Goal: Task Accomplishment & Management: Manage account settings

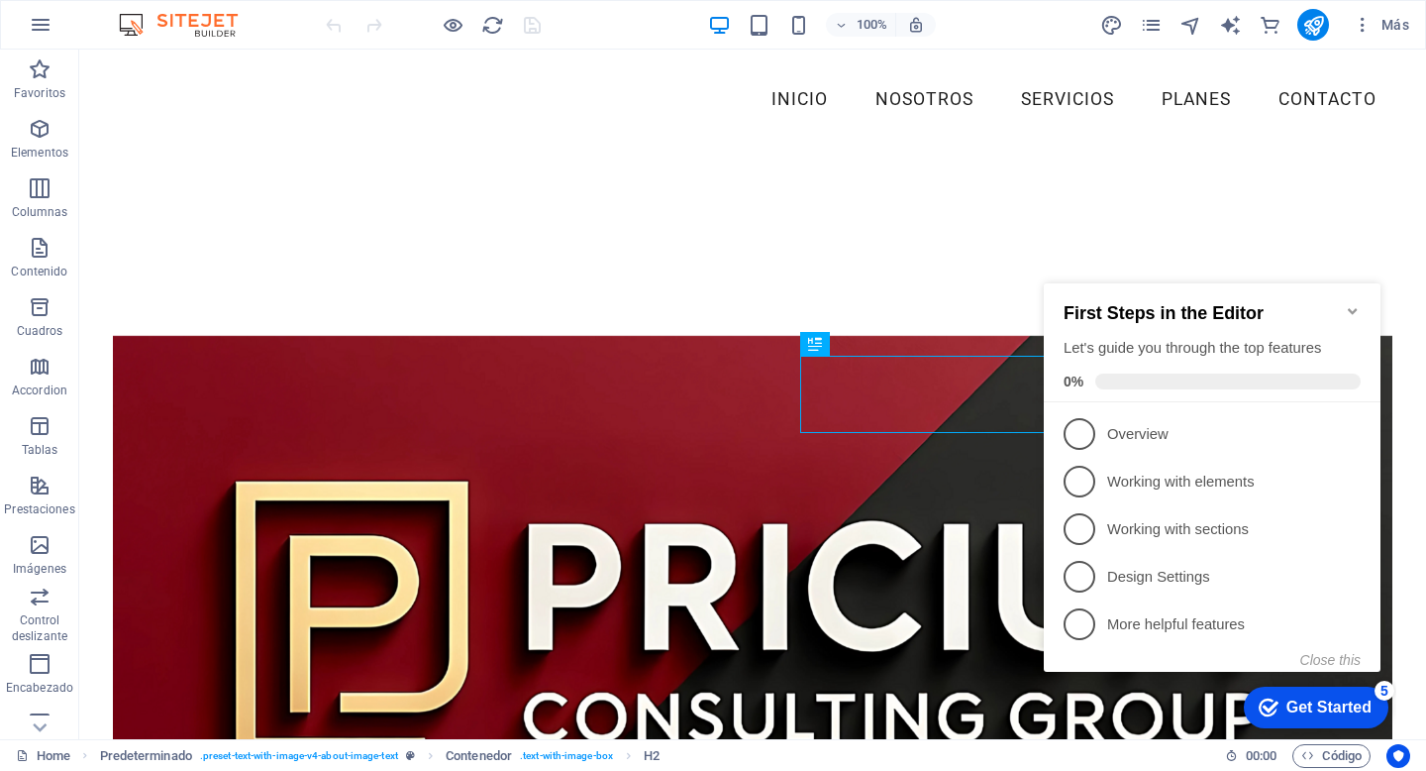
scroll to position [565, 0]
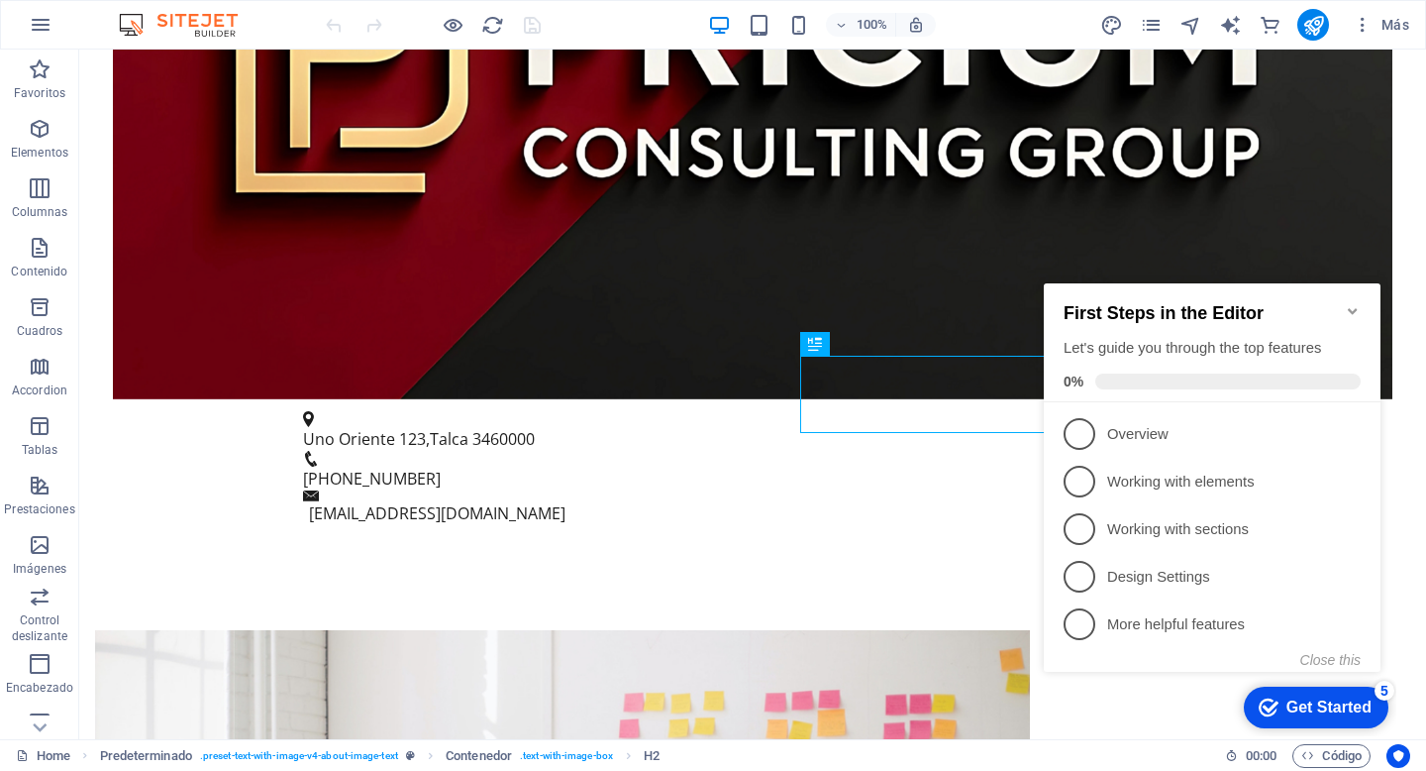
click at [1359, 305] on icon "Minimize checklist" at bounding box center [1353, 311] width 16 height 16
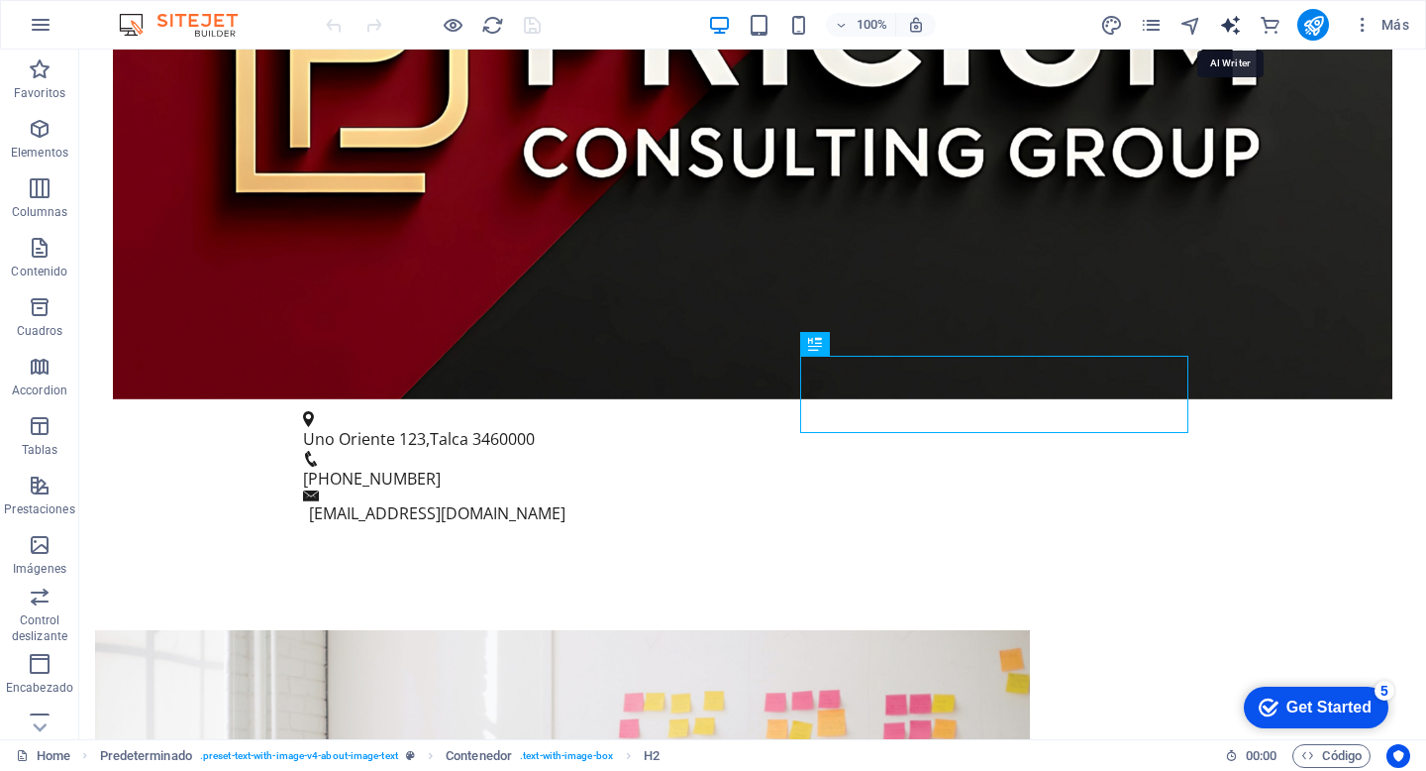
click at [1235, 29] on icon "text_generator" at bounding box center [1230, 25] width 23 height 23
select select "English"
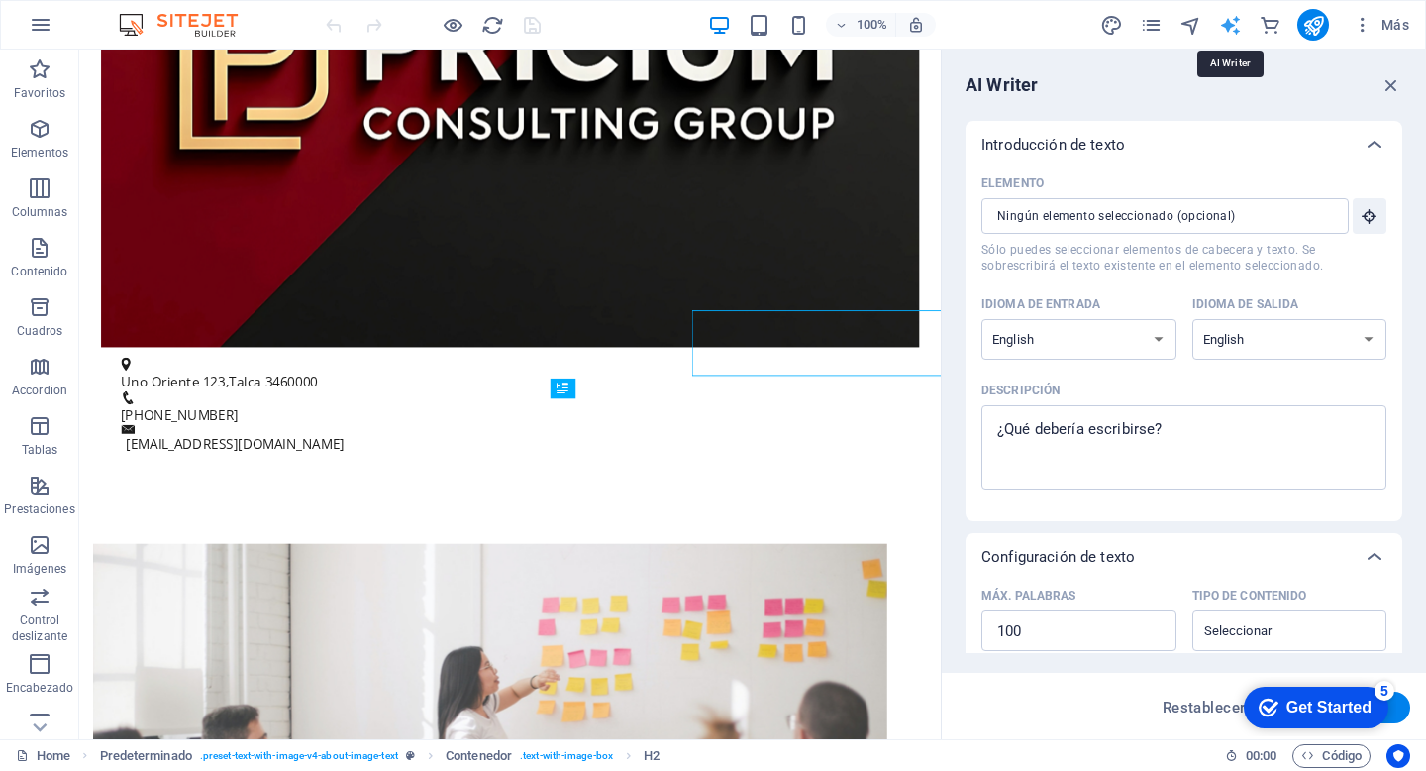
scroll to position [0, 0]
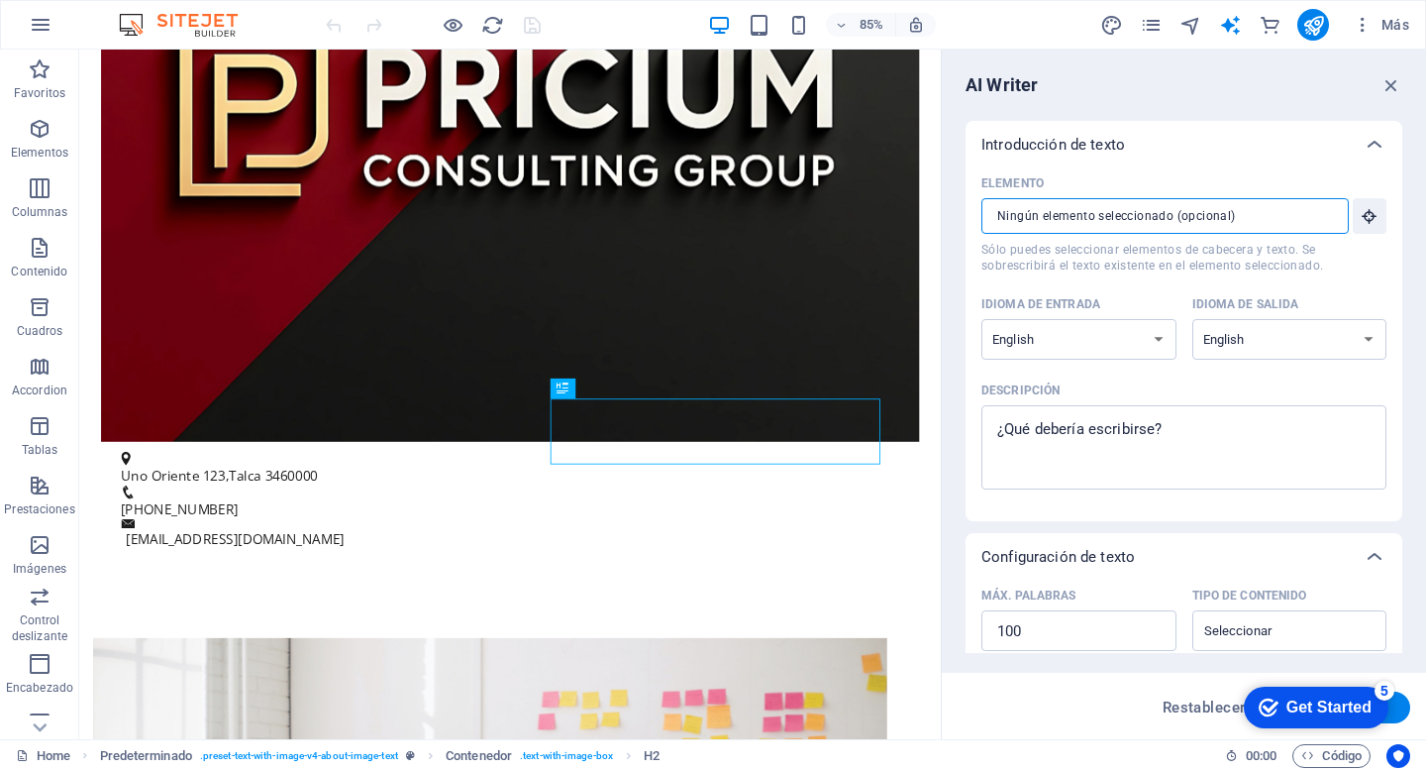
click at [1263, 208] on input "Elemento ​ Sólo puedes seleccionar elementos de cabecera y texto. Se sobrescrib…" at bounding box center [1158, 216] width 354 height 36
click at [1390, 87] on icon "button" at bounding box center [1392, 85] width 22 height 22
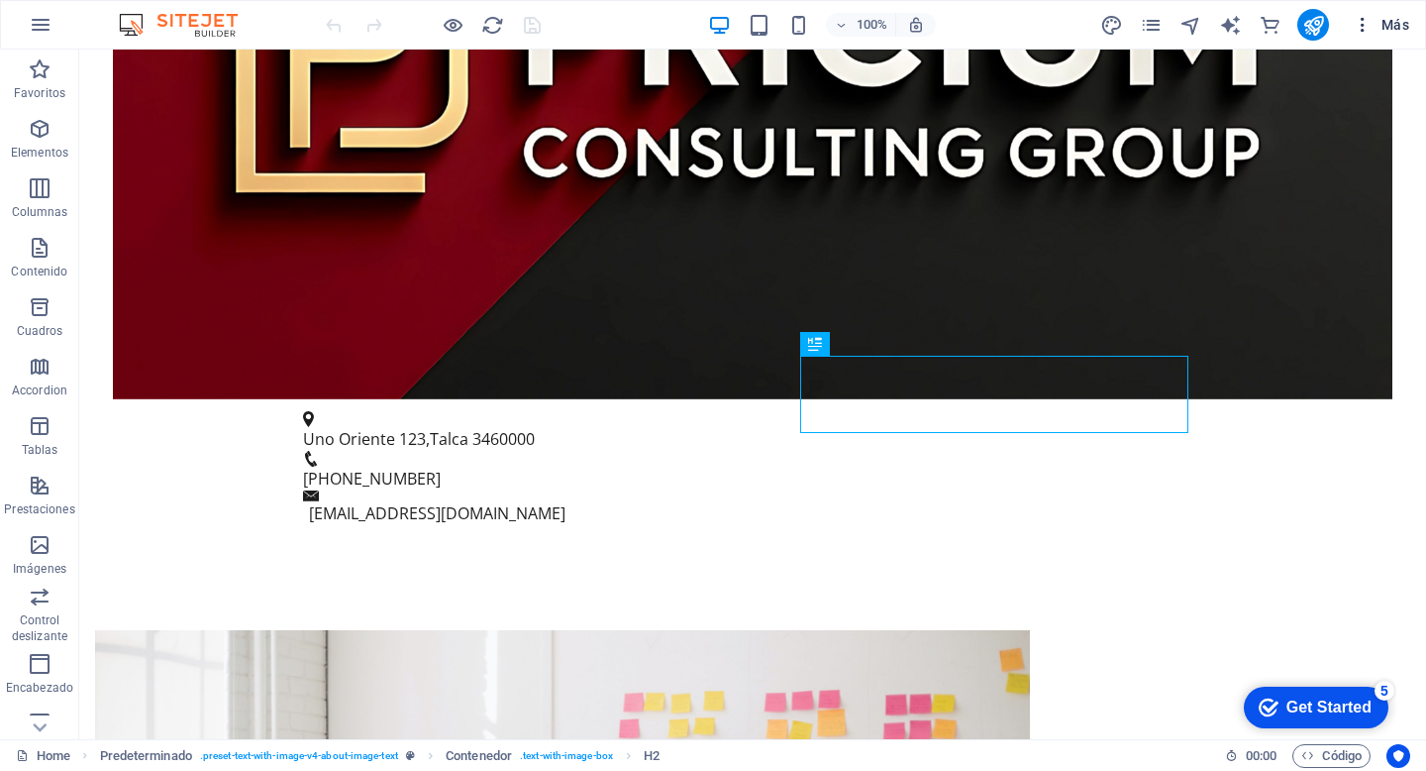
click at [1396, 28] on span "Más" at bounding box center [1381, 25] width 56 height 20
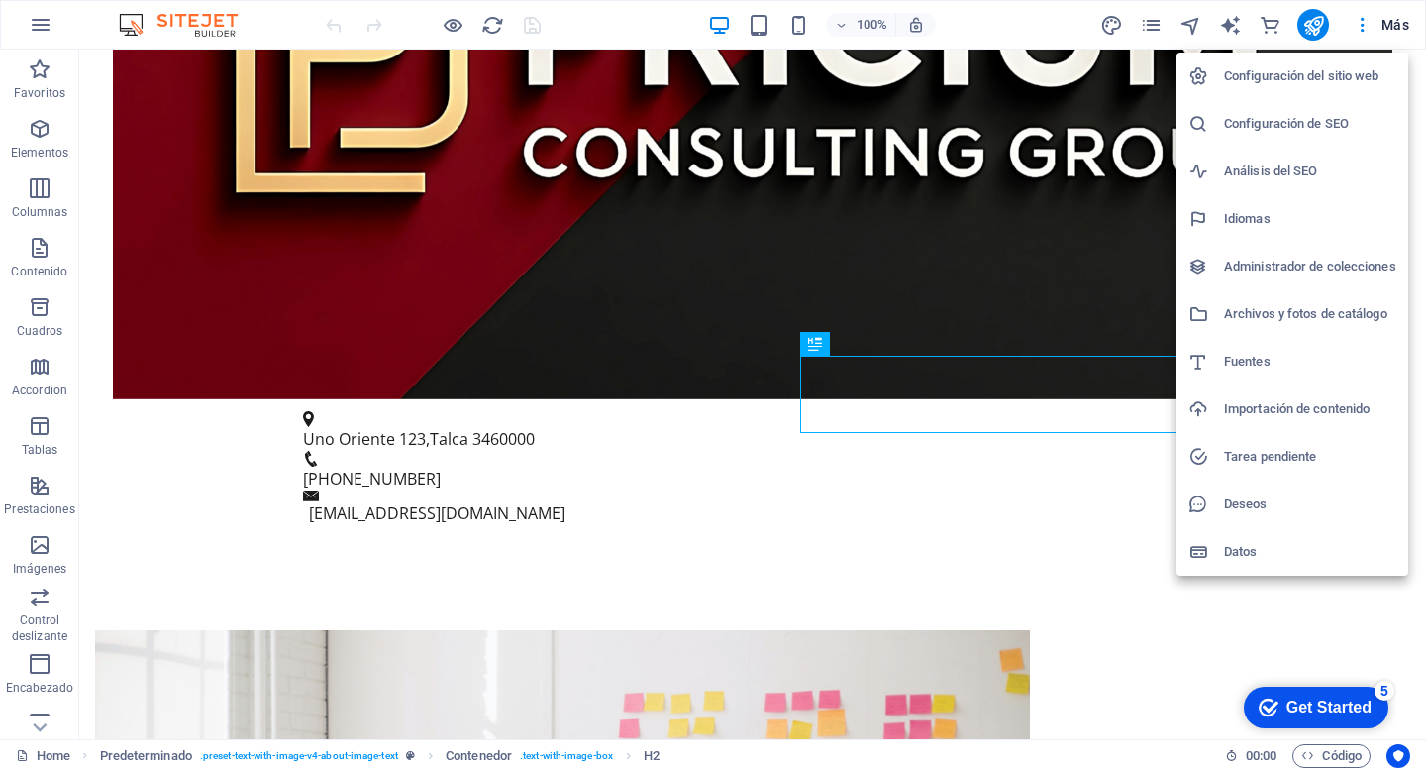
click at [1319, 78] on h6 "Configuración del sitio web" at bounding box center [1310, 76] width 172 height 24
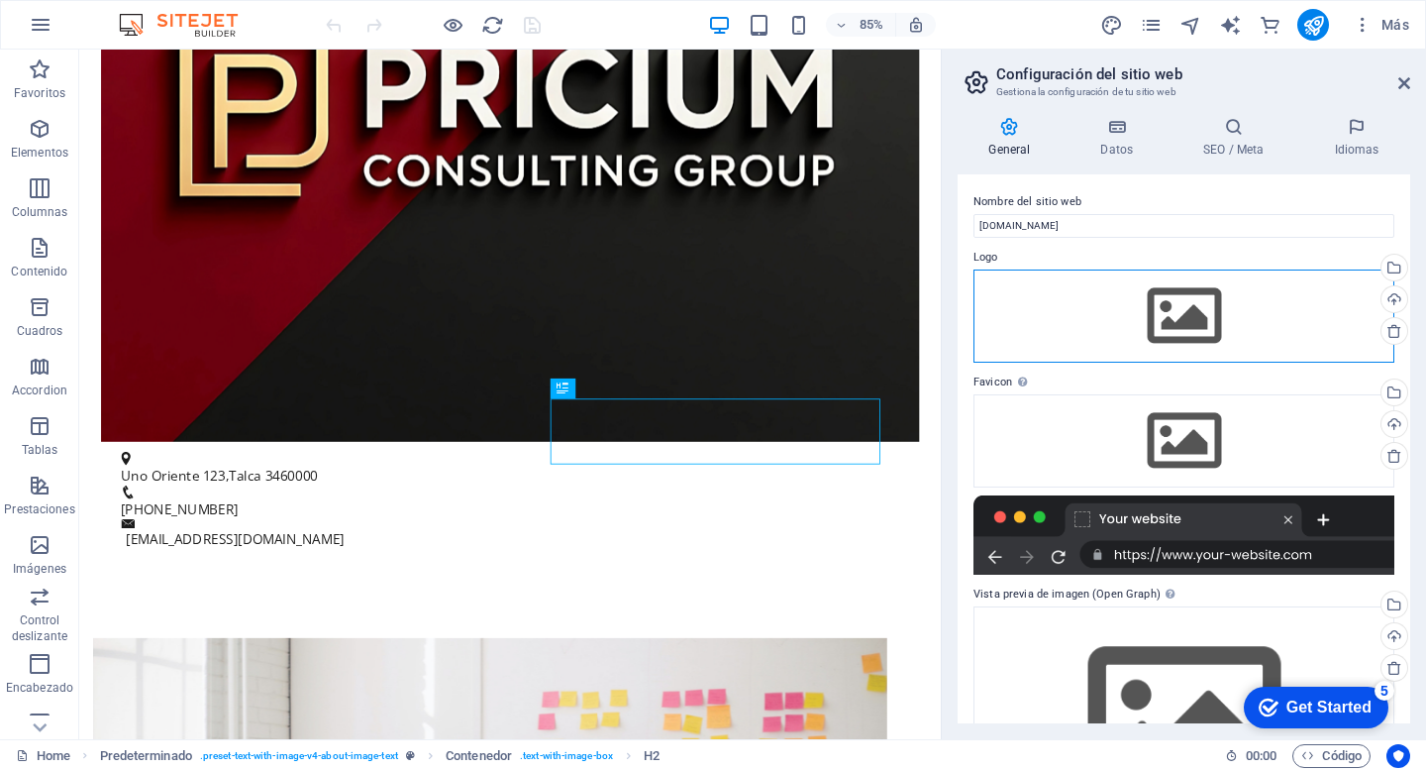
click at [1173, 323] on div "Arrastra archivos aquí, haz clic para escoger archivos o selecciona archivos de…" at bounding box center [1184, 315] width 421 height 93
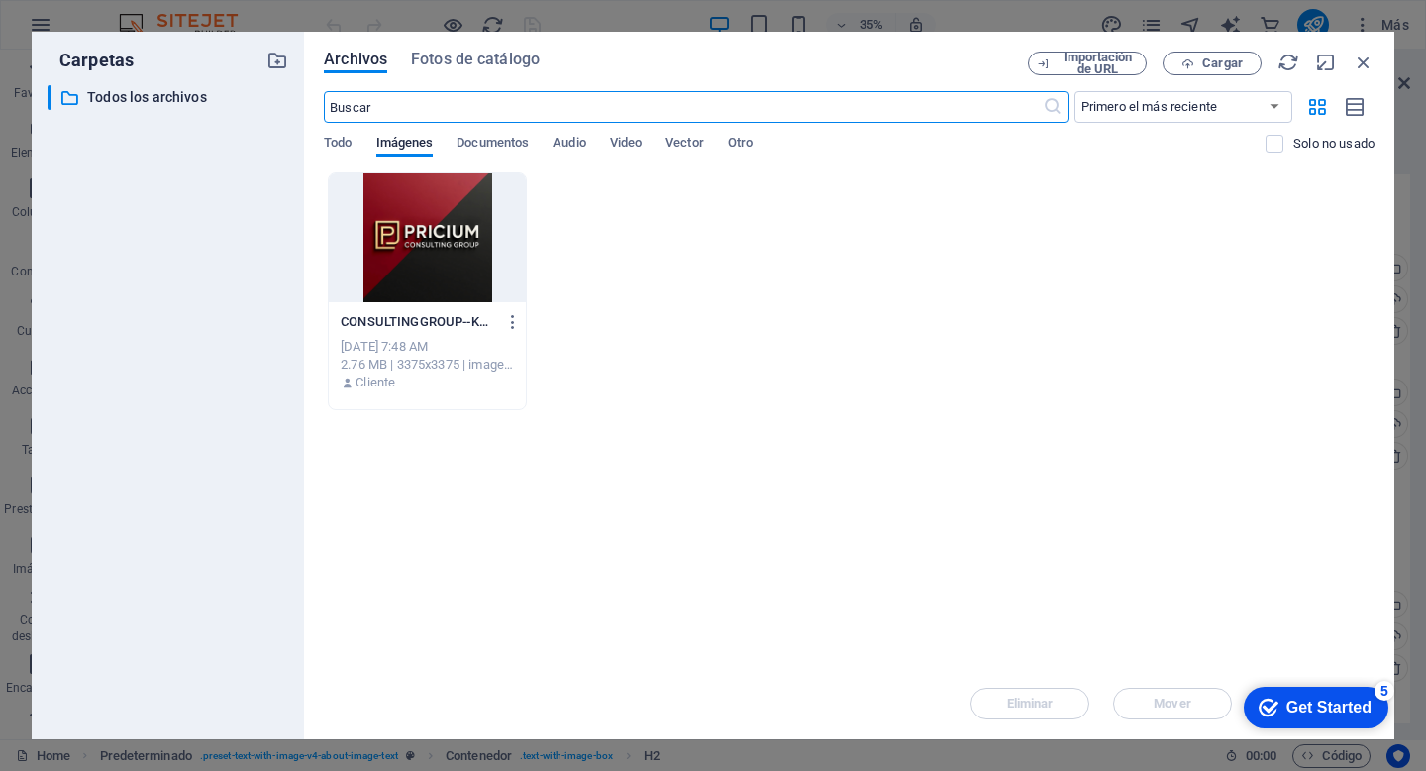
click at [469, 252] on div at bounding box center [427, 237] width 197 height 129
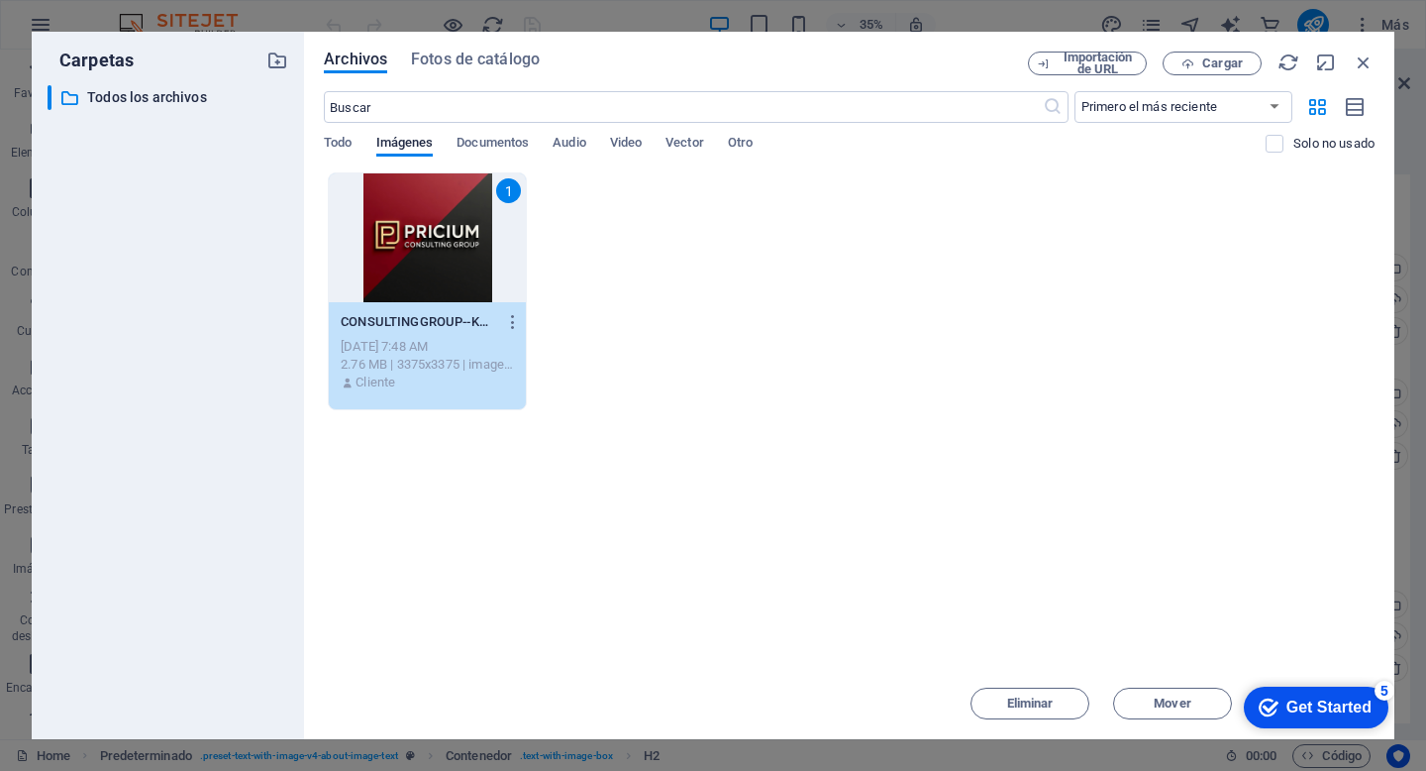
click at [1277, 708] on div "checkmark Get Started 5" at bounding box center [1315, 707] width 113 height 20
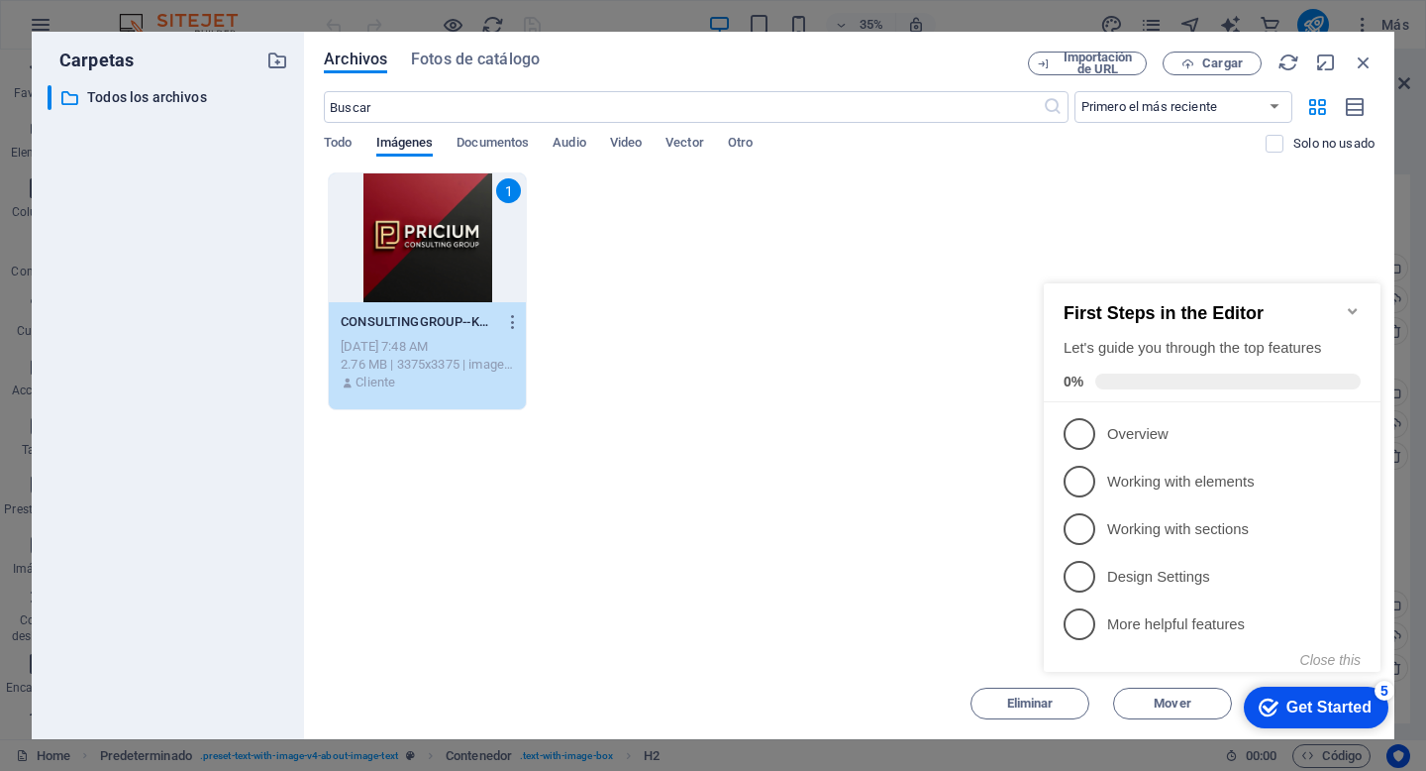
click at [1355, 303] on icon "Minimize checklist" at bounding box center [1353, 311] width 16 height 16
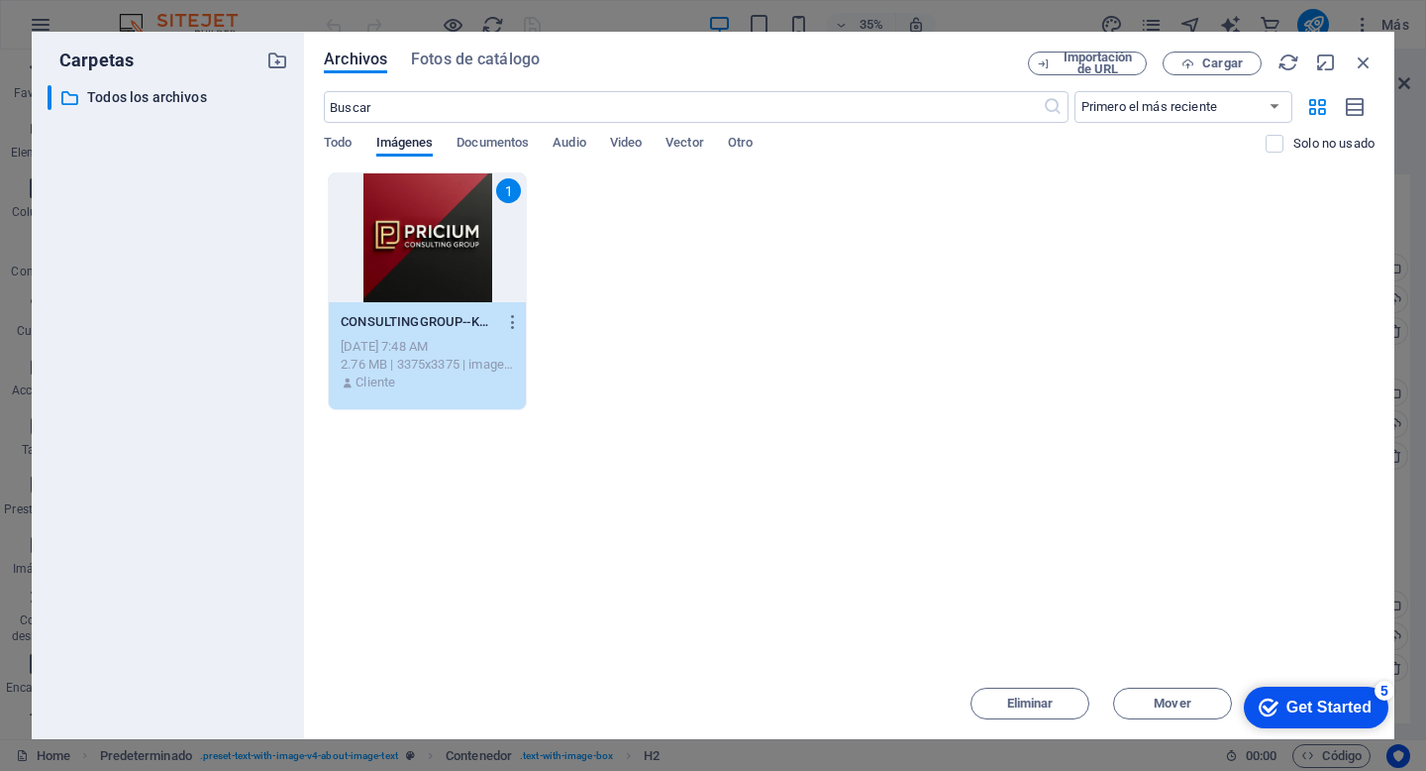
click at [1076, 564] on div "Arrastra archivos aquí para cargarlos de inmediato 1 CONSULTINGGROUP--KKiBCLPJt…" at bounding box center [849, 419] width 1051 height 495
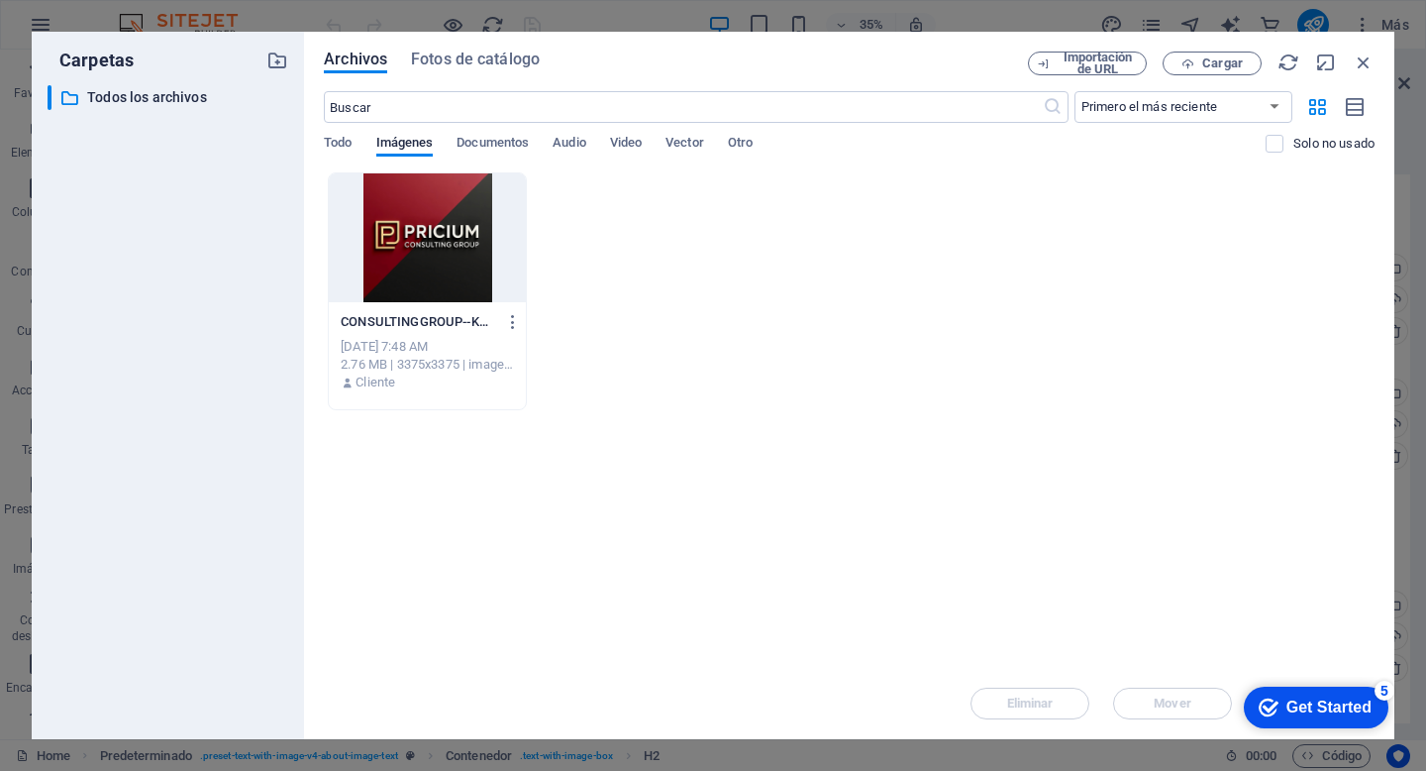
click at [471, 280] on div at bounding box center [427, 237] width 197 height 129
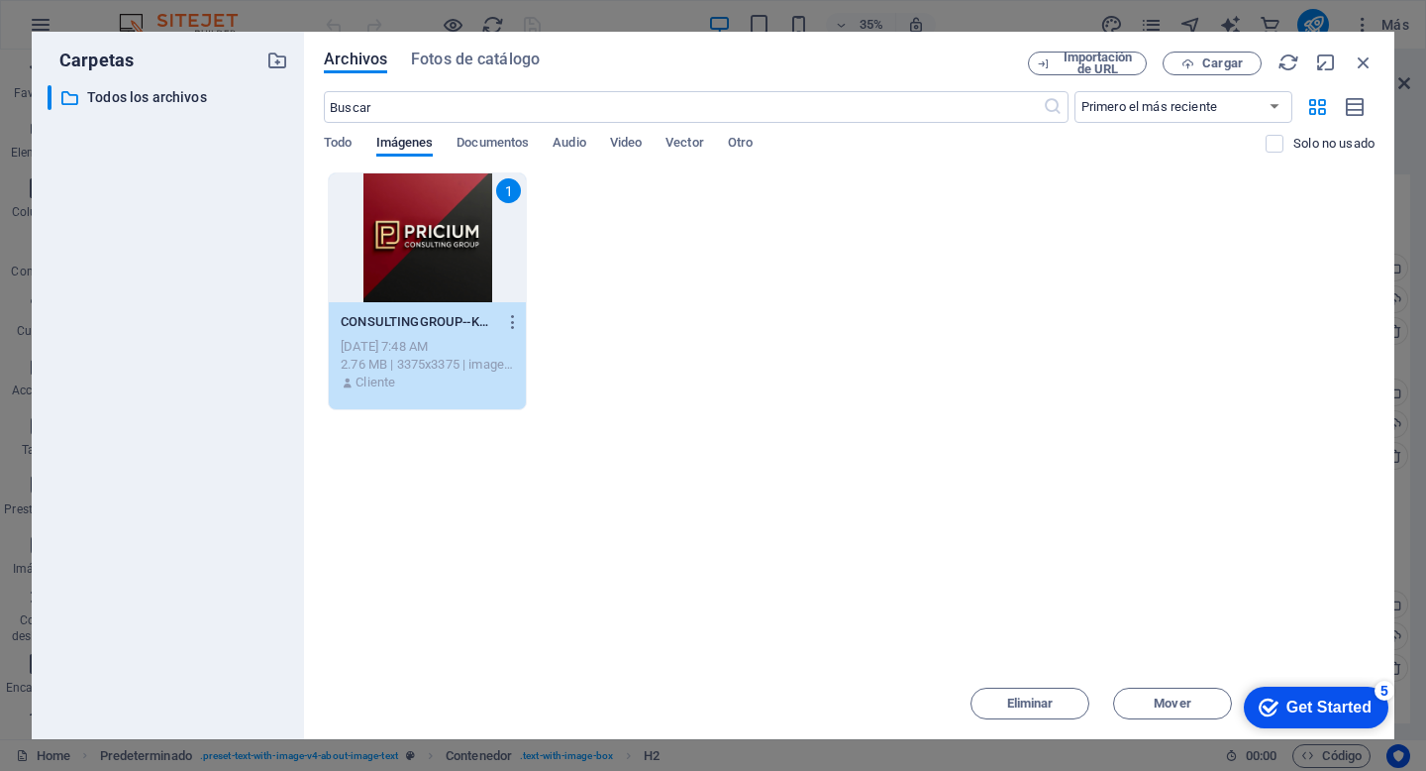
click at [471, 280] on div "1" at bounding box center [427, 237] width 197 height 129
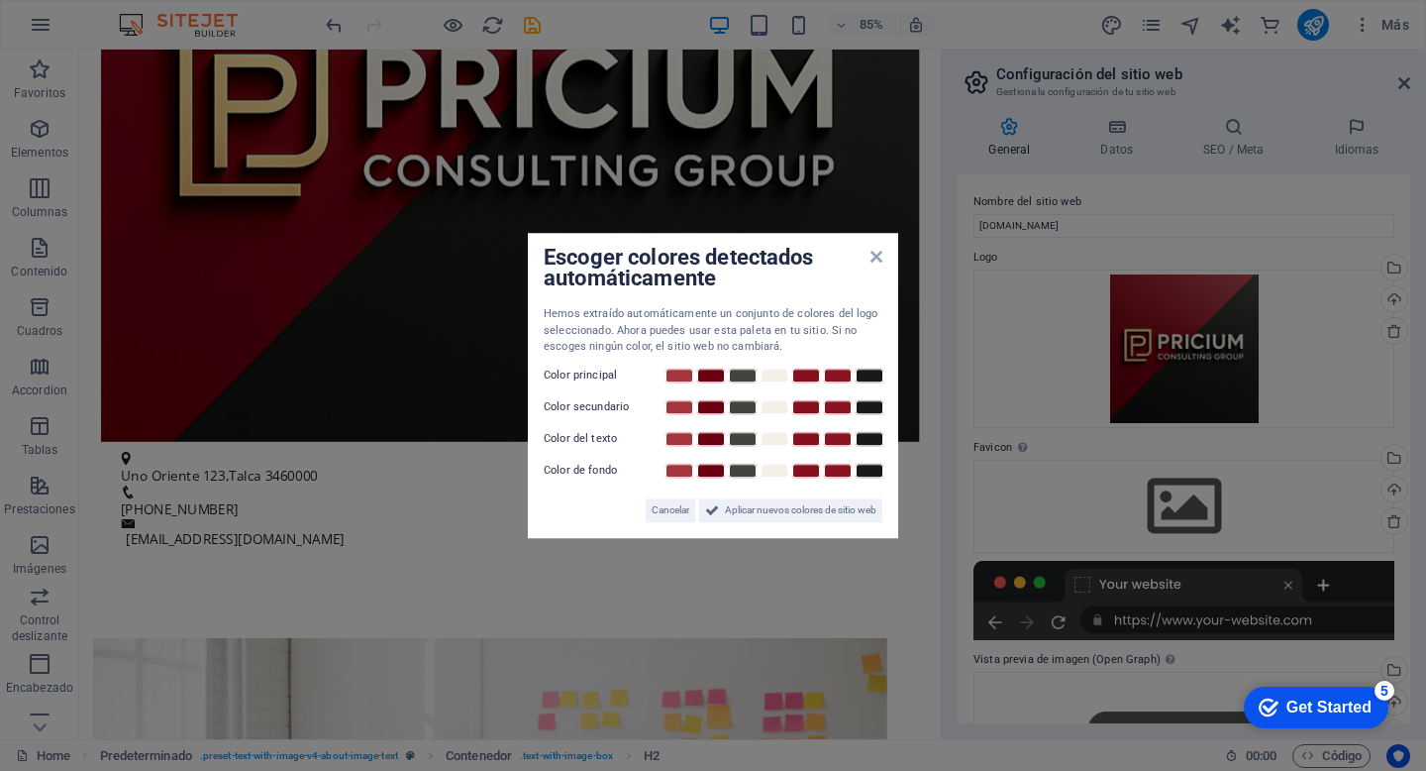
click at [601, 379] on label "Color principal" at bounding box center [603, 375] width 119 height 24
click at [750, 515] on span "Aplicar nuevos colores de sitio web" at bounding box center [801, 510] width 152 height 24
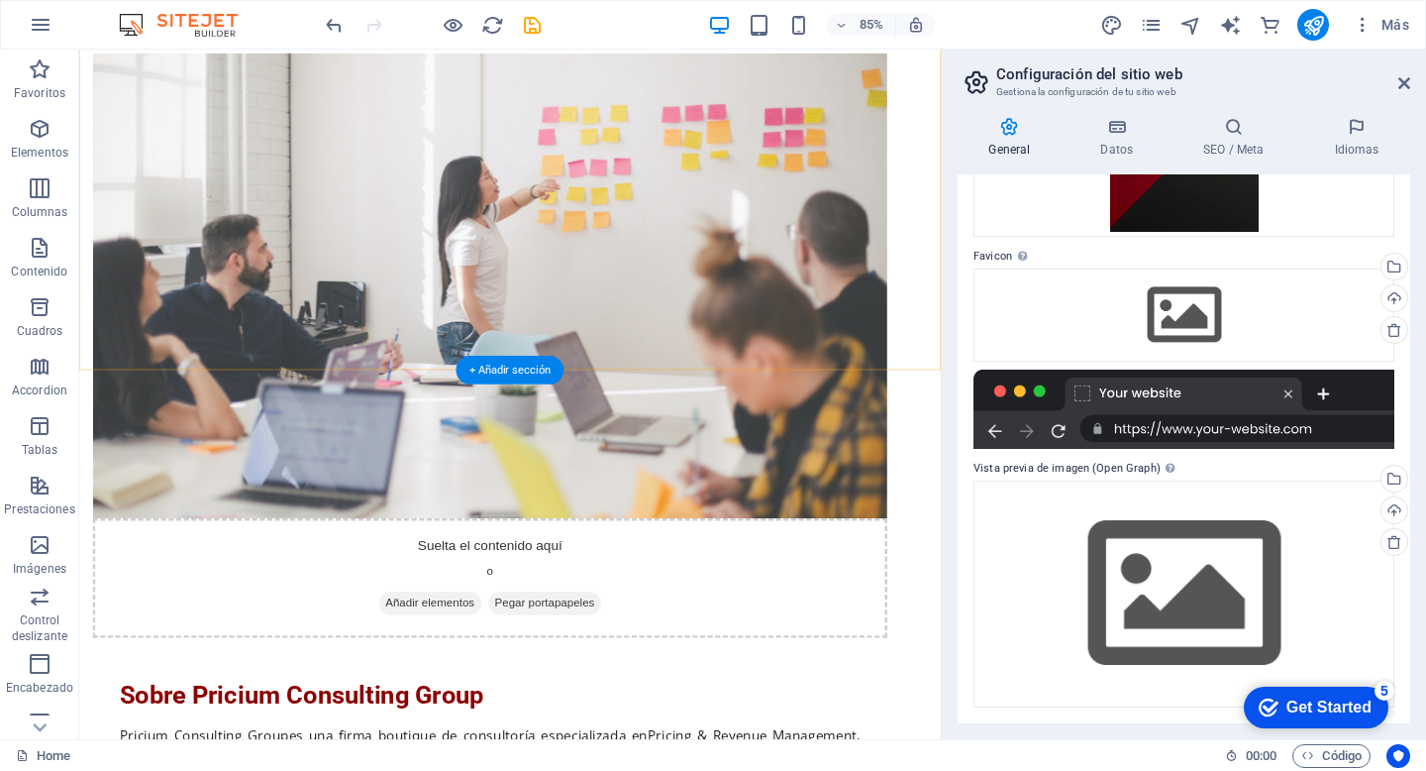
scroll to position [1288, 0]
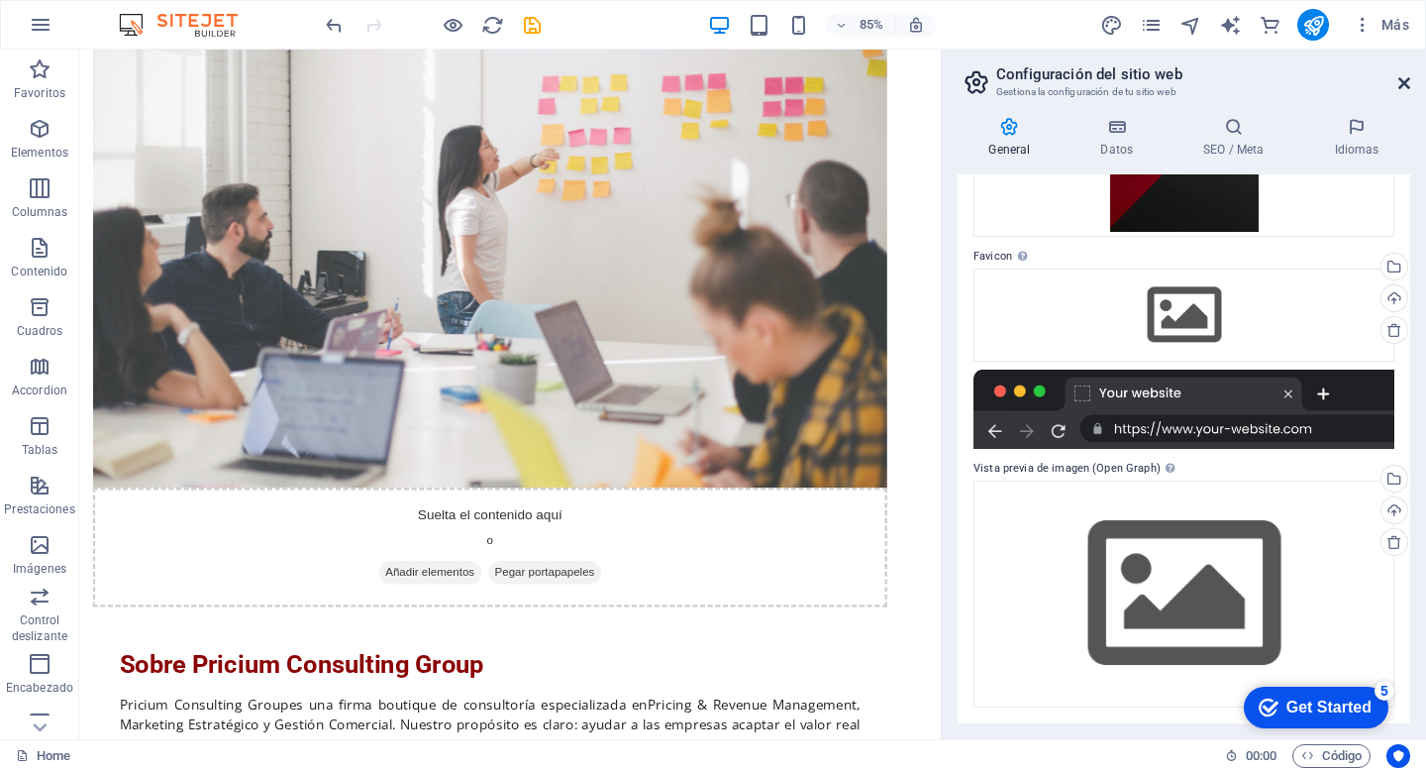
click at [1405, 85] on icon at bounding box center [1404, 83] width 12 height 16
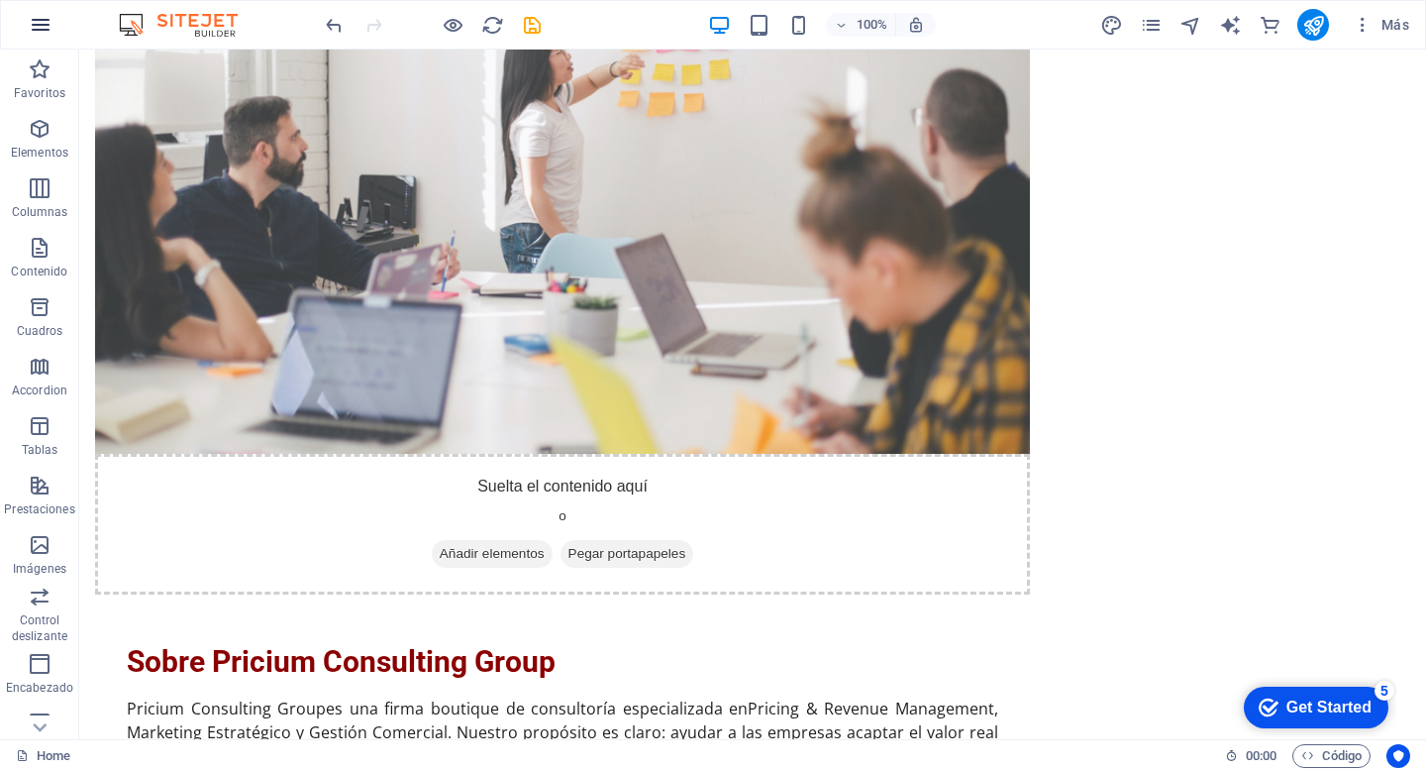
click at [59, 19] on button "button" at bounding box center [41, 25] width 48 height 48
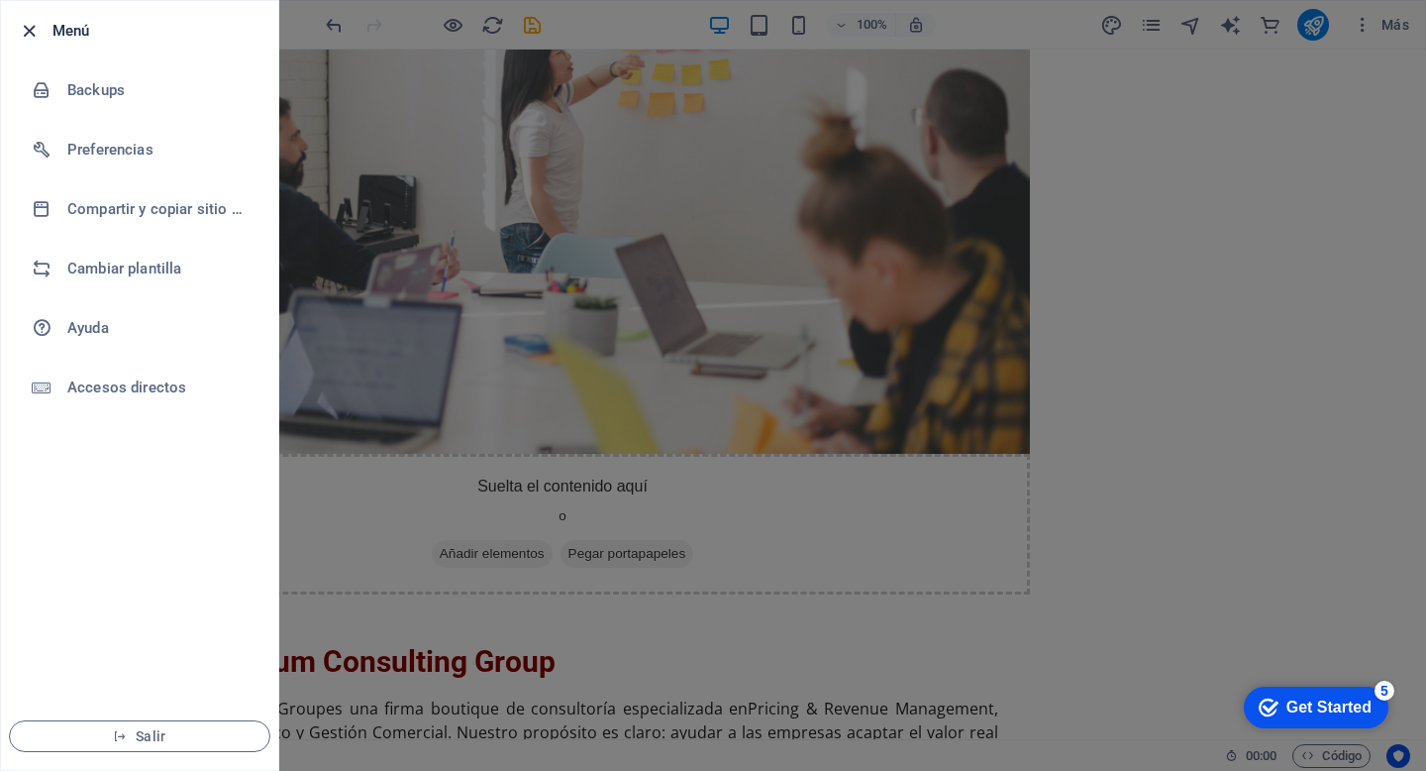
click at [31, 25] on icon "button" at bounding box center [29, 31] width 23 height 23
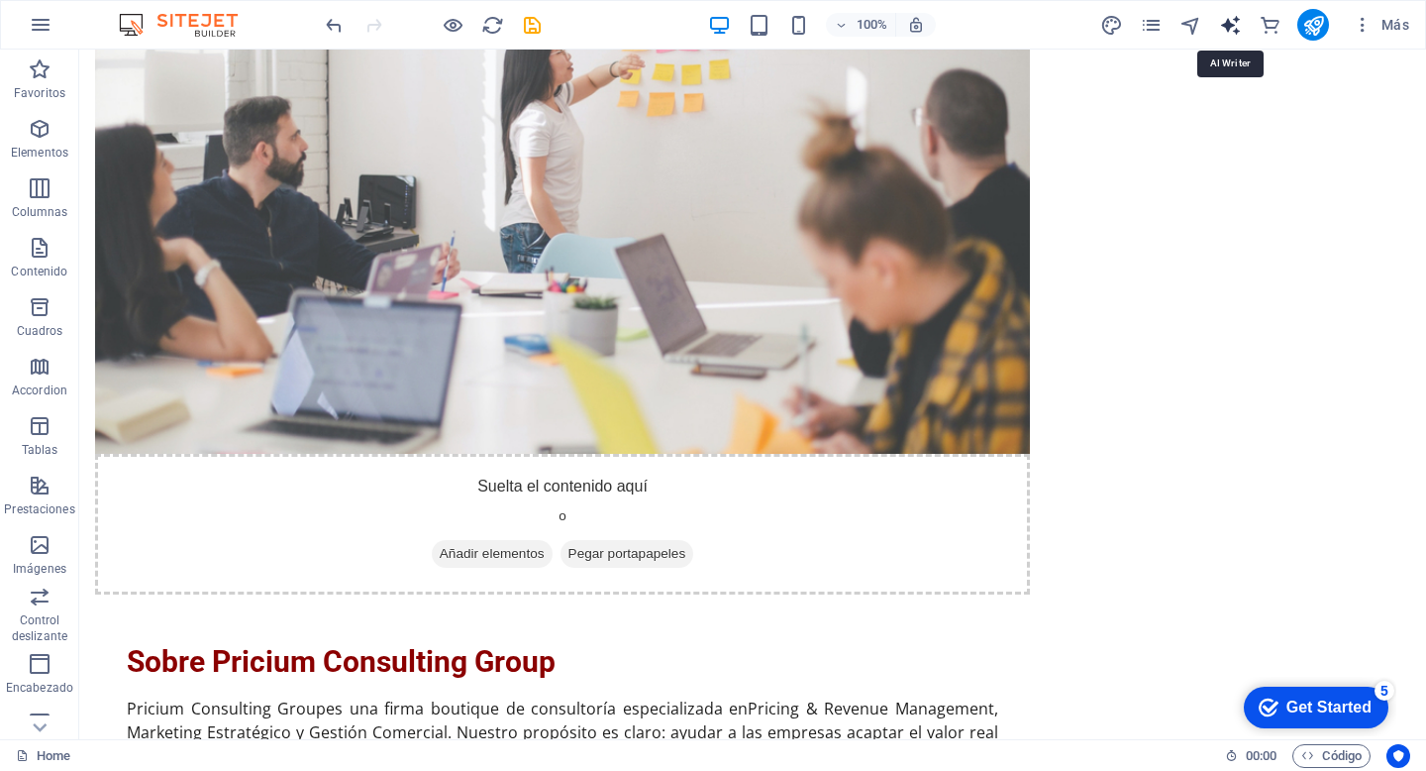
click at [1232, 24] on icon "text_generator" at bounding box center [1230, 25] width 23 height 23
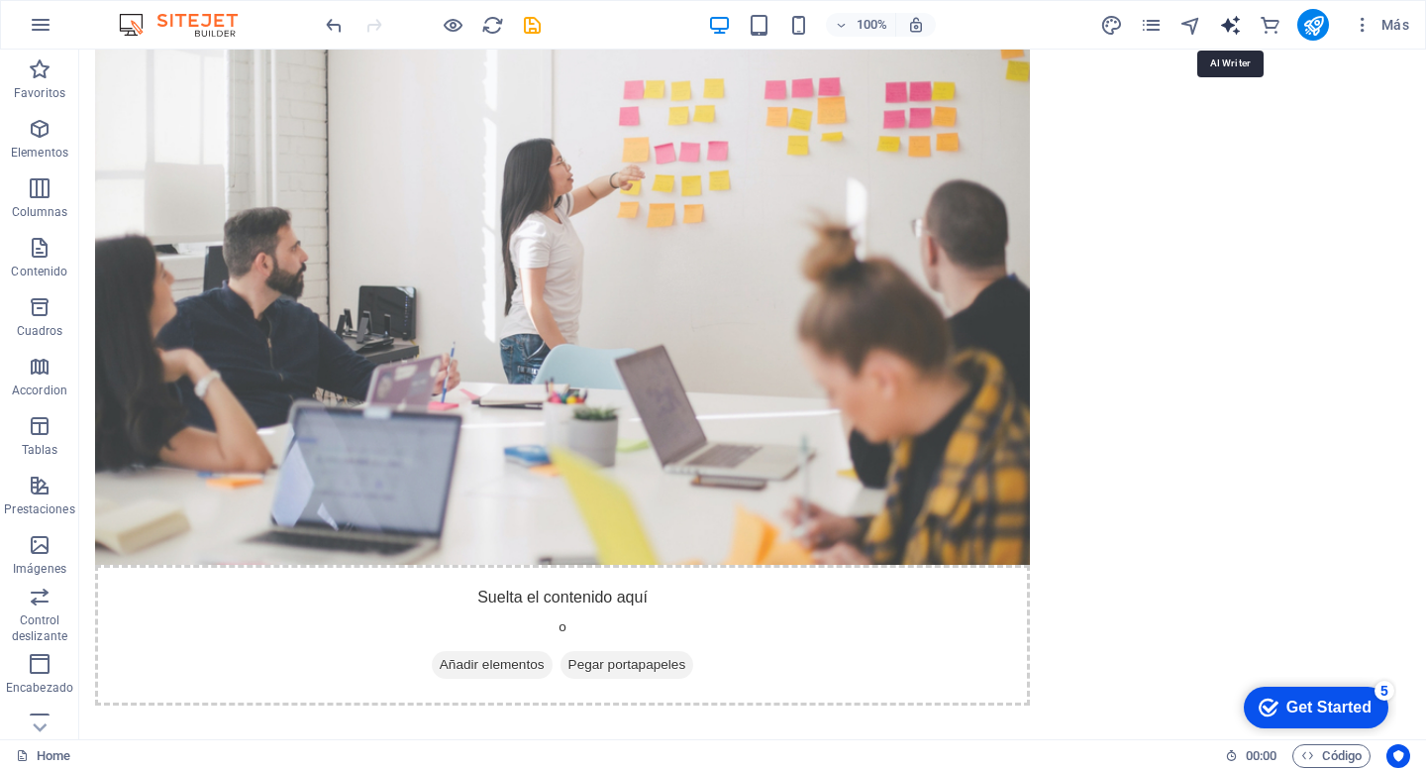
select select "English"
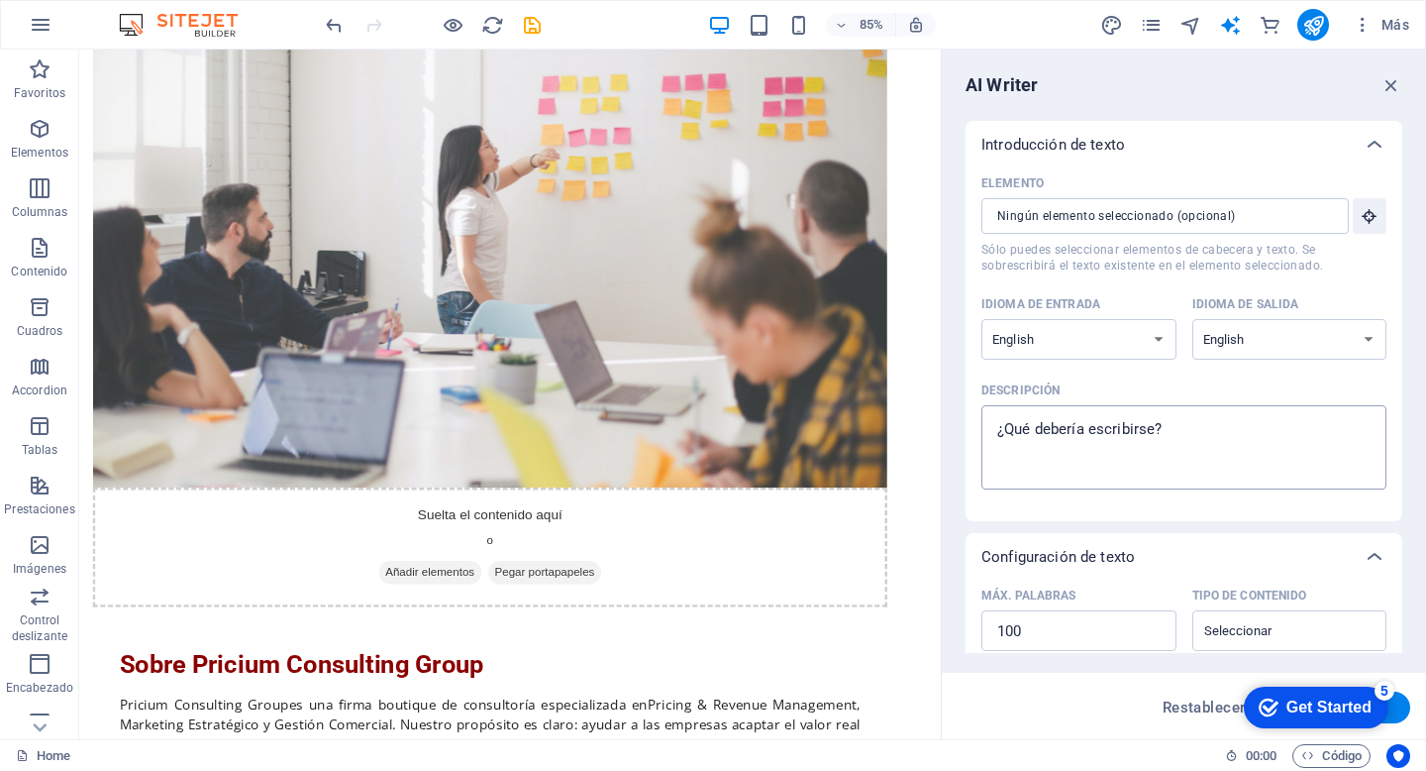
click at [1172, 476] on textarea "Descripción x ​" at bounding box center [1183, 447] width 385 height 64
type textarea "x"
paste textarea "Diseña una página web corporativa moderna, elegante y profesional para Pricium …"
type textarea "Diseña una página web corporativa moderna, elegante y profesional para Pricium …"
type textarea "x"
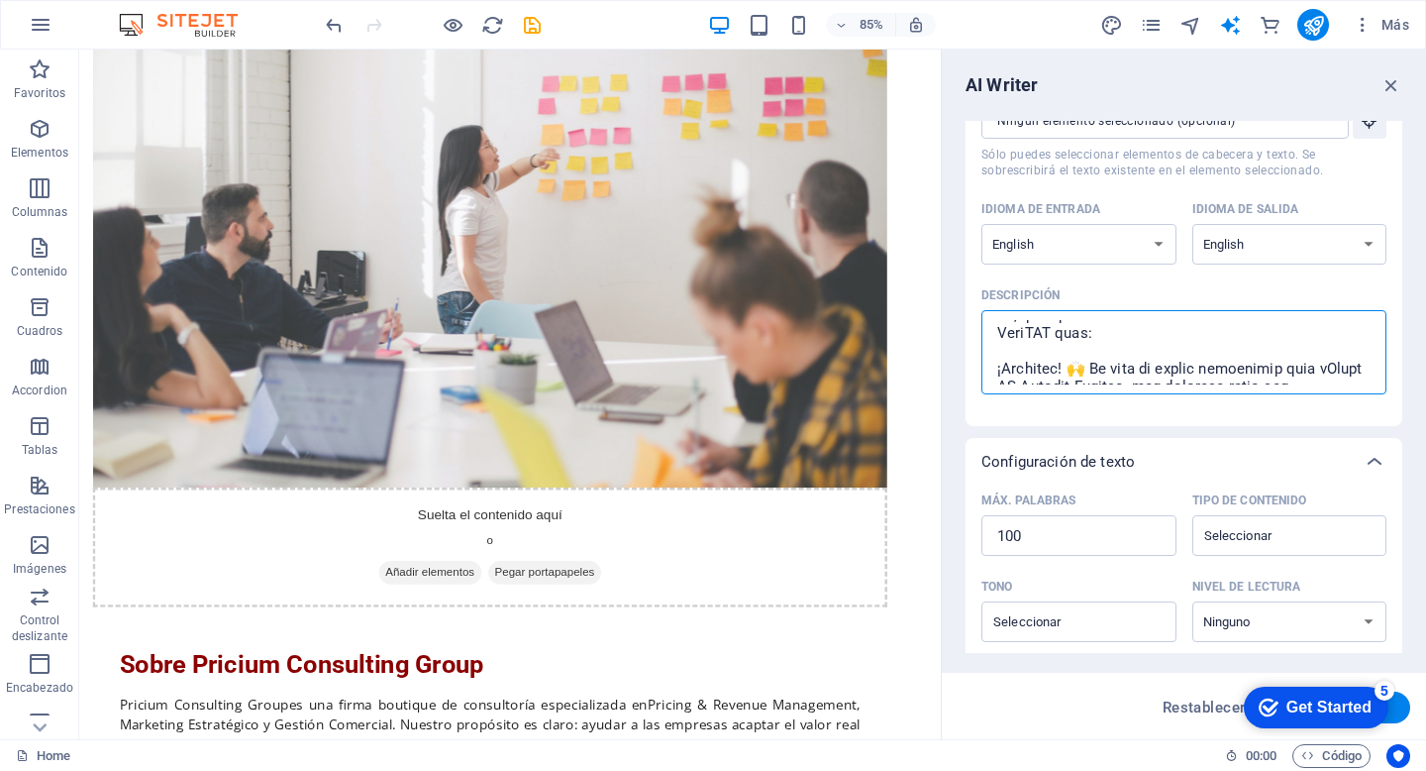
scroll to position [374, 0]
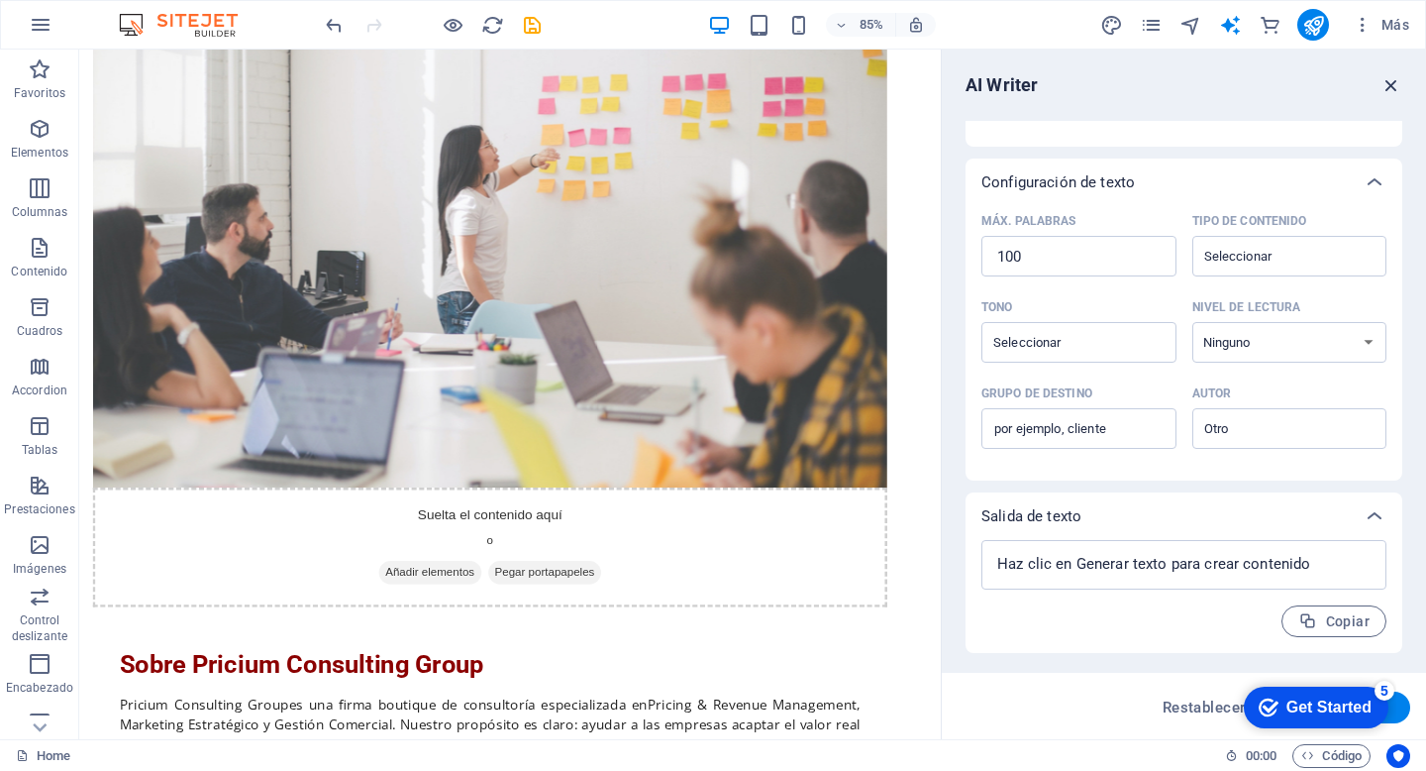
type textarea "Diseña una página web corporativa moderna, elegante y profesional para Pricium …"
type textarea "x"
click at [1391, 81] on icon "button" at bounding box center [1392, 85] width 22 height 22
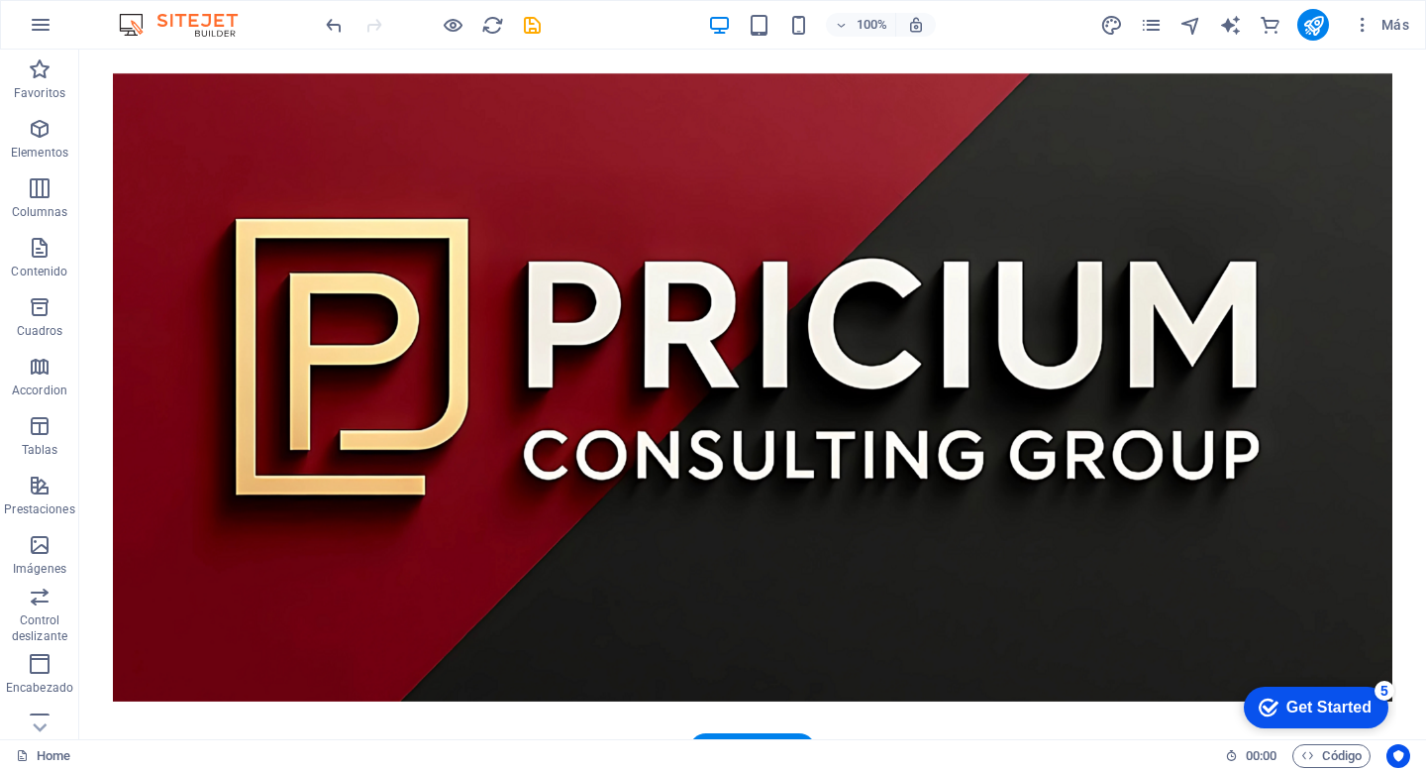
scroll to position [0, 0]
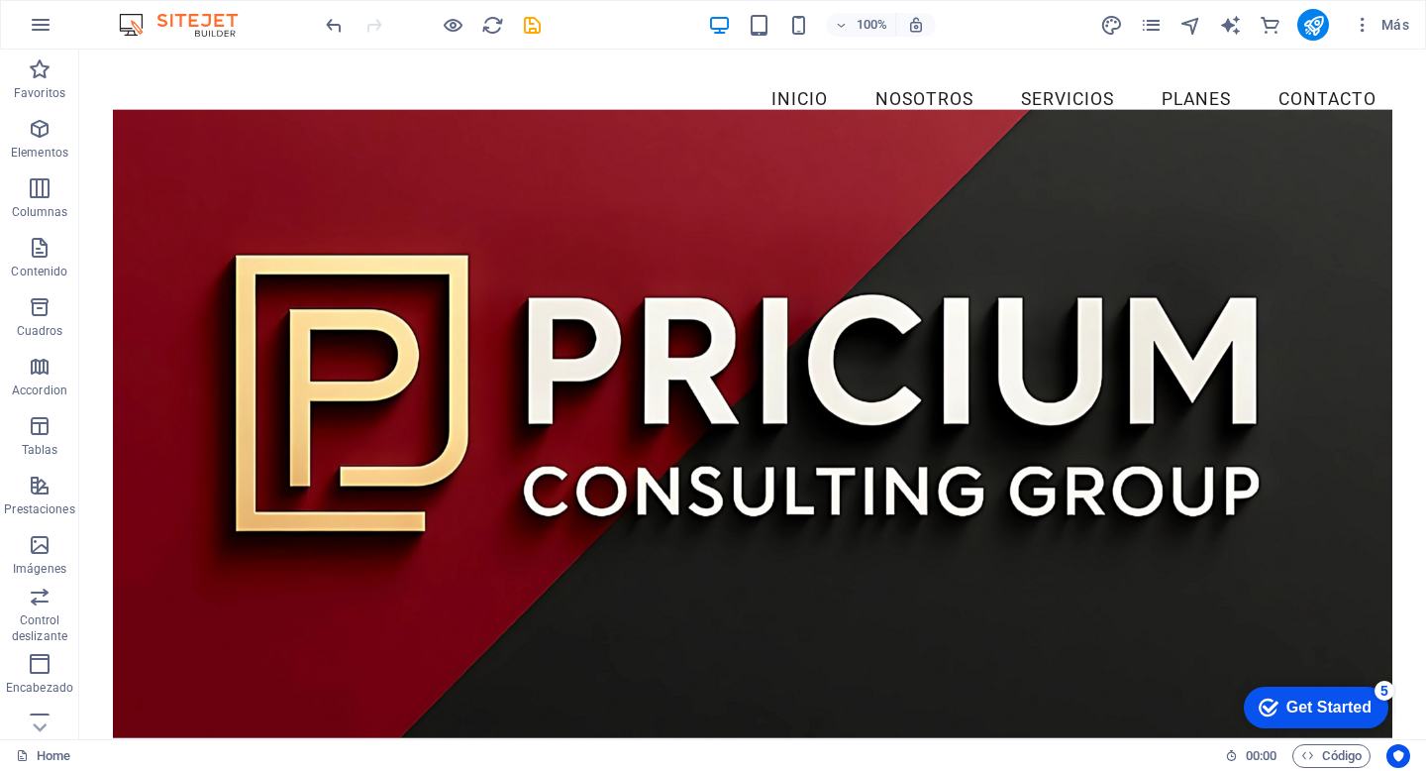
click at [176, 24] on img at bounding box center [188, 25] width 149 height 24
click at [1276, 24] on icon "commerce" at bounding box center [1270, 25] width 23 height 23
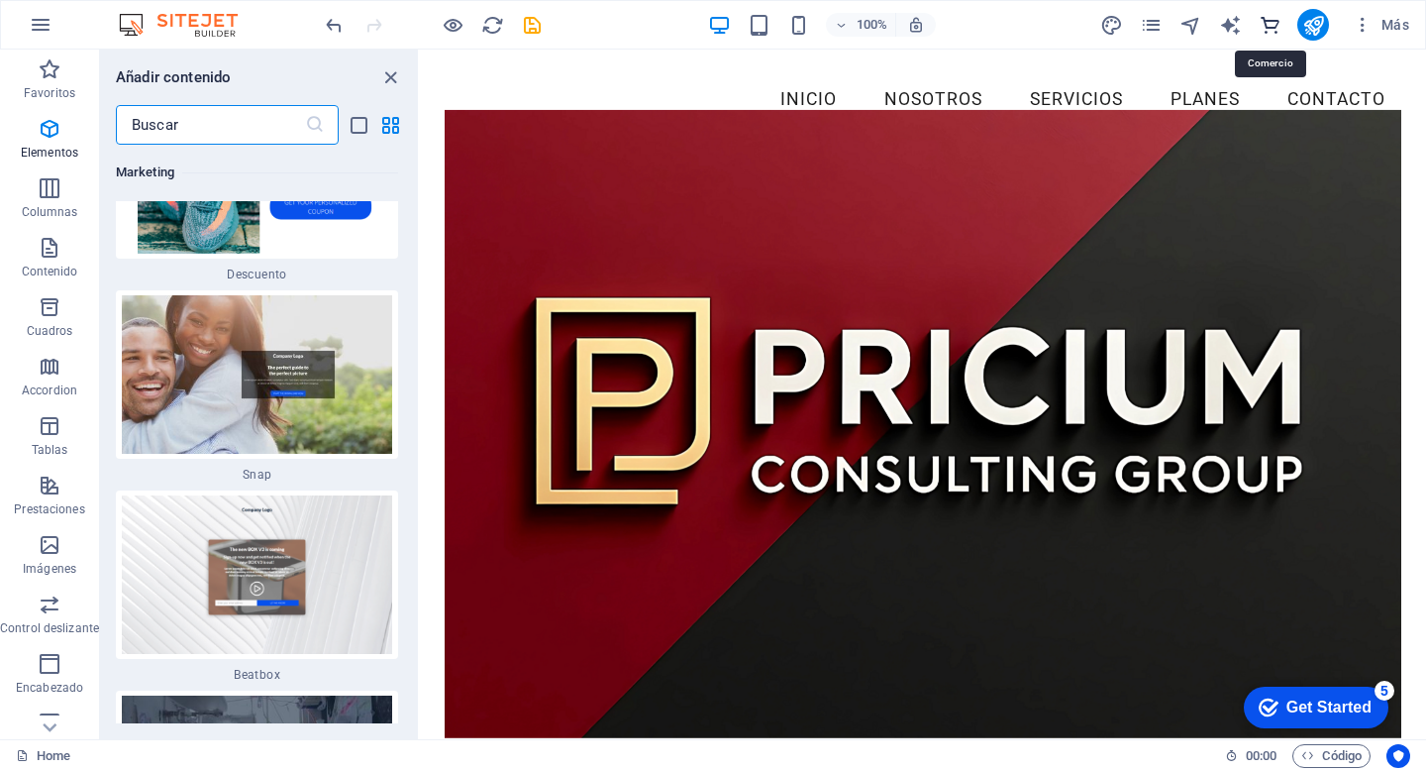
scroll to position [36668, 0]
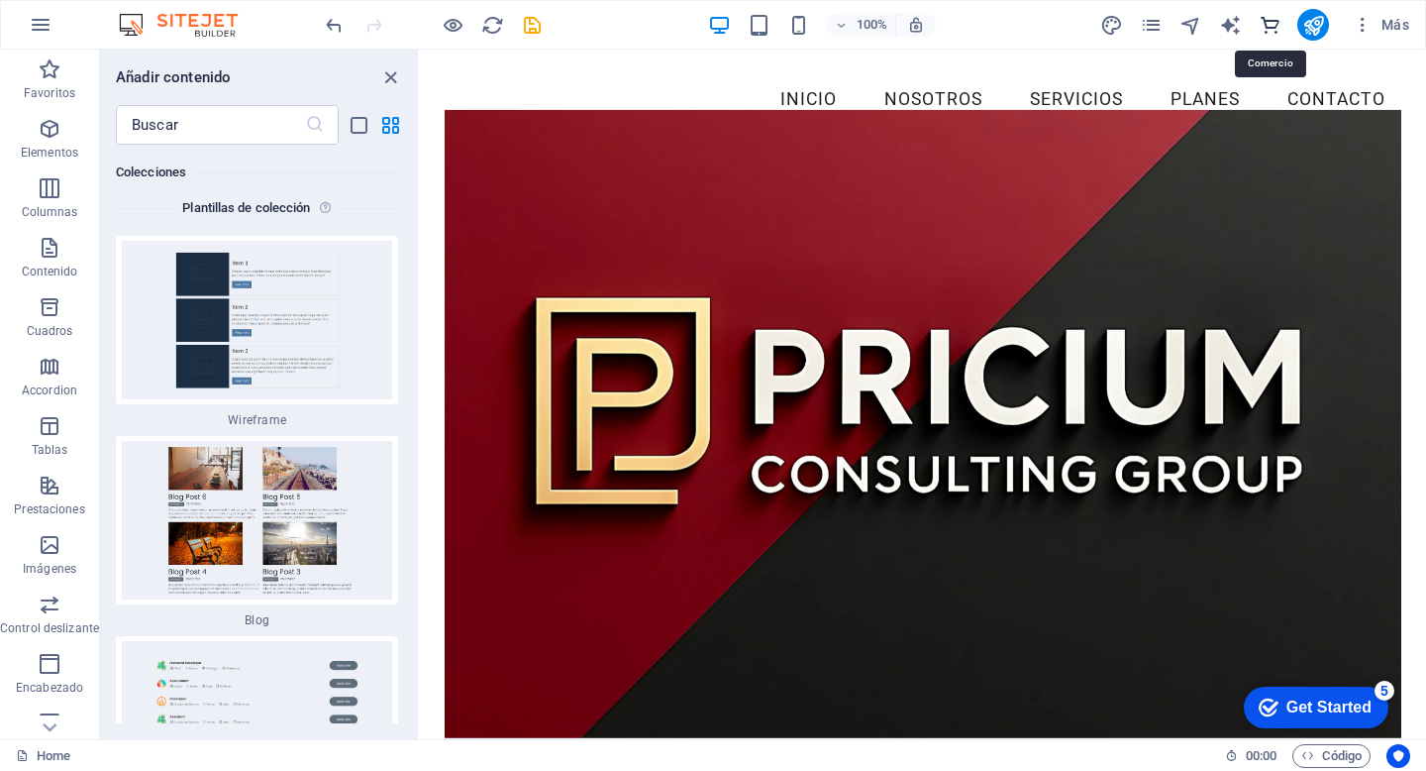
click at [1276, 24] on icon "commerce" at bounding box center [1270, 25] width 23 height 23
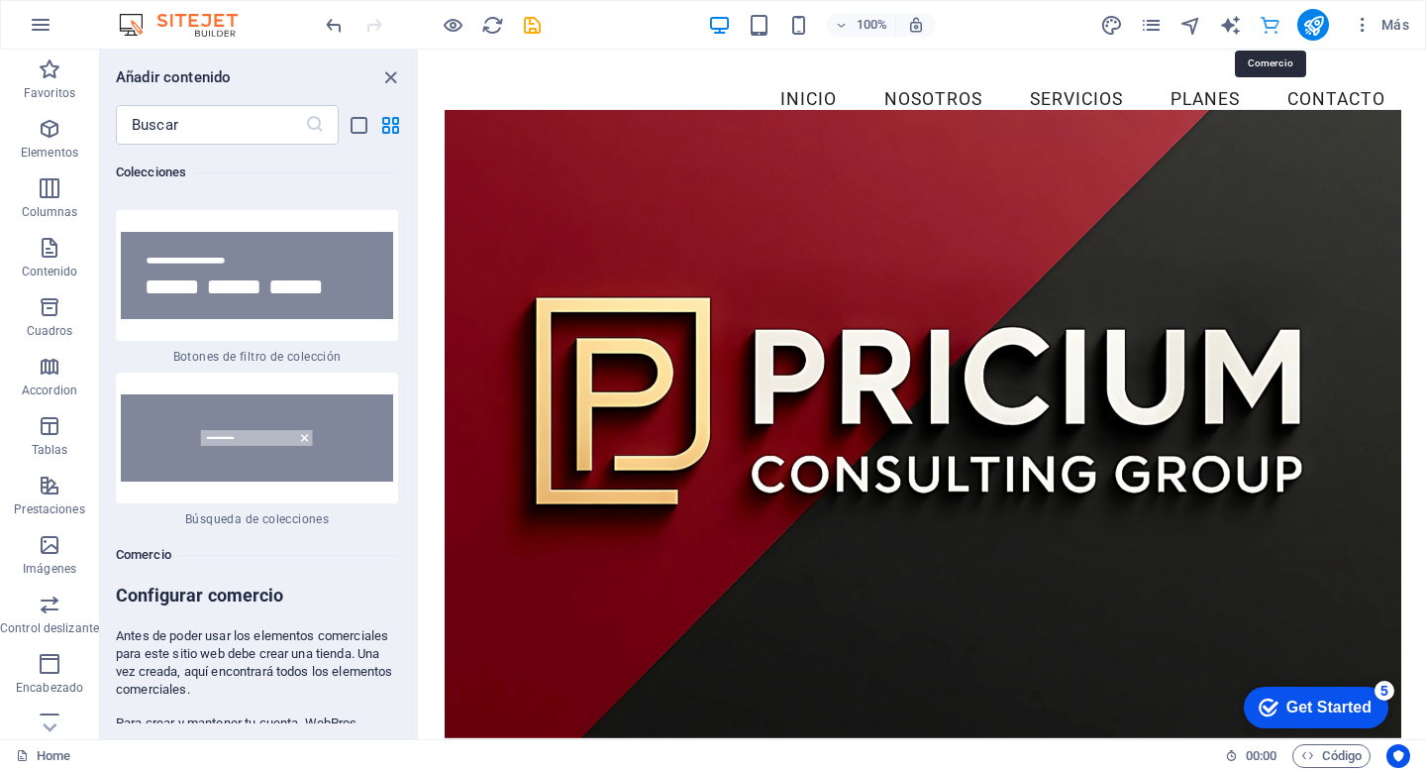
scroll to position [38625, 0]
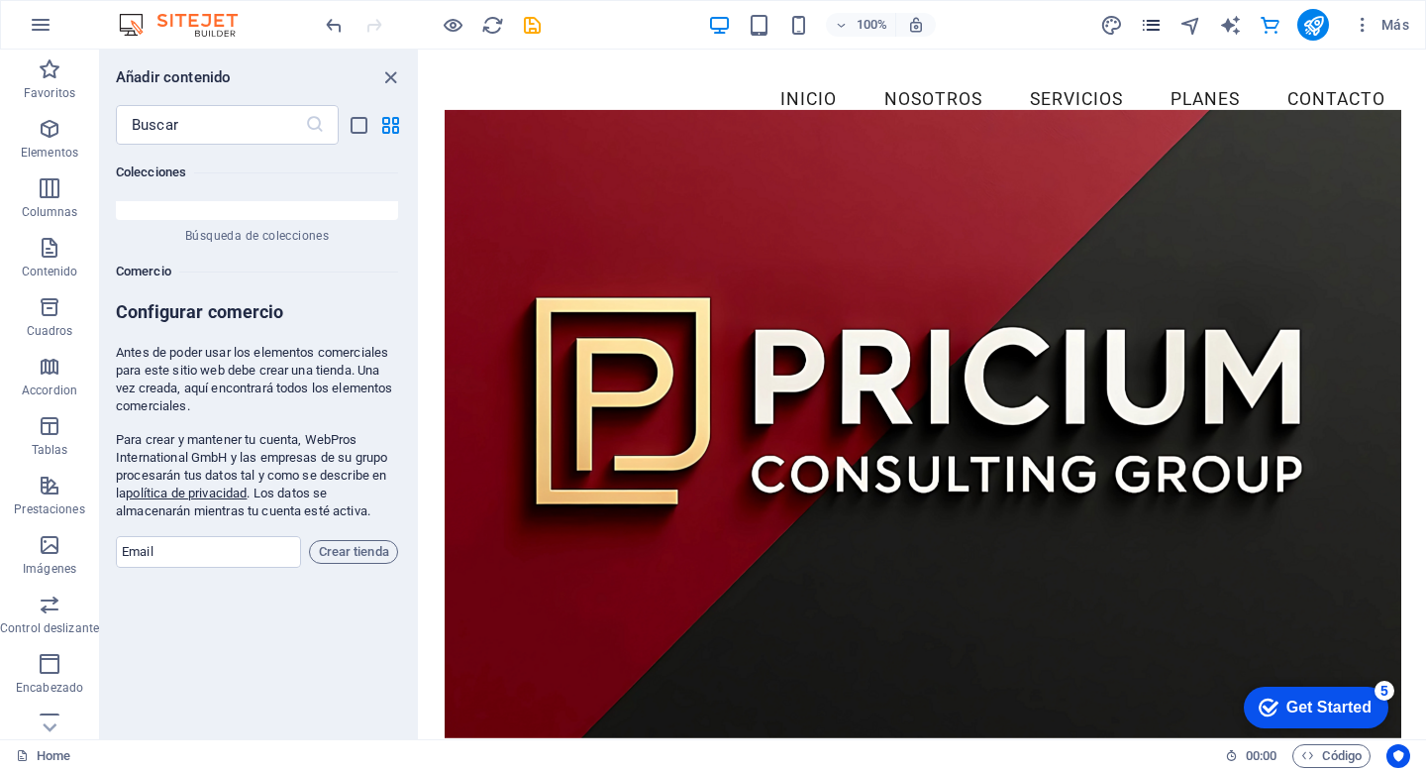
click at [1162, 22] on icon "pages" at bounding box center [1151, 25] width 23 height 23
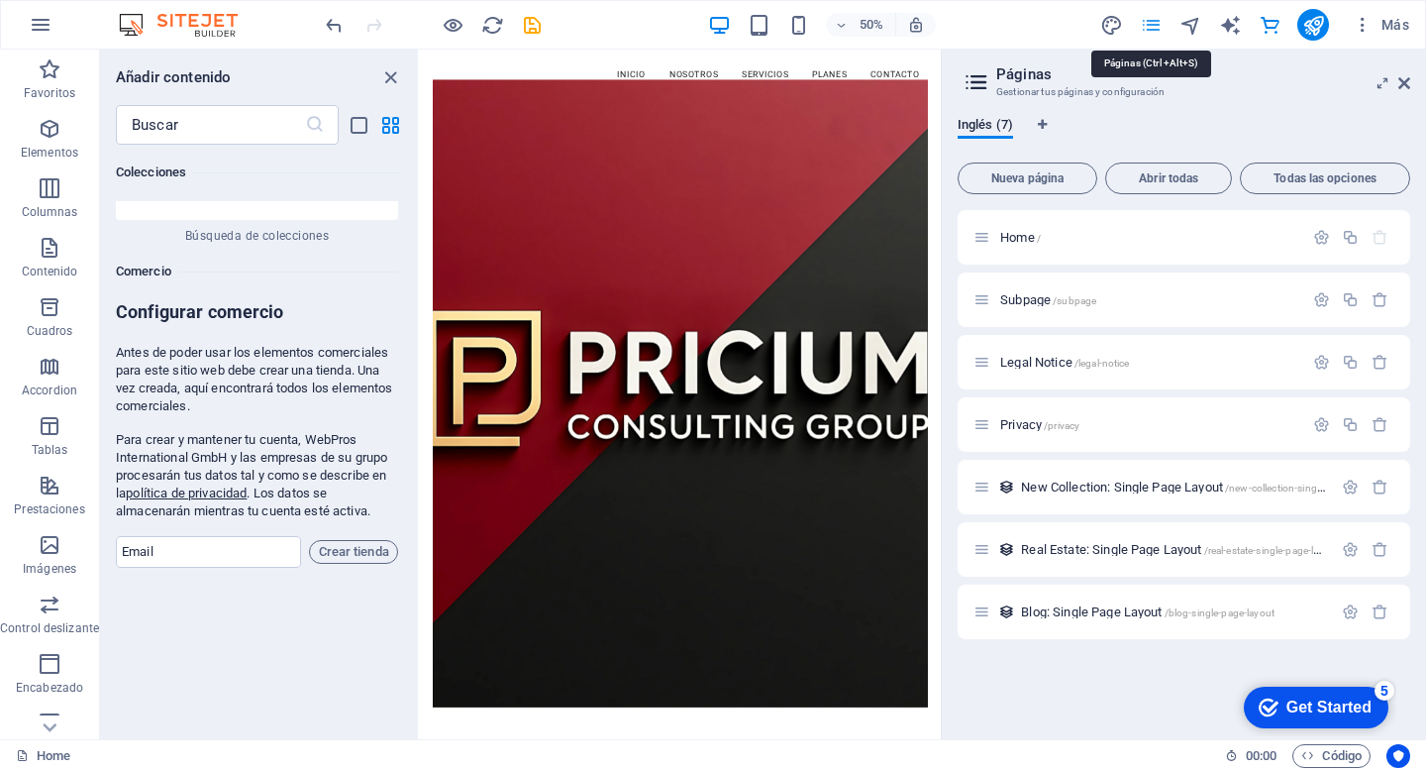
click at [1149, 25] on icon "pages" at bounding box center [1151, 25] width 23 height 23
click at [1408, 92] on header "Páginas Gestionar tus páginas y configuración" at bounding box center [1186, 76] width 449 height 52
click at [1408, 84] on icon at bounding box center [1404, 83] width 12 height 16
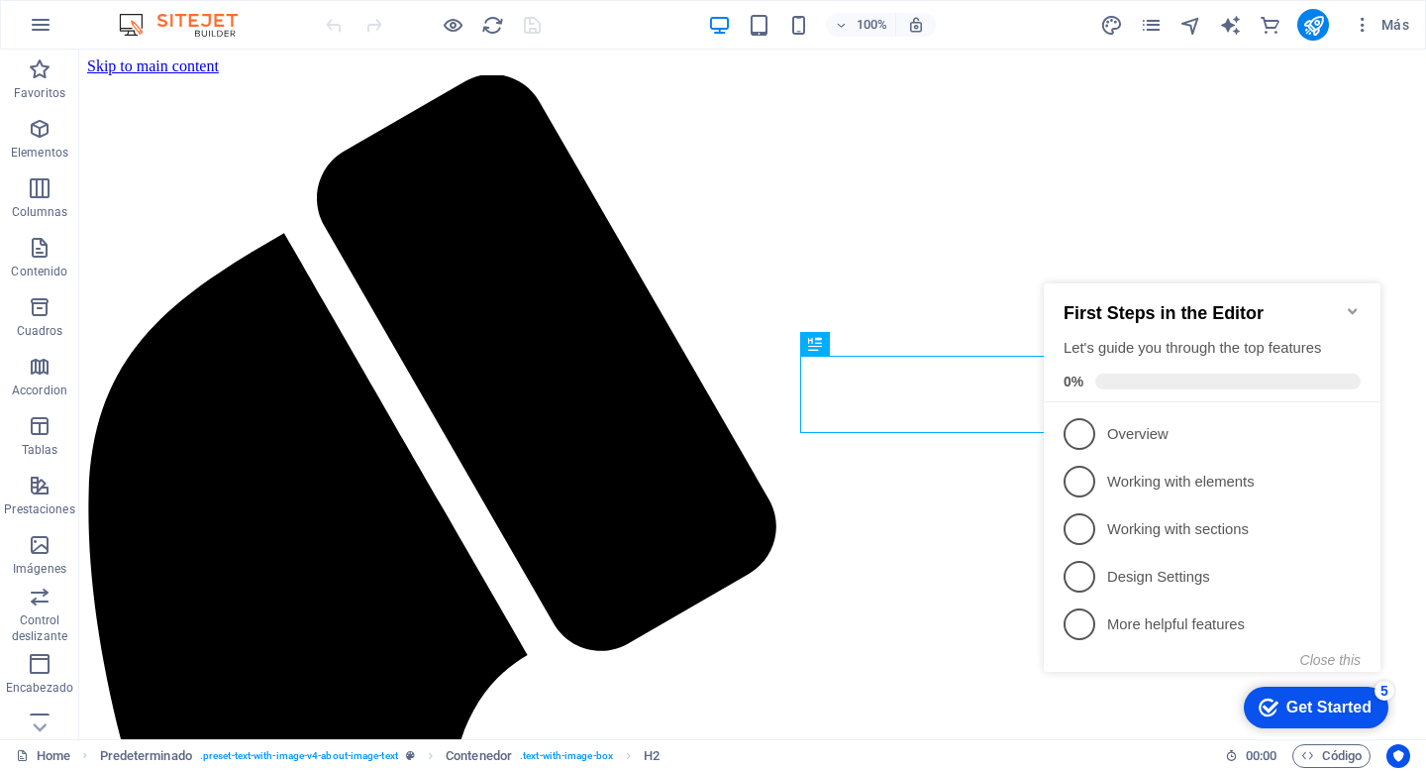
scroll to position [565, 0]
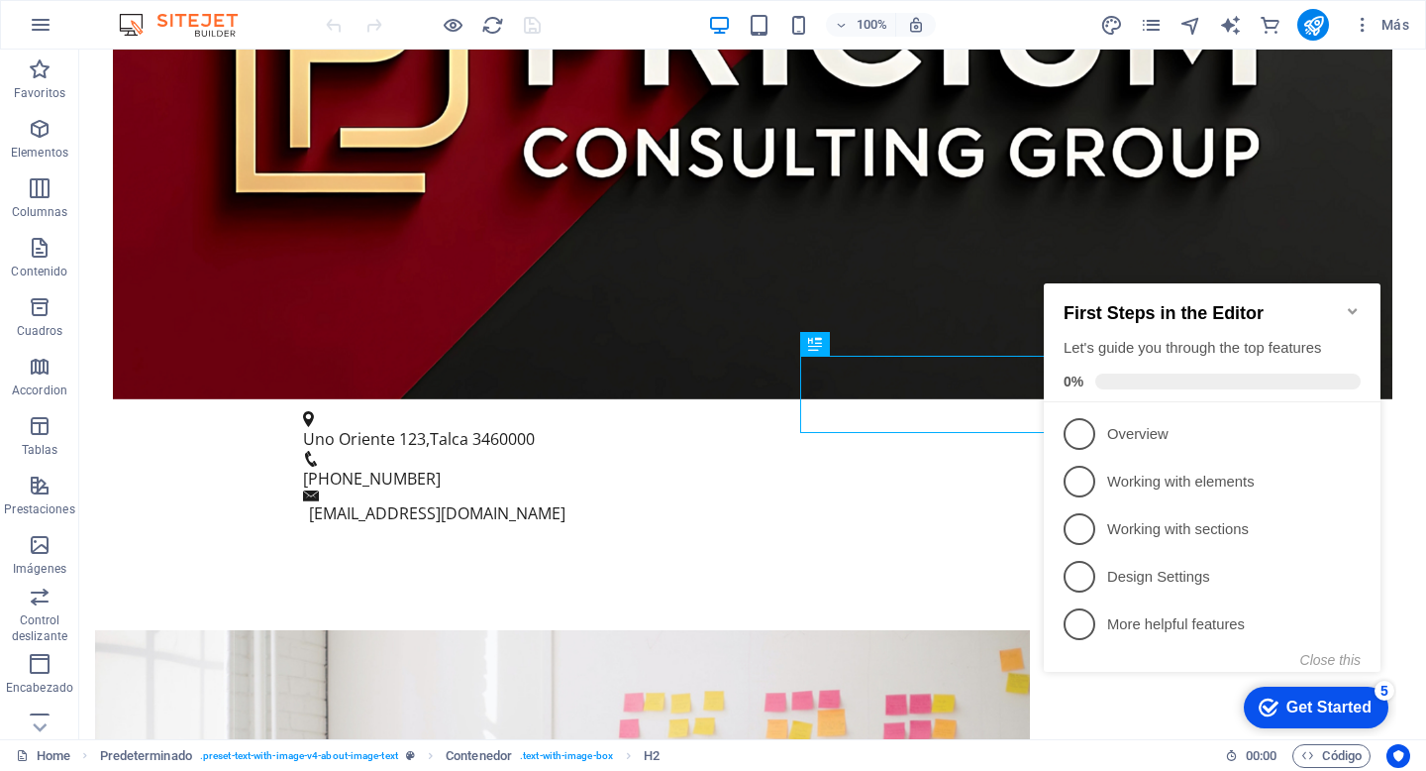
click at [1349, 303] on icon "Minimize checklist" at bounding box center [1353, 311] width 16 height 16
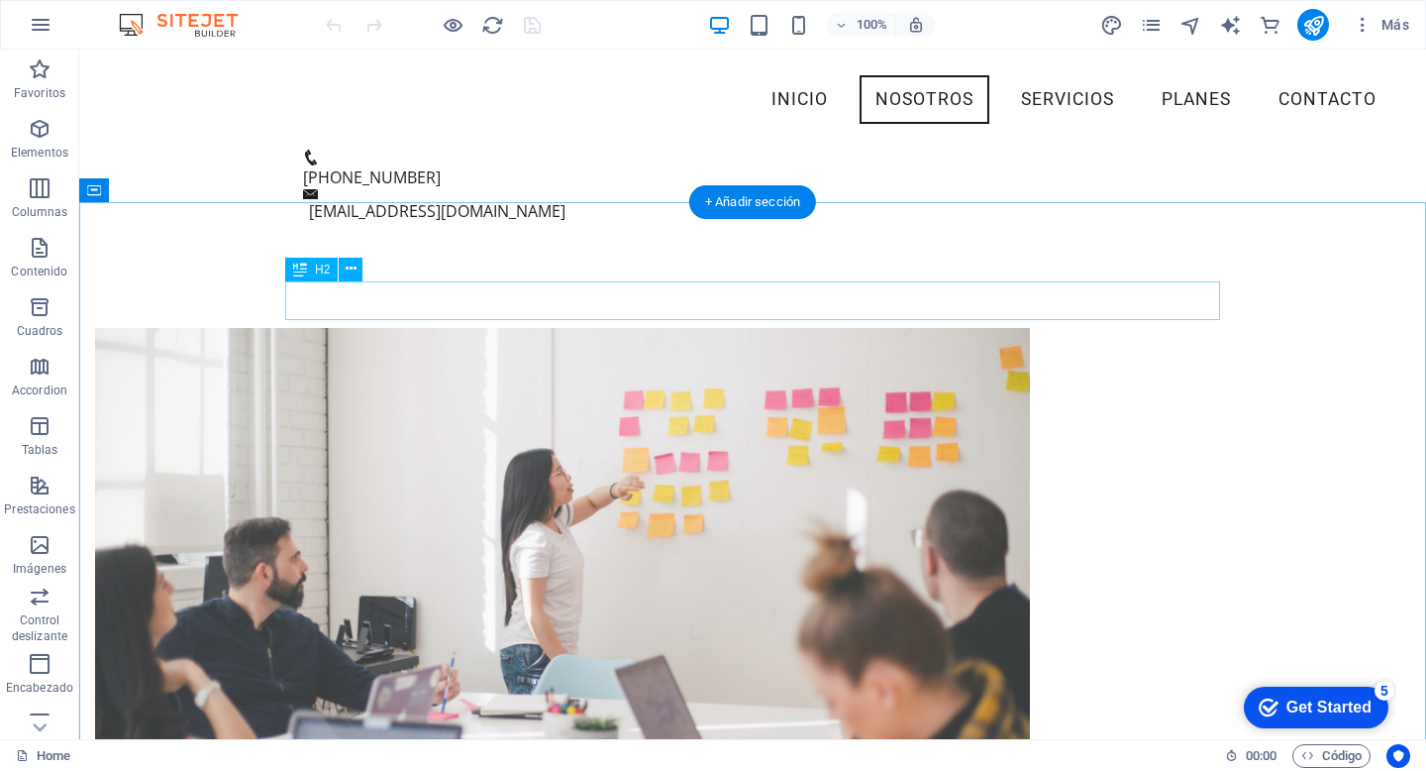
scroll to position [0, 0]
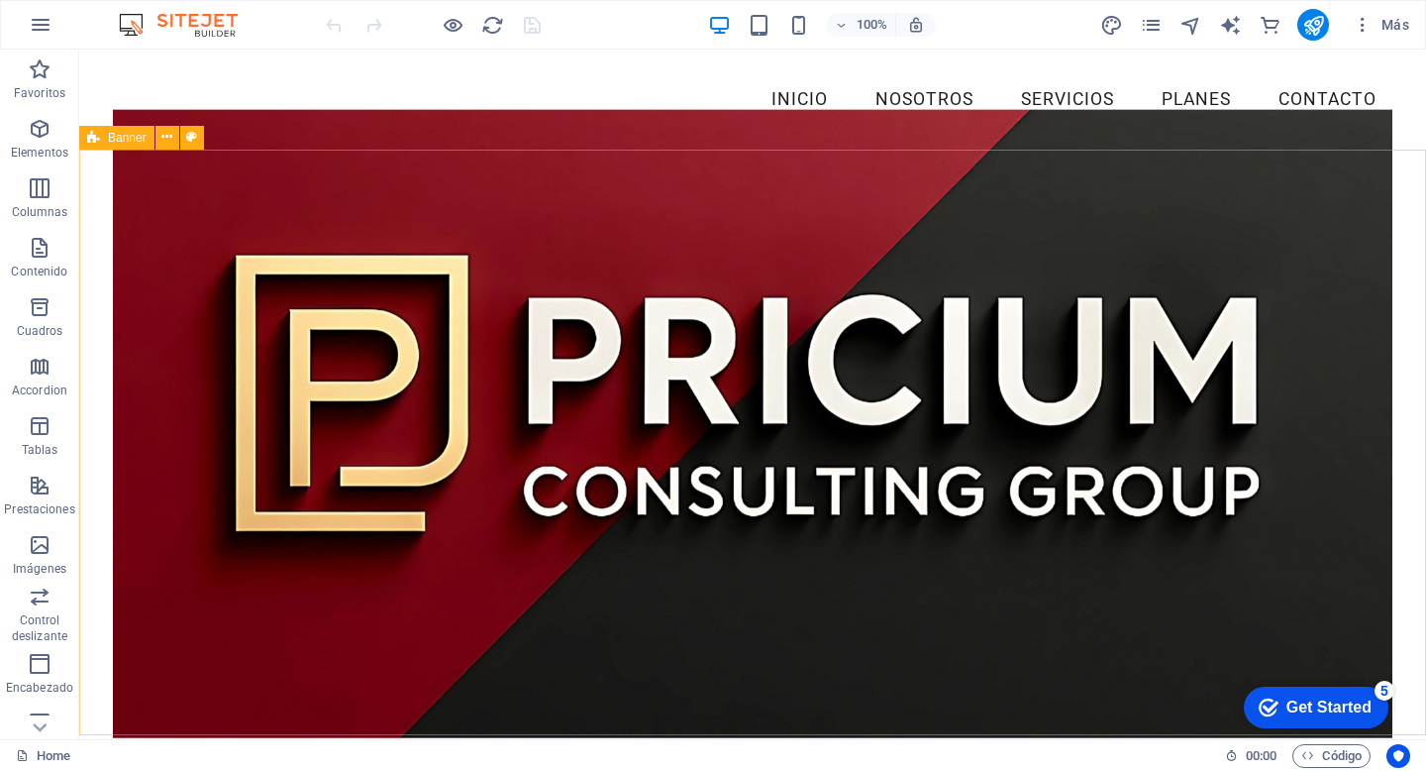
click at [152, 17] on img at bounding box center [188, 25] width 149 height 24
click at [47, 261] on span "Contenido" at bounding box center [39, 260] width 79 height 48
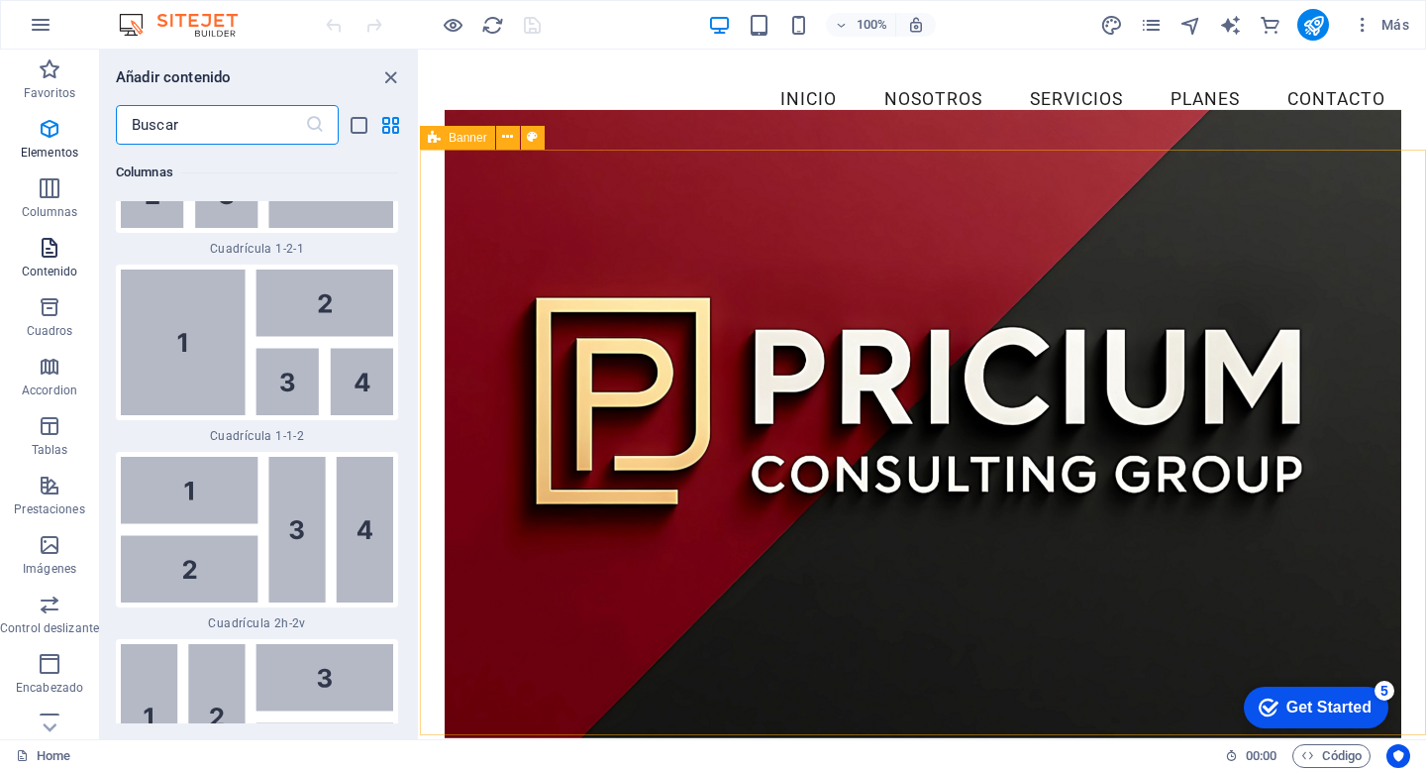
scroll to position [6064, 0]
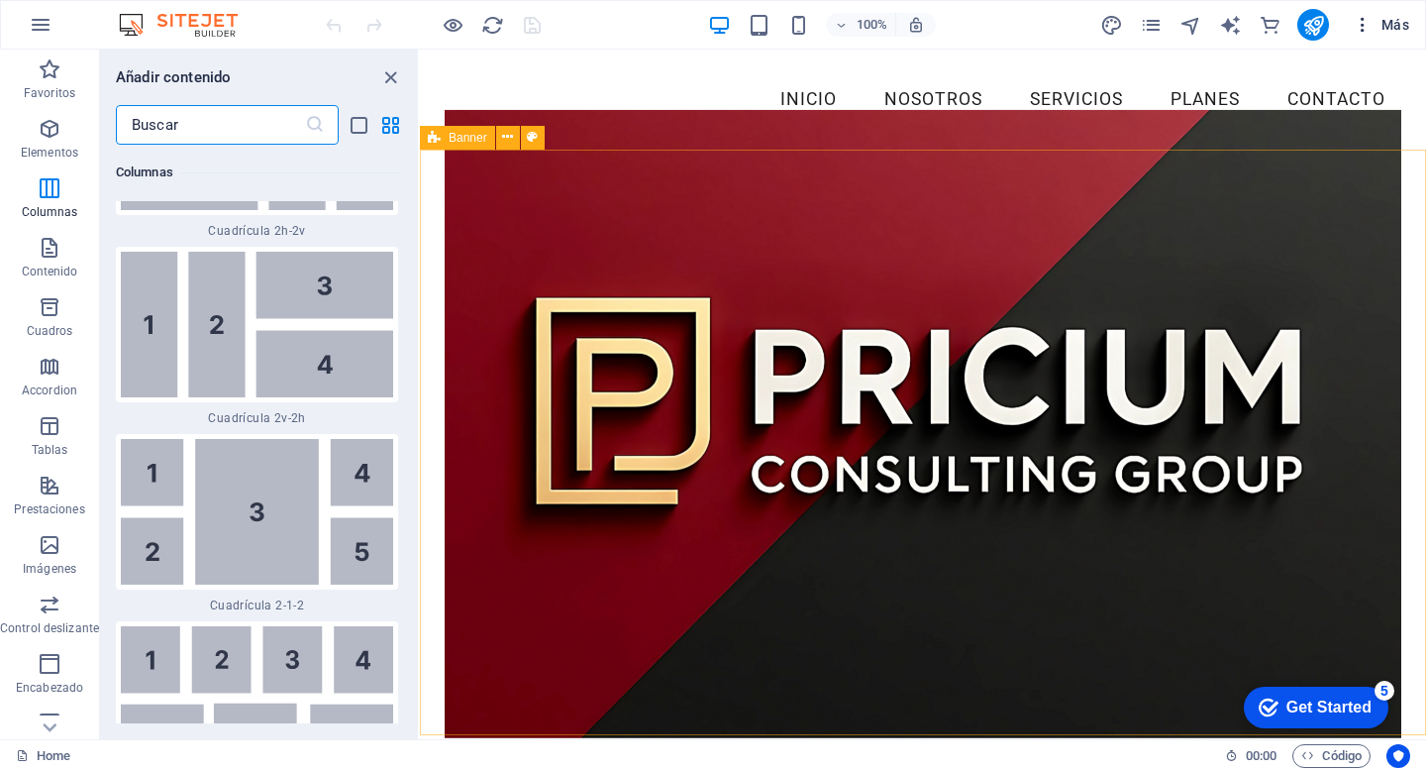
click at [1399, 27] on span "Más" at bounding box center [1381, 25] width 56 height 20
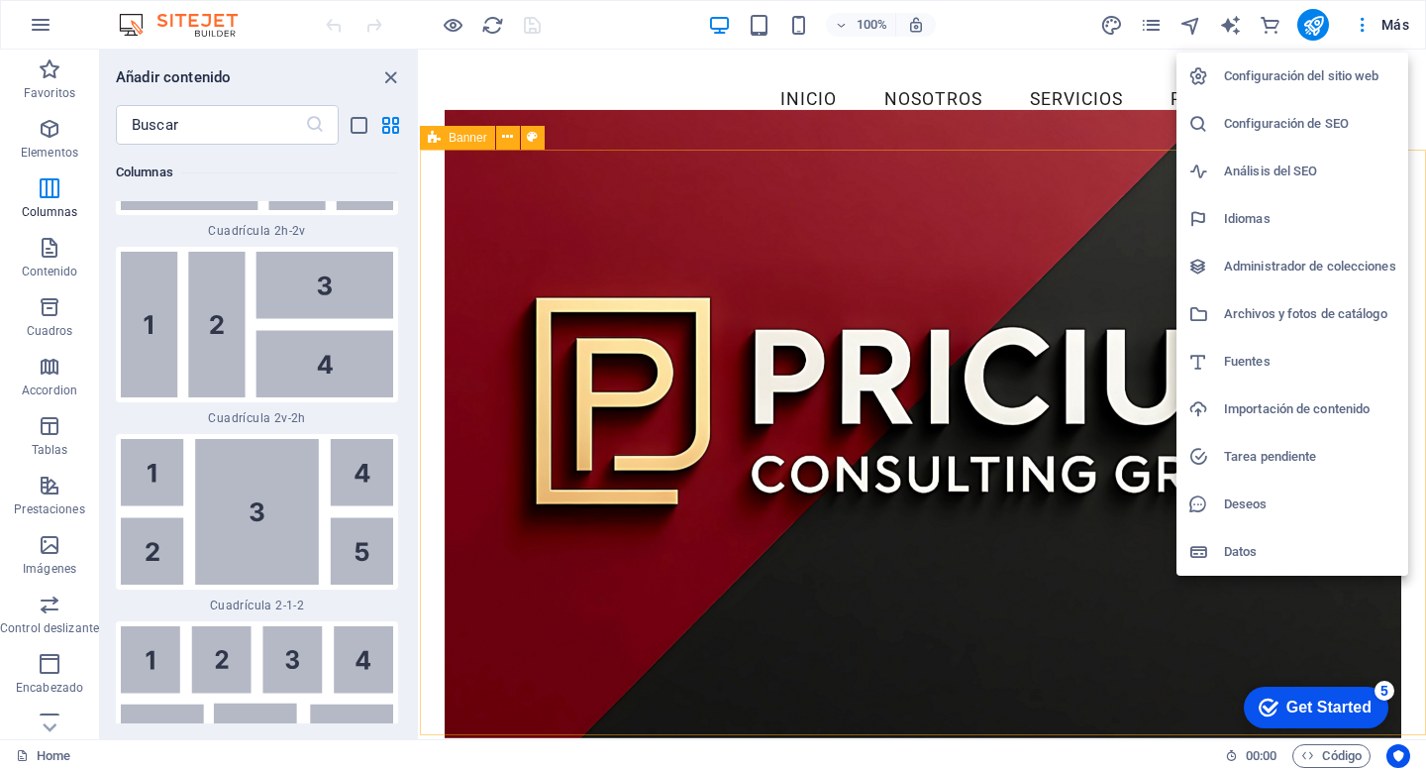
click at [1327, 69] on h6 "Configuración del sitio web" at bounding box center [1310, 76] width 172 height 24
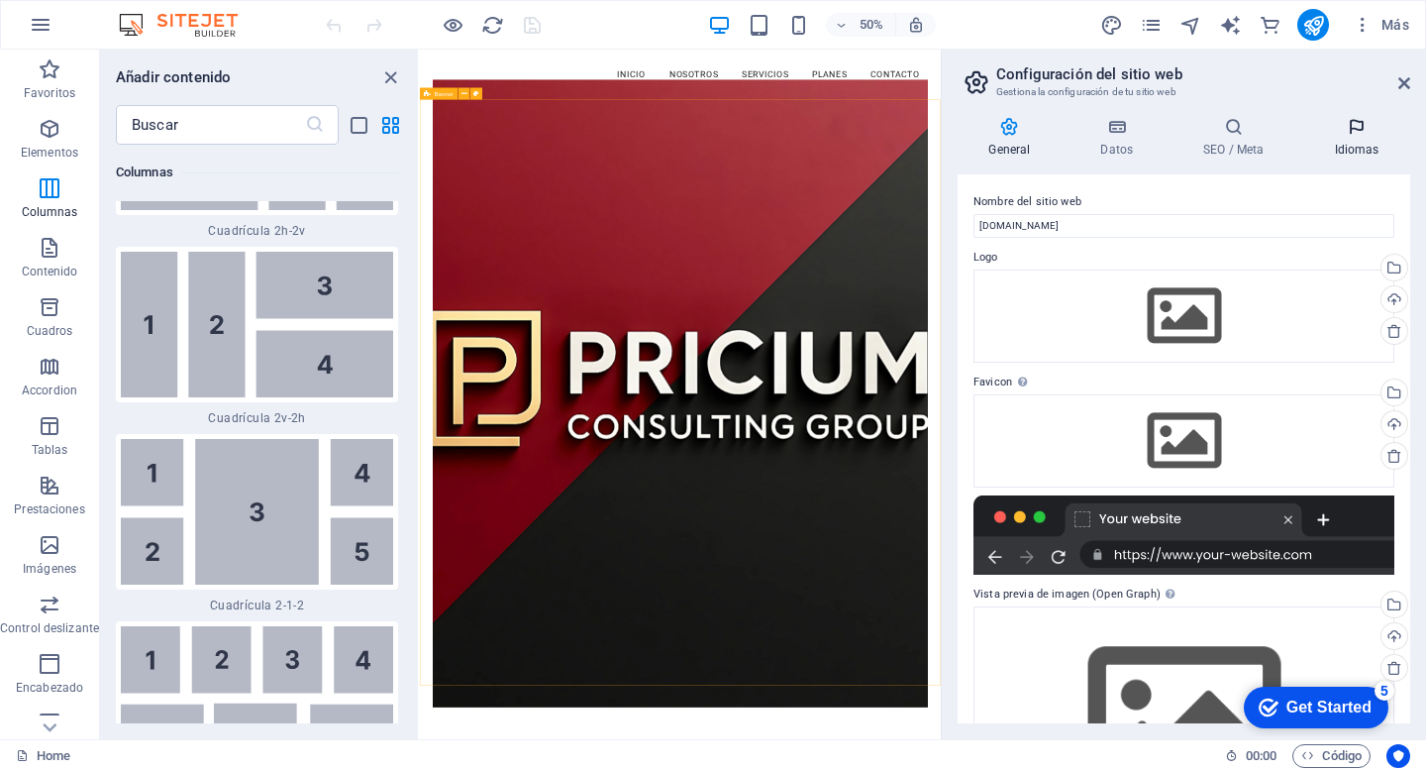
click at [1357, 120] on icon at bounding box center [1356, 127] width 107 height 20
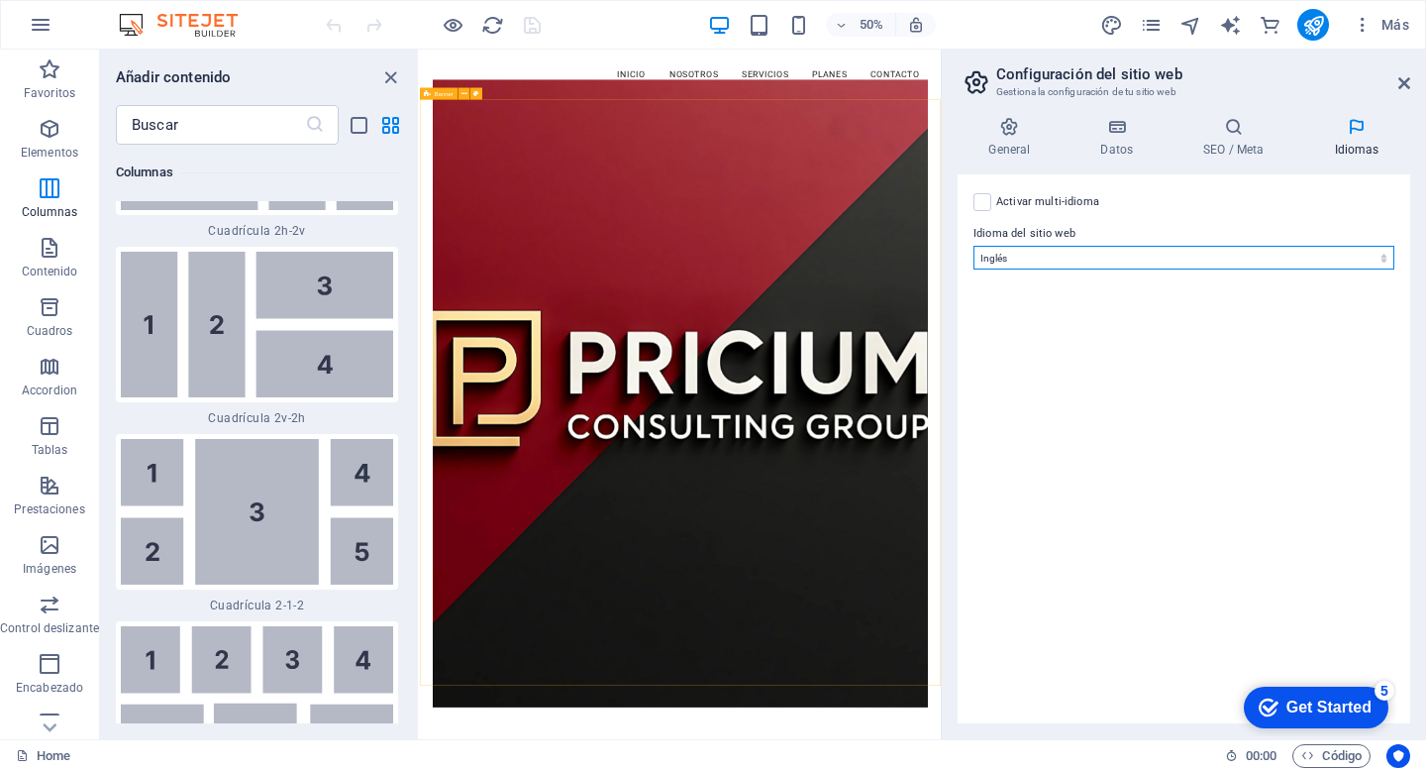
click at [1235, 252] on select "Abkhazian Afar Afrikaans Akan Albanés Alemán Amharic Árabe Aragonese Armenian A…" at bounding box center [1184, 258] width 421 height 24
select select "44"
click at [974, 246] on select "Abkhazian Afar Afrikaans Akan Albanés Alemán Amharic Árabe Aragonese Armenian A…" at bounding box center [1184, 258] width 421 height 24
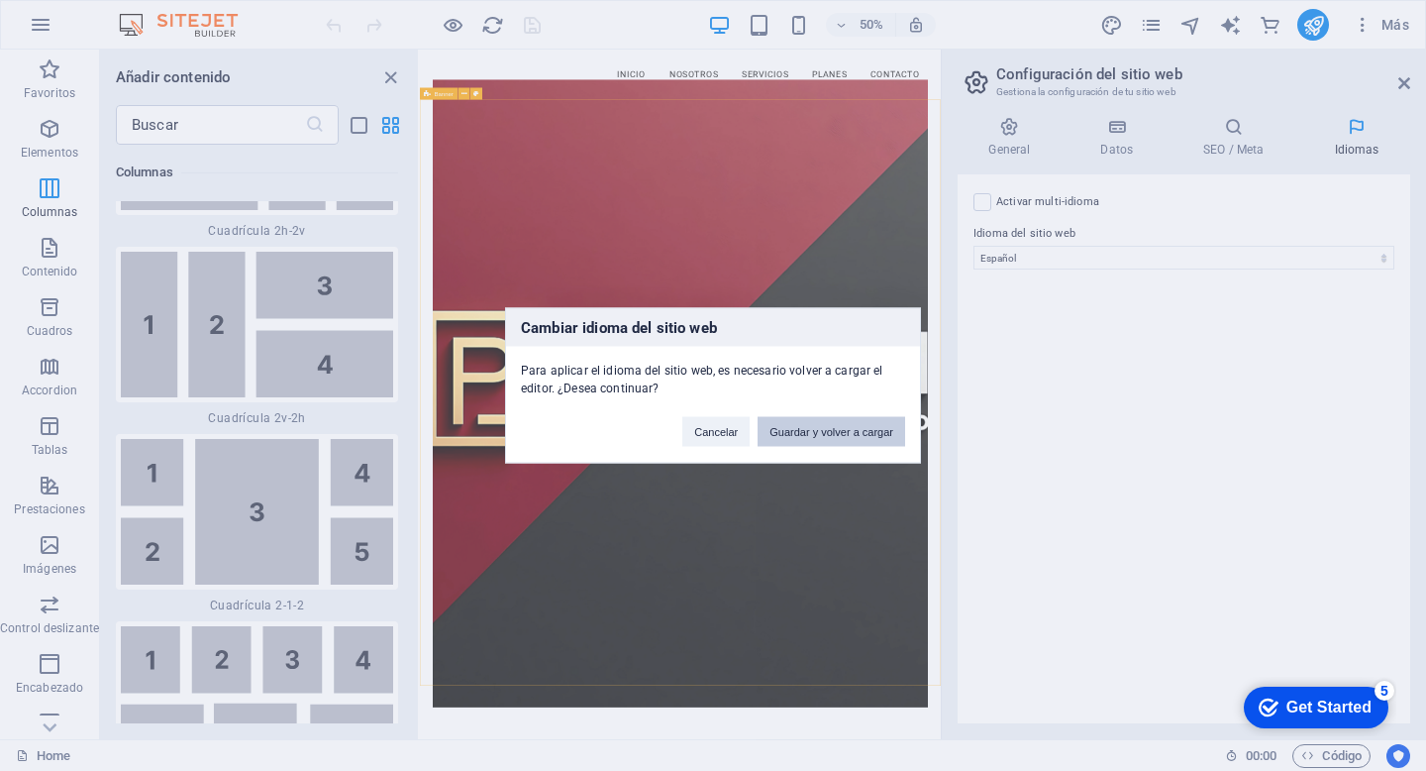
click at [864, 431] on button "Guardar y volver a cargar" at bounding box center [832, 432] width 148 height 30
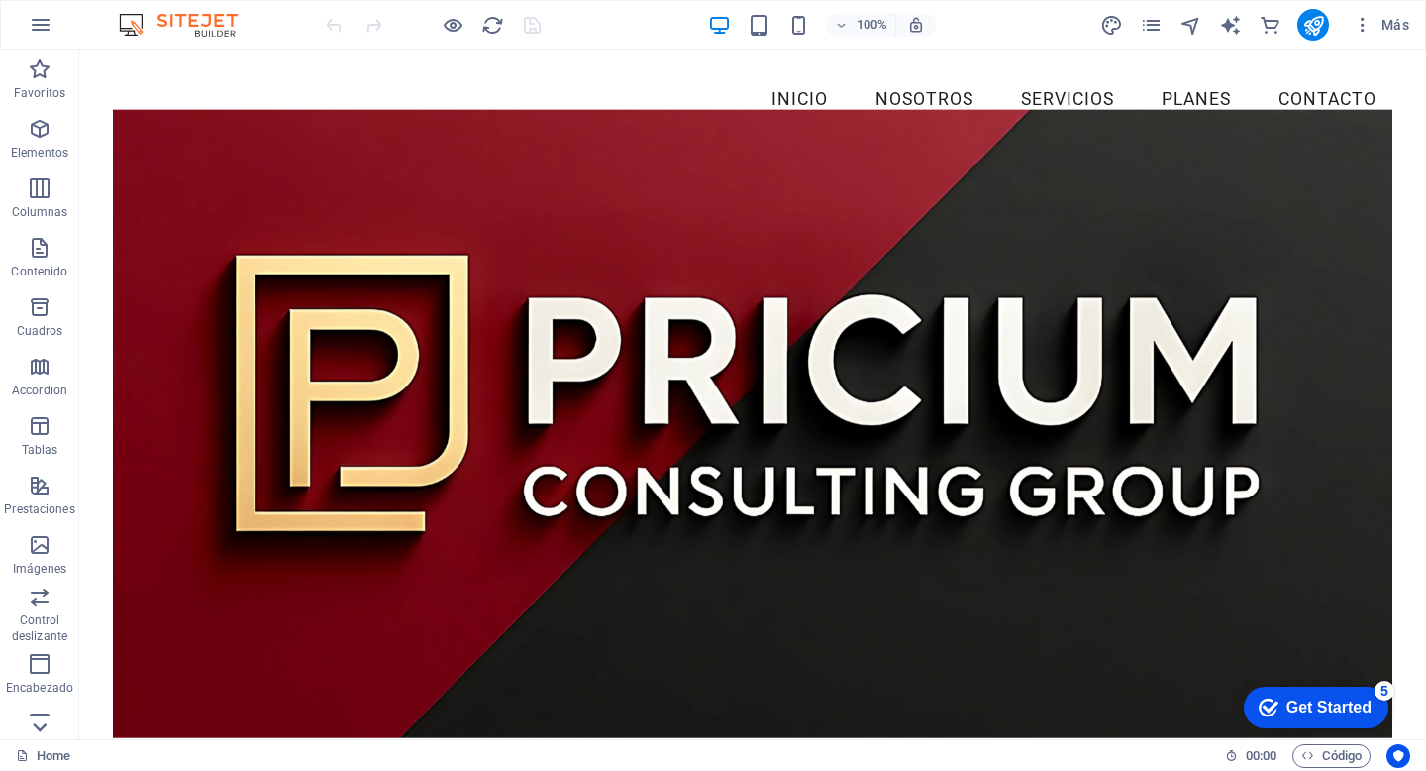
click at [48, 75] on icon at bounding box center [40, 62] width 28 height 28
click at [199, 26] on img at bounding box center [188, 25] width 149 height 24
click at [1114, 20] on icon "design" at bounding box center [1111, 25] width 23 height 23
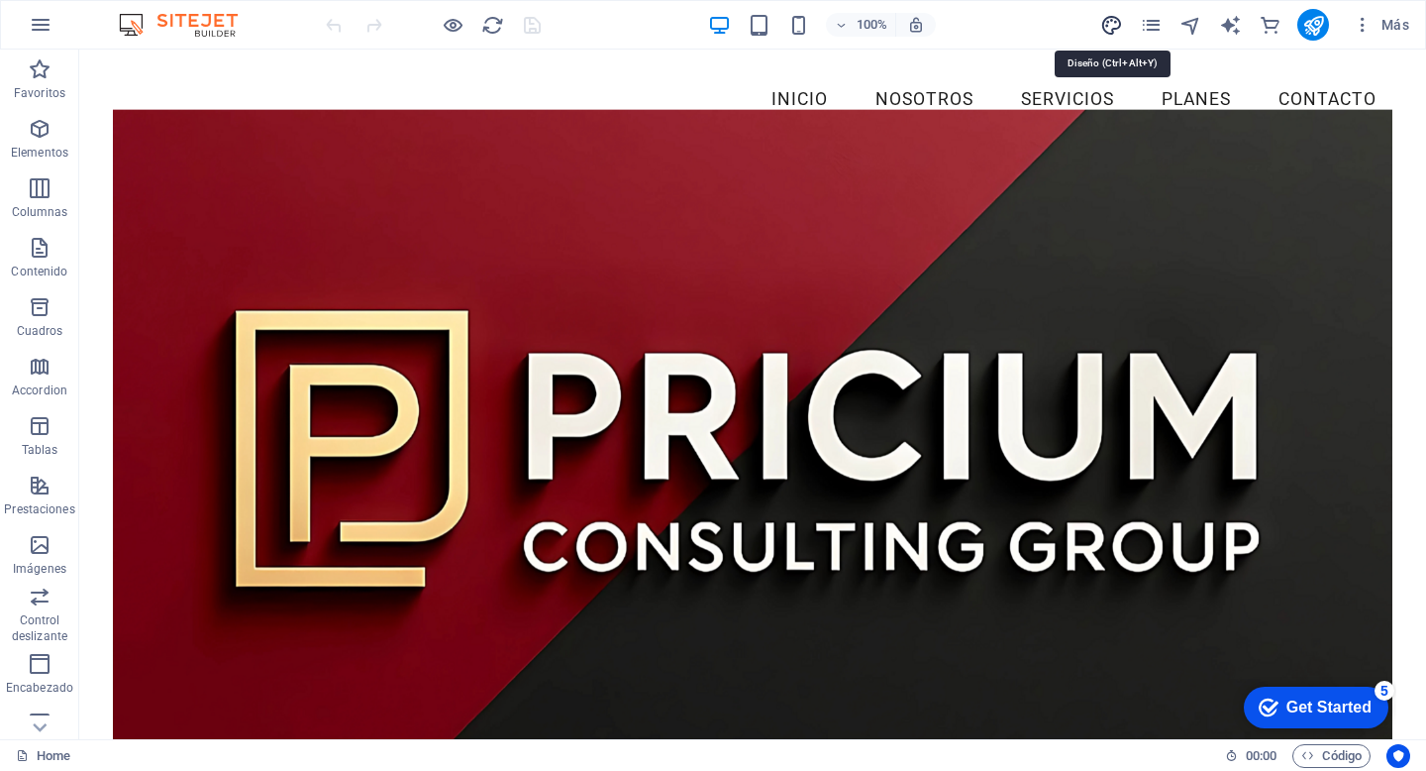
select select "px"
select select "200"
select select "px"
select select "rem"
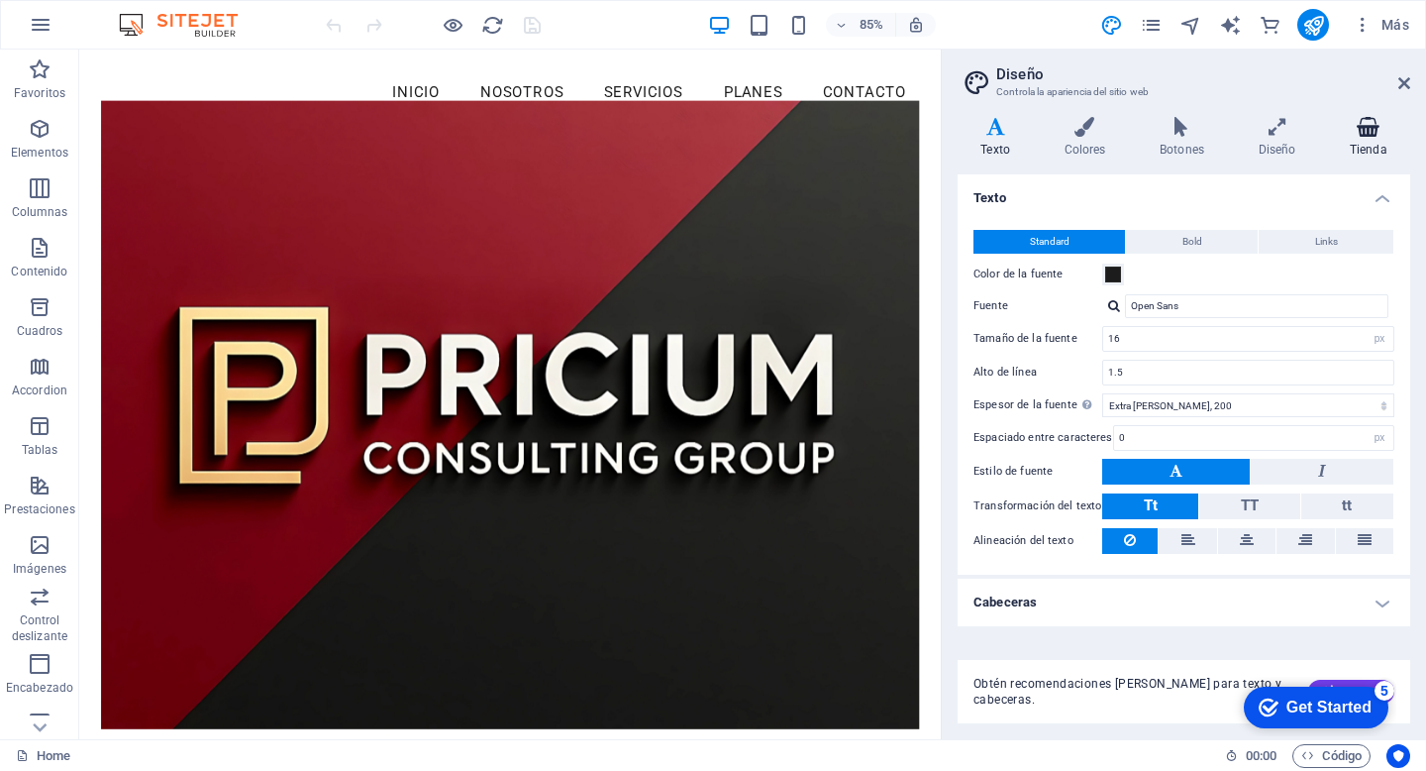
click at [1355, 133] on icon at bounding box center [1368, 127] width 83 height 20
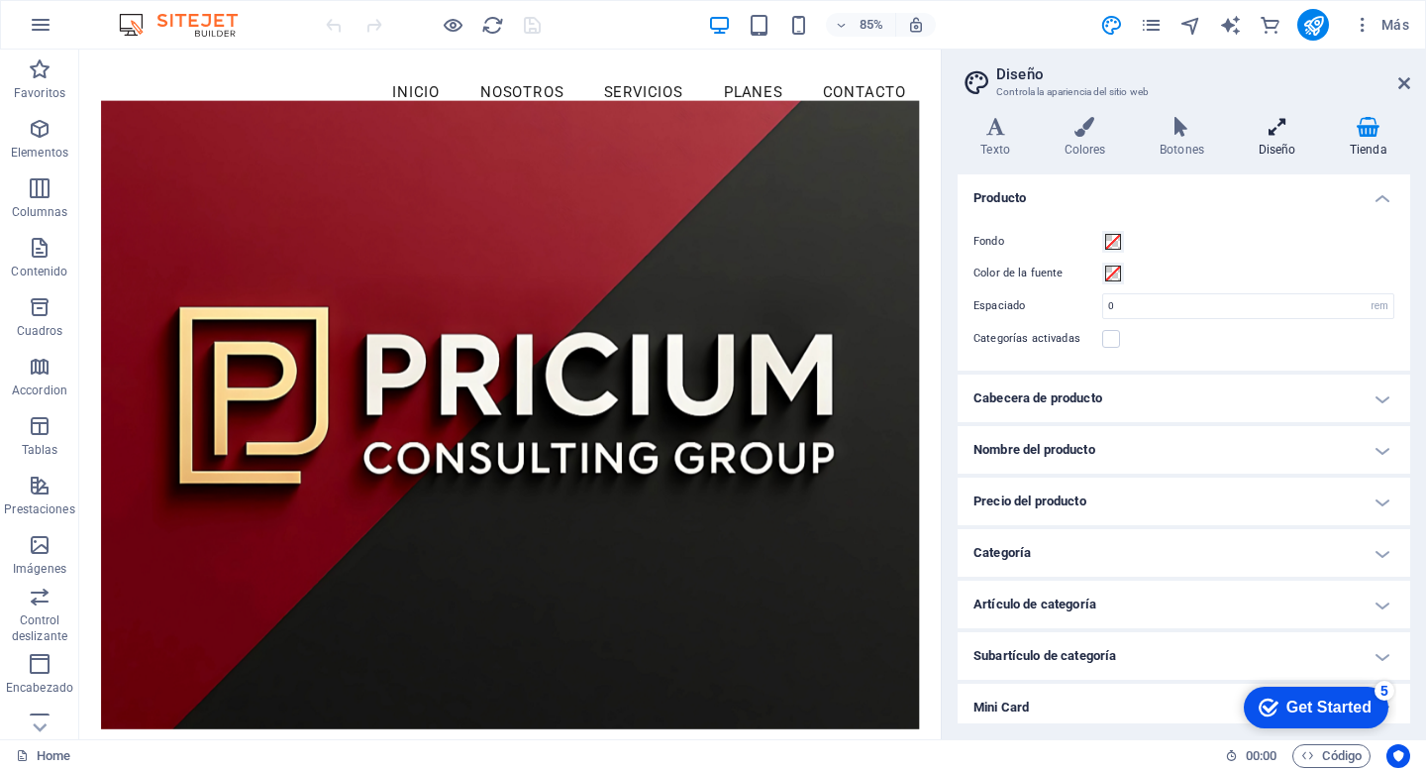
click at [1323, 130] on h4 "Diseño" at bounding box center [1280, 138] width 91 height 42
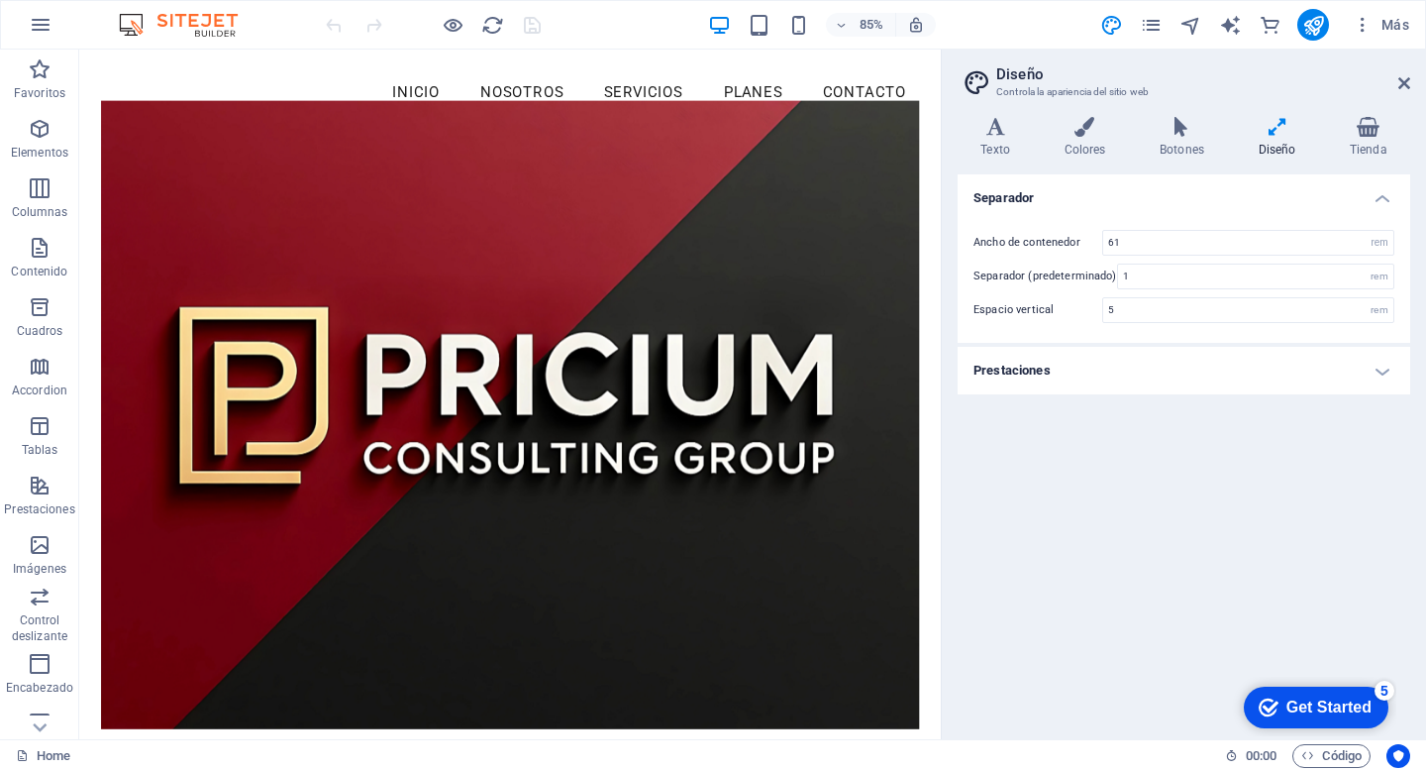
click at [1280, 132] on icon at bounding box center [1276, 127] width 83 height 20
click at [1191, 137] on h4 "Botones" at bounding box center [1186, 138] width 99 height 42
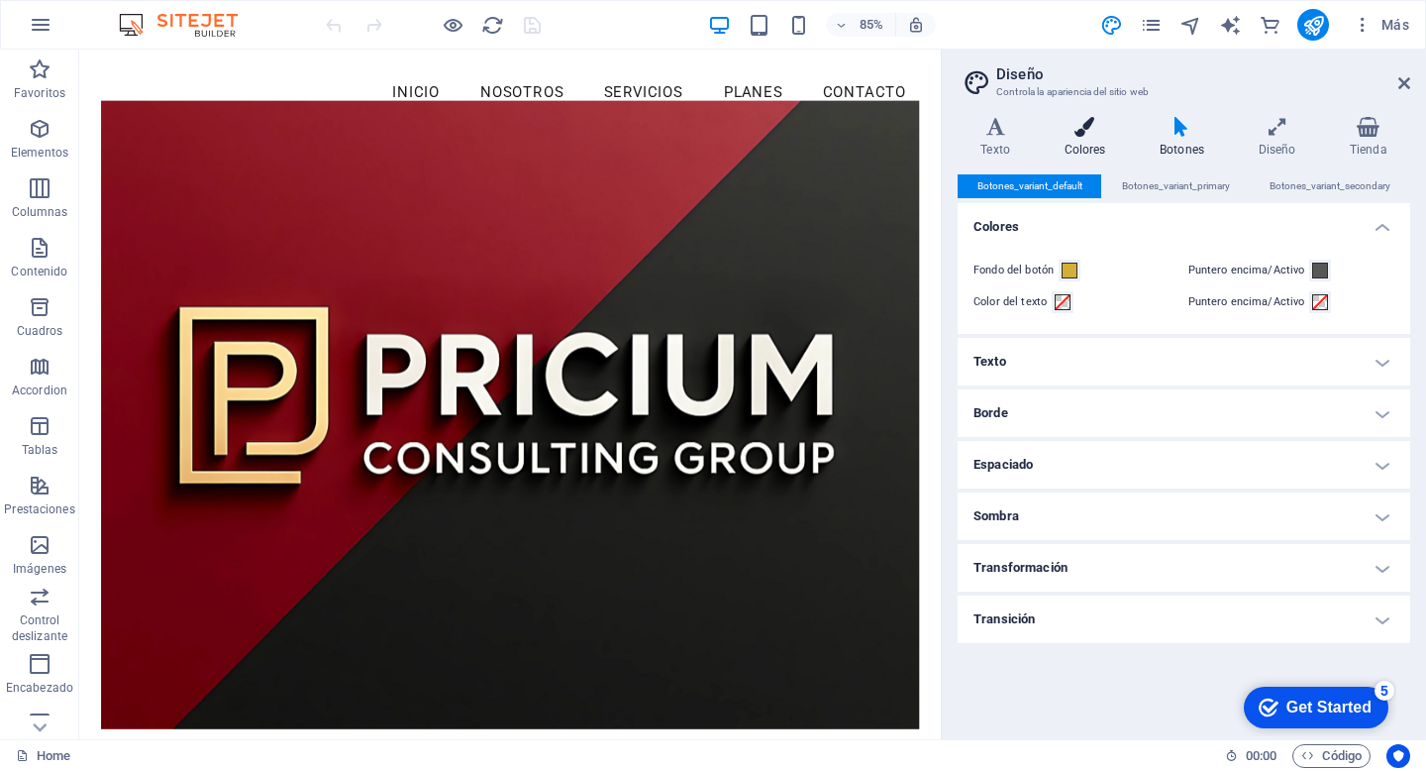
click at [1101, 127] on icon at bounding box center [1085, 127] width 88 height 20
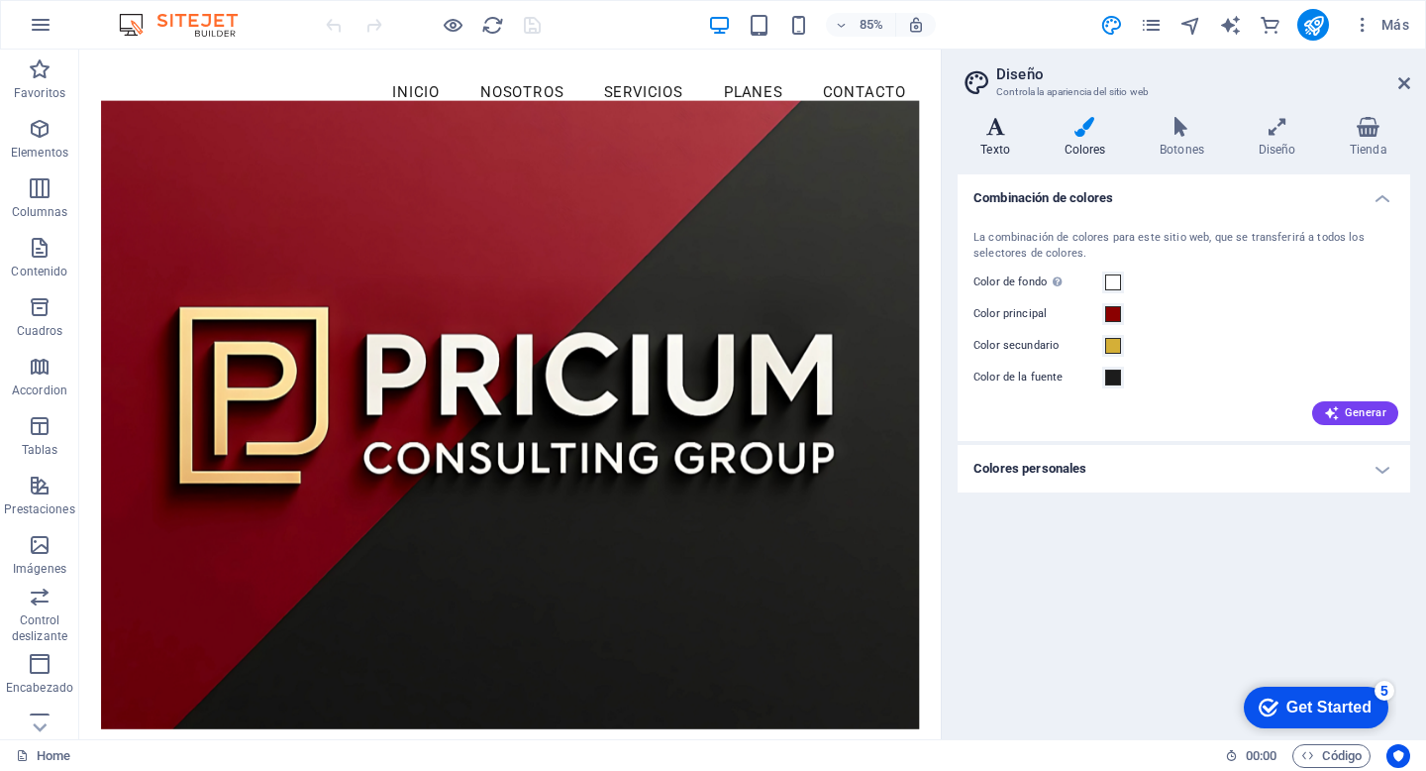
click at [999, 139] on h4 "Texto" at bounding box center [999, 138] width 83 height 42
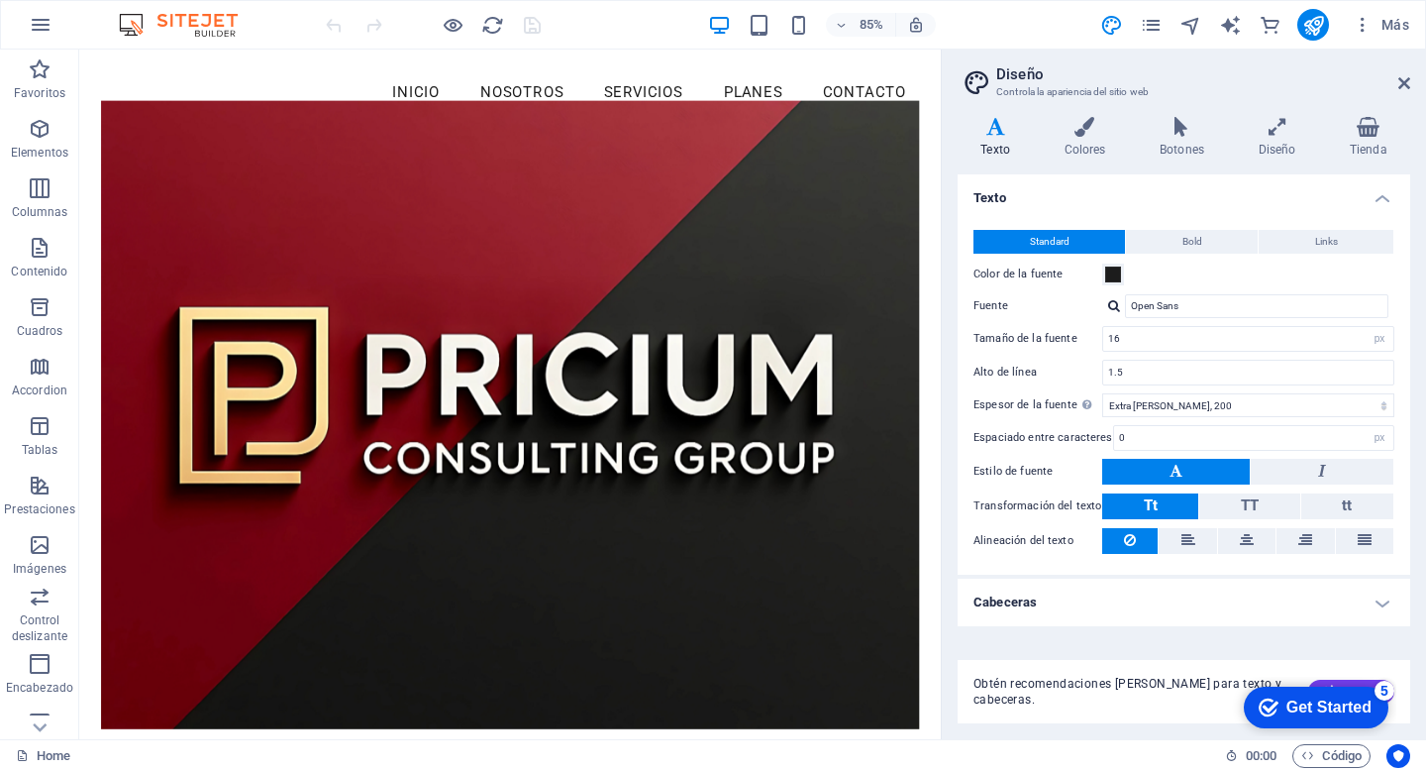
click at [1067, 685] on span "Obtén recomendaciones de fuentes para texto y cabeceras." at bounding box center [1133, 691] width 319 height 32
click at [1284, 131] on icon at bounding box center [1276, 127] width 83 height 20
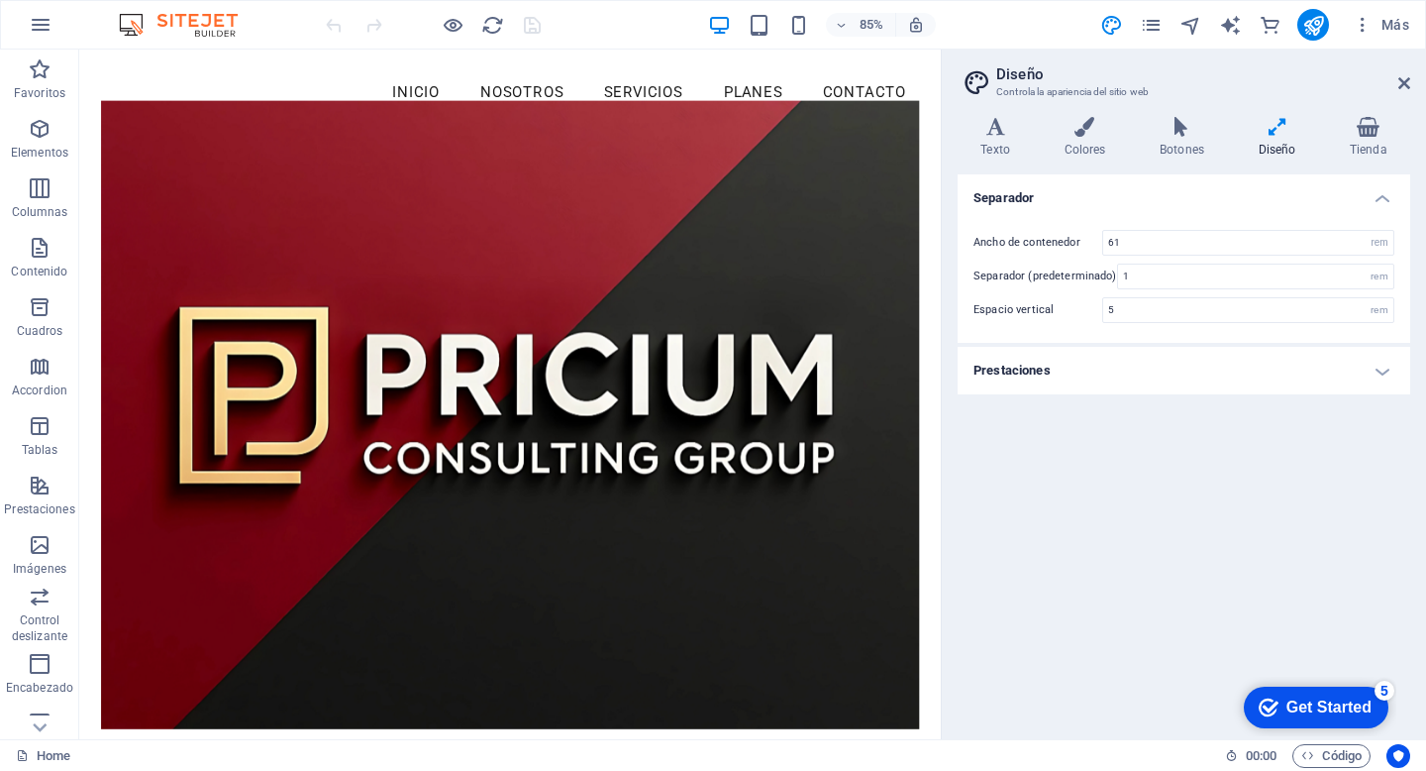
click at [1394, 78] on h2 "Diseño" at bounding box center [1203, 74] width 414 height 18
click at [1404, 84] on icon at bounding box center [1404, 83] width 12 height 16
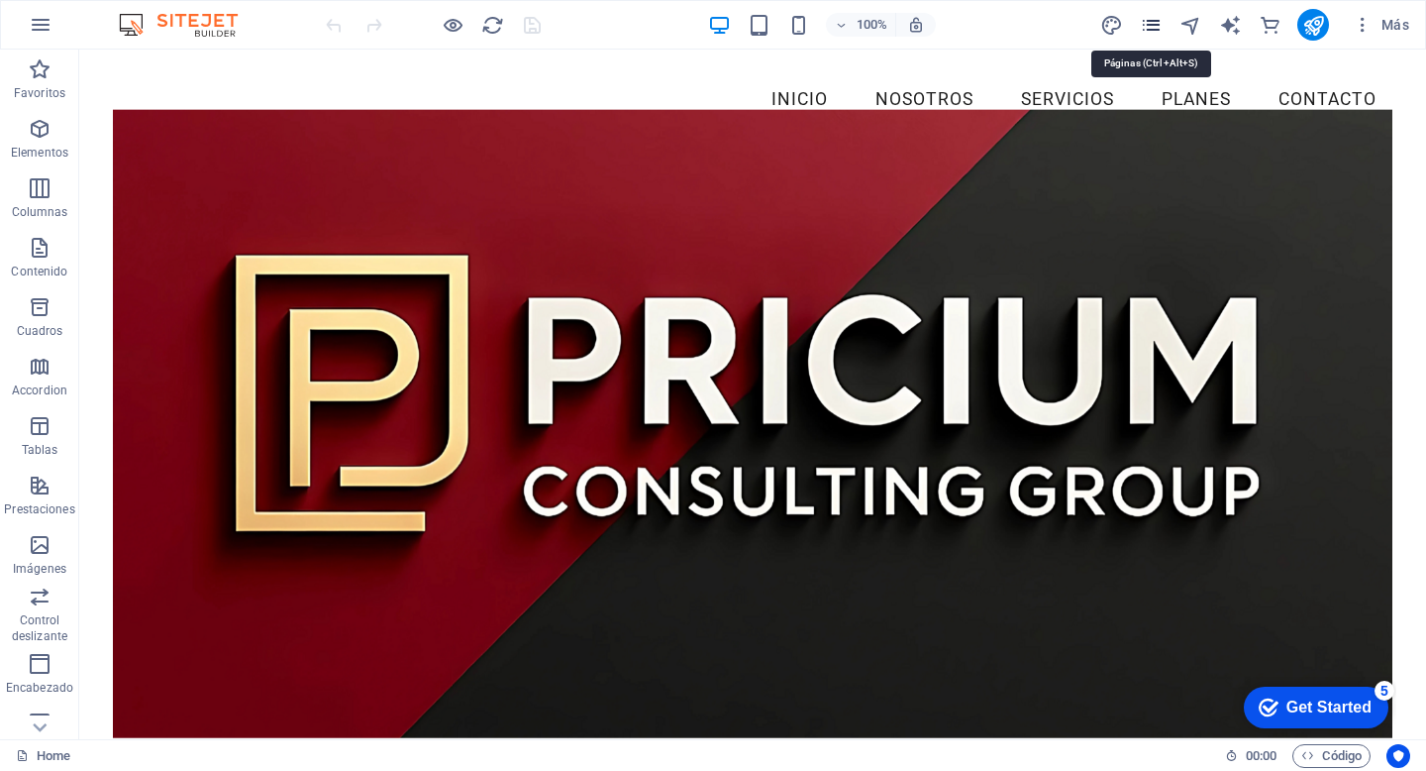
click at [1151, 29] on icon "pages" at bounding box center [1151, 25] width 23 height 23
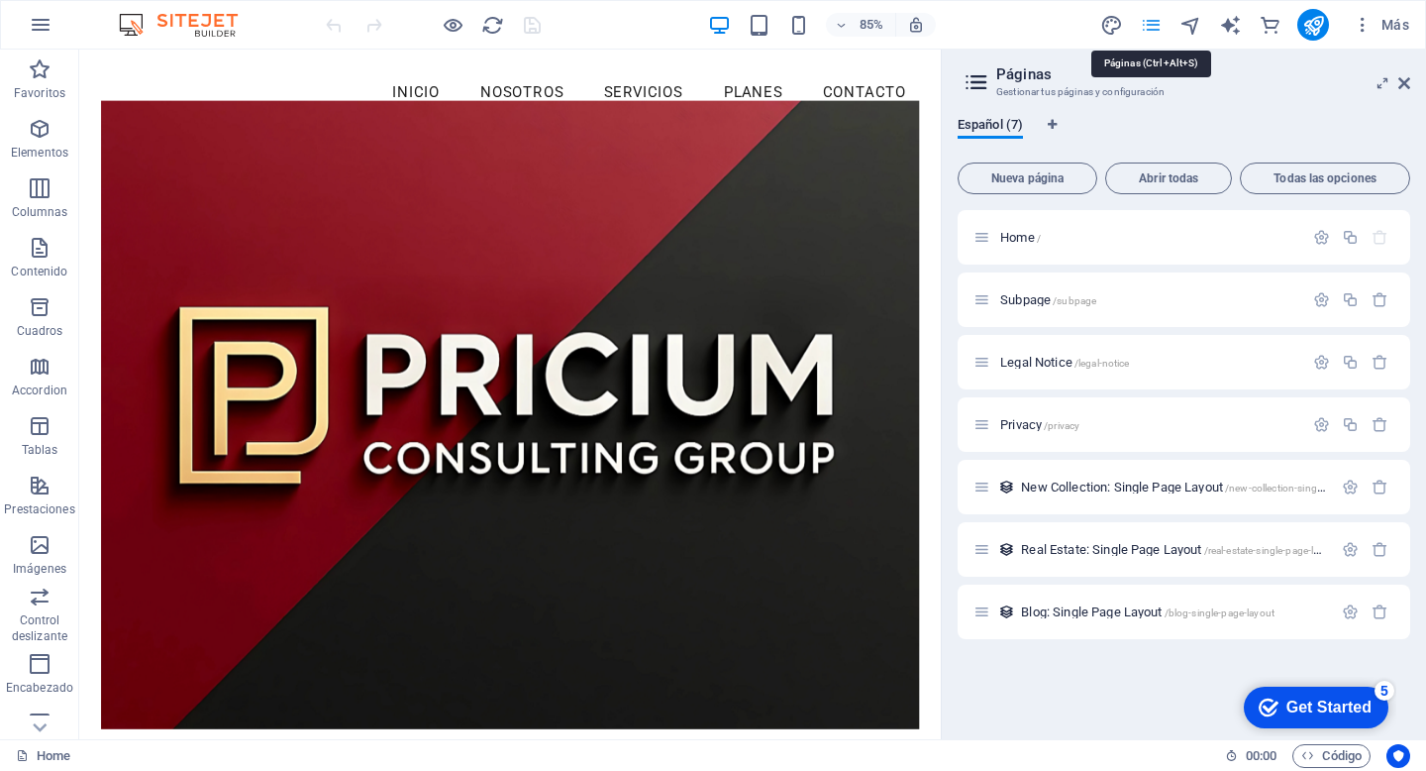
click at [1151, 29] on icon "pages" at bounding box center [1151, 25] width 23 height 23
click at [1231, 20] on icon "text_generator" at bounding box center [1230, 25] width 23 height 23
select select "English"
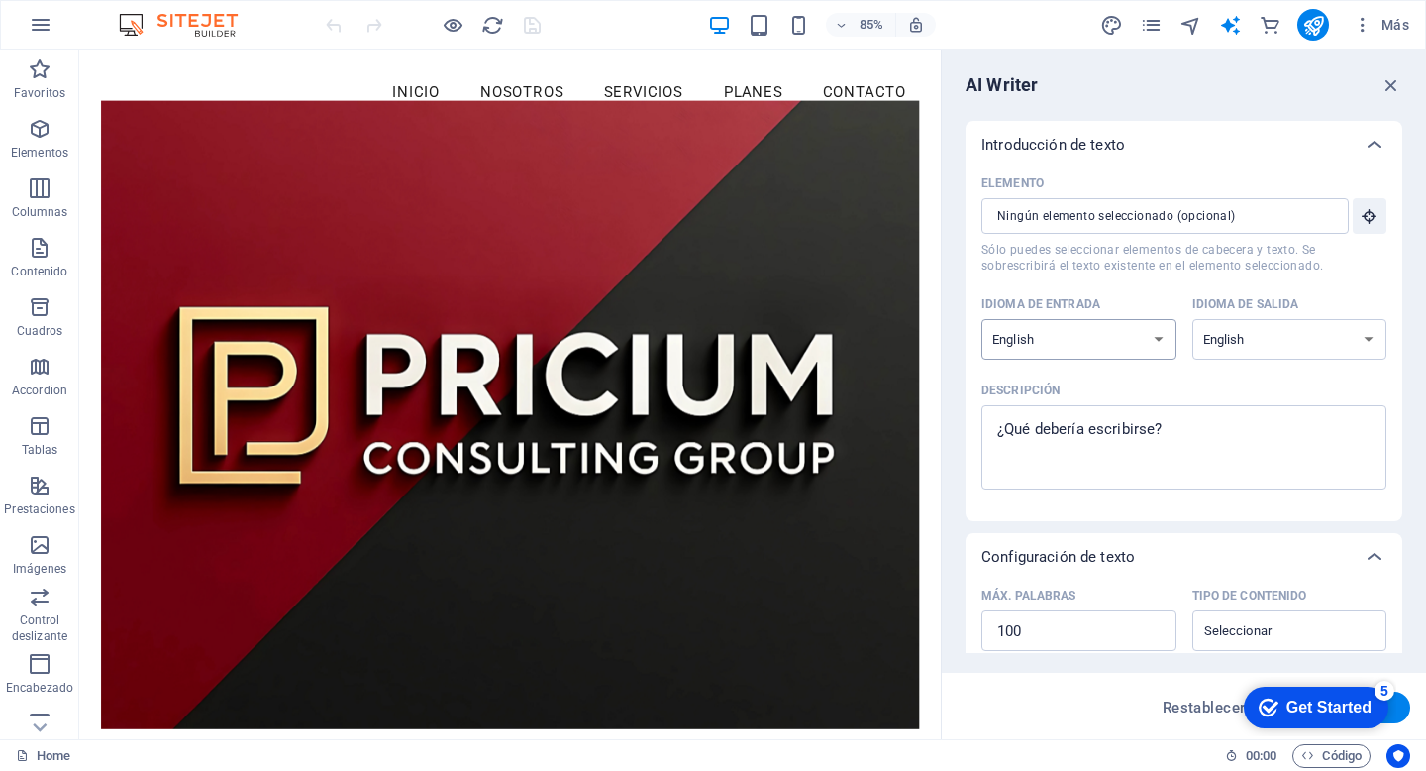
click at [1154, 341] on select "Albanian Arabic Armenian Awadhi Azerbaijani Bashkir Basque Belarusian Bengali B…" at bounding box center [1078, 339] width 195 height 41
select select "Spanish"
click at [981, 319] on select "Albanian Arabic Armenian Awadhi Azerbaijani Bashkir Basque Belarusian Bengali B…" at bounding box center [1078, 339] width 195 height 41
click at [1317, 348] on select "Albanian Arabic Armenian Awadhi Azerbaijani Bashkir Basque Belarusian Bengali B…" at bounding box center [1289, 339] width 195 height 41
select select "Spanish"
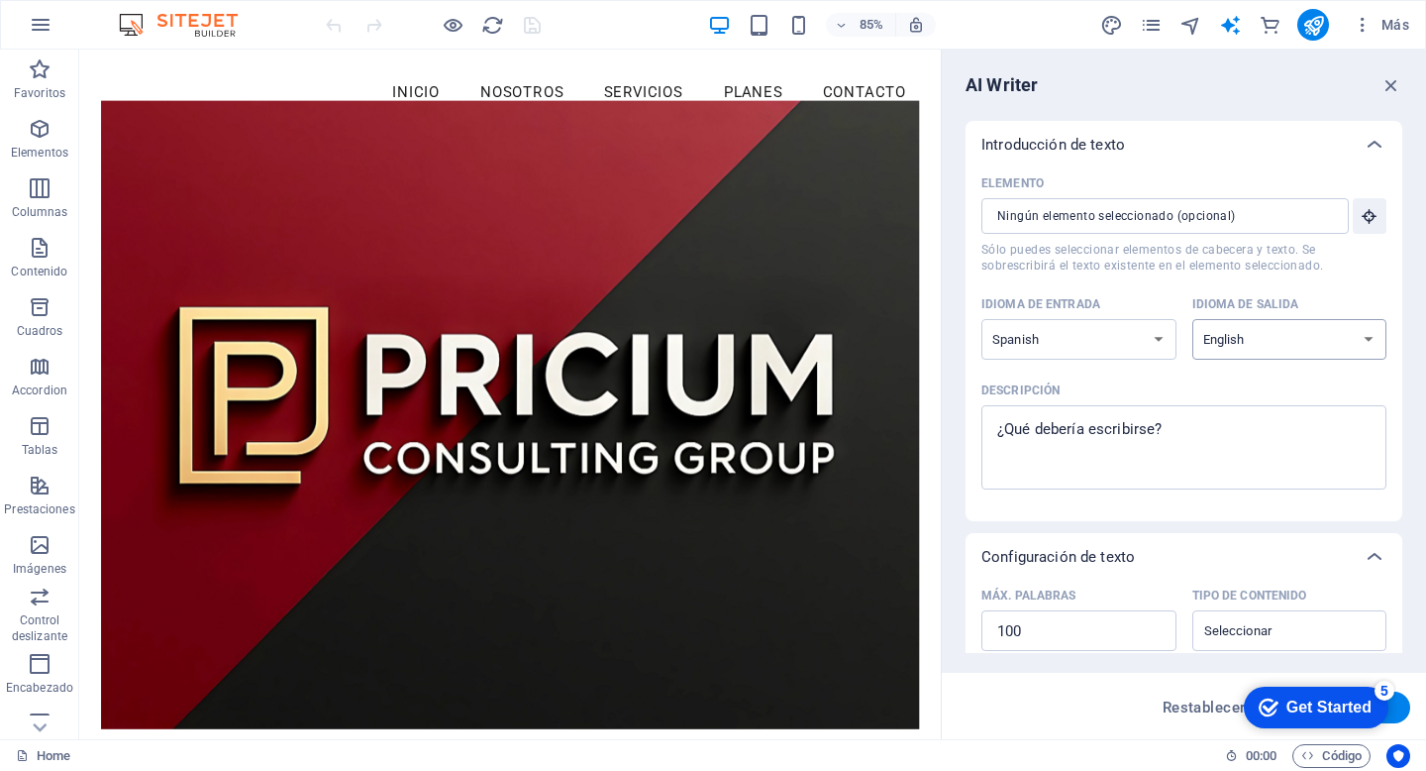
click at [1192, 319] on select "Albanian Arabic Armenian Awadhi Azerbaijani Bashkir Basque Belarusian Bengali B…" at bounding box center [1289, 339] width 195 height 41
click at [1184, 449] on textarea "Descripción x ​" at bounding box center [1183, 447] width 385 height 64
type textarea "x"
click at [1387, 101] on div "AI Writer Introducción de texto Elemento ​ Sólo puedes seleccionar elementos de…" at bounding box center [1184, 394] width 484 height 689
click at [1387, 78] on icon "button" at bounding box center [1392, 85] width 22 height 22
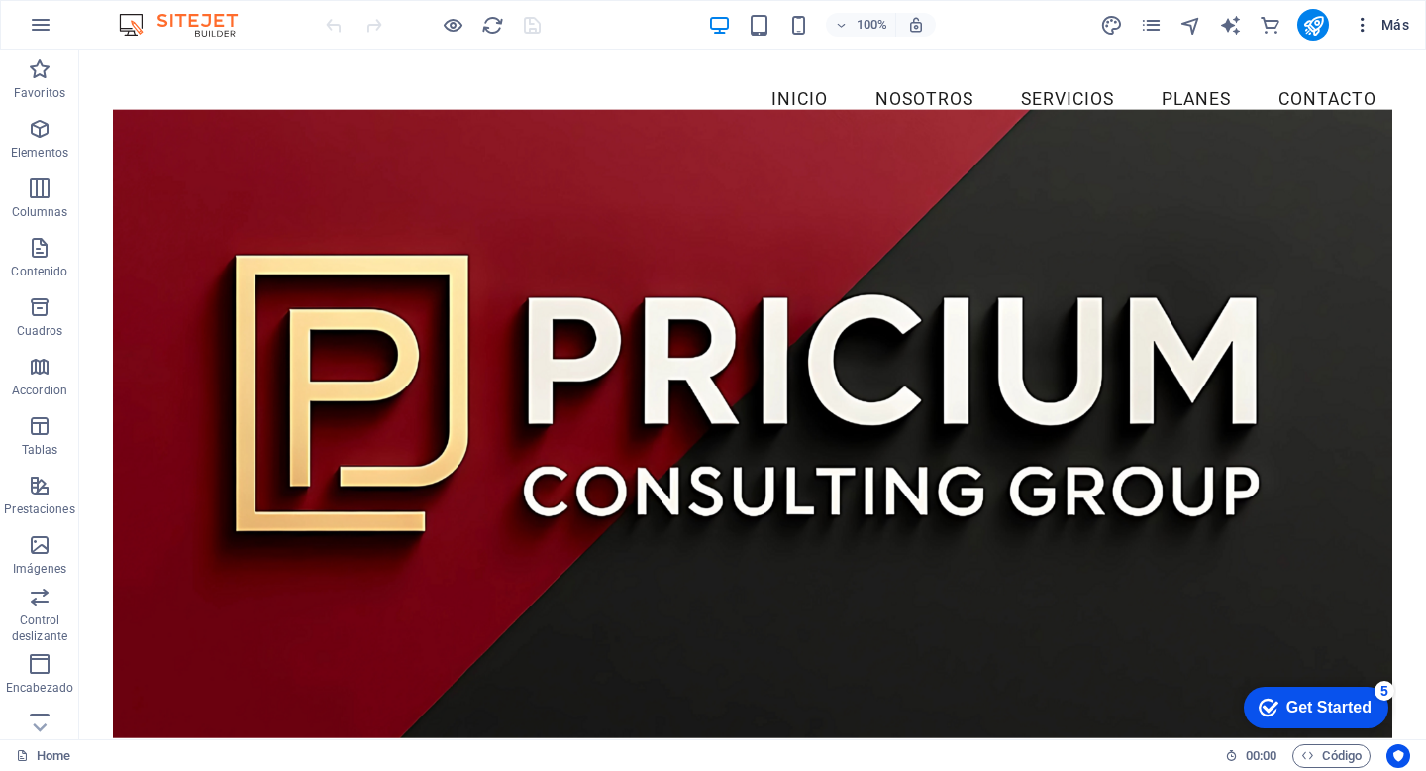
click at [1384, 19] on span "Más" at bounding box center [1381, 25] width 56 height 20
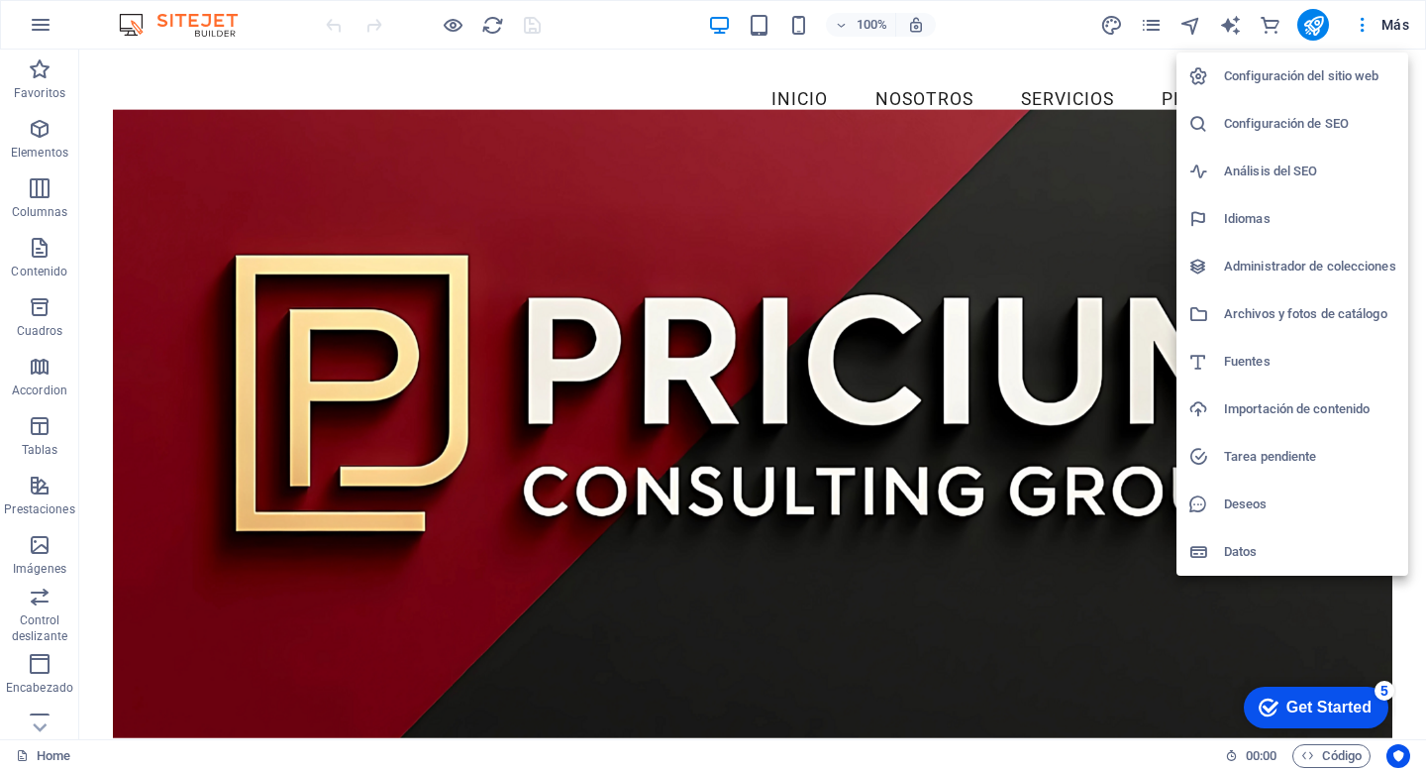
click at [1244, 554] on h6 "Datos" at bounding box center [1310, 552] width 172 height 24
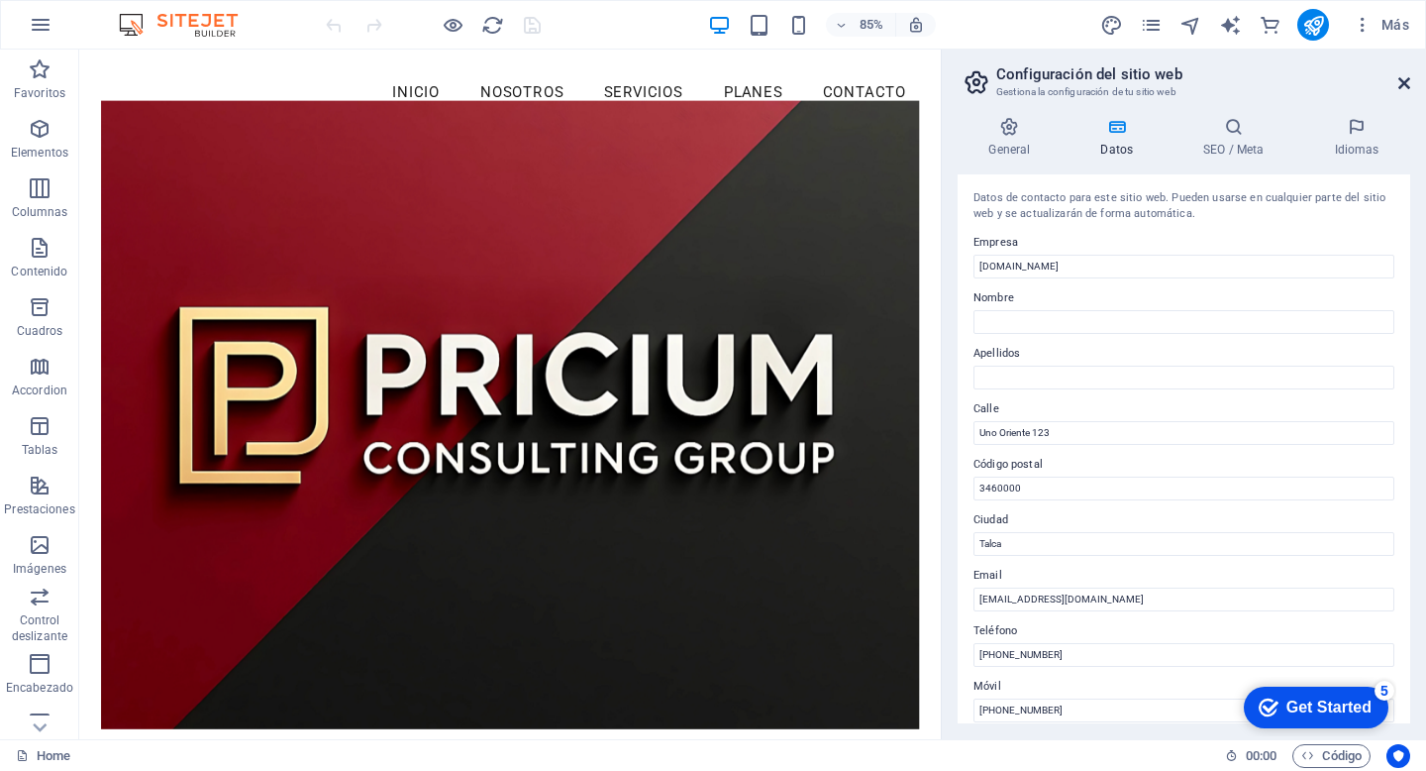
click at [1400, 79] on icon at bounding box center [1404, 83] width 12 height 16
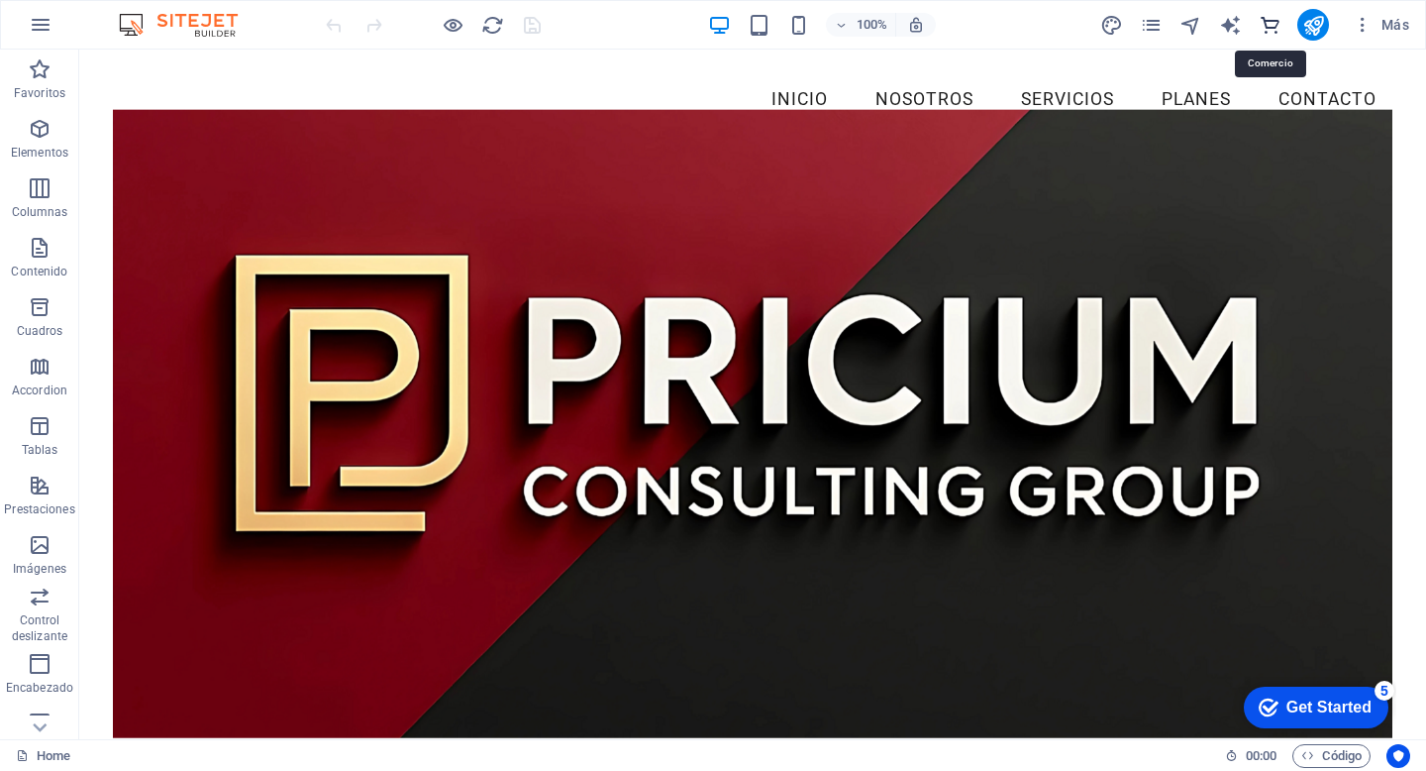
click at [1268, 25] on icon "commerce" at bounding box center [1270, 25] width 23 height 23
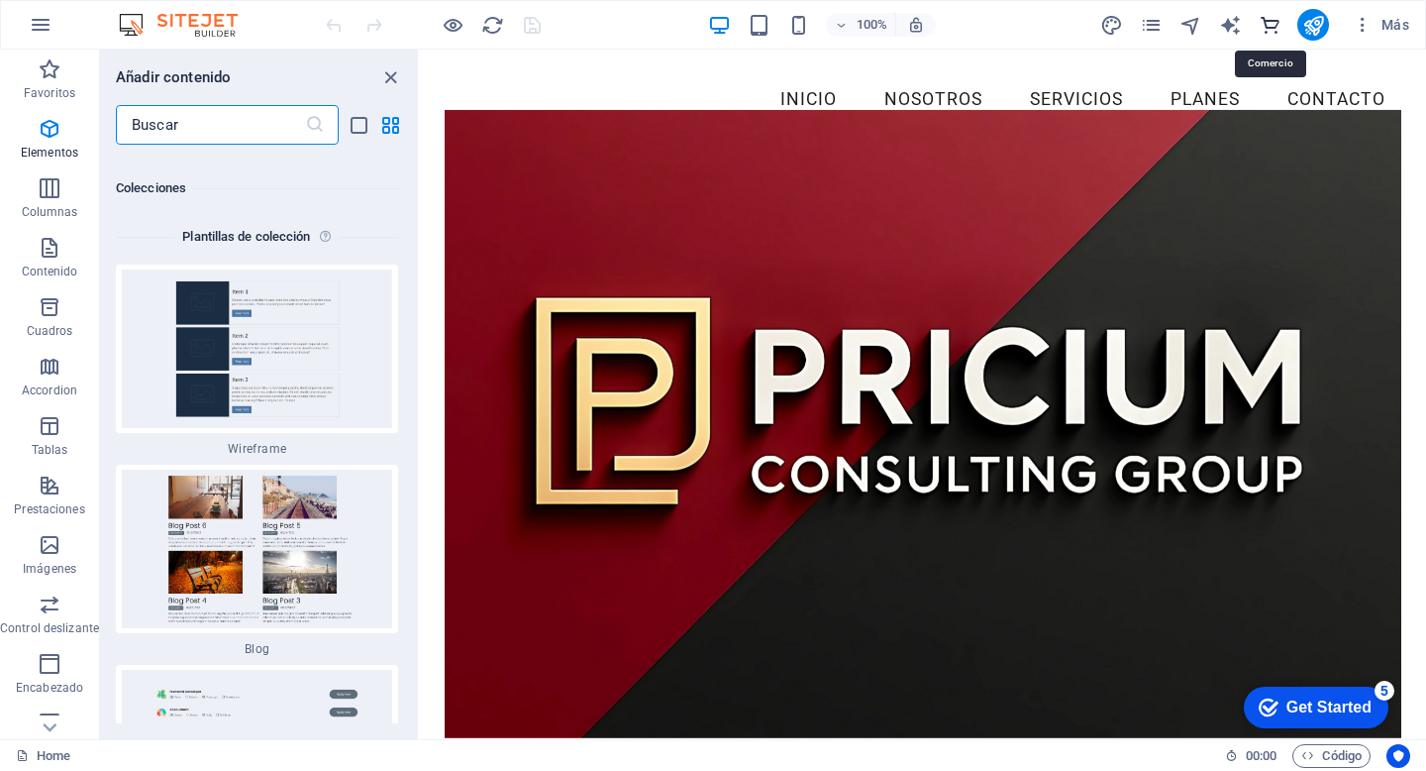
scroll to position [36651, 0]
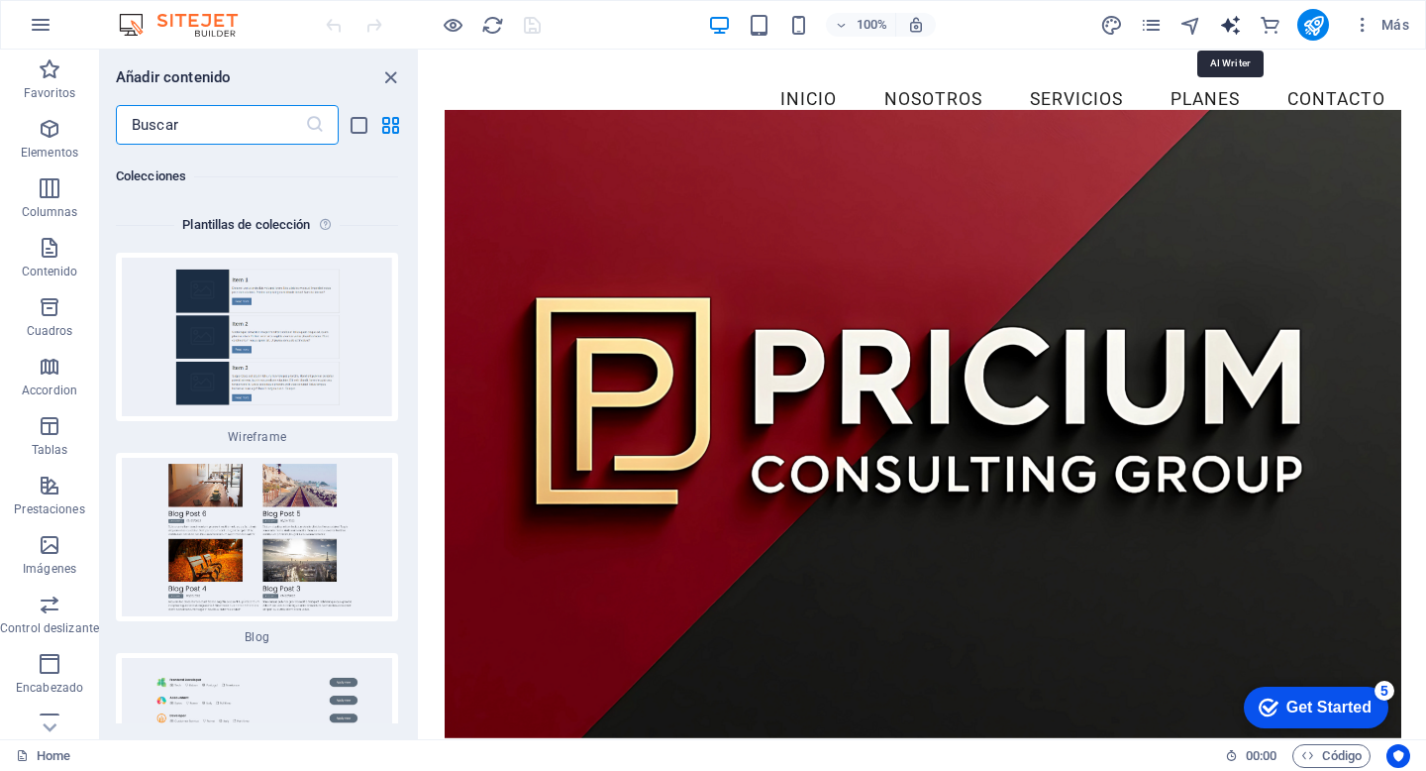
click at [1229, 31] on icon "text_generator" at bounding box center [1230, 25] width 23 height 23
select select "Spanish"
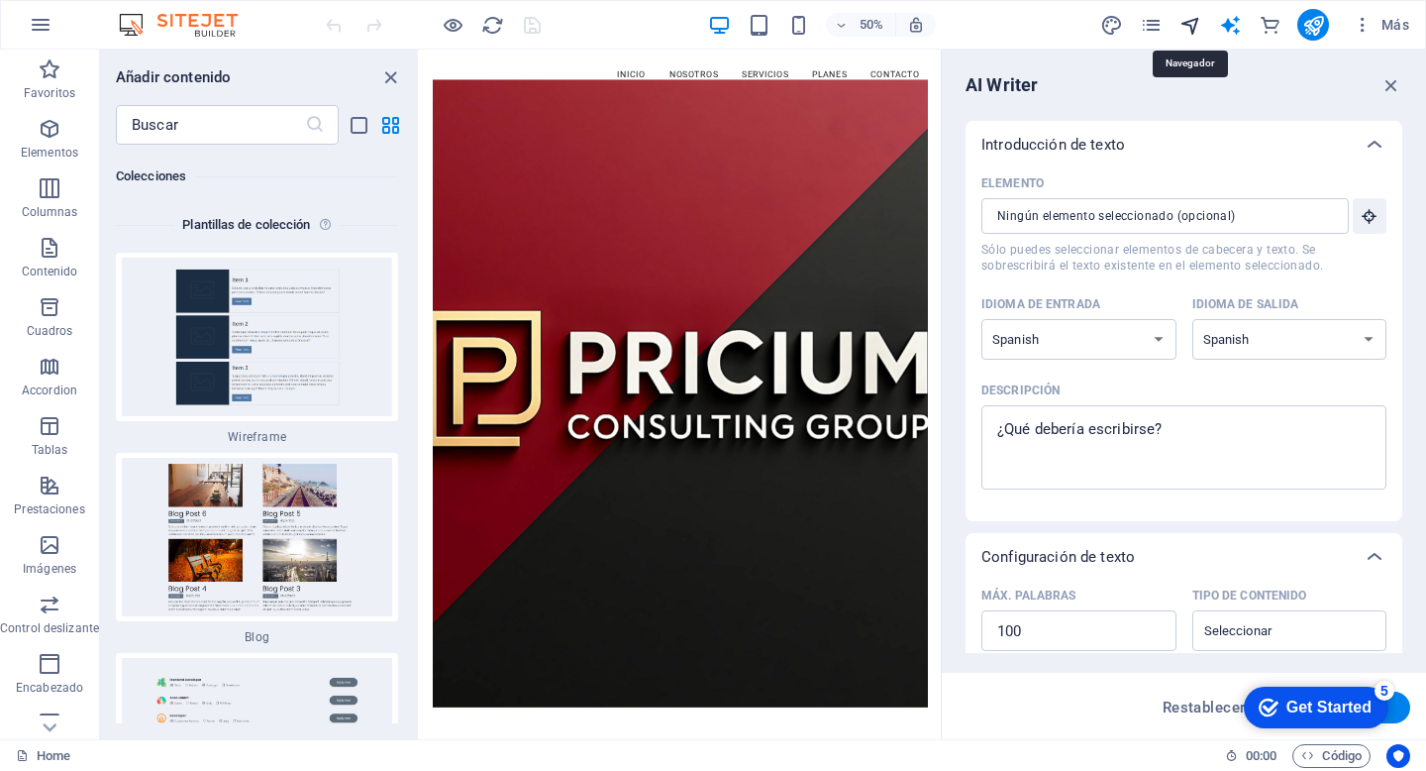
click at [1190, 27] on icon "navigator" at bounding box center [1191, 25] width 23 height 23
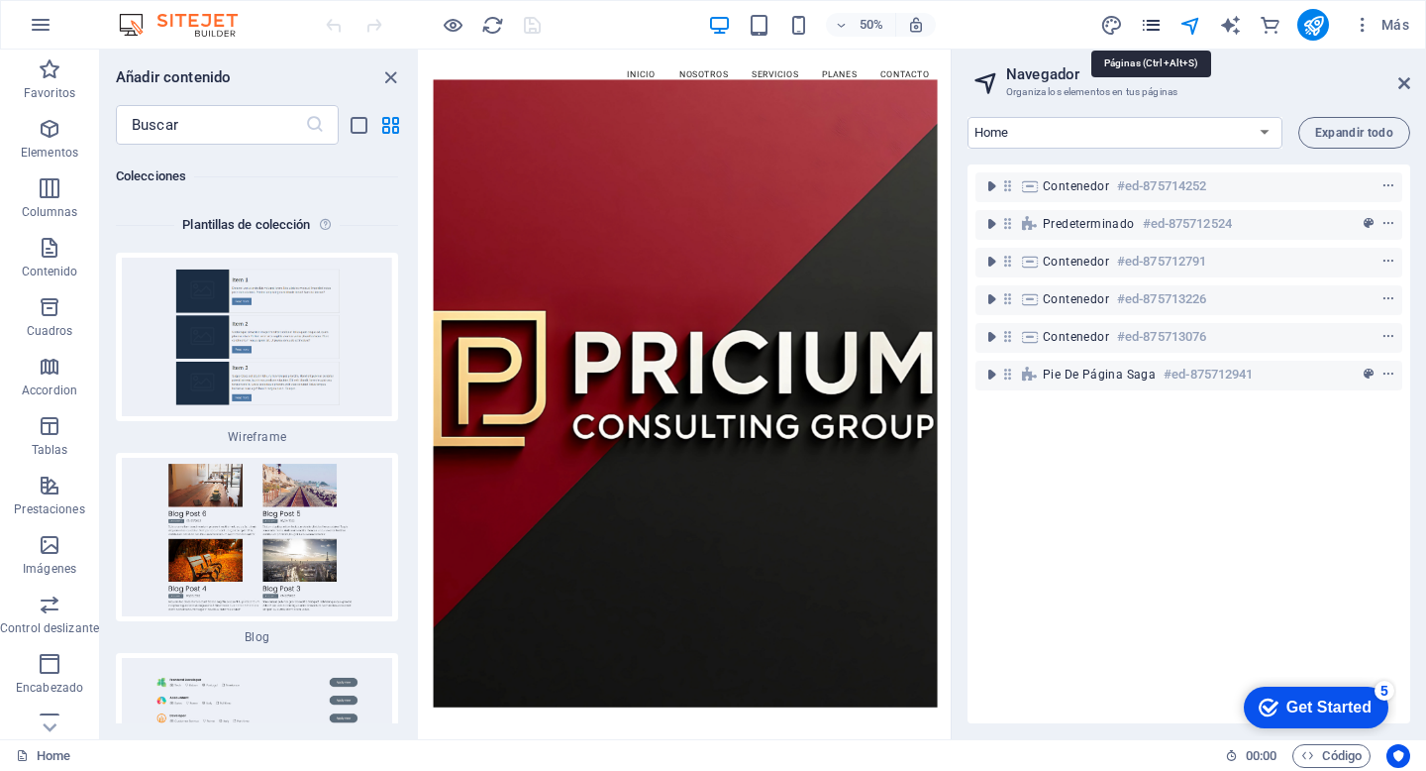
click at [1156, 29] on icon "pages" at bounding box center [1151, 25] width 23 height 23
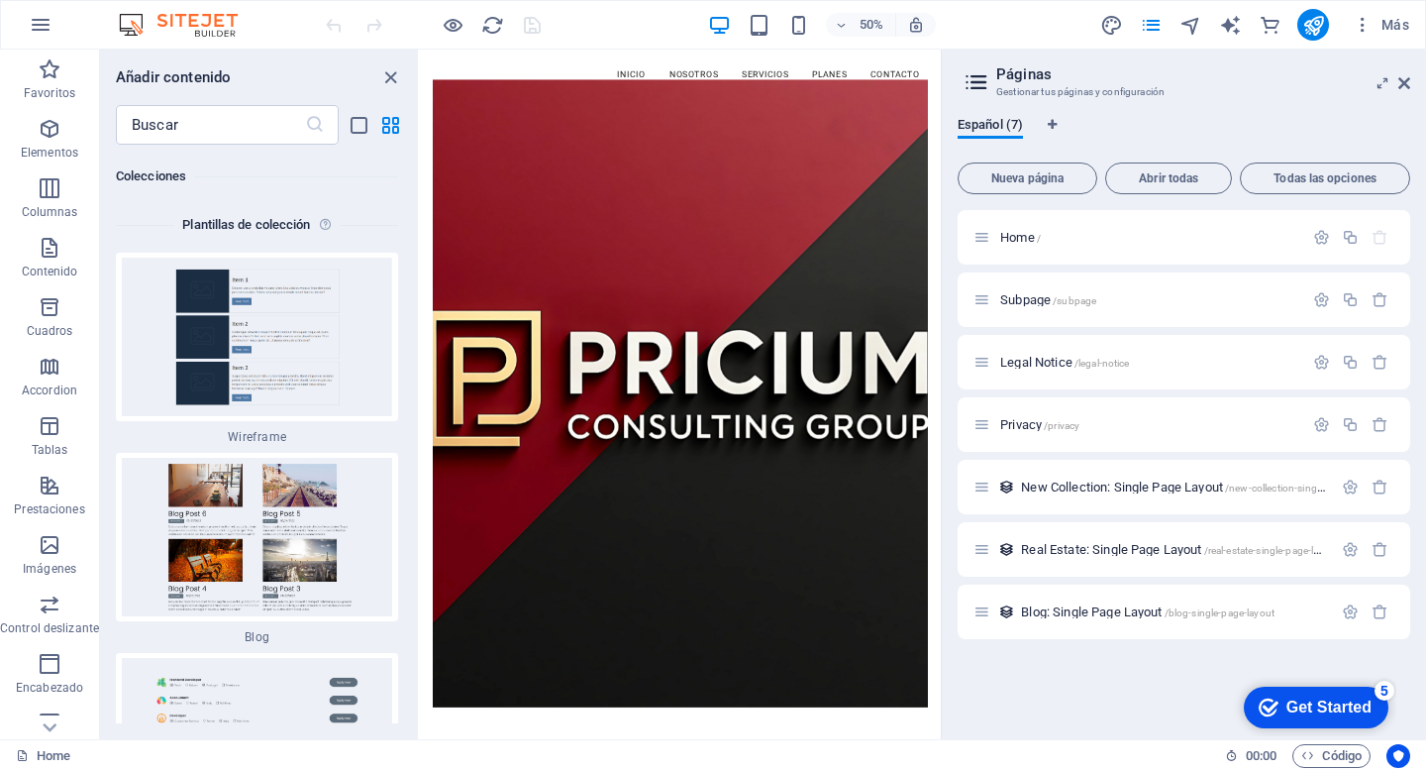
click at [1093, 22] on div "50% Más" at bounding box center [869, 25] width 1095 height 32
click at [1401, 87] on icon at bounding box center [1404, 83] width 12 height 16
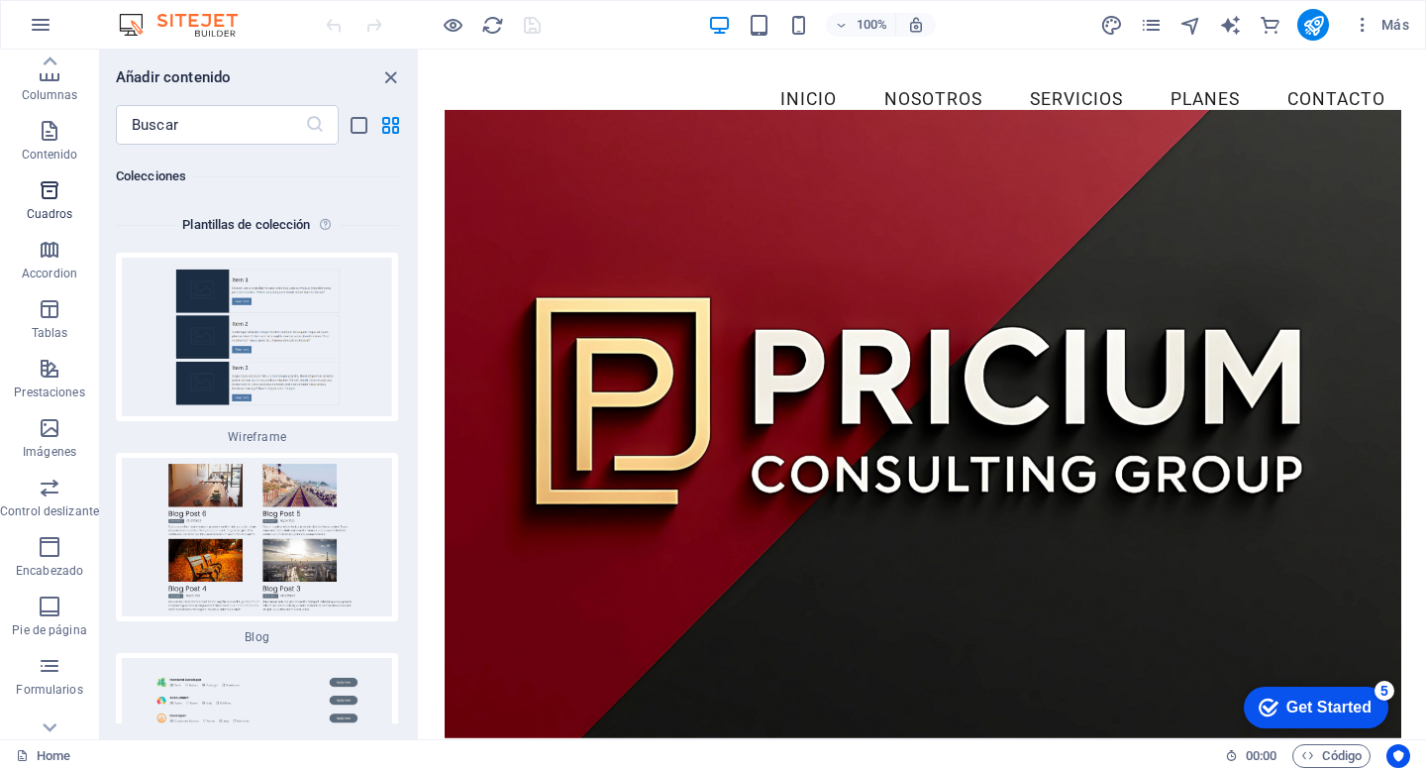
scroll to position [111, 0]
click at [43, 149] on span "Contenido" at bounding box center [49, 149] width 99 height 48
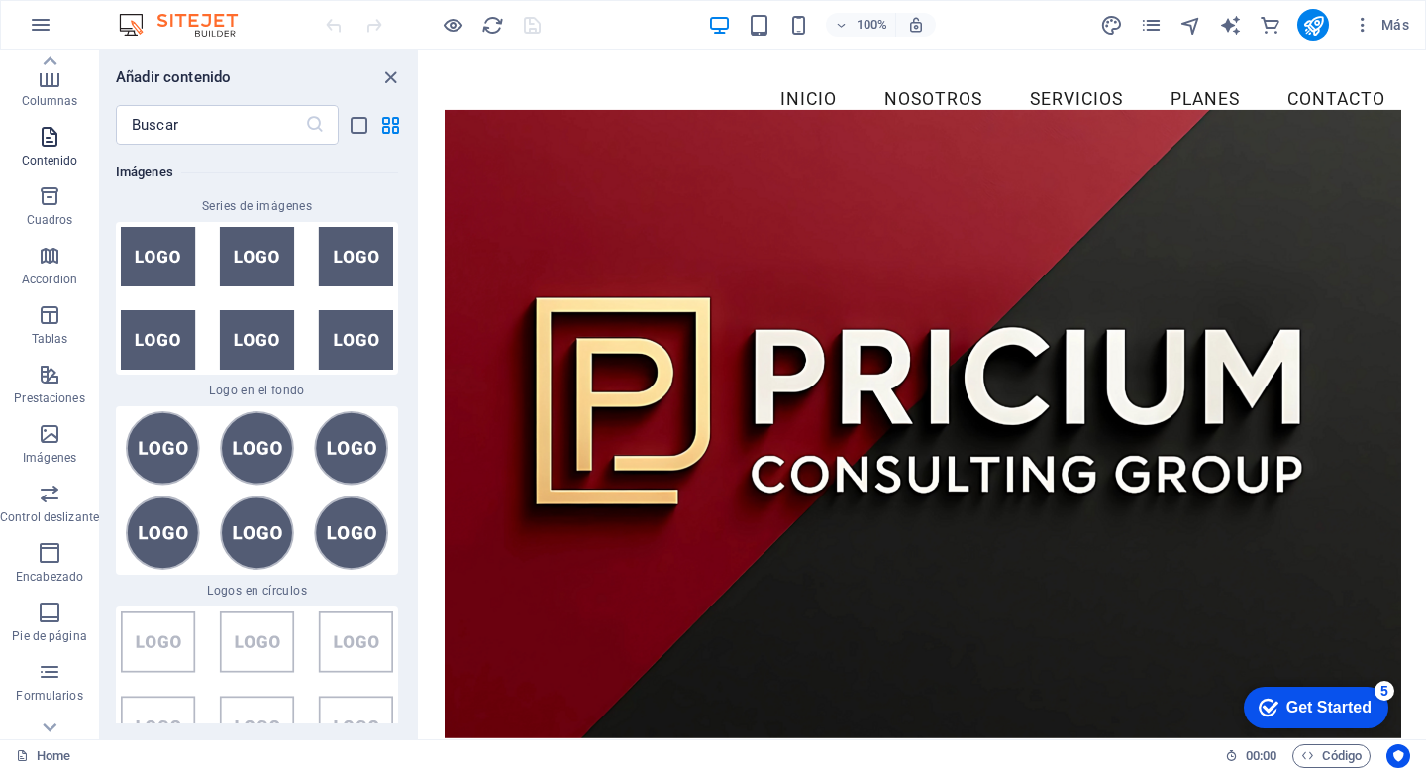
scroll to position [6718, 0]
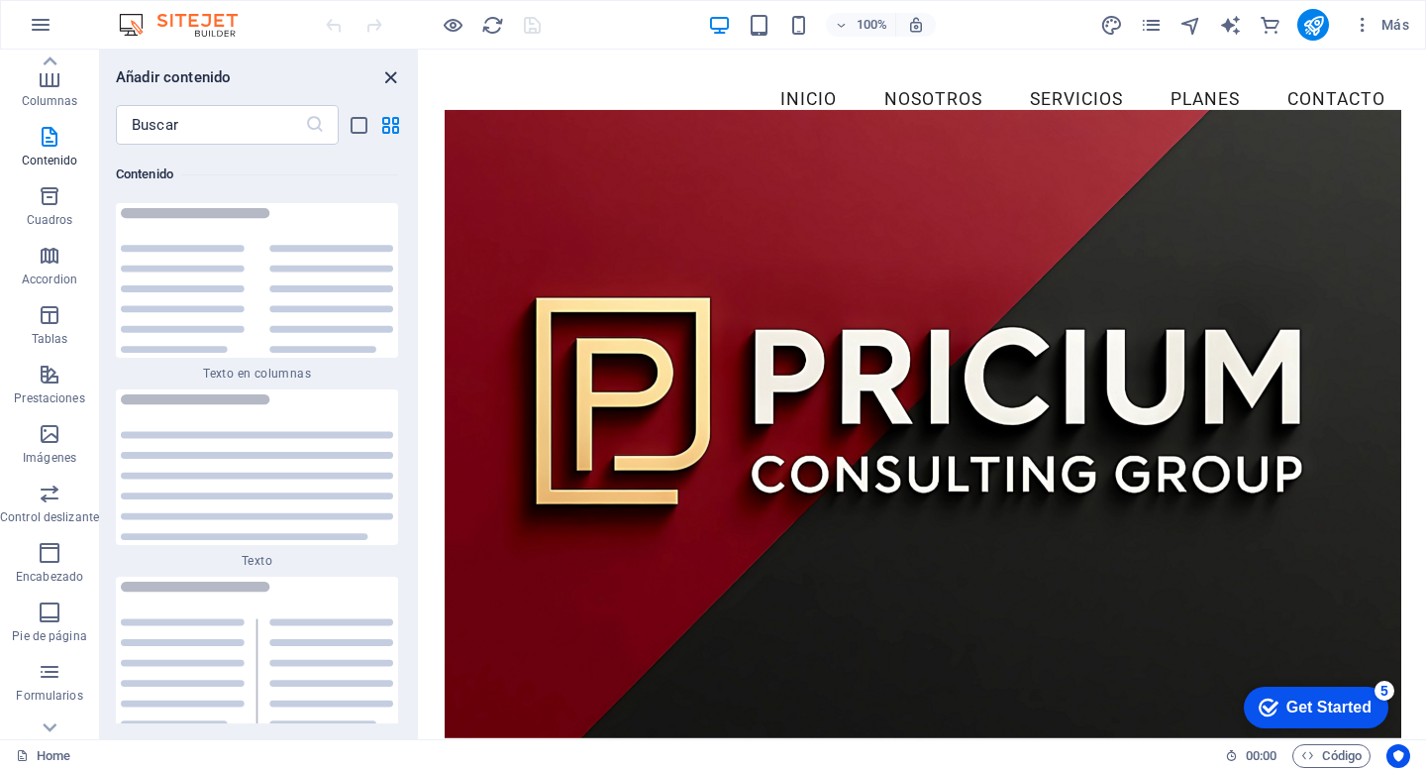
click at [393, 84] on icon "close panel" at bounding box center [390, 77] width 23 height 23
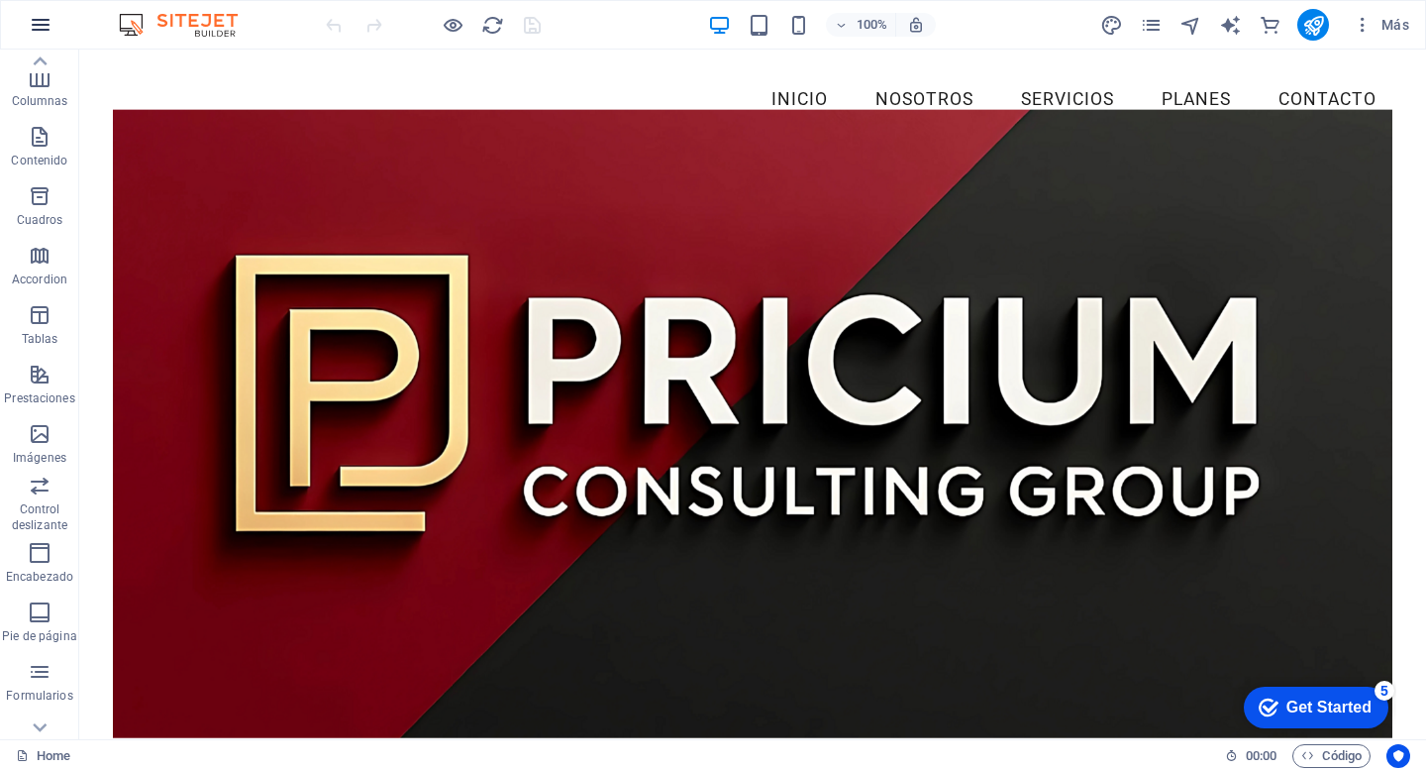
click at [48, 28] on icon "button" at bounding box center [41, 25] width 24 height 24
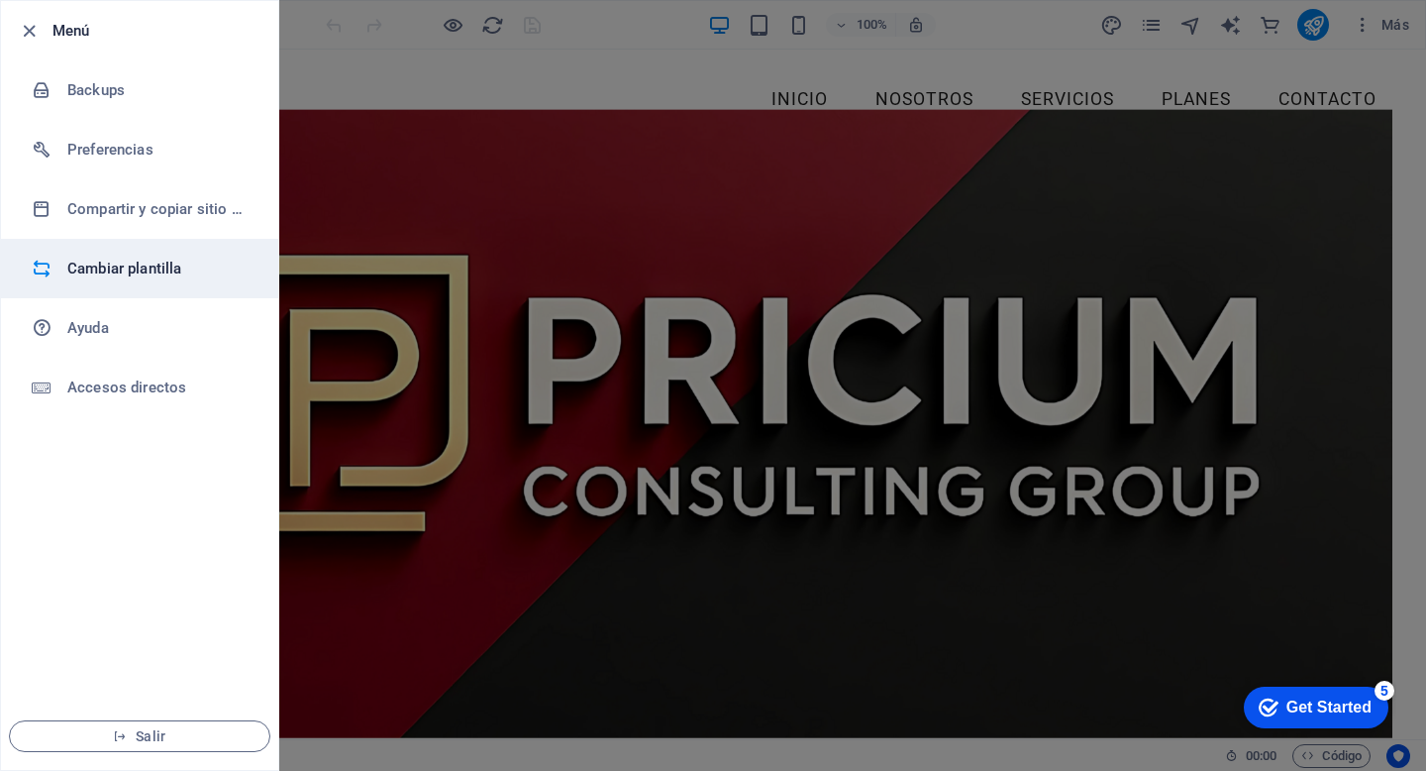
click at [119, 275] on h6 "Cambiar plantilla" at bounding box center [158, 269] width 183 height 24
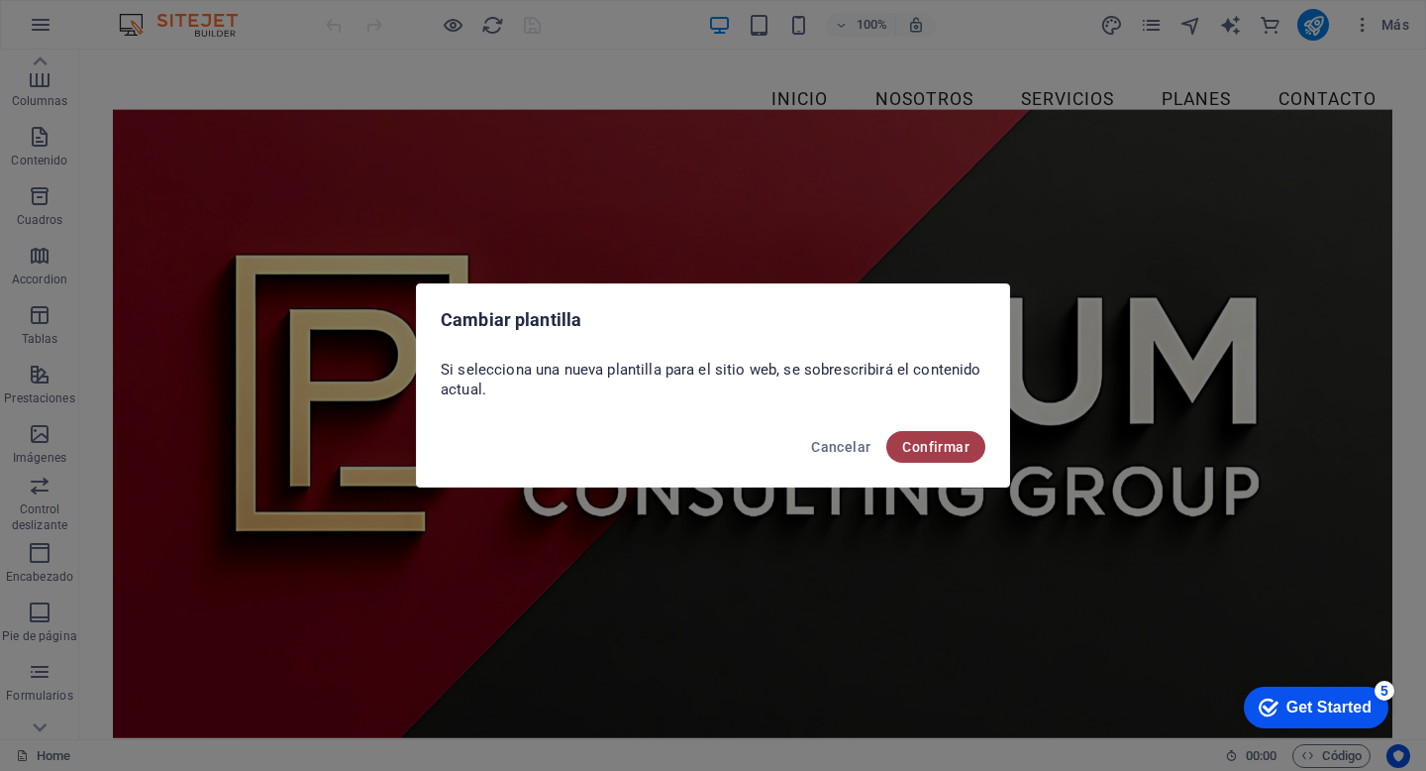
click at [929, 450] on span "Confirmar" at bounding box center [935, 447] width 67 height 16
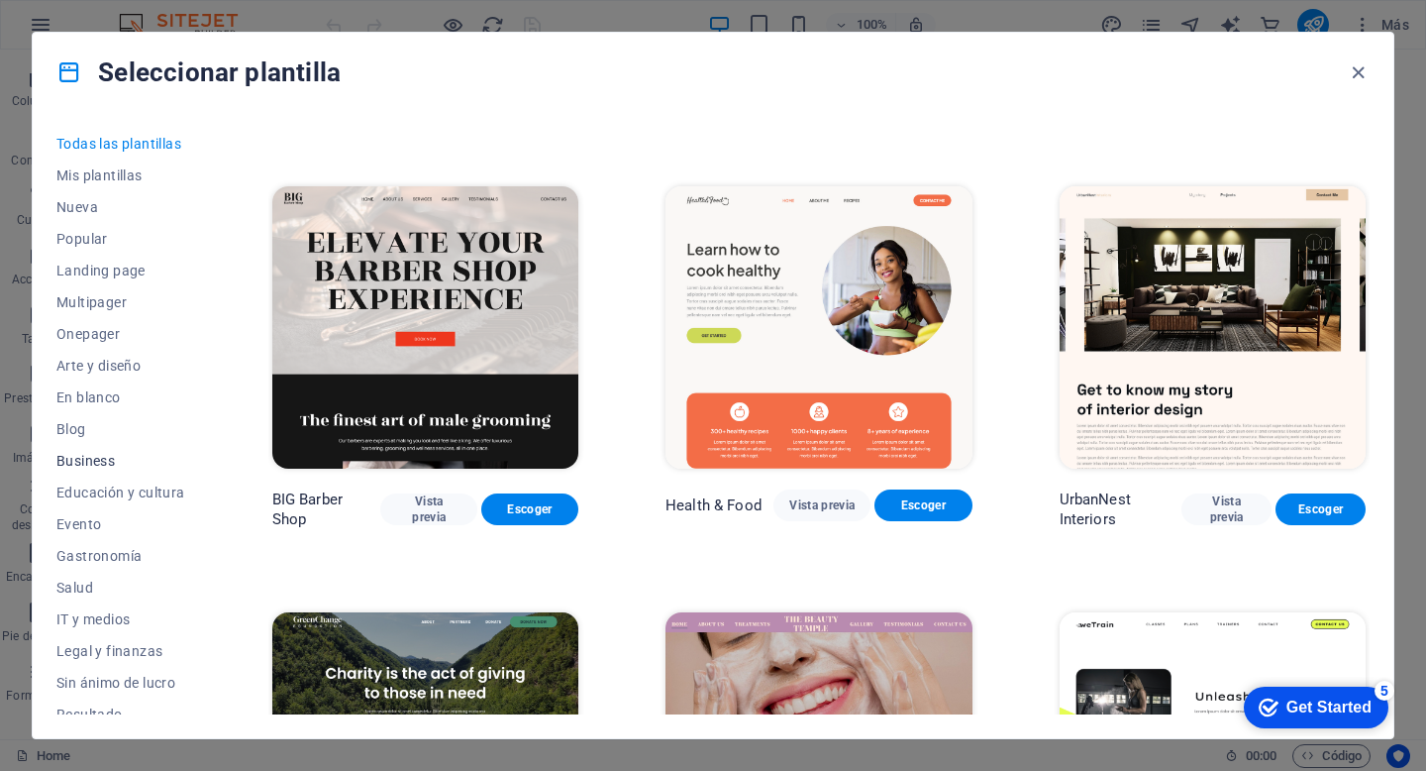
scroll to position [238, 0]
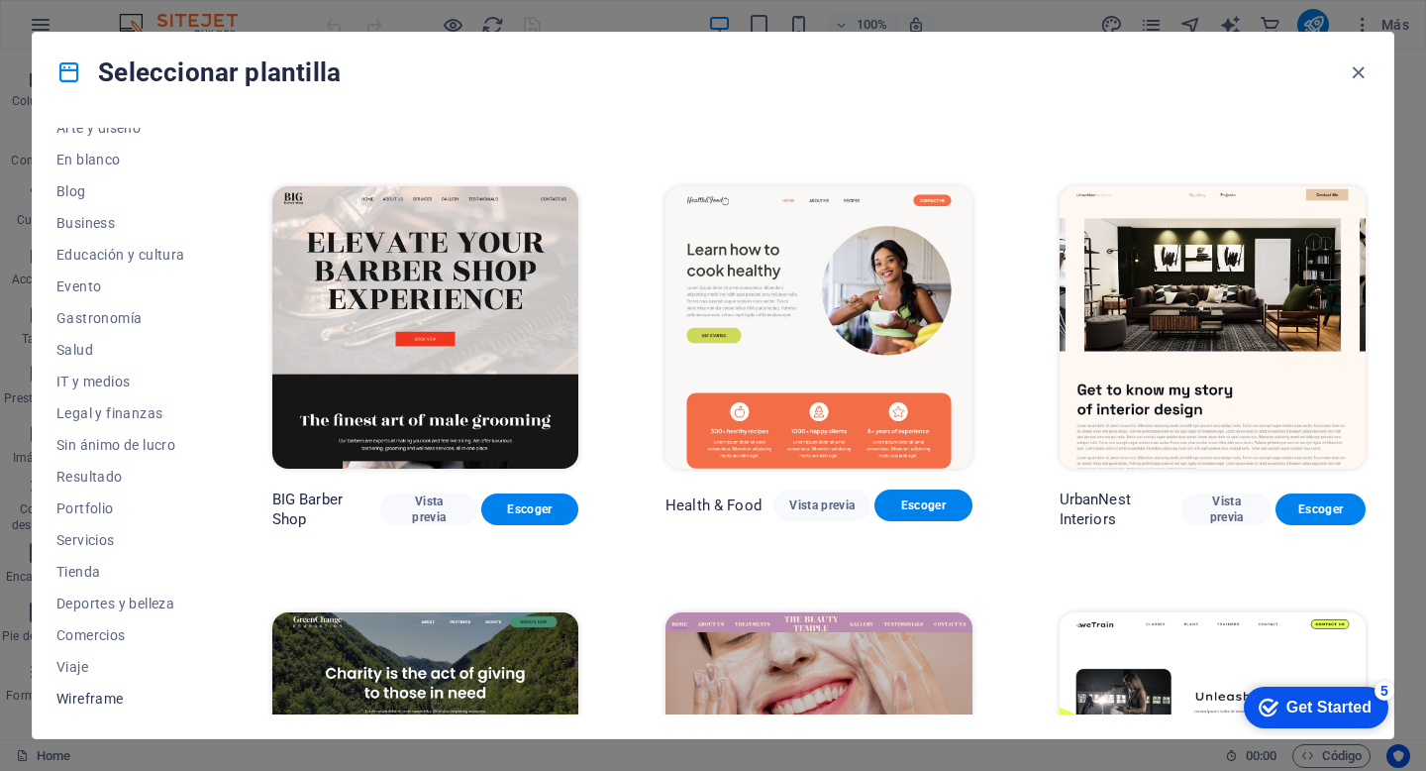
click at [92, 690] on span "Wireframe" at bounding box center [120, 698] width 129 height 16
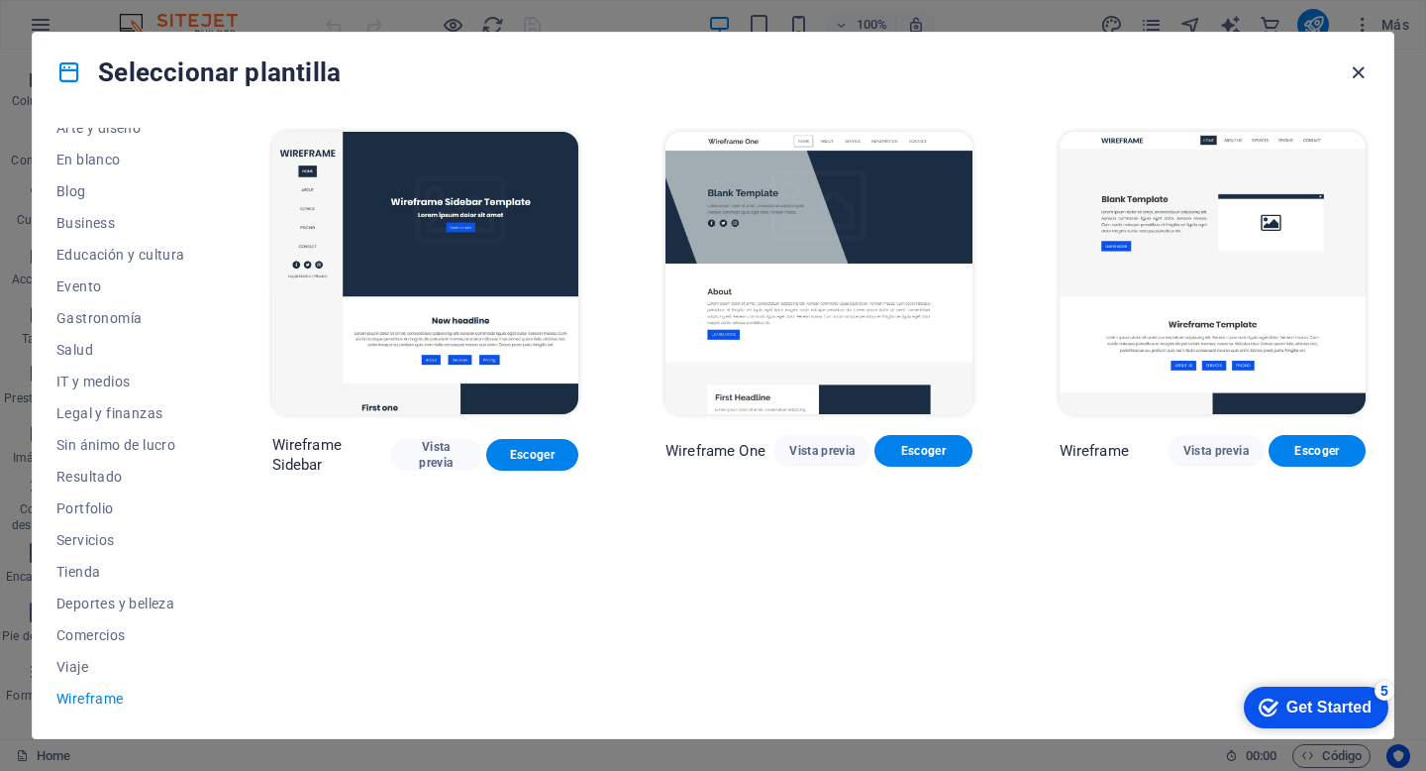
click at [1348, 75] on icon "button" at bounding box center [1358, 72] width 23 height 23
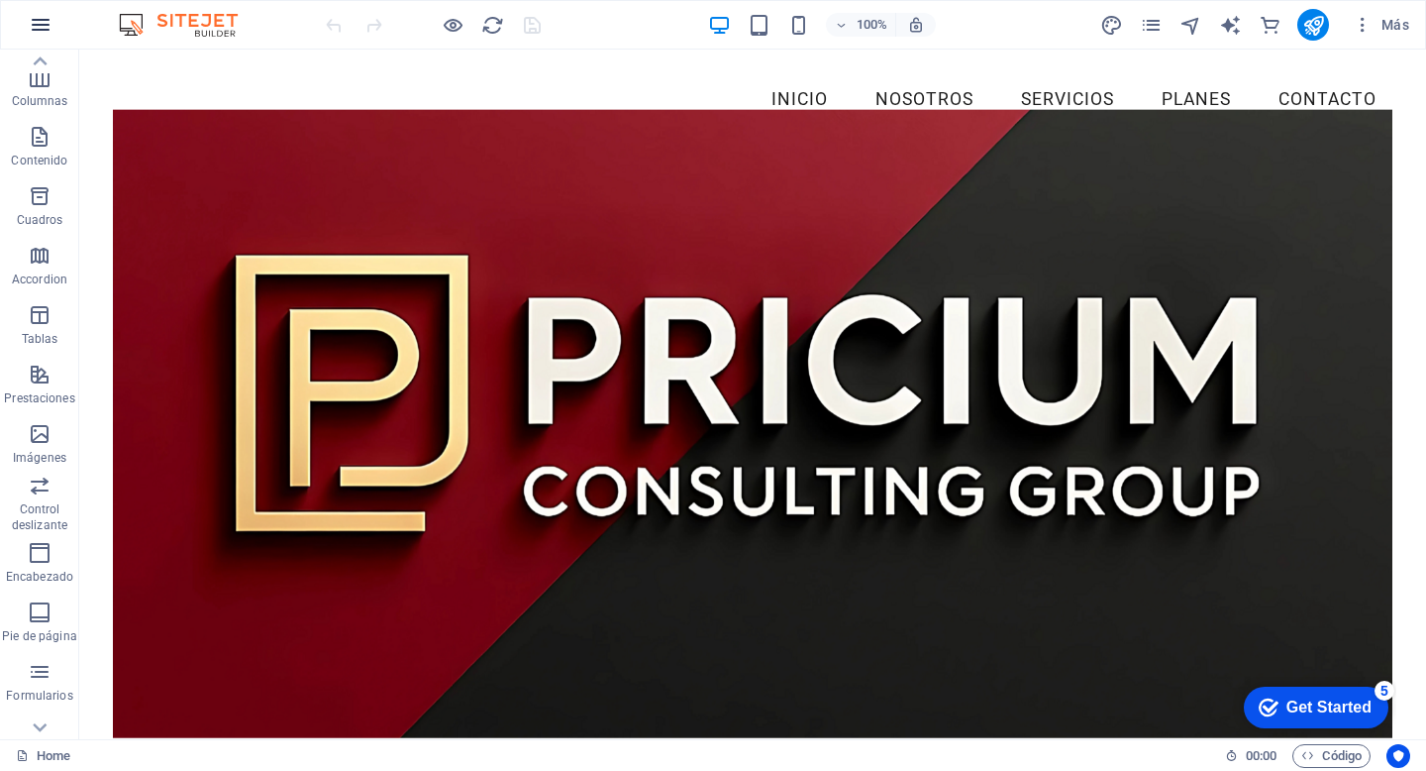
click at [28, 34] on button "button" at bounding box center [41, 25] width 48 height 48
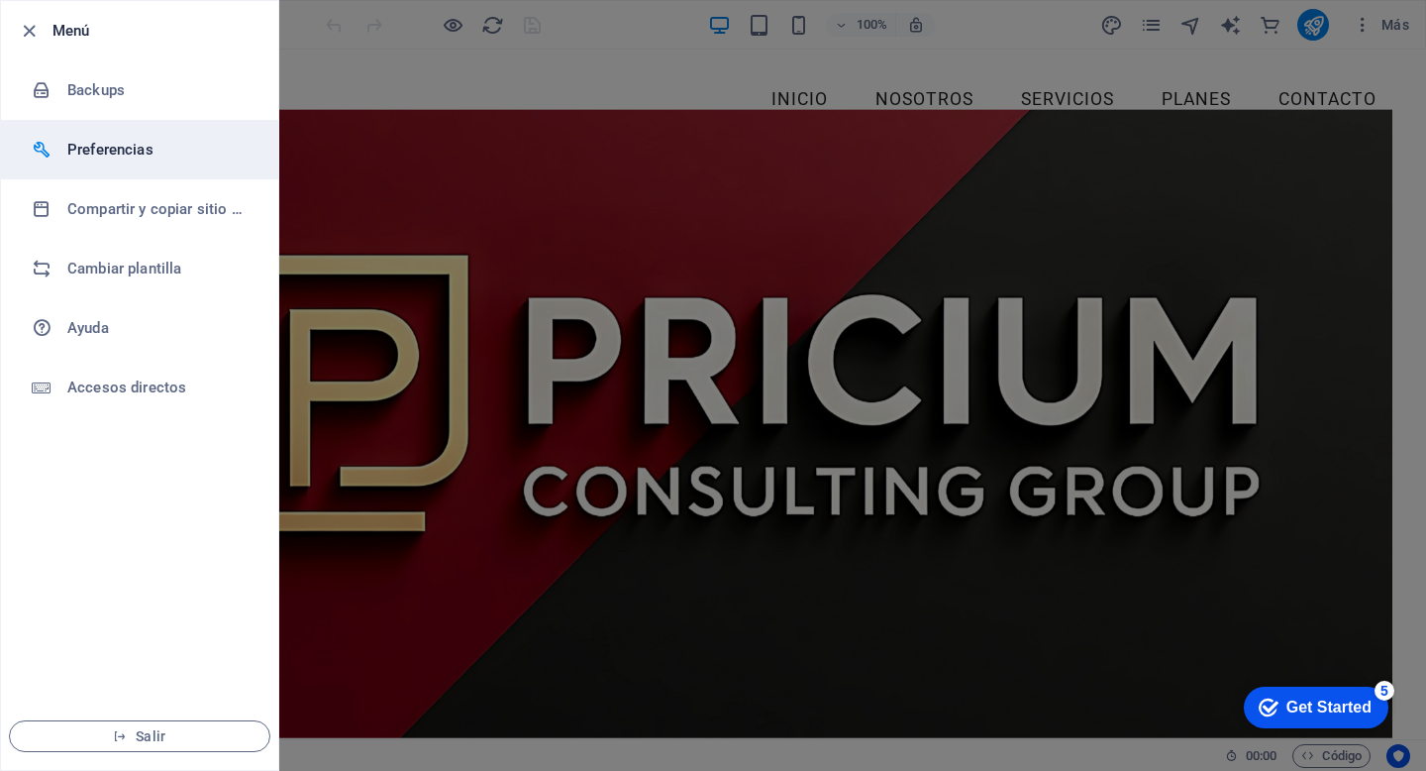
click at [124, 157] on h6 "Preferencias" at bounding box center [158, 150] width 183 height 24
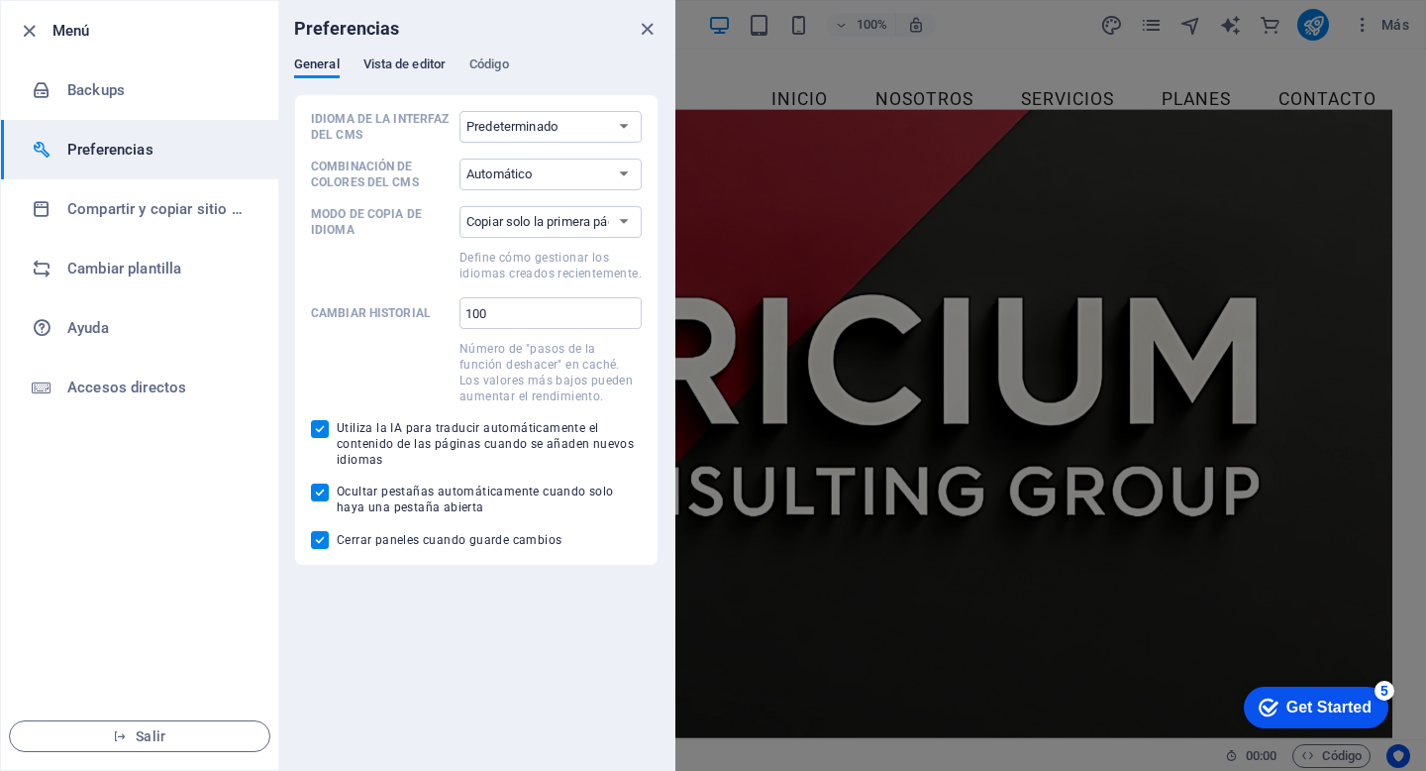
click at [439, 66] on span "Vista de editor" at bounding box center [404, 66] width 82 height 28
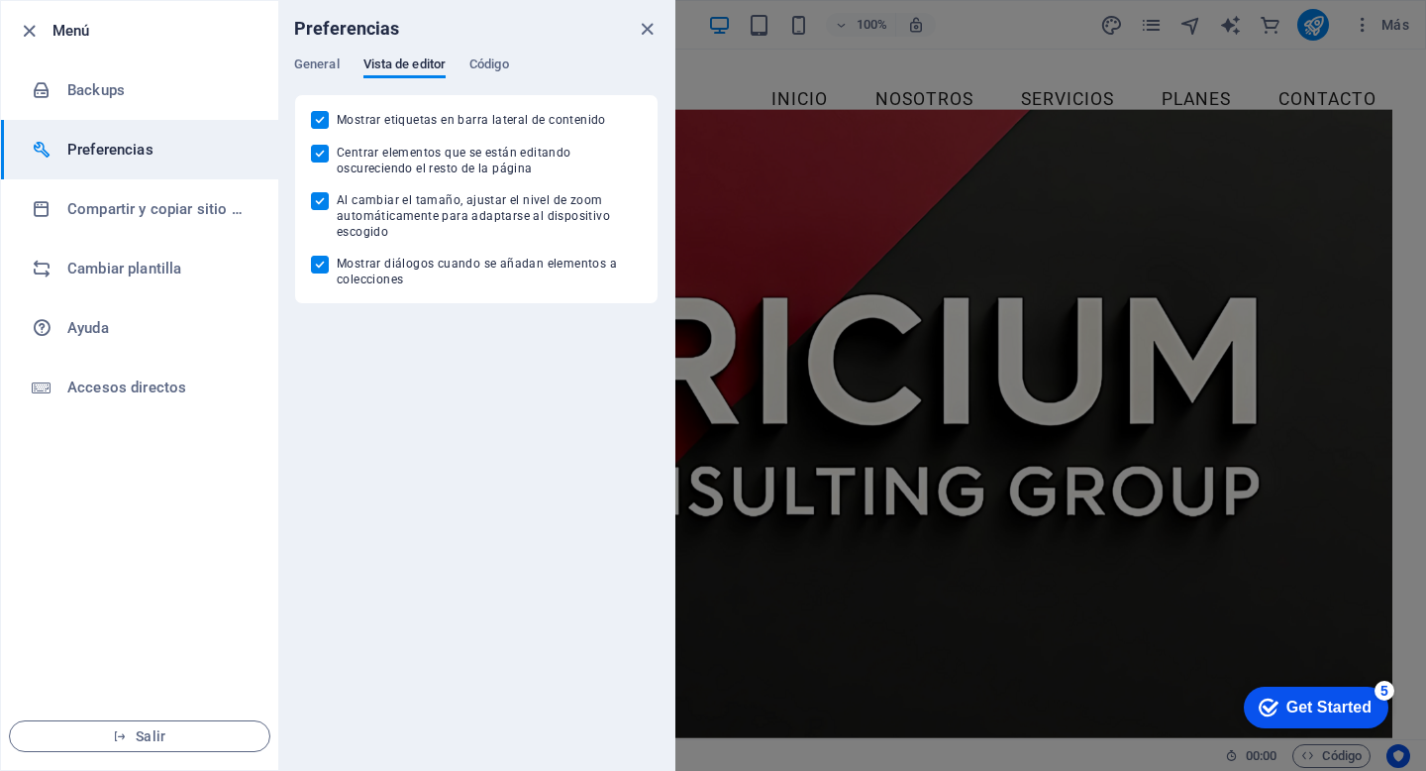
click at [470, 64] on div "General Vista de editor Código" at bounding box center [476, 75] width 364 height 38
click at [498, 66] on span "Código" at bounding box center [489, 66] width 40 height 28
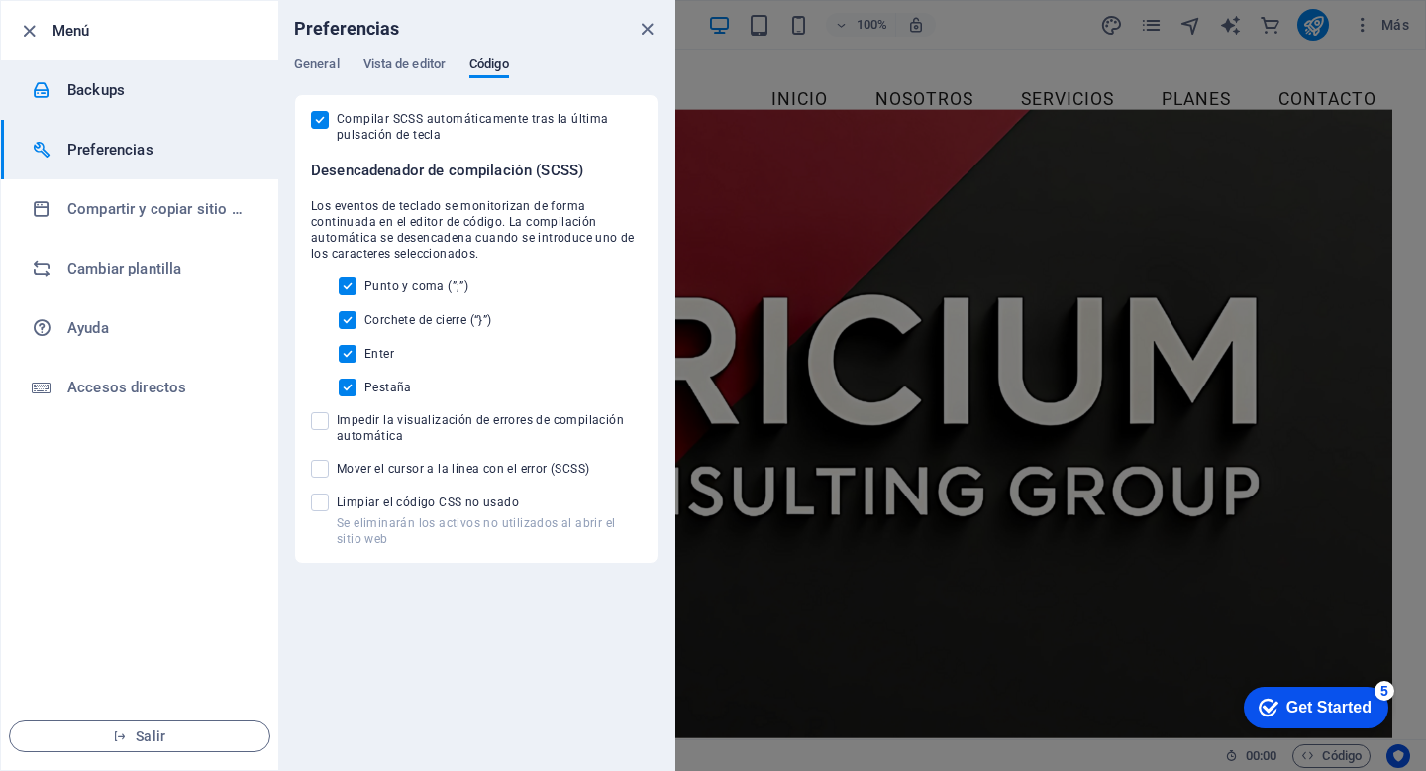
click at [120, 94] on h6 "Backups" at bounding box center [158, 90] width 183 height 24
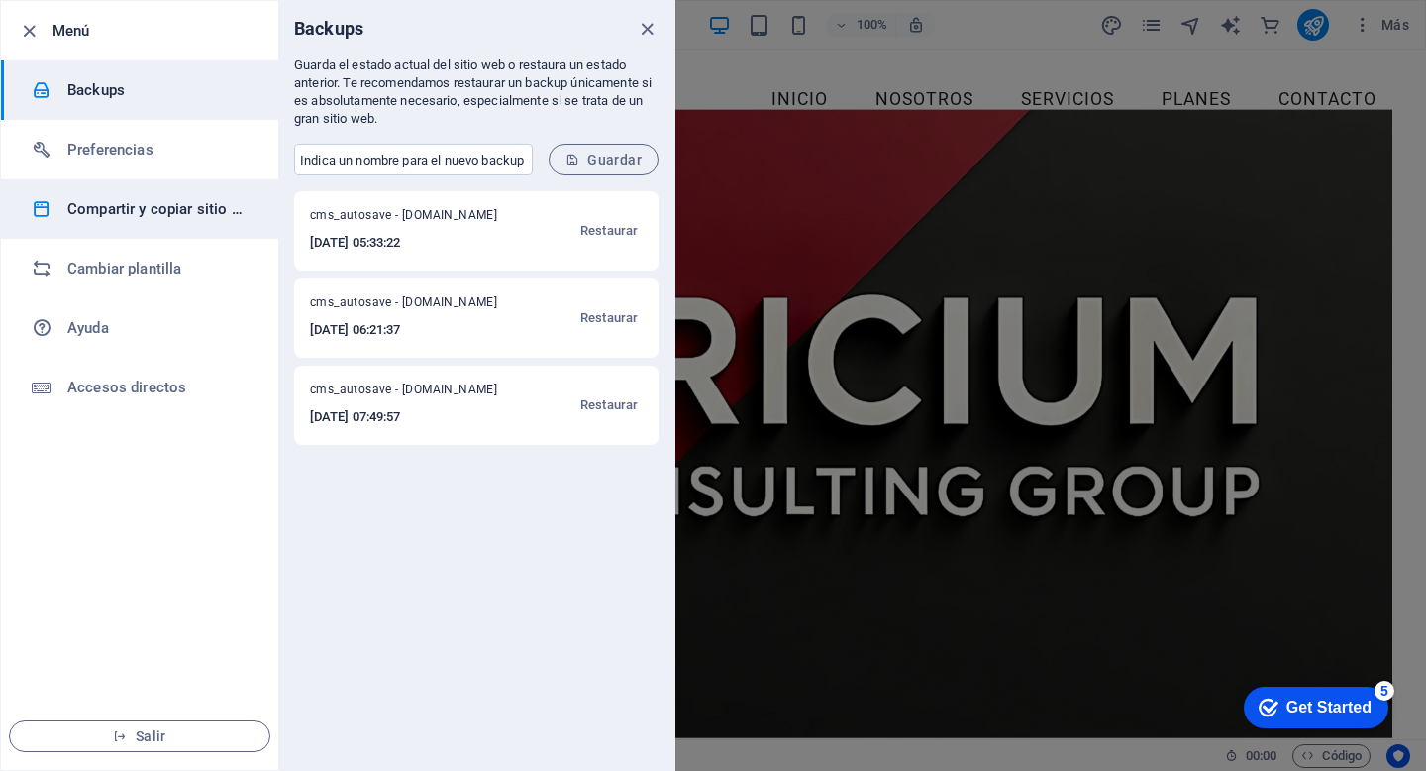
click at [146, 217] on h6 "Compartir y copiar sitio web" at bounding box center [158, 209] width 183 height 24
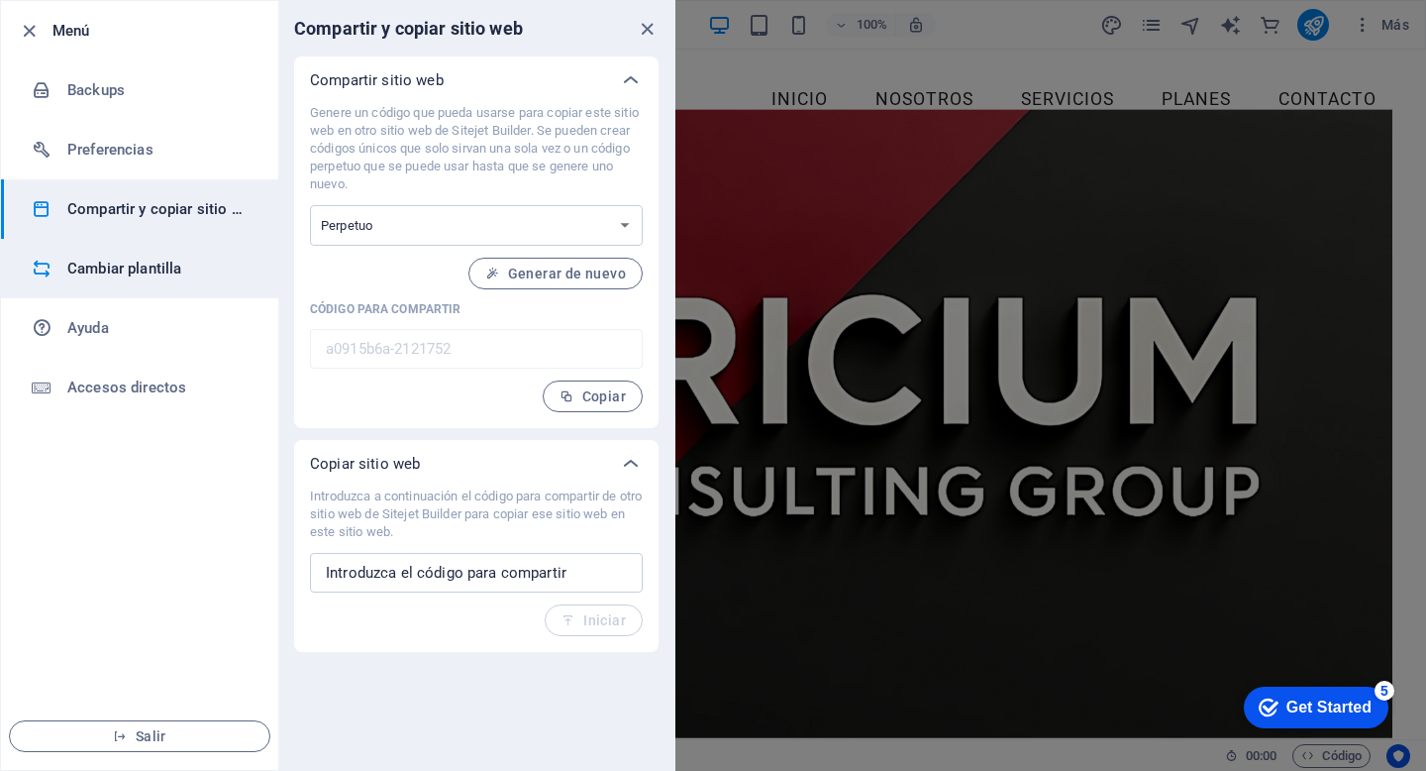
click at [135, 267] on h6 "Cambiar plantilla" at bounding box center [158, 269] width 183 height 24
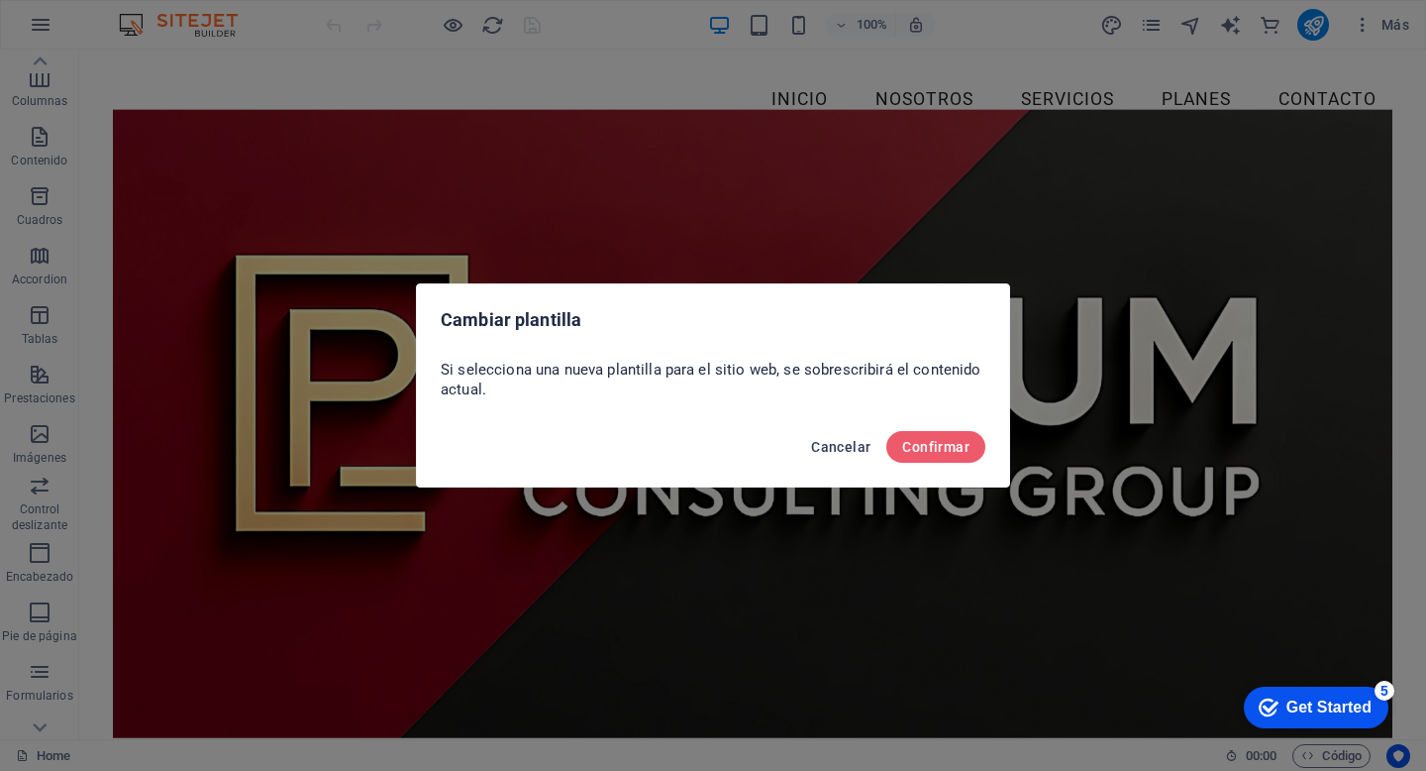
click at [854, 454] on span "Cancelar" at bounding box center [840, 447] width 59 height 16
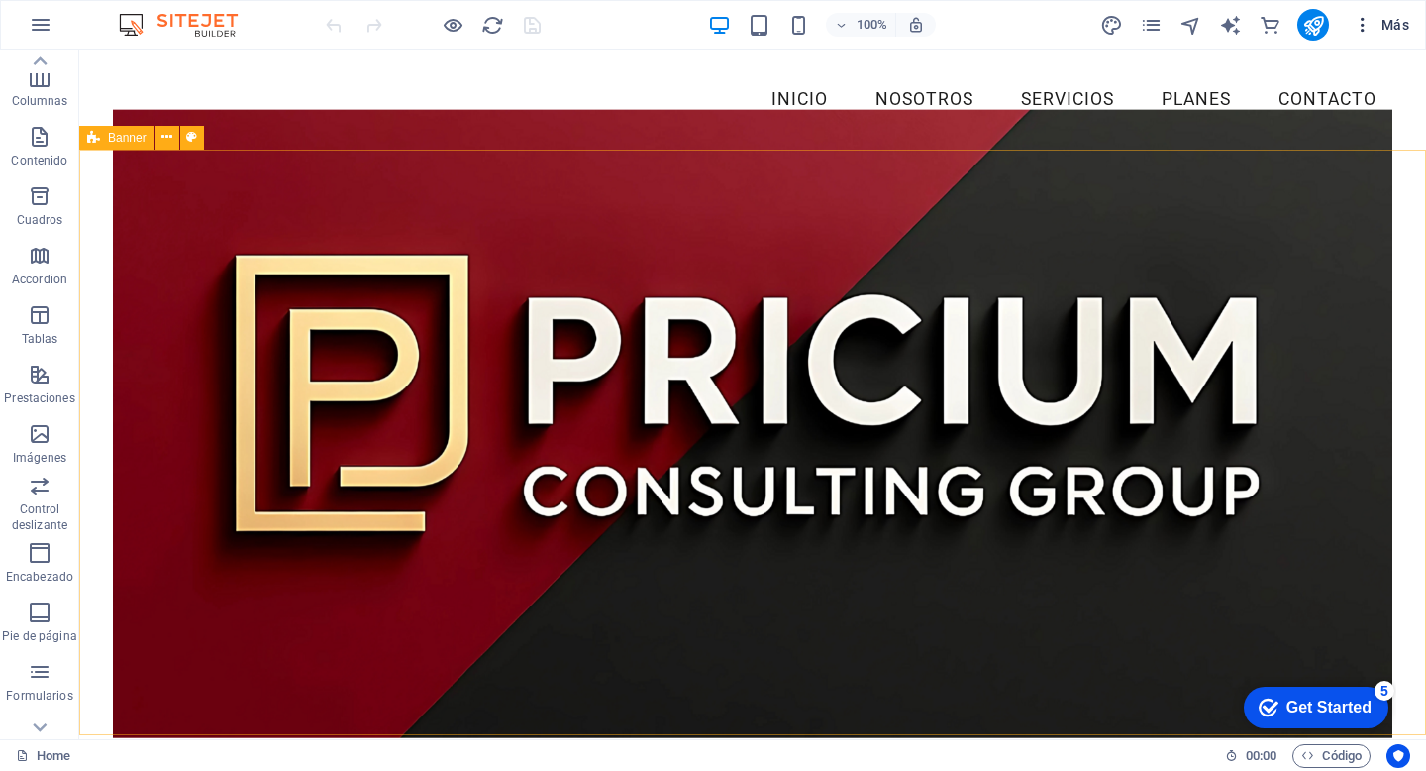
click at [1364, 29] on icon "button" at bounding box center [1363, 25] width 20 height 20
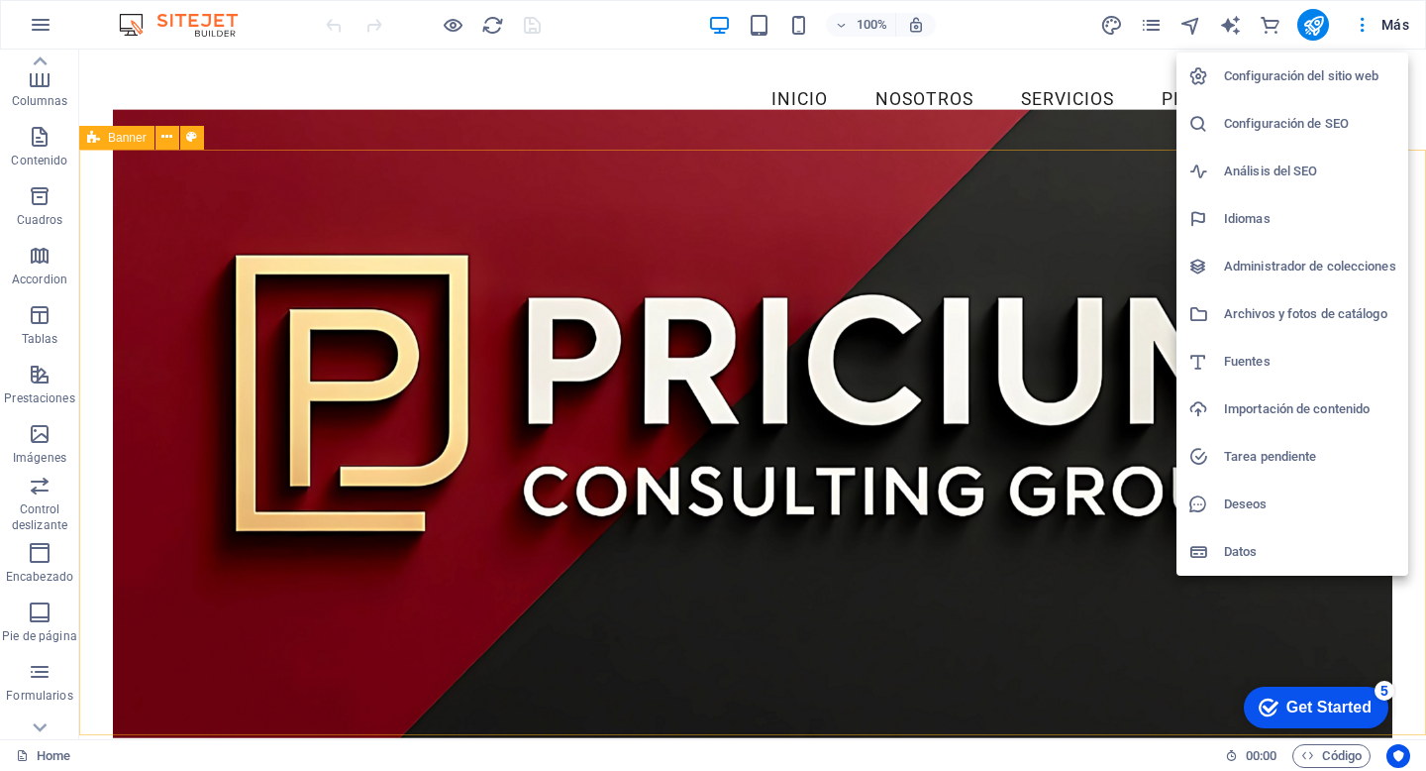
click at [911, 349] on div at bounding box center [713, 385] width 1426 height 771
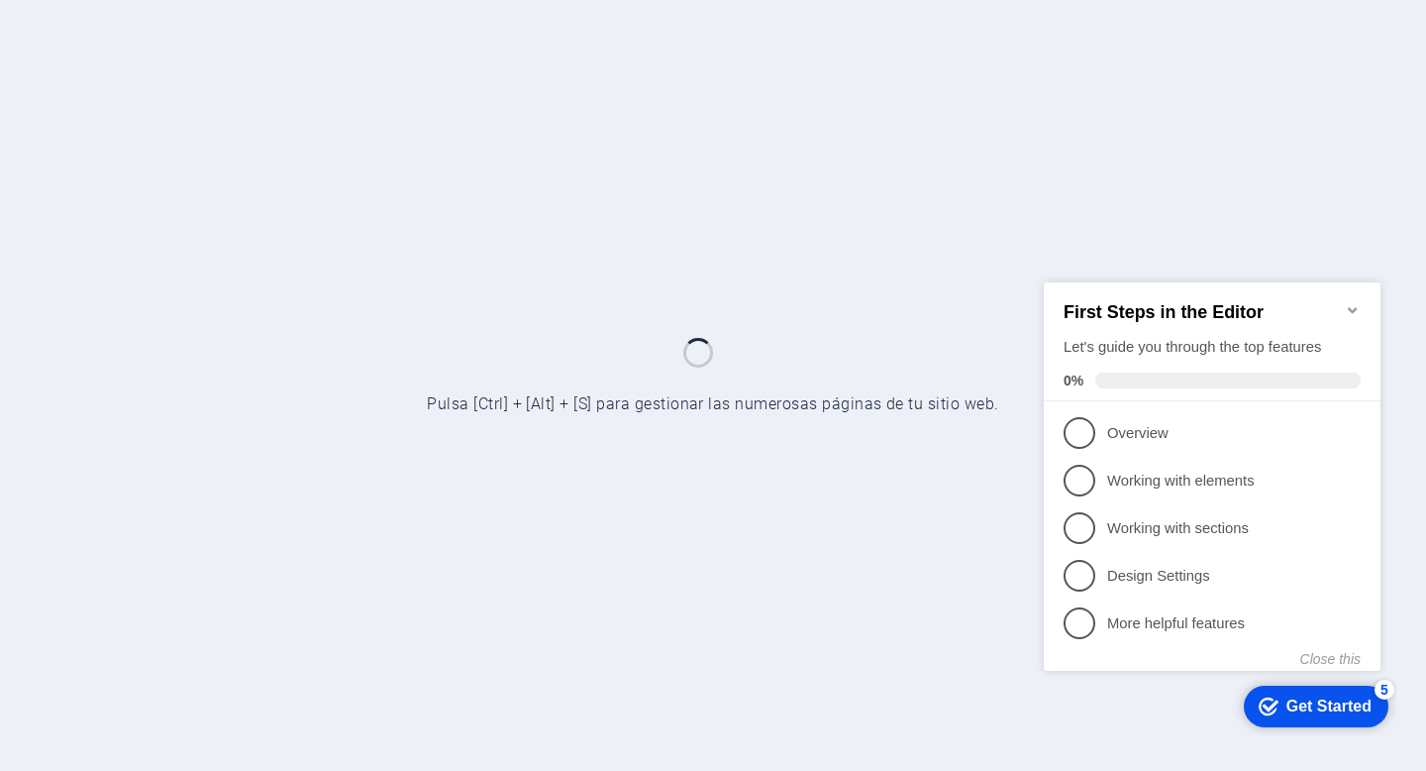
scroll to position [565, 0]
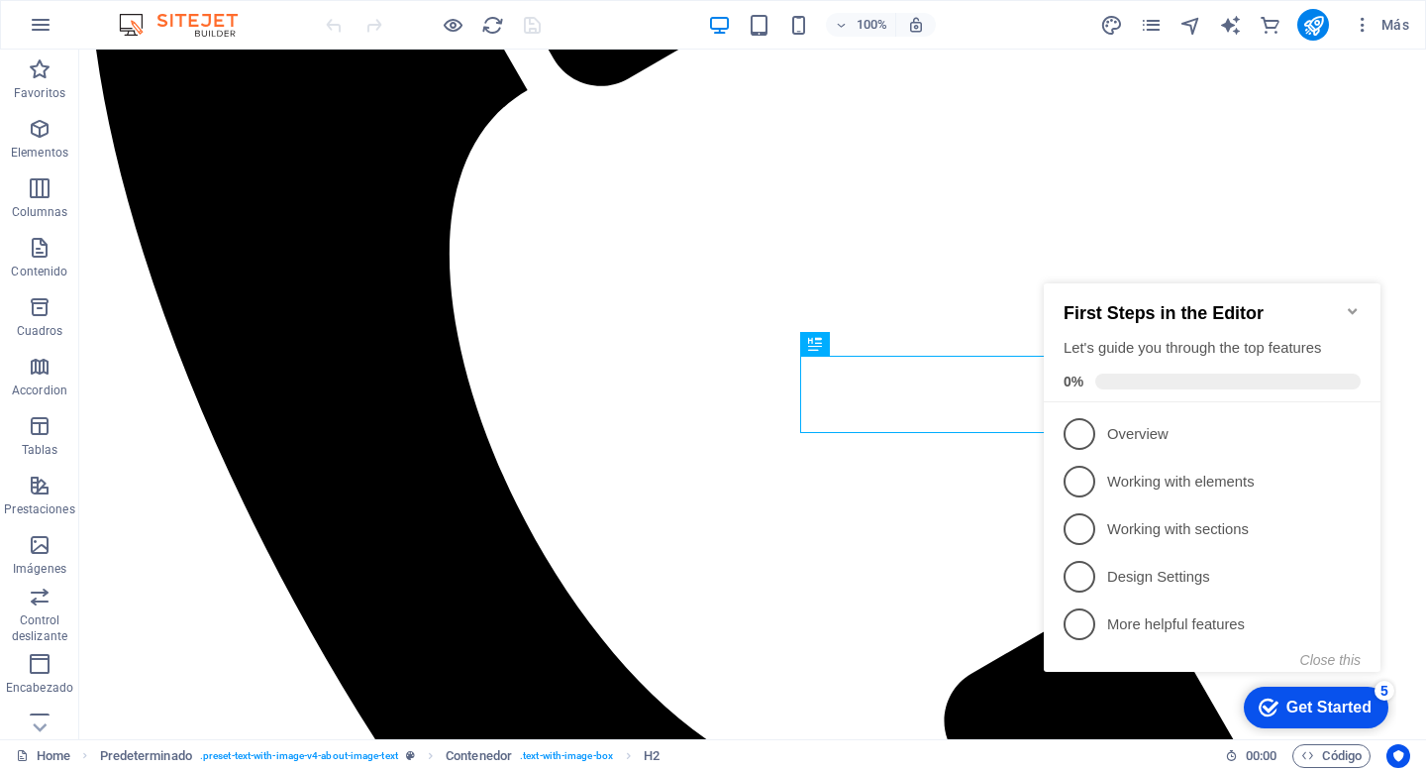
click at [1349, 308] on icon "Minimize checklist" at bounding box center [1352, 311] width 9 height 6
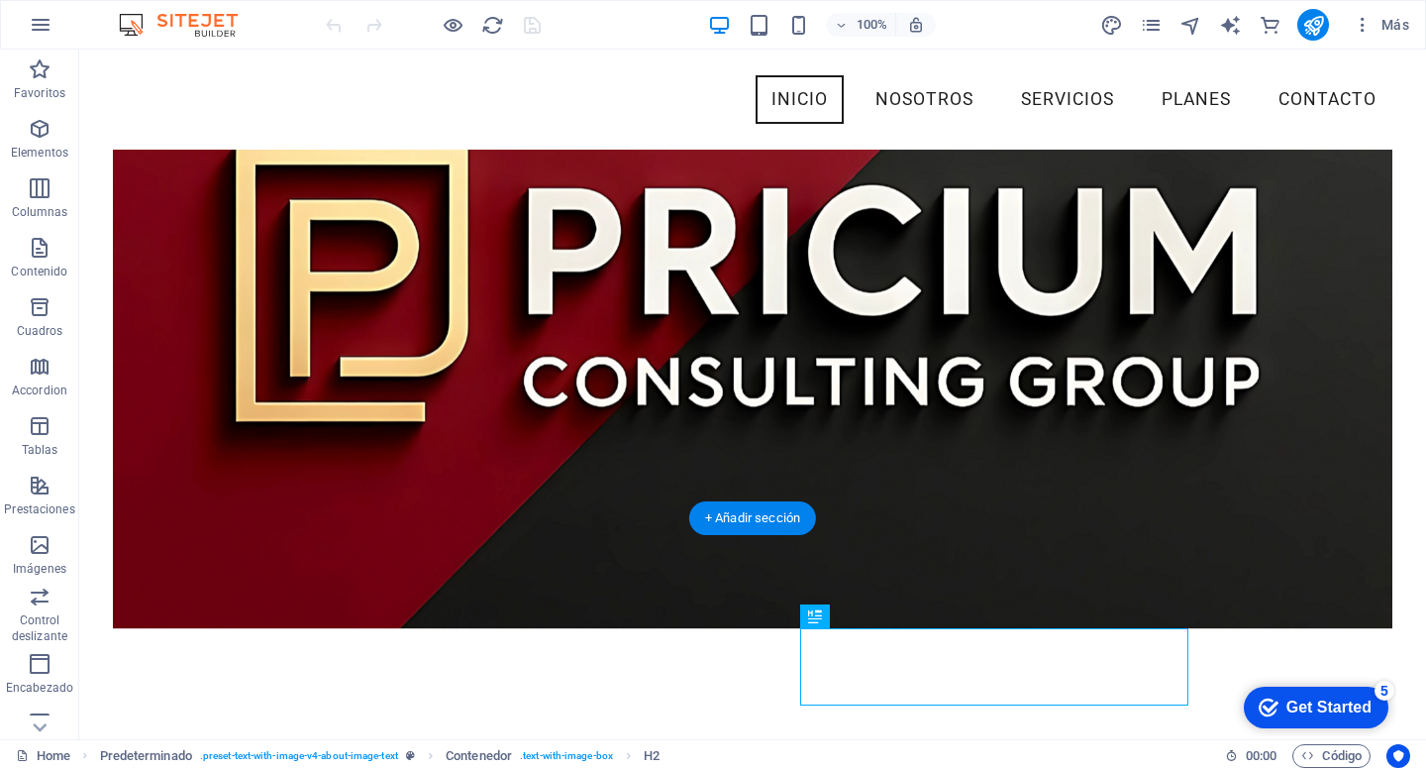
scroll to position [179, 0]
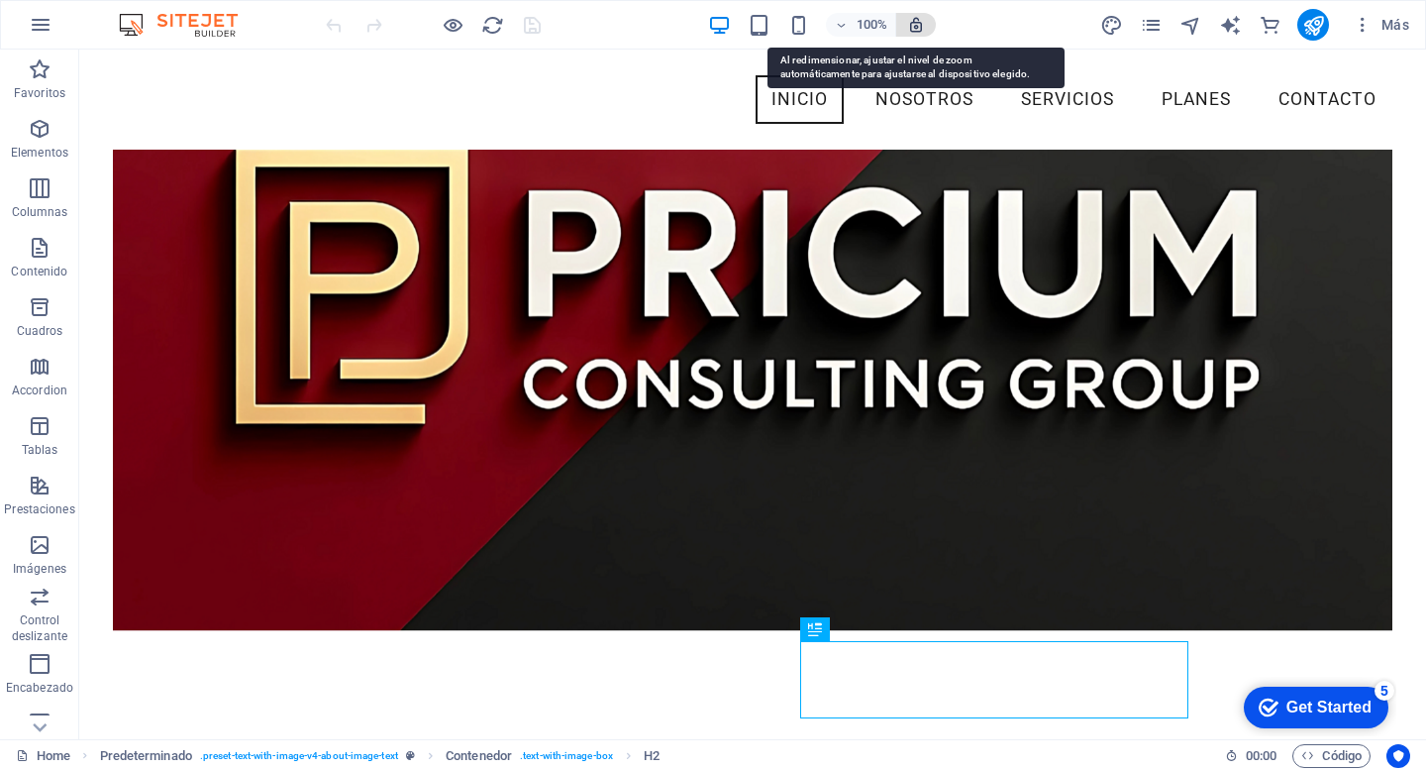
click at [912, 31] on icon "button" at bounding box center [916, 25] width 18 height 18
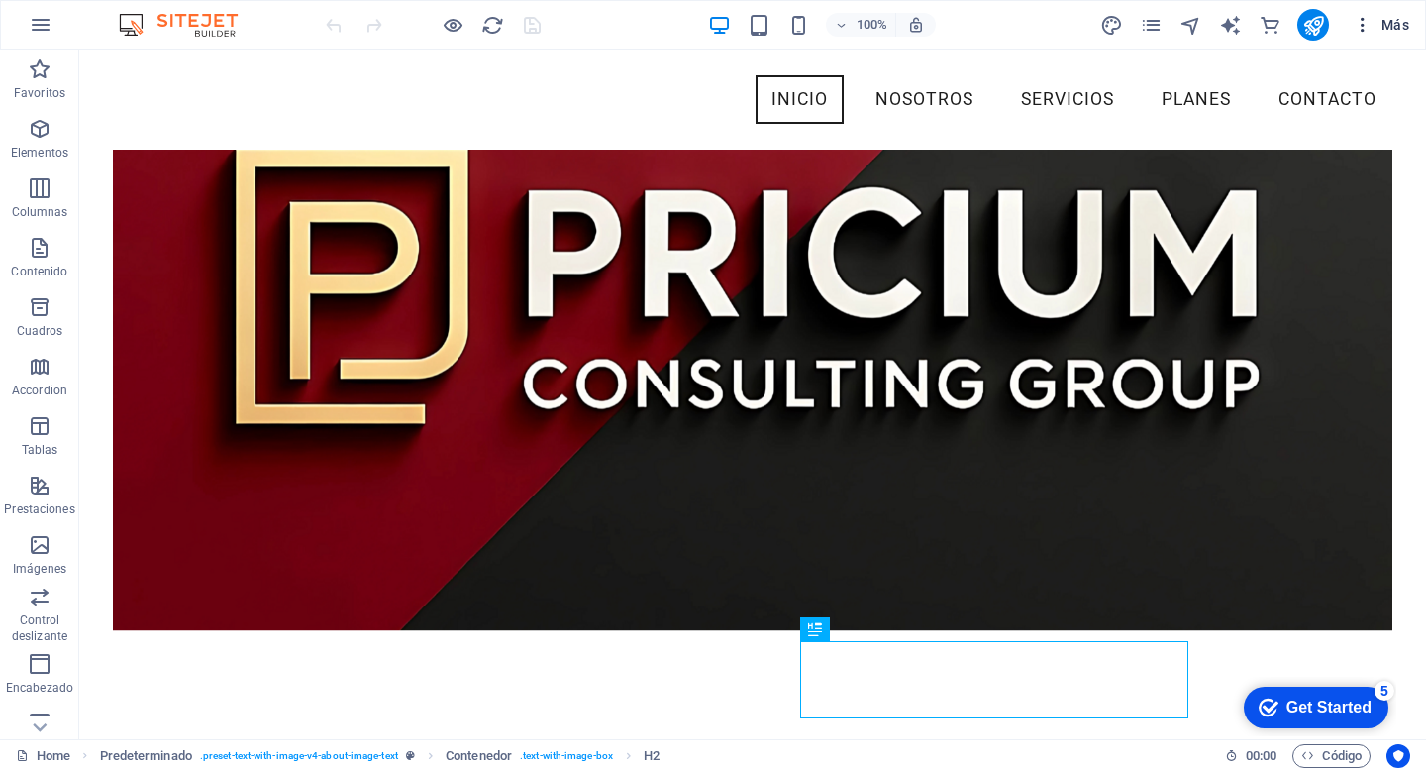
click at [1399, 30] on span "Más" at bounding box center [1381, 25] width 56 height 20
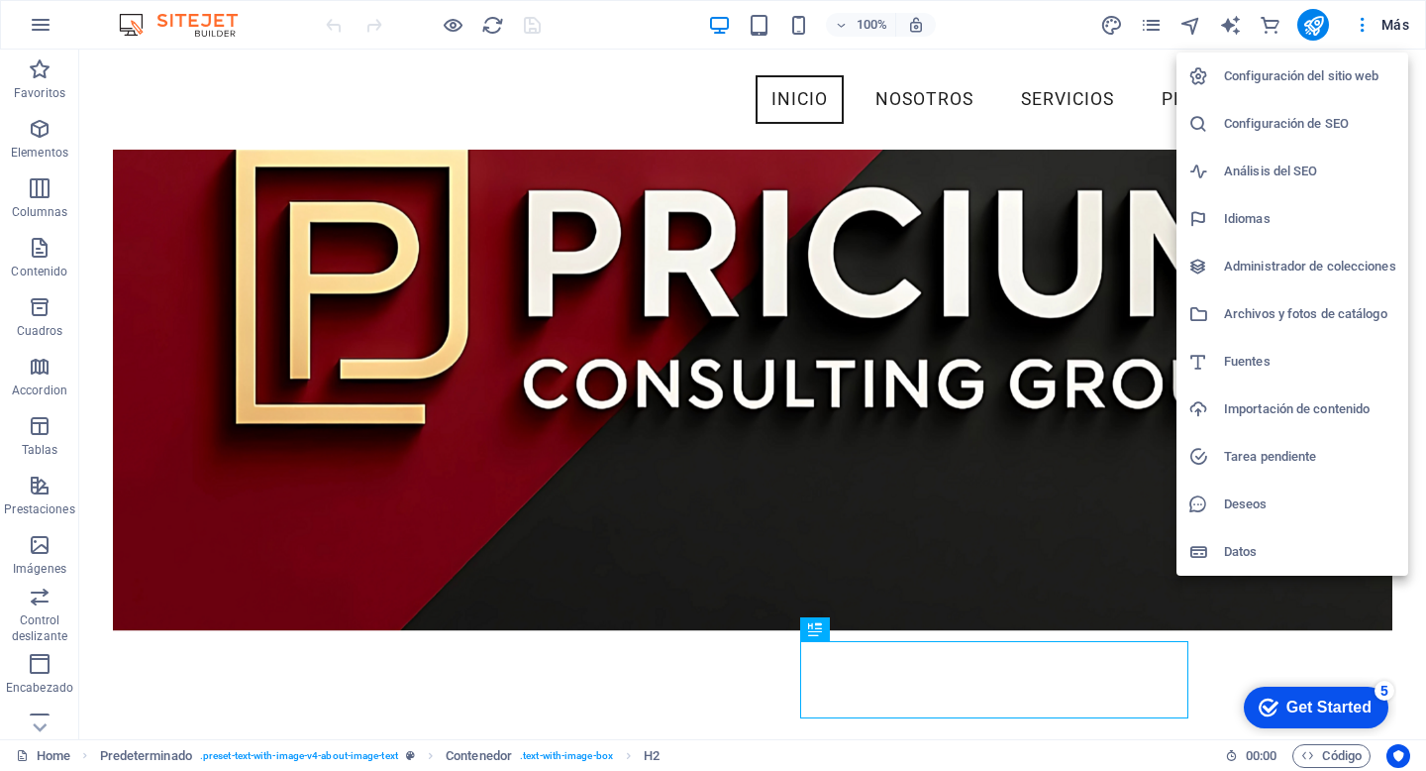
click at [581, 74] on div at bounding box center [713, 385] width 1426 height 771
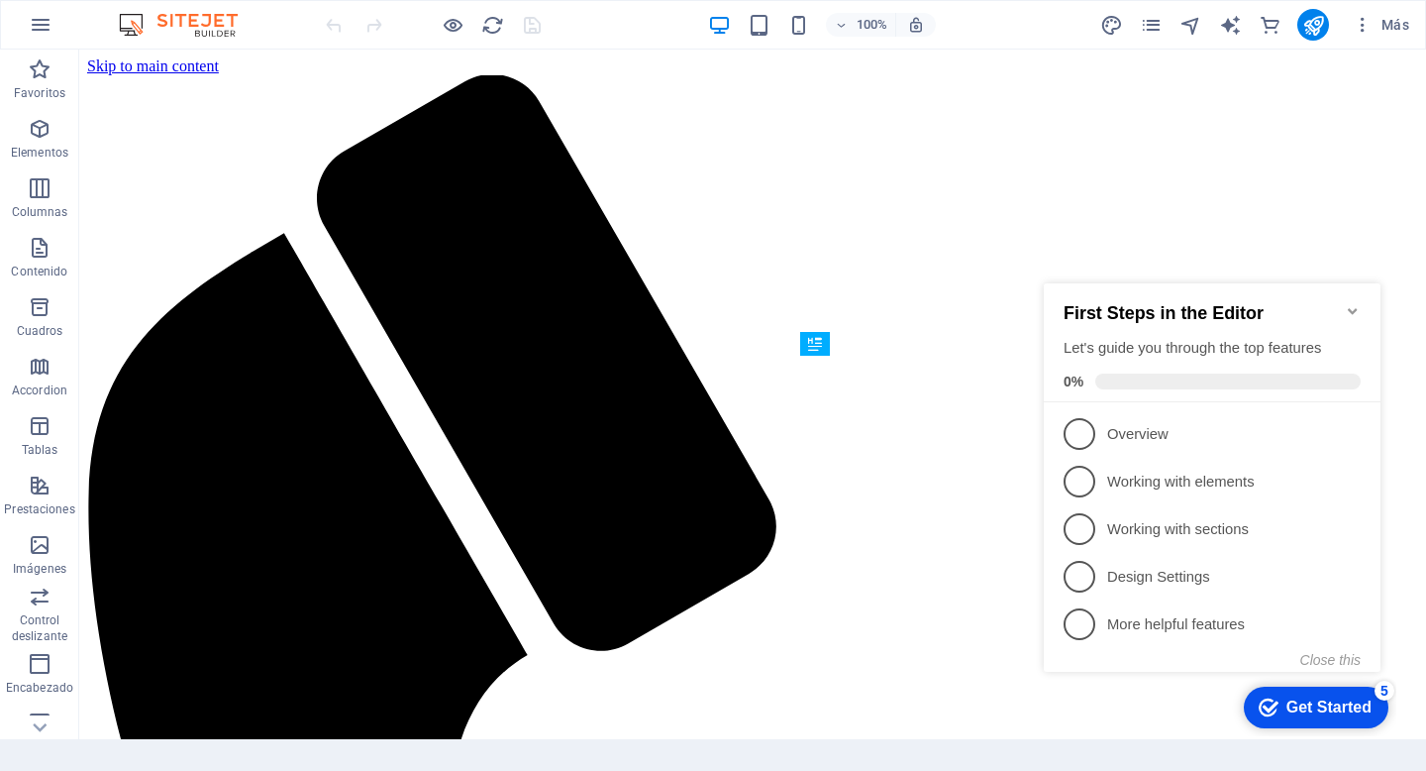
scroll to position [565, 0]
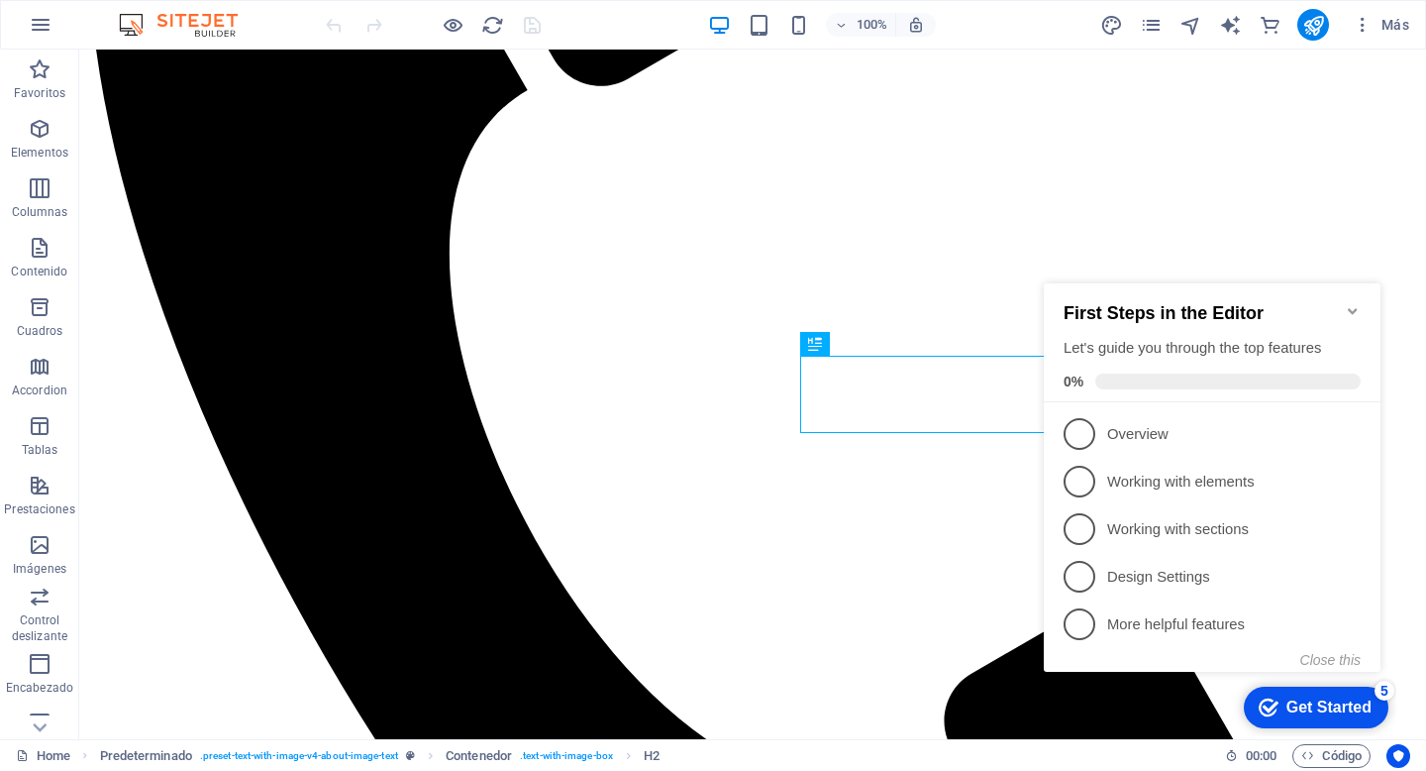
click at [1352, 303] on icon "Minimize checklist" at bounding box center [1353, 311] width 16 height 16
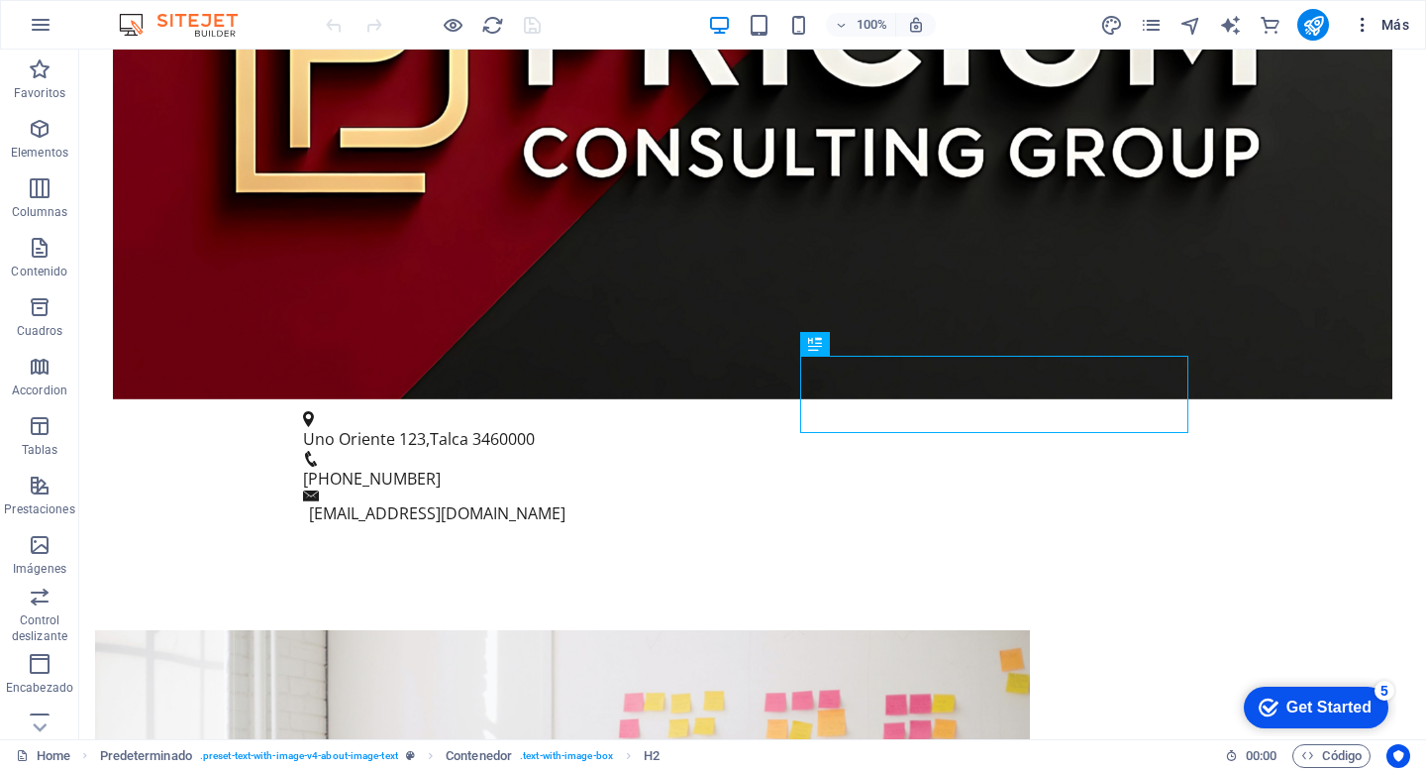
click at [1358, 24] on icon "button" at bounding box center [1363, 25] width 20 height 20
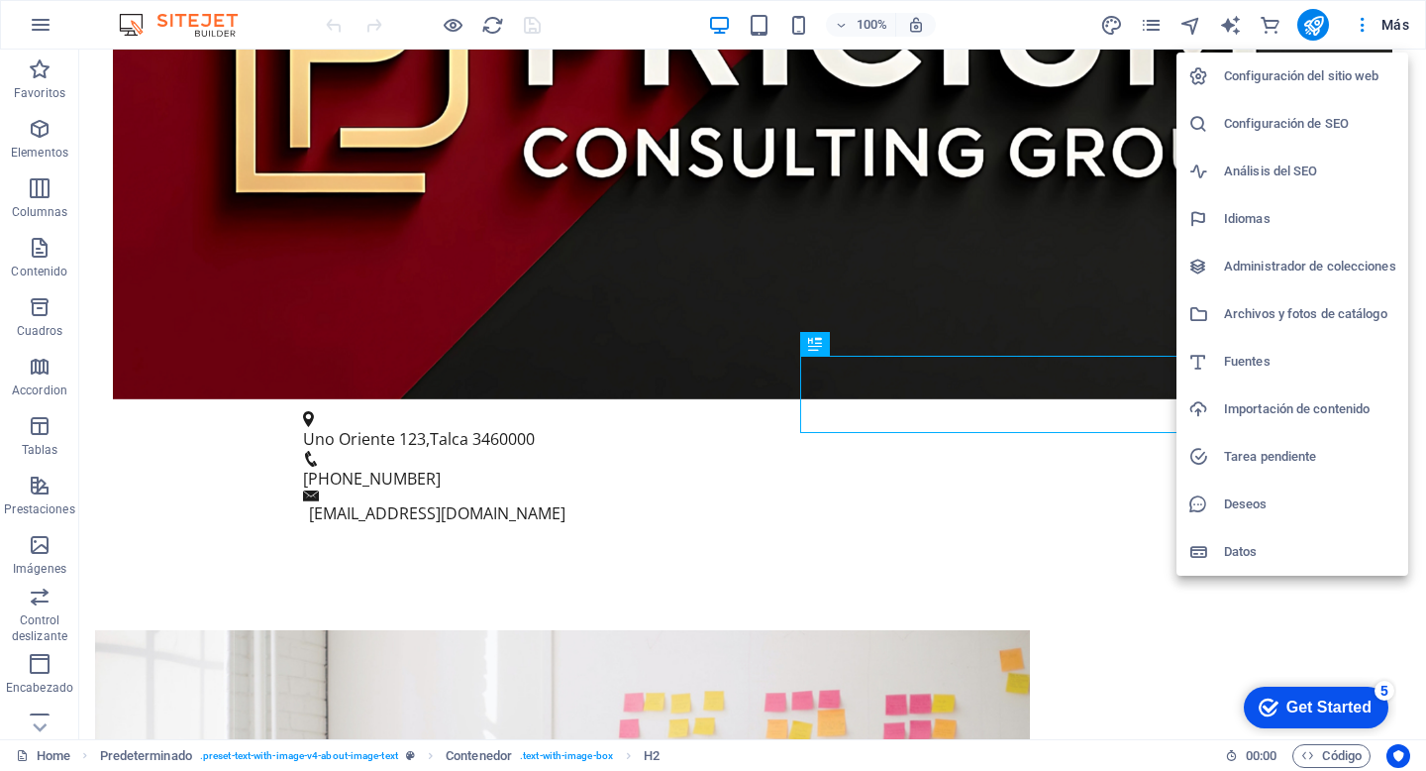
click at [1272, 264] on h6 "Administrador de colecciones" at bounding box center [1310, 267] width 172 height 24
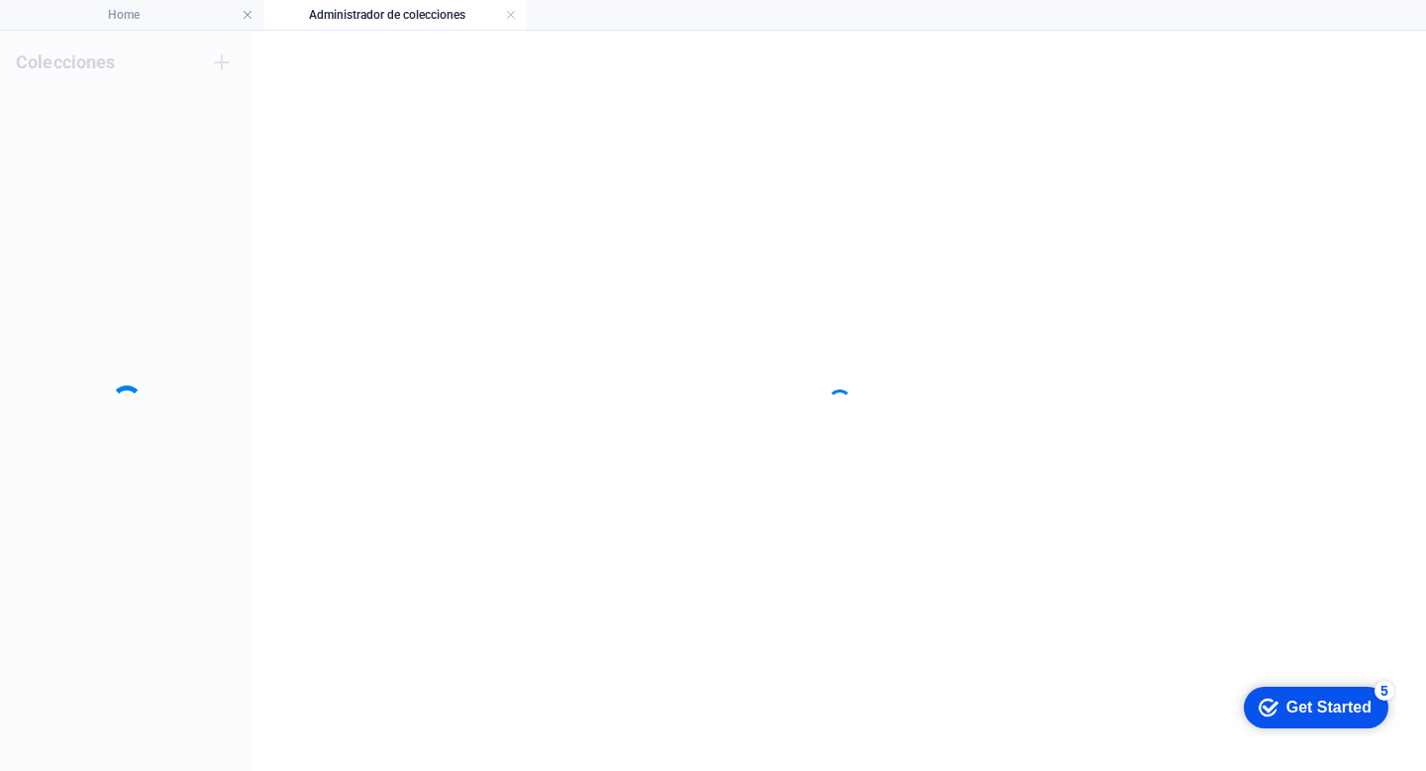
scroll to position [0, 0]
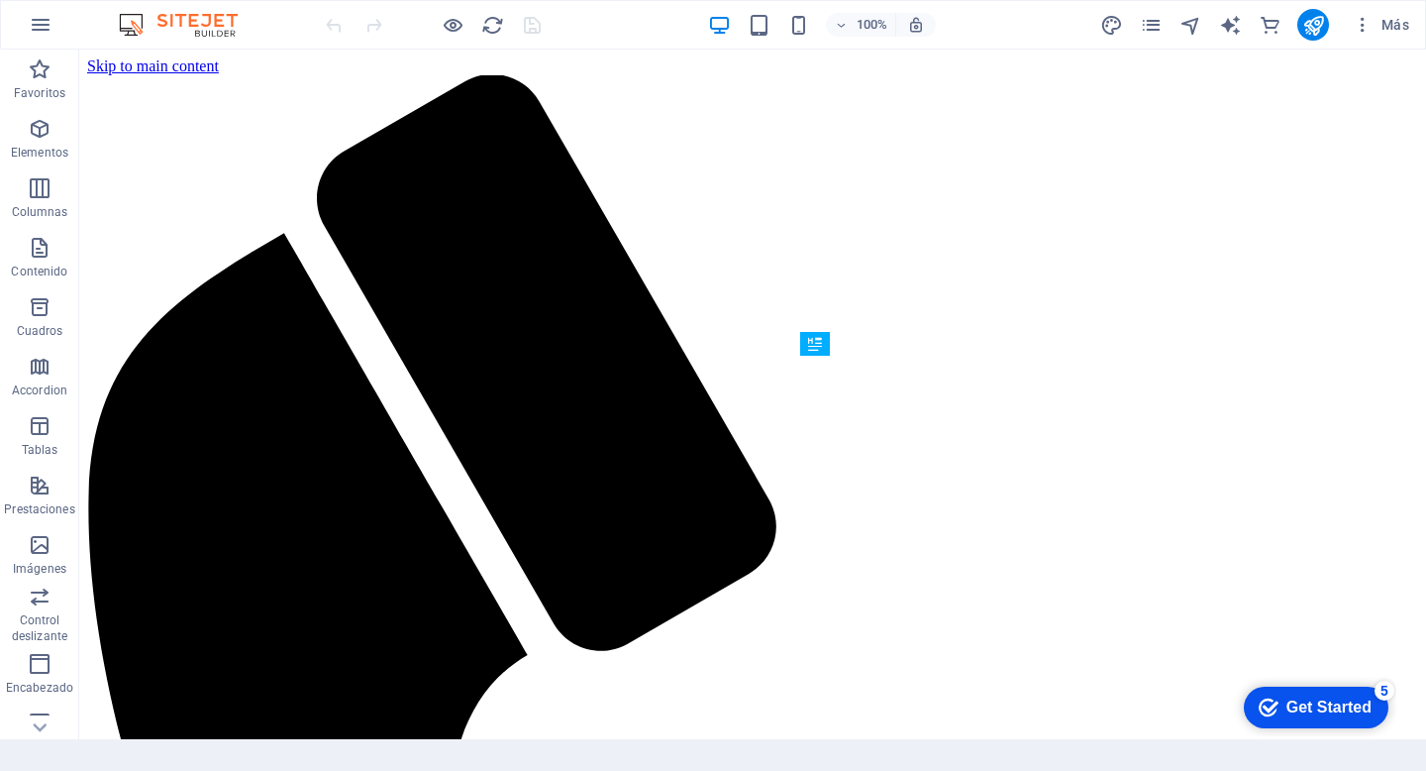
scroll to position [565, 0]
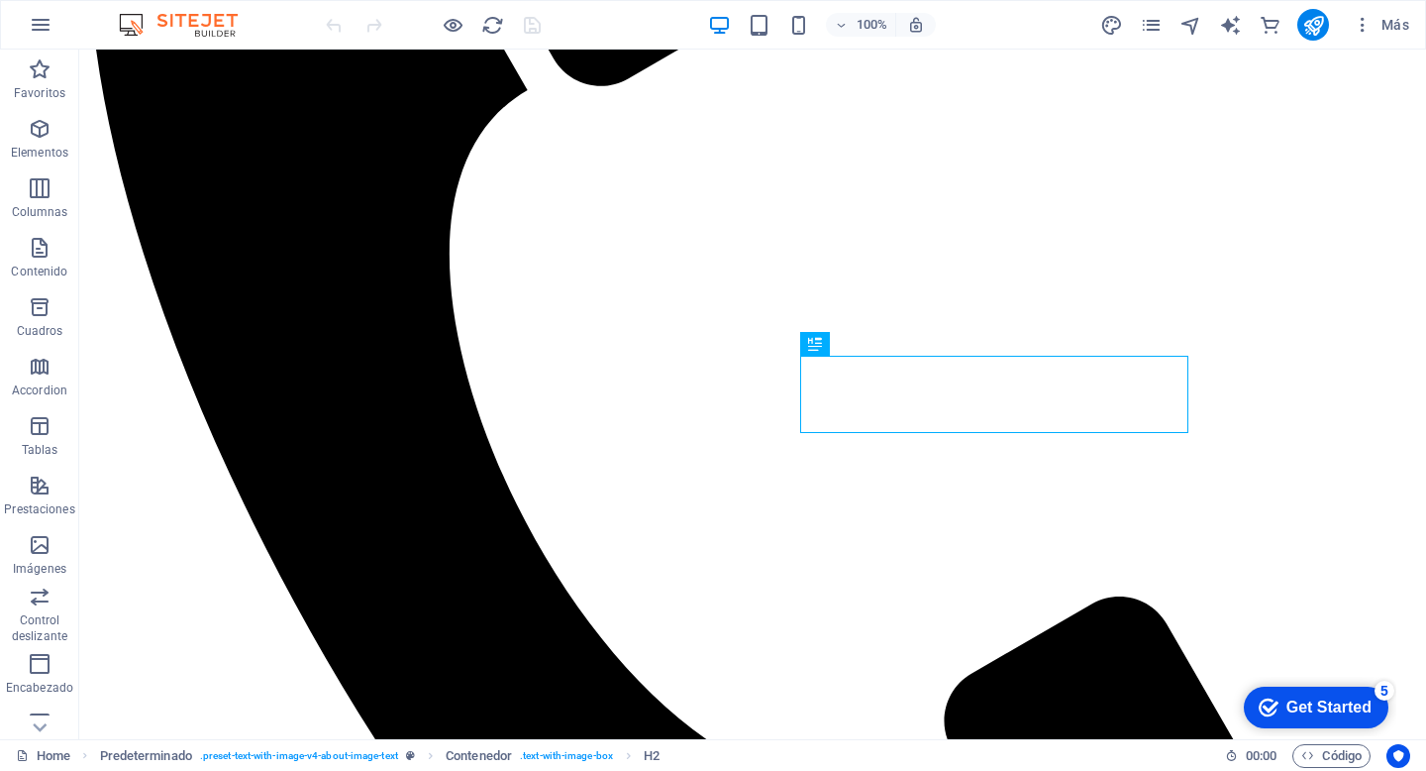
click at [1302, 698] on div "Get Started" at bounding box center [1329, 707] width 85 height 18
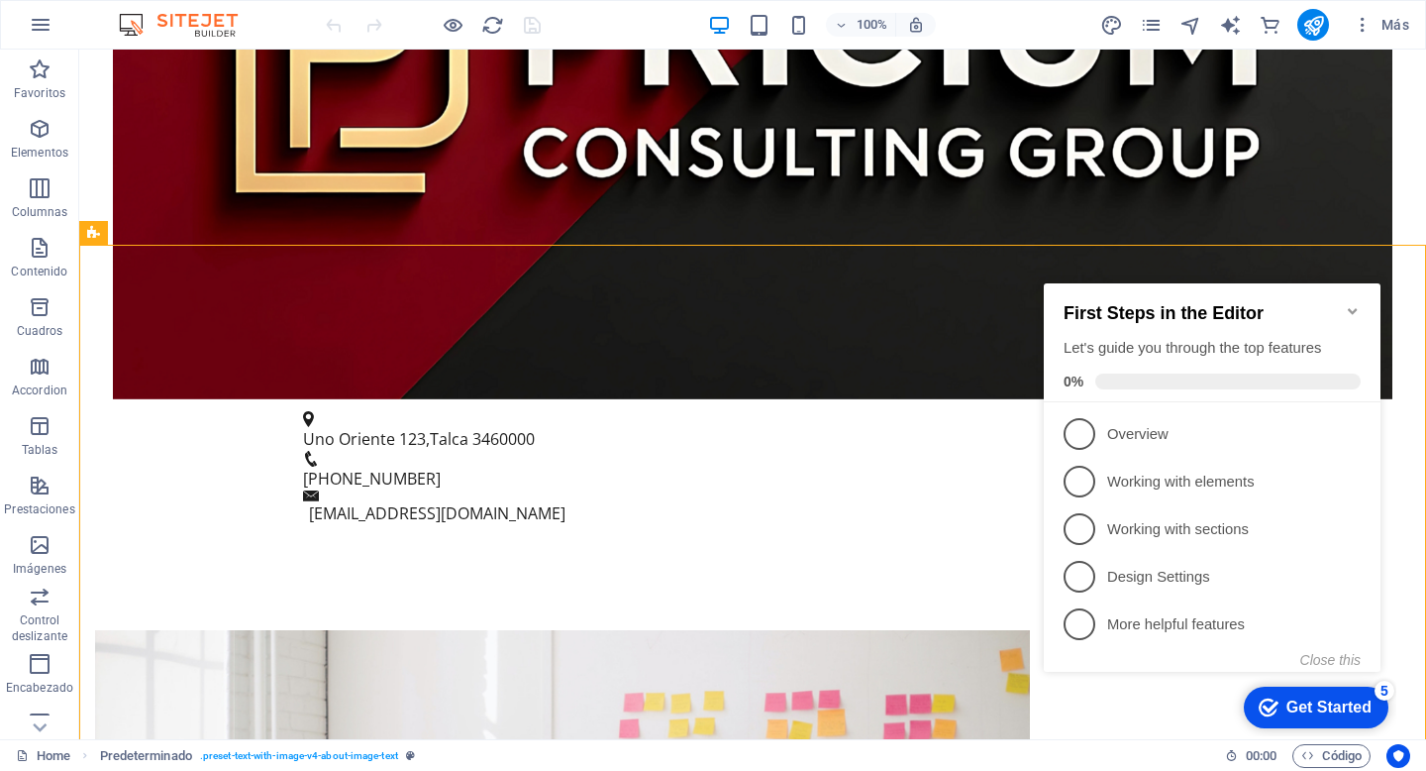
click at [1347, 303] on icon "Minimize checklist" at bounding box center [1353, 311] width 16 height 16
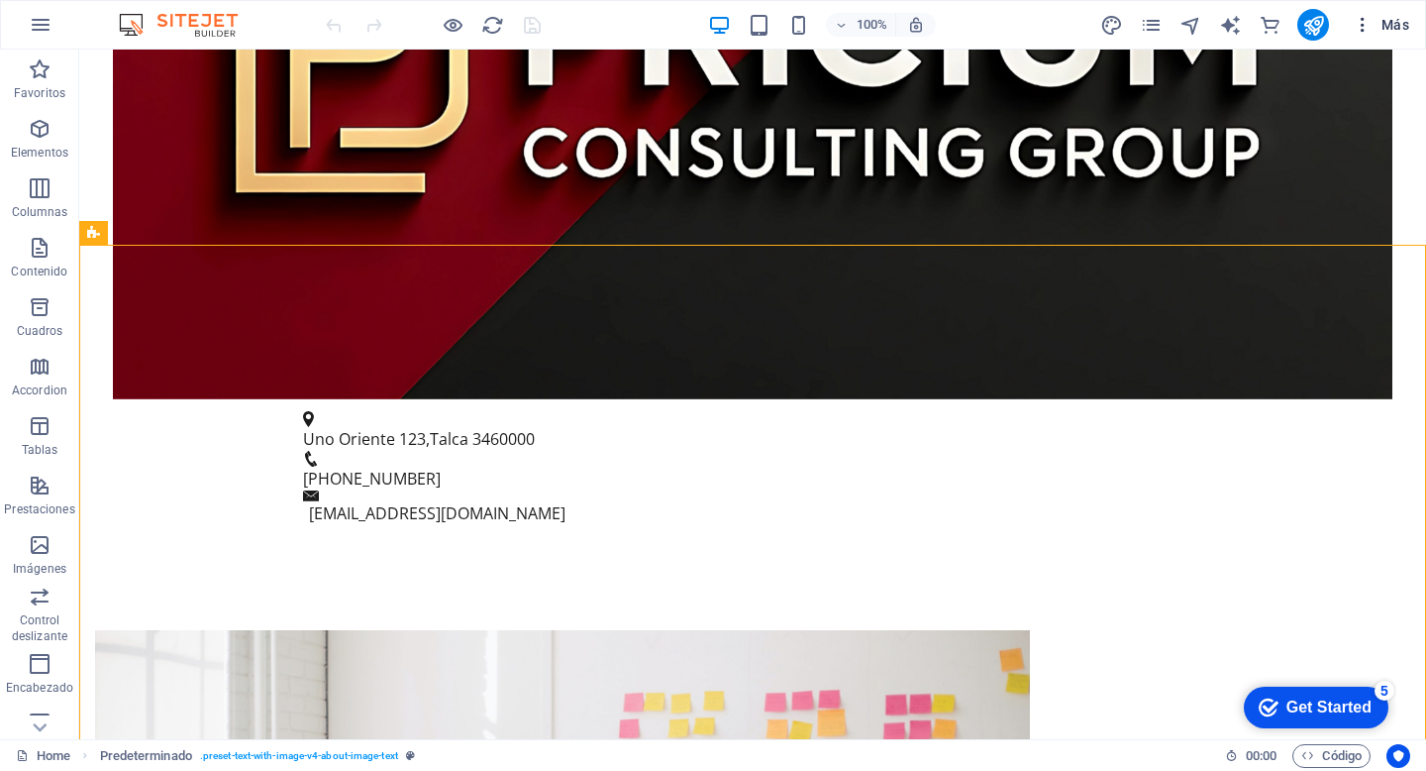
click at [1390, 19] on span "Más" at bounding box center [1381, 25] width 56 height 20
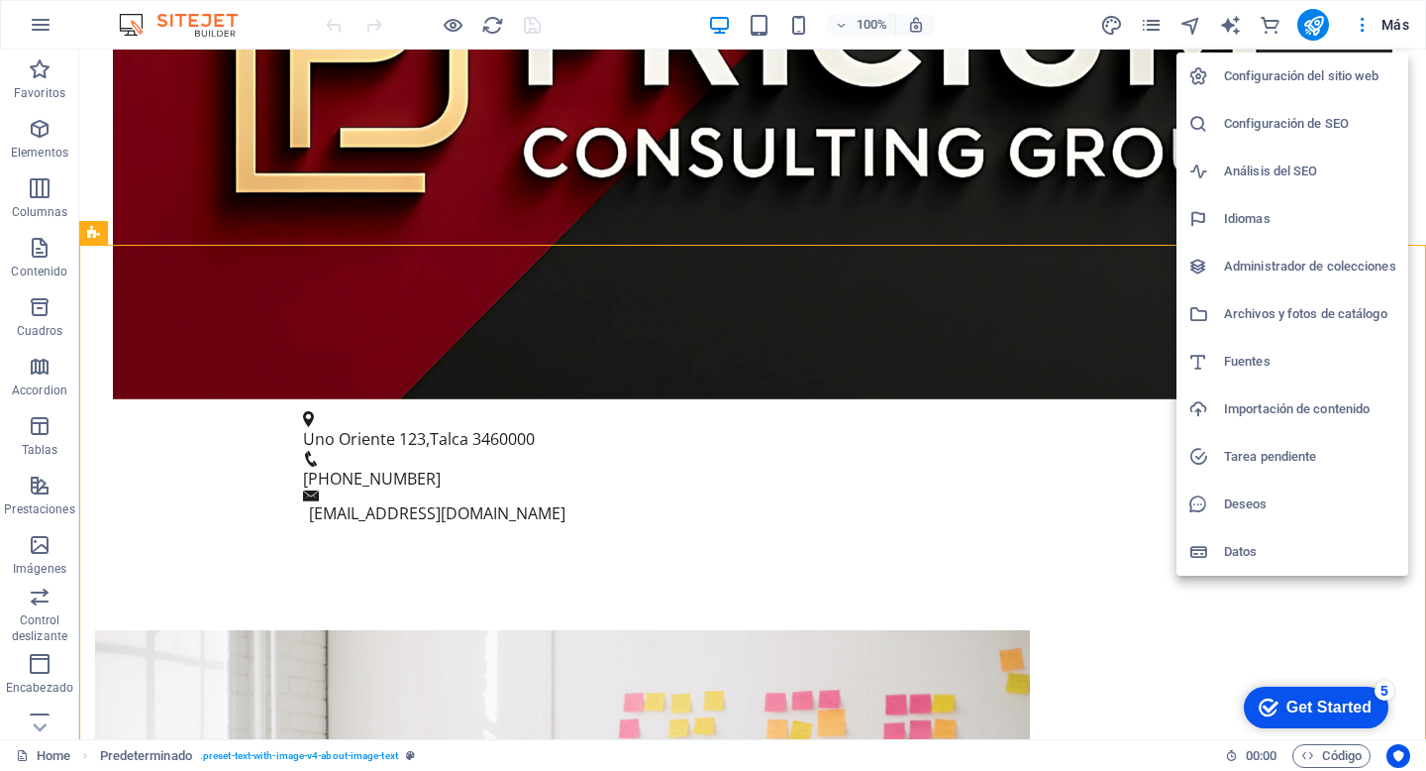
click at [1265, 81] on h6 "Configuración del sitio web" at bounding box center [1310, 76] width 172 height 24
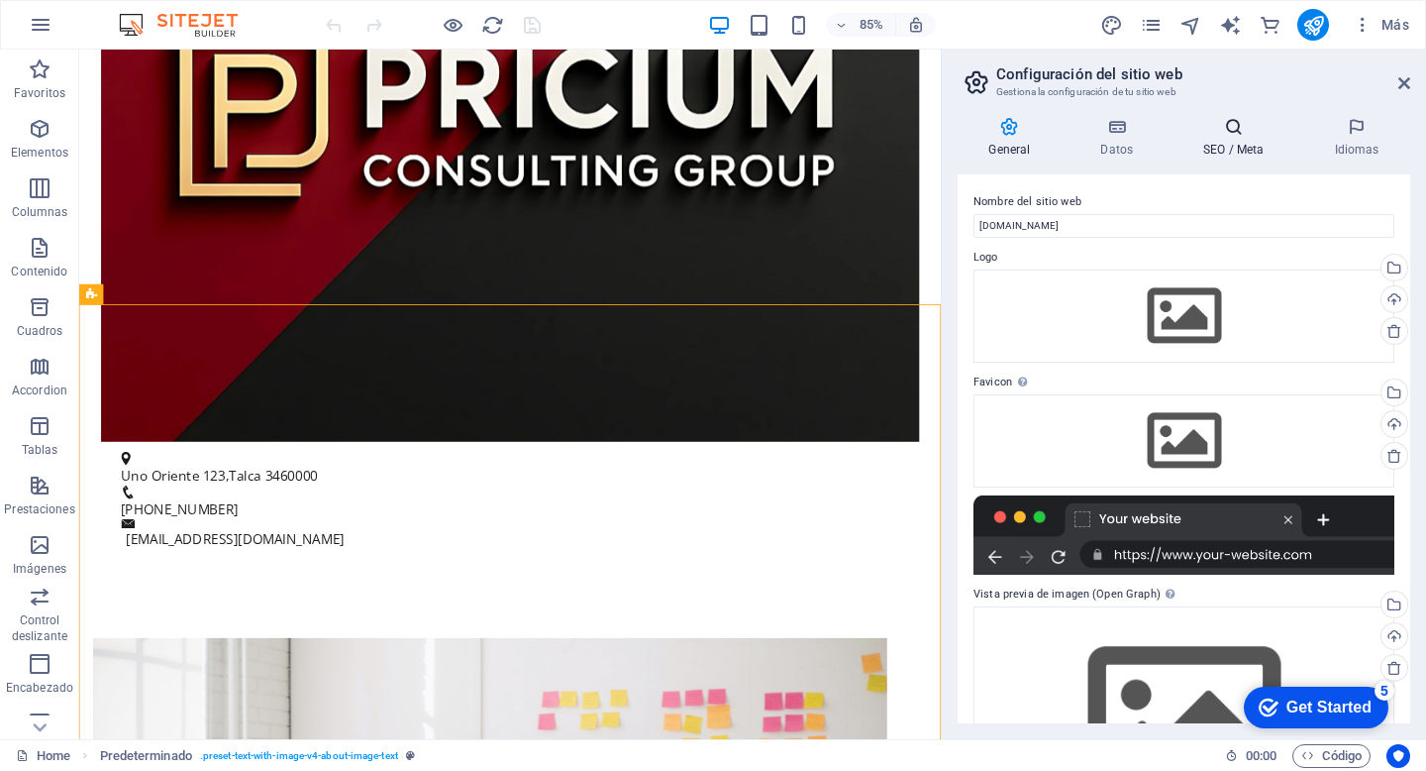
click at [1228, 146] on h4 "SEO / Meta" at bounding box center [1238, 138] width 131 height 42
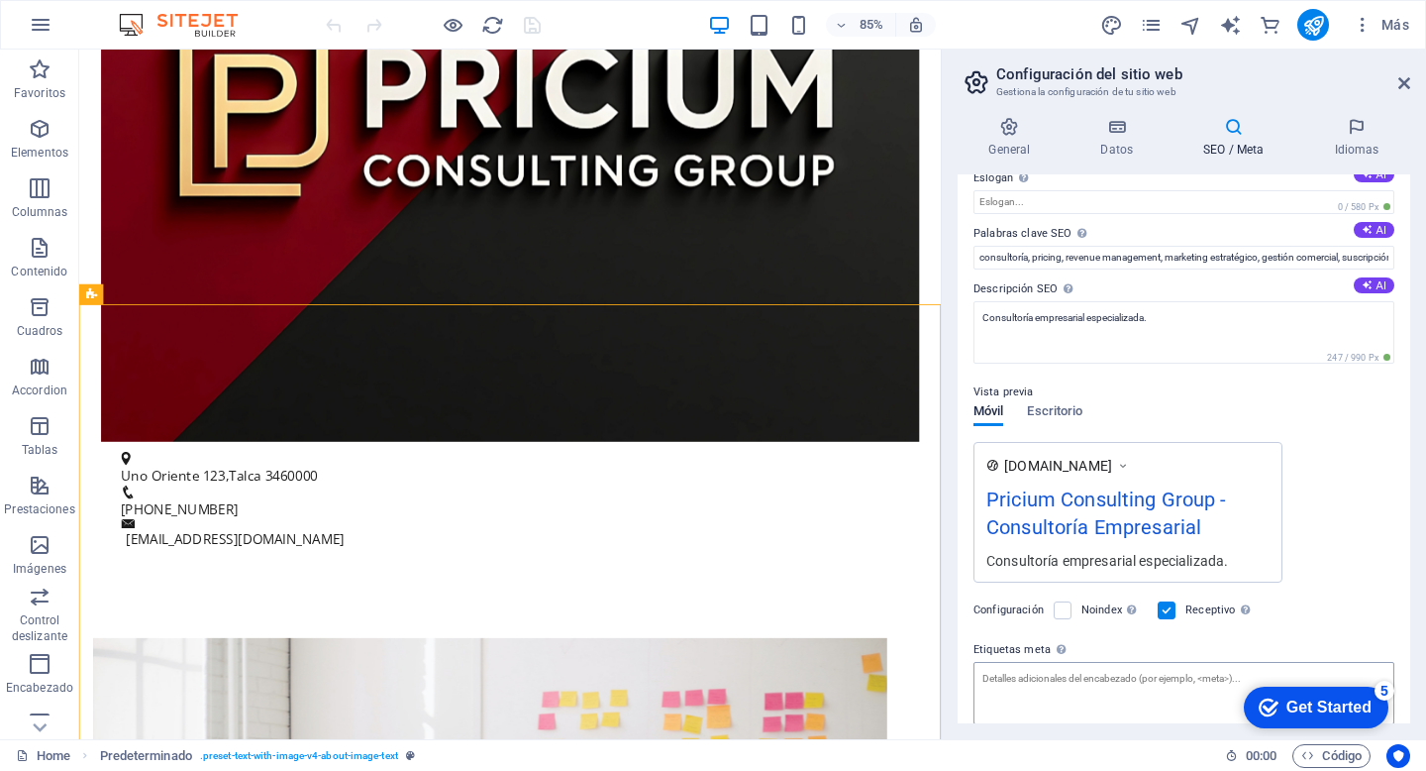
scroll to position [7, 0]
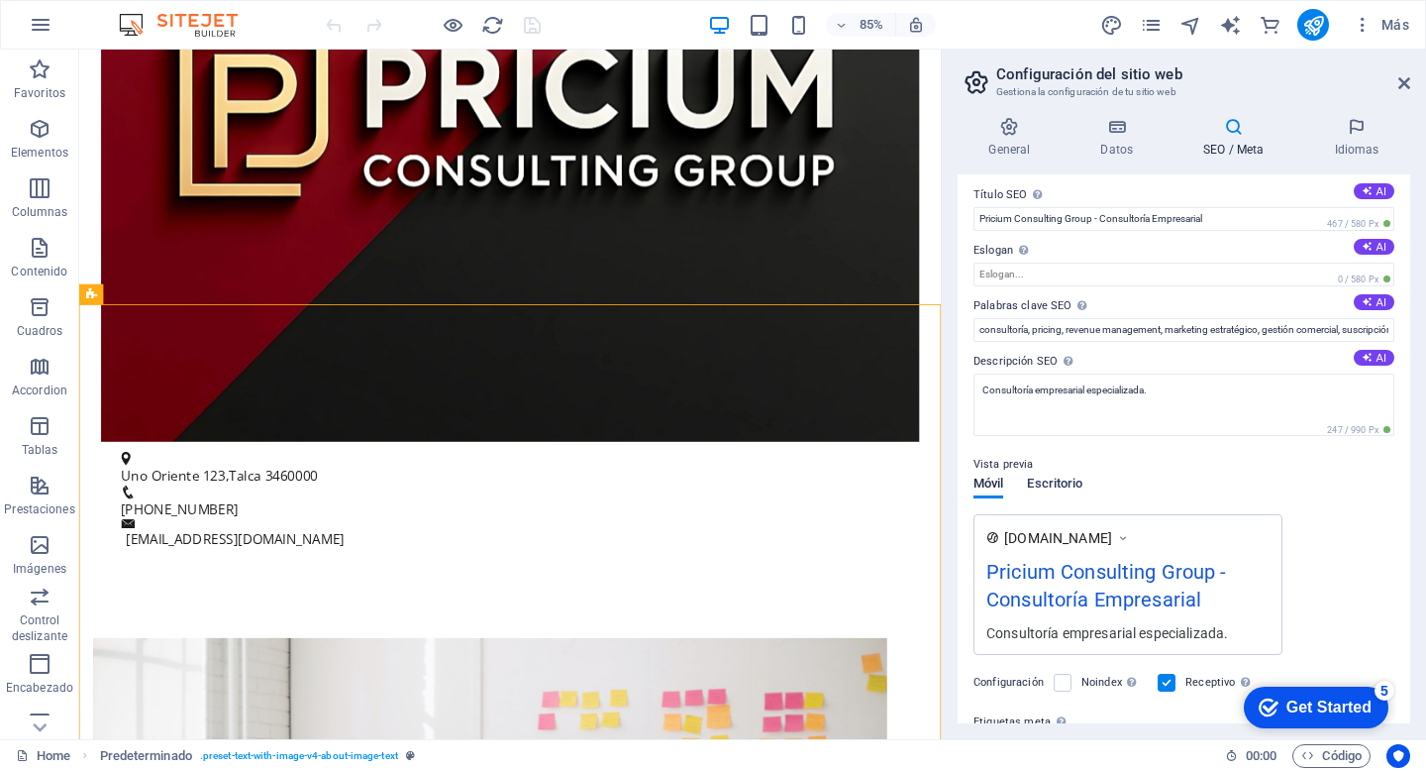
click at [1072, 491] on span "Escritorio" at bounding box center [1054, 485] width 55 height 28
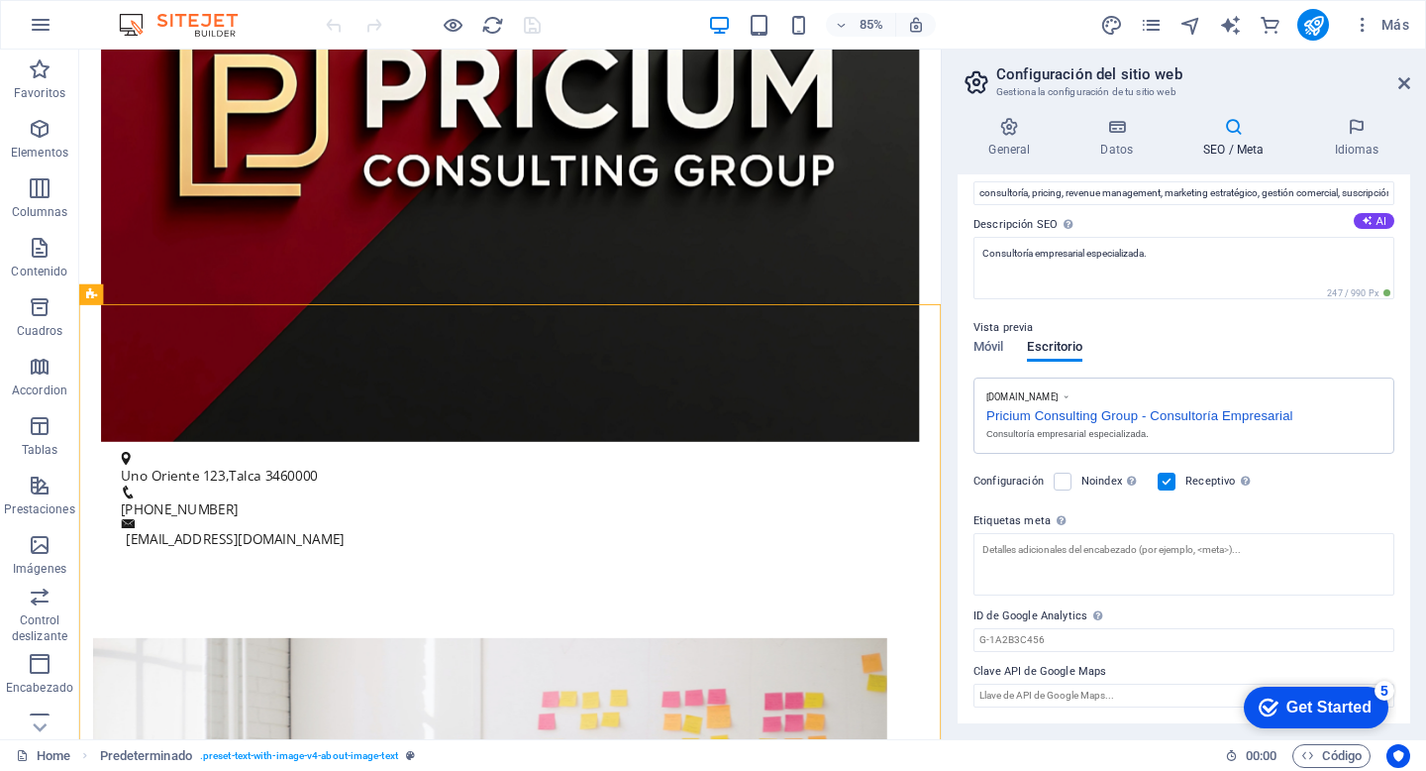
scroll to position [0, 0]
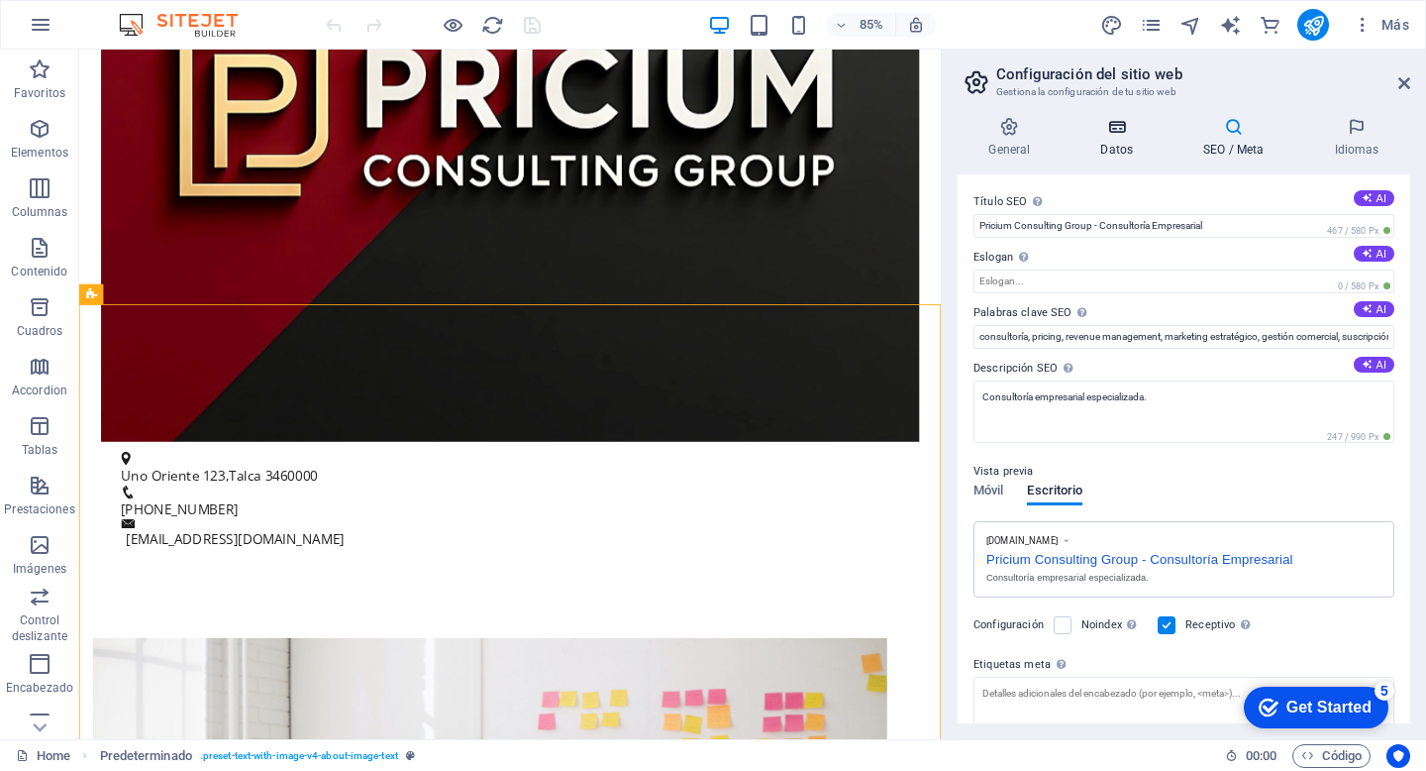
click at [1117, 137] on h4 "Datos" at bounding box center [1121, 138] width 103 height 42
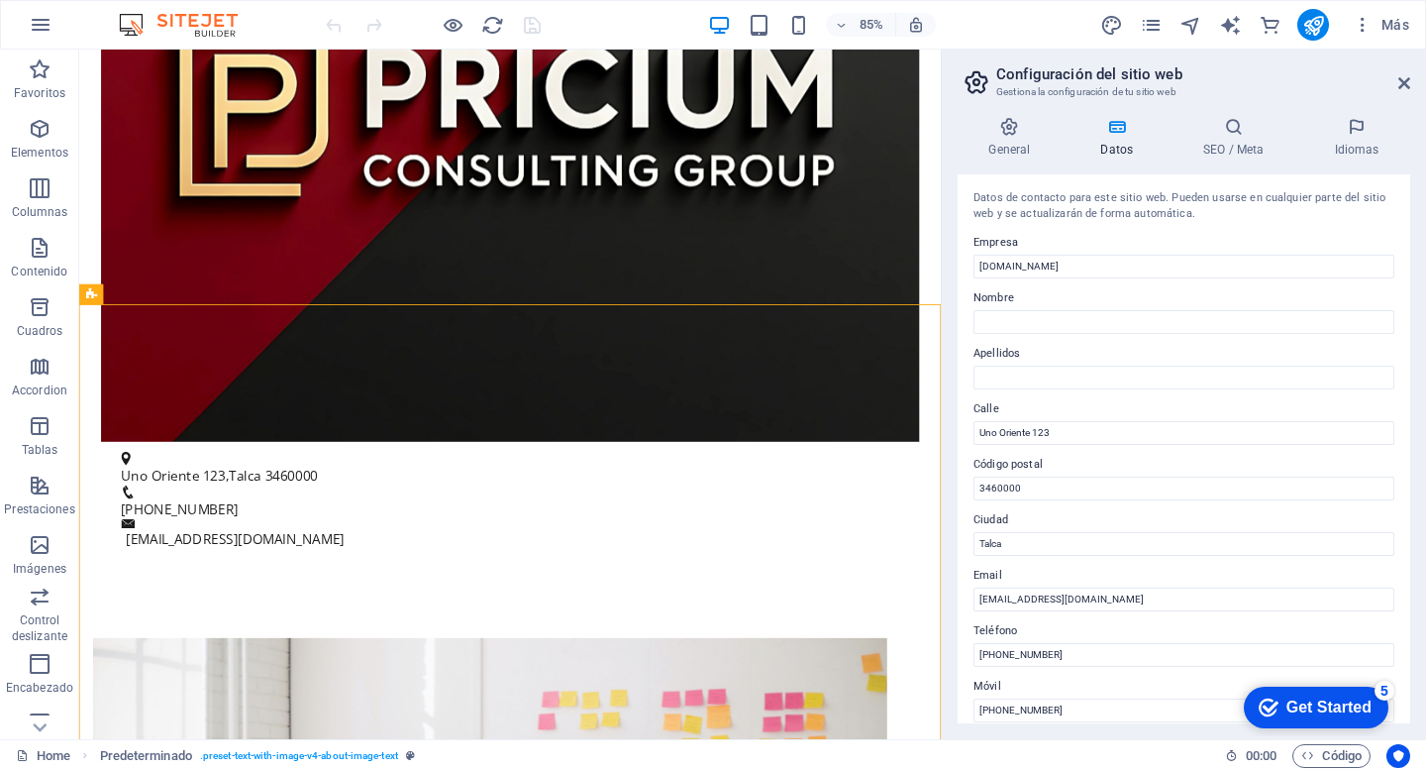
scroll to position [402, 0]
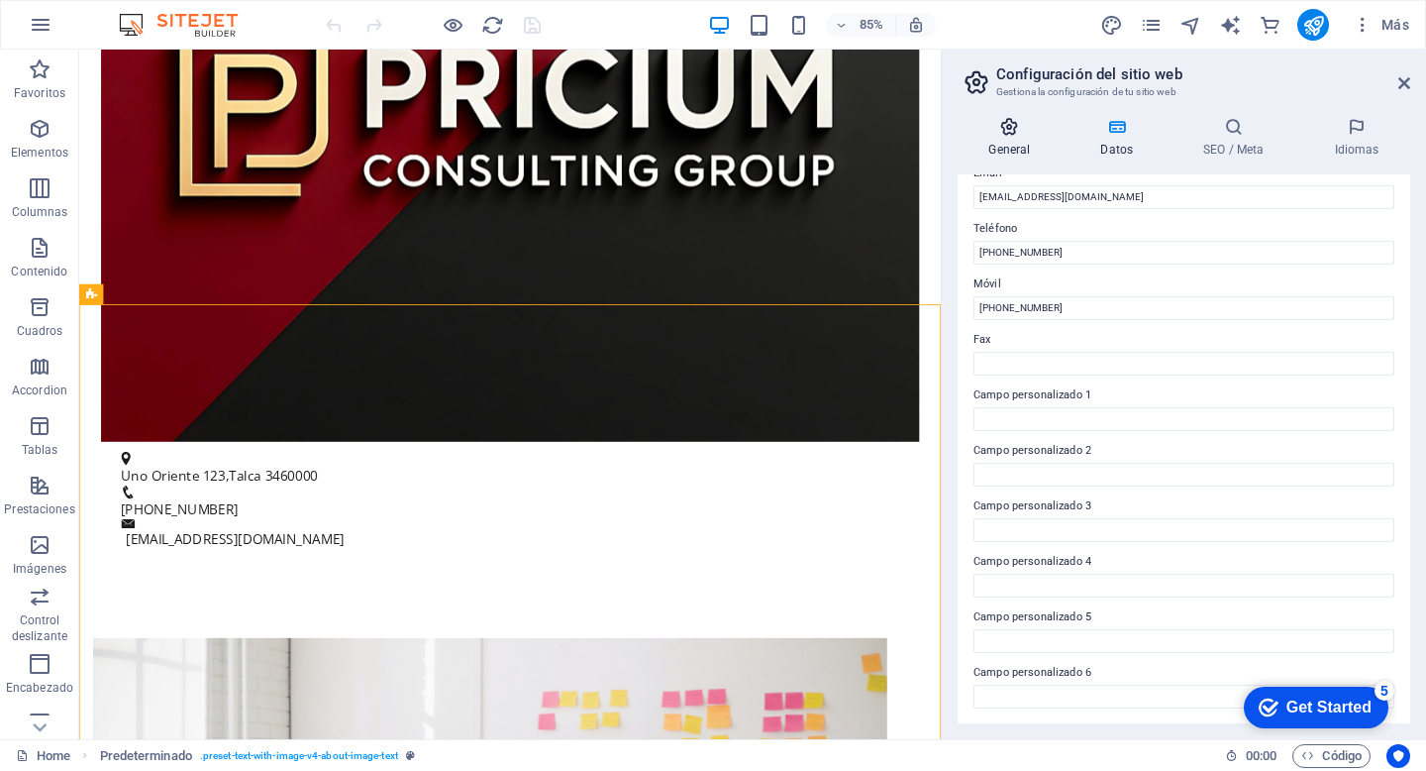
click at [1023, 148] on h4 "General" at bounding box center [1014, 138] width 112 height 42
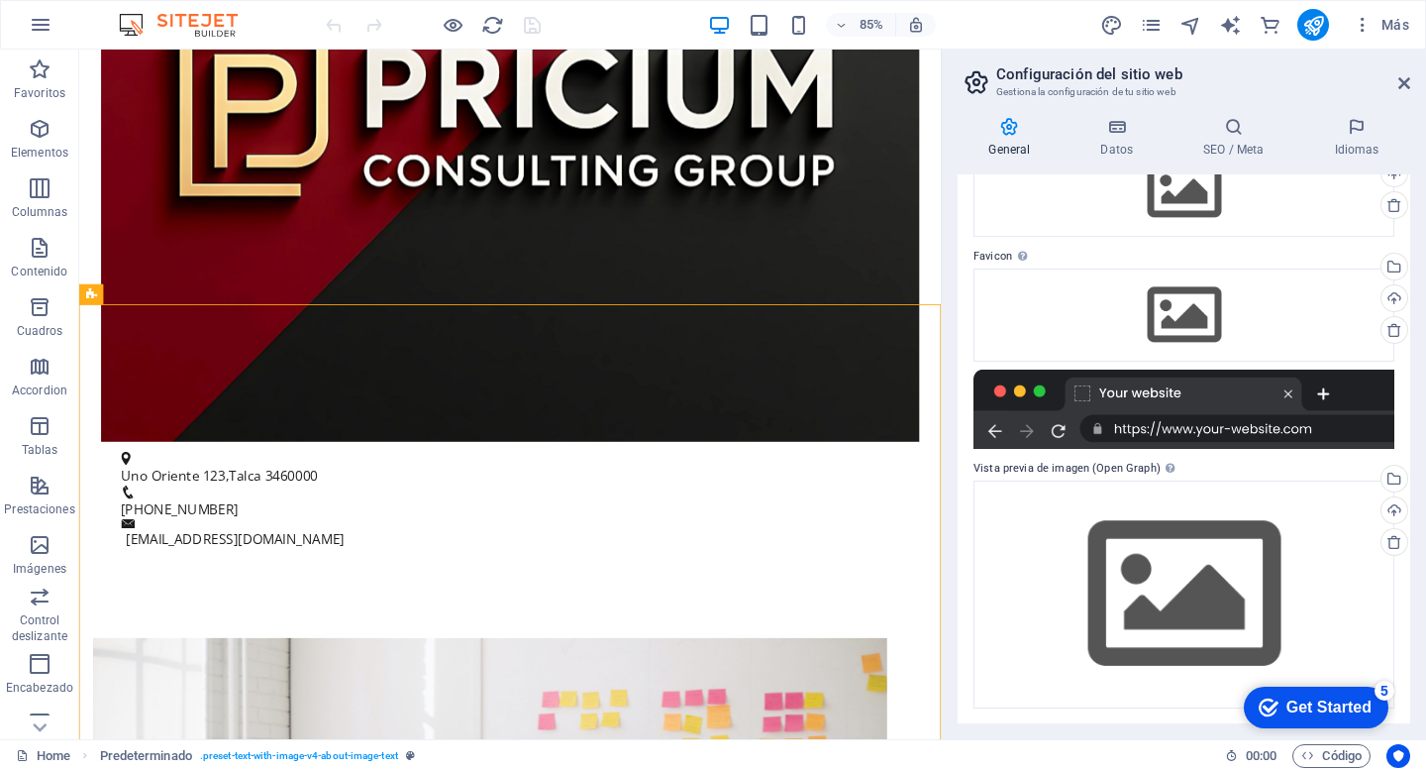
scroll to position [0, 0]
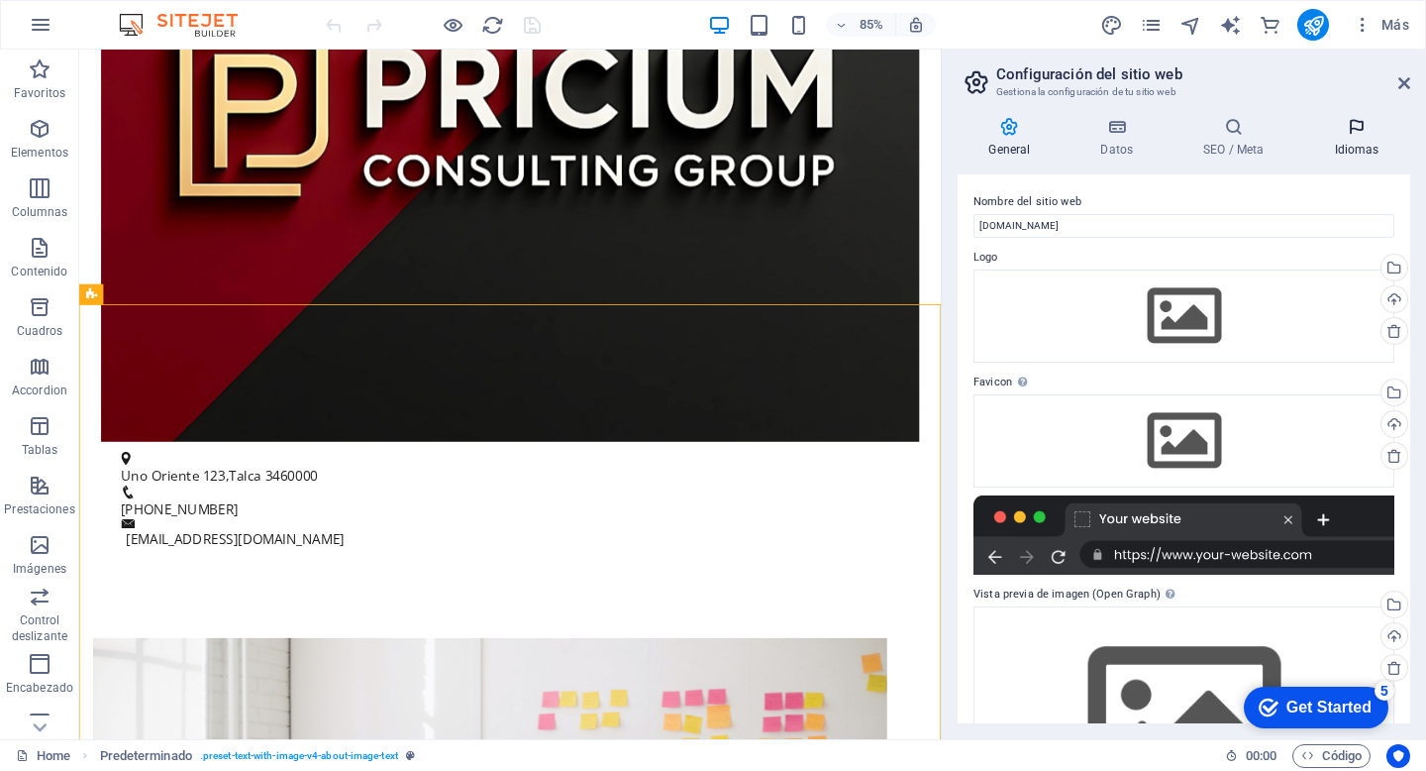
click at [1357, 134] on icon at bounding box center [1356, 127] width 107 height 20
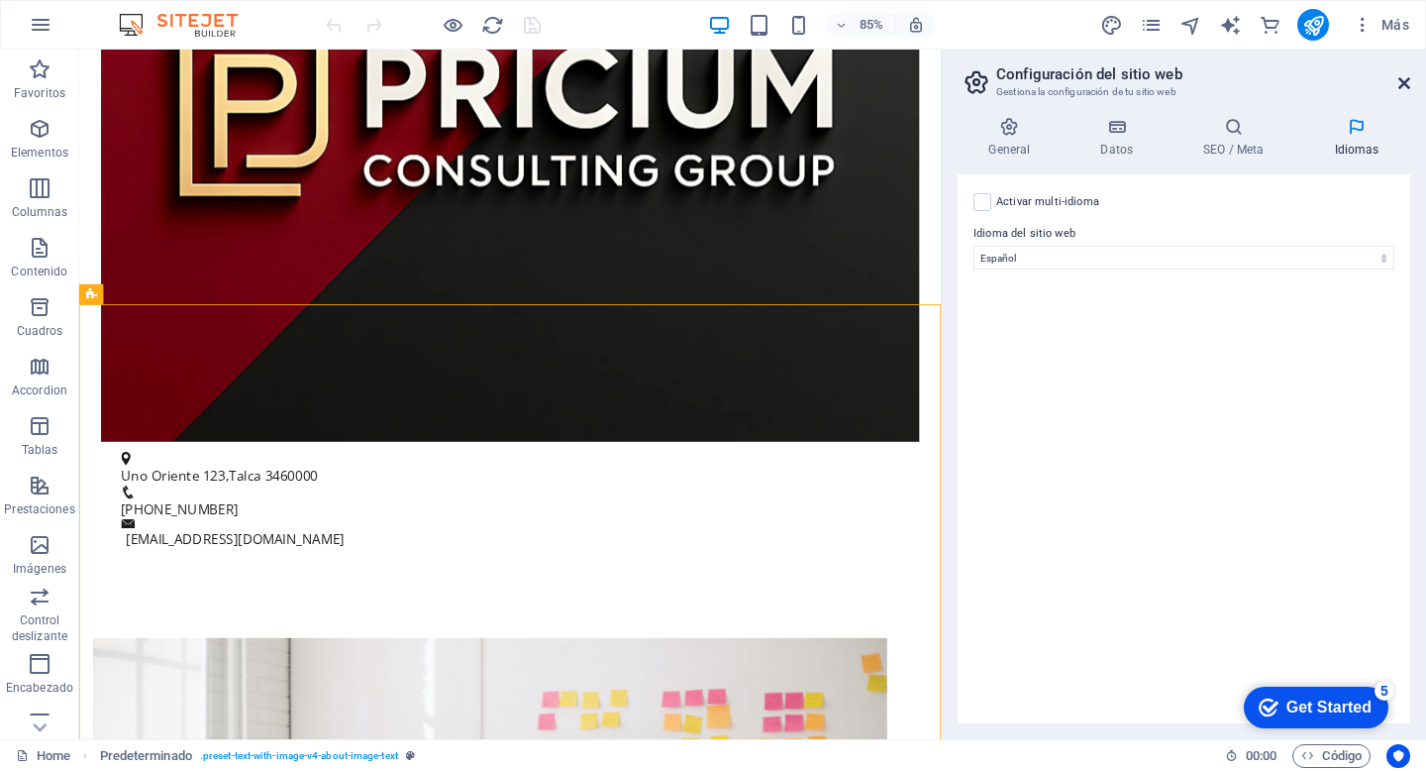
click at [1399, 79] on icon at bounding box center [1404, 83] width 12 height 16
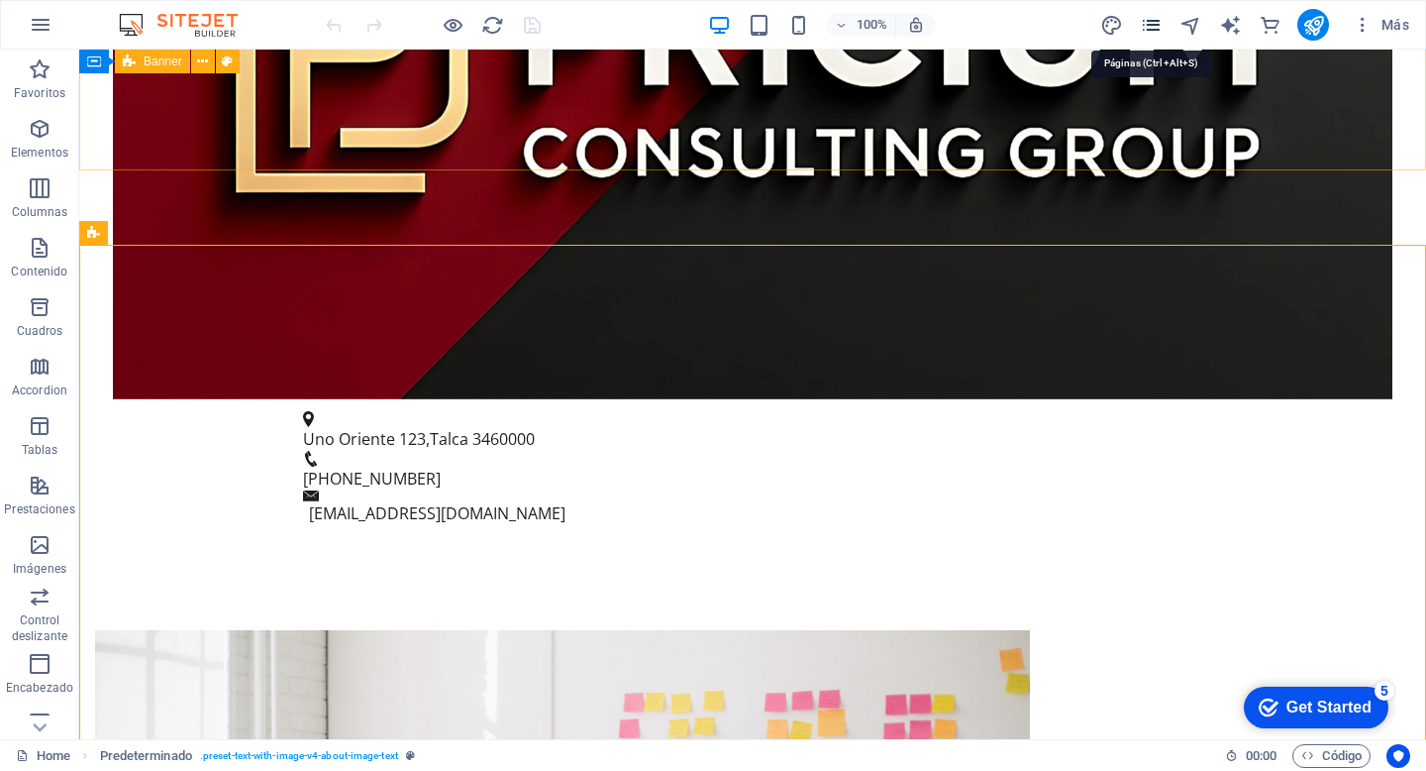
click at [1157, 28] on icon "pages" at bounding box center [1151, 25] width 23 height 23
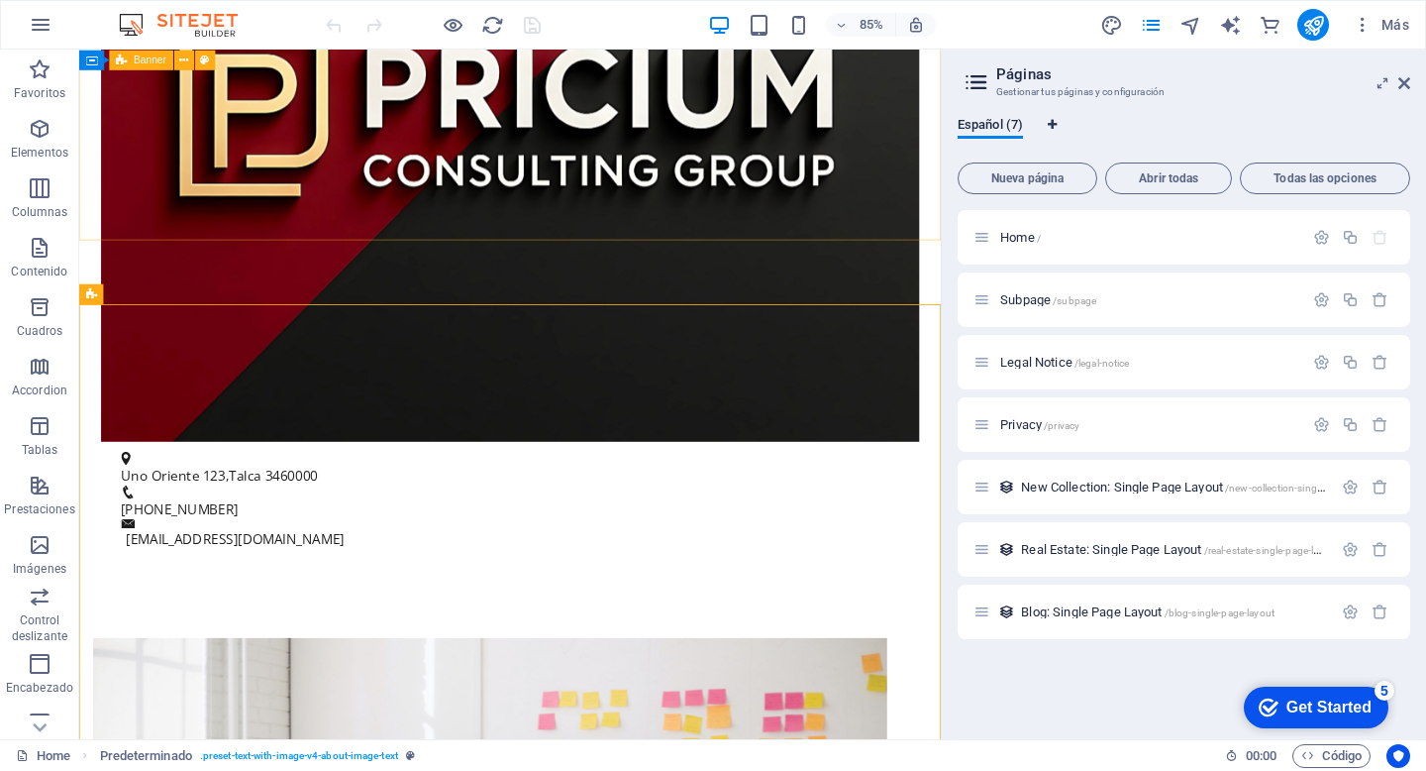
click at [1052, 125] on icon "Pestañas de idiomas" at bounding box center [1052, 125] width 9 height 12
select select "44"
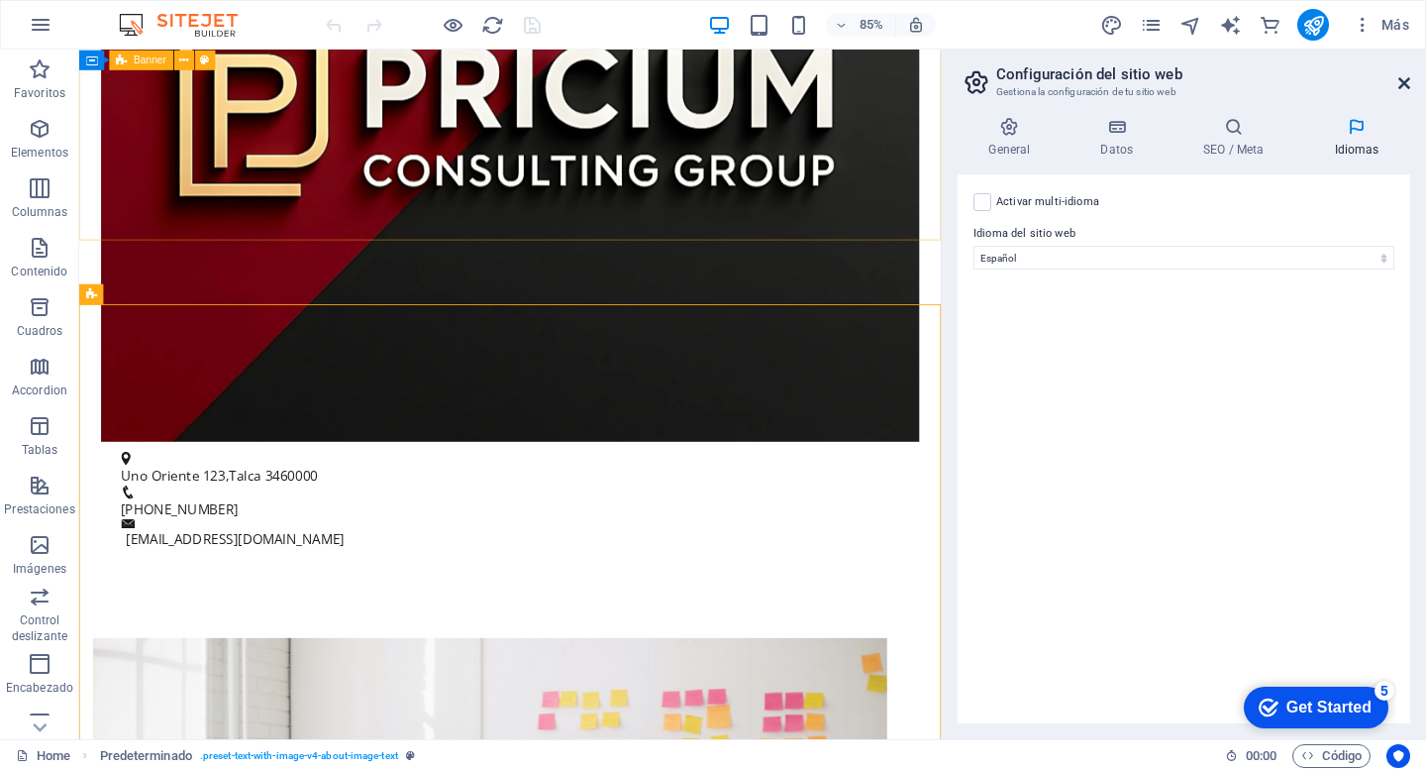
click at [1408, 82] on icon at bounding box center [1404, 83] width 12 height 16
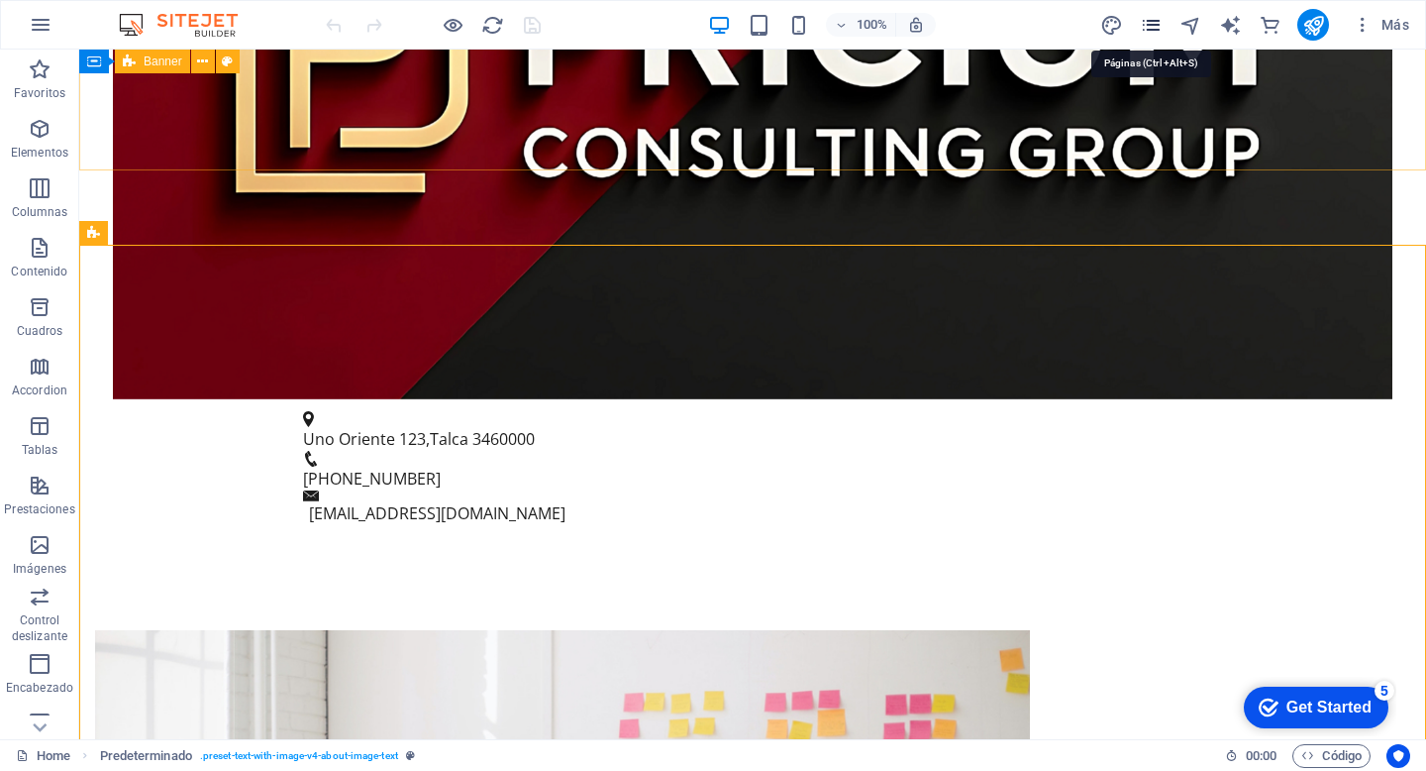
click at [1148, 21] on icon "pages" at bounding box center [1151, 25] width 23 height 23
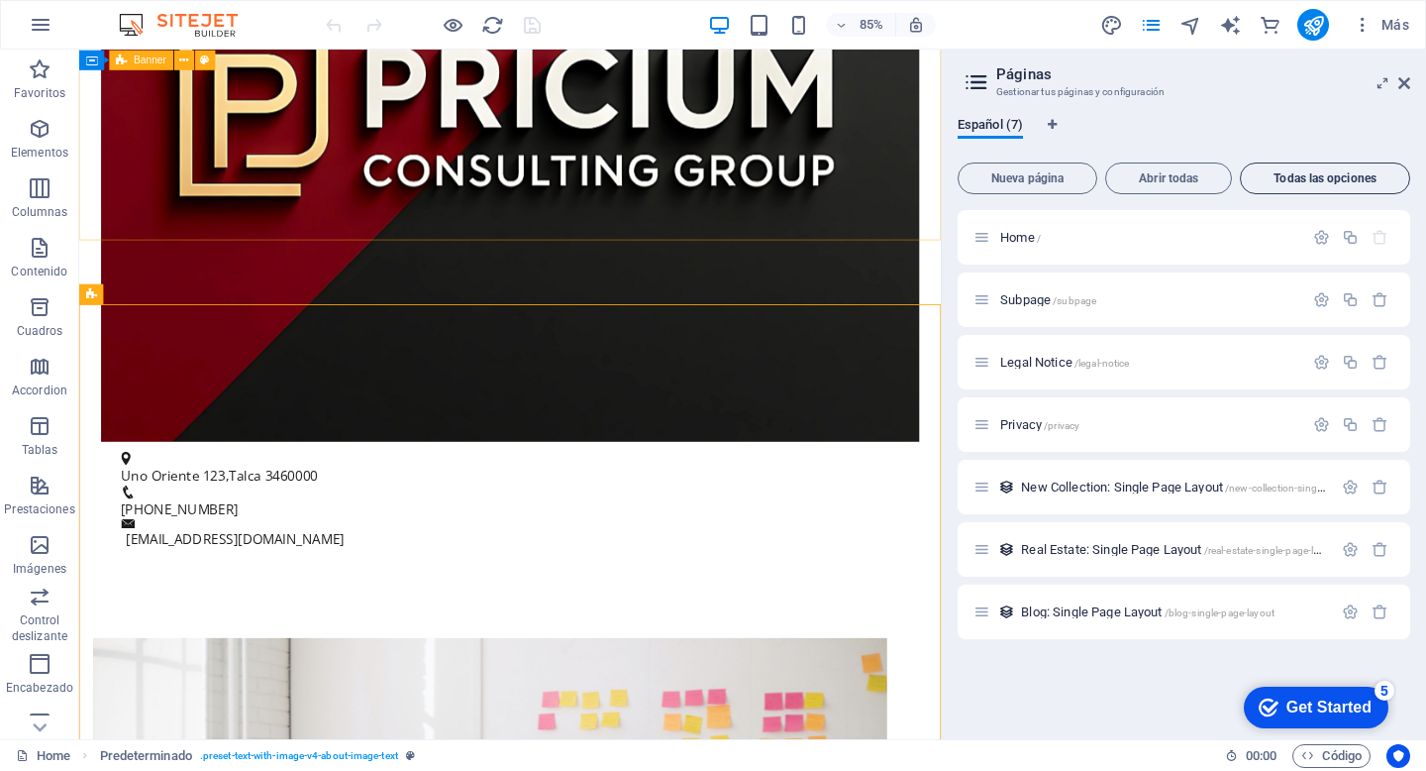
click at [1303, 185] on button "Todas las opciones" at bounding box center [1325, 178] width 170 height 32
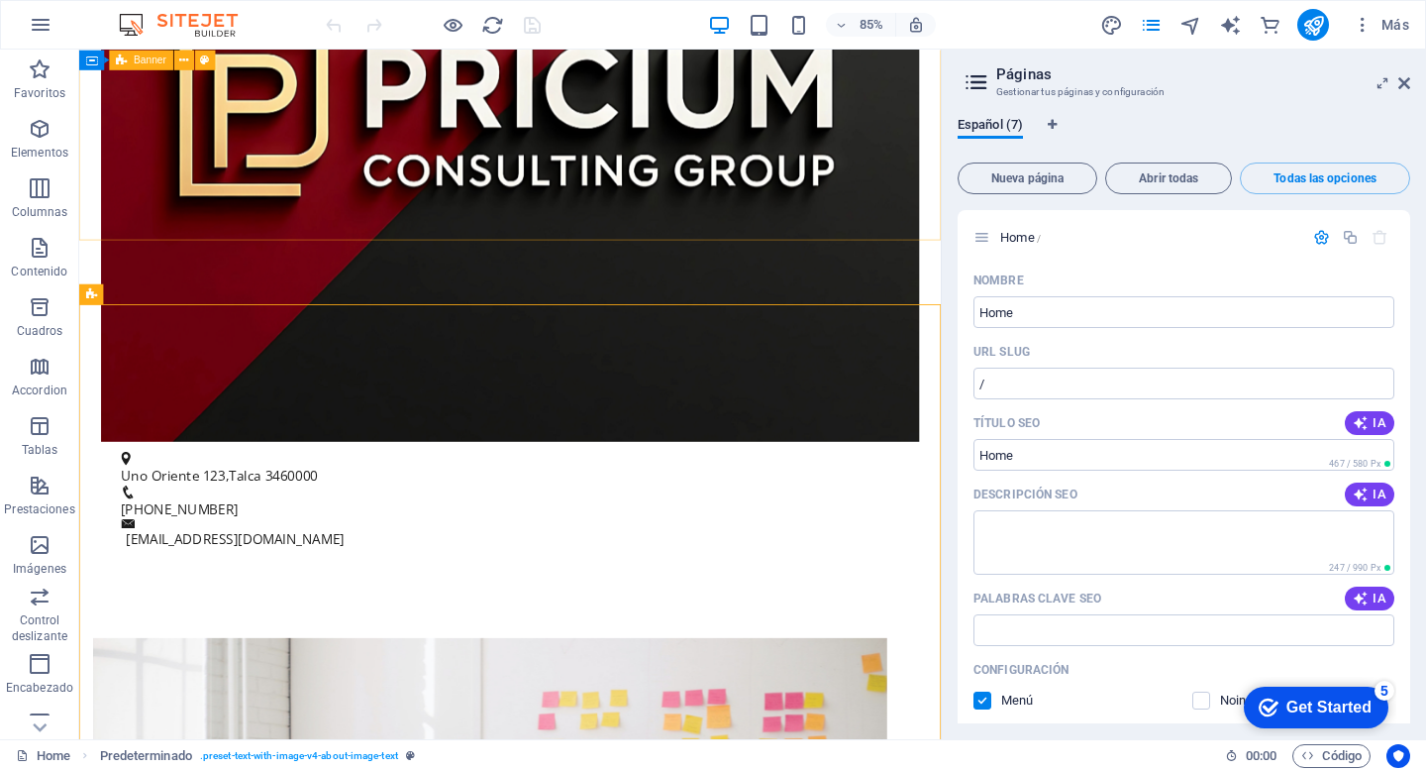
click at [1396, 79] on h2 "Páginas" at bounding box center [1203, 74] width 414 height 18
click at [1405, 85] on icon at bounding box center [1404, 83] width 12 height 16
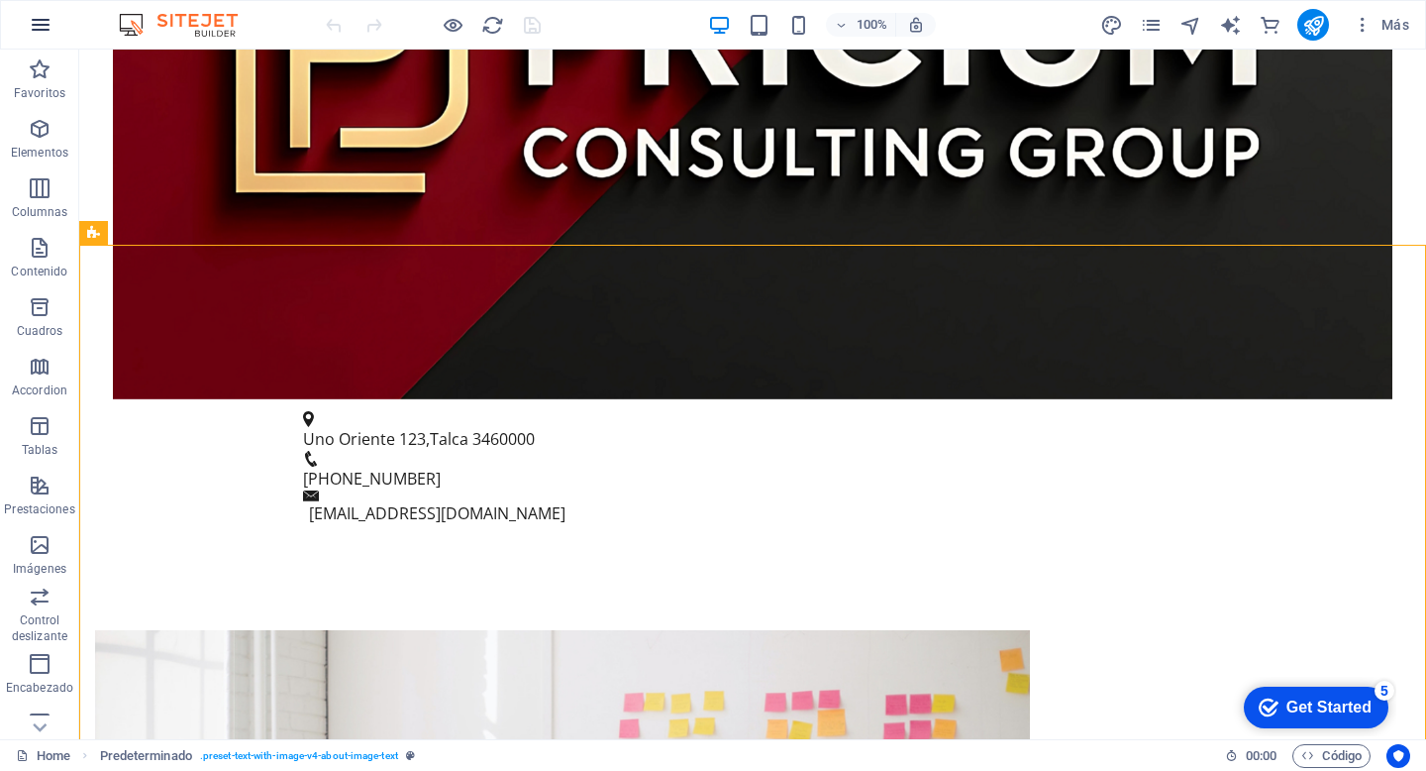
click at [44, 32] on icon "button" at bounding box center [41, 25] width 24 height 24
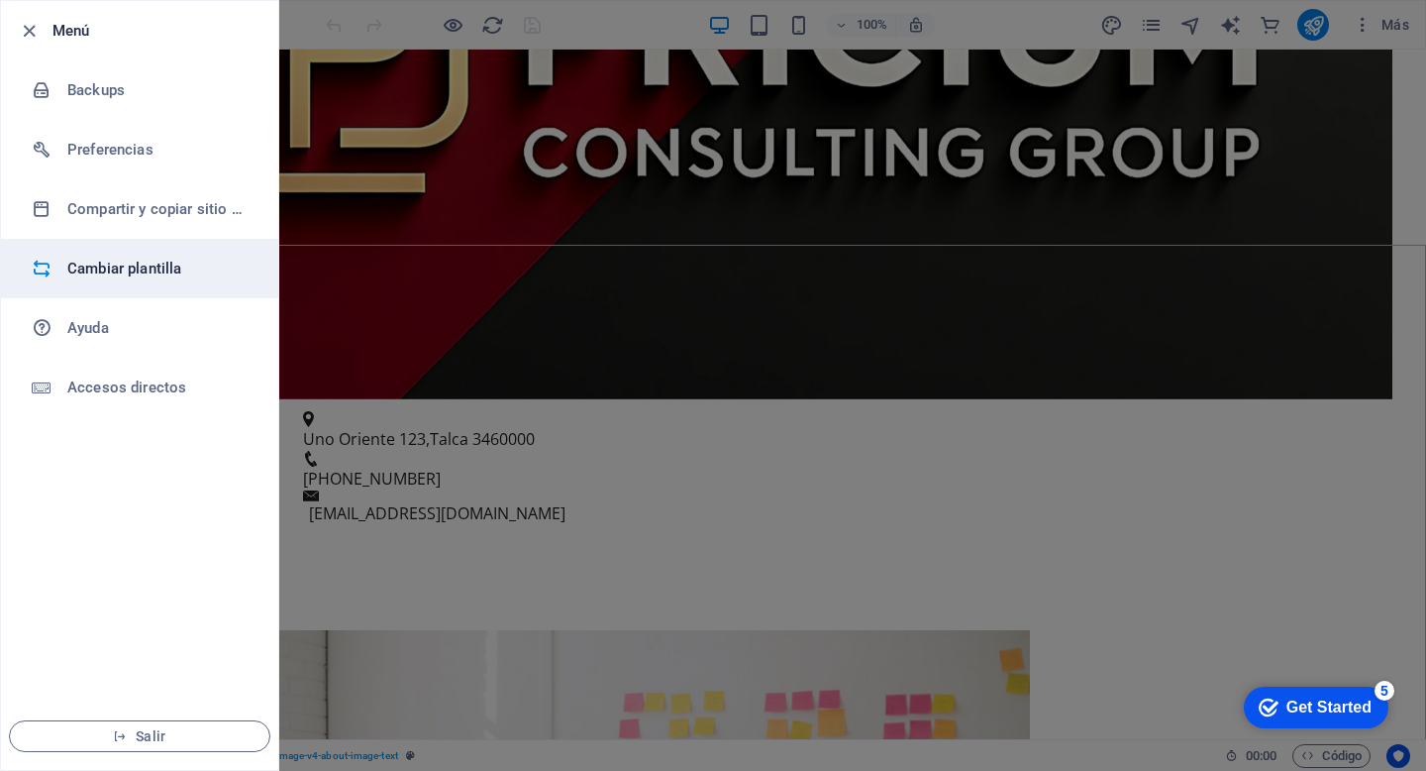
click at [129, 277] on h6 "Cambiar plantilla" at bounding box center [158, 269] width 183 height 24
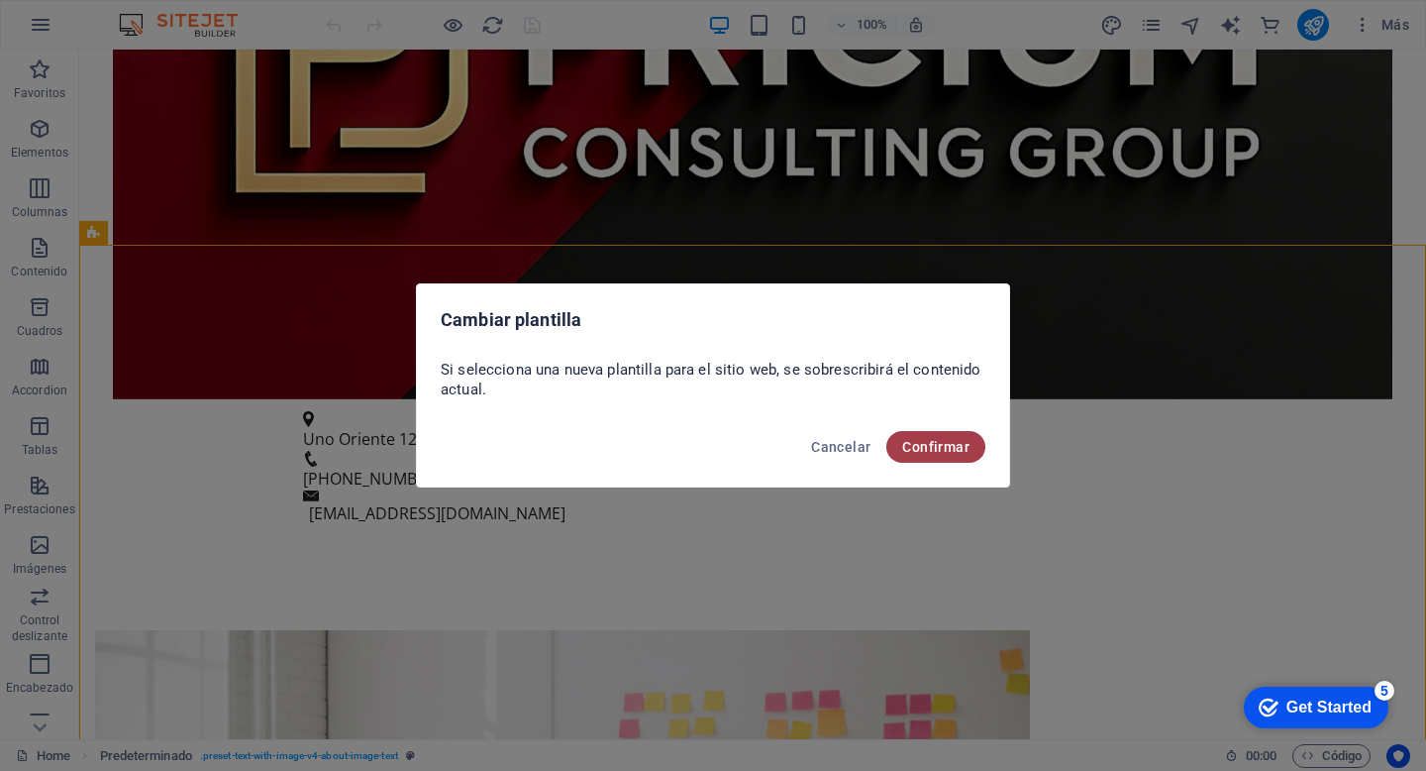
click at [927, 437] on button "Confirmar" at bounding box center [935, 447] width 99 height 32
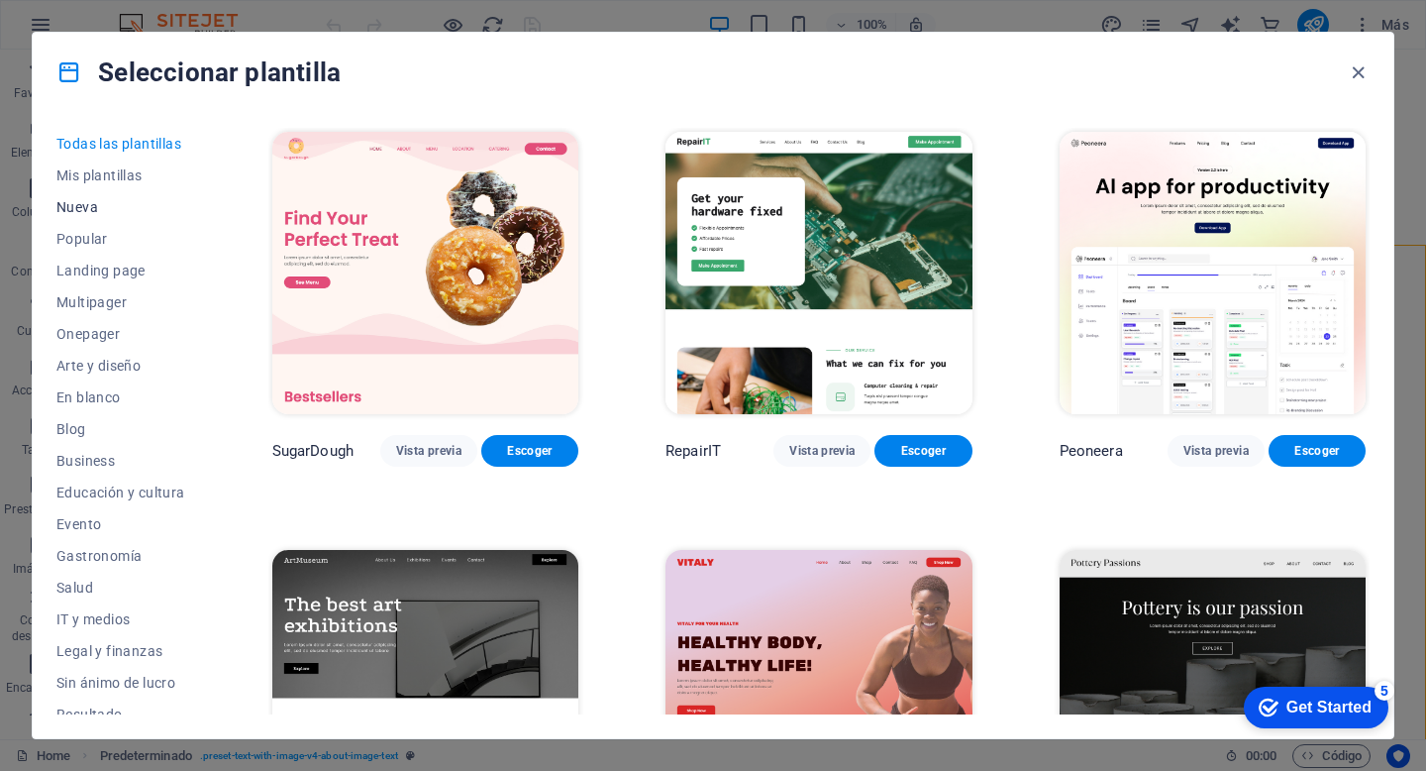
click at [83, 202] on span "Nueva" at bounding box center [120, 207] width 129 height 16
click at [87, 208] on span "Nueva" at bounding box center [120, 207] width 129 height 16
click at [88, 242] on span "Popular" at bounding box center [120, 239] width 129 height 16
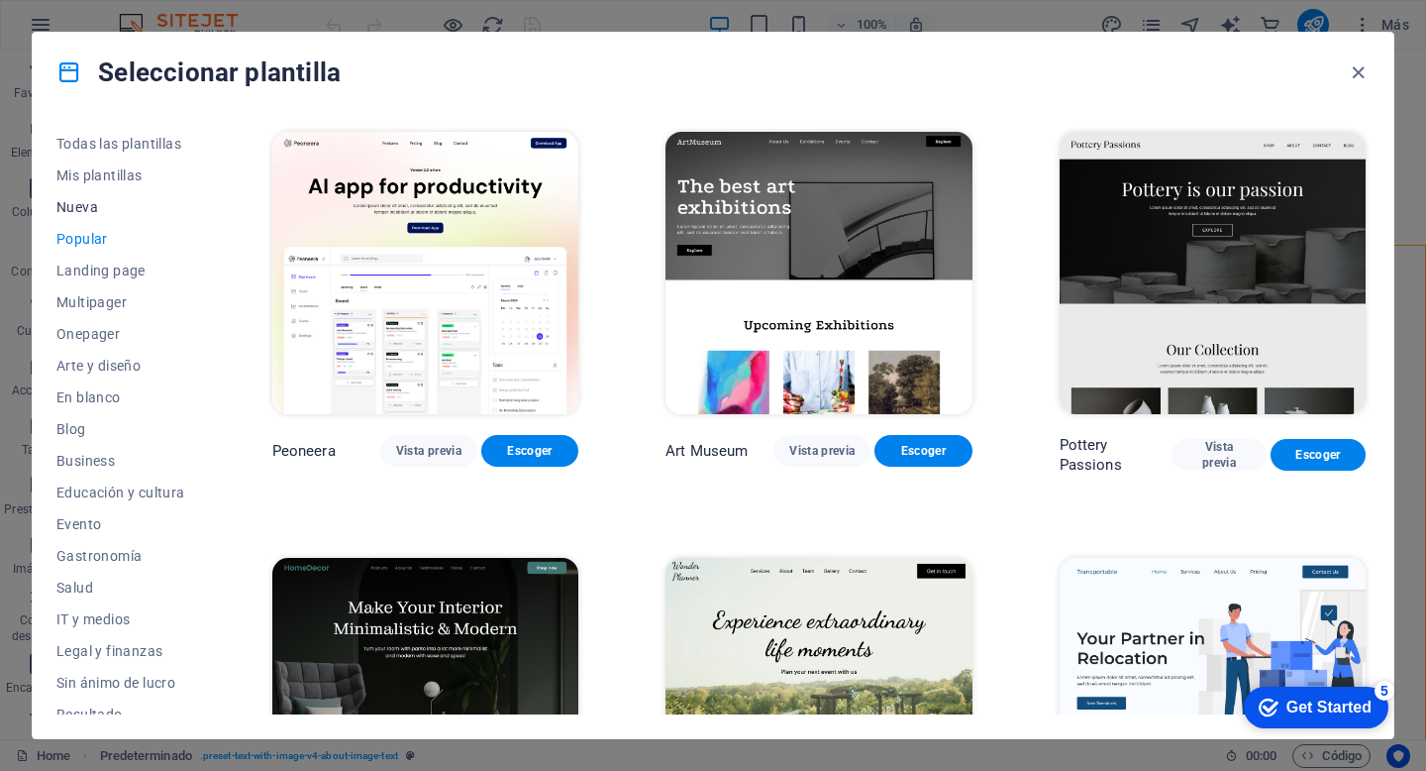
click at [78, 205] on span "Nueva" at bounding box center [120, 207] width 129 height 16
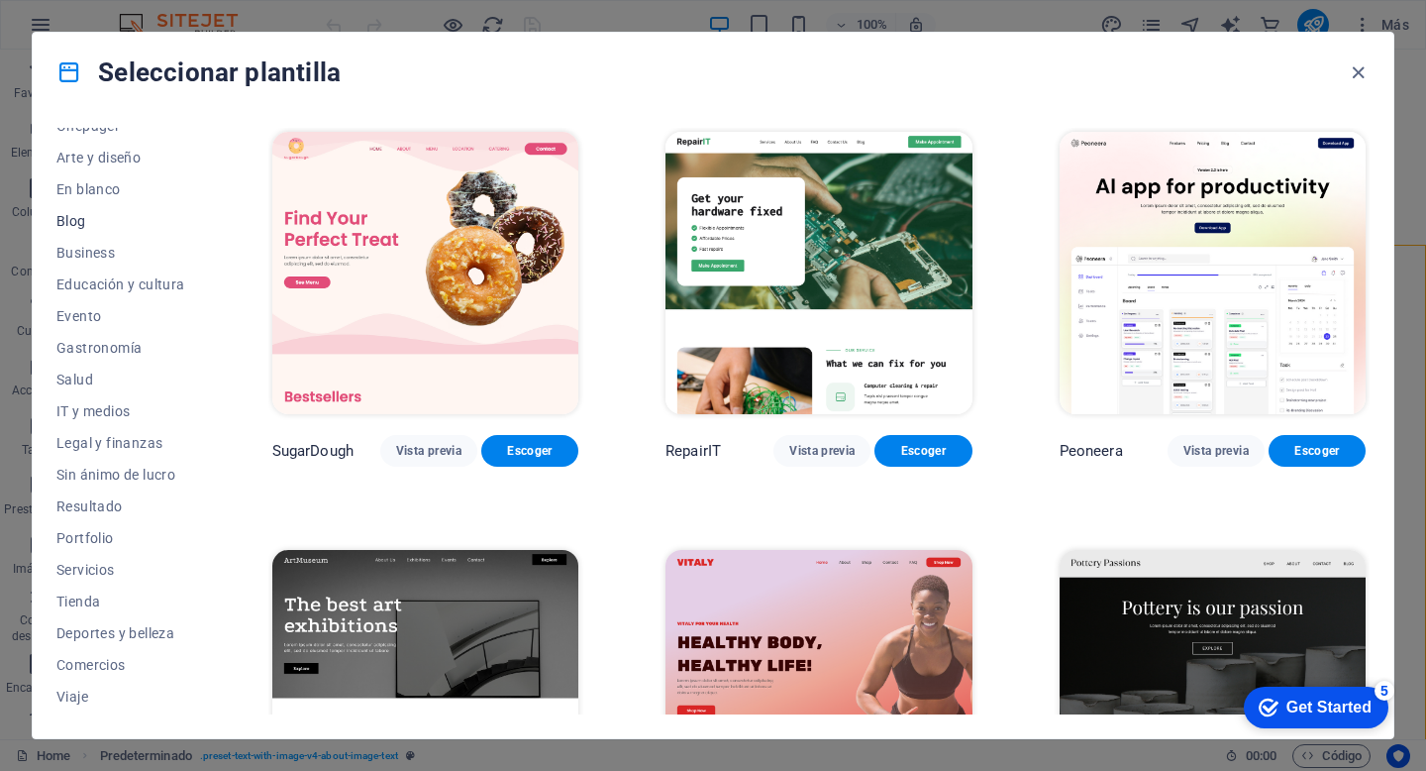
scroll to position [238, 0]
click at [95, 714] on div "Todas las plantillas Mis plantillas Nueva Popular Landing page Multipager Onepa…" at bounding box center [713, 425] width 1361 height 626
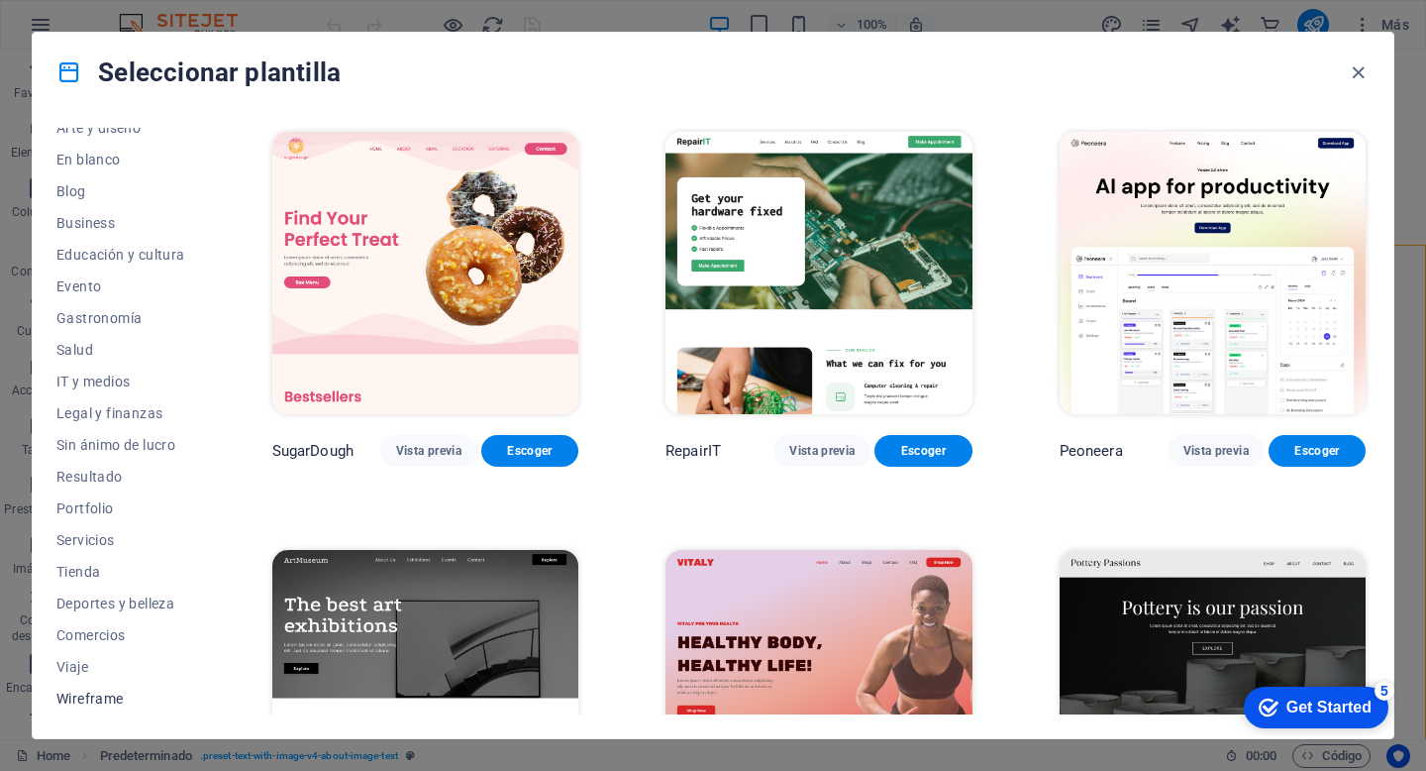
click at [102, 700] on span "Wireframe" at bounding box center [120, 698] width 129 height 16
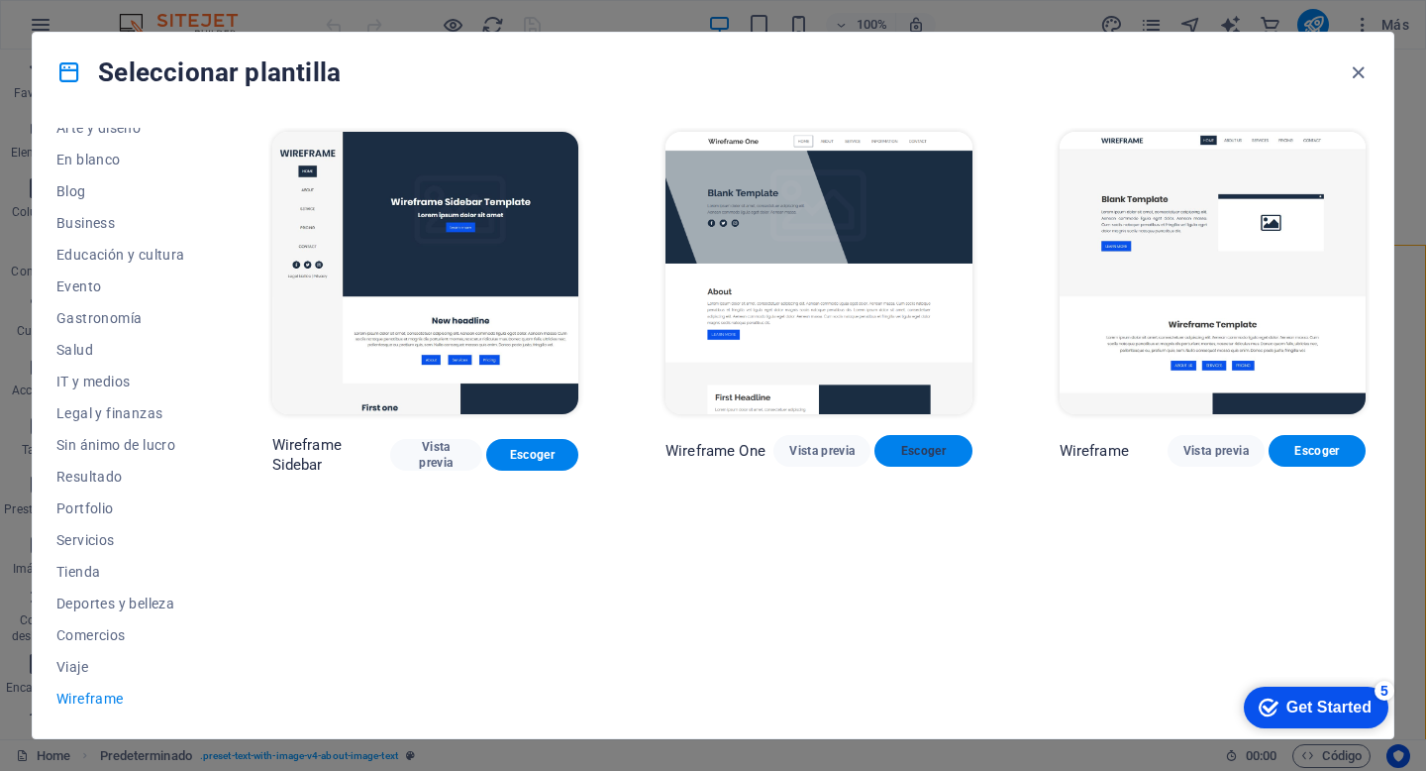
click at [920, 444] on span "Escoger" at bounding box center [922, 451] width 65 height 16
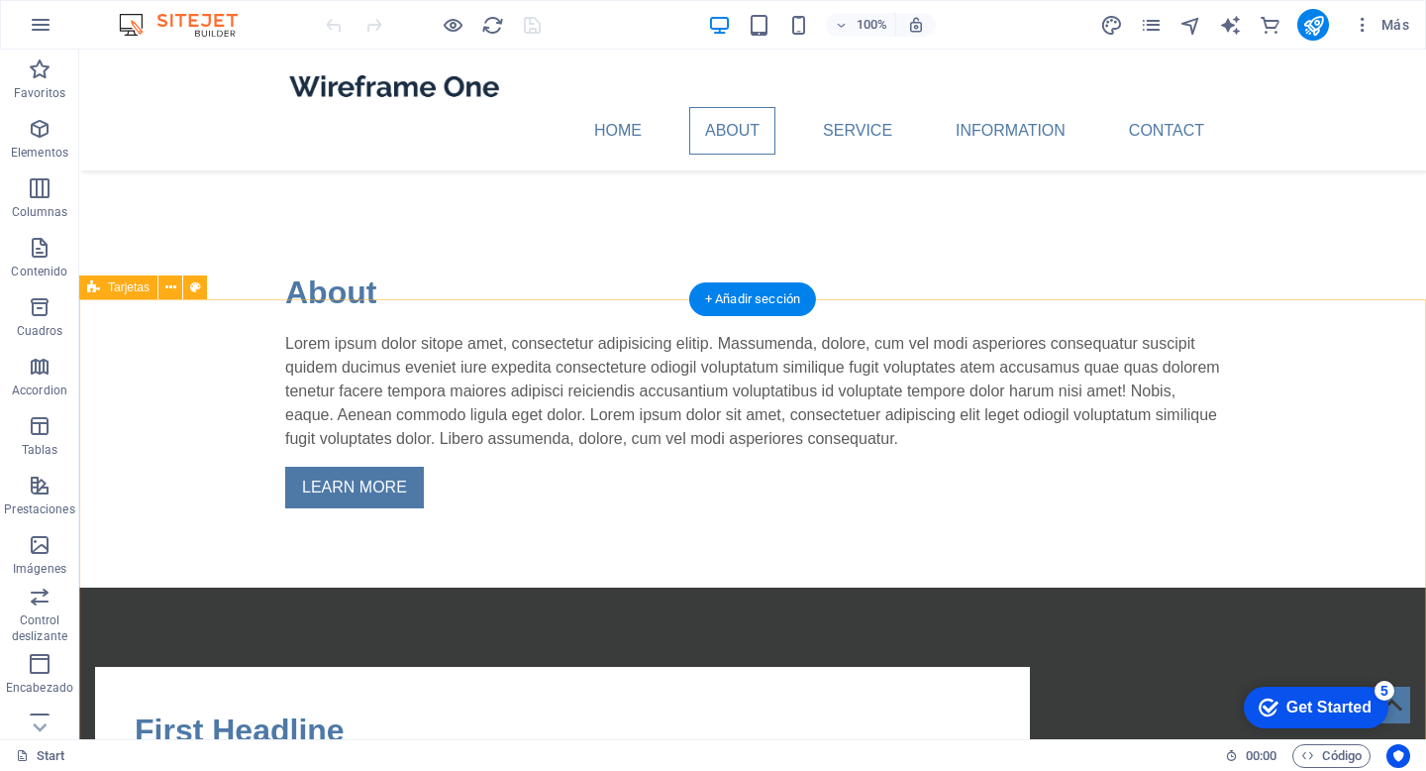
scroll to position [612, 0]
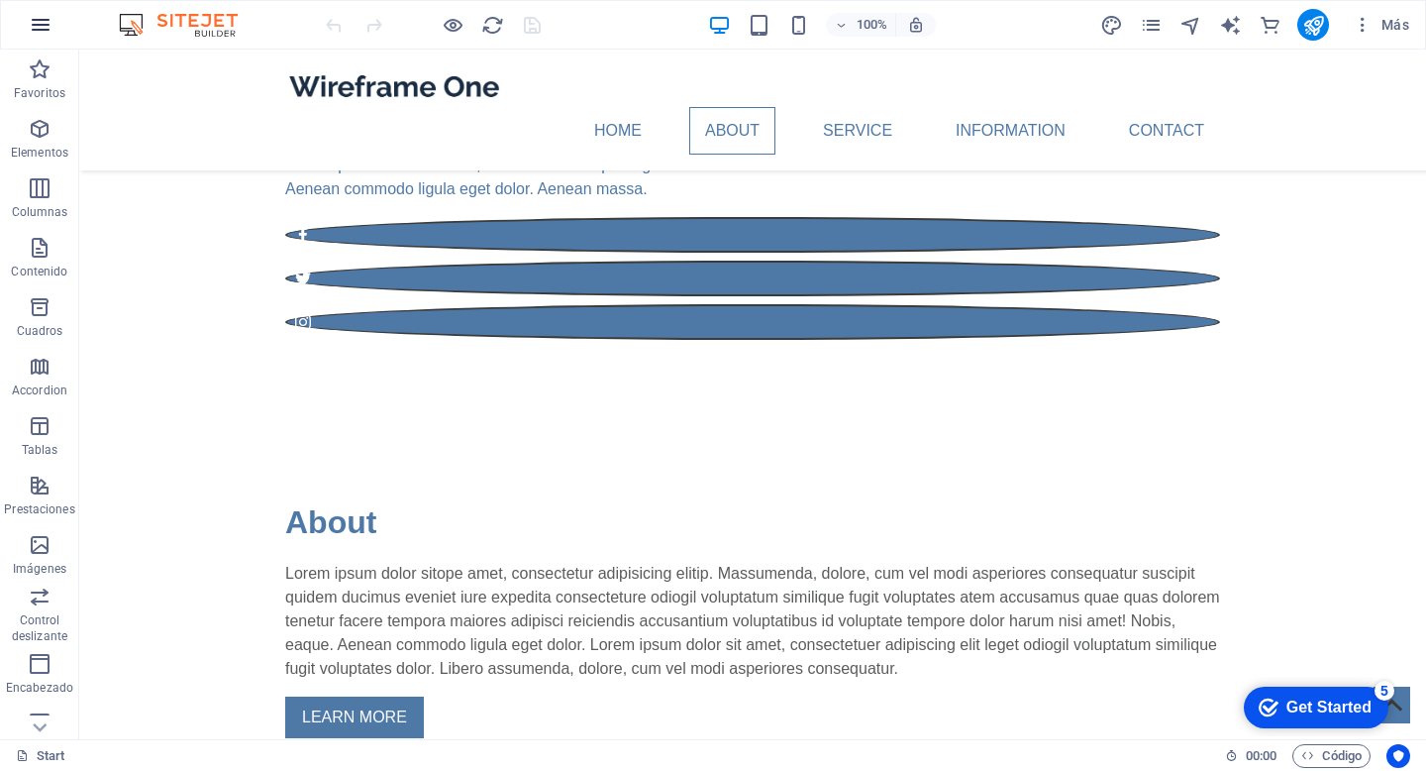
click at [47, 31] on icon "button" at bounding box center [41, 25] width 24 height 24
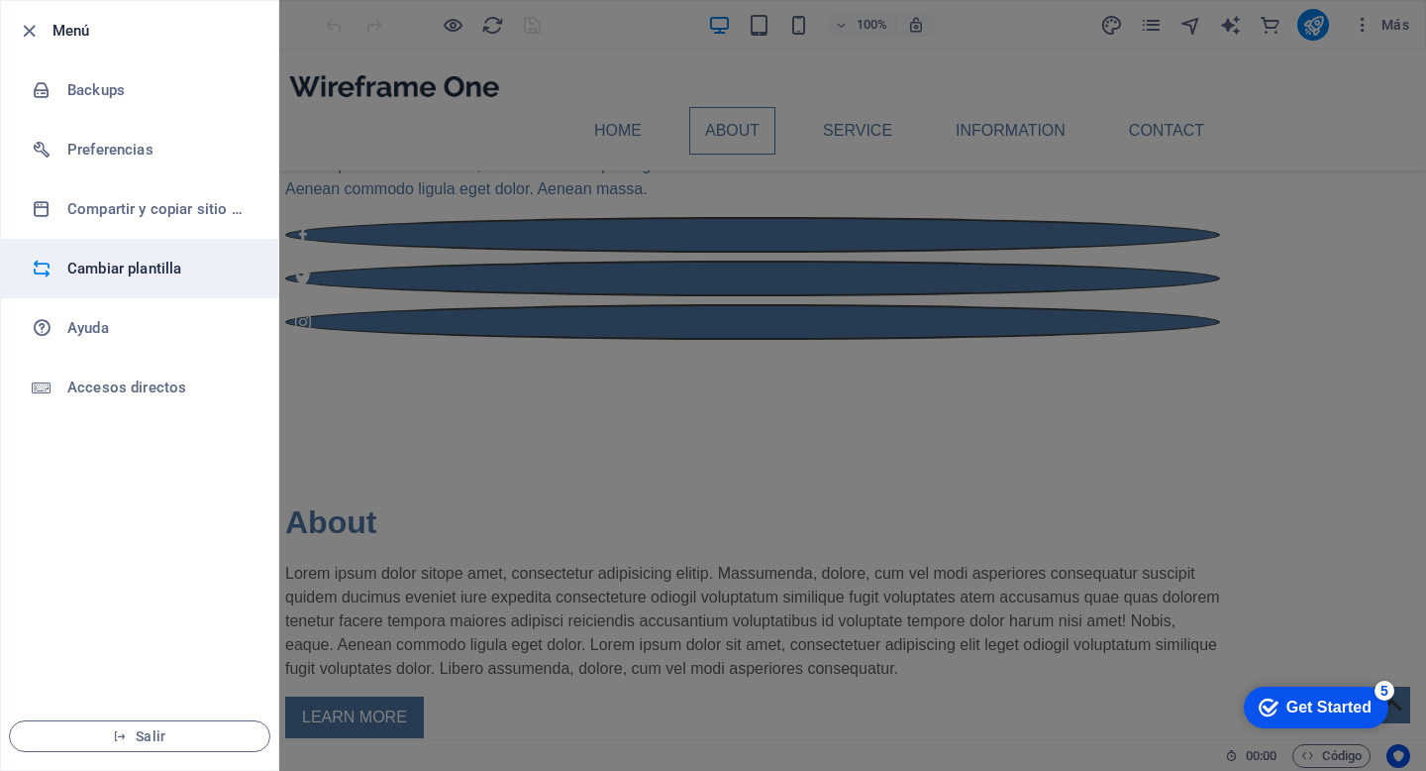
click at [109, 255] on li "Cambiar plantilla" at bounding box center [139, 268] width 277 height 59
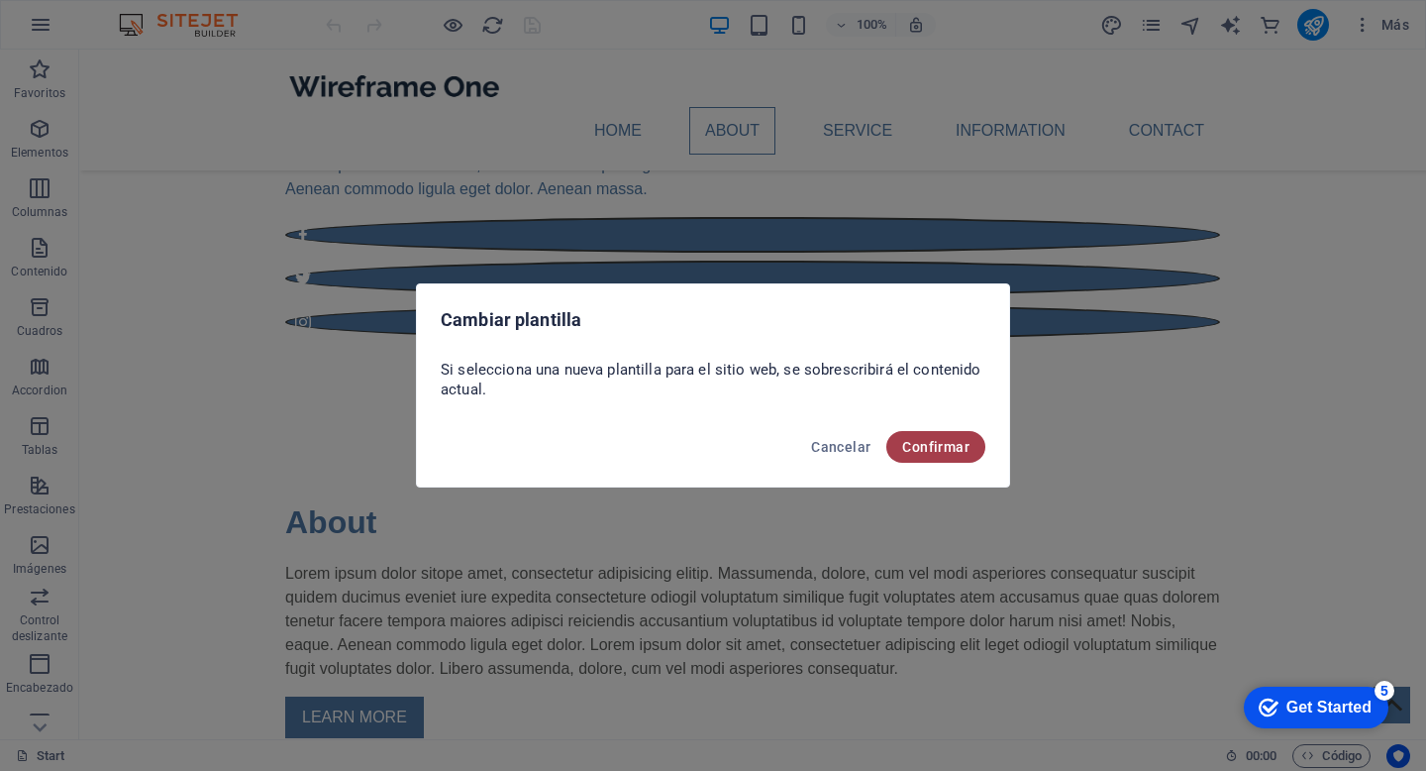
click at [925, 454] on span "Confirmar" at bounding box center [935, 447] width 67 height 16
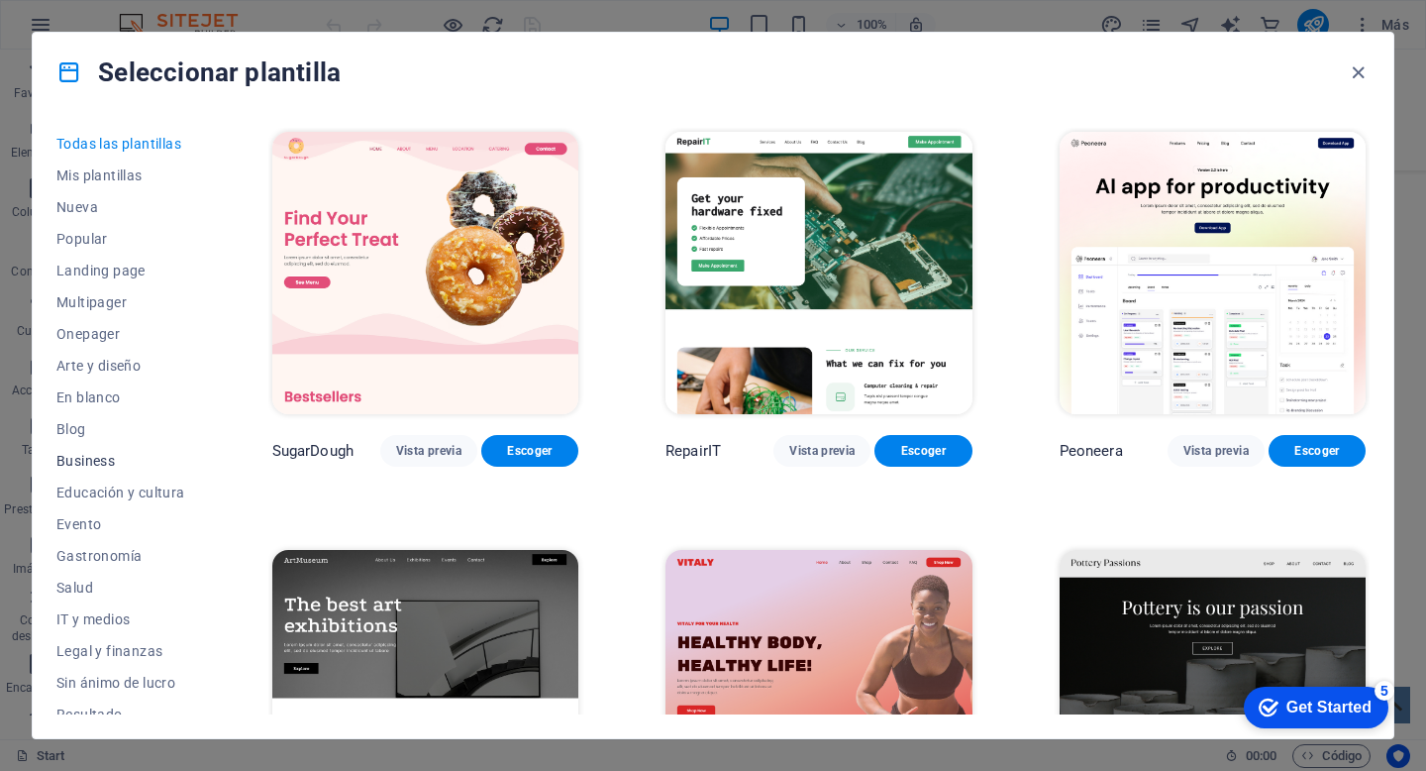
scroll to position [238, 0]
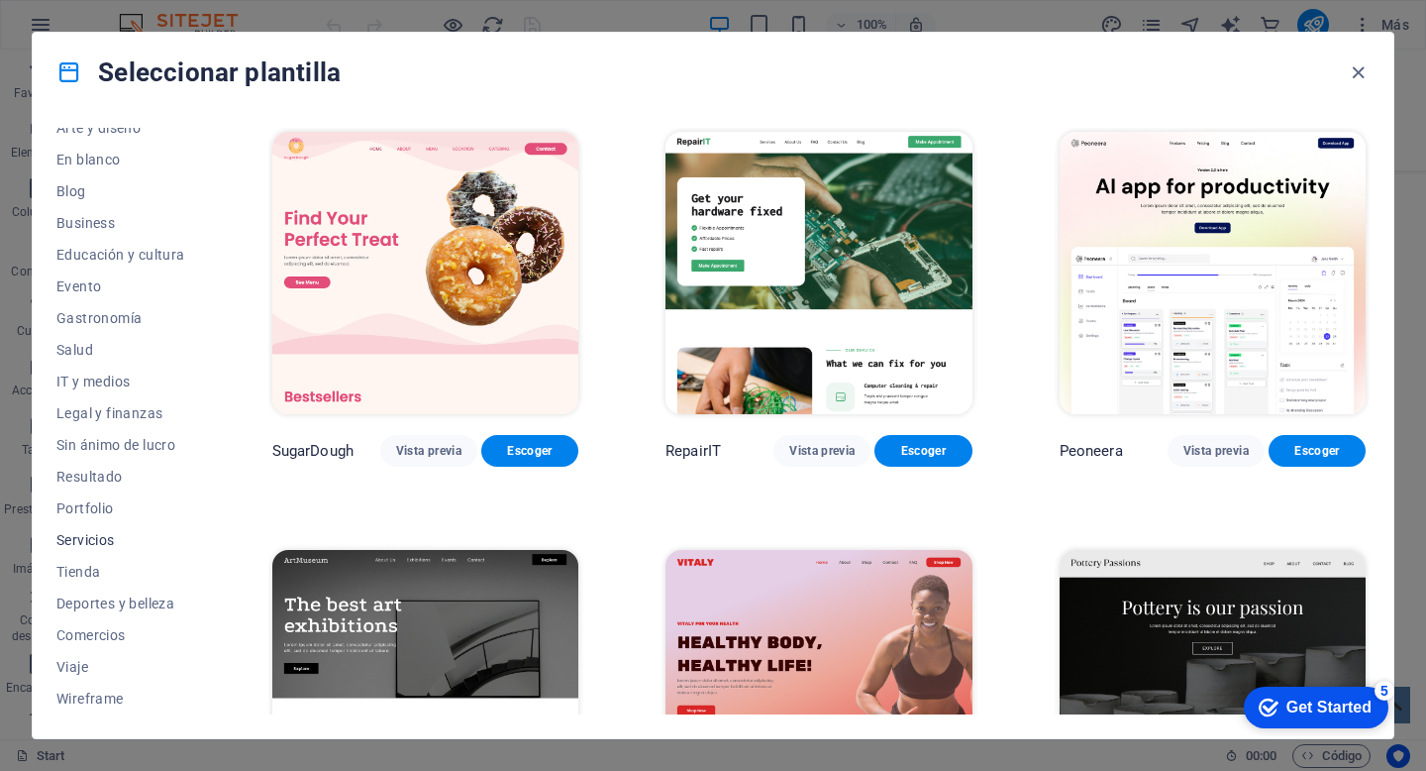
click at [88, 541] on span "Servicios" at bounding box center [120, 540] width 129 height 16
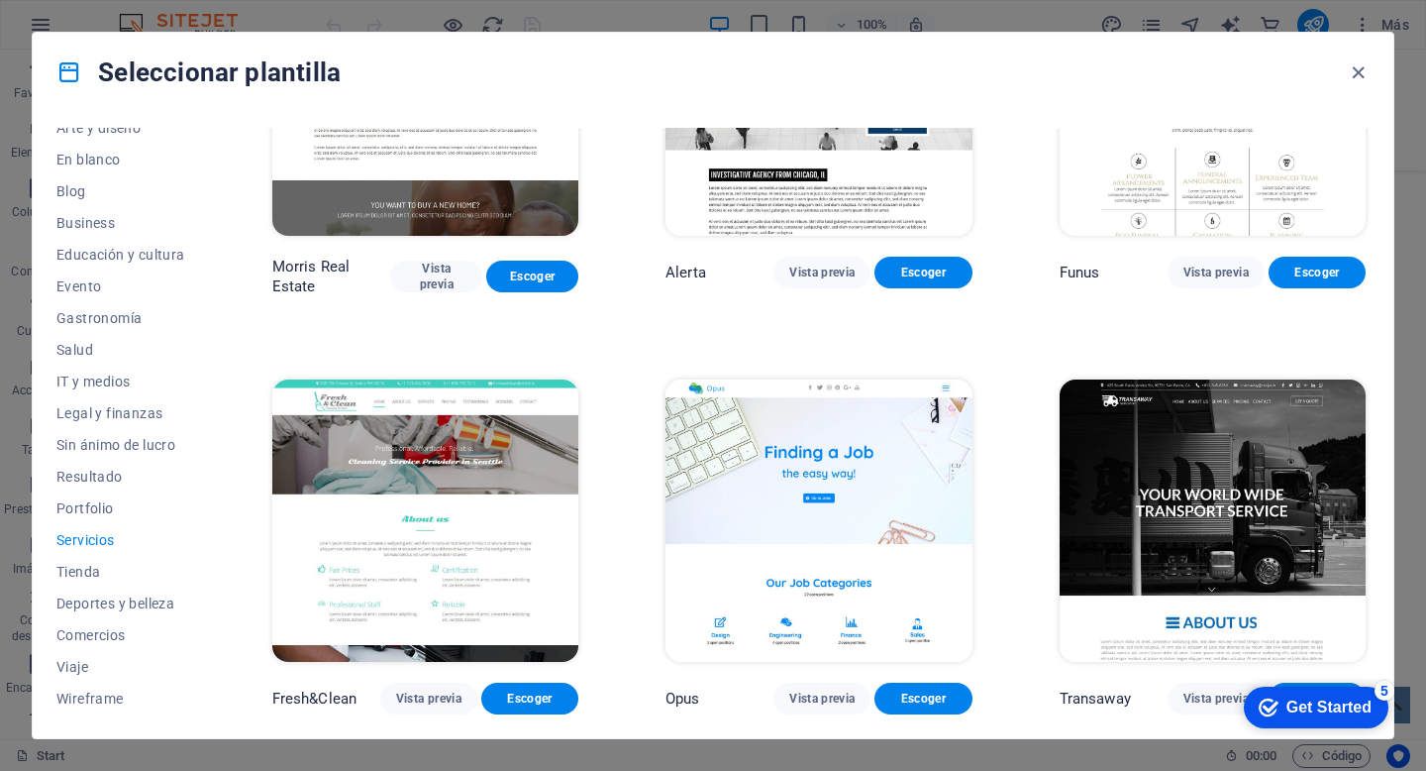
scroll to position [2257, 0]
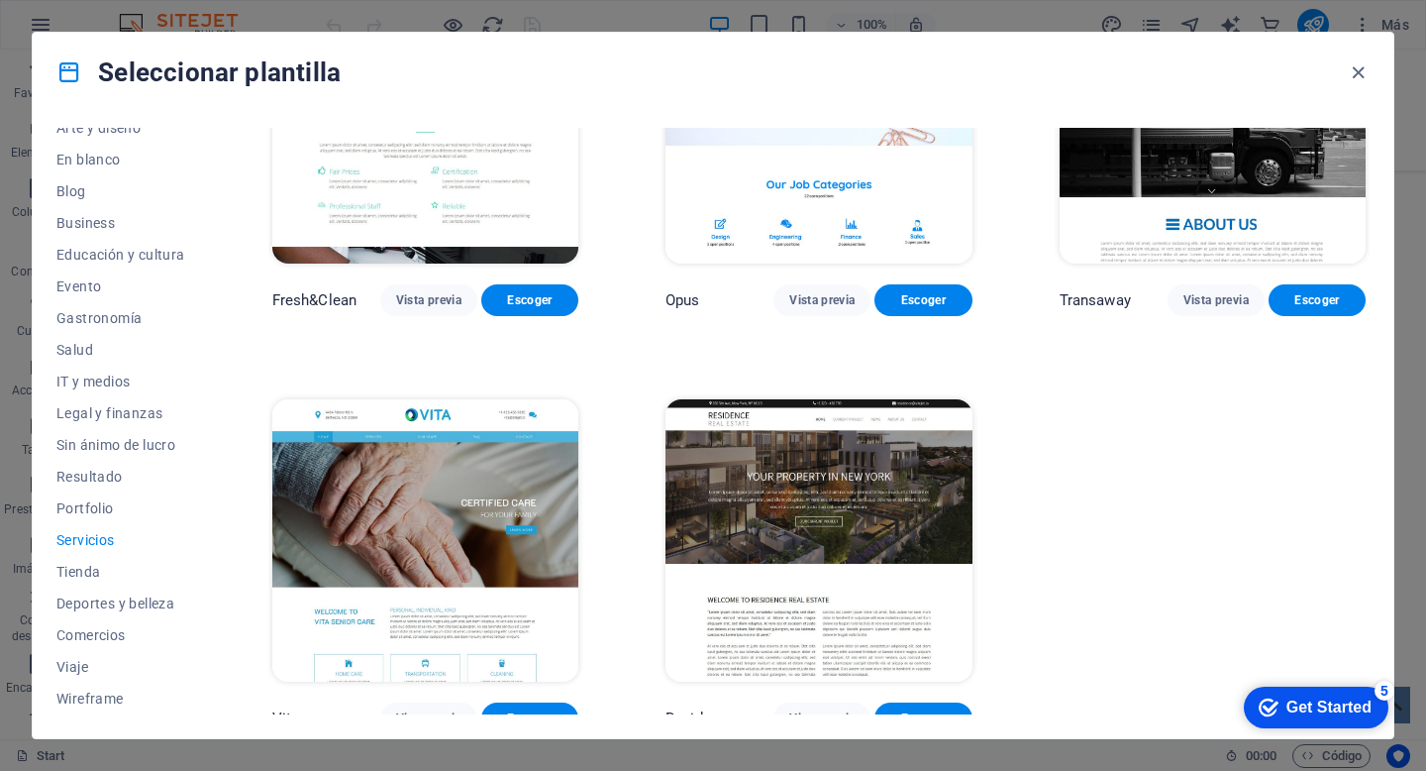
click at [849, 455] on img at bounding box center [819, 540] width 306 height 282
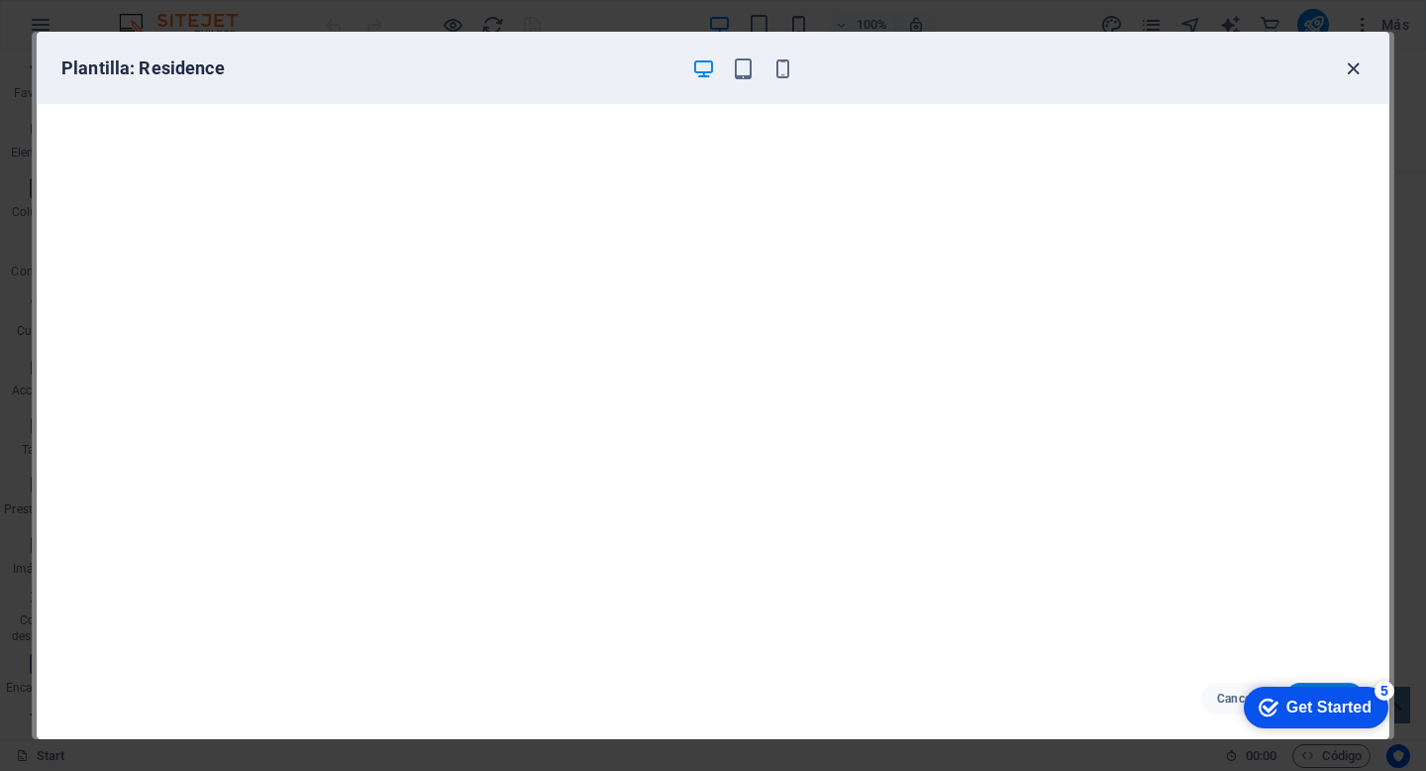
click at [1351, 62] on icon "button" at bounding box center [1353, 68] width 23 height 23
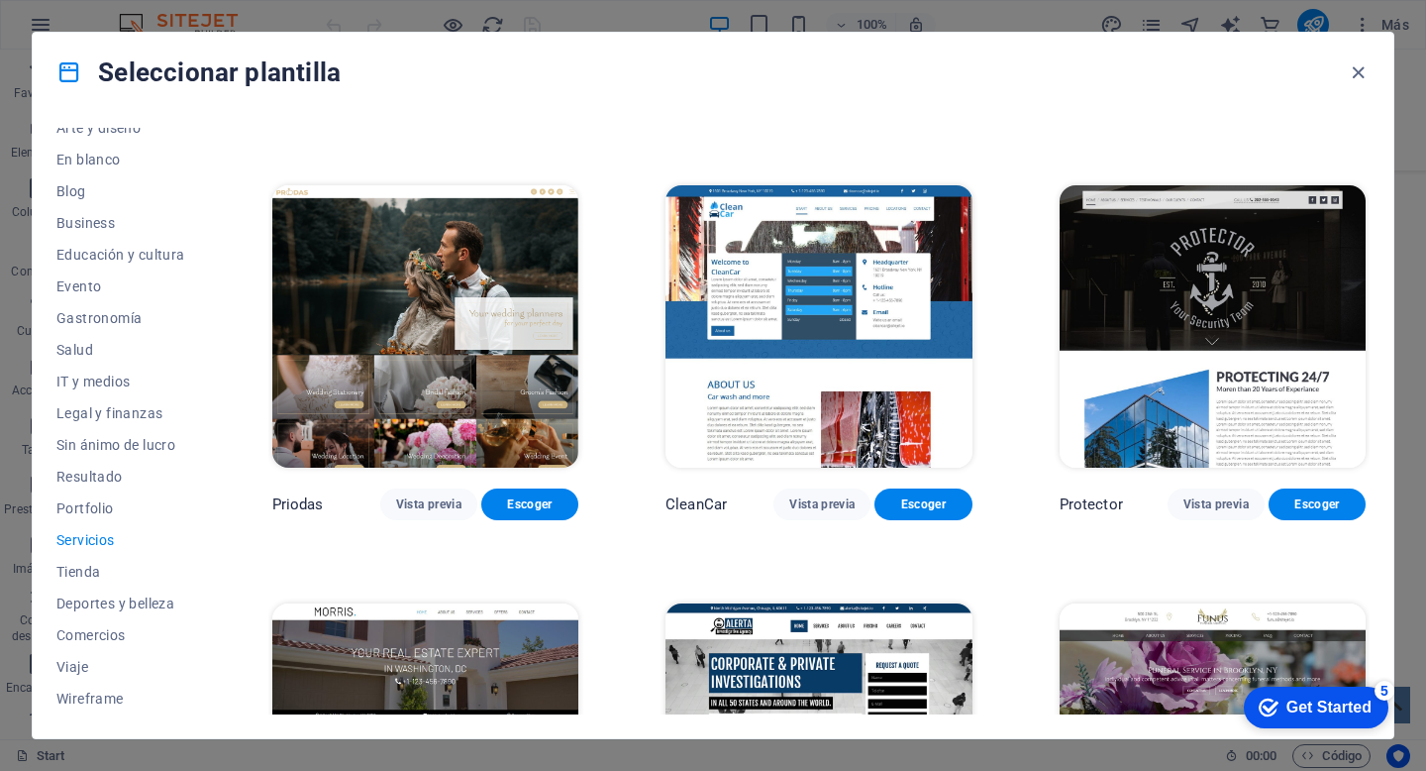
scroll to position [1205, 0]
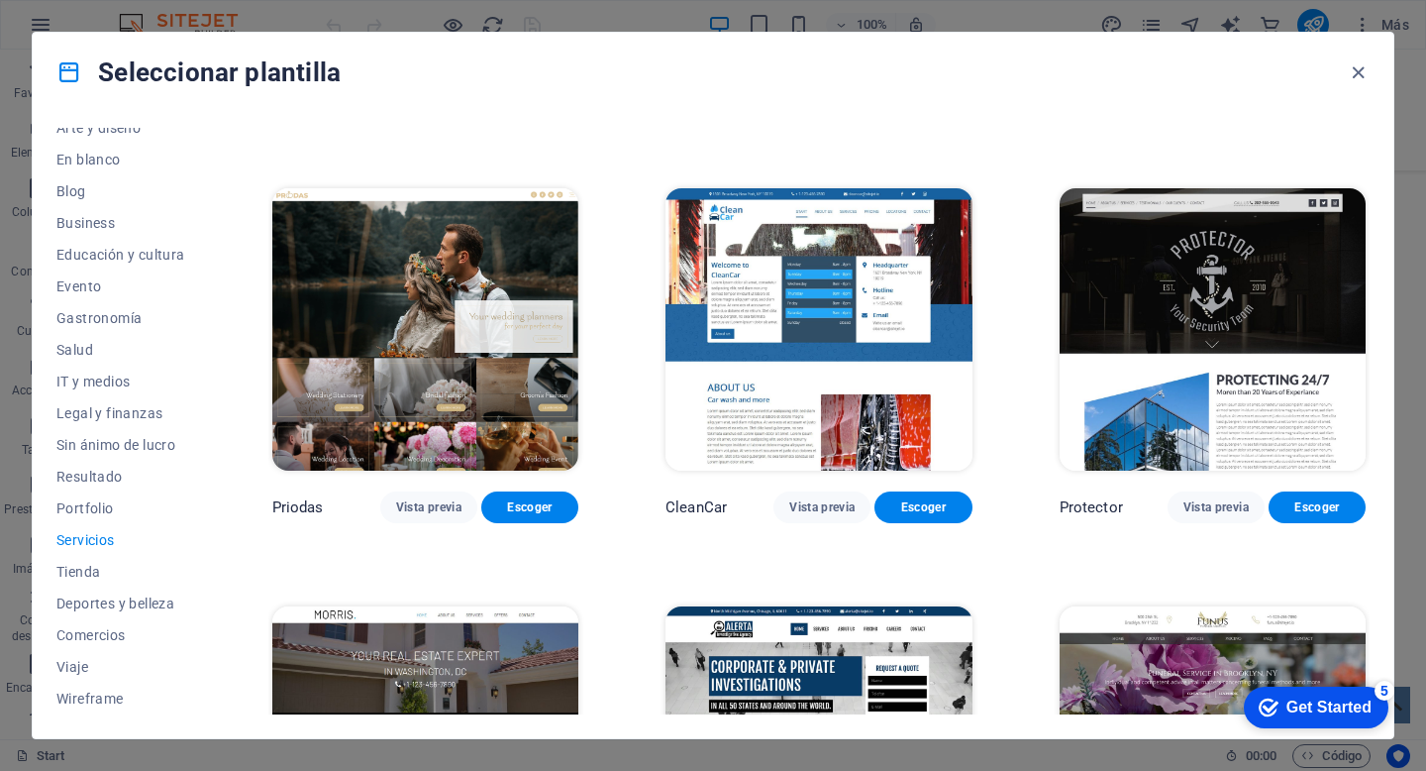
click at [1192, 285] on img at bounding box center [1213, 329] width 306 height 282
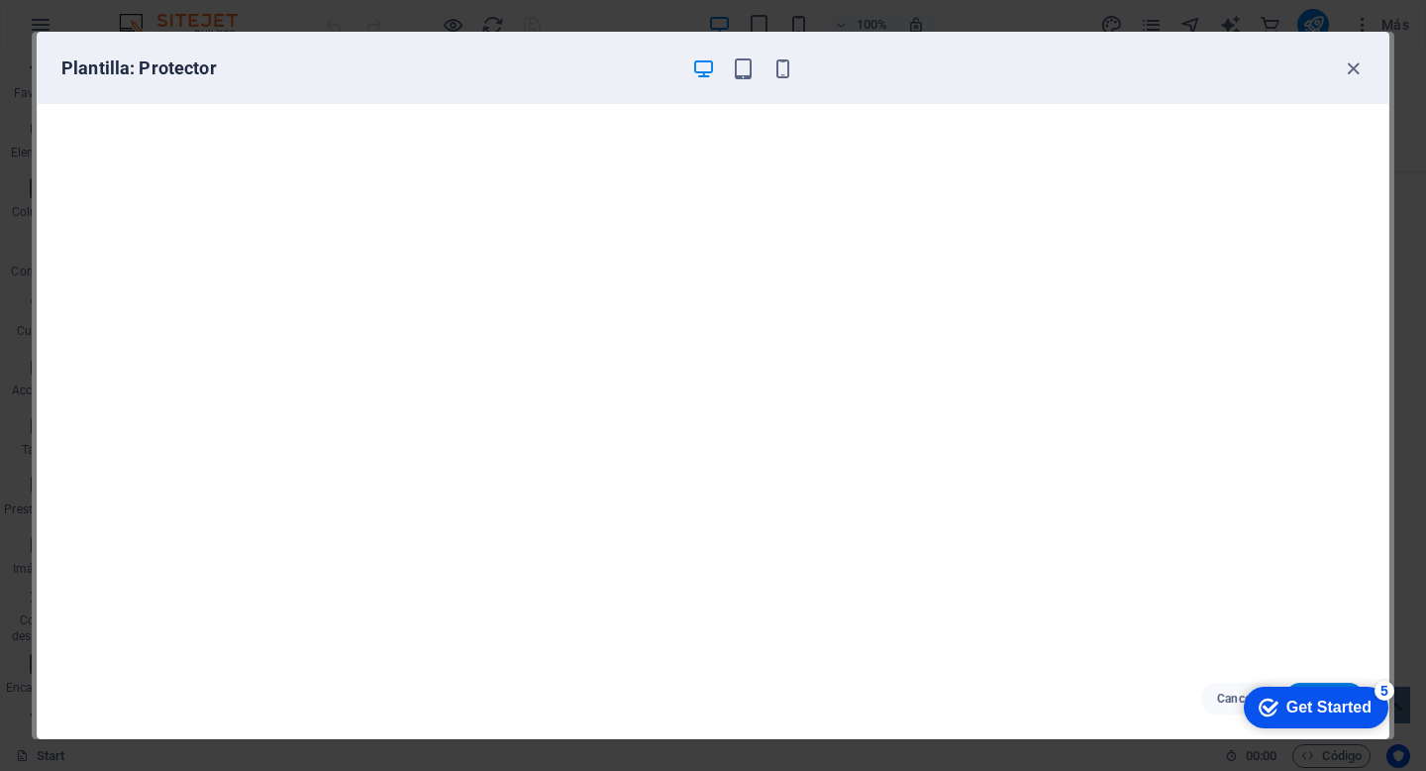
scroll to position [4, 0]
click div "checkmark Get Started 5 First Steps in the Editor Let's guide you through the t…"
click at [1310, 686] on div "checkmark Get Started 5" at bounding box center [1316, 707] width 145 height 42
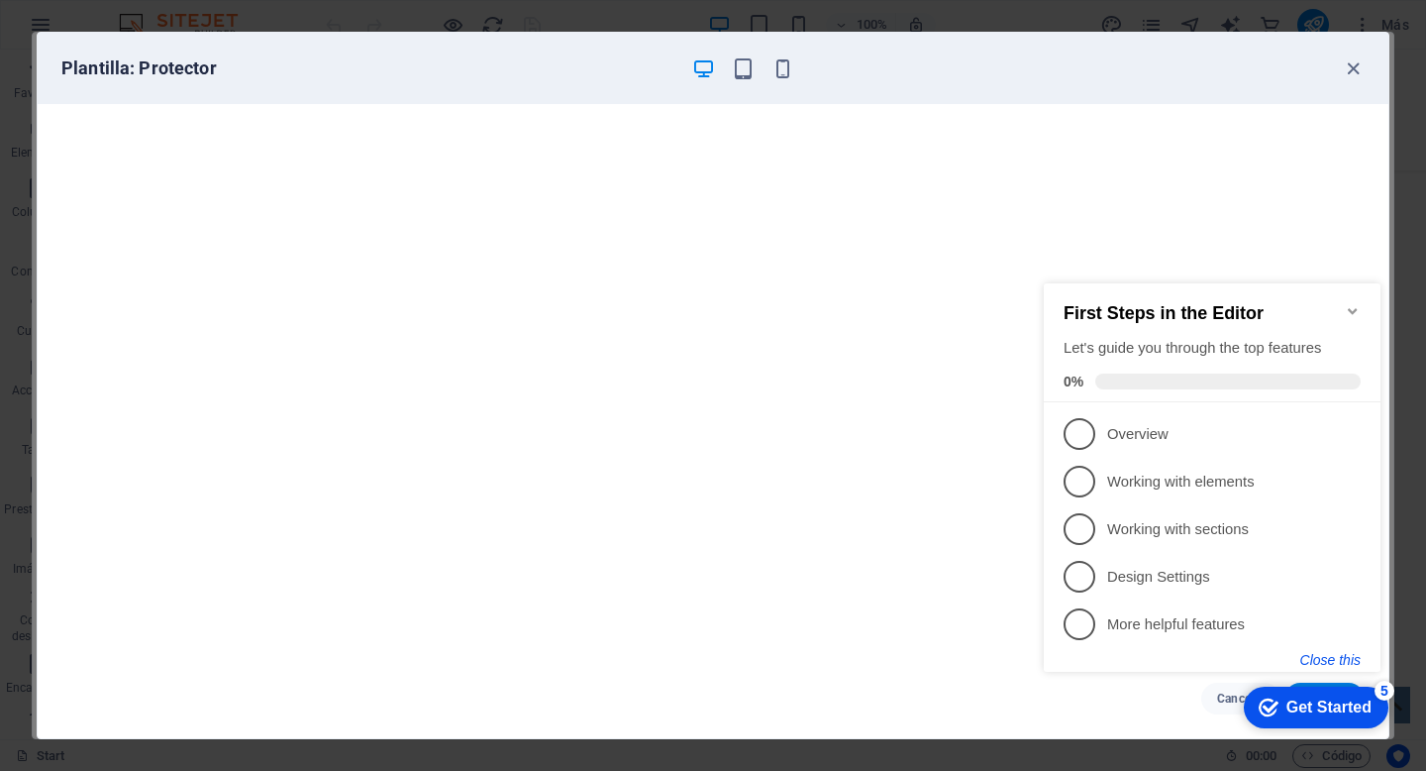
click at [1349, 654] on button "Close this" at bounding box center [1330, 660] width 60 height 16
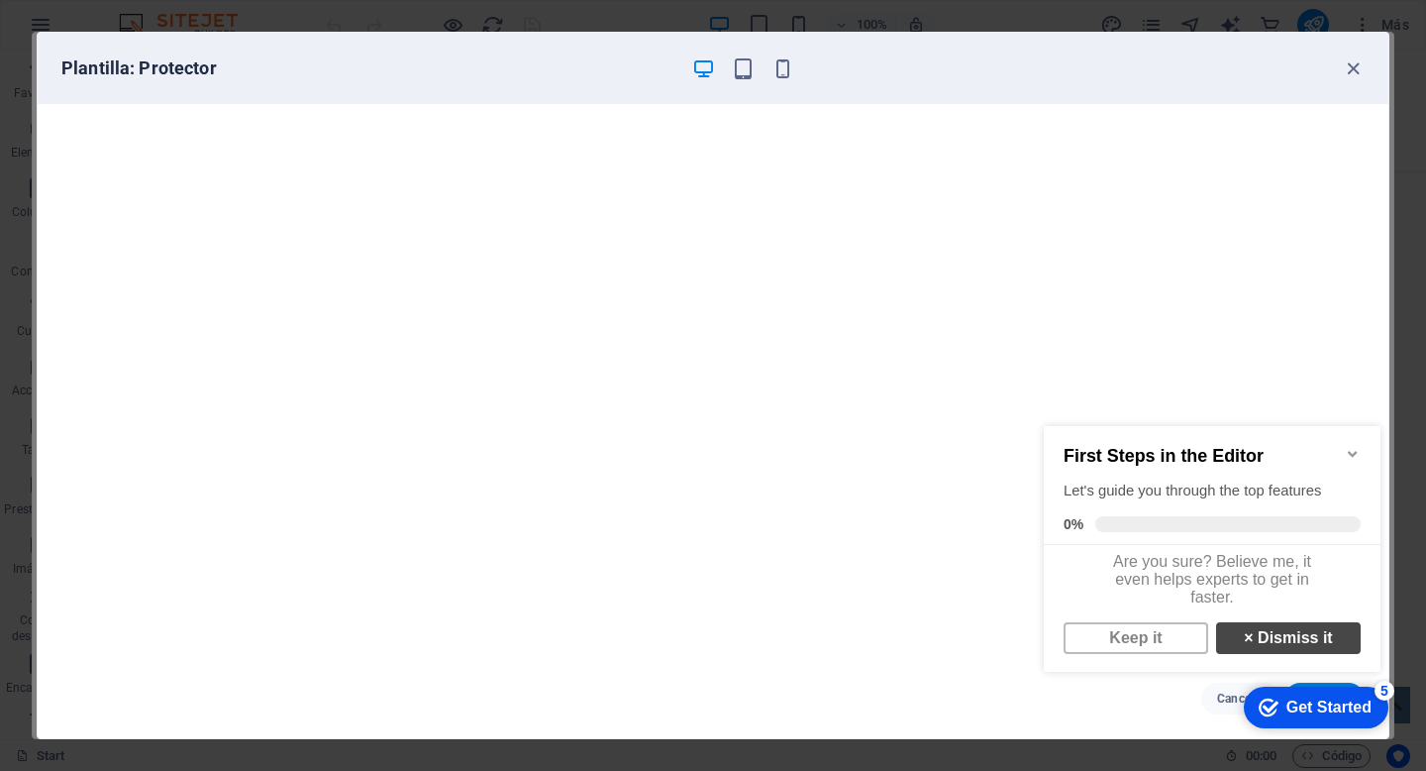
click at [1288, 648] on link "× Dismiss it" at bounding box center [1288, 638] width 145 height 32
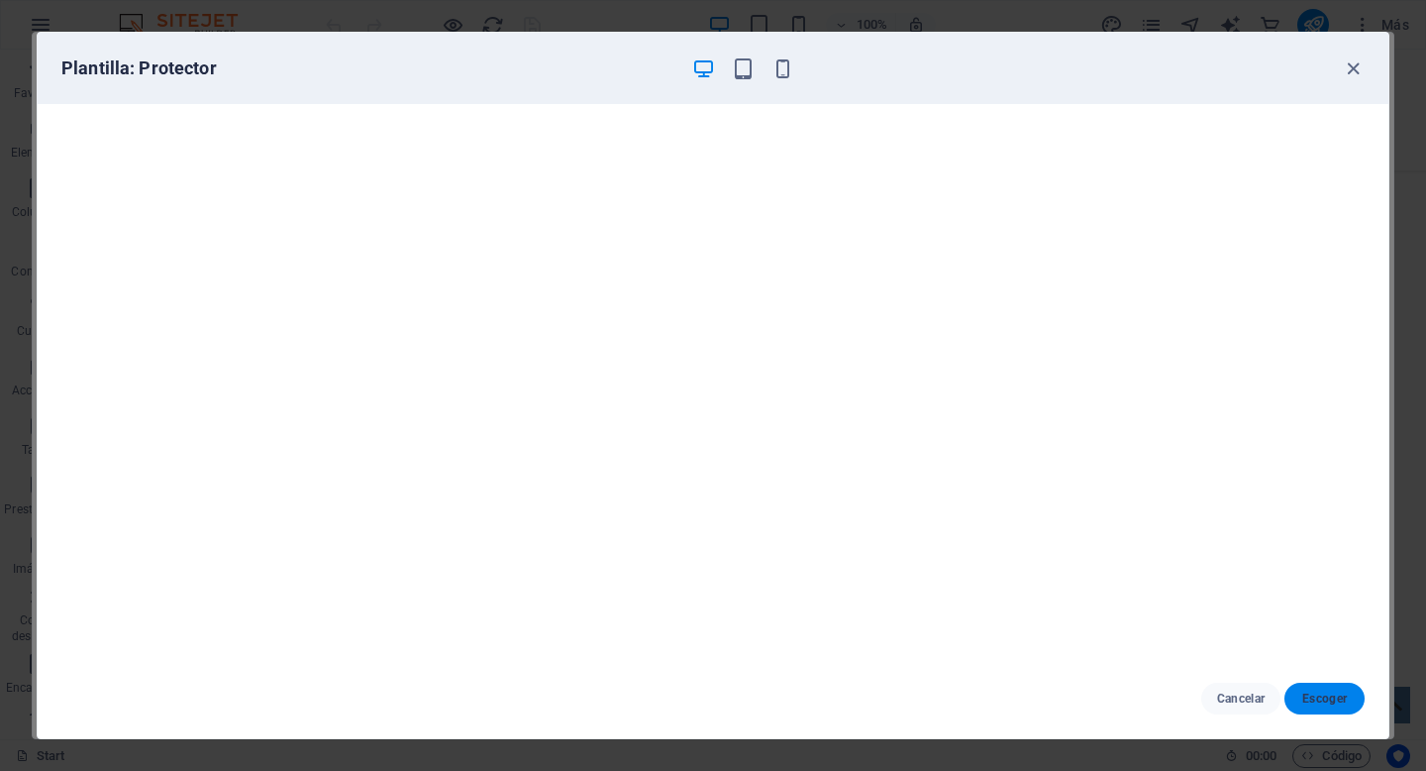
click at [1326, 697] on span "Escoger" at bounding box center [1324, 698] width 49 height 16
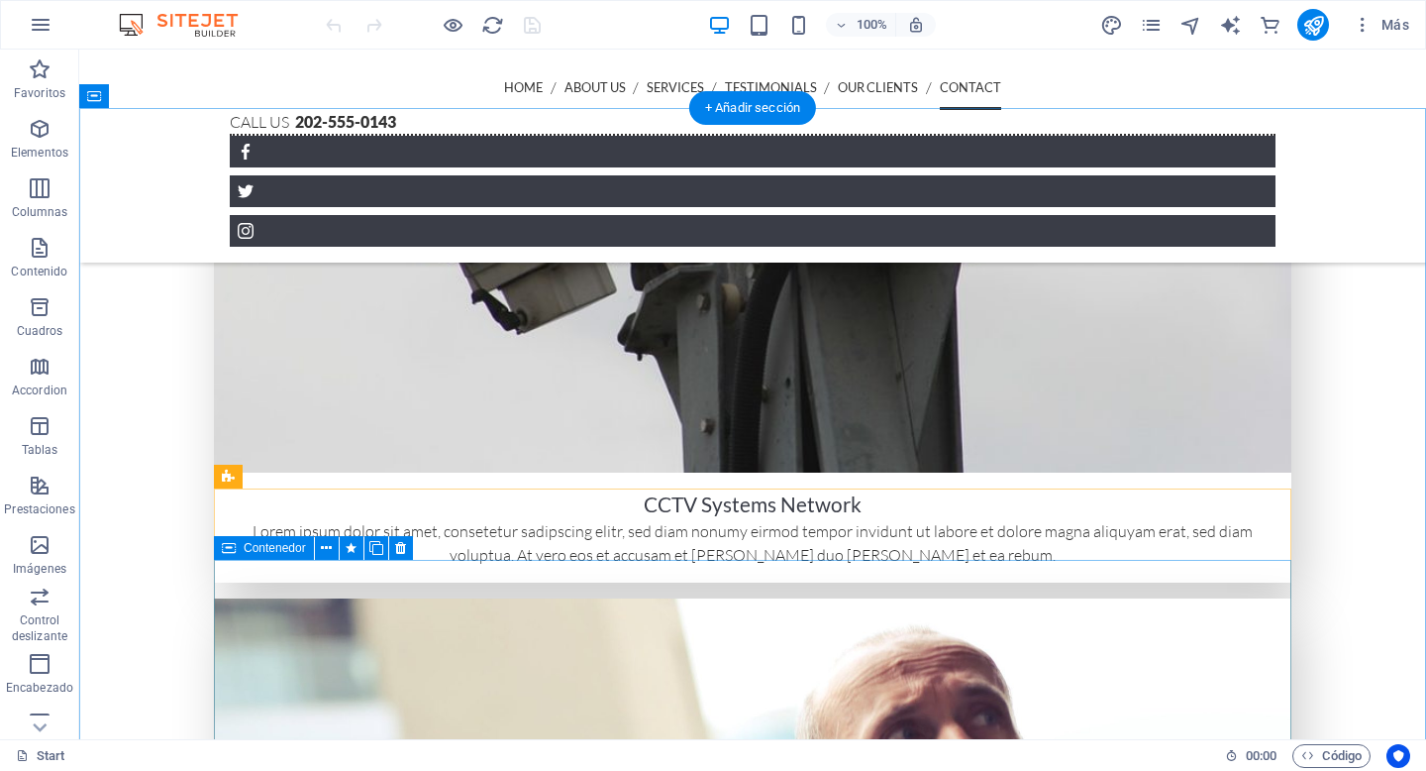
scroll to position [4944, 0]
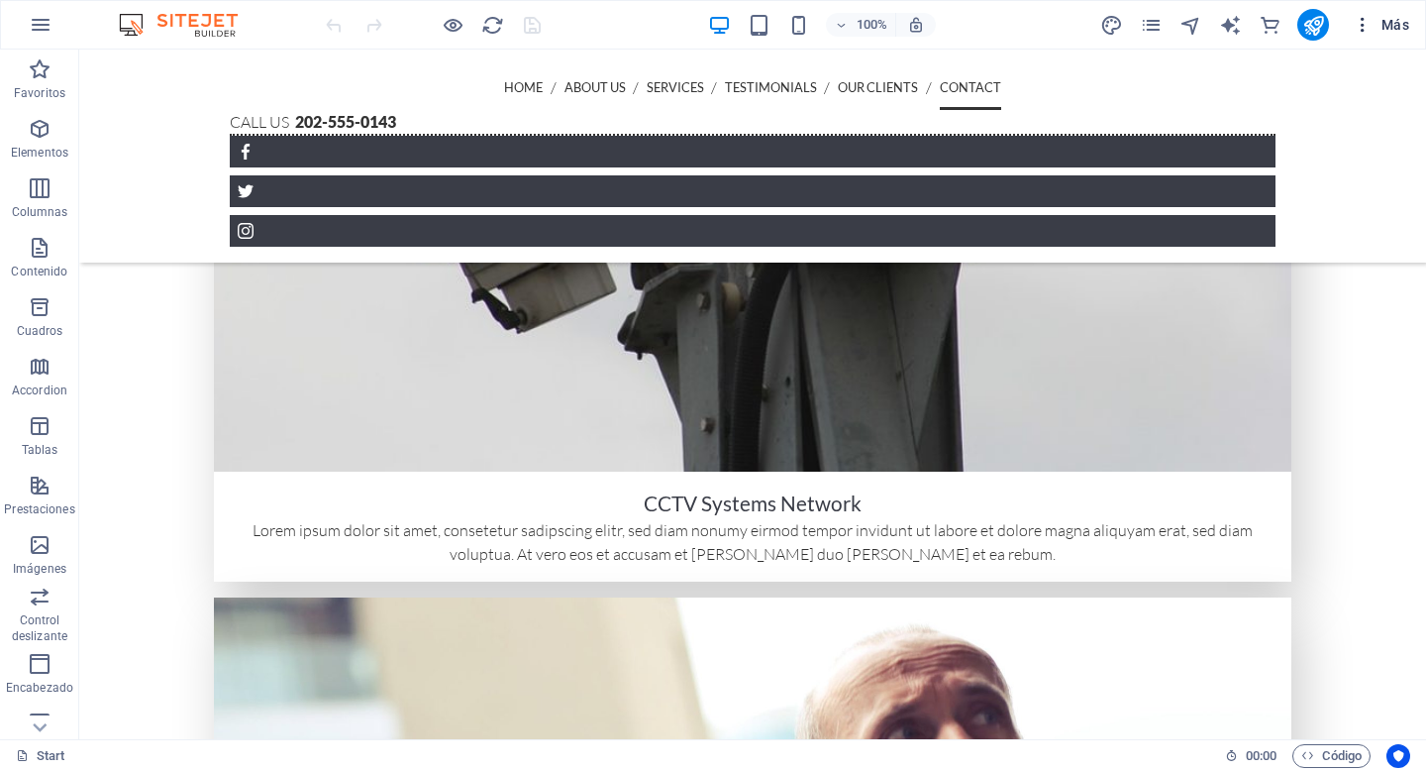
click at [1362, 22] on icon "button" at bounding box center [1363, 25] width 20 height 20
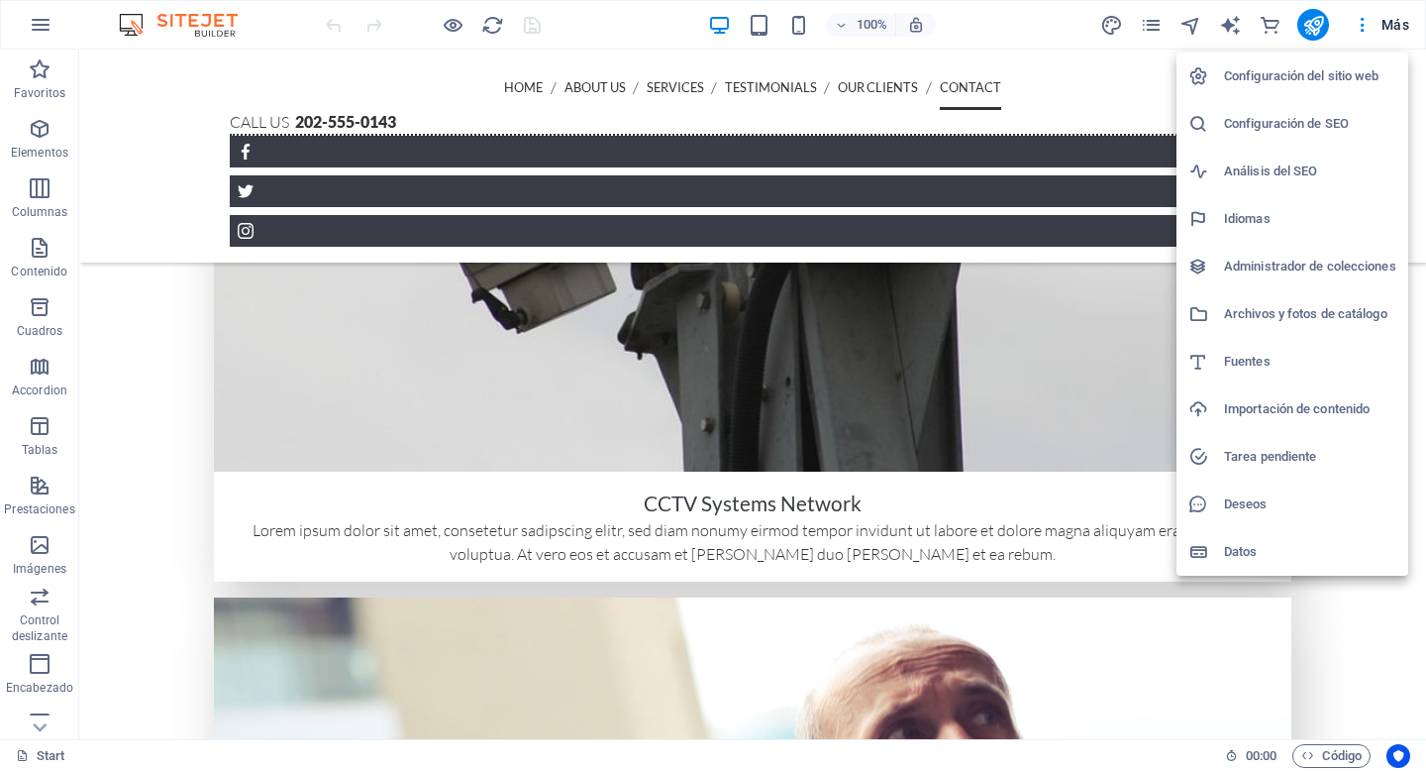
click at [1285, 420] on h6 "Importación de contenido" at bounding box center [1310, 409] width 172 height 24
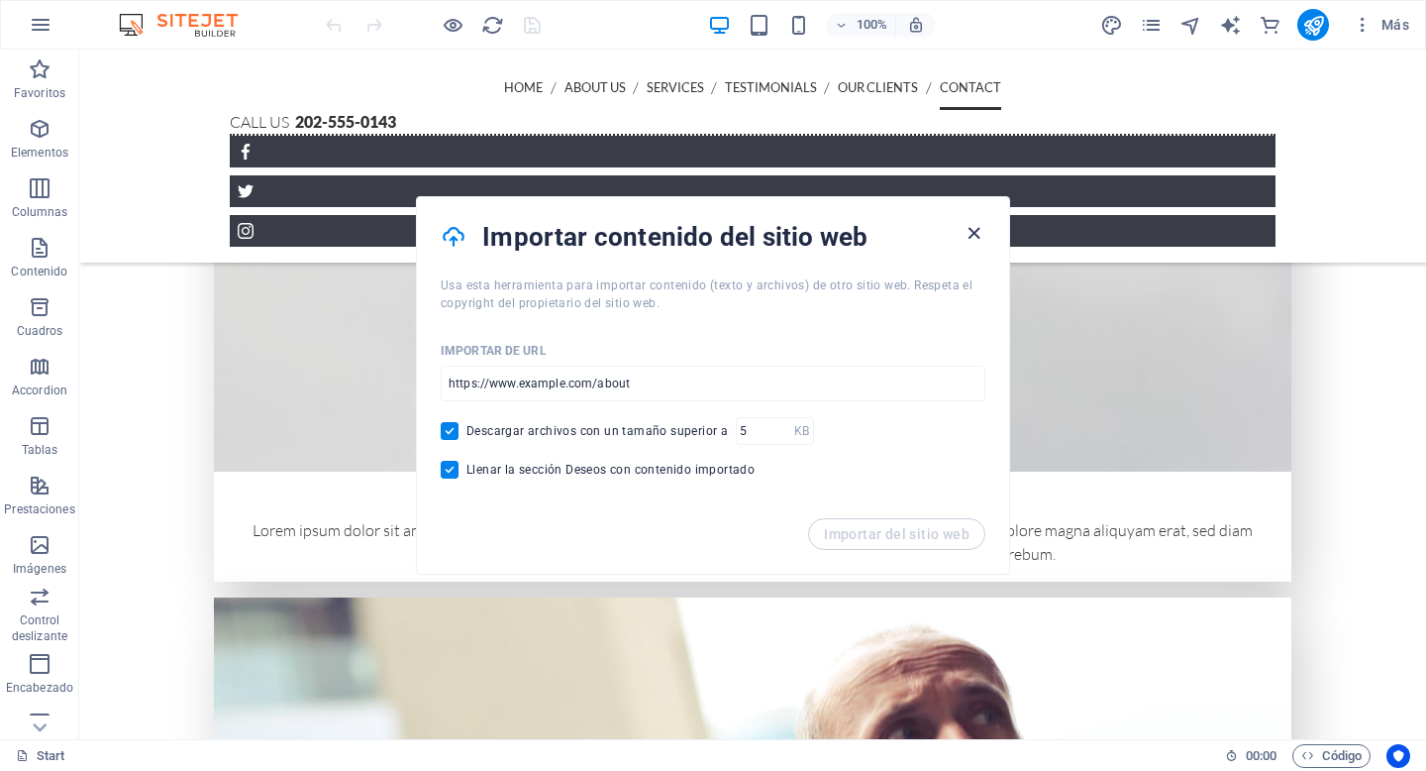
click at [970, 238] on icon "button" at bounding box center [974, 233] width 23 height 23
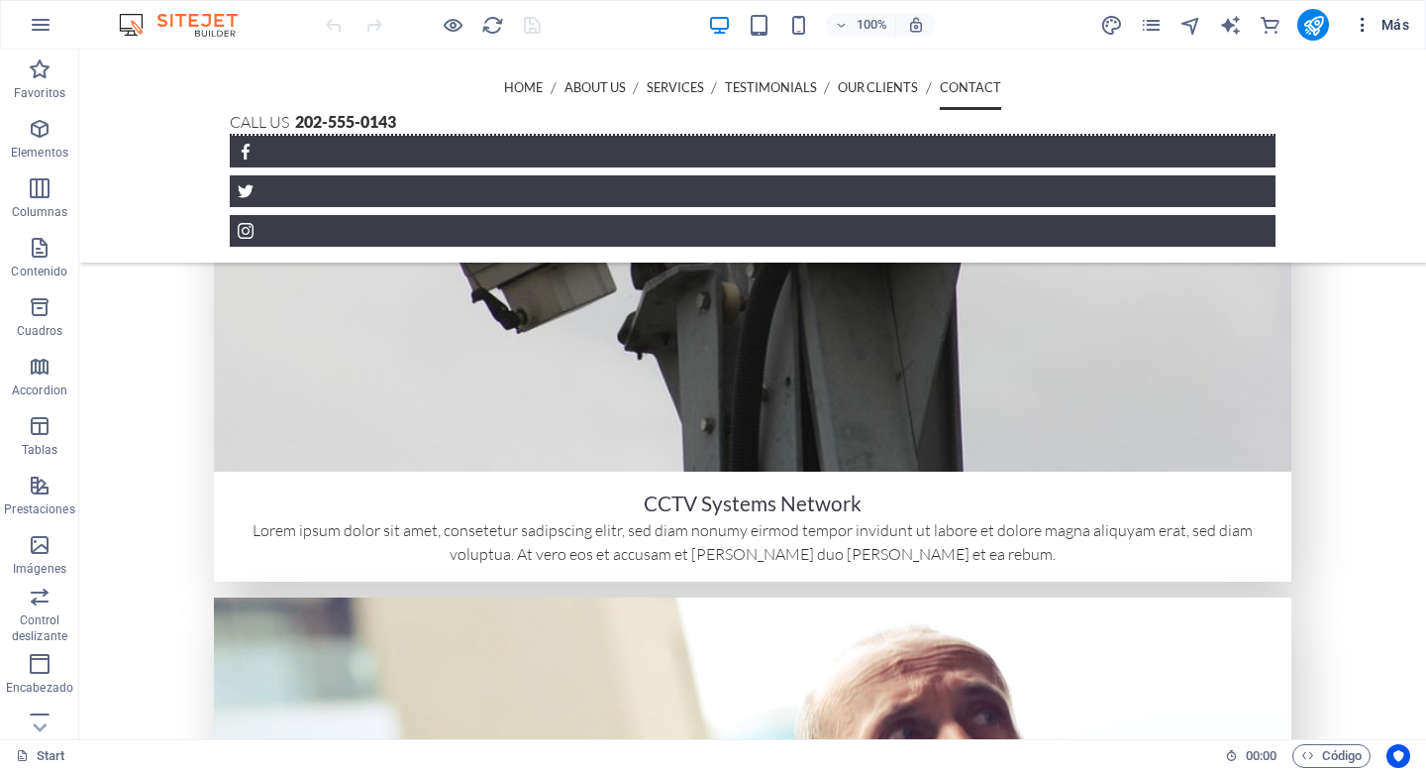
click at [1391, 29] on span "Más" at bounding box center [1381, 25] width 56 height 20
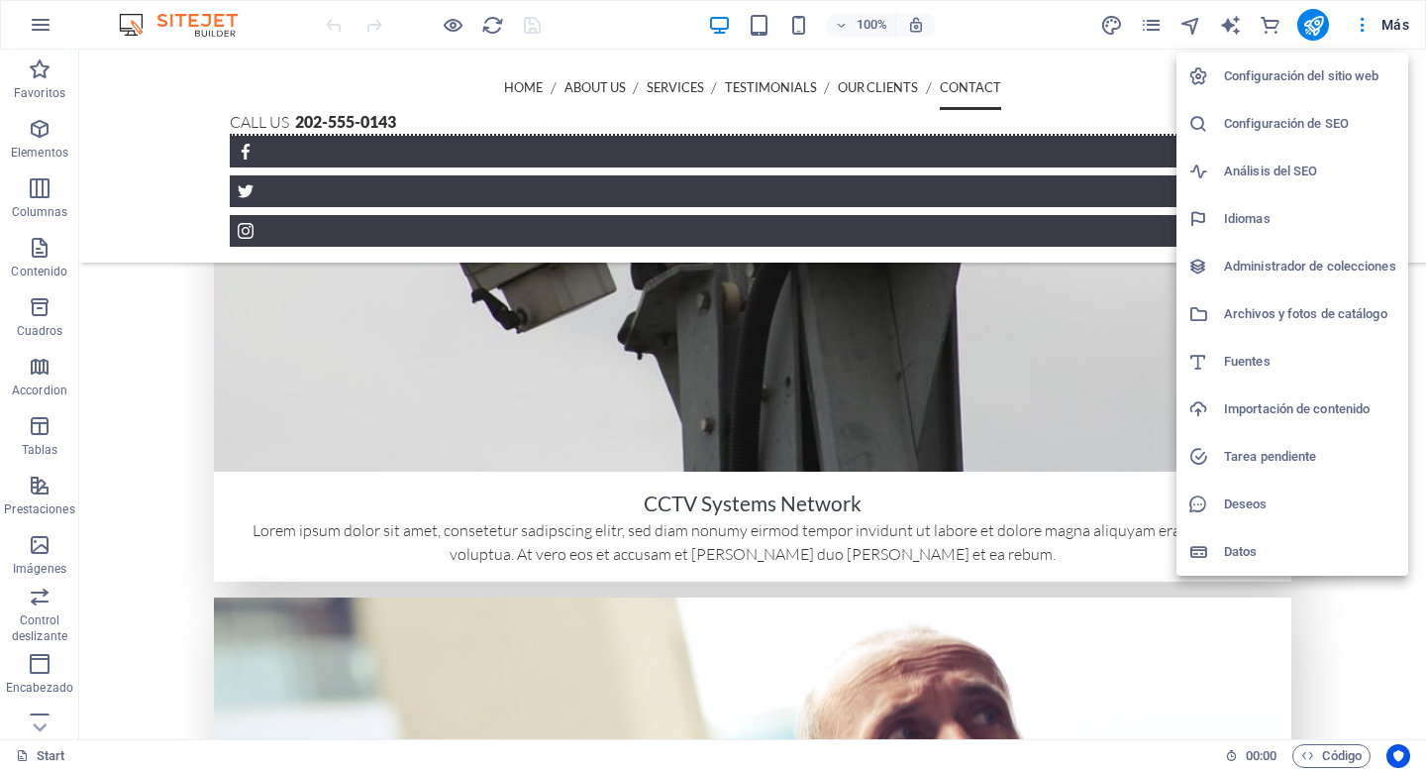
click at [1246, 511] on h6 "Deseos" at bounding box center [1310, 504] width 172 height 24
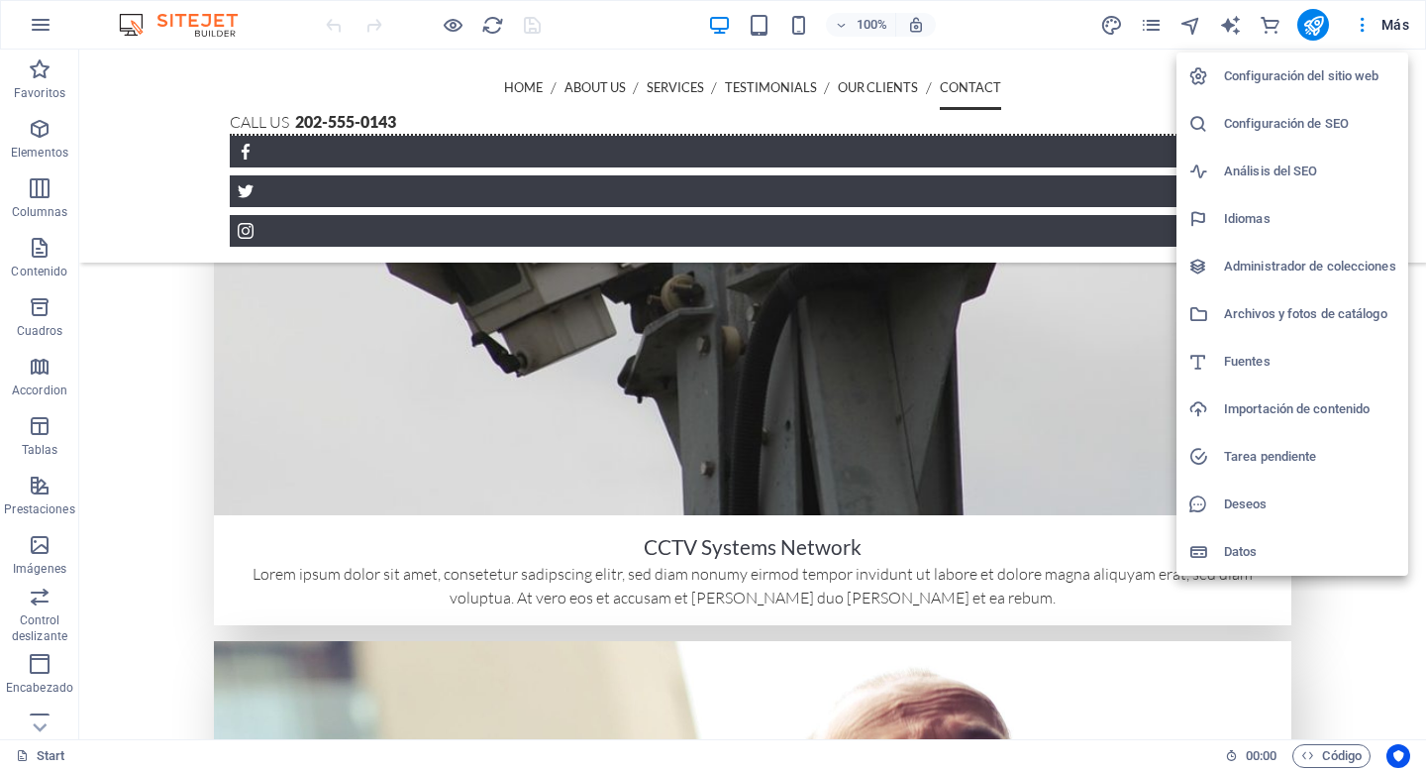
scroll to position [5158, 0]
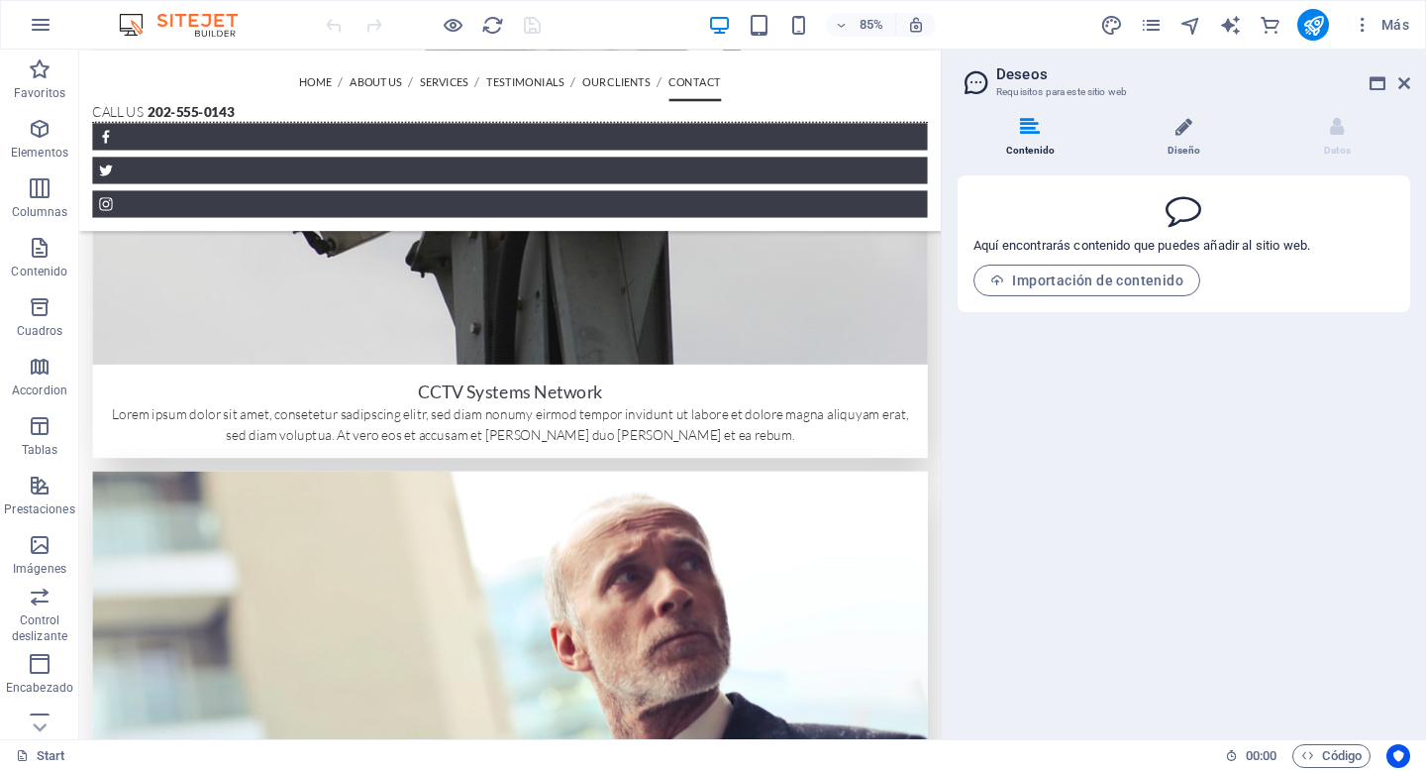
click at [1183, 140] on span at bounding box center [1184, 139] width 5 height 5
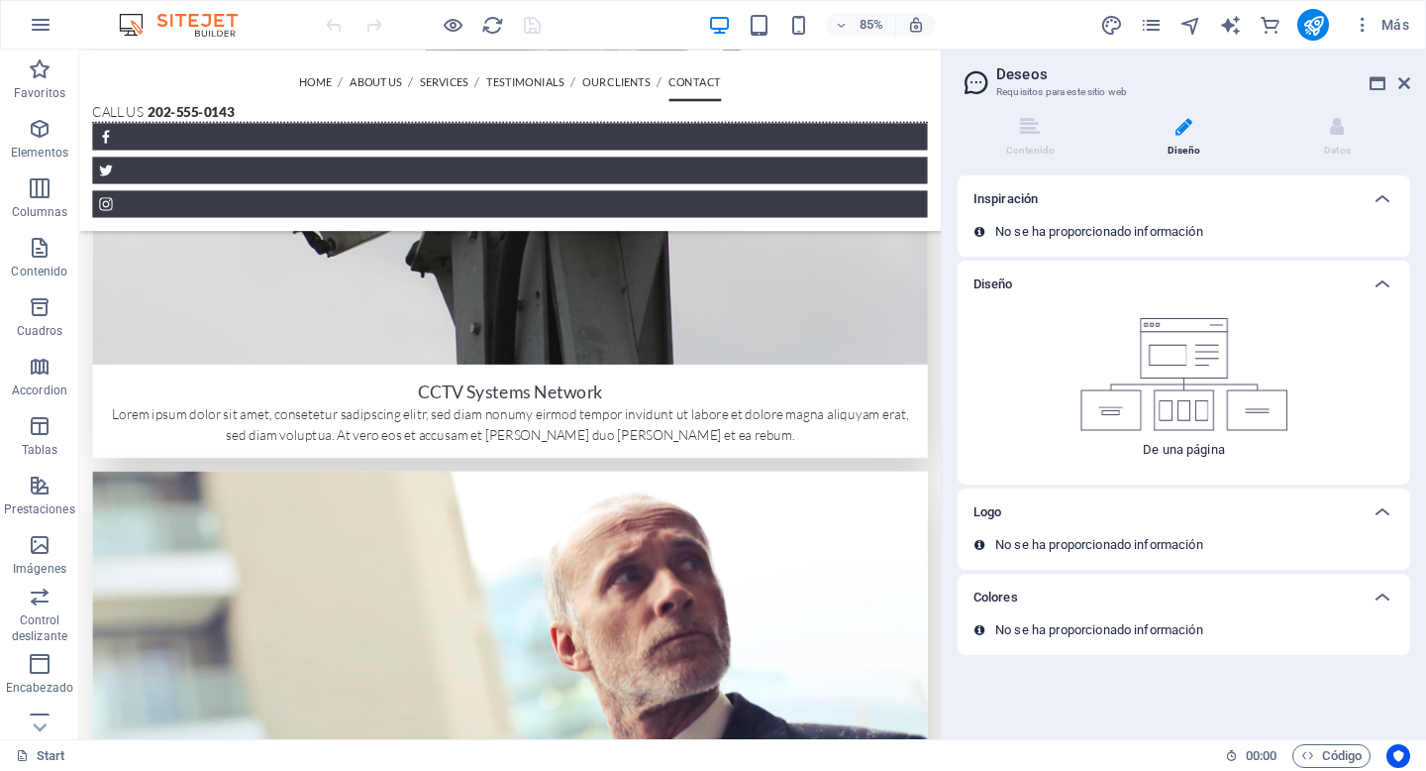
click at [1200, 364] on img at bounding box center [1185, 374] width 208 height 113
click at [1229, 455] on div "De una página" at bounding box center [1184, 388] width 421 height 160
click at [1337, 153] on li "Datos" at bounding box center [1338, 138] width 146 height 43
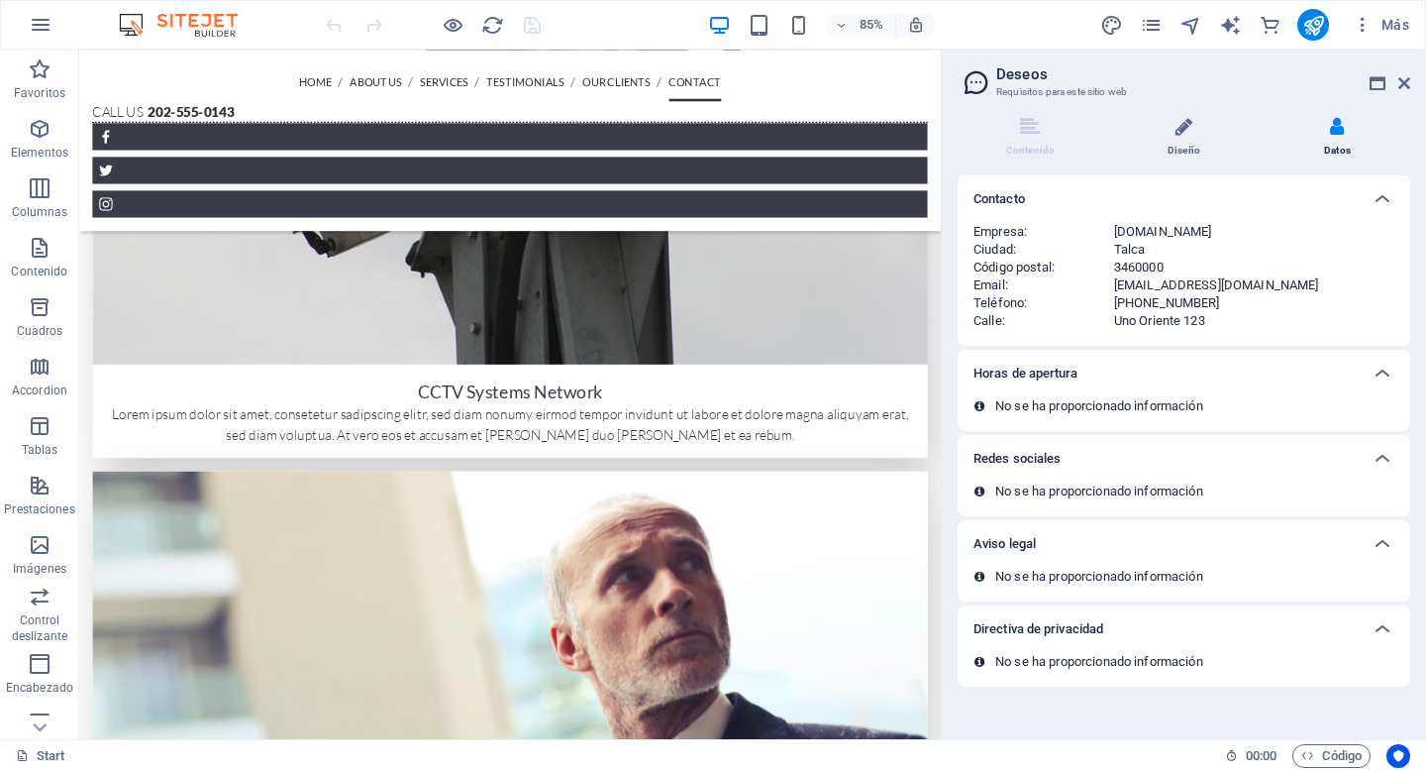
click at [1192, 149] on li "Diseño" at bounding box center [1188, 138] width 154 height 43
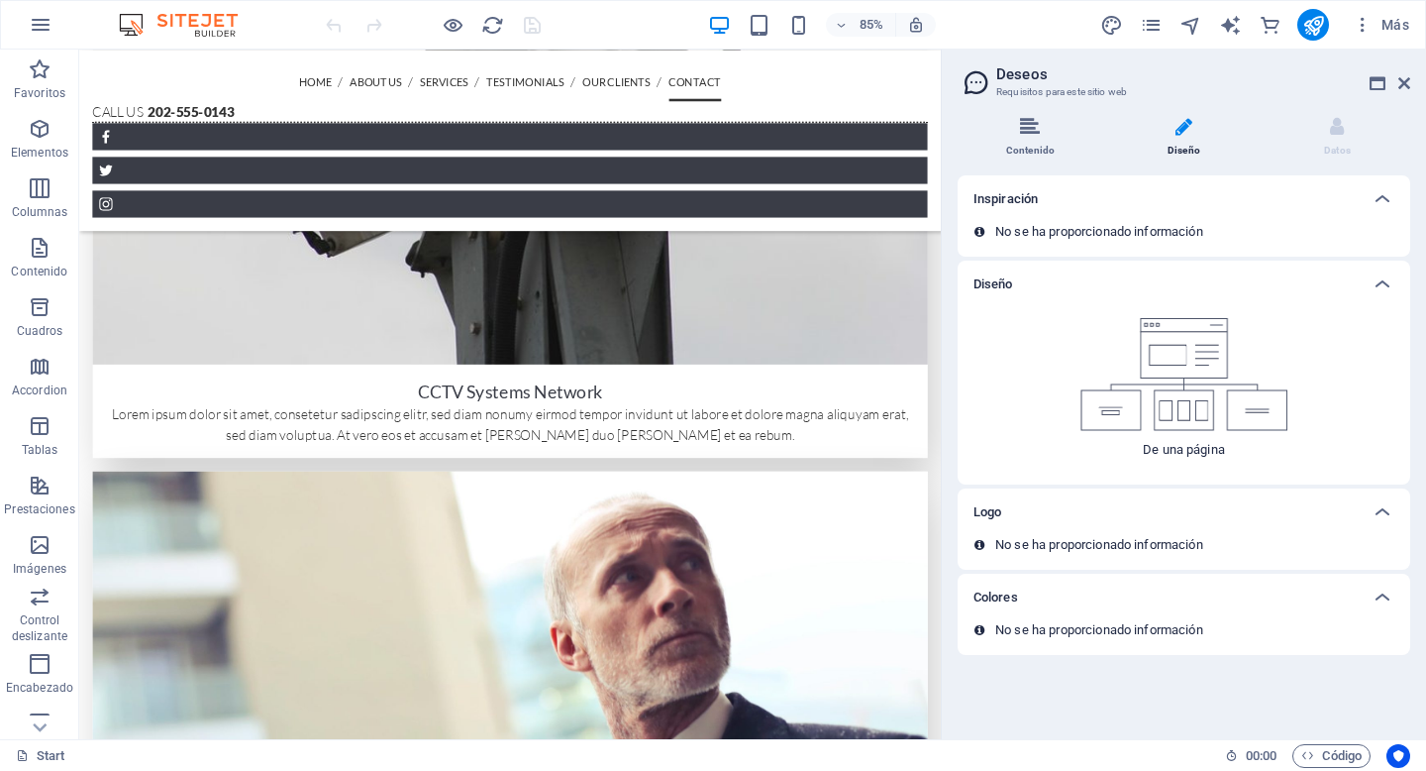
click at [1048, 144] on li "Contenido" at bounding box center [1035, 138] width 154 height 43
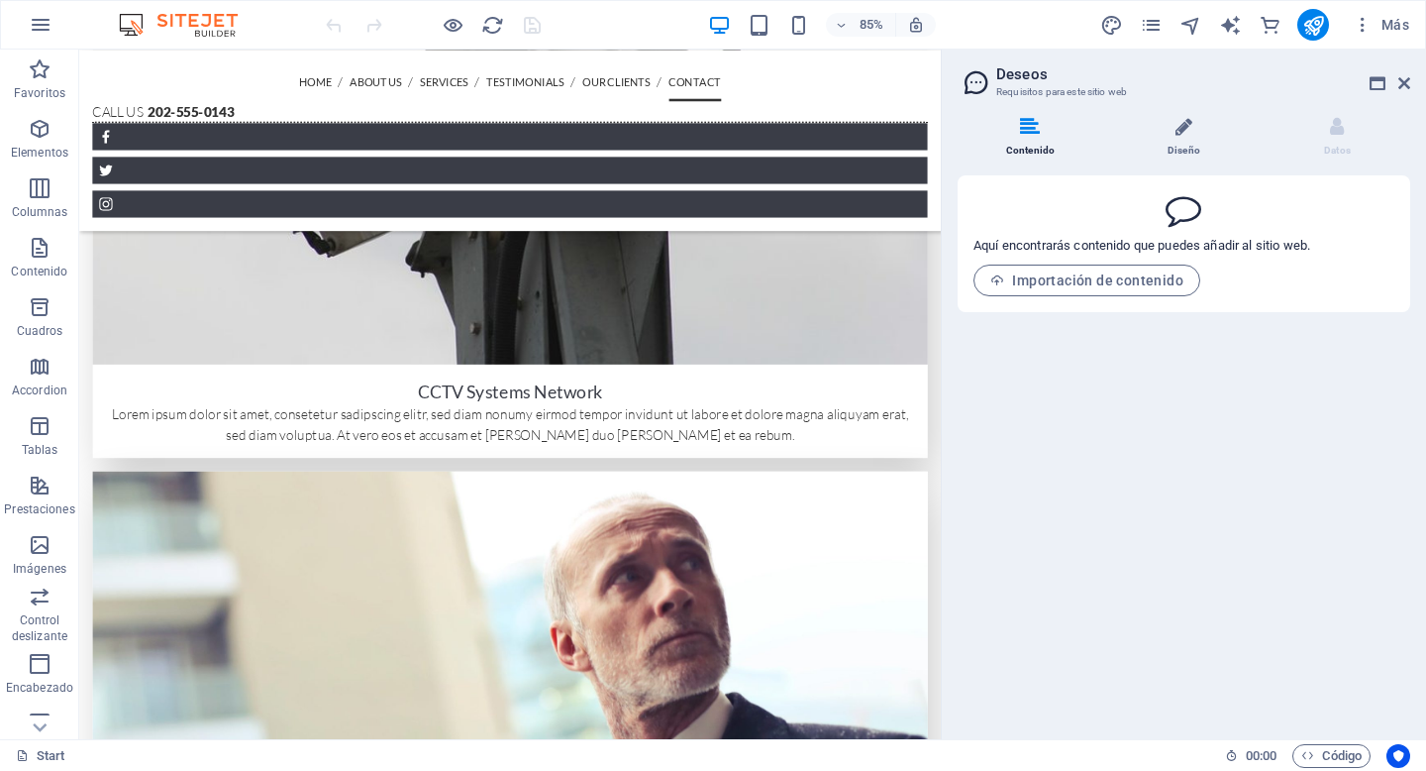
click at [1194, 134] on li "Diseño" at bounding box center [1188, 138] width 154 height 43
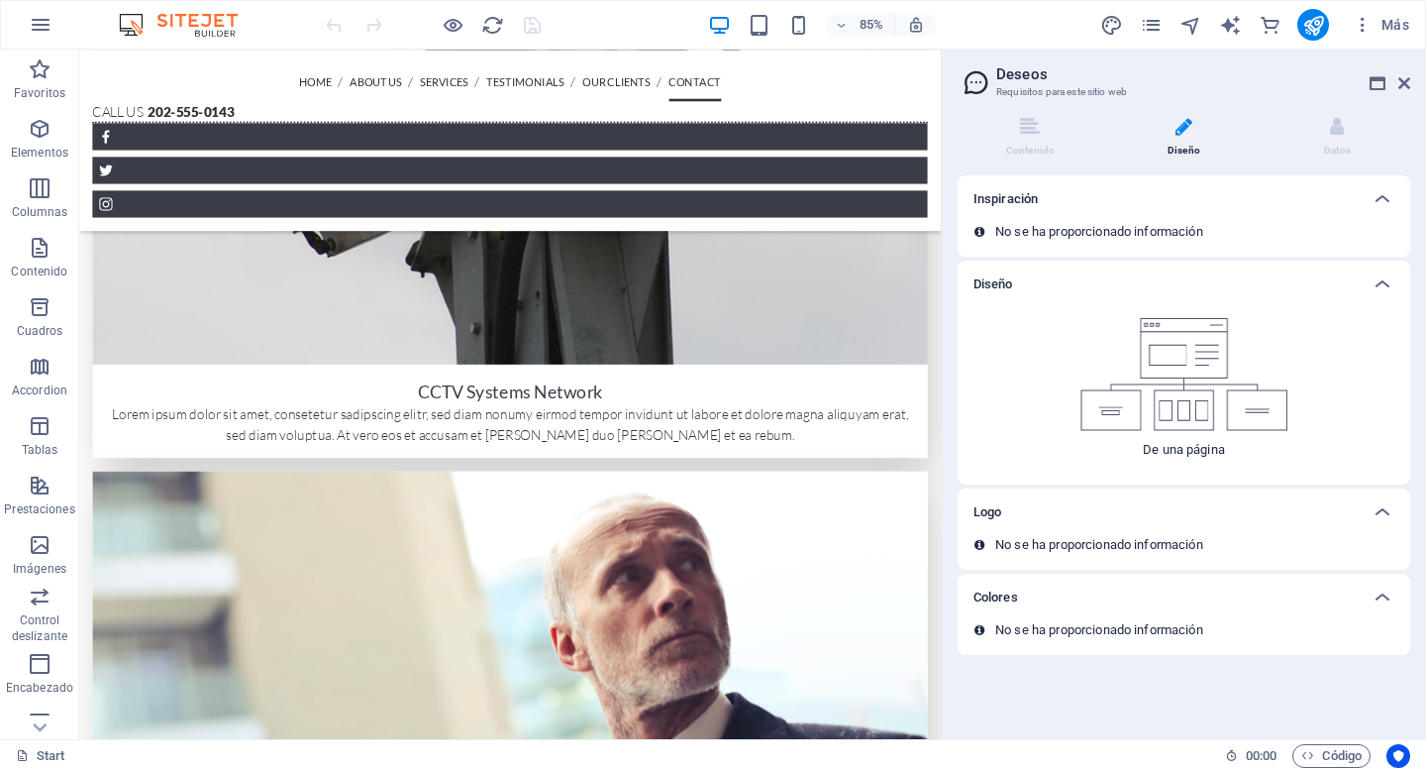
click at [1124, 397] on img at bounding box center [1185, 374] width 208 height 113
click at [1025, 234] on p "No se ha proporcionado información" at bounding box center [1099, 232] width 208 height 18
click at [981, 314] on div "De una página" at bounding box center [1184, 388] width 421 height 160
click at [1184, 452] on p "De una página" at bounding box center [1184, 450] width 82 height 18
click at [1079, 556] on div "No se ha proporcionado información" at bounding box center [1184, 553] width 453 height 34
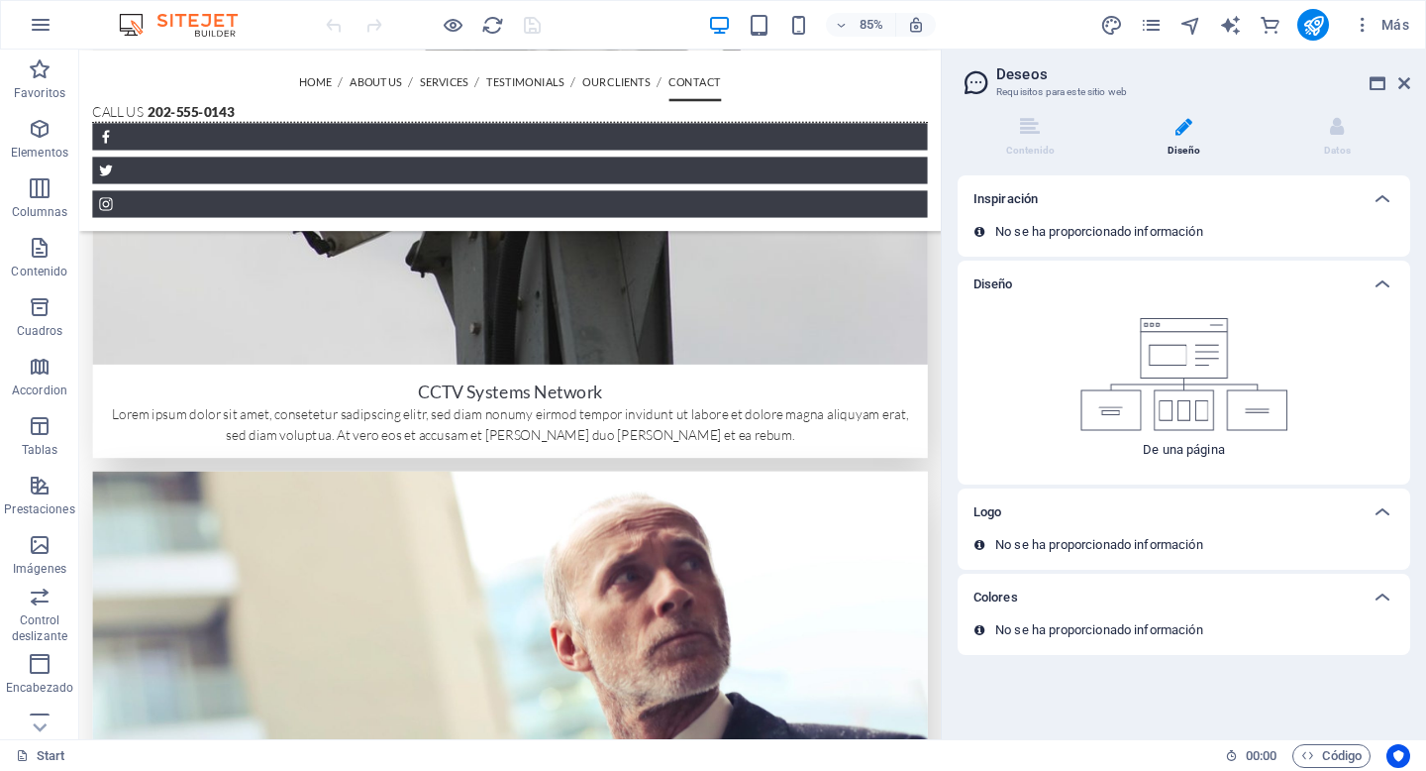
click at [1097, 544] on p "No se ha proporcionado información" at bounding box center [1099, 545] width 208 height 18
click at [1086, 643] on div "No se ha proporcionado información" at bounding box center [1184, 638] width 453 height 34
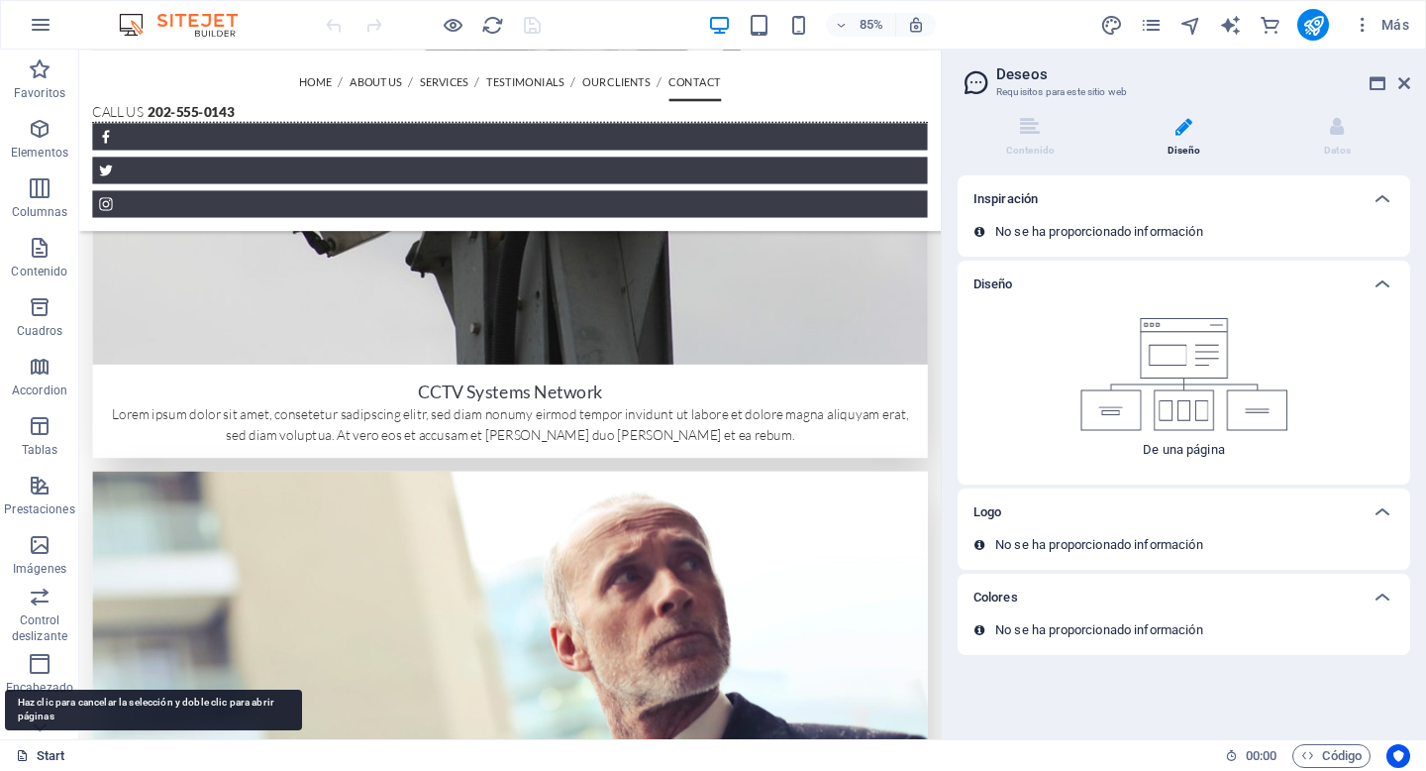
click at [46, 759] on link "Start" at bounding box center [41, 756] width 50 height 24
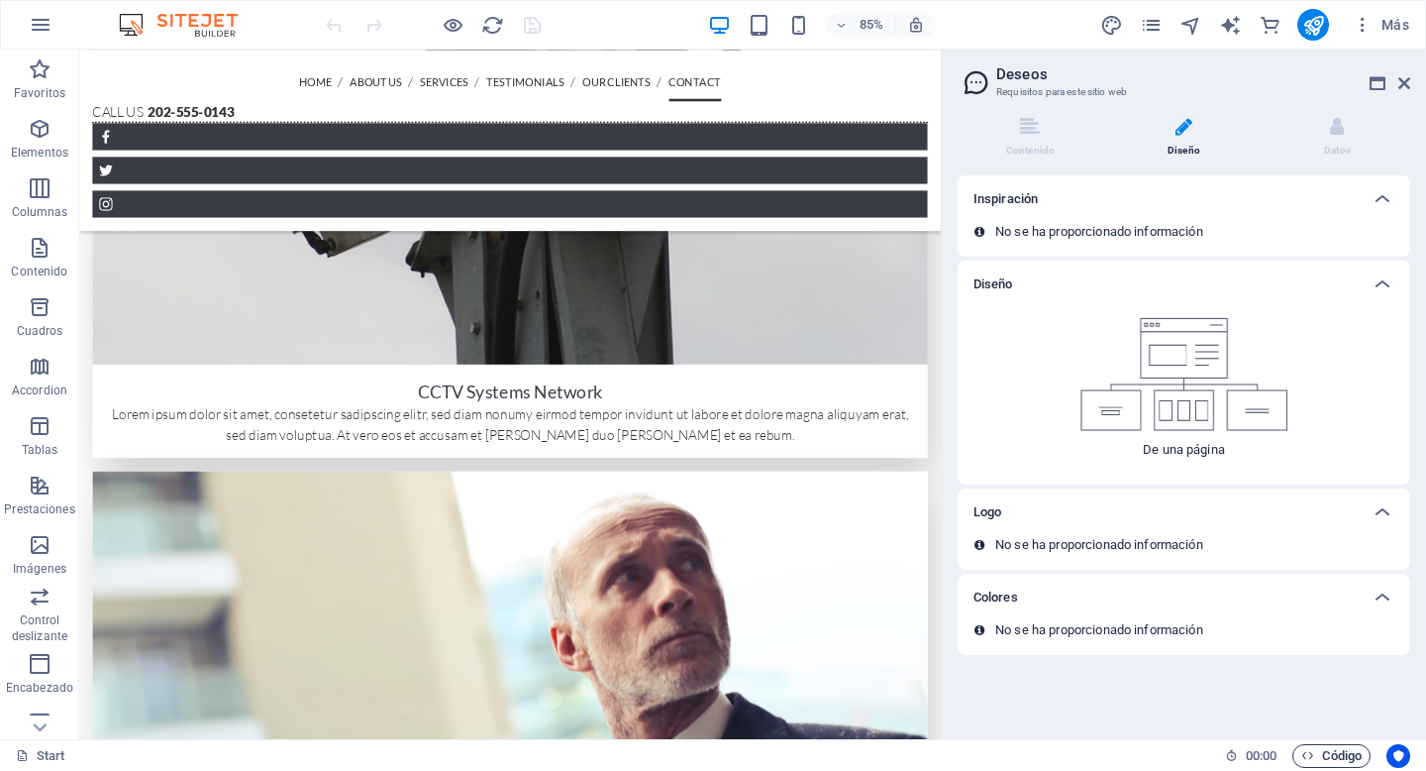
click at [1339, 760] on span "Código" at bounding box center [1331, 756] width 60 height 24
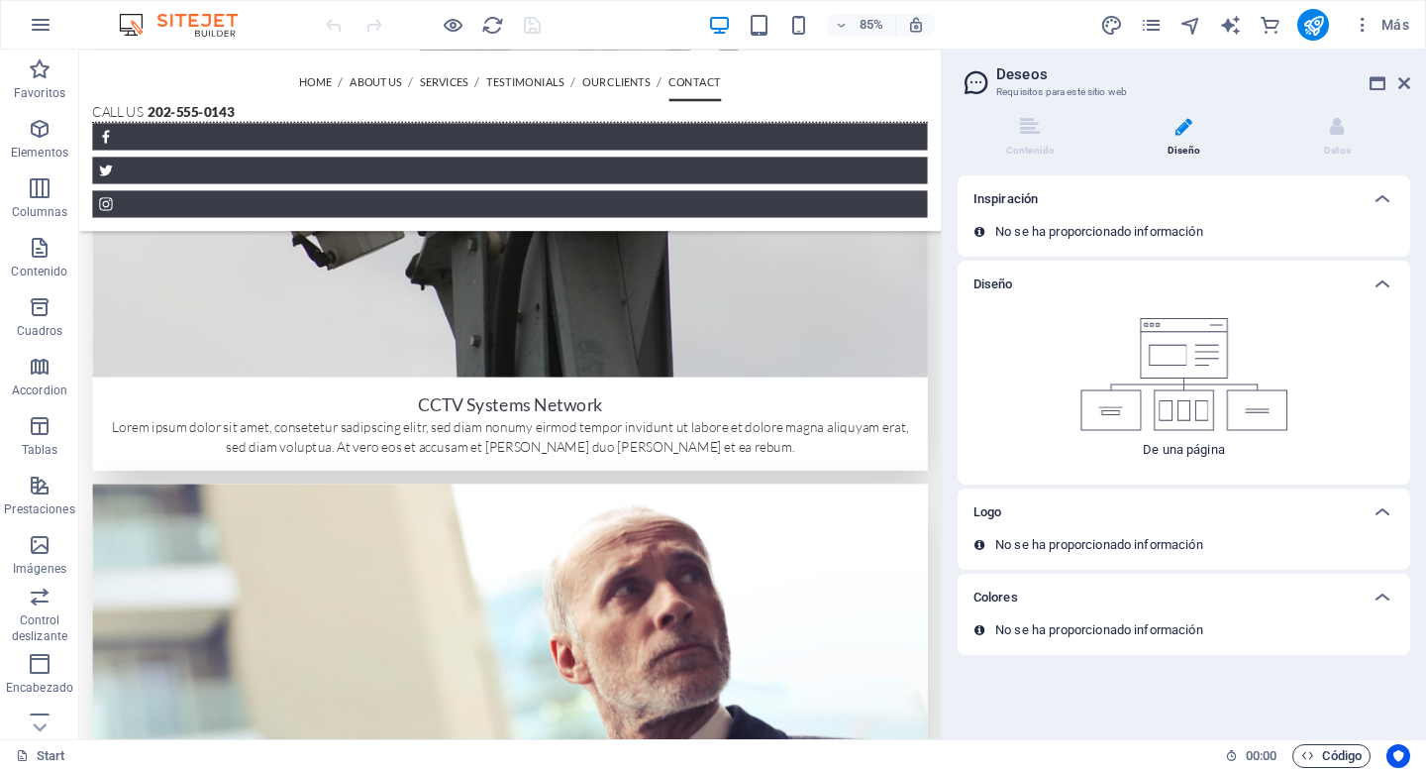
scroll to position [5190, 0]
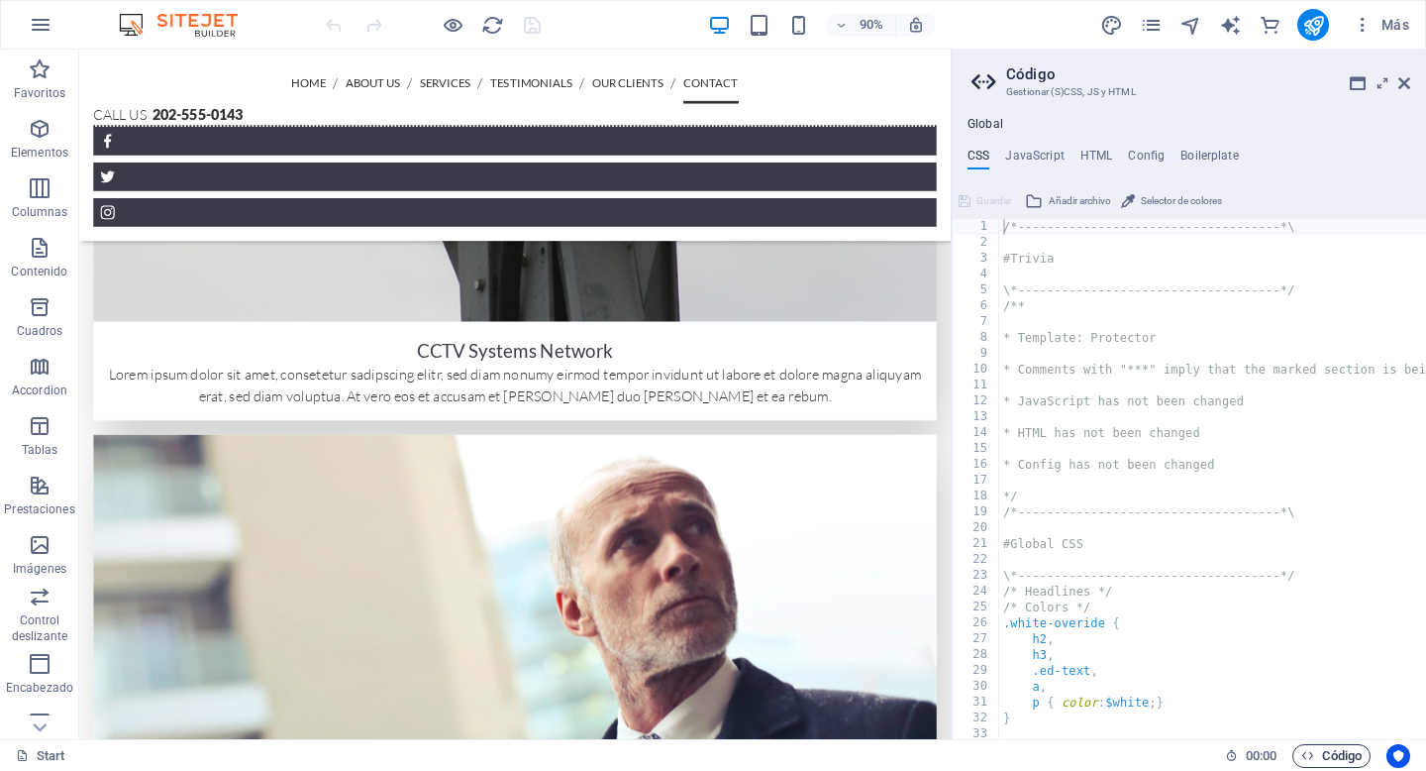
click at [1339, 760] on span "Código" at bounding box center [1331, 756] width 60 height 24
click at [1400, 78] on icon at bounding box center [1404, 83] width 12 height 16
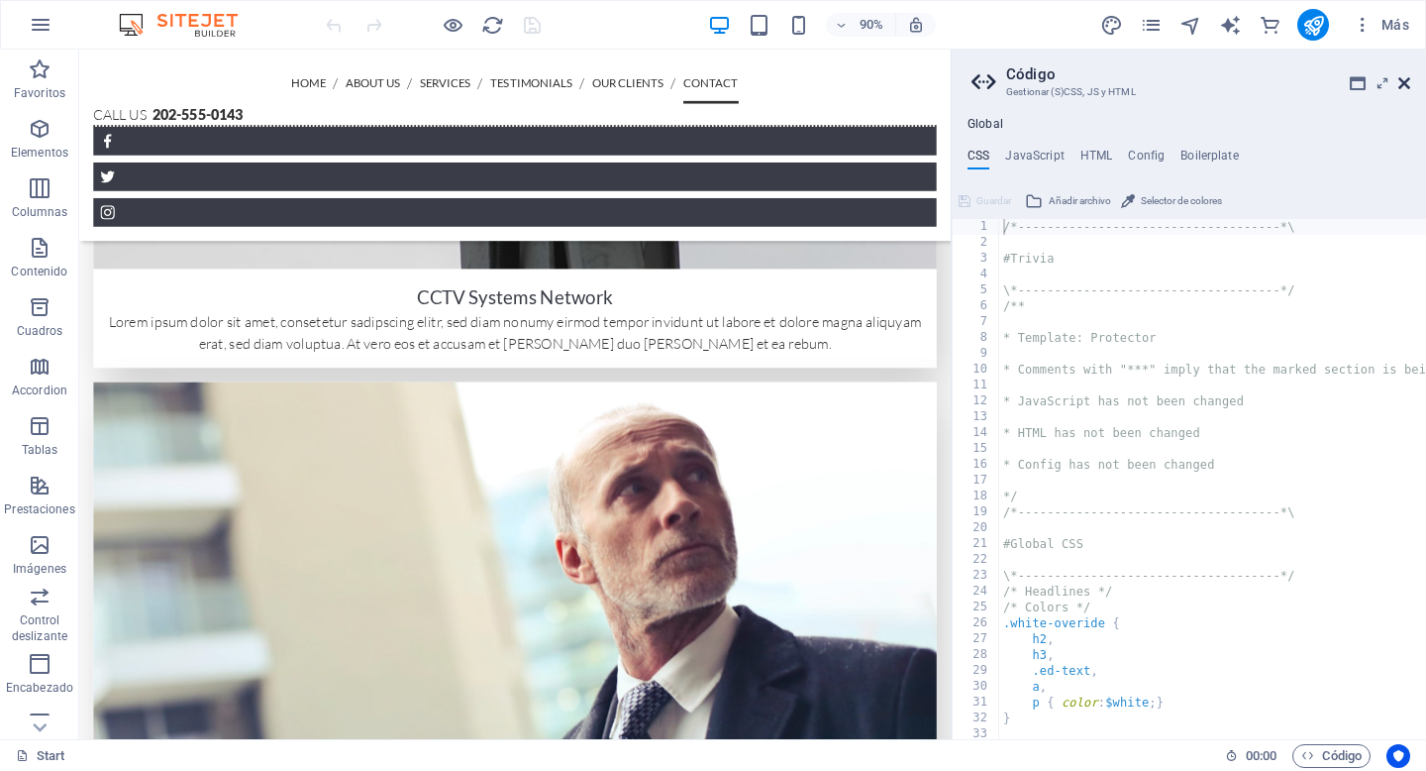
scroll to position [4944, 0]
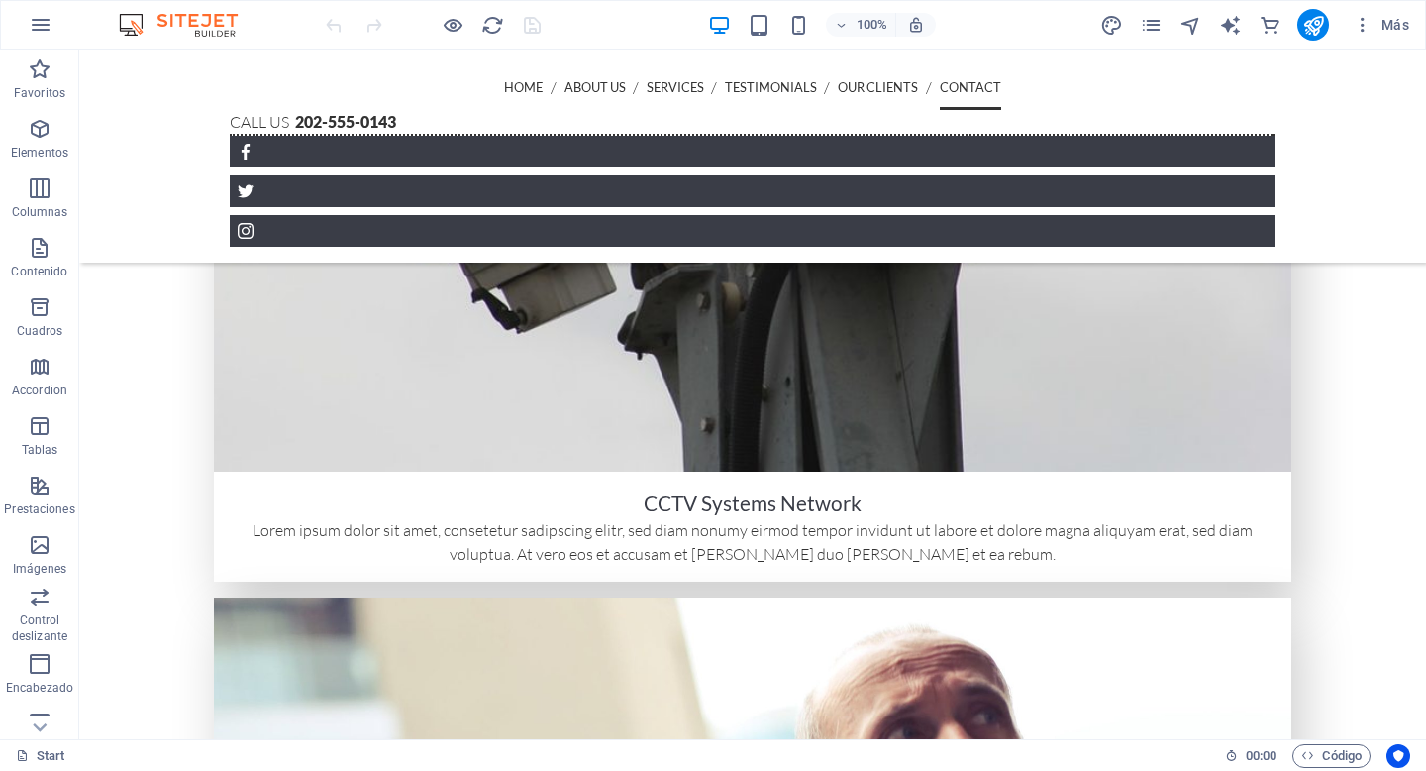
click at [211, 29] on img at bounding box center [188, 25] width 149 height 24
click at [756, 38] on div "100%" at bounding box center [821, 25] width 229 height 32
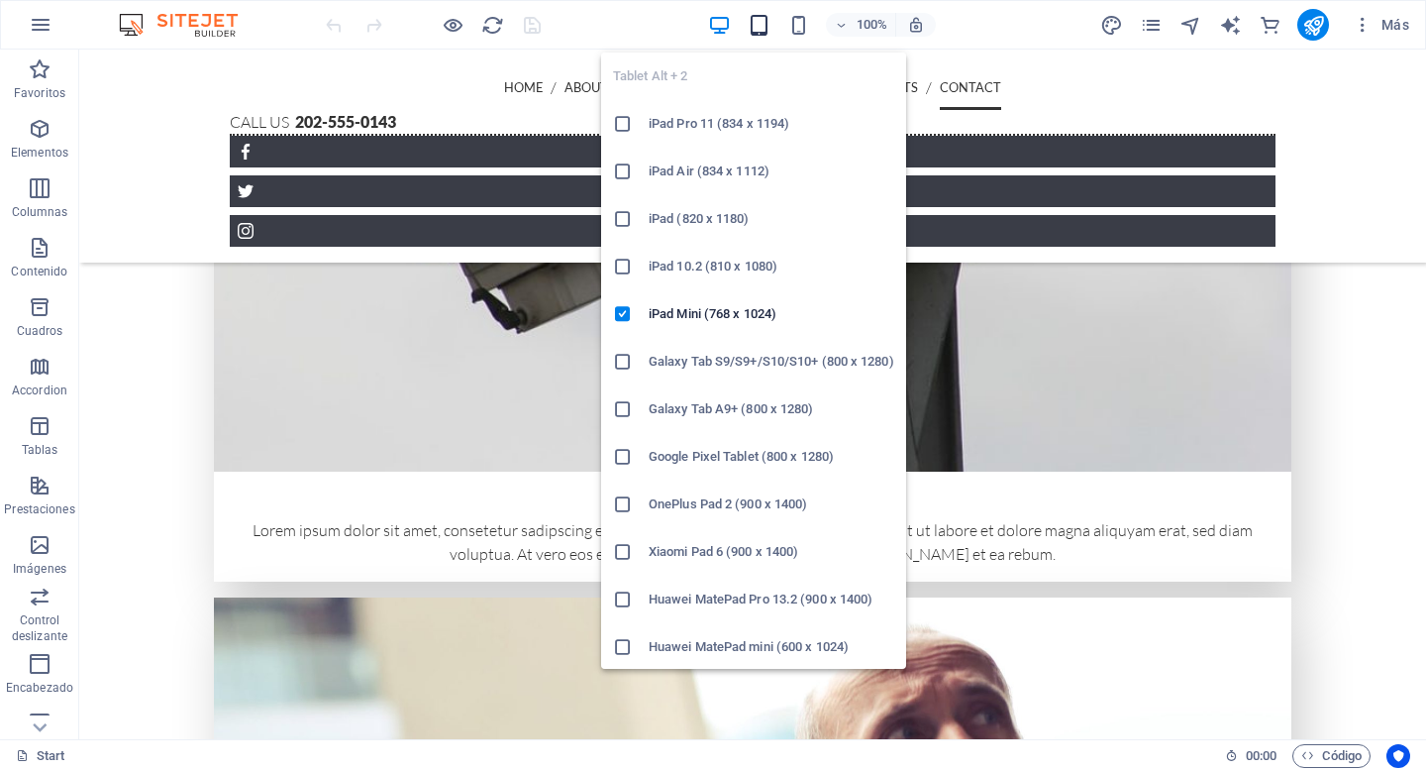
click at [762, 31] on icon "button" at bounding box center [759, 25] width 23 height 23
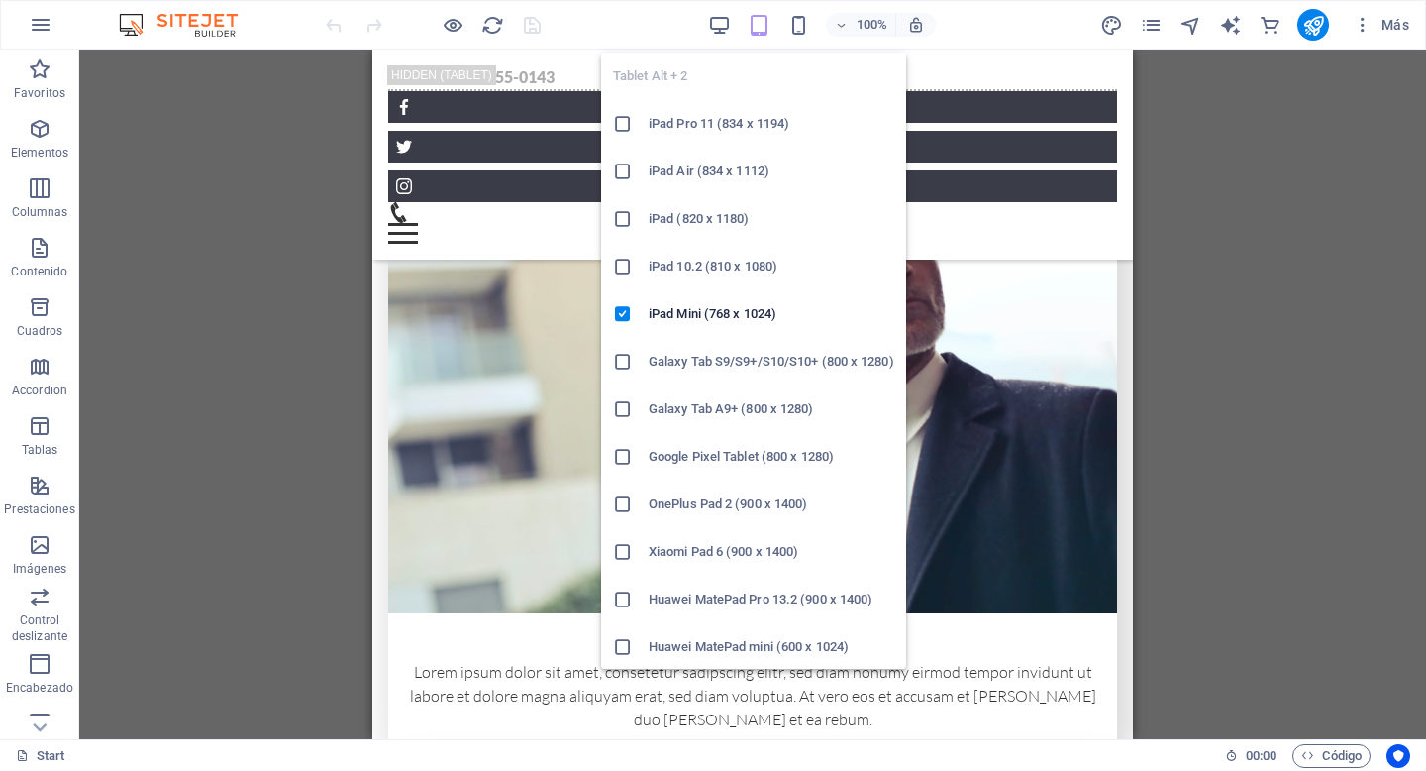
scroll to position [5591, 0]
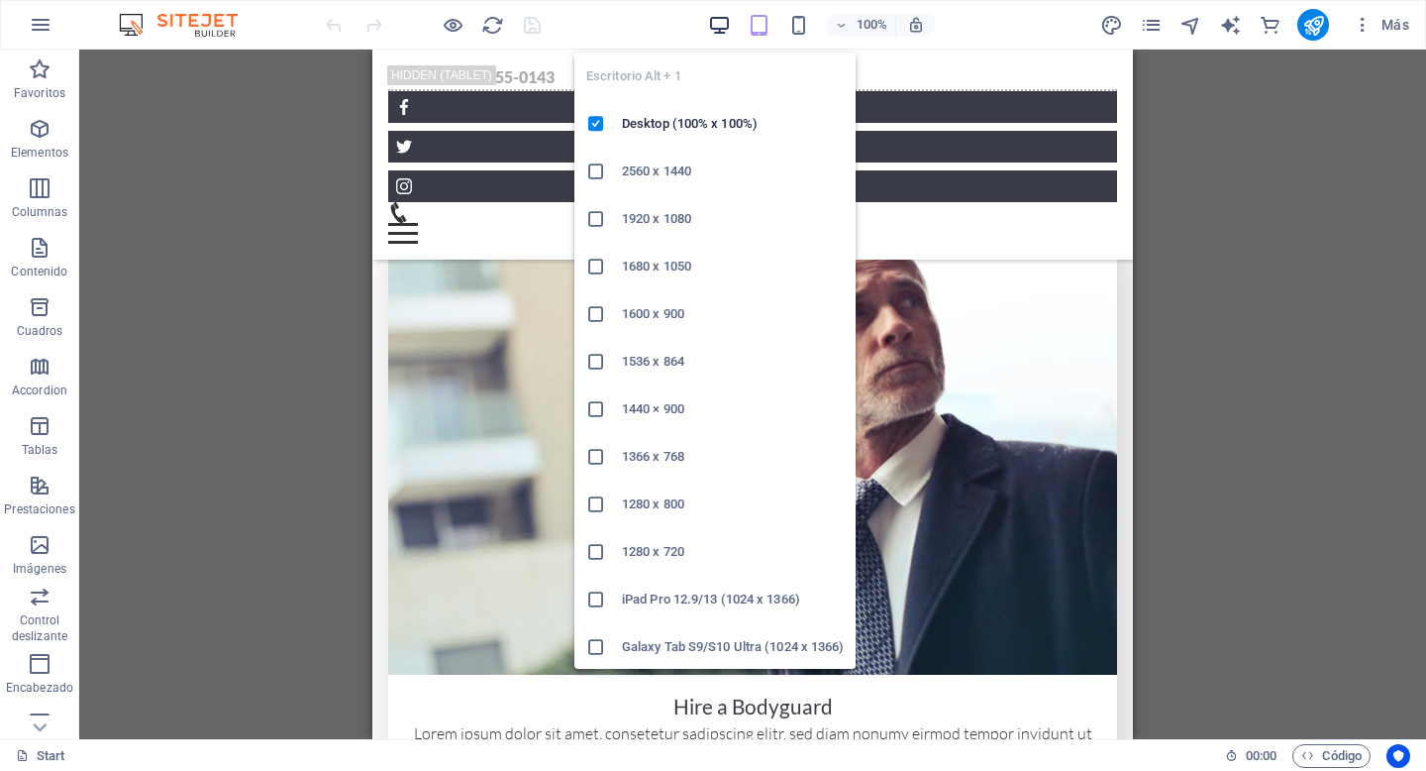
click at [716, 25] on icon "button" at bounding box center [719, 25] width 23 height 23
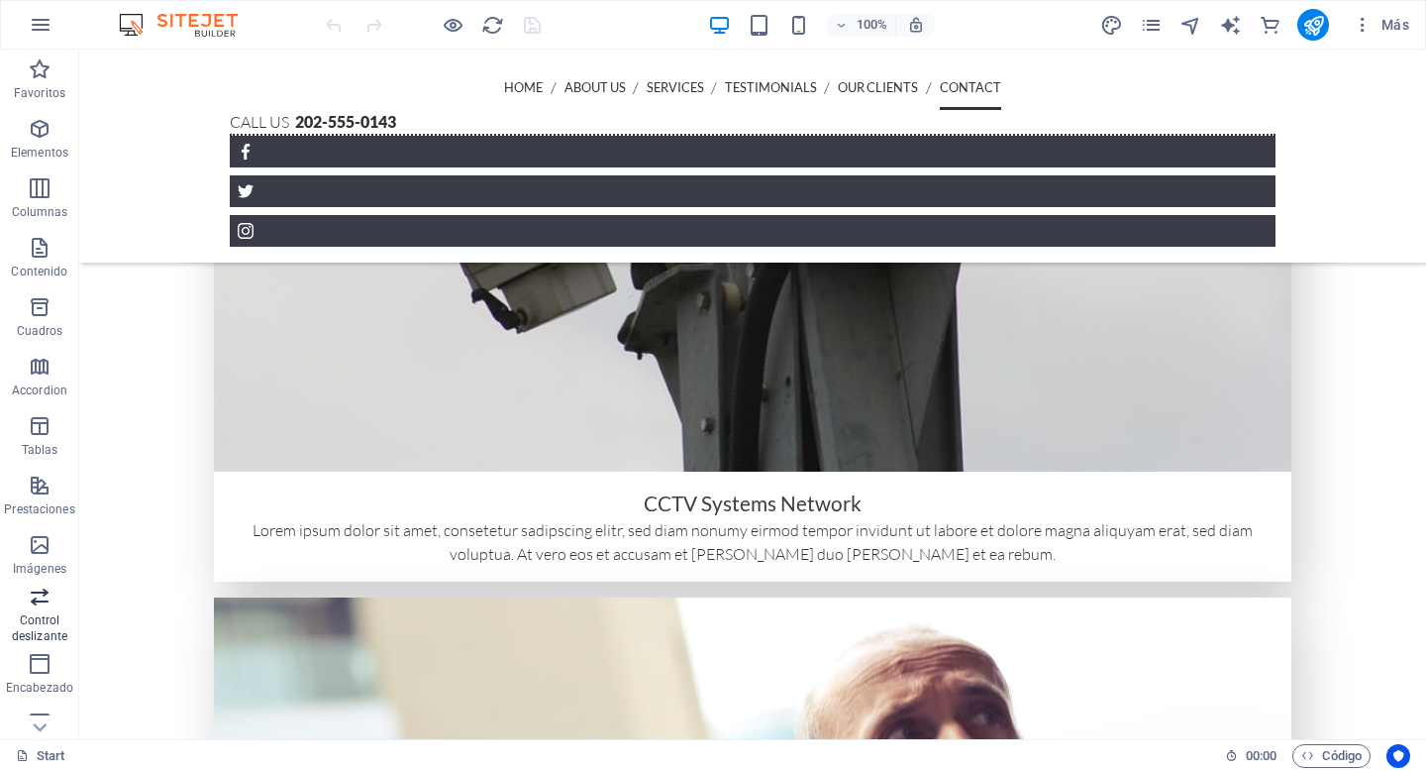
click at [31, 595] on icon "button" at bounding box center [40, 596] width 24 height 24
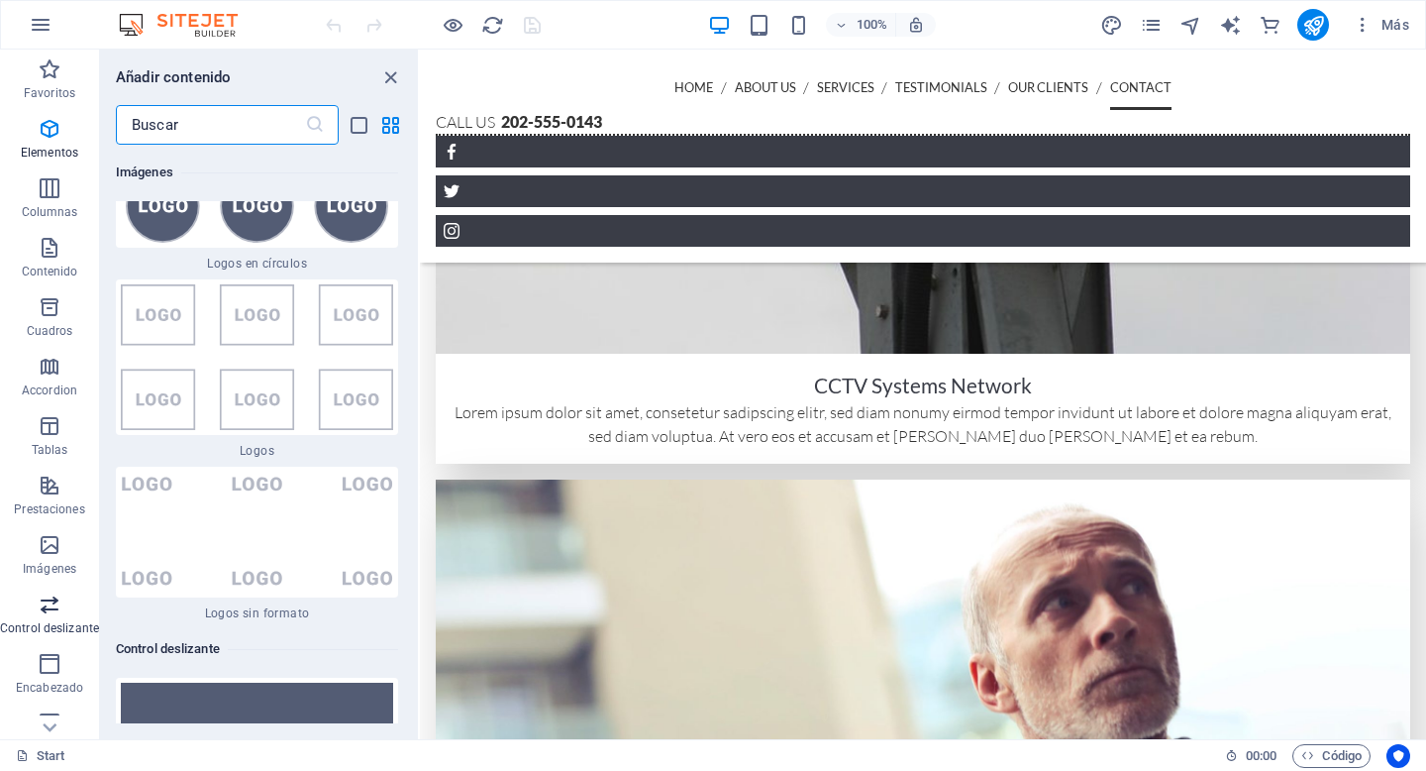
scroll to position [22078, 0]
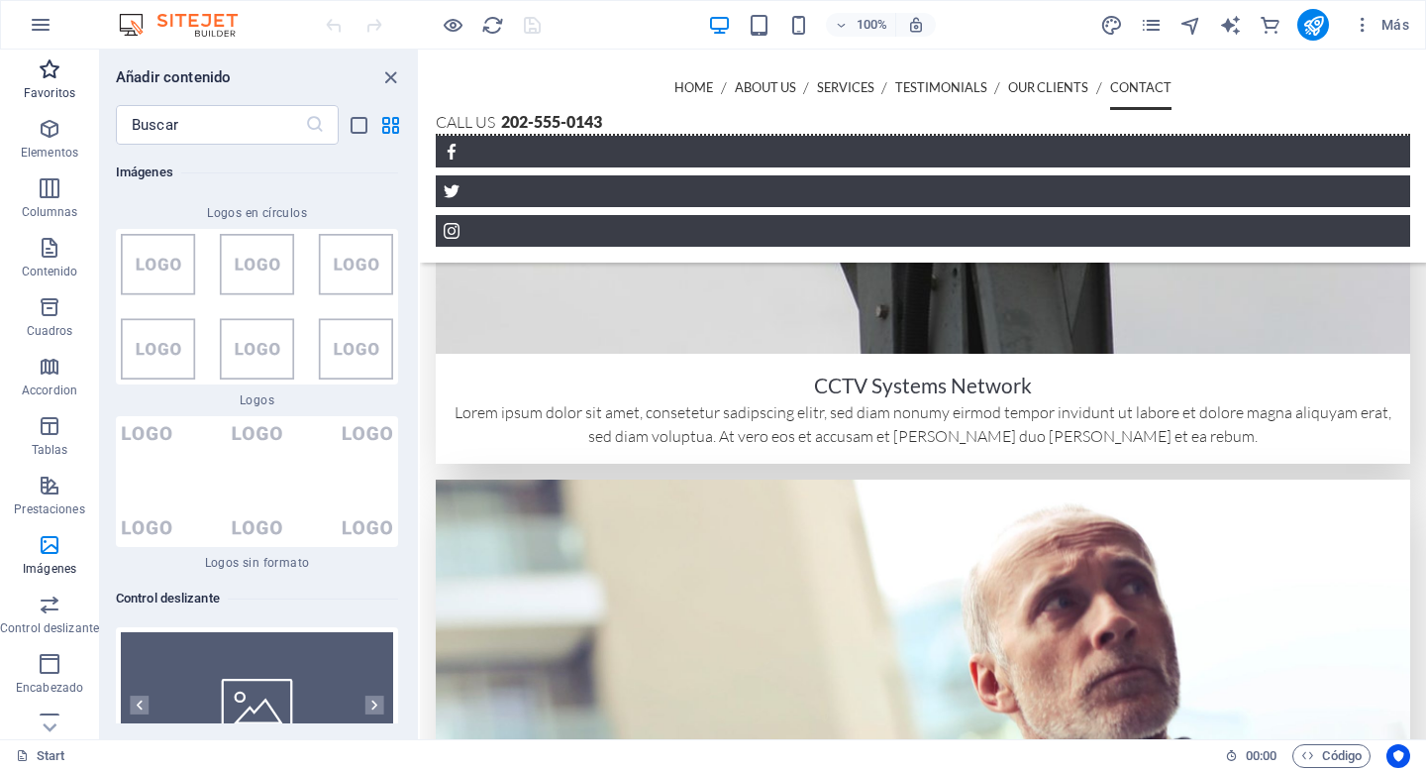
click at [46, 83] on span "Favoritos" at bounding box center [49, 81] width 99 height 48
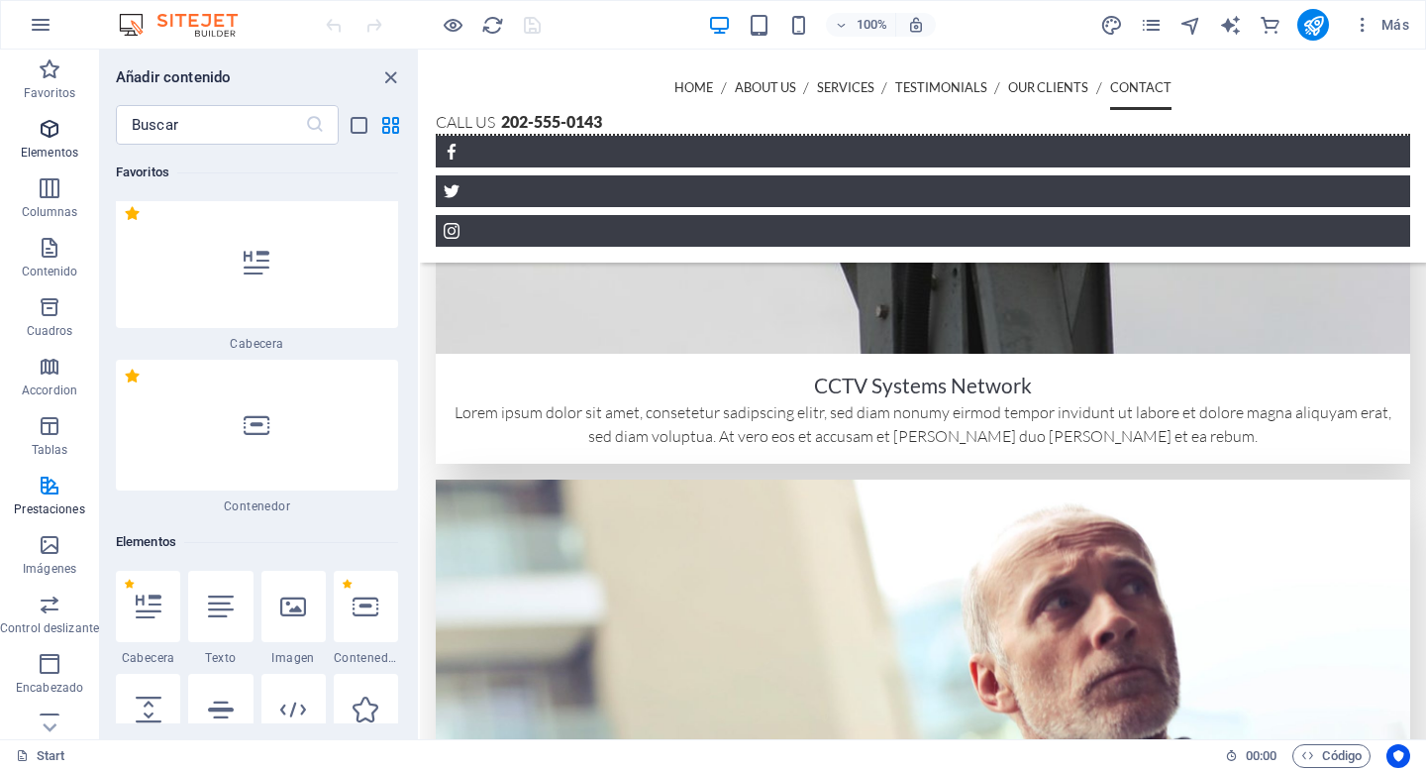
scroll to position [0, 0]
click at [48, 145] on p "Elementos" at bounding box center [49, 153] width 57 height 16
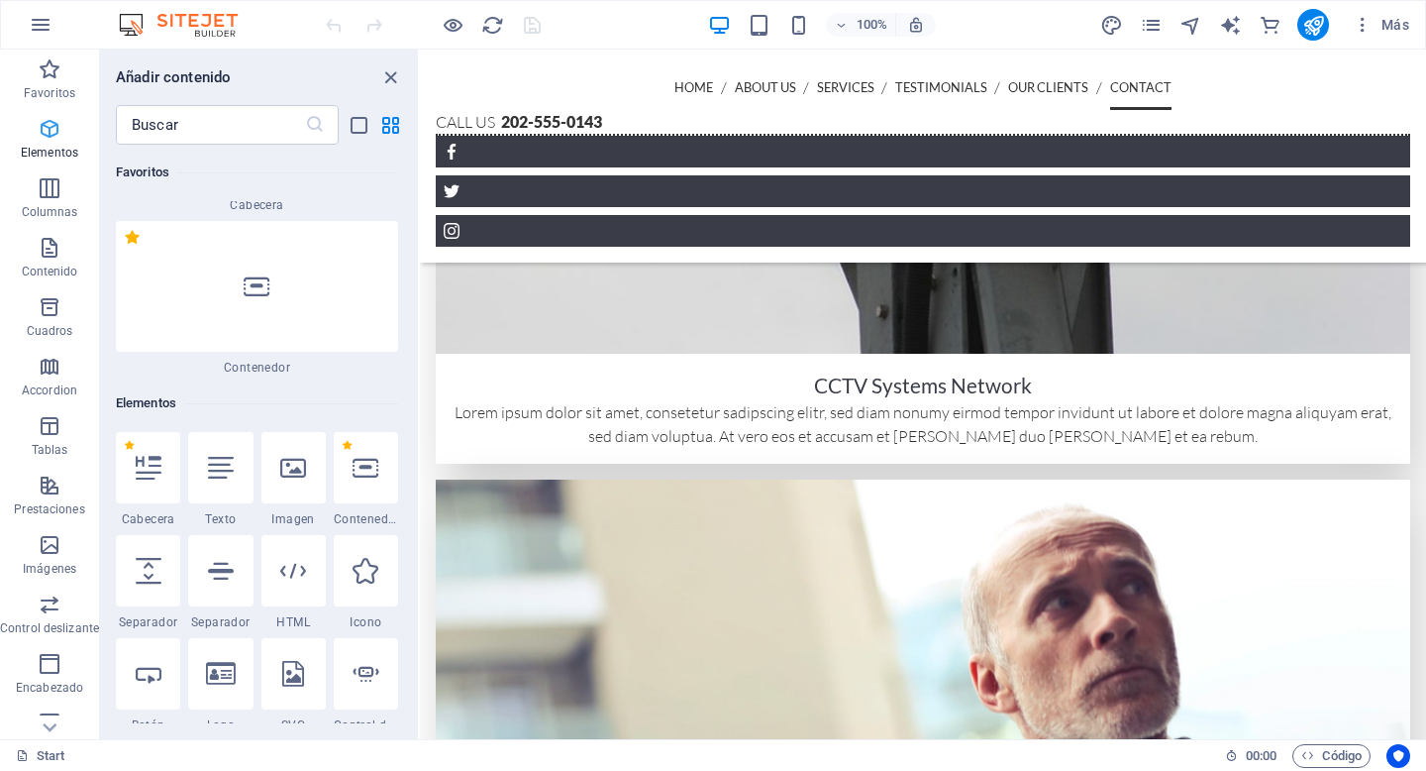
scroll to position [373, 0]
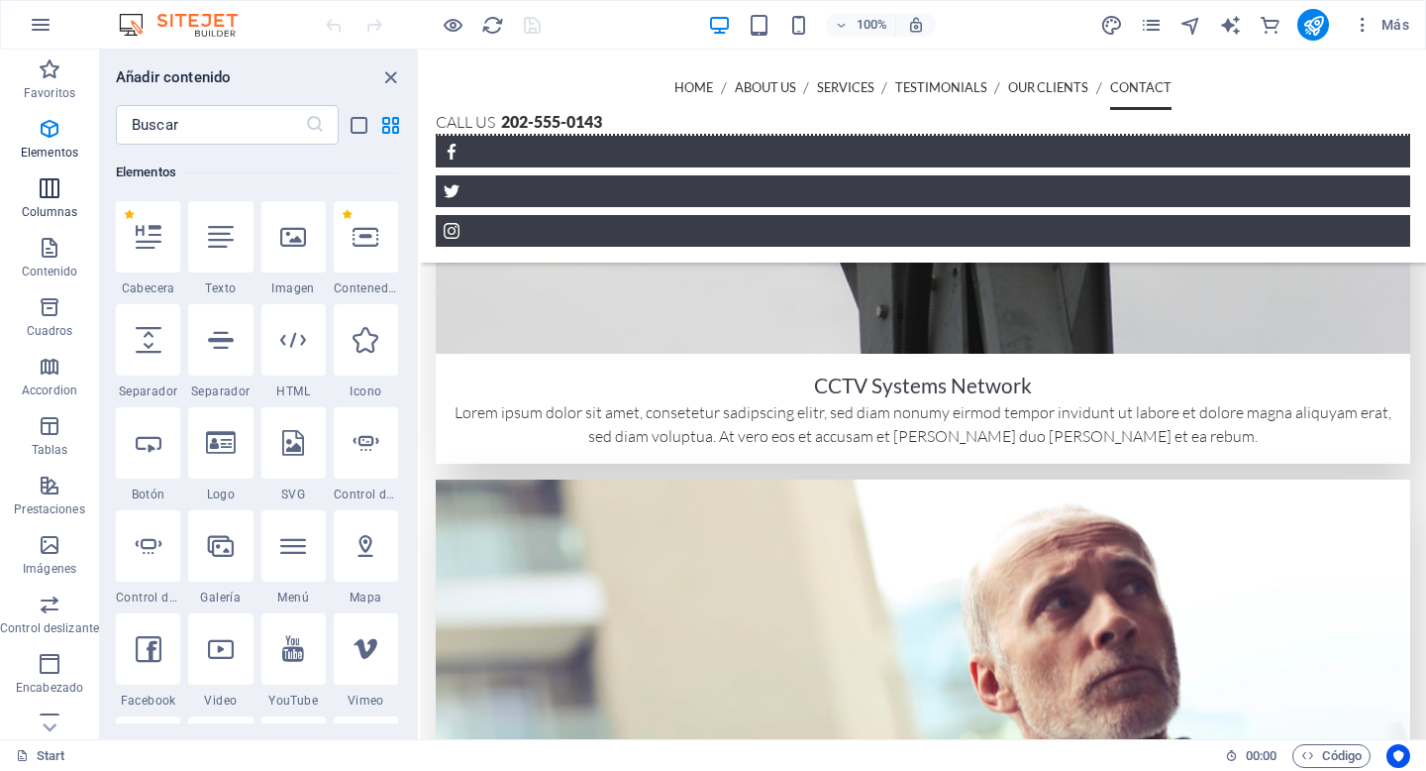
click at [50, 210] on p "Columnas" at bounding box center [50, 212] width 56 height 16
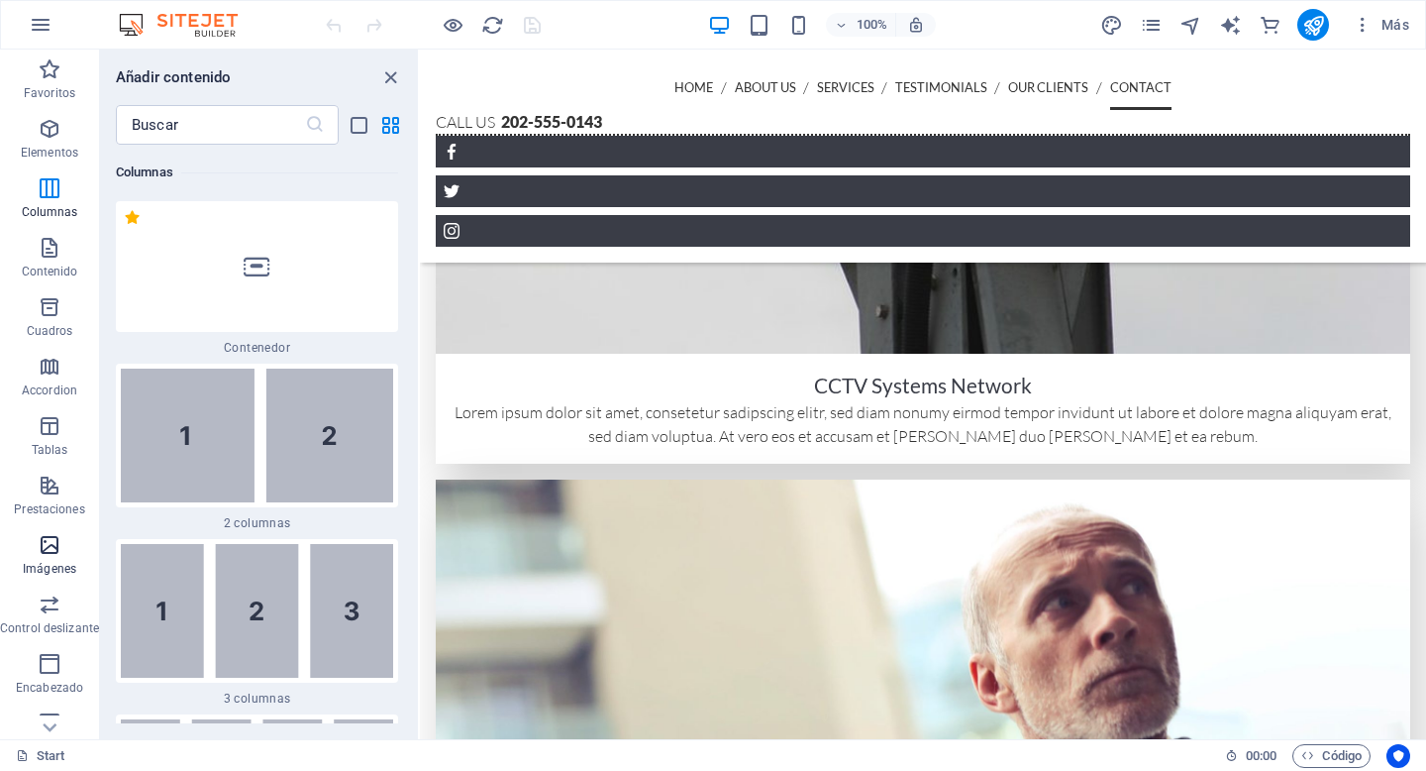
scroll to position [261, 0]
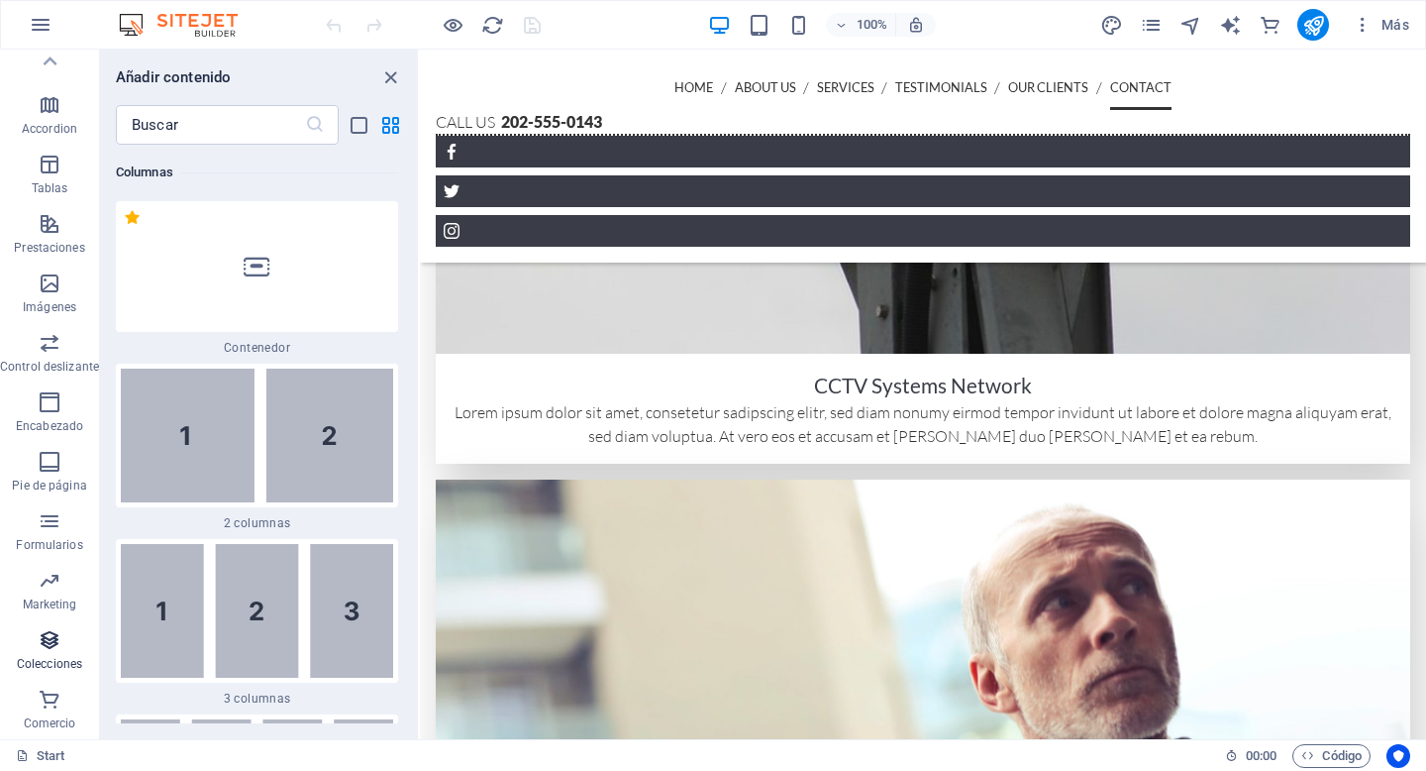
click at [41, 648] on icon "button" at bounding box center [50, 640] width 24 height 24
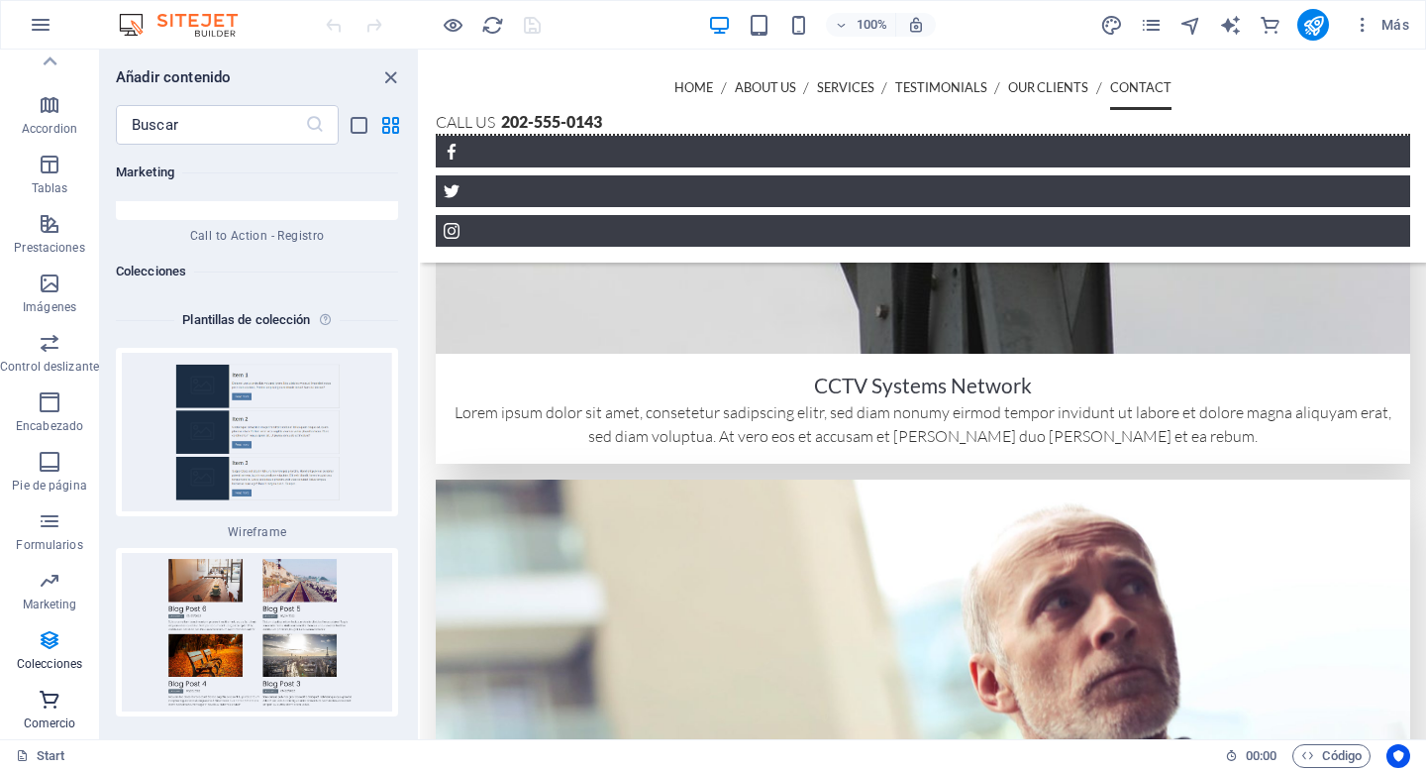
click at [52, 699] on icon "button" at bounding box center [50, 699] width 24 height 24
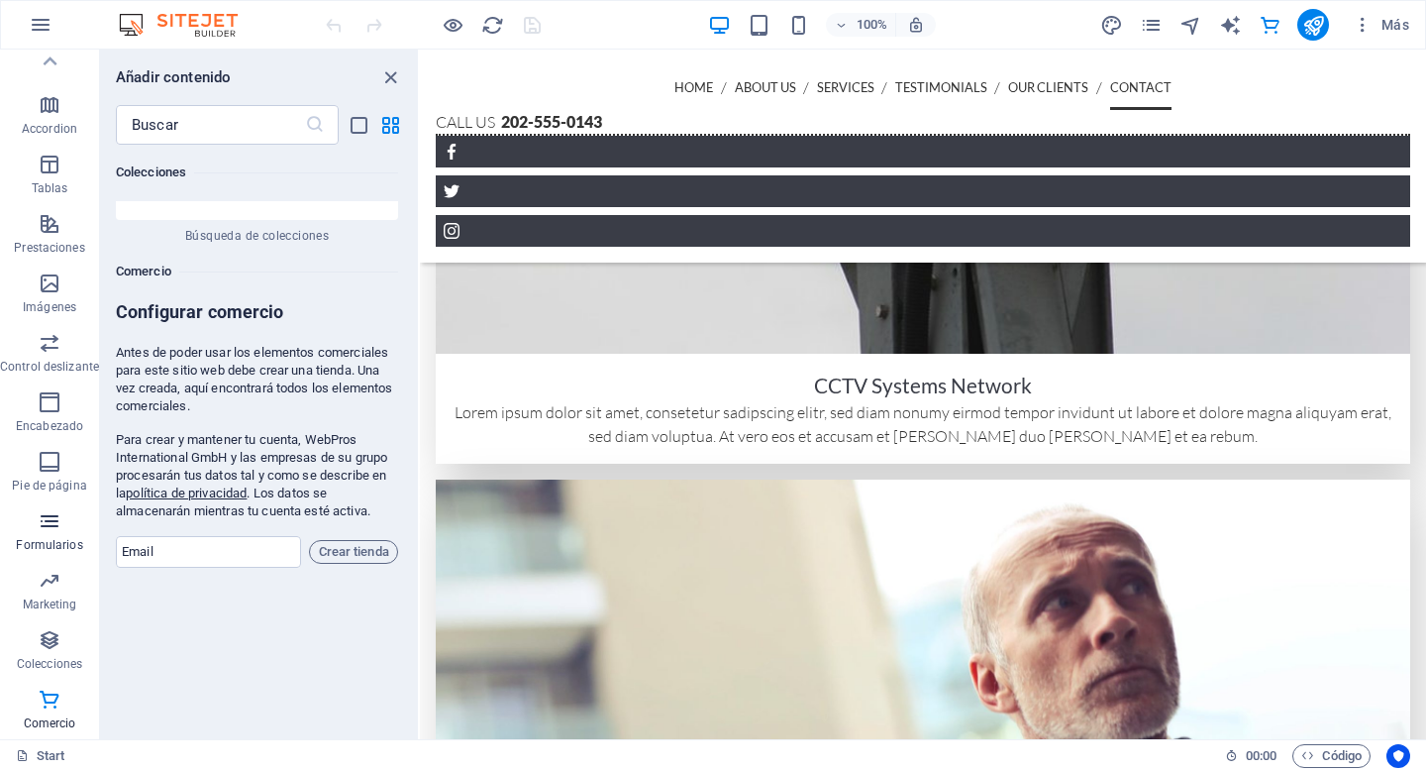
click at [43, 547] on p "Formularios" at bounding box center [49, 545] width 66 height 16
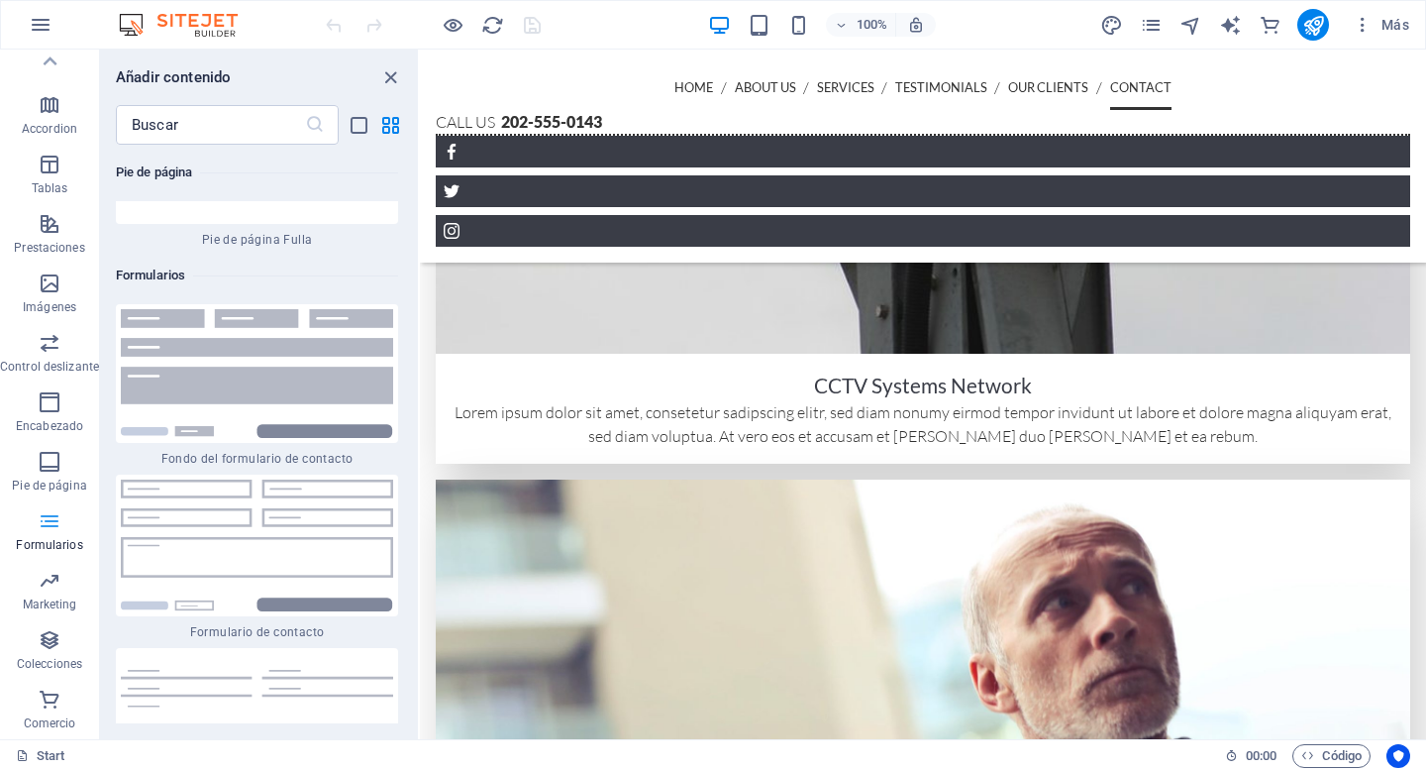
scroll to position [29002, 0]
click at [43, 242] on p "Prestaciones" at bounding box center [49, 248] width 70 height 16
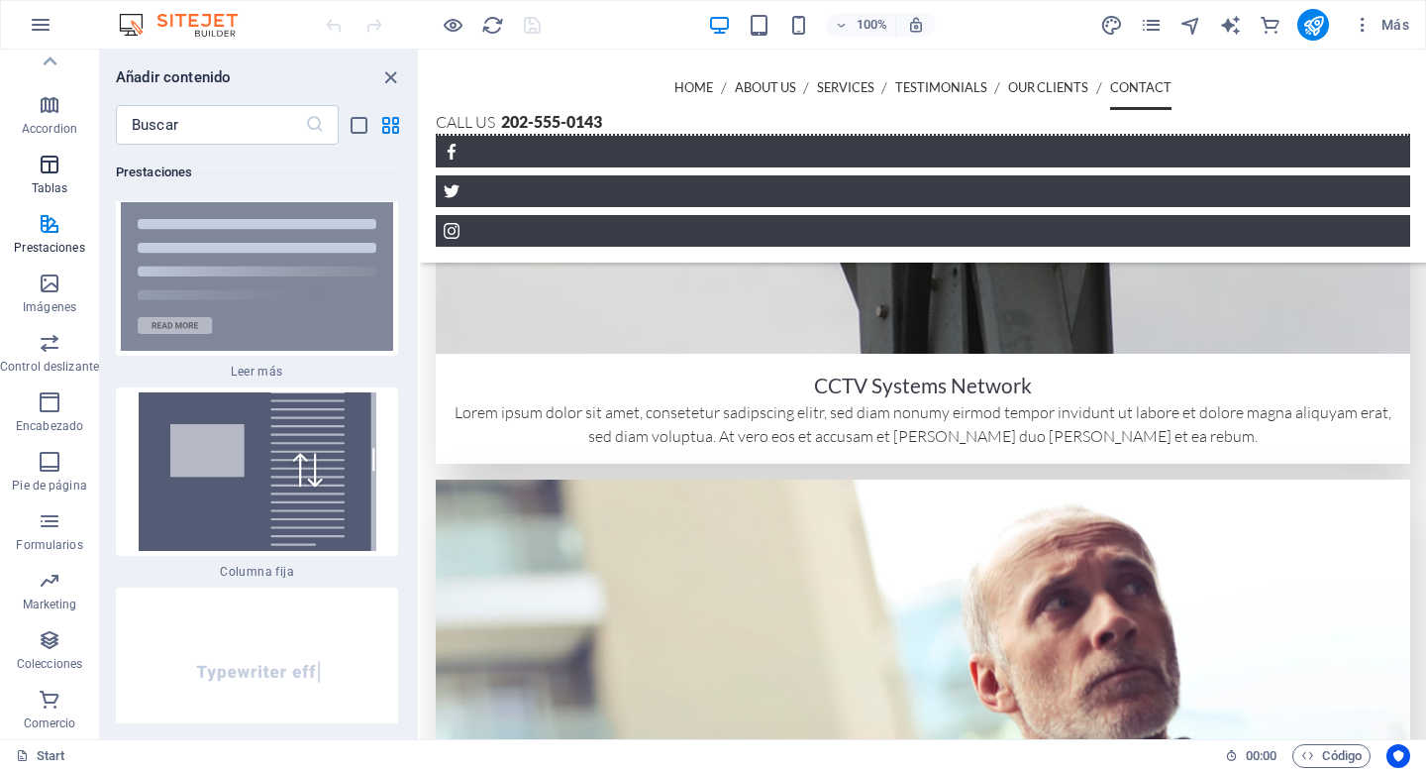
click at [51, 187] on p "Tablas" at bounding box center [50, 188] width 37 height 16
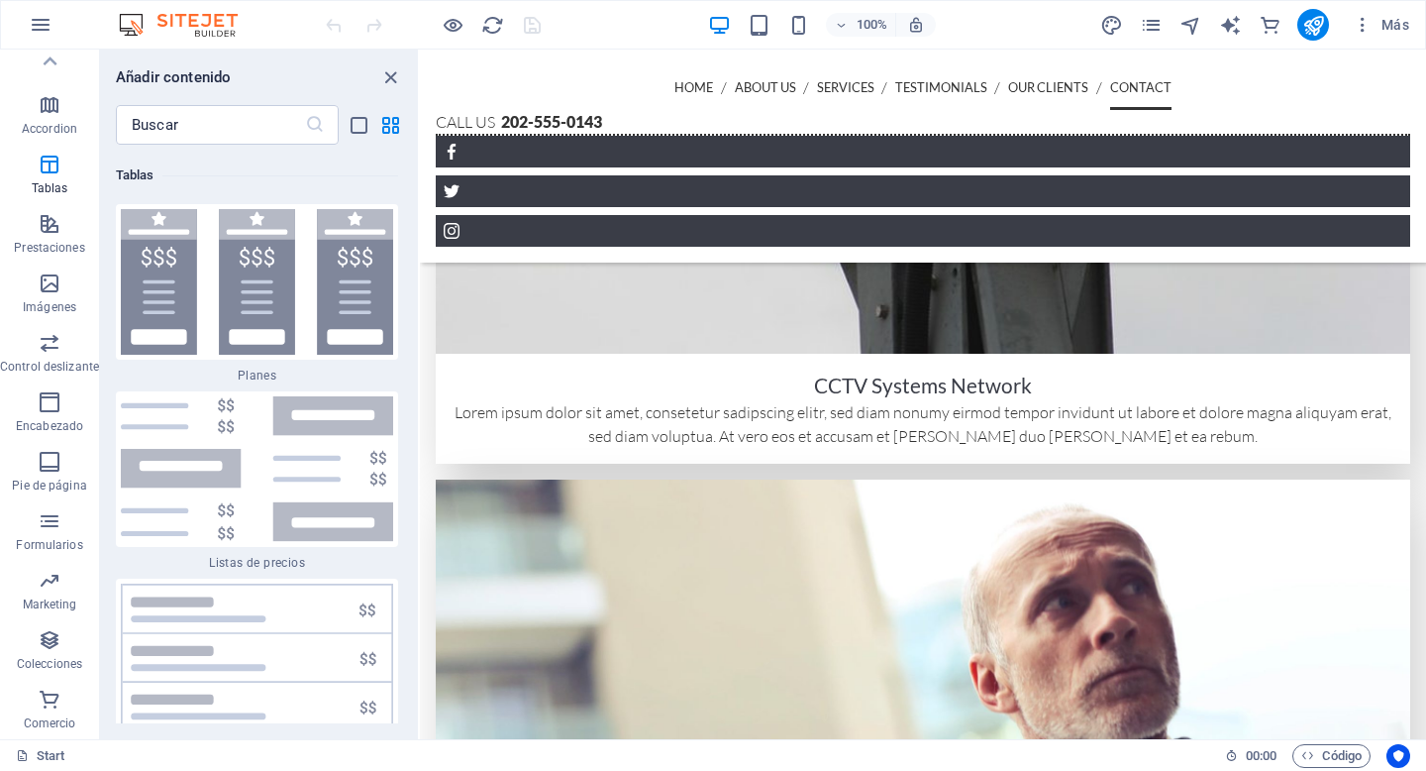
scroll to position [13405, 0]
click at [387, 75] on icon "close panel" at bounding box center [390, 77] width 23 height 23
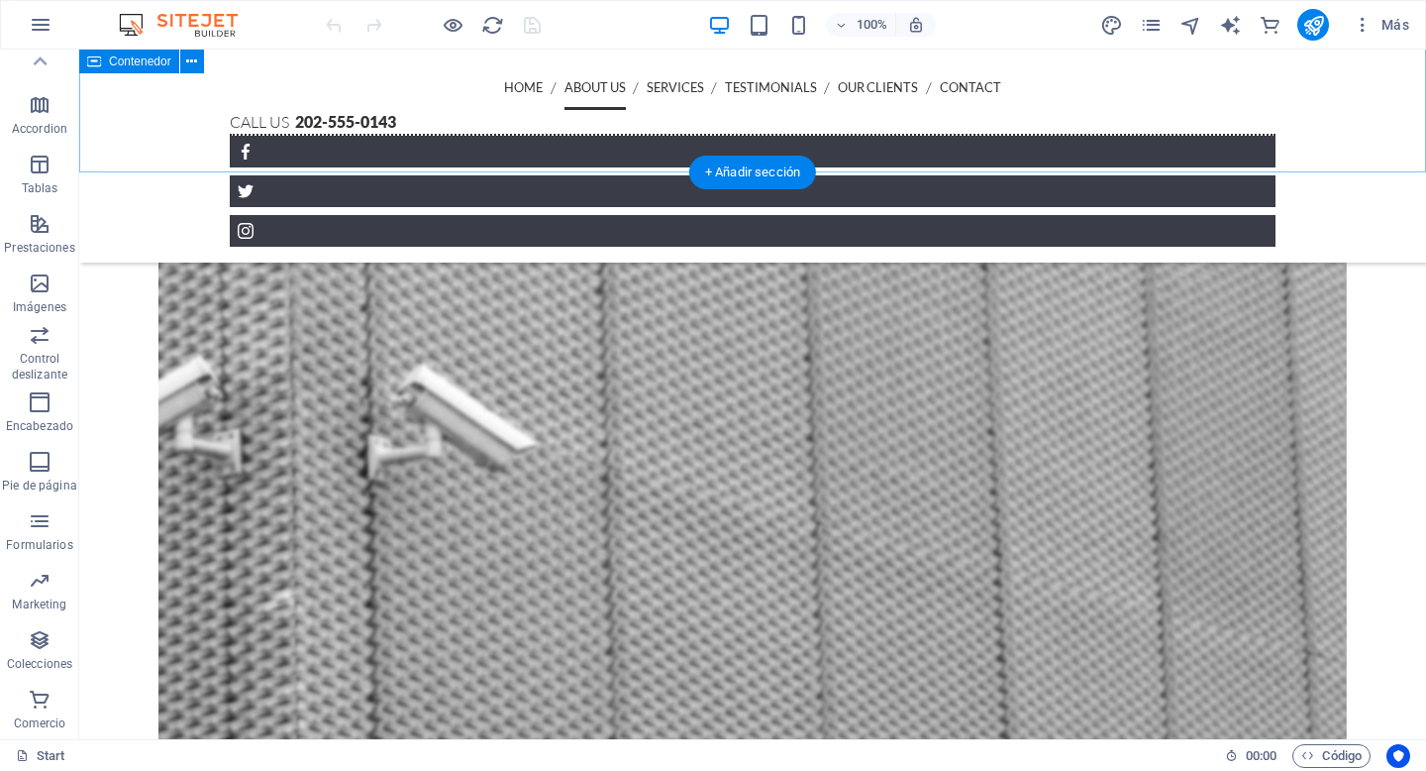
scroll to position [1437, 0]
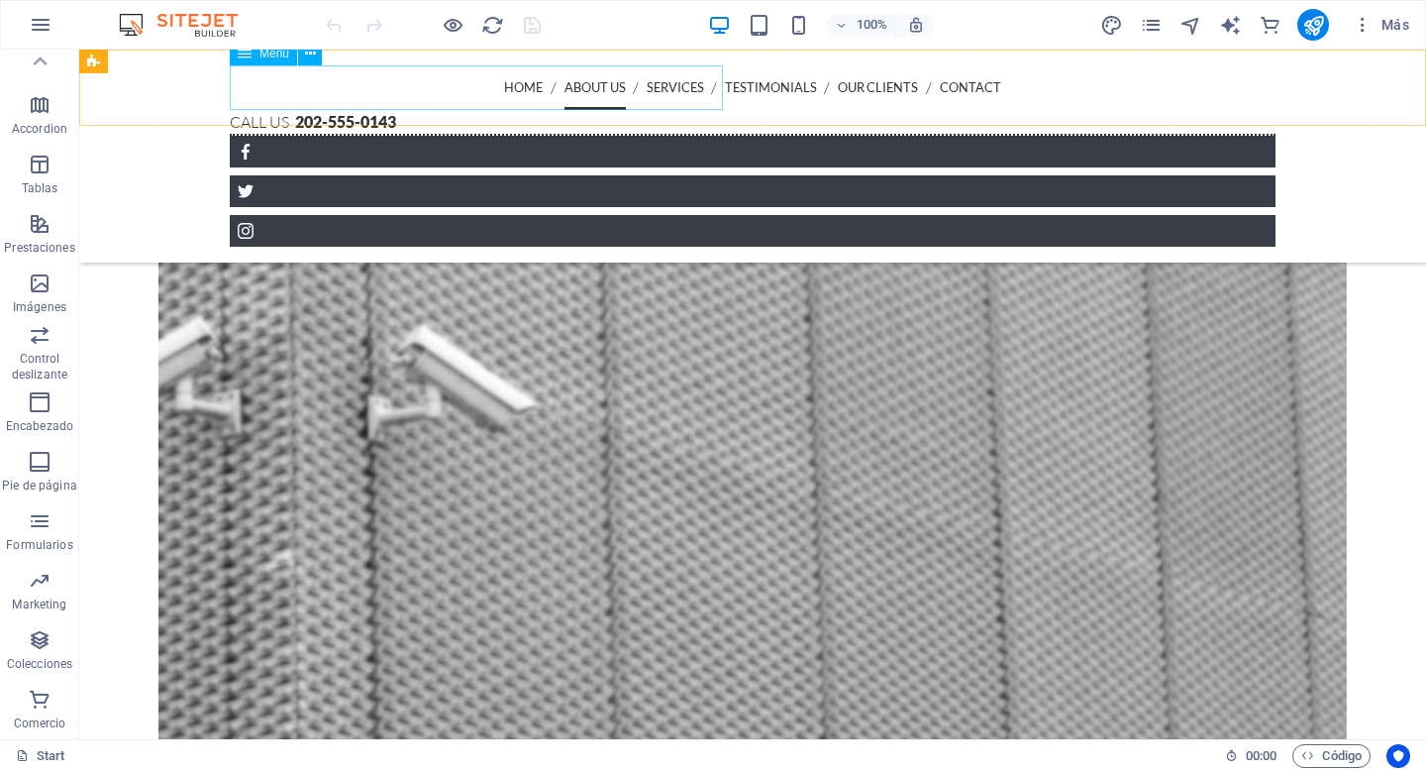
click at [486, 79] on nav "Home About us Services Testimonials Our Clients Contact" at bounding box center [753, 87] width 1046 height 45
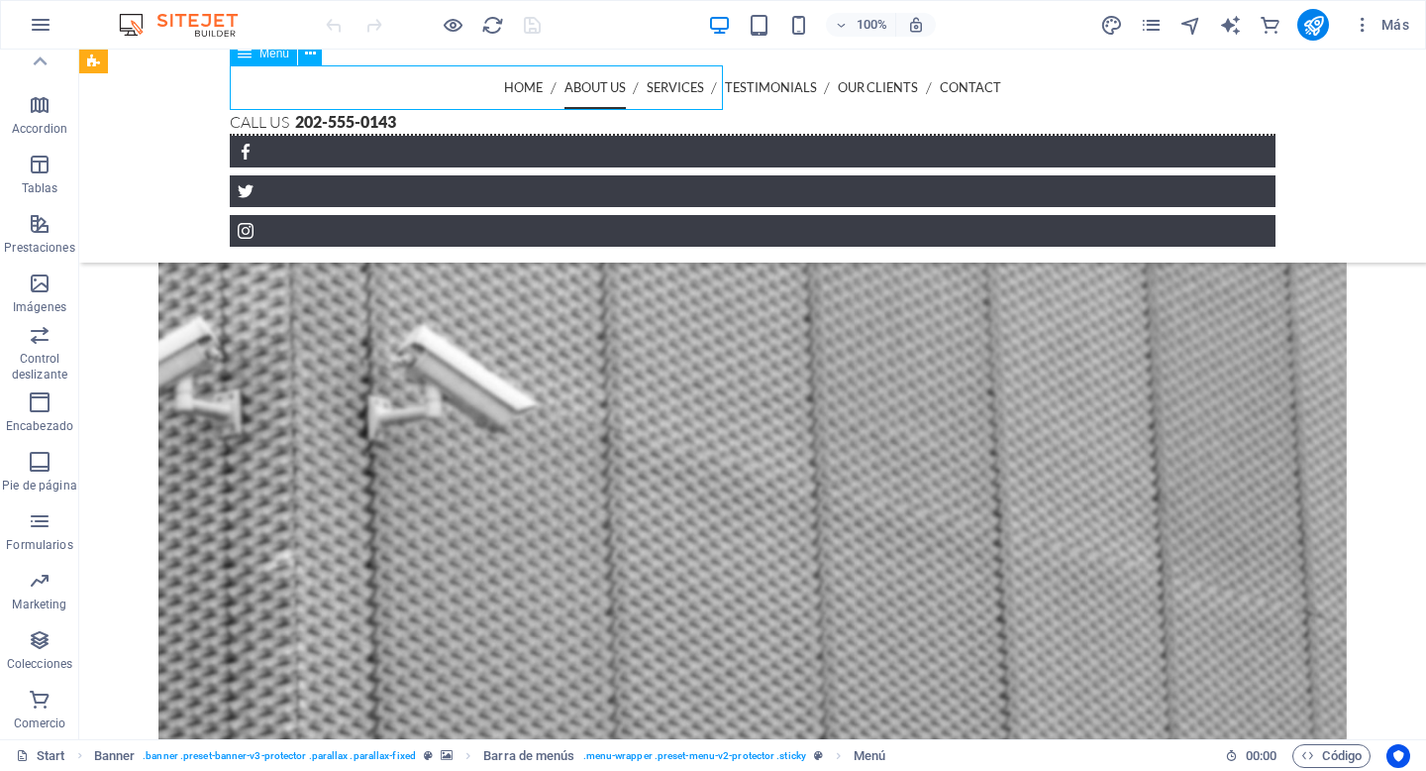
click at [489, 88] on nav "Home About us Services Testimonials Our Clients Contact" at bounding box center [753, 87] width 1046 height 45
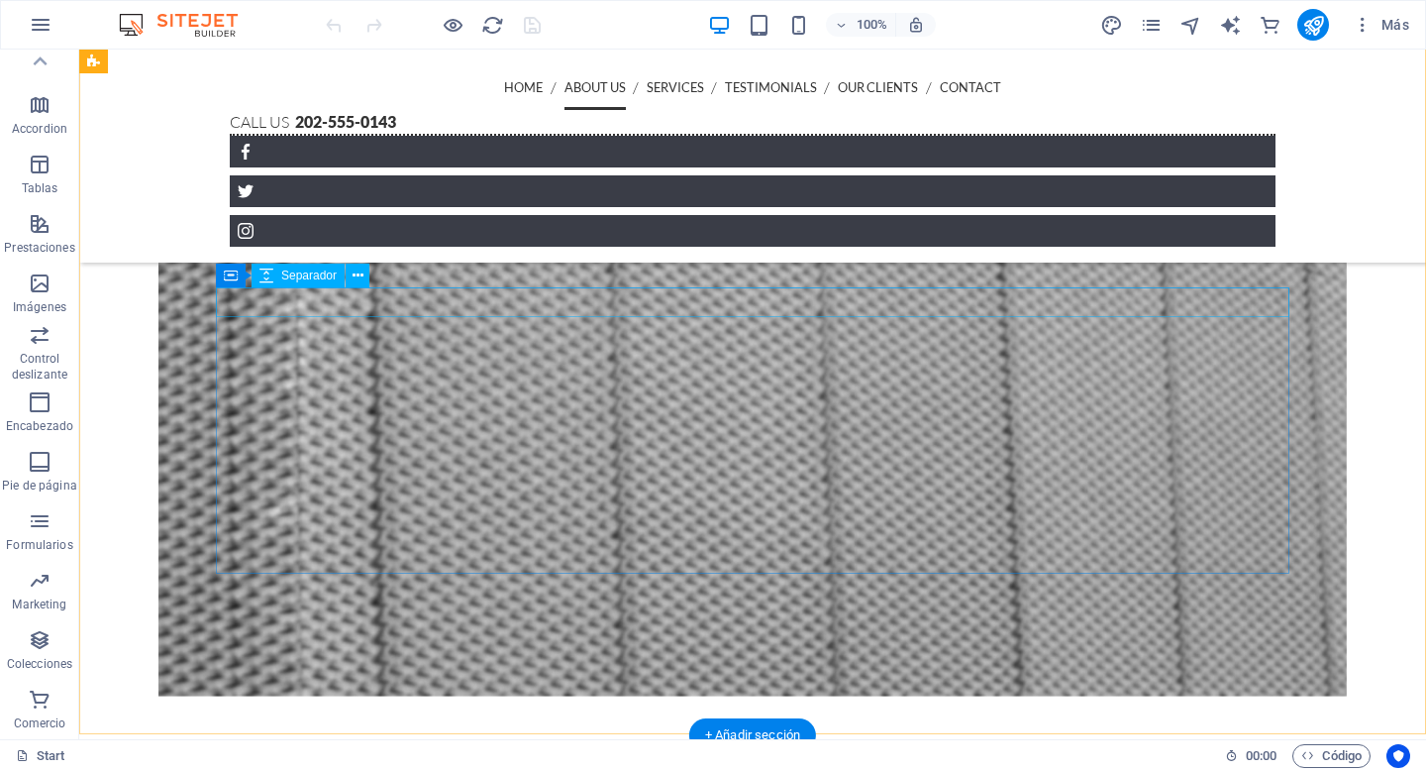
scroll to position [1862, 0]
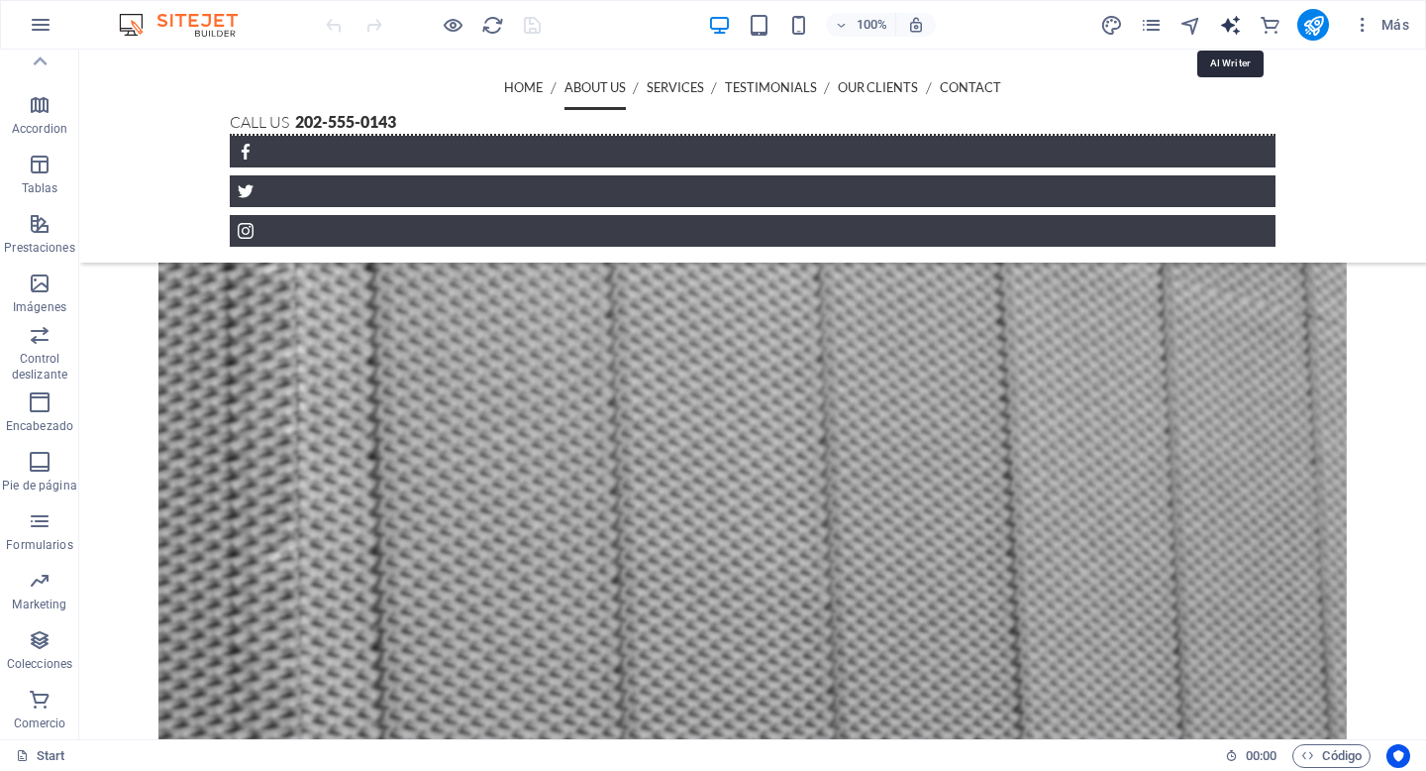
click at [1235, 31] on icon "text_generator" at bounding box center [1230, 25] width 23 height 23
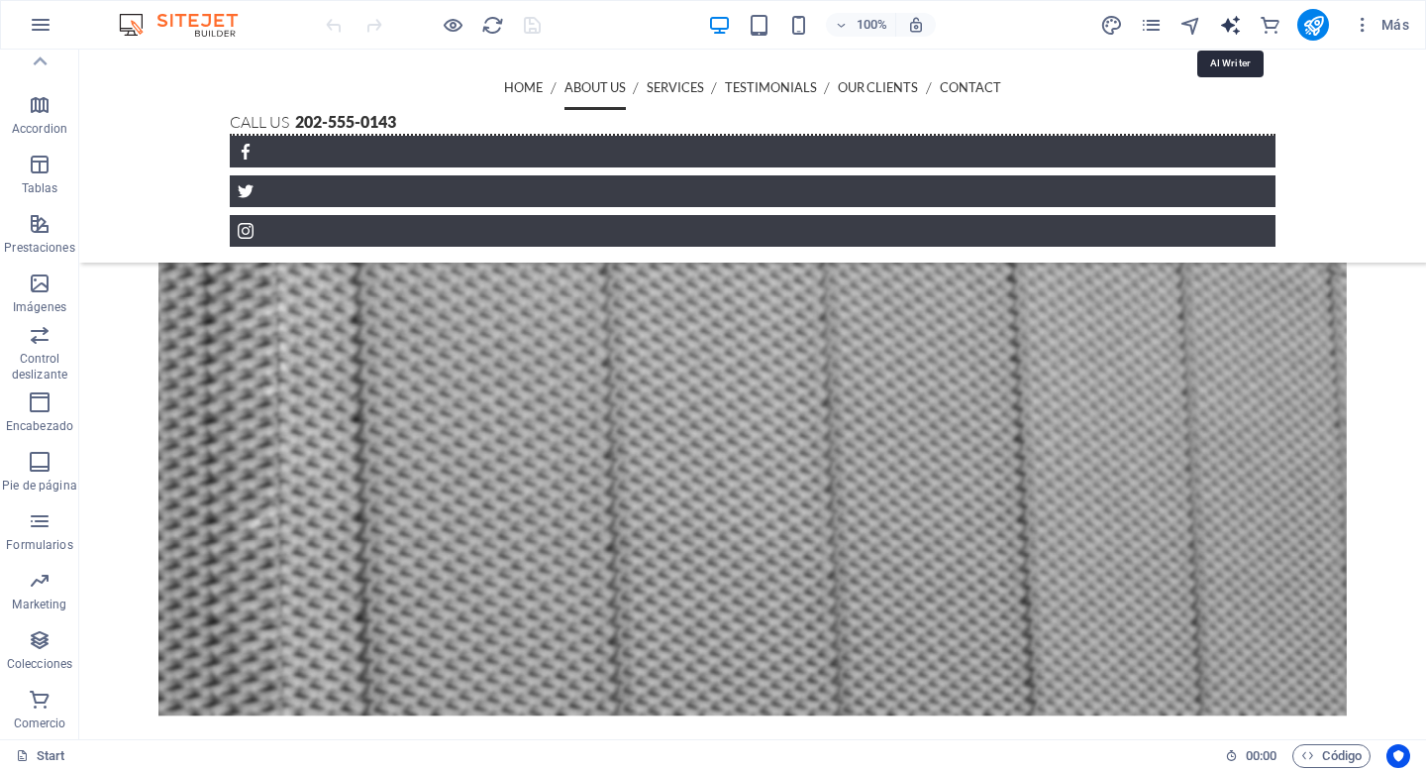
select select "English"
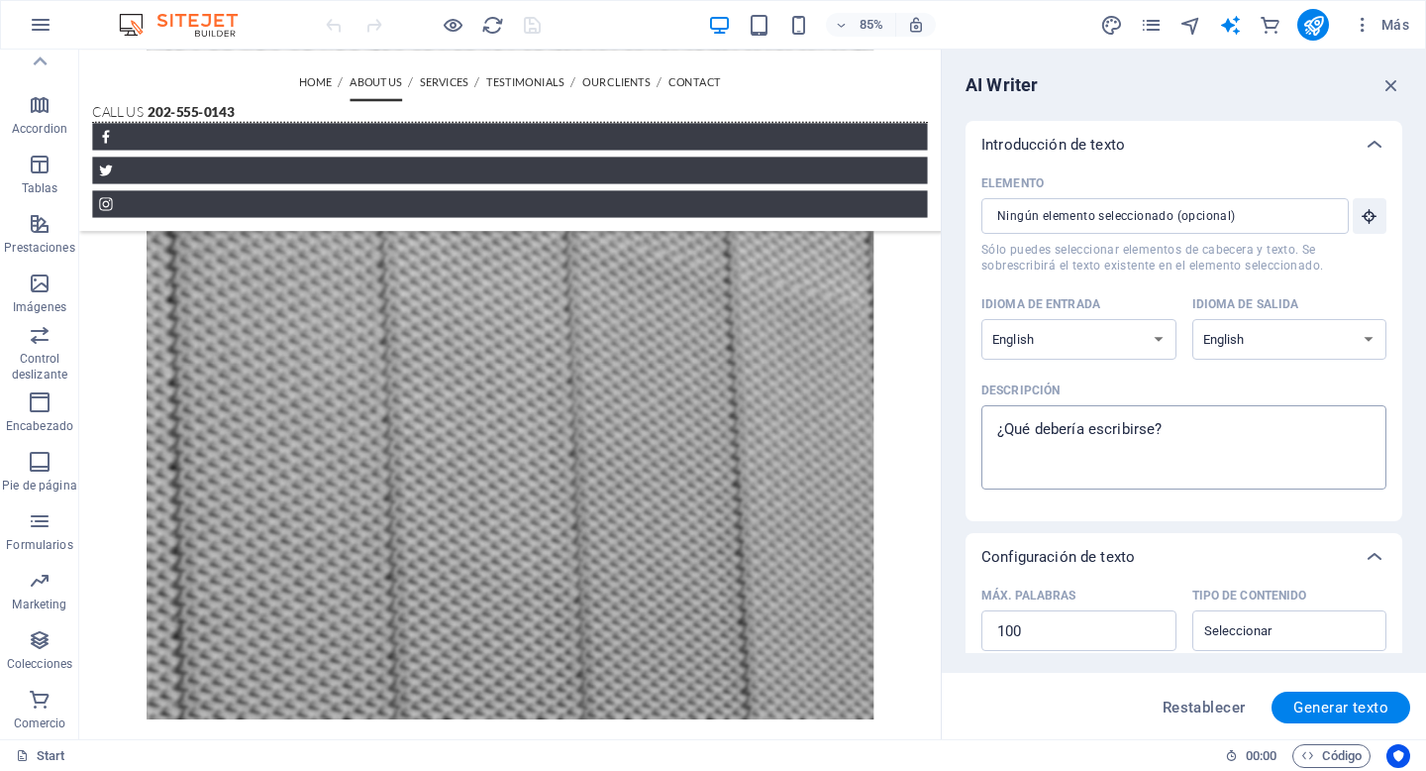
type textarea "x"
click at [1087, 435] on textarea "Descripción x ​" at bounding box center [1183, 447] width 385 height 64
click at [1228, 415] on textarea "Descripción x ​" at bounding box center [1183, 447] width 385 height 64
paste textarea "Diseña una página web corporativa moderna, elegante y profesional para Pricium …"
type textarea "Diseña una página web corporativa moderna, elegante y profesional para Pricium …"
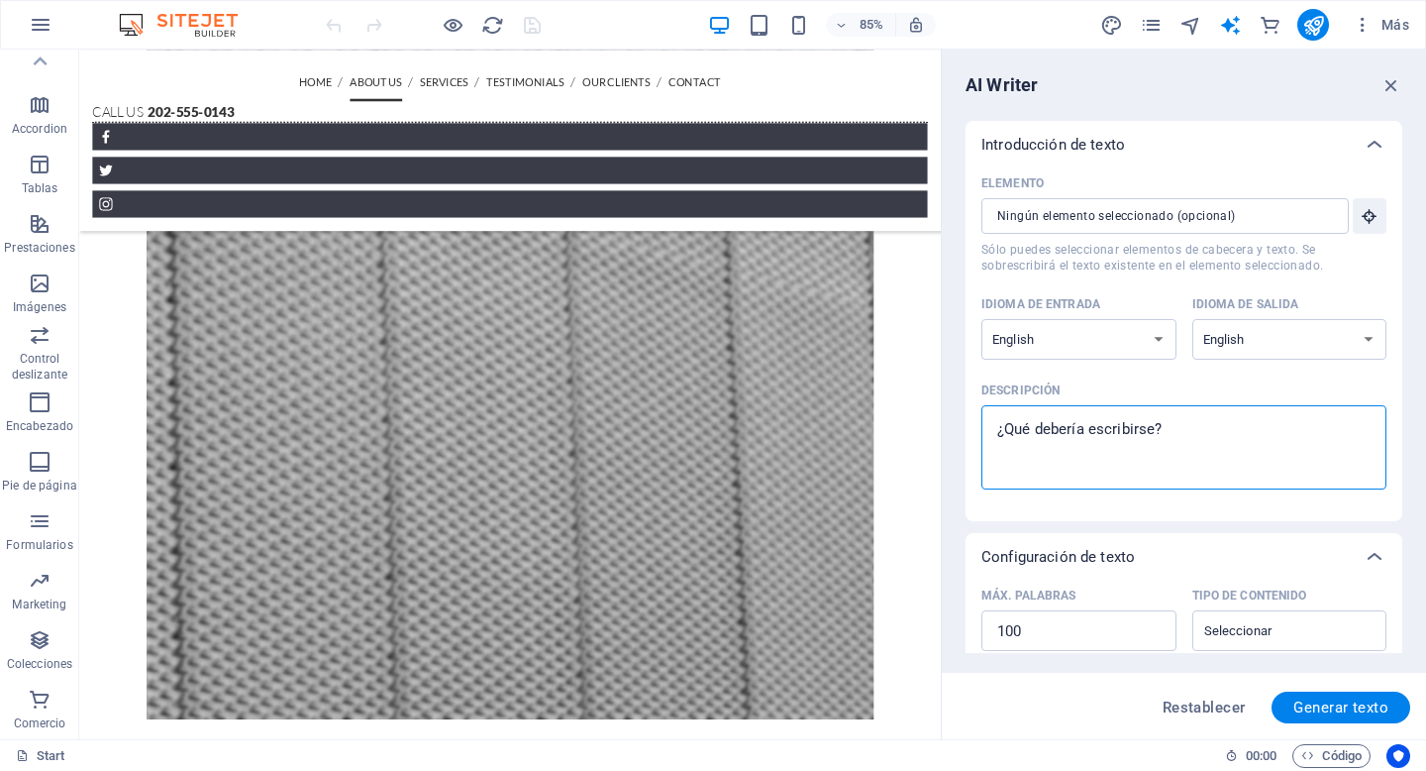
type textarea "x"
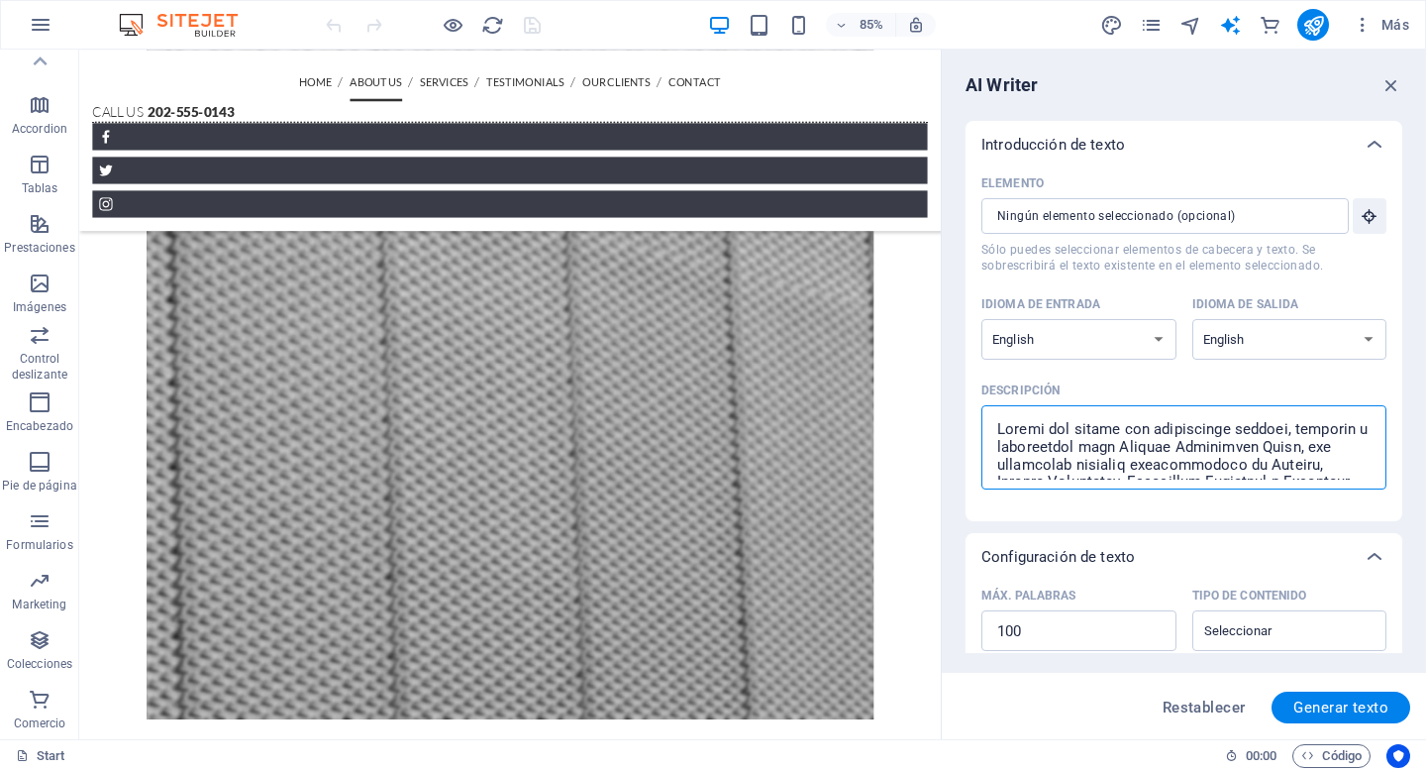
scroll to position [3998, 0]
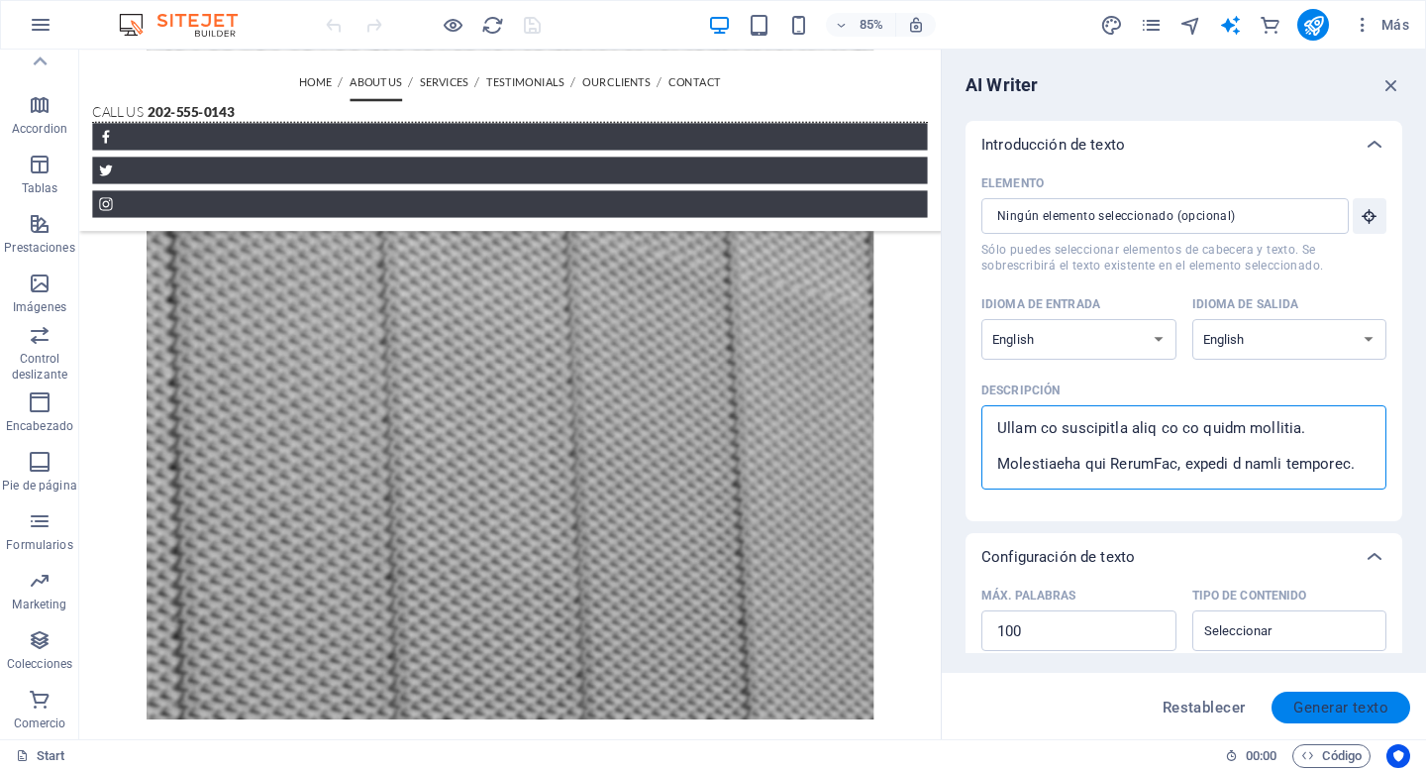
type textarea "Diseña una página web corporativa moderna, elegante y profesional para Pricium …"
click at [1320, 703] on span "Generar texto" at bounding box center [1340, 707] width 95 height 16
type textarea "x"
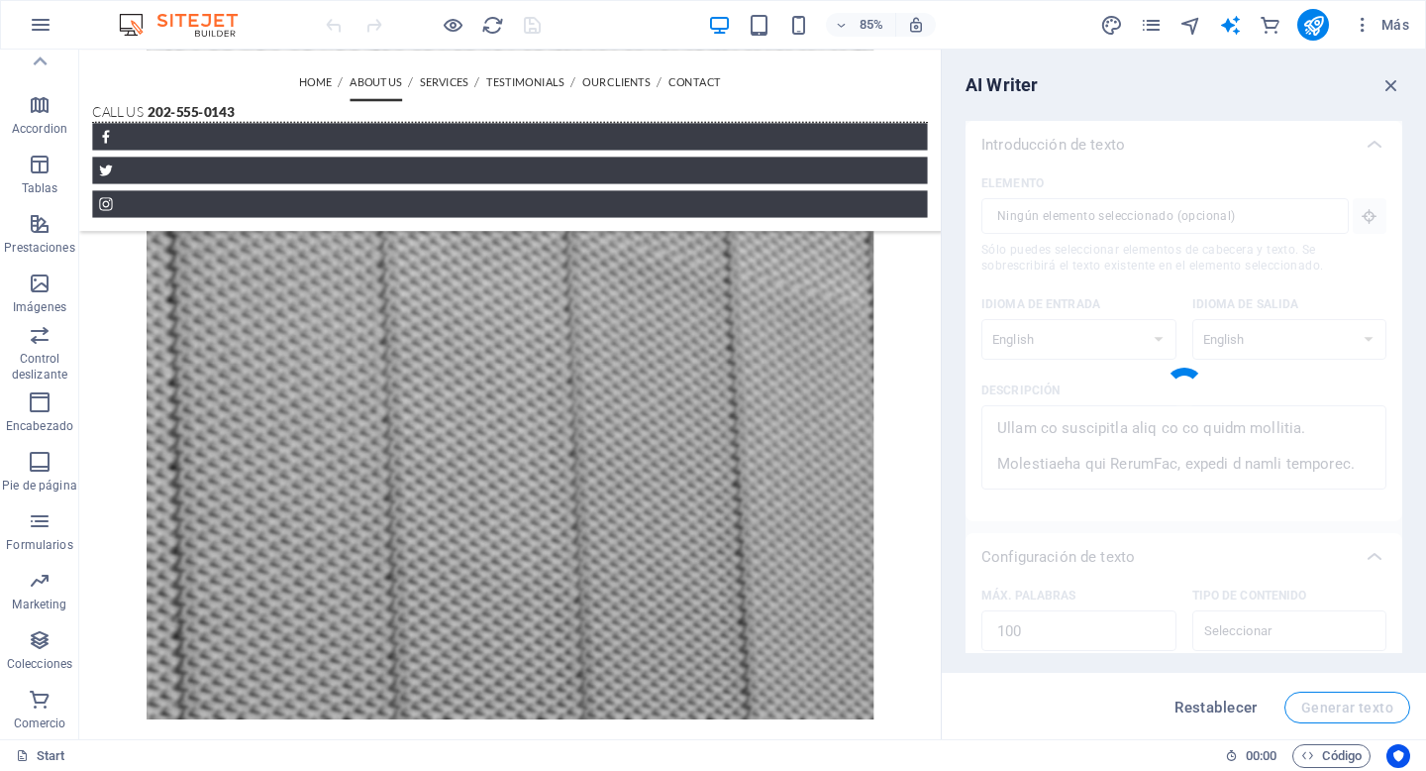
type textarea "x"
type textarea "Create a modern, elegant, and professional corporate website for Pricium Consul…"
type textarea "x"
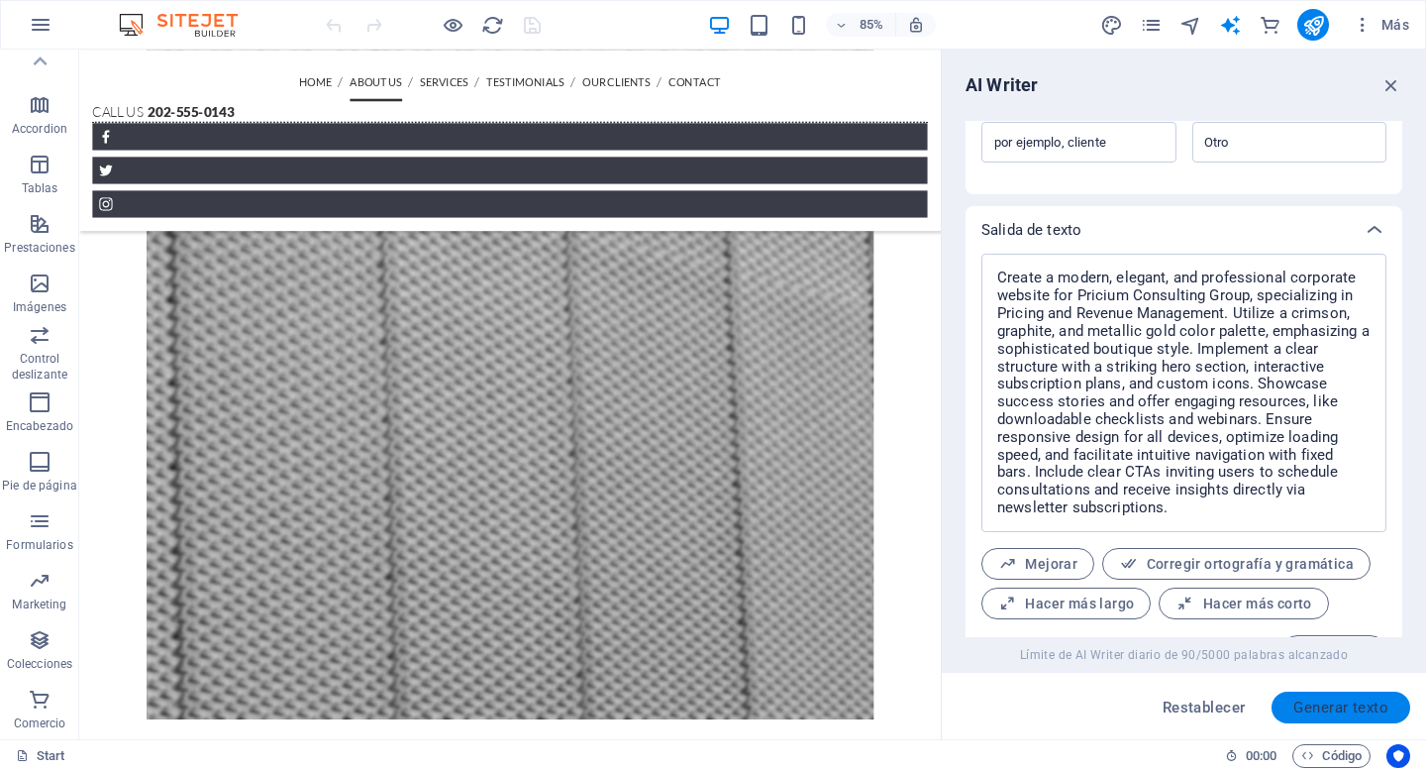
scroll to position [706, 0]
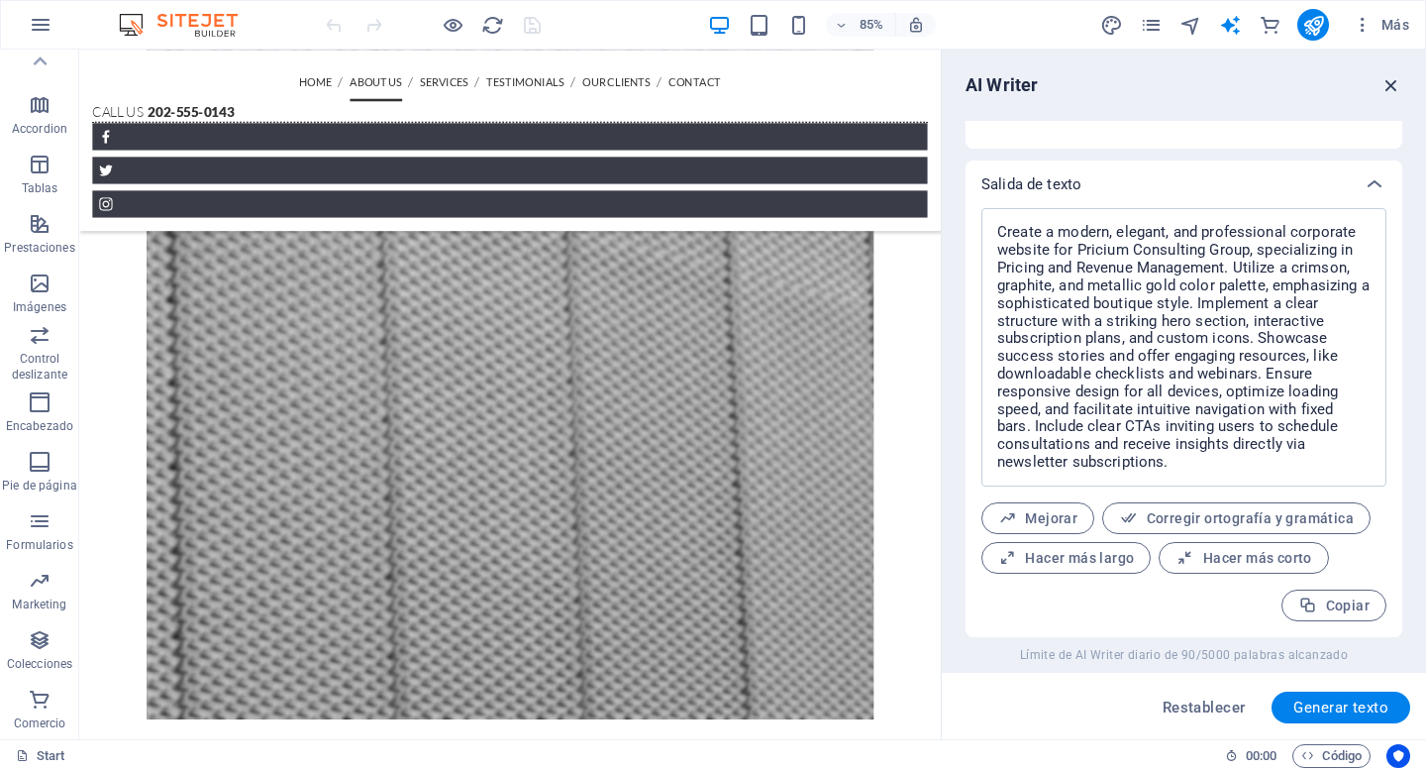
click at [1385, 85] on icon "button" at bounding box center [1392, 85] width 22 height 22
type textarea "x"
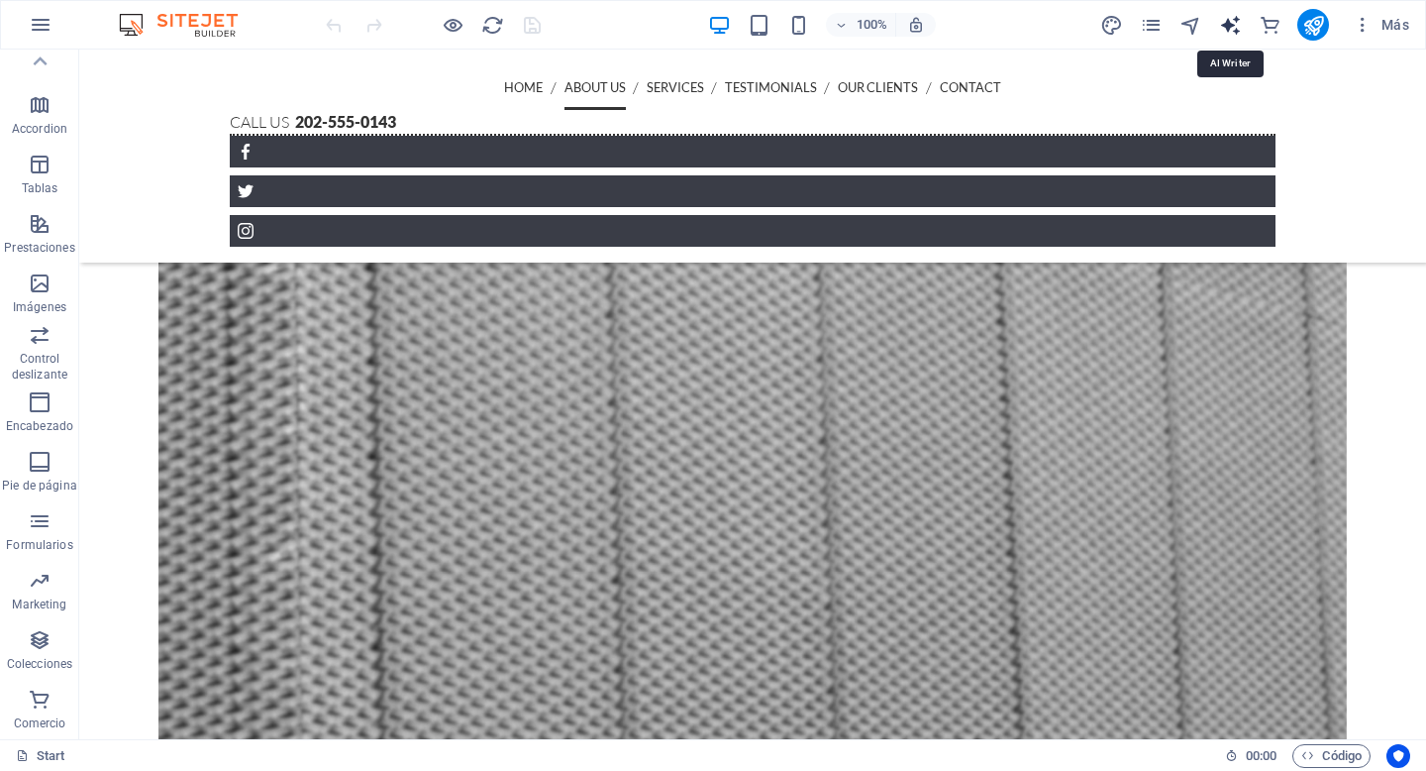
click at [1228, 26] on icon "text_generator" at bounding box center [1230, 25] width 23 height 23
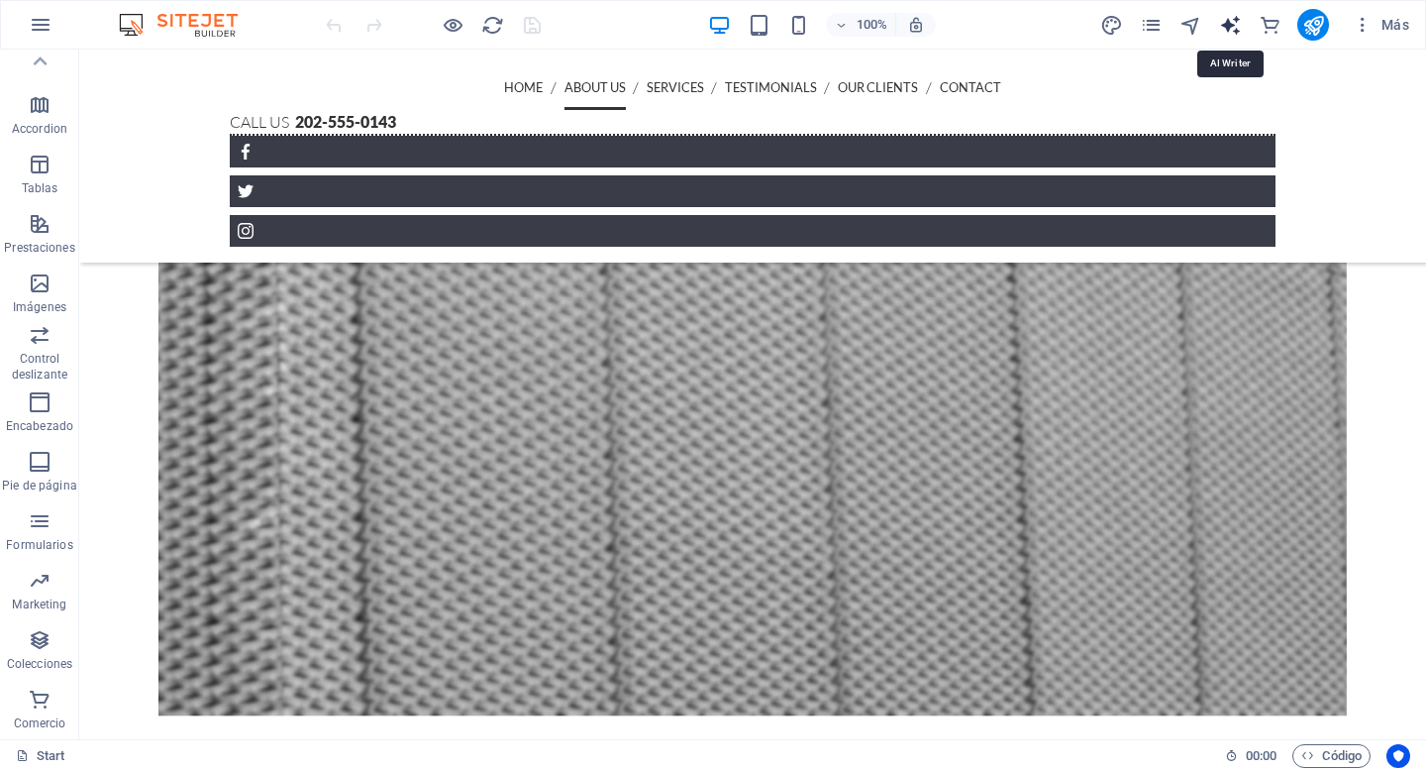
select select "English"
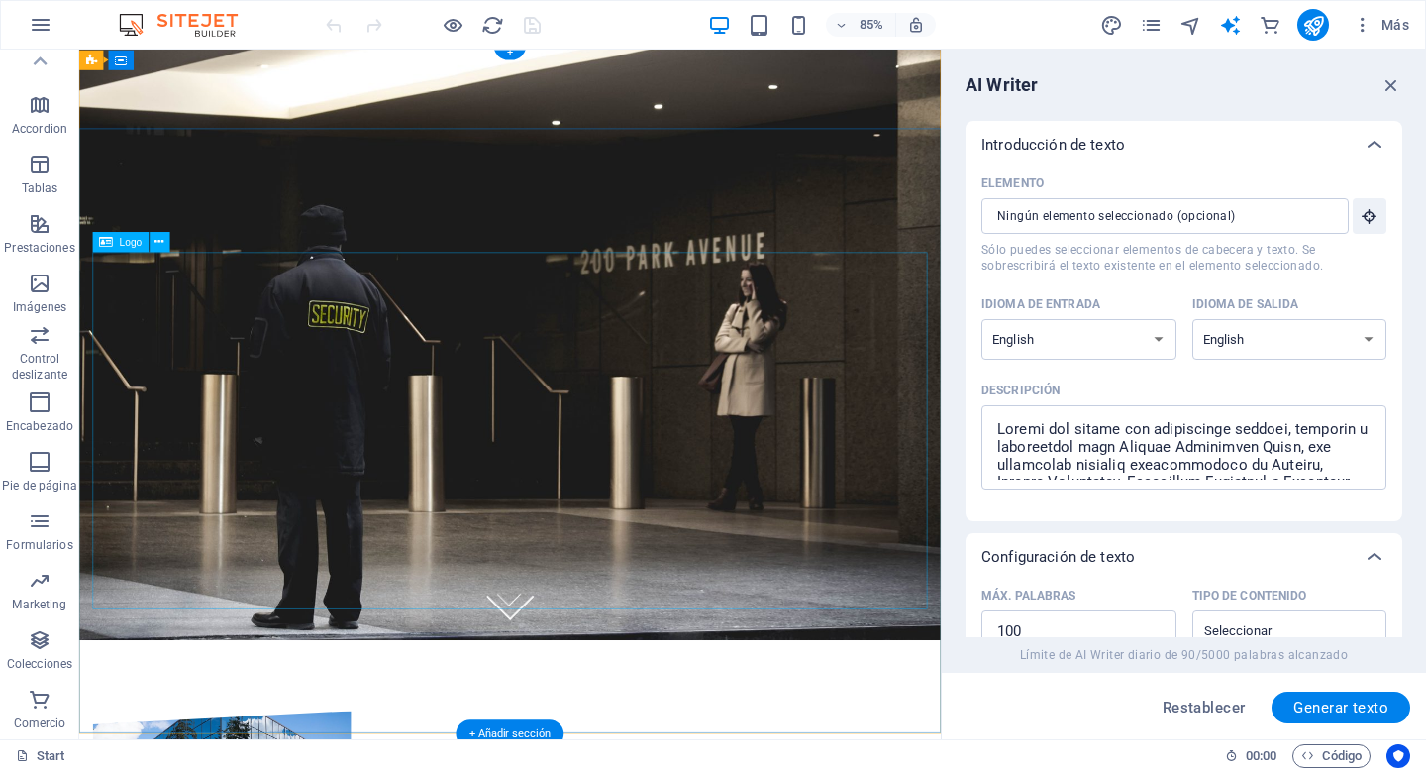
scroll to position [0, 0]
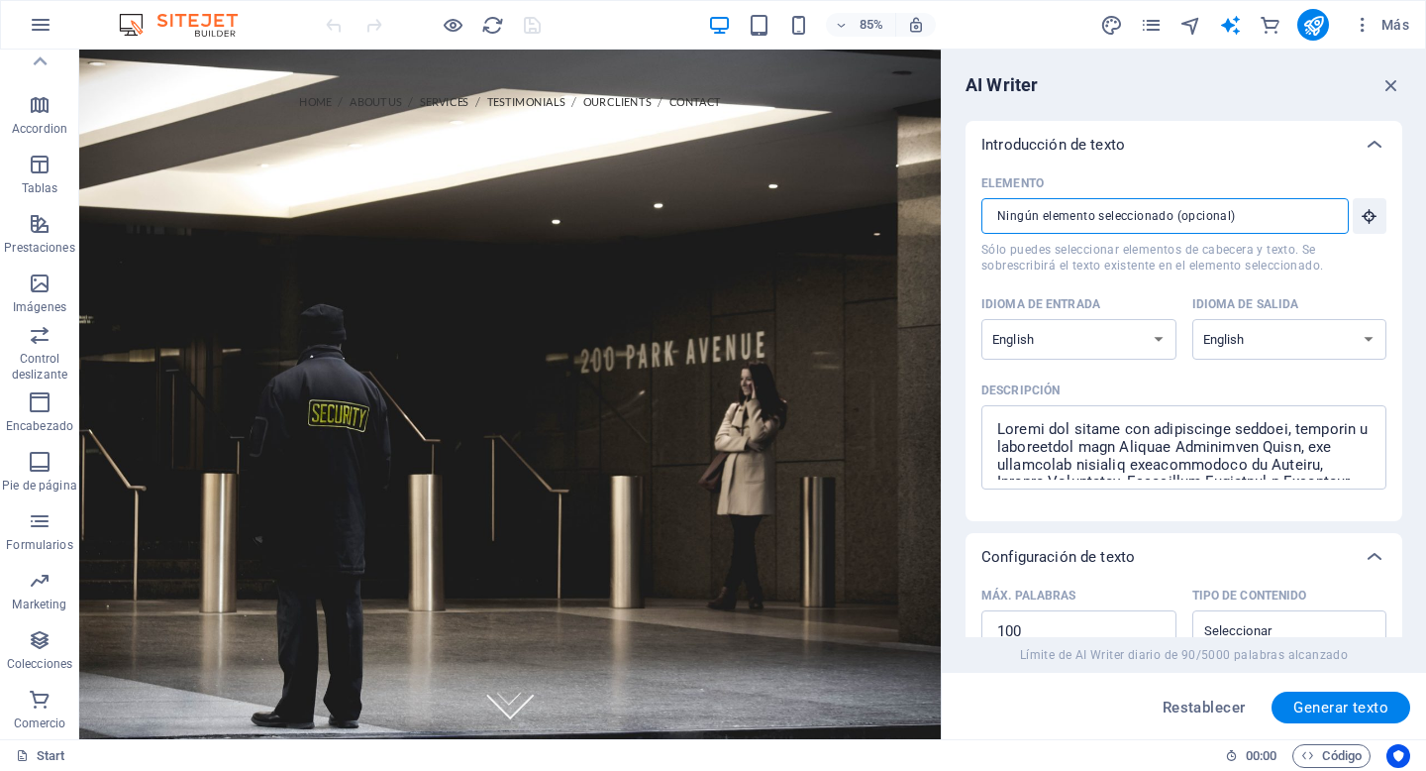
click at [1169, 231] on input "Elemento ​ Sólo puedes seleccionar elementos de cabecera y texto. Se sobrescrib…" at bounding box center [1158, 216] width 354 height 36
click at [1178, 218] on input "Elemento ​ Sólo puedes seleccionar elementos de cabecera y texto. Se sobrescrib…" at bounding box center [1158, 216] width 354 height 36
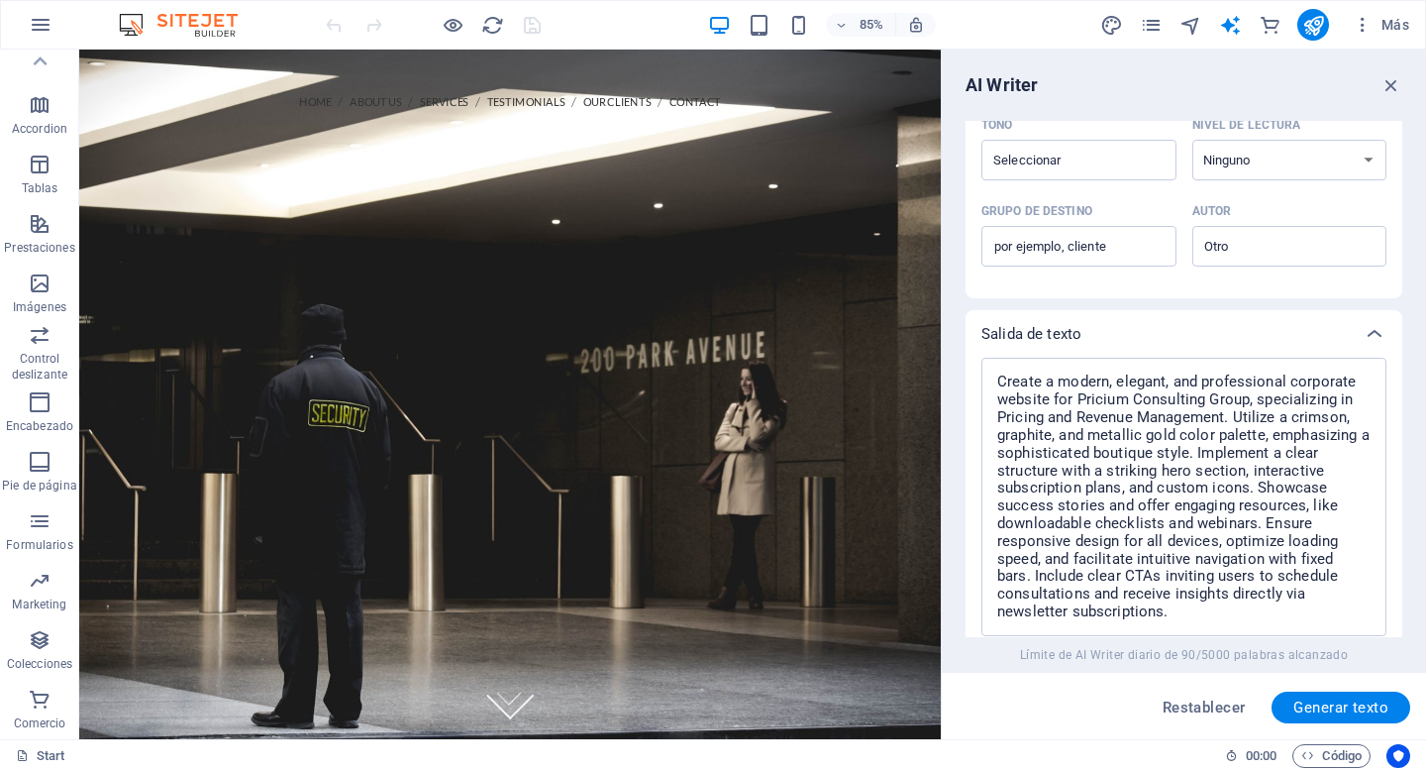
scroll to position [706, 0]
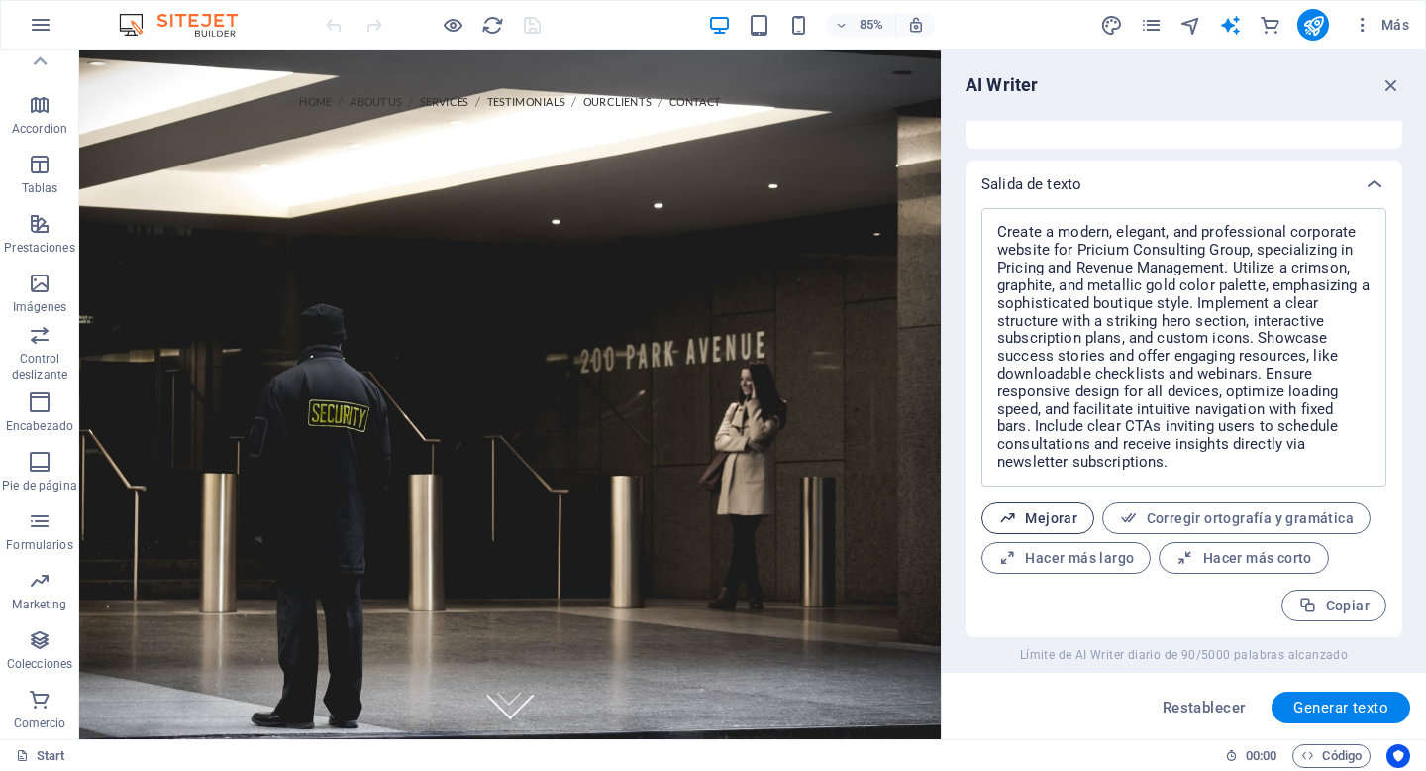
click at [1055, 522] on span "Mejorar" at bounding box center [1037, 518] width 79 height 19
type textarea "x"
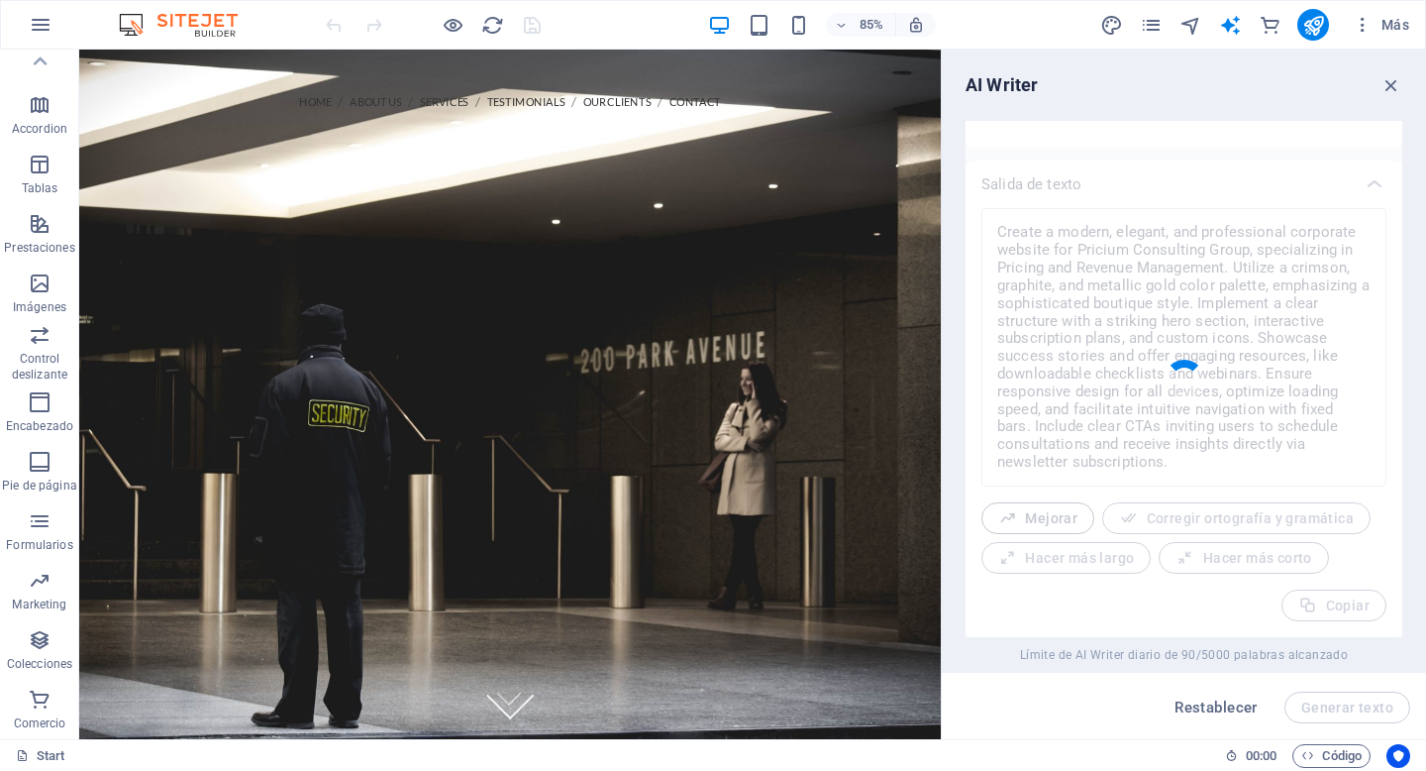
type textarea "x"
type textarea "Design a contemporary, sophisticated, and professional corporate website for Pr…"
type textarea "x"
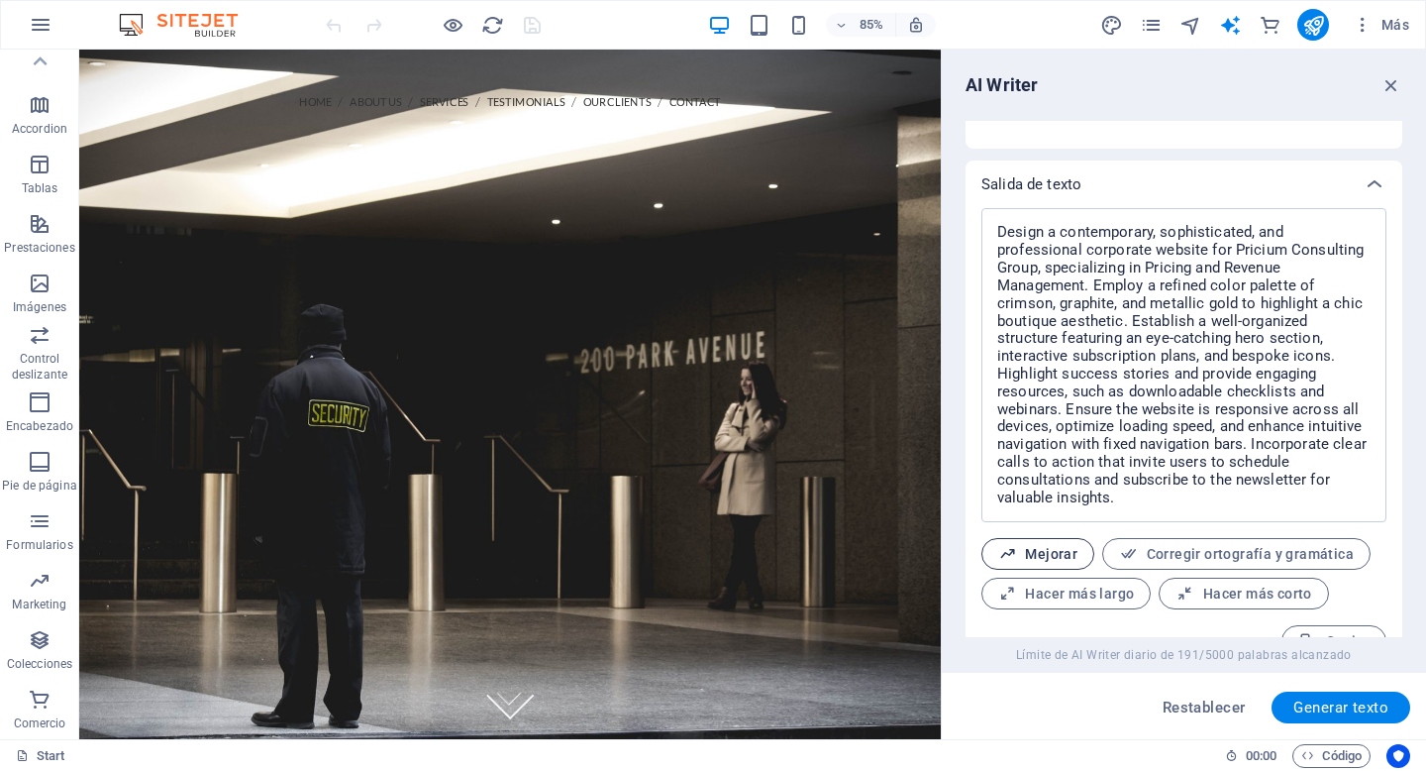
scroll to position [742, 0]
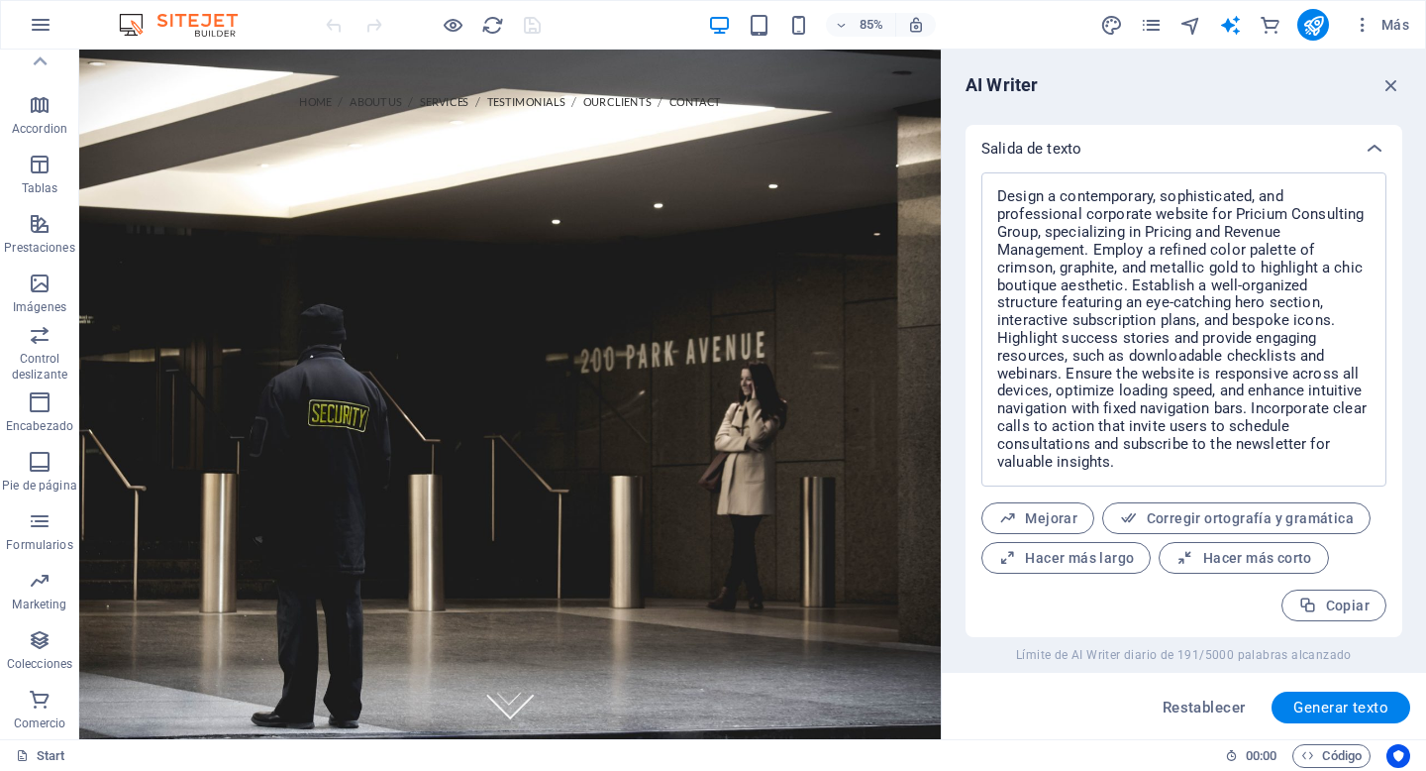
click at [1388, 97] on div "AI Writer Introducción de texto Elemento ​ Sólo puedes seleccionar elementos de…" at bounding box center [1184, 394] width 484 height 689
click at [1396, 82] on icon "button" at bounding box center [1392, 85] width 22 height 22
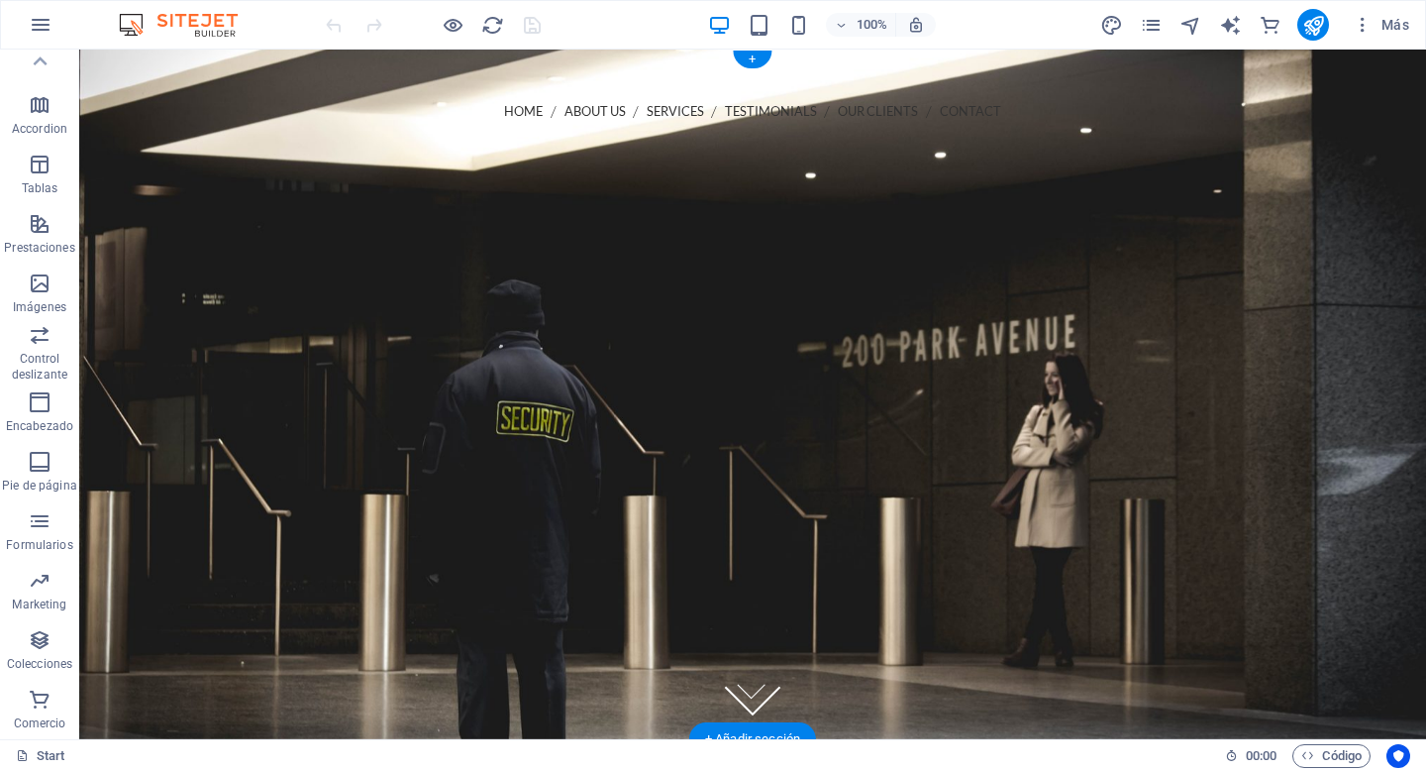
drag, startPoint x: 1402, startPoint y: 77, endPoint x: 1425, endPoint y: 160, distance: 86.3
click at [1371, 36] on button "Más" at bounding box center [1381, 25] width 72 height 32
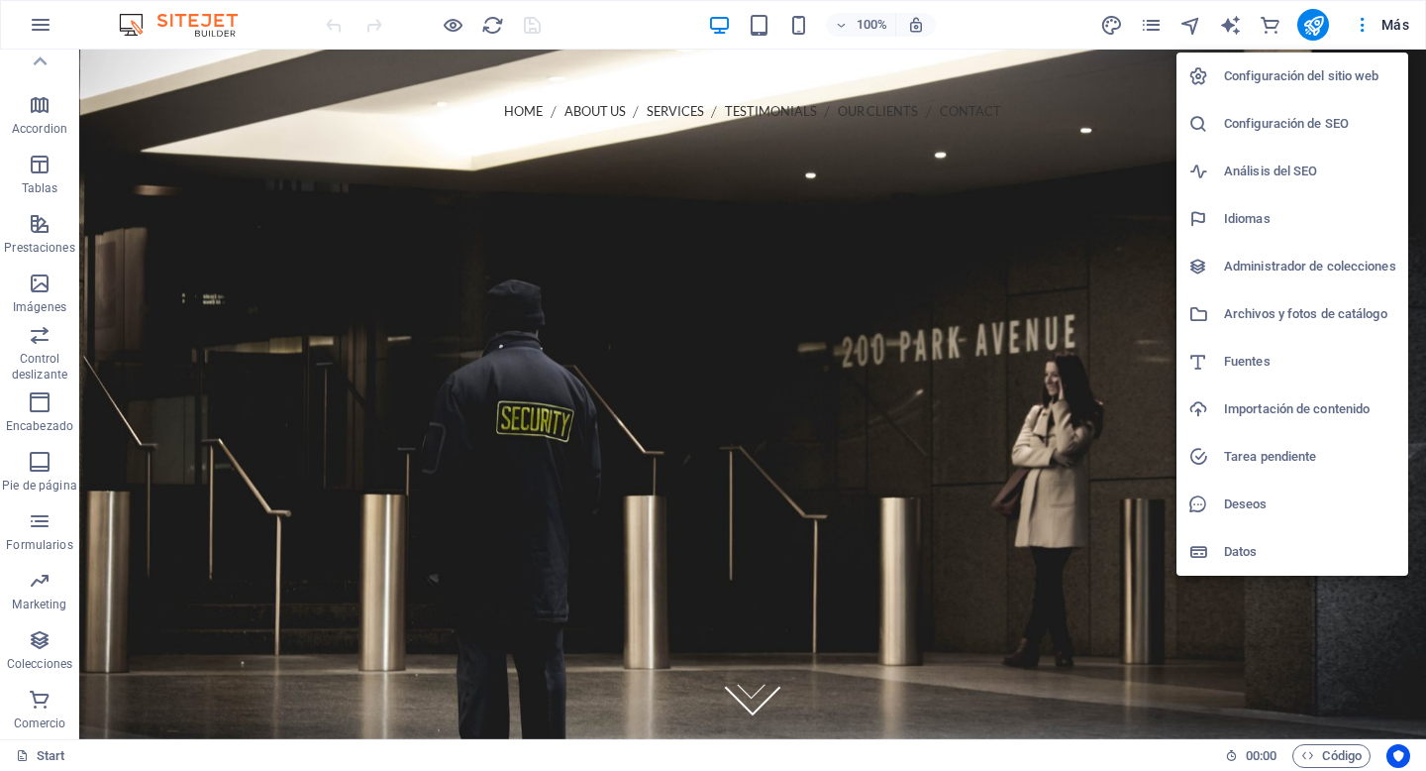
click at [1396, 26] on div at bounding box center [713, 385] width 1426 height 771
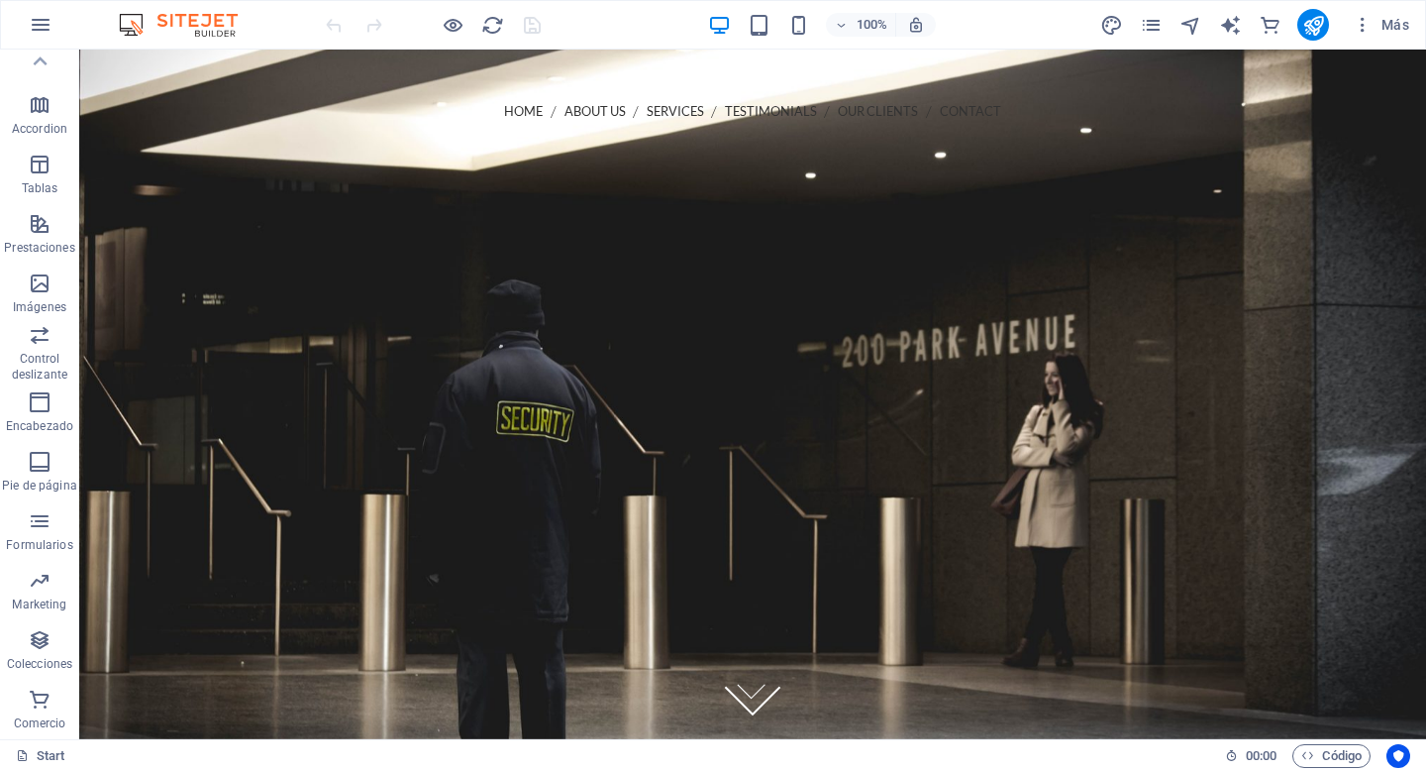
click at [1396, 26] on span "Más" at bounding box center [1381, 25] width 56 height 20
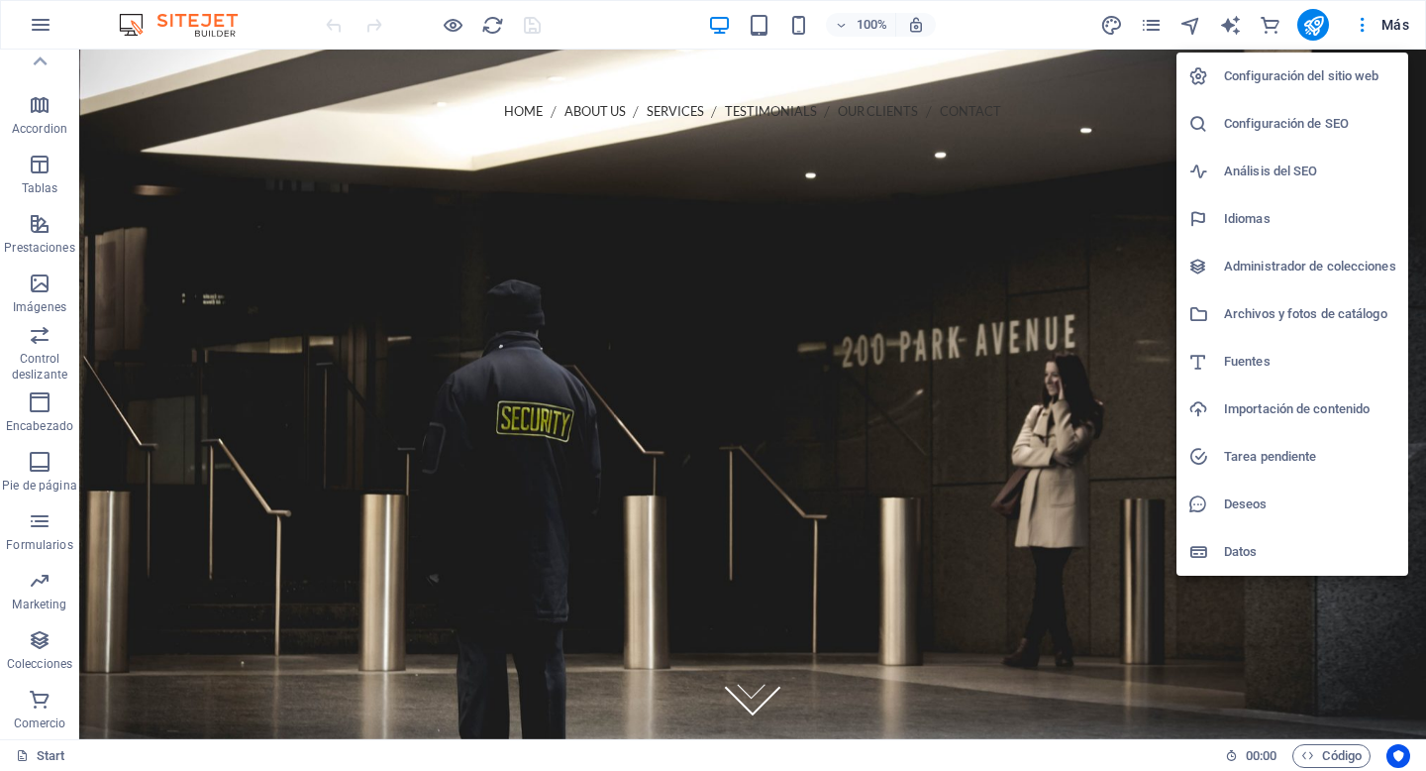
click at [1396, 26] on div at bounding box center [713, 385] width 1426 height 771
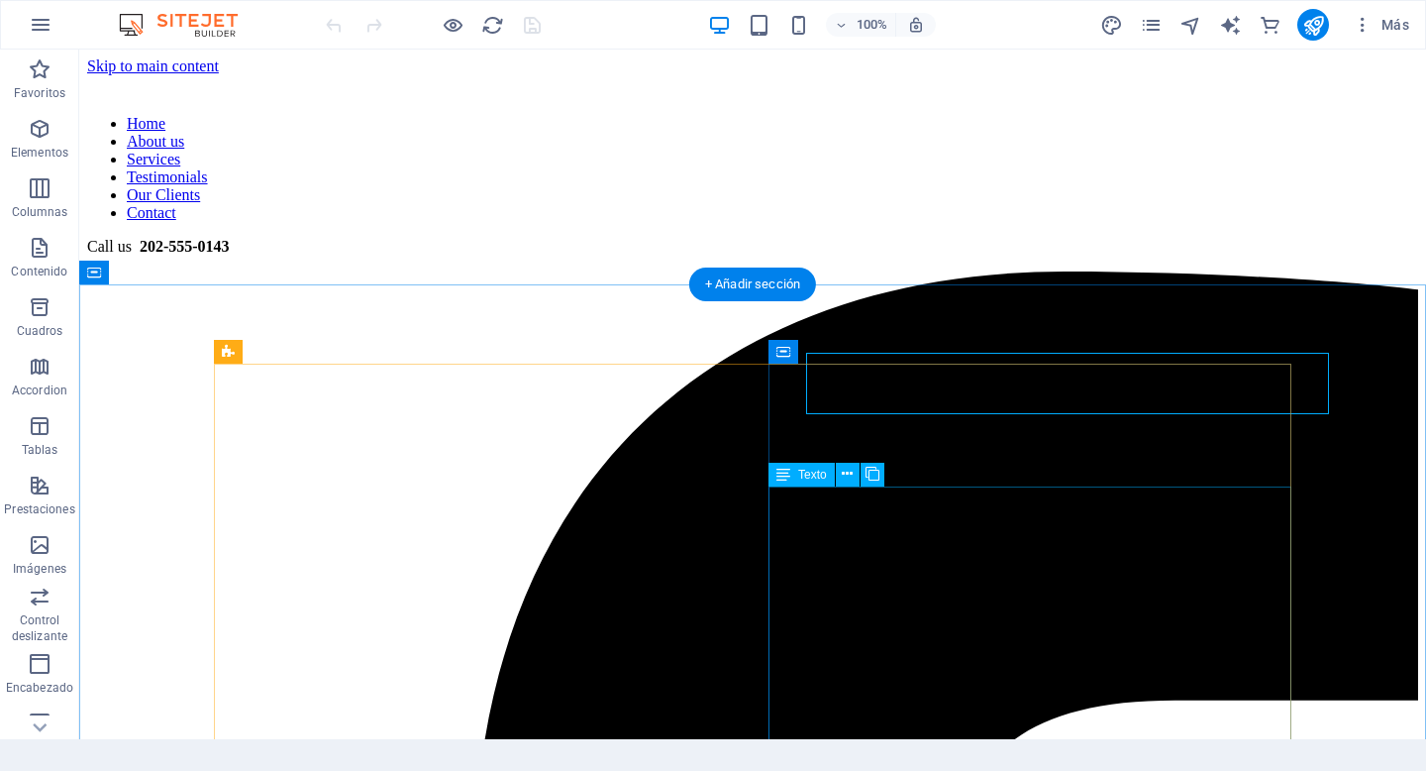
scroll to position [455, 0]
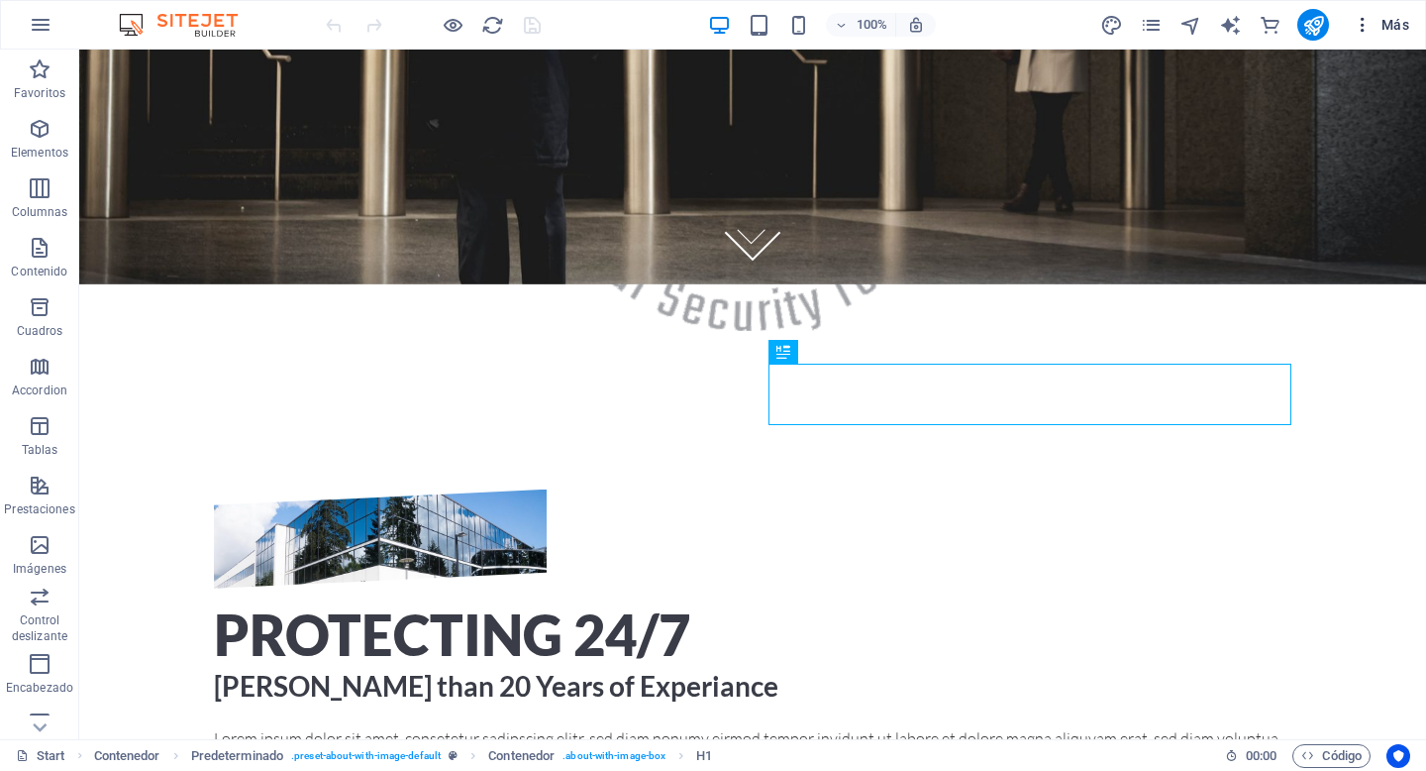
click at [1378, 17] on span "Más" at bounding box center [1381, 25] width 56 height 20
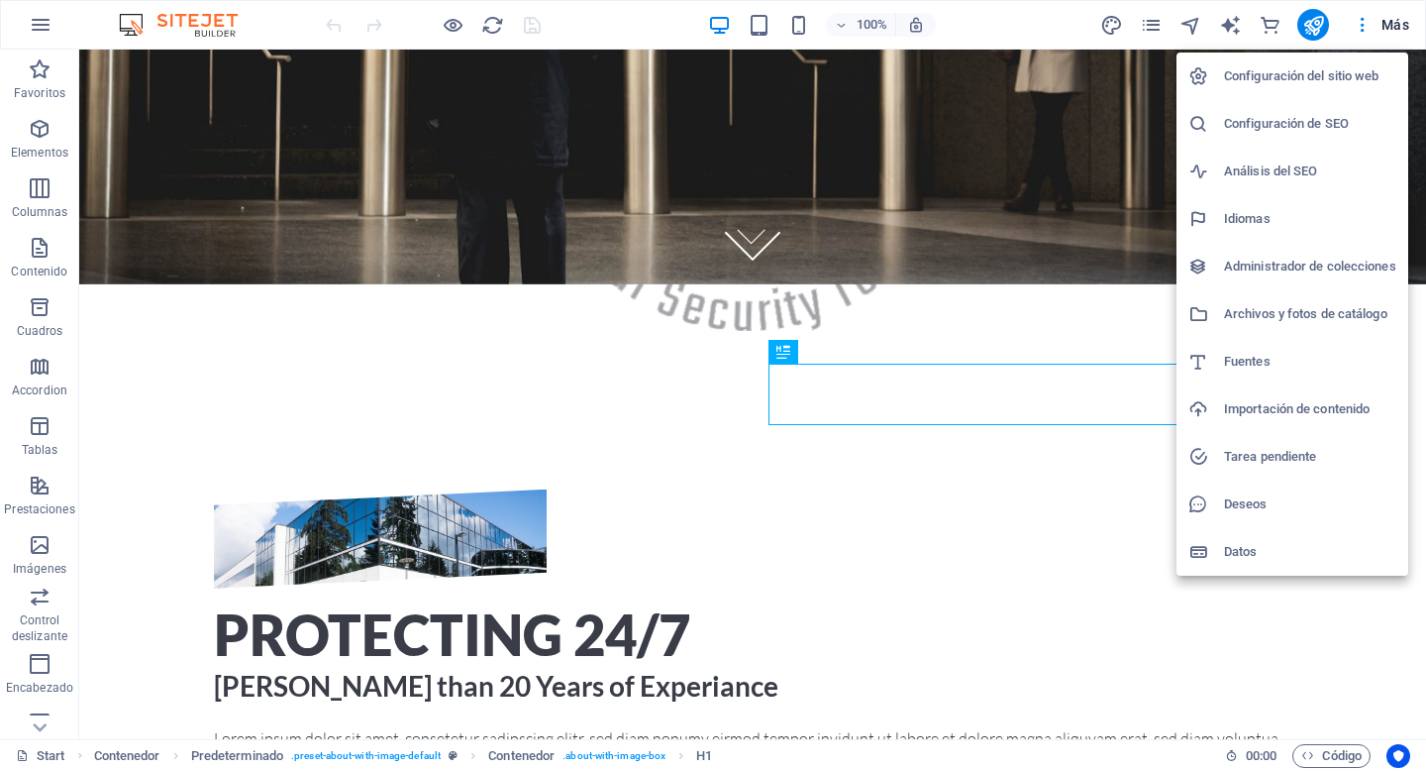
click at [1239, 24] on div at bounding box center [713, 385] width 1426 height 771
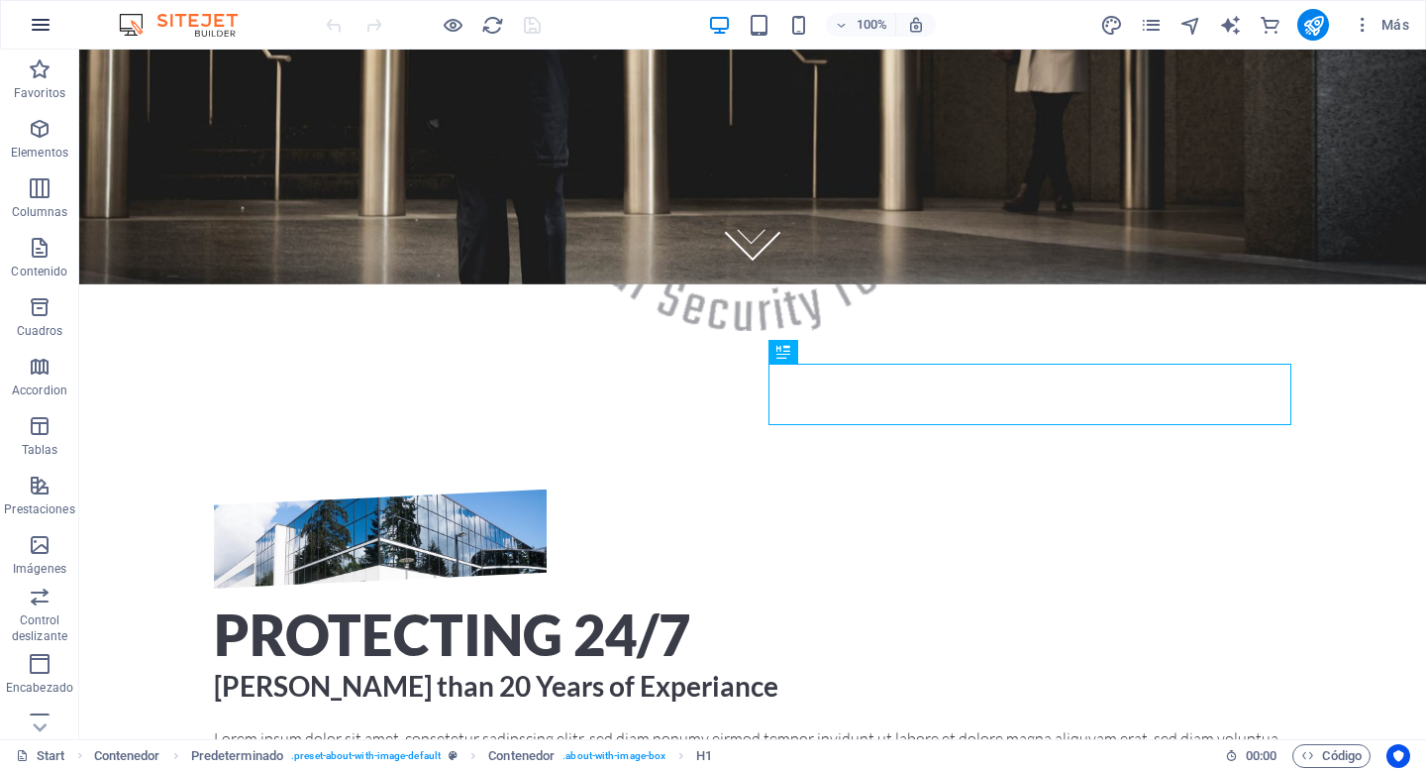
click at [32, 23] on icon "button" at bounding box center [41, 25] width 24 height 24
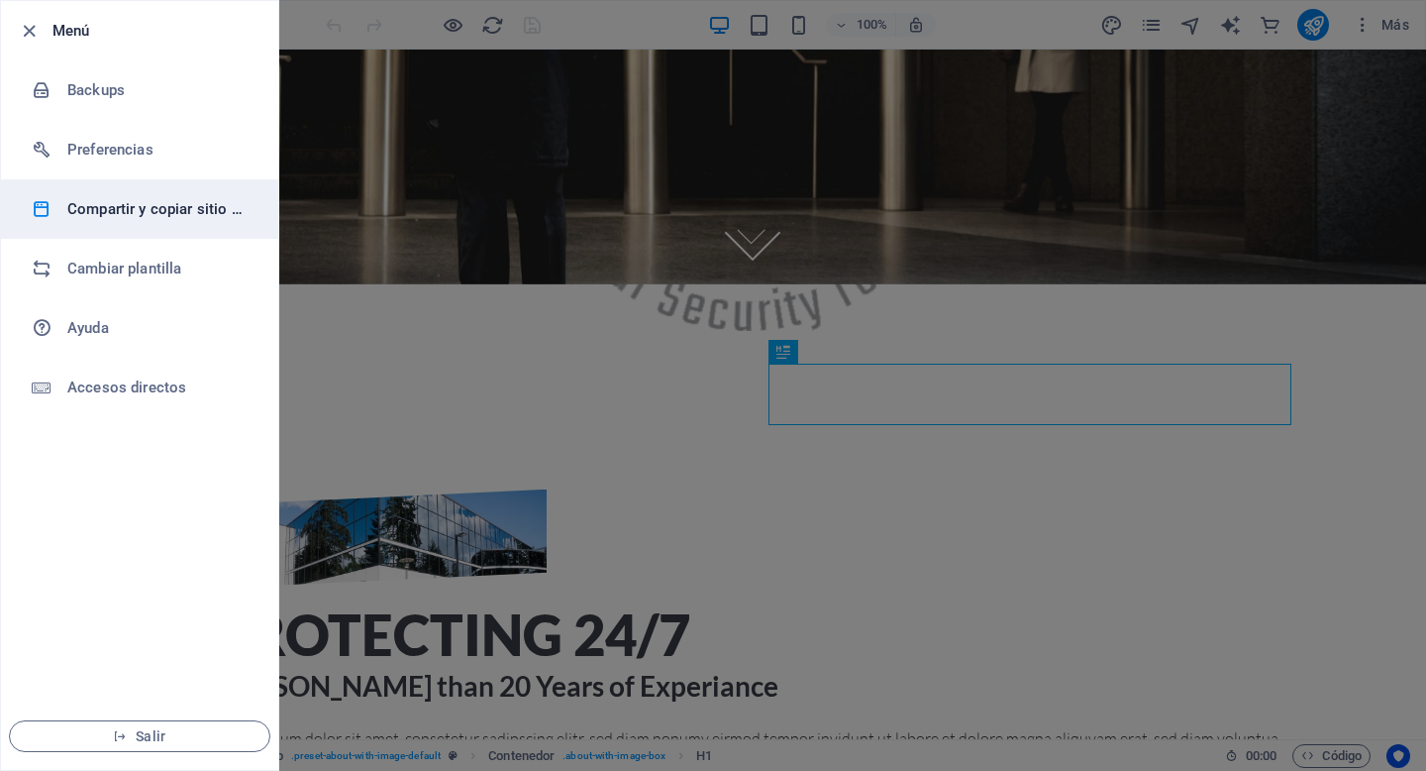
click at [189, 207] on h6 "Compartir y copiar sitio web" at bounding box center [158, 209] width 183 height 24
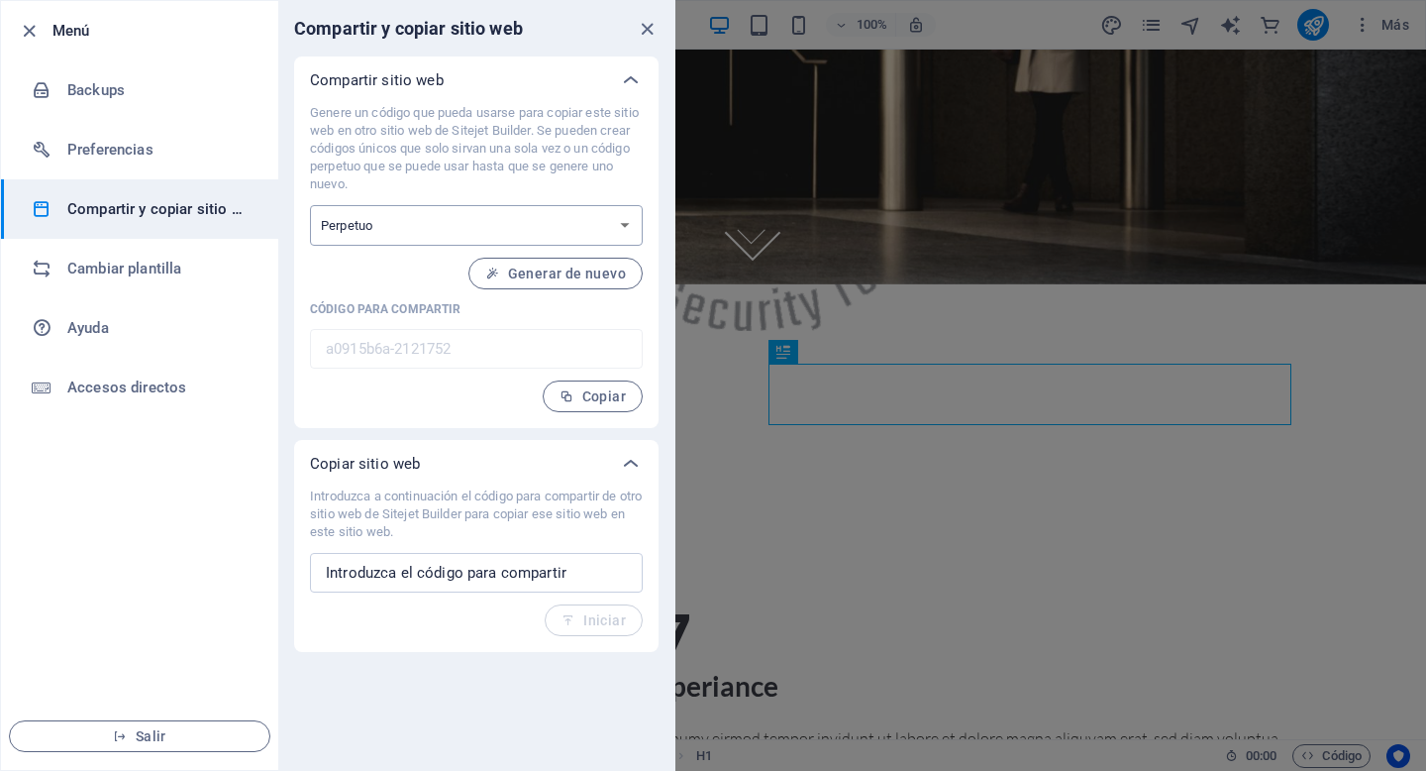
click at [426, 226] on select "Único Perpetuo" at bounding box center [476, 225] width 333 height 41
click at [310, 205] on select "Único Perpetuo" at bounding box center [476, 225] width 333 height 41
click at [593, 279] on span "Generar de nuevo" at bounding box center [555, 273] width 141 height 16
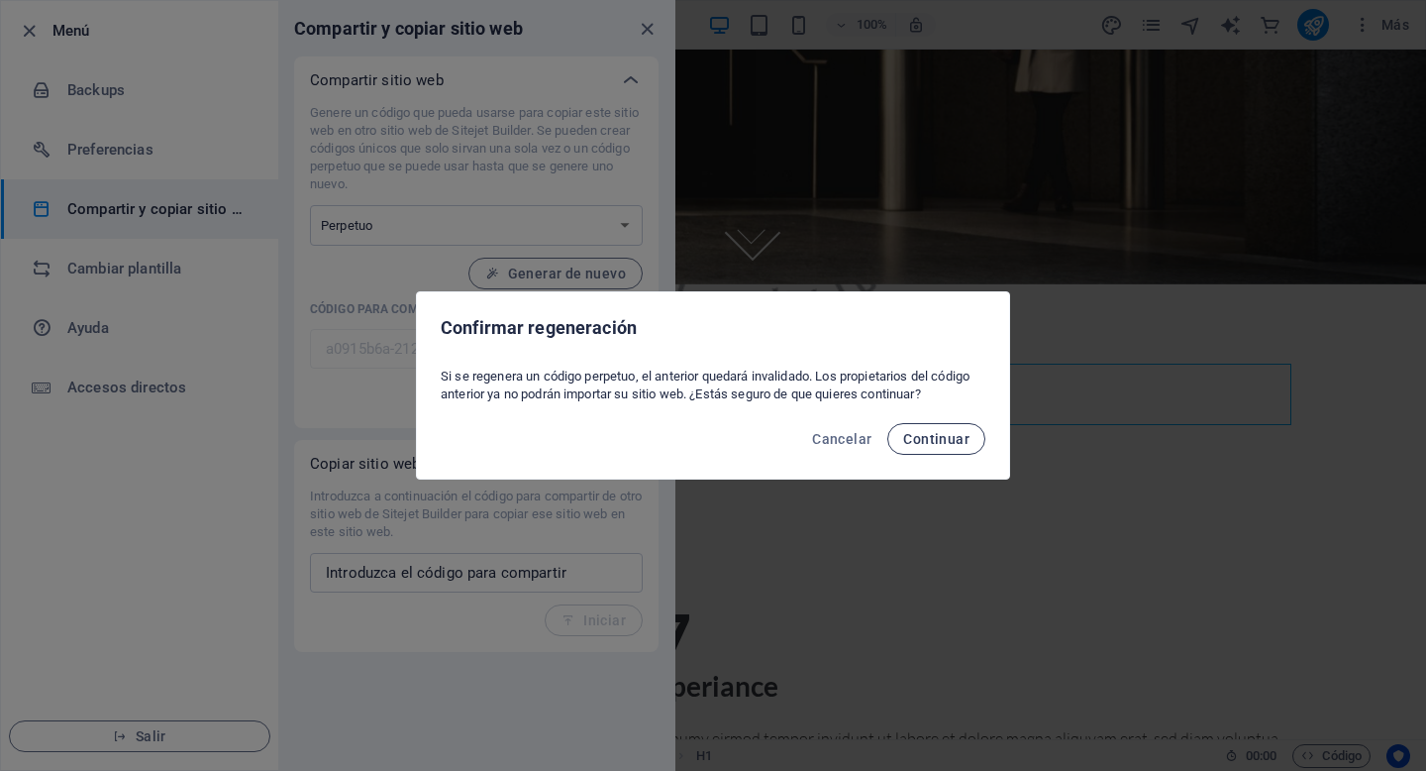
click at [963, 439] on span "Continuar" at bounding box center [936, 439] width 66 height 16
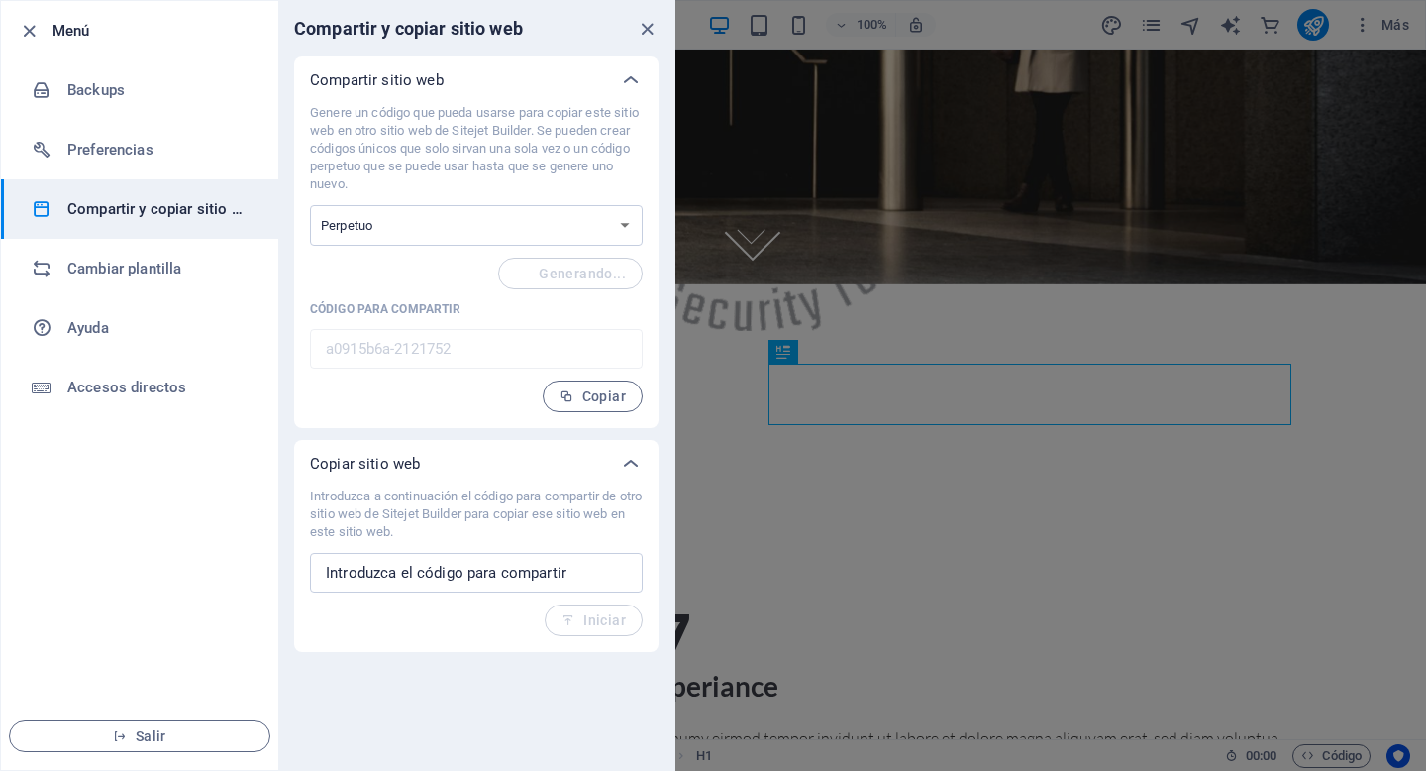
type input "88402fa1-2121752"
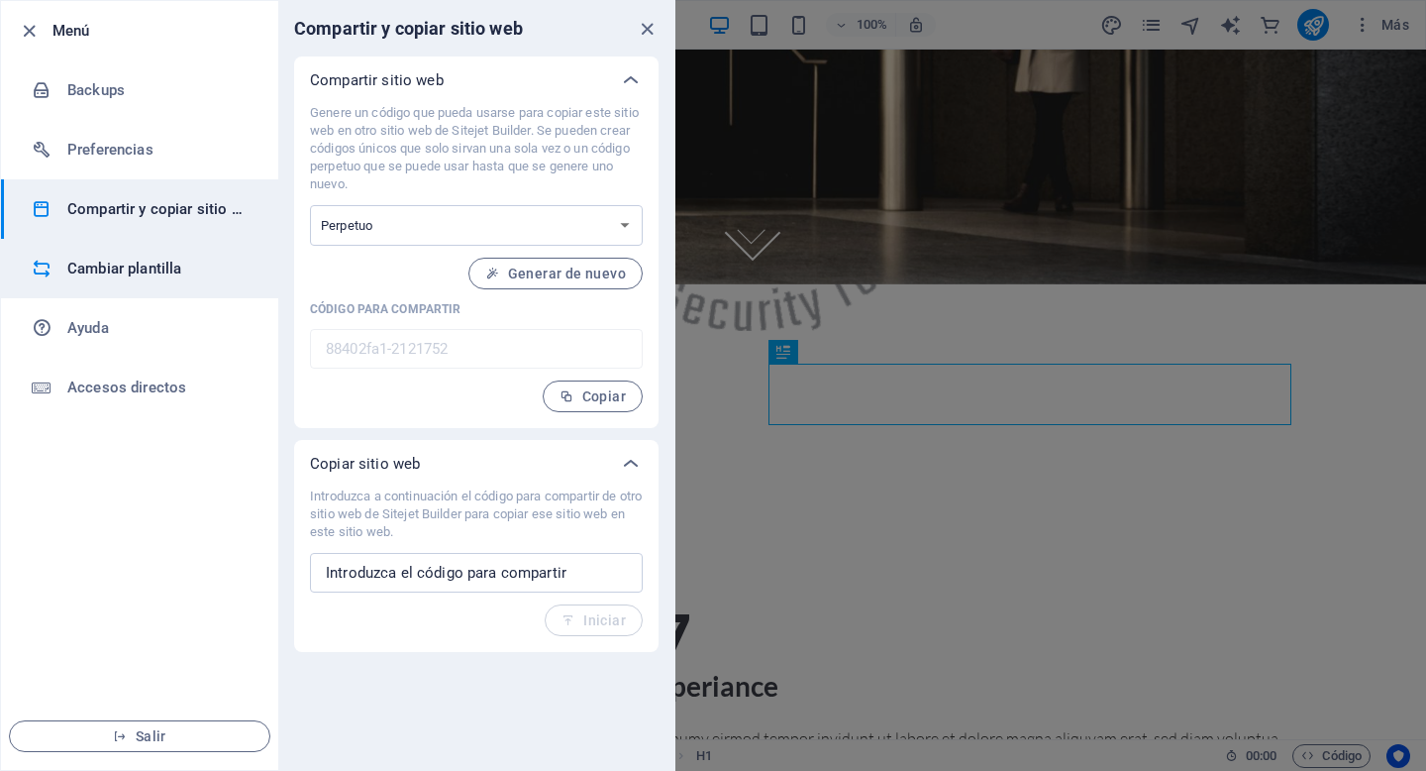
click at [186, 272] on h6 "Cambiar plantilla" at bounding box center [158, 269] width 183 height 24
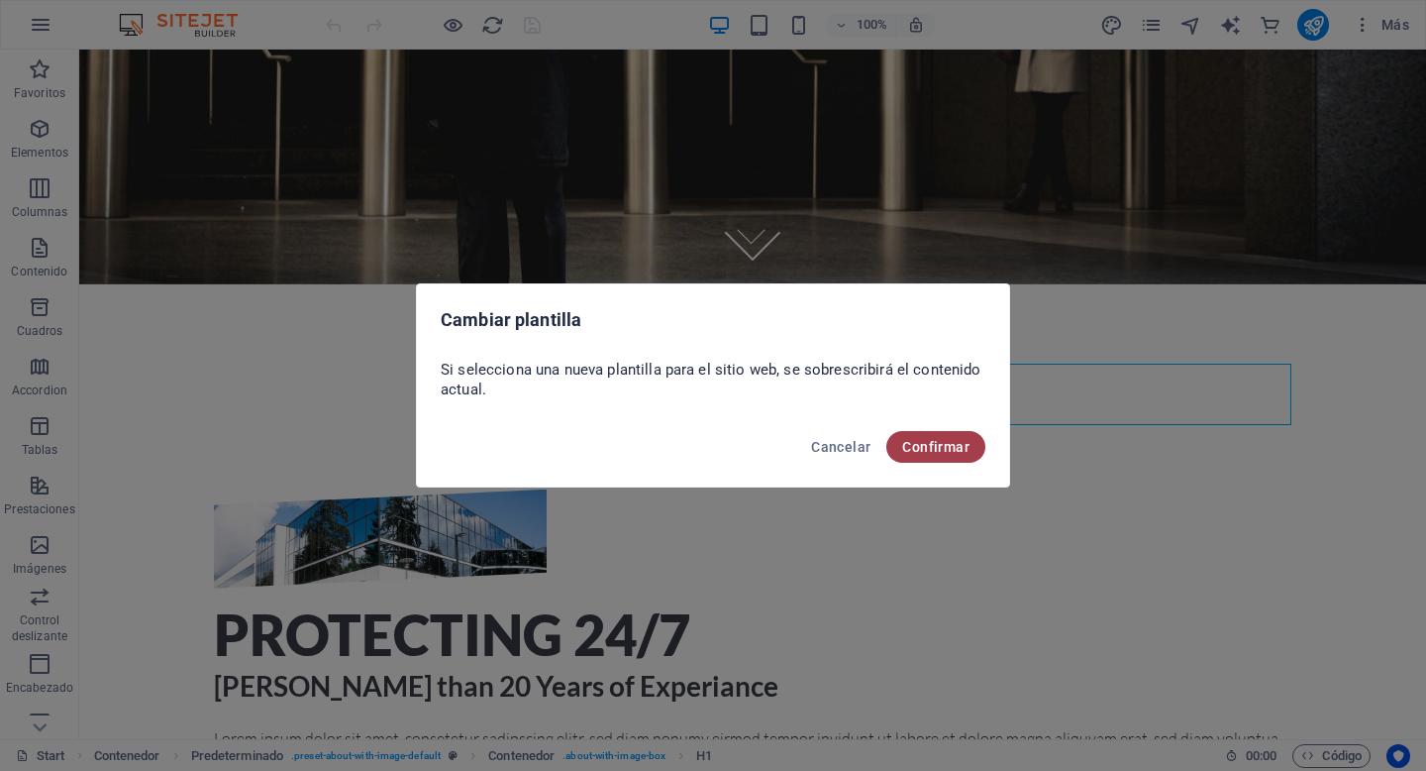
click at [946, 451] on span "Confirmar" at bounding box center [935, 447] width 67 height 16
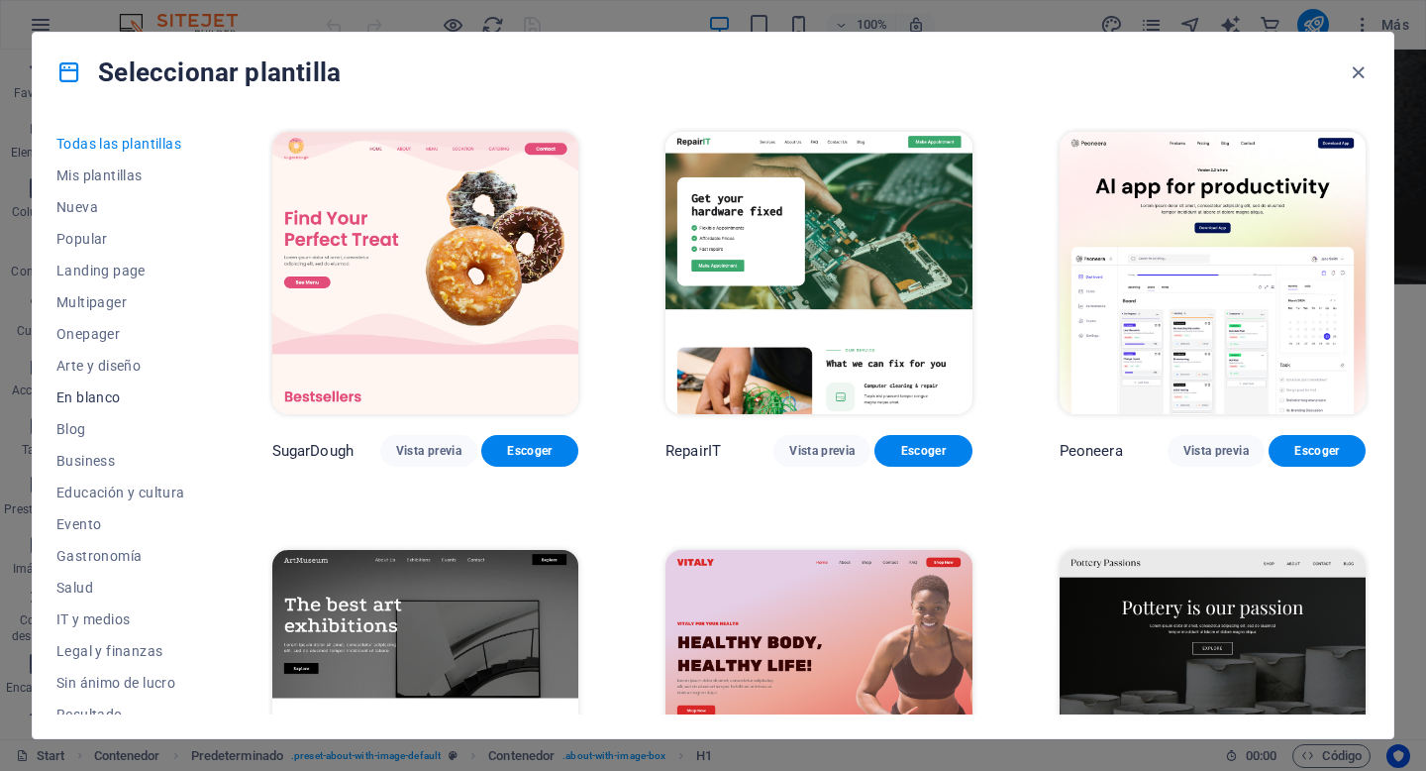
click at [78, 395] on span "En blanco" at bounding box center [120, 397] width 129 height 16
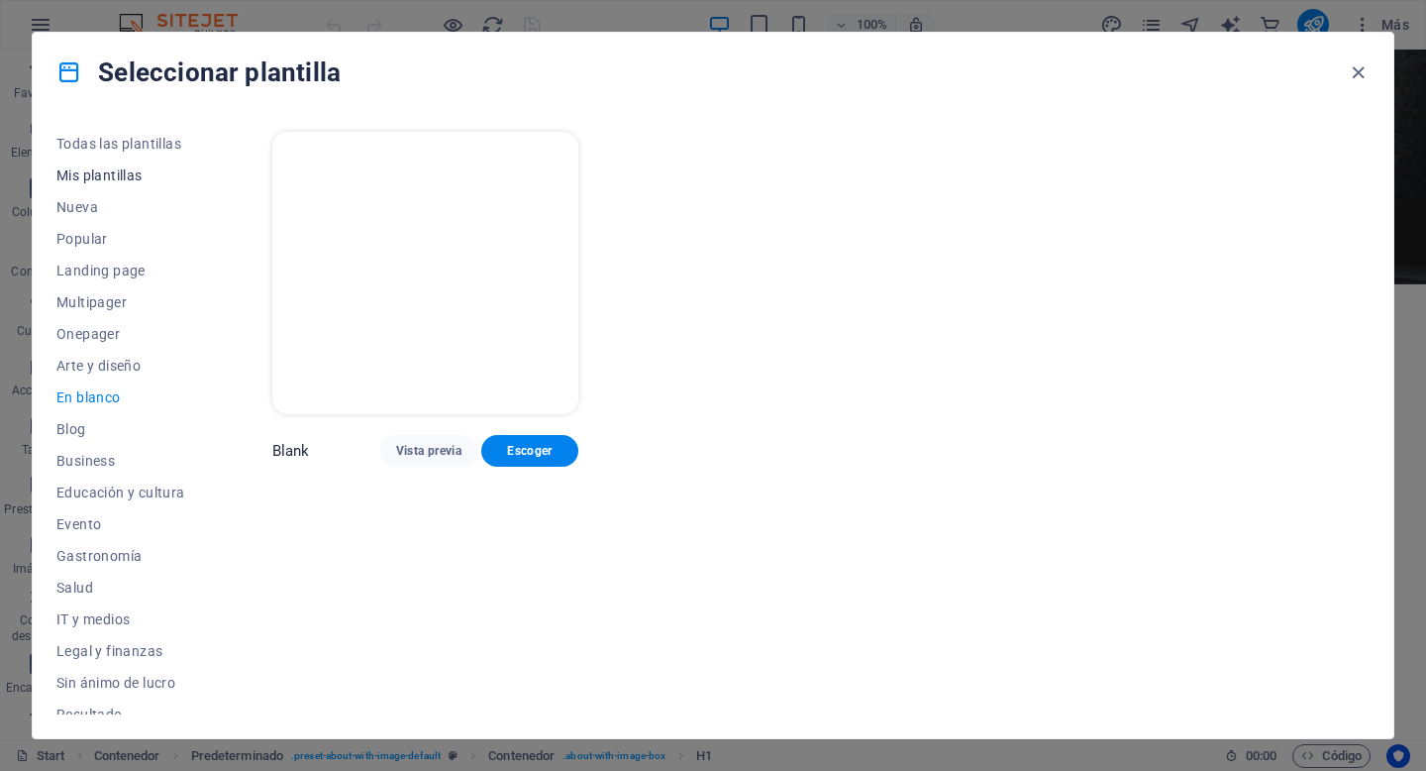
click at [95, 177] on span "Mis plantillas" at bounding box center [120, 175] width 129 height 16
click at [84, 210] on span "Nueva" at bounding box center [120, 207] width 129 height 16
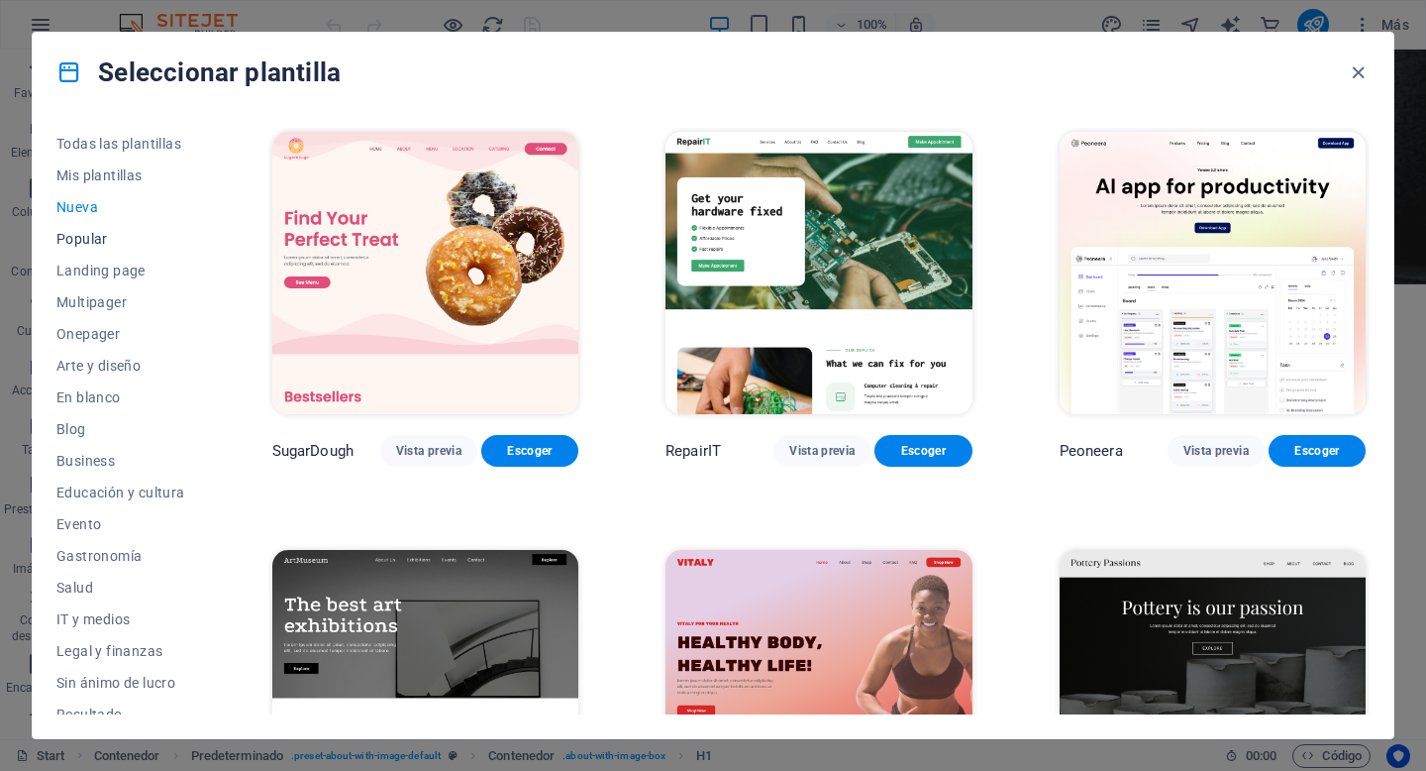
click at [85, 243] on span "Popular" at bounding box center [120, 239] width 129 height 16
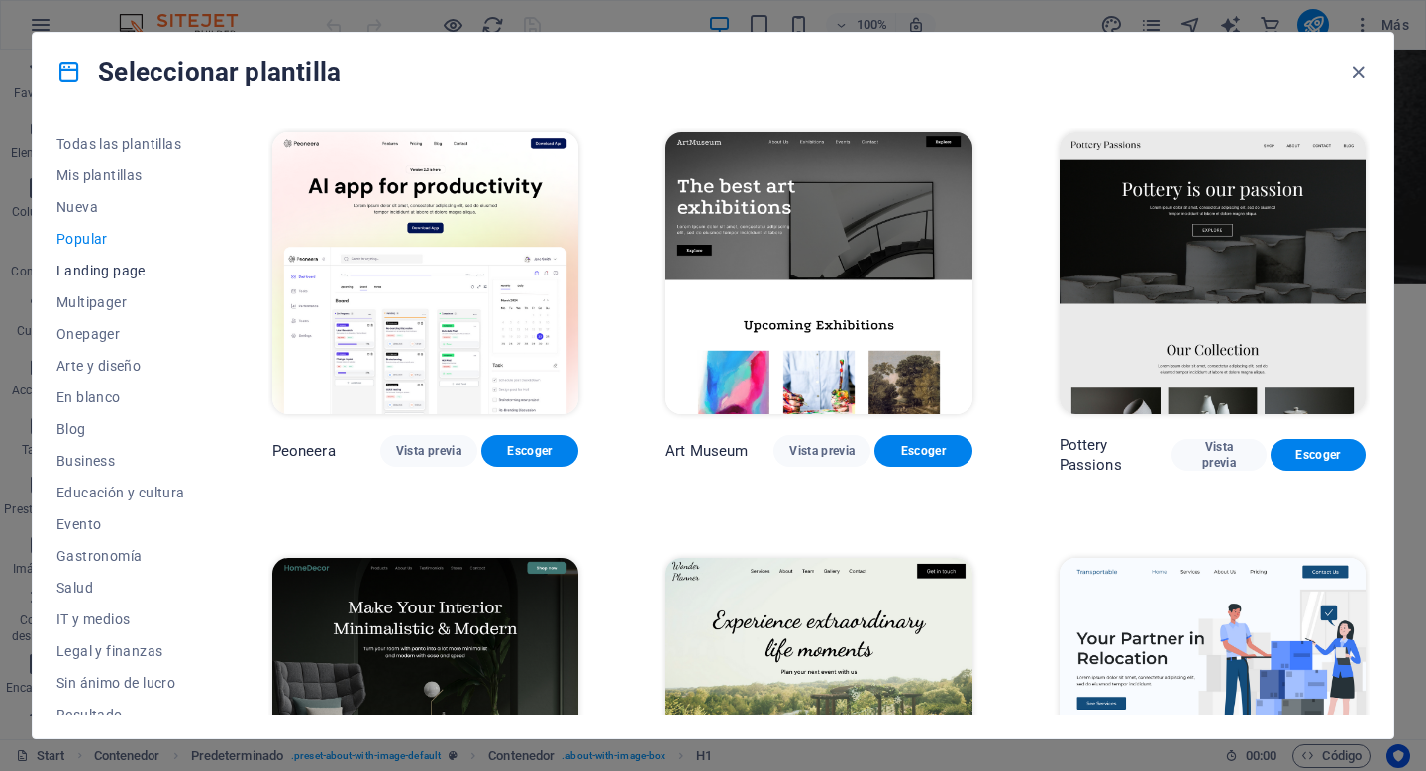
click at [89, 271] on span "Landing page" at bounding box center [120, 270] width 129 height 16
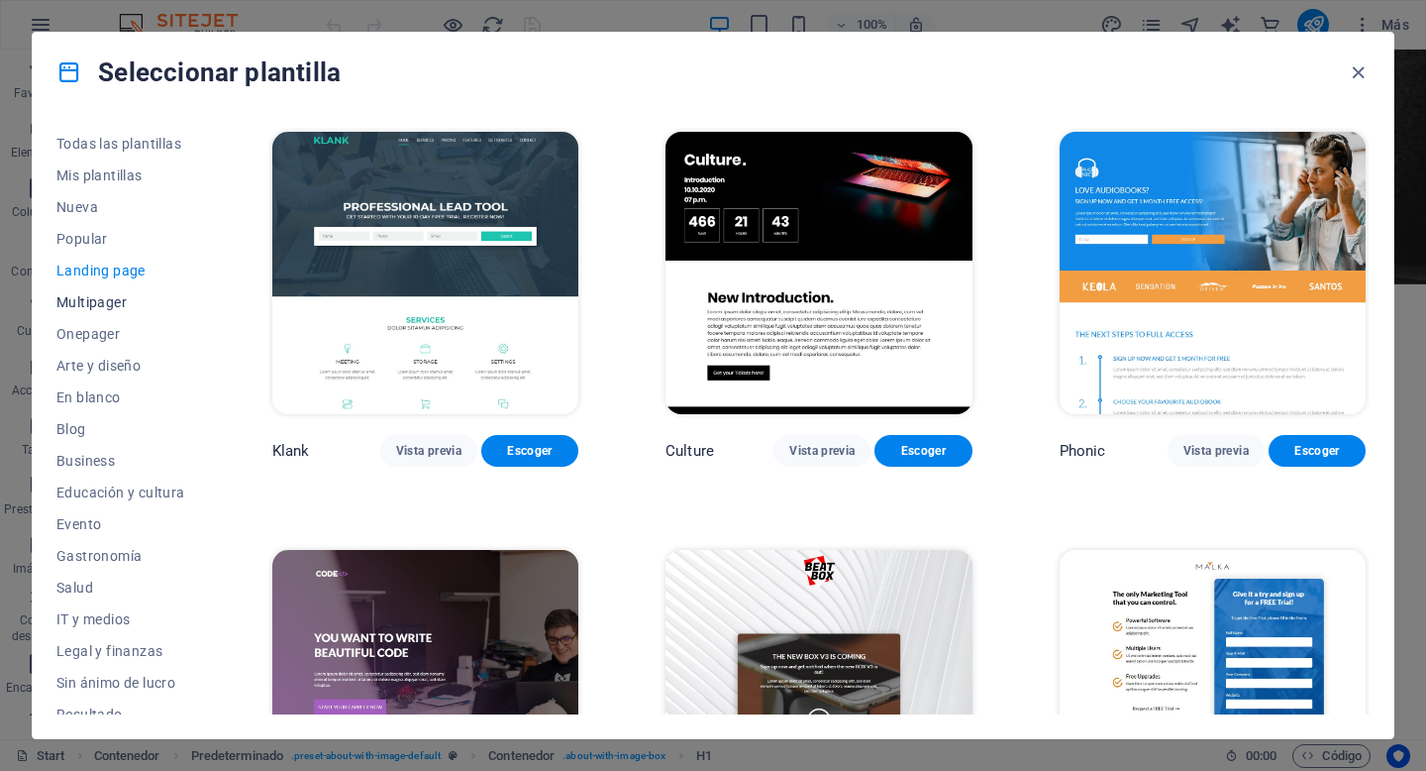
click at [92, 309] on span "Multipager" at bounding box center [120, 302] width 129 height 16
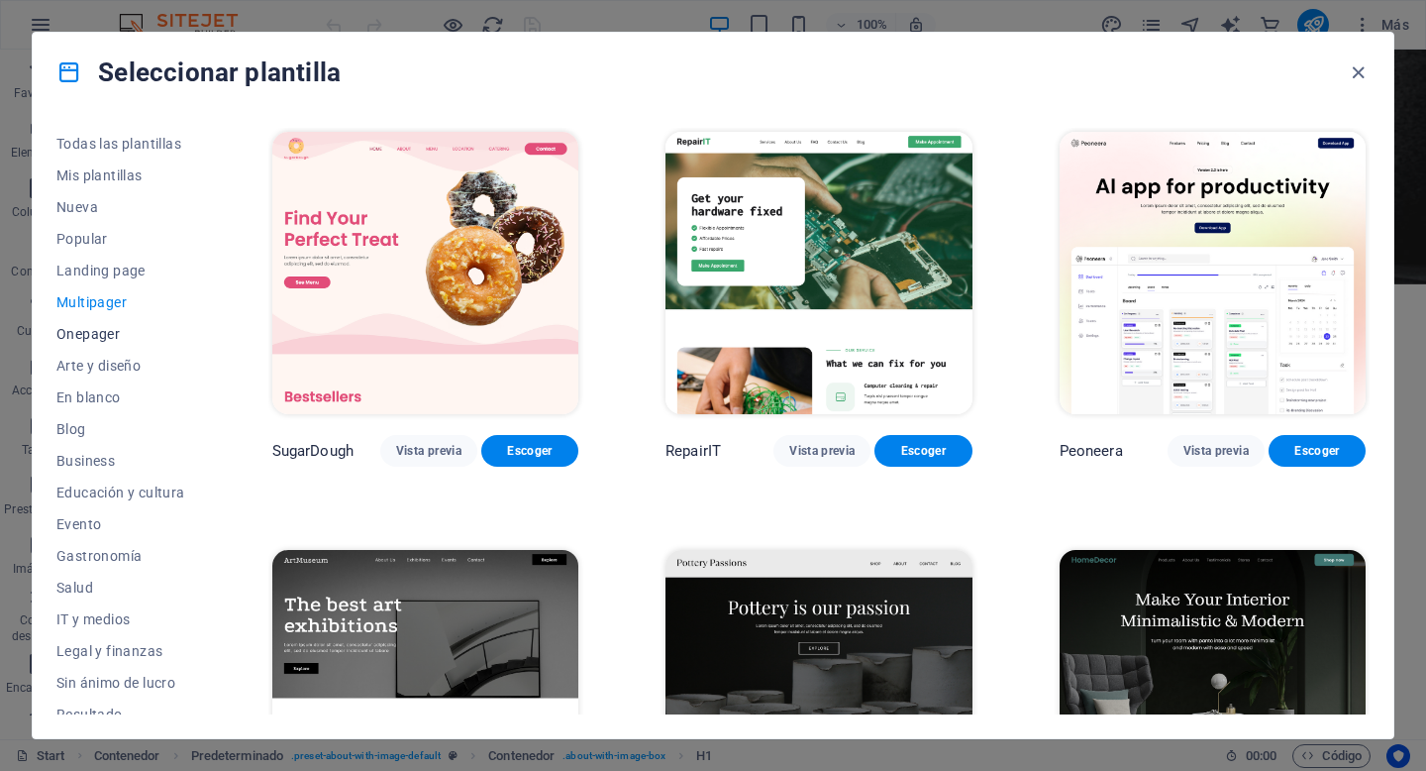
click at [92, 336] on span "Onepager" at bounding box center [120, 334] width 129 height 16
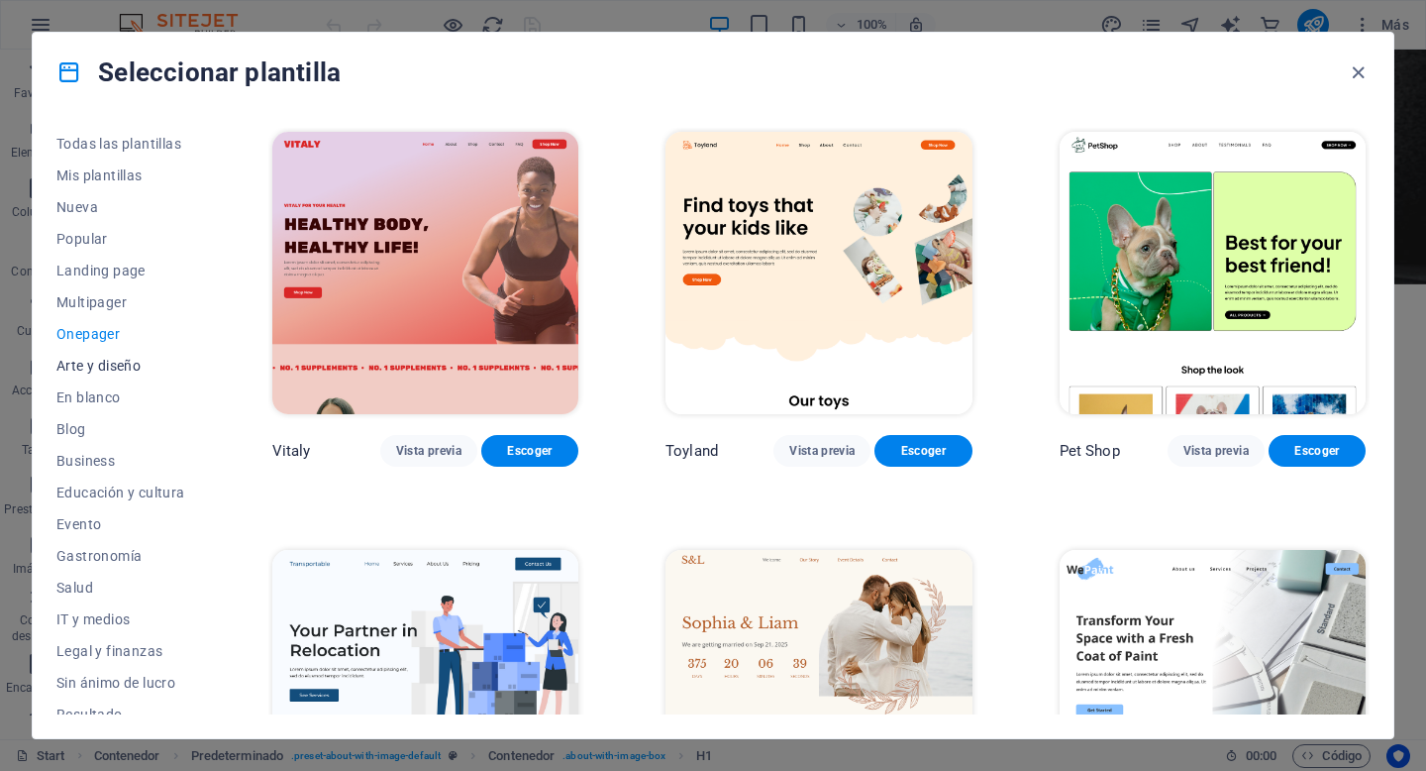
click at [88, 359] on span "Arte y diseño" at bounding box center [120, 366] width 129 height 16
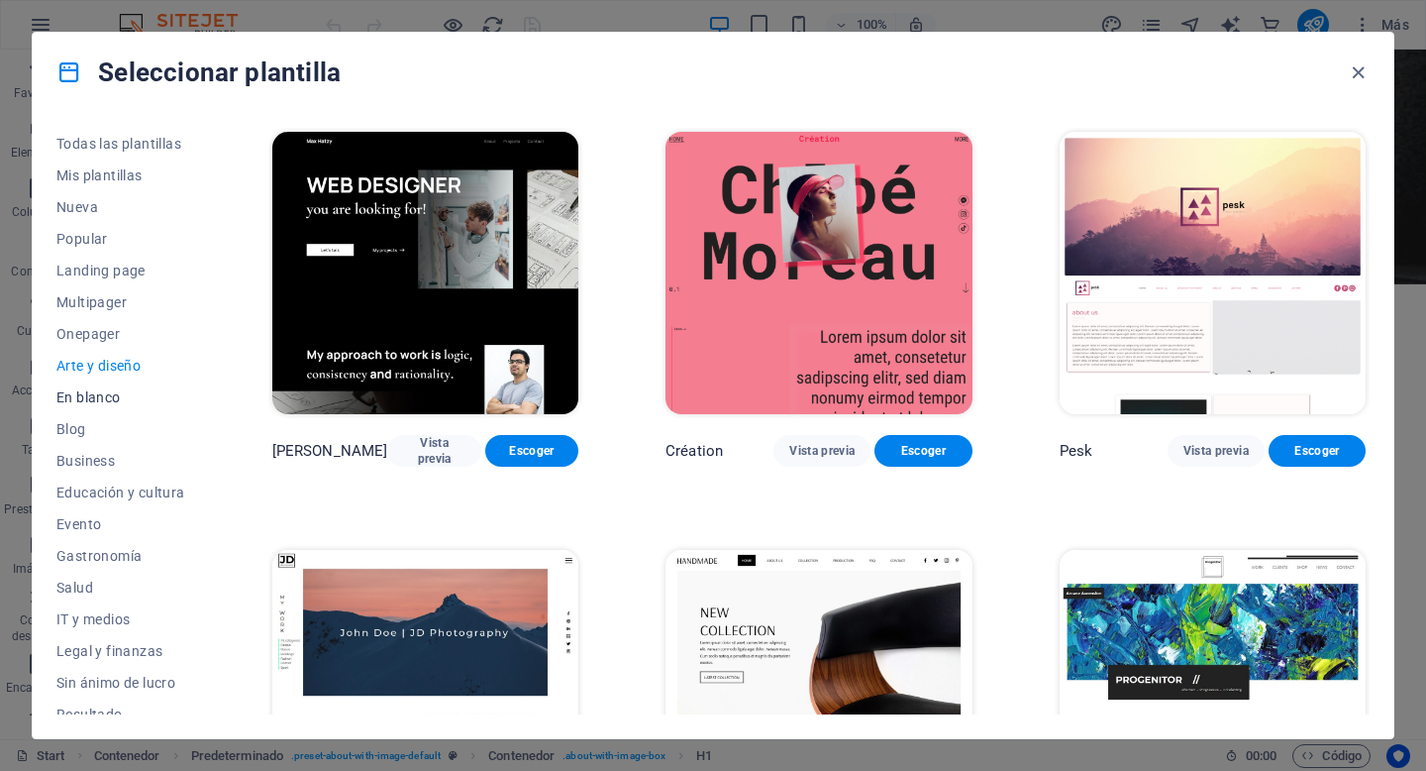
click at [86, 409] on button "En blanco" at bounding box center [120, 397] width 129 height 32
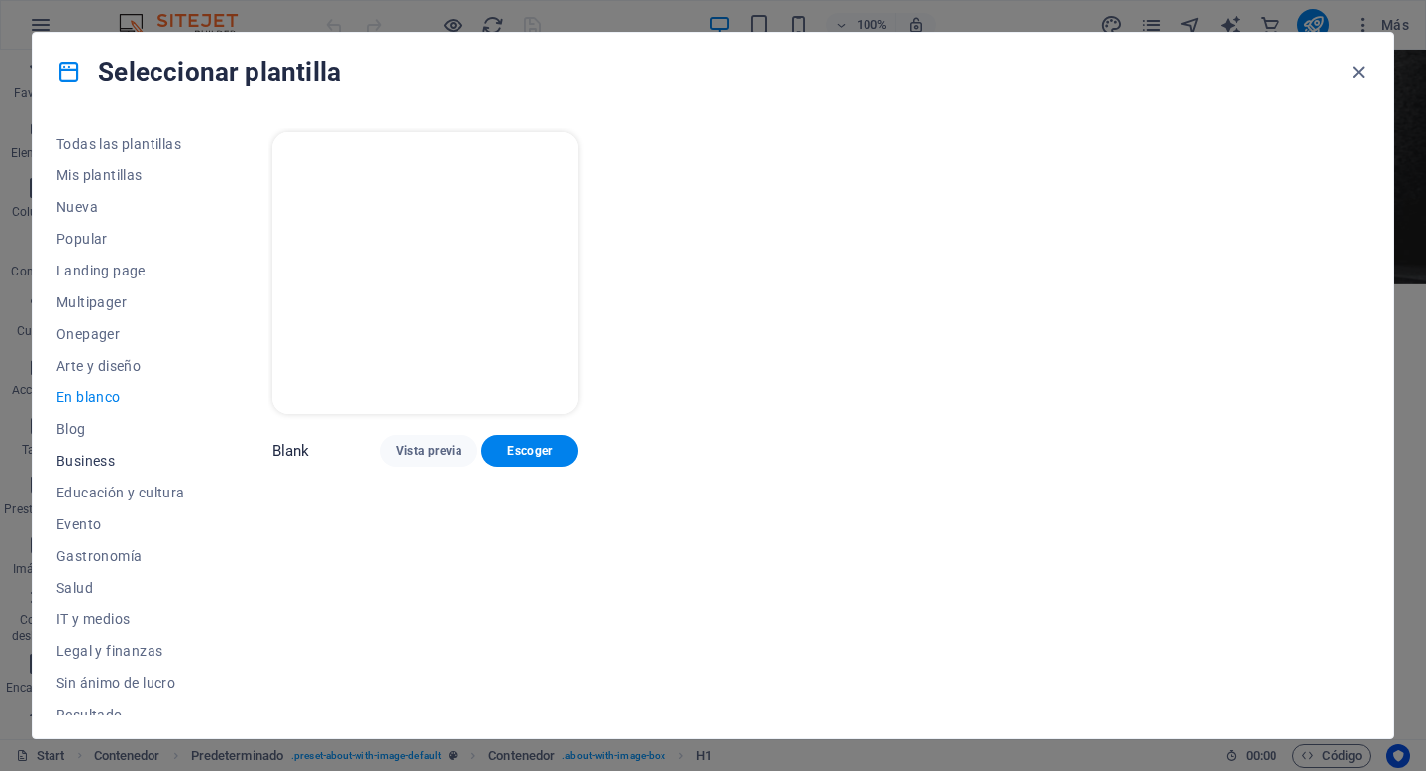
click at [78, 462] on span "Business" at bounding box center [120, 461] width 129 height 16
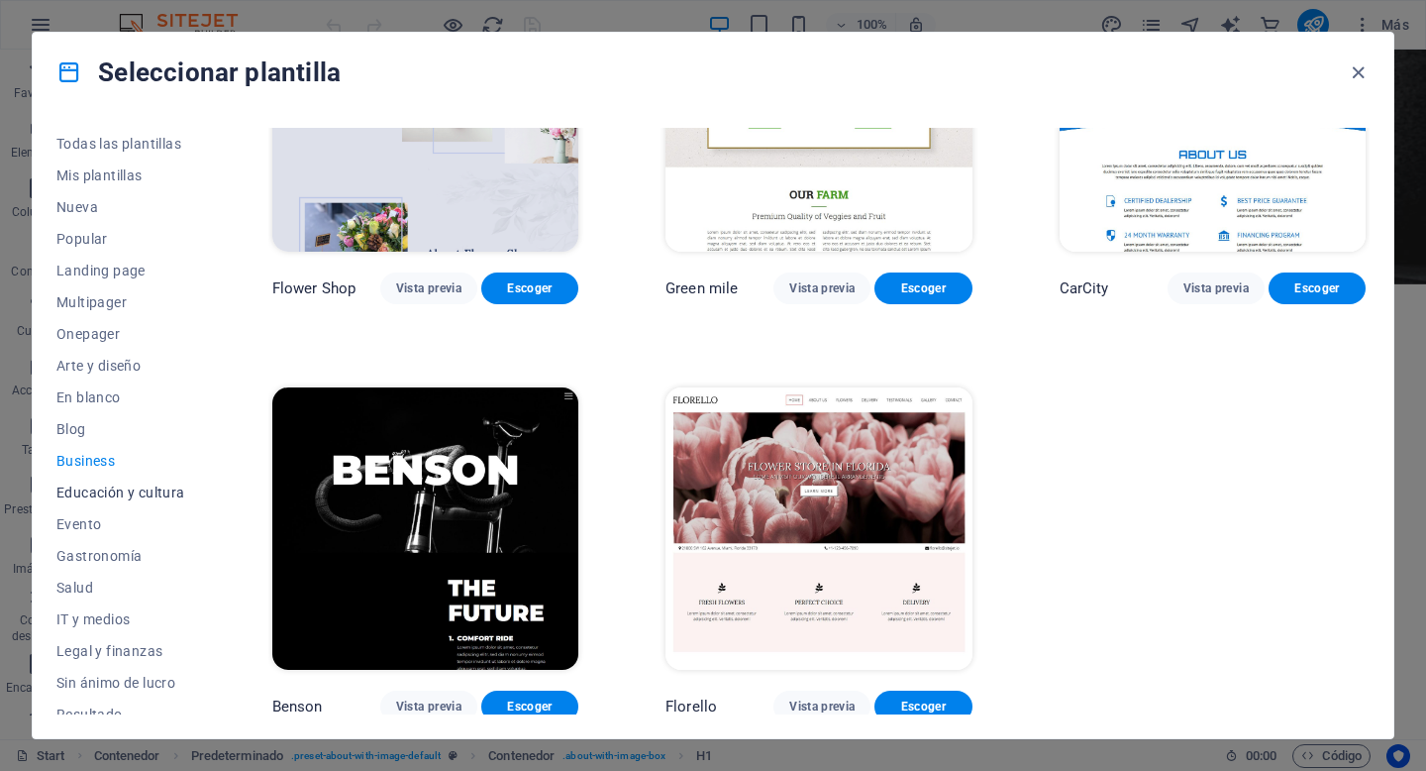
click at [115, 490] on span "Educación y cultura" at bounding box center [120, 492] width 129 height 16
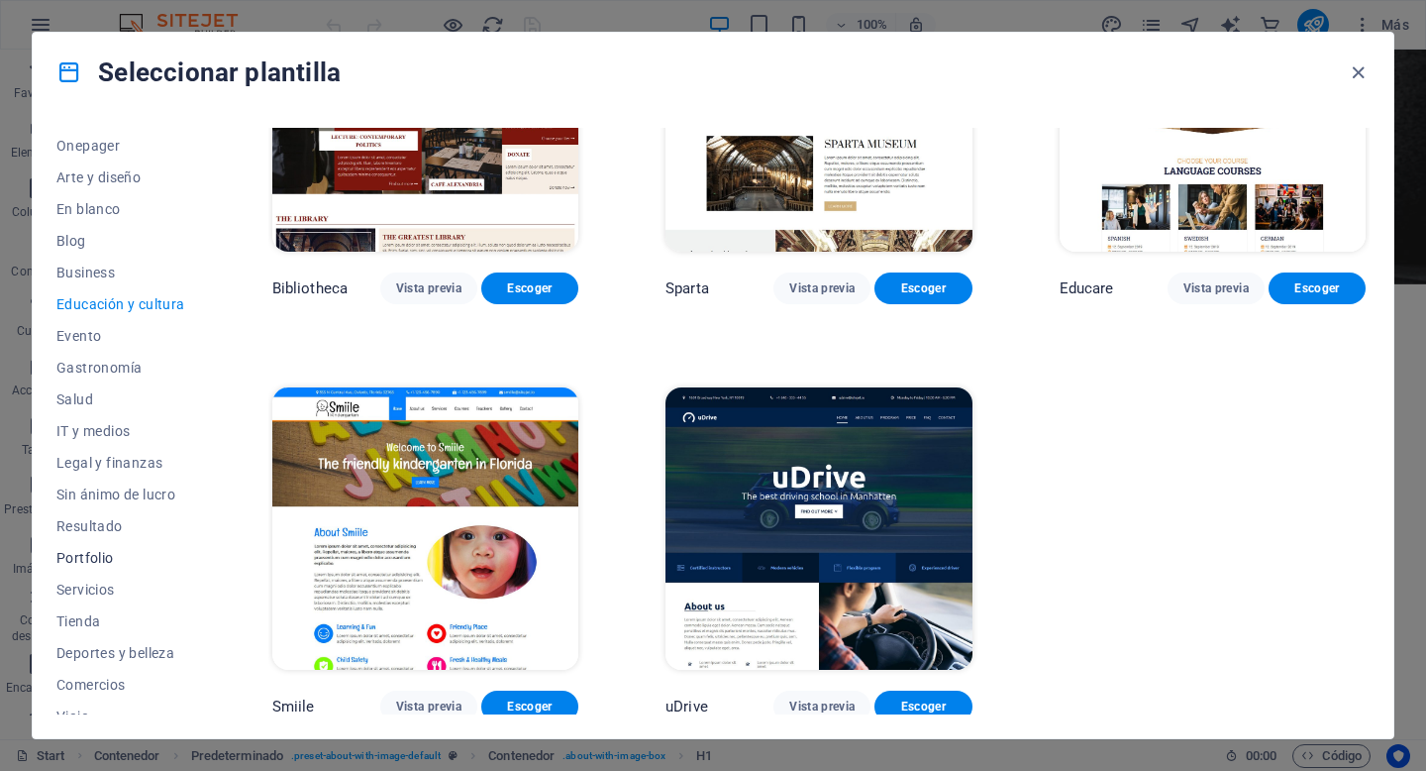
scroll to position [238, 0]
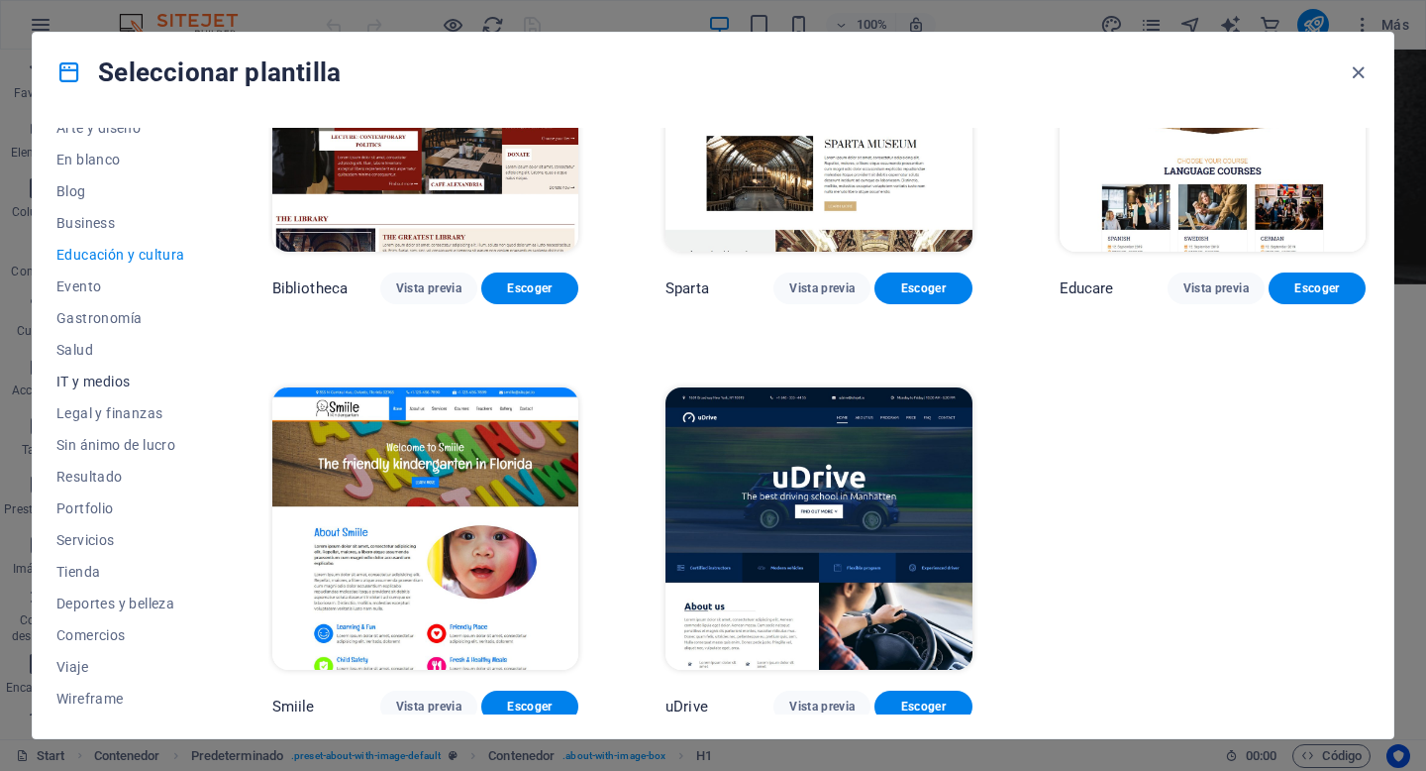
click at [93, 386] on span "IT y medios" at bounding box center [120, 381] width 129 height 16
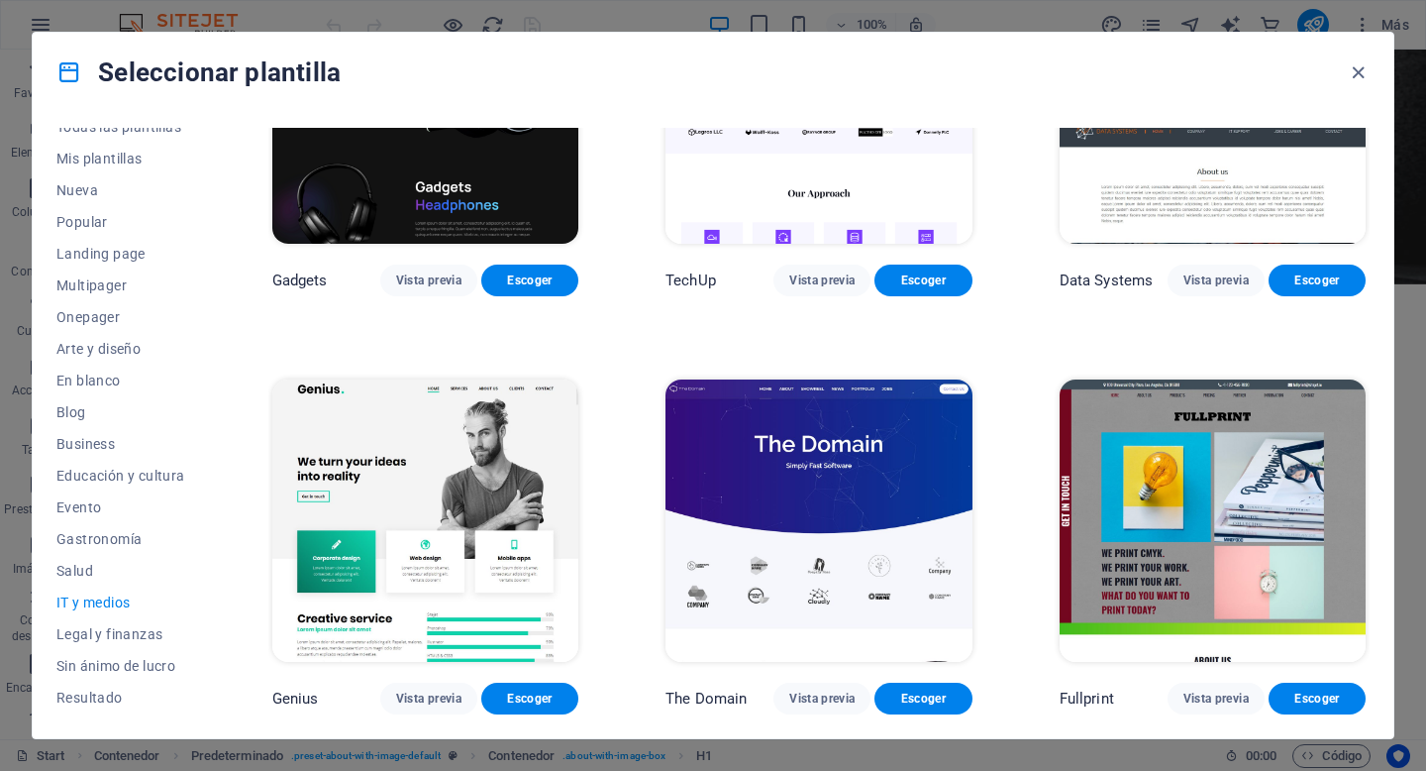
scroll to position [0, 0]
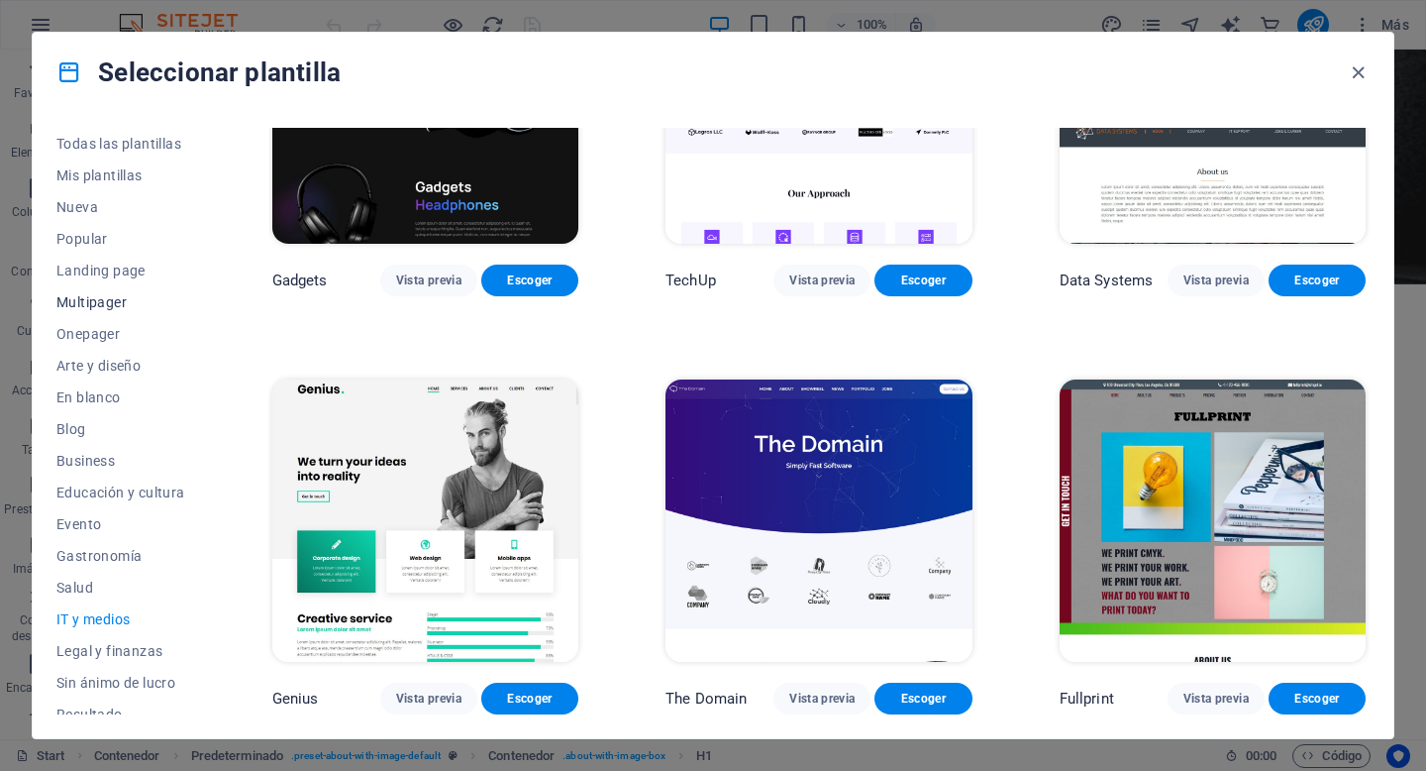
click at [86, 309] on span "Multipager" at bounding box center [120, 302] width 129 height 16
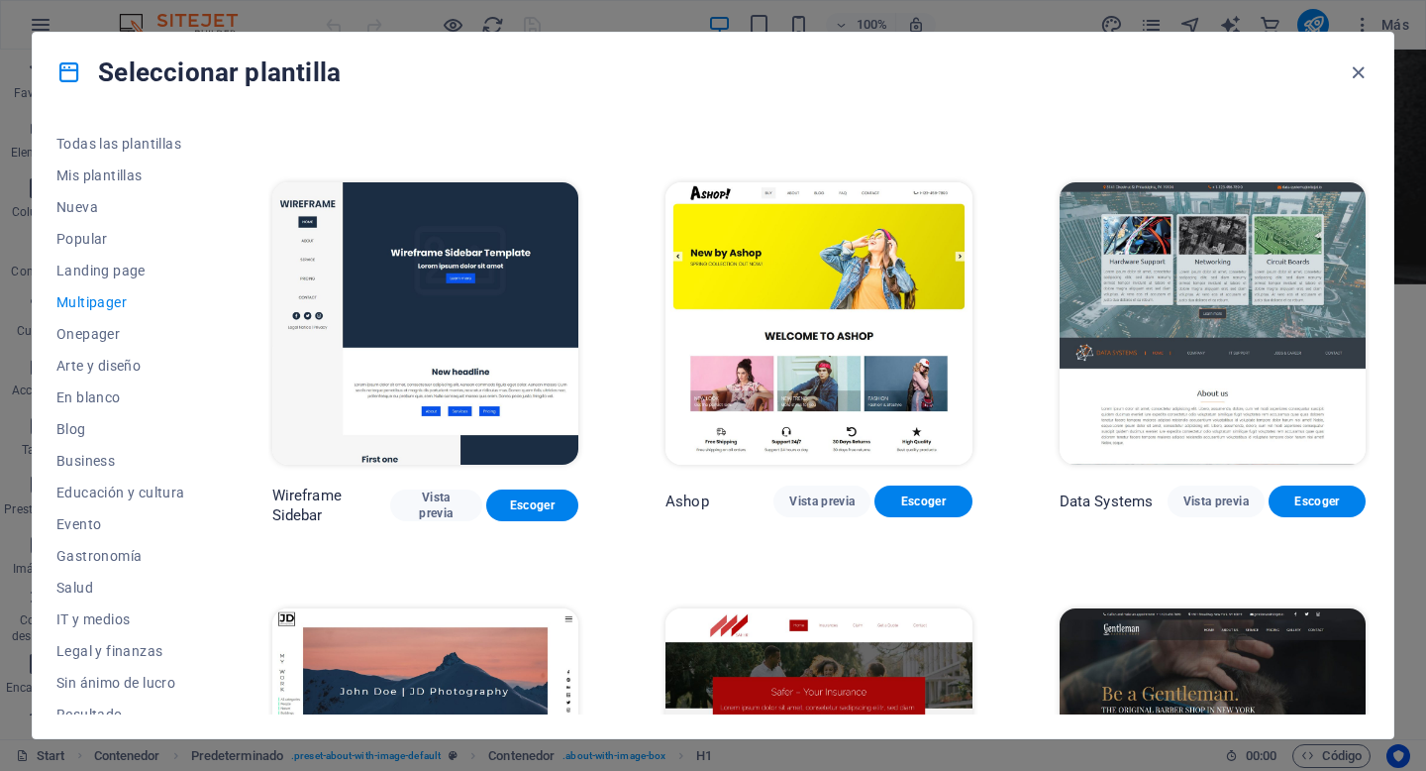
scroll to position [4499, 0]
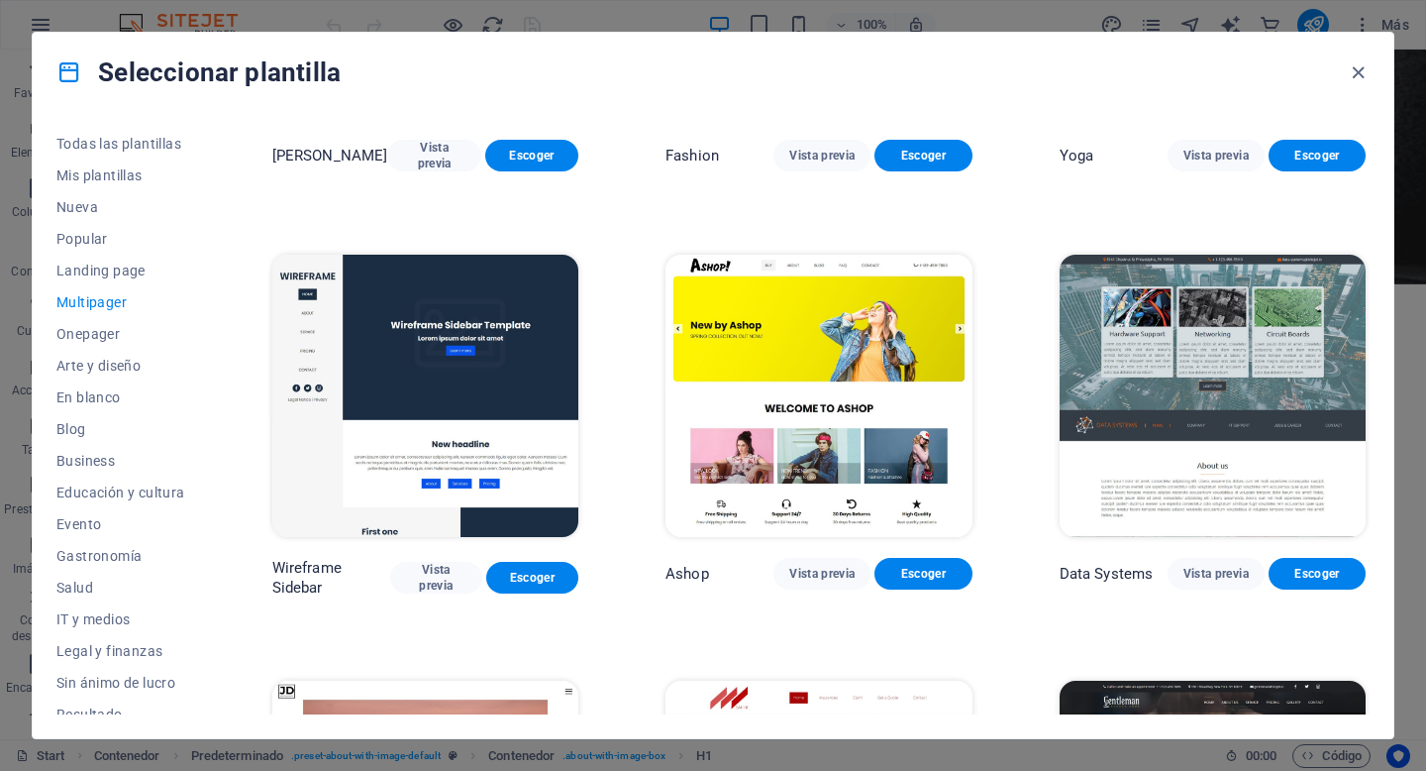
click at [468, 382] on img at bounding box center [425, 396] width 306 height 282
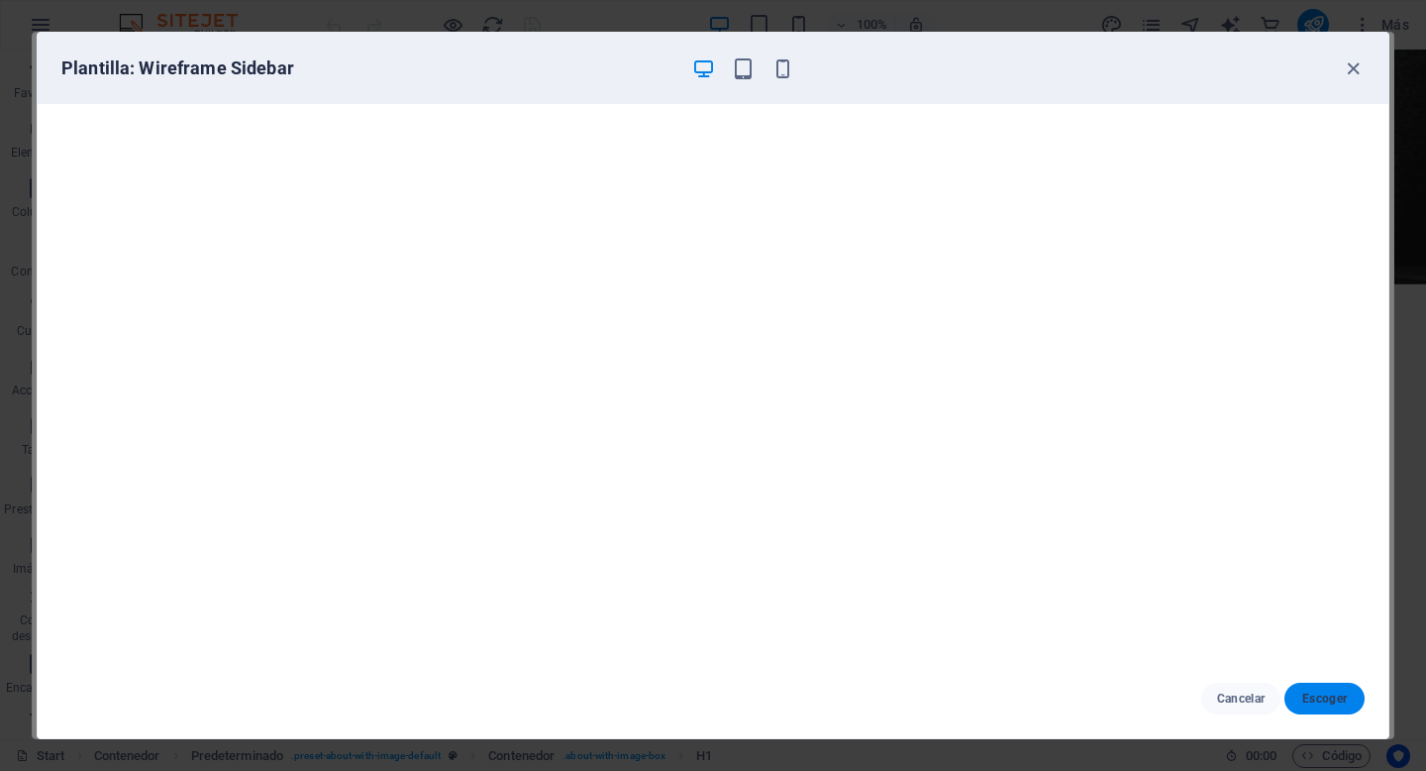
click at [1323, 703] on span "Escoger" at bounding box center [1324, 698] width 49 height 16
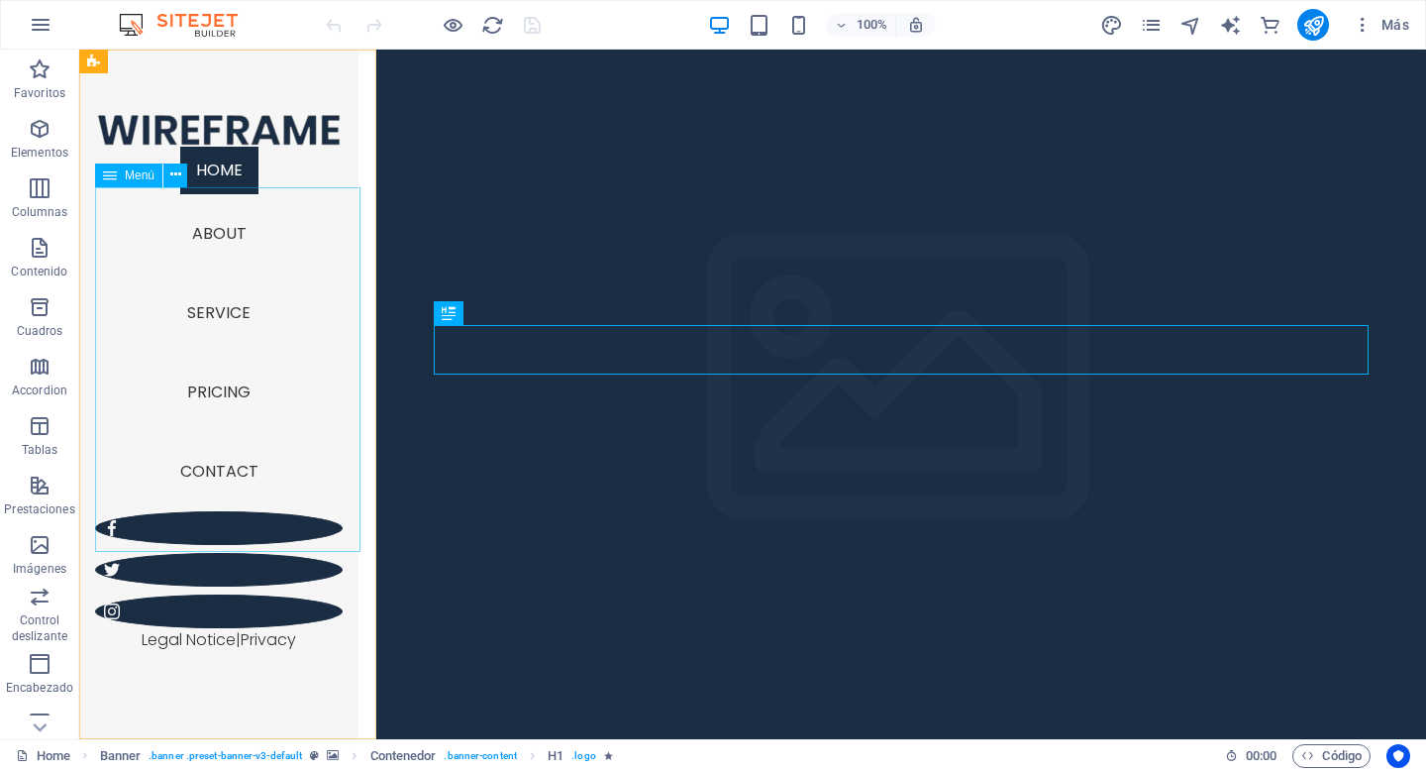
click at [232, 273] on nav "Home About Service Pricing Contact" at bounding box center [219, 329] width 248 height 364
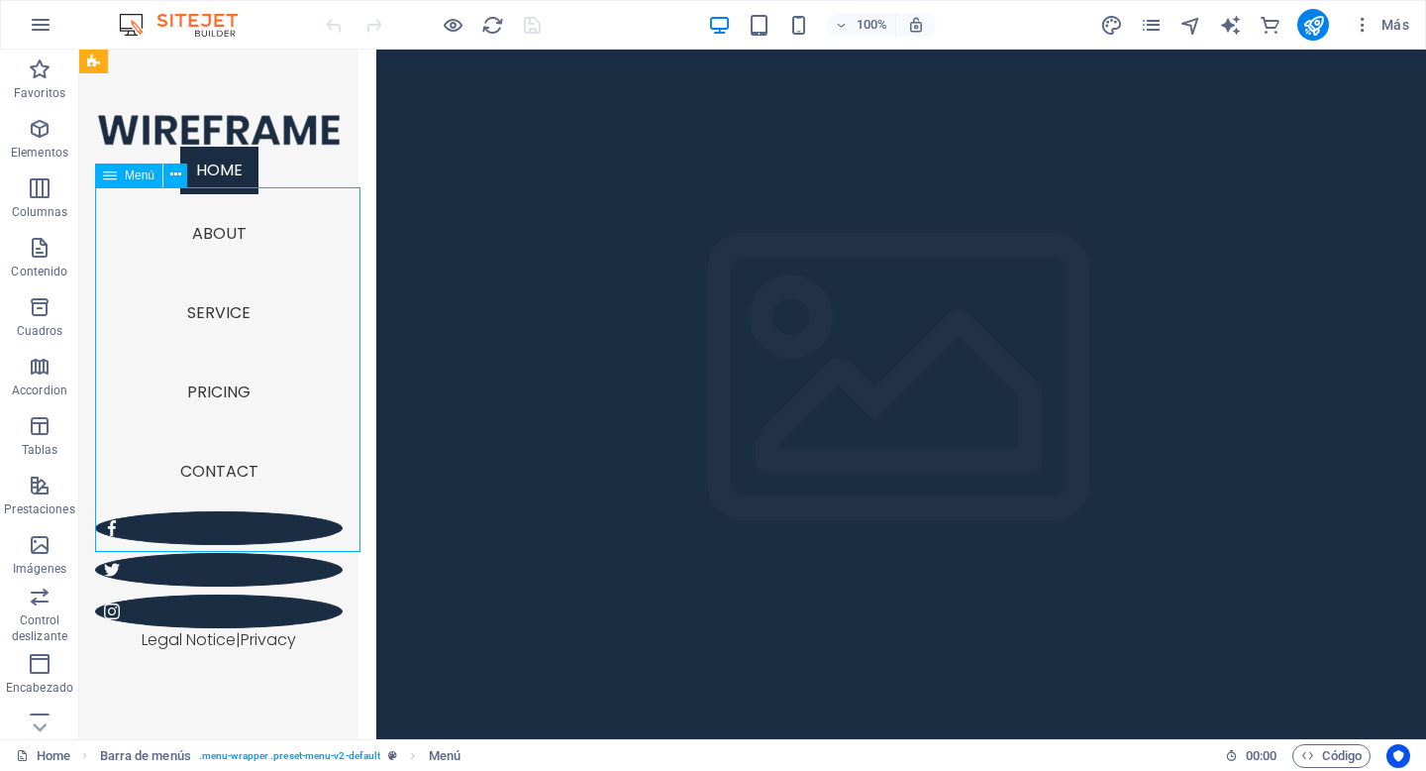
click at [232, 273] on nav "Home About Service Pricing Contact" at bounding box center [219, 329] width 248 height 364
click at [49, 75] on icon at bounding box center [40, 62] width 28 height 28
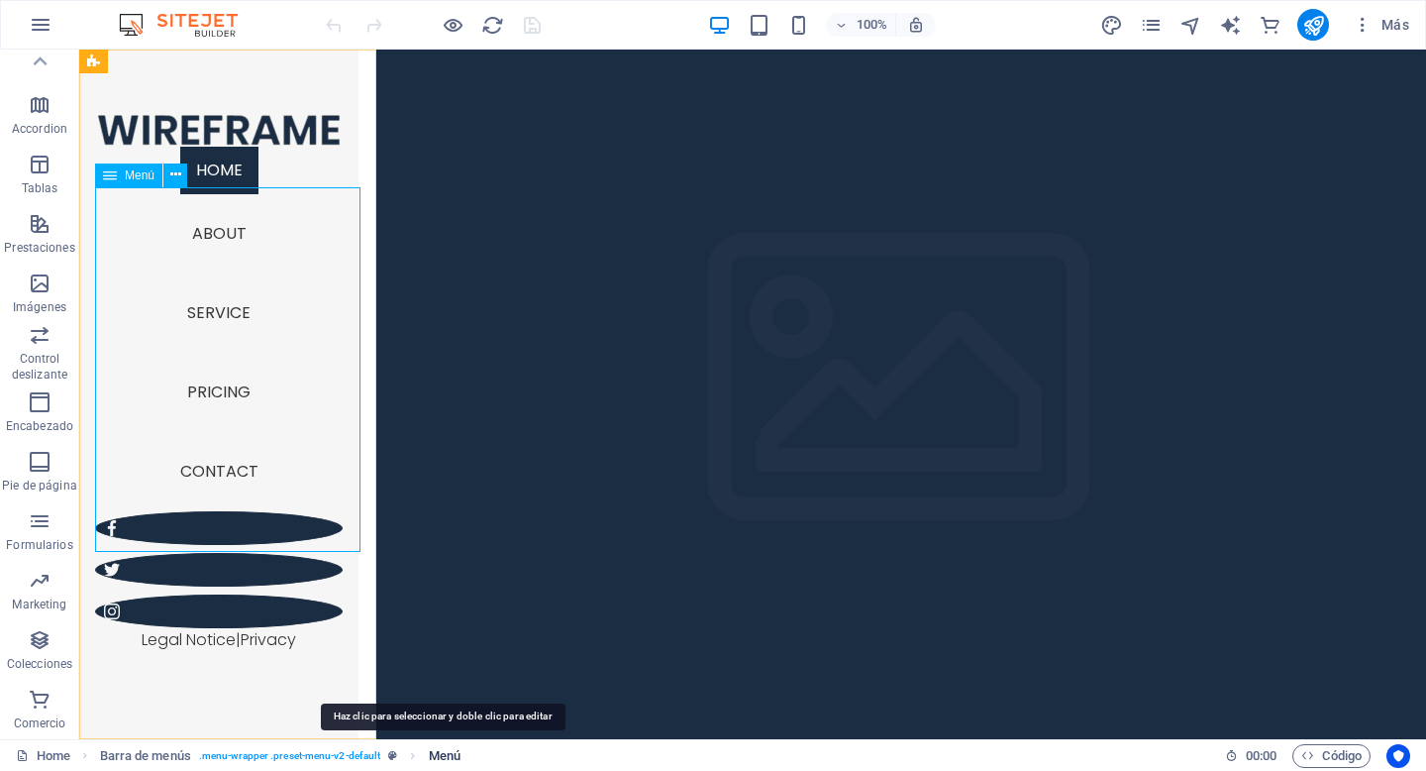
click at [438, 752] on span "Menú" at bounding box center [445, 756] width 32 height 24
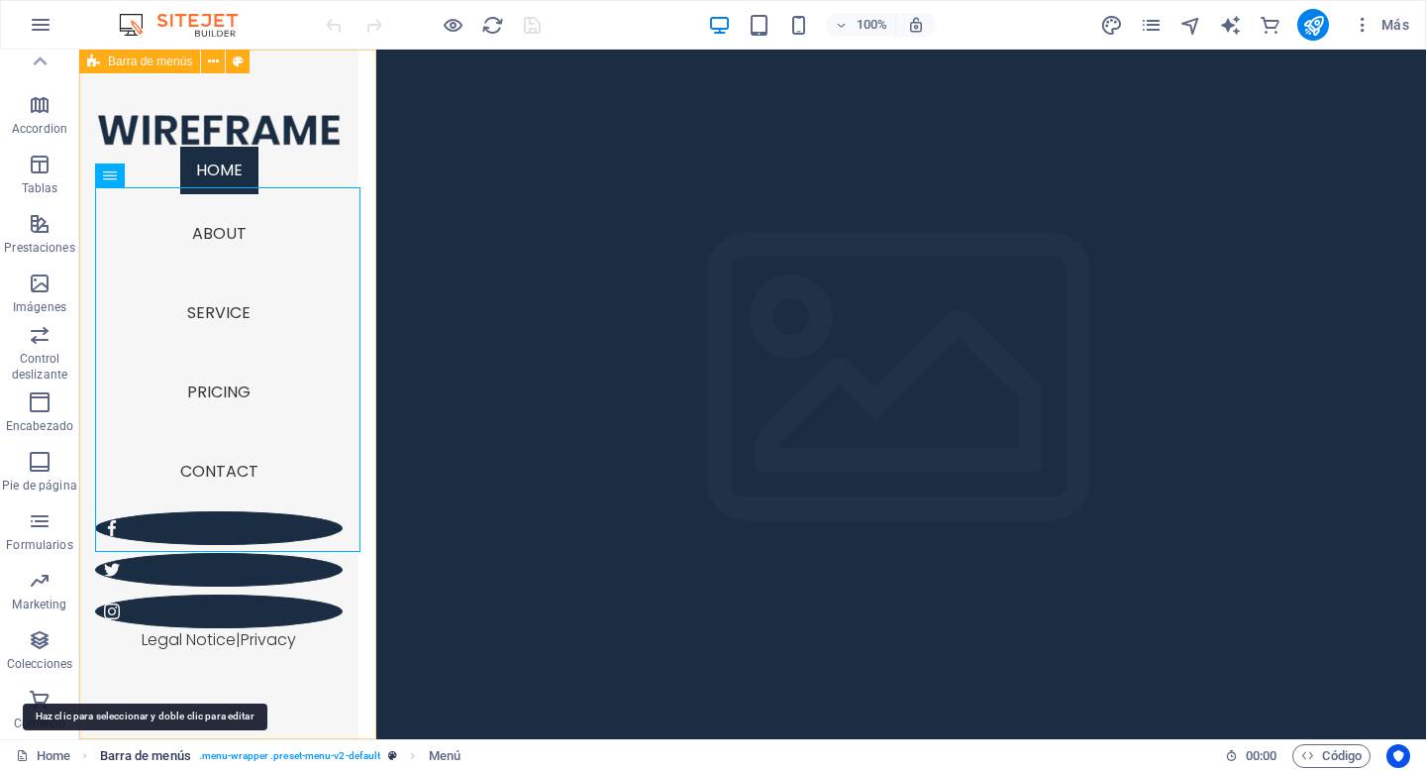
click at [143, 756] on span "Barra de menús" at bounding box center [145, 756] width 91 height 24
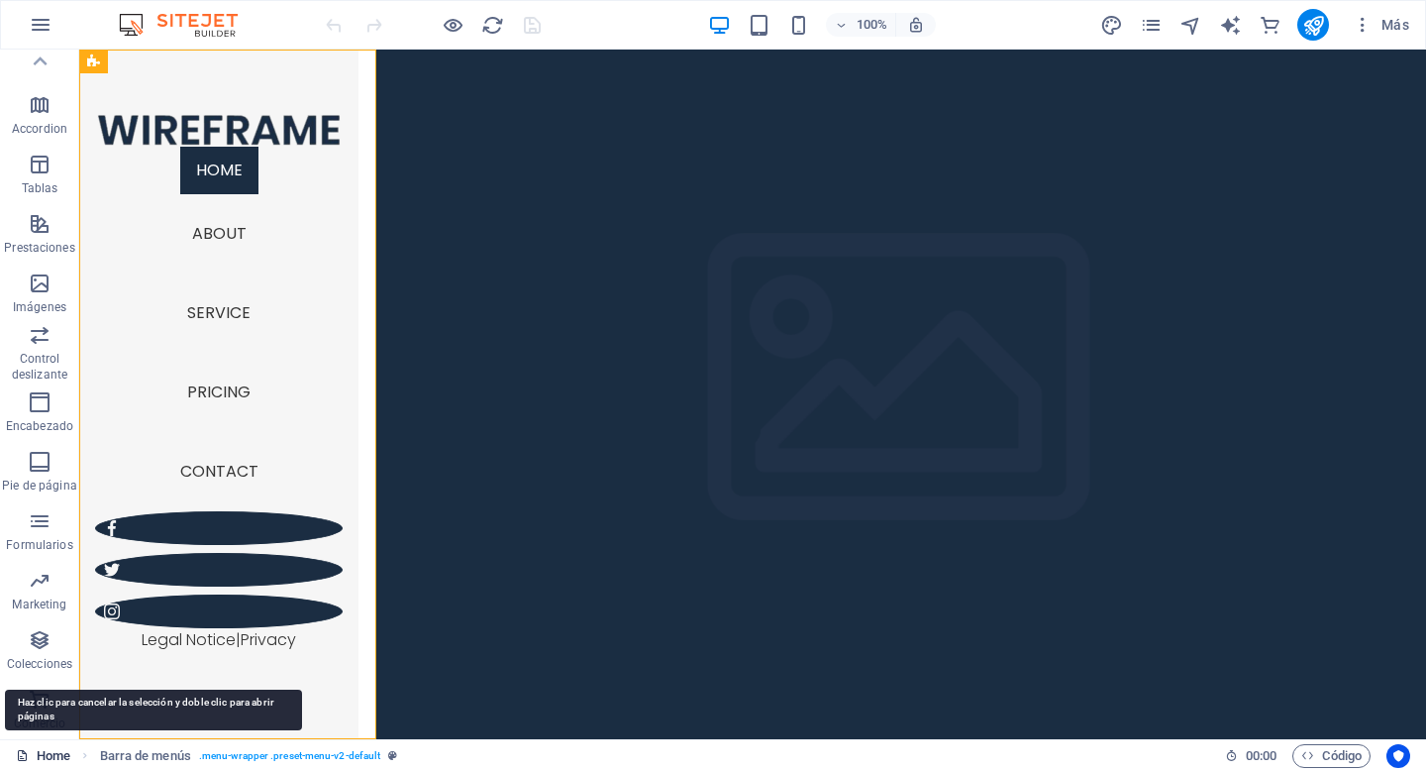
click at [65, 750] on link "Home" at bounding box center [43, 756] width 54 height 24
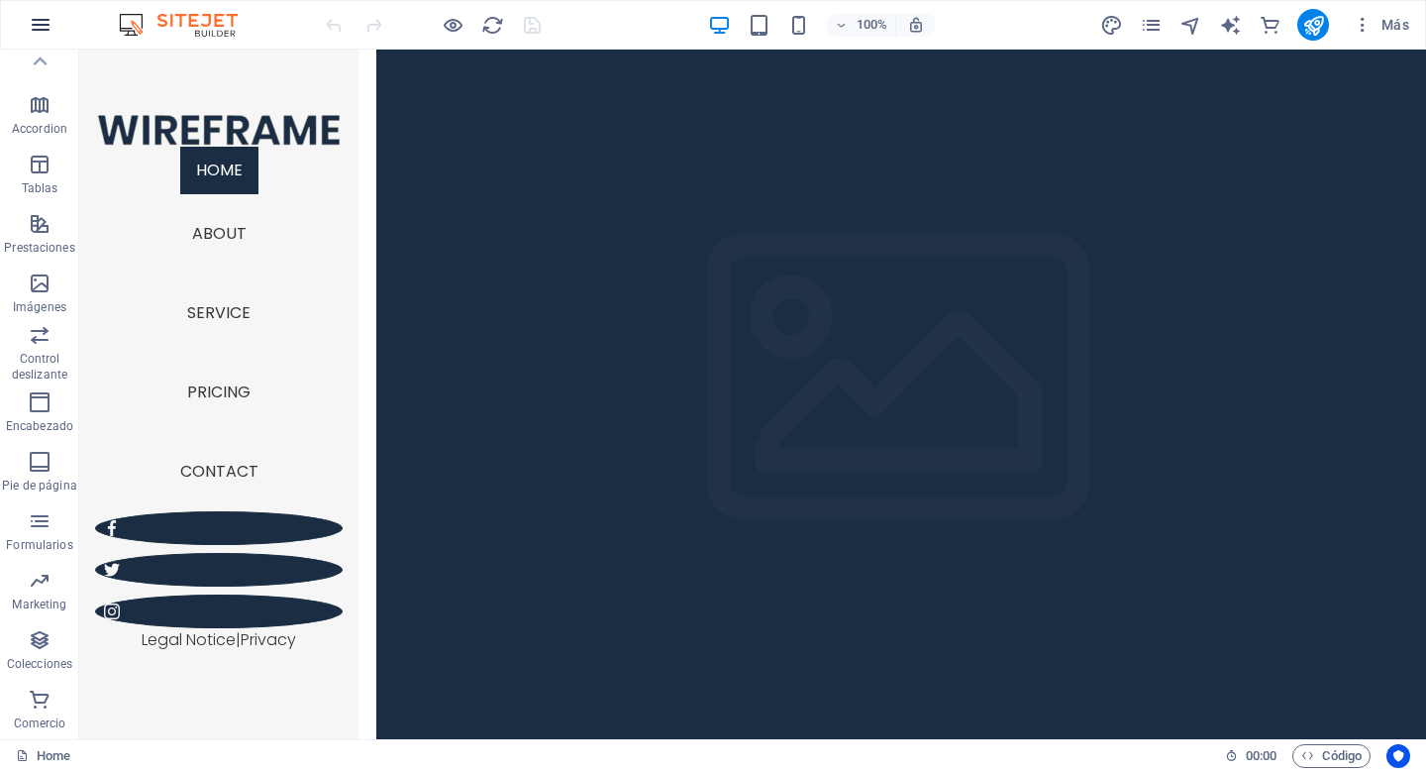
click at [45, 25] on icon "button" at bounding box center [41, 25] width 24 height 24
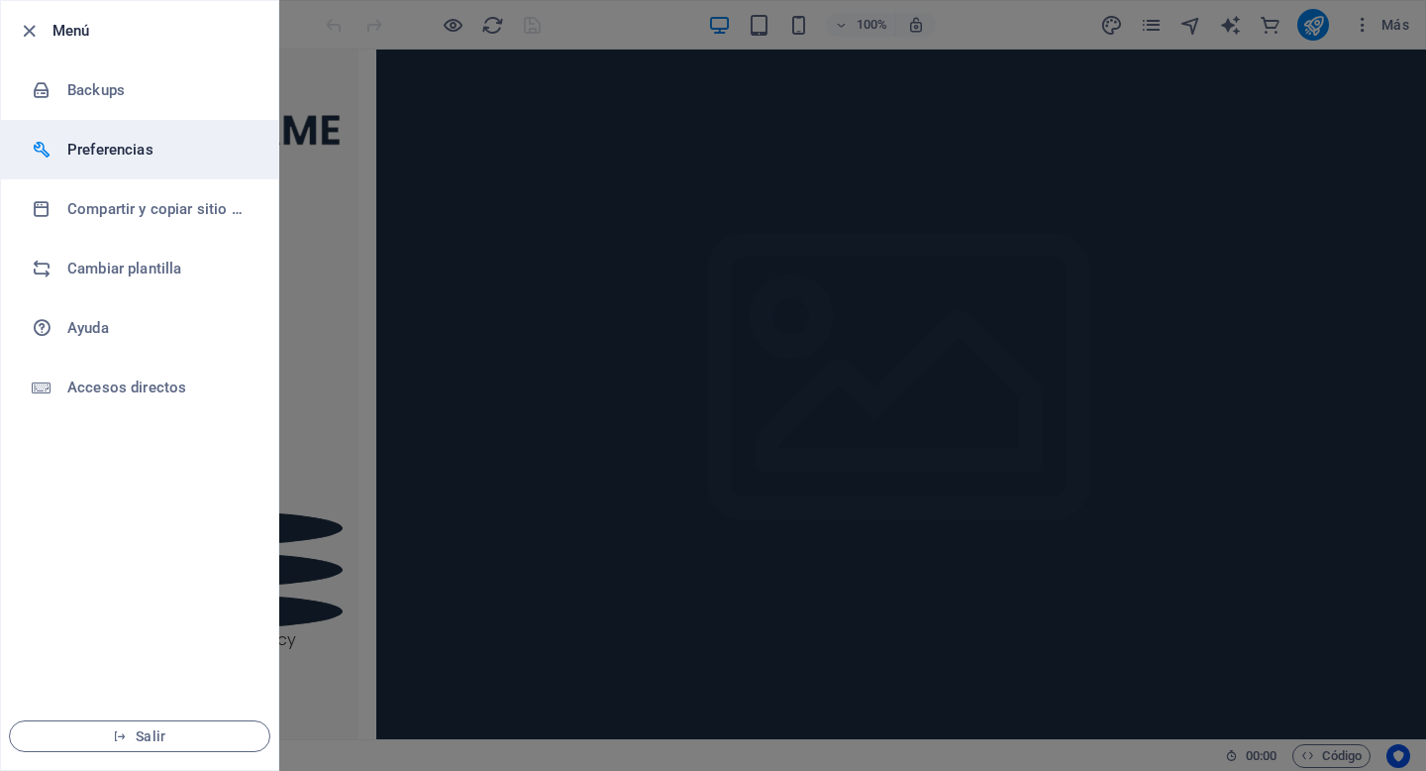
click at [141, 157] on h6 "Preferencias" at bounding box center [158, 150] width 183 height 24
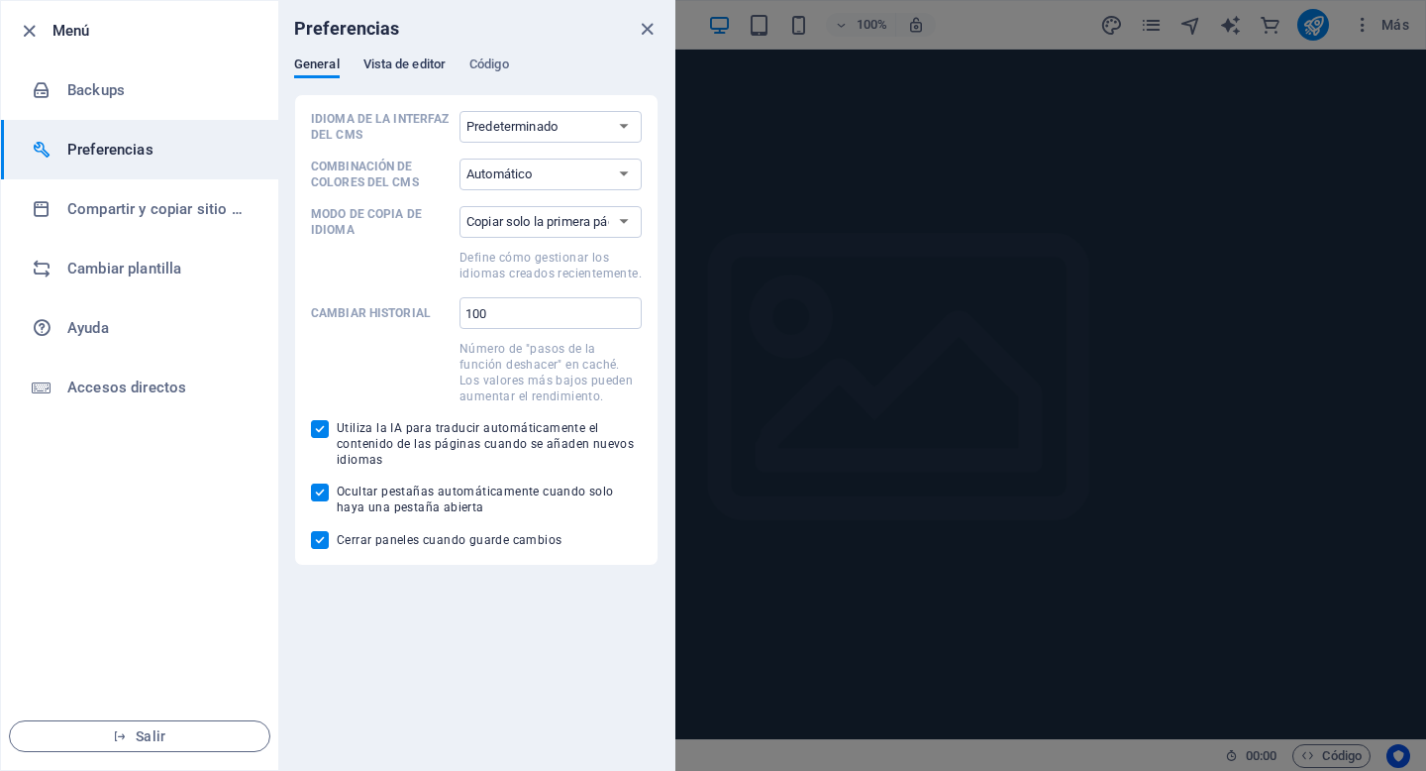
click at [421, 61] on span "Vista de editor" at bounding box center [404, 66] width 82 height 28
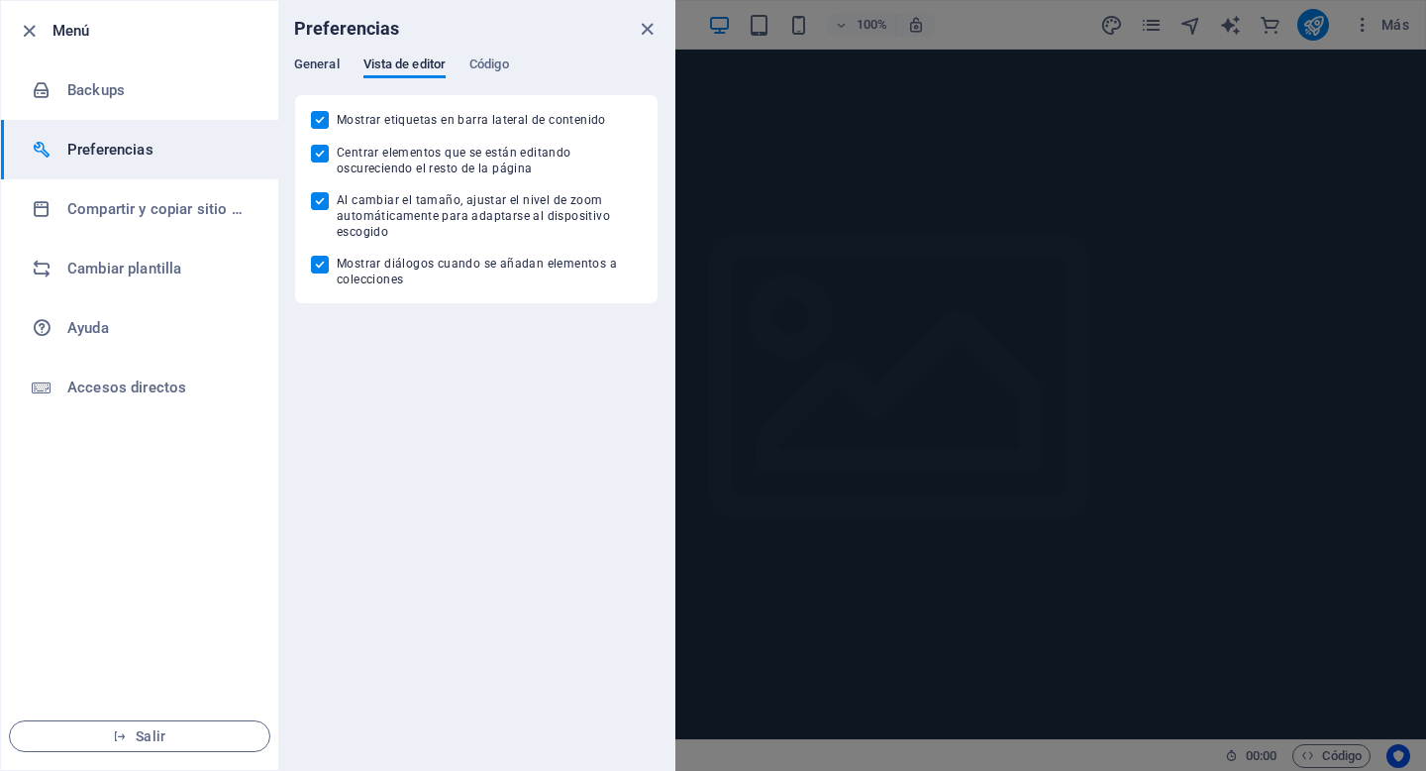
click at [320, 56] on span "General" at bounding box center [317, 66] width 46 height 28
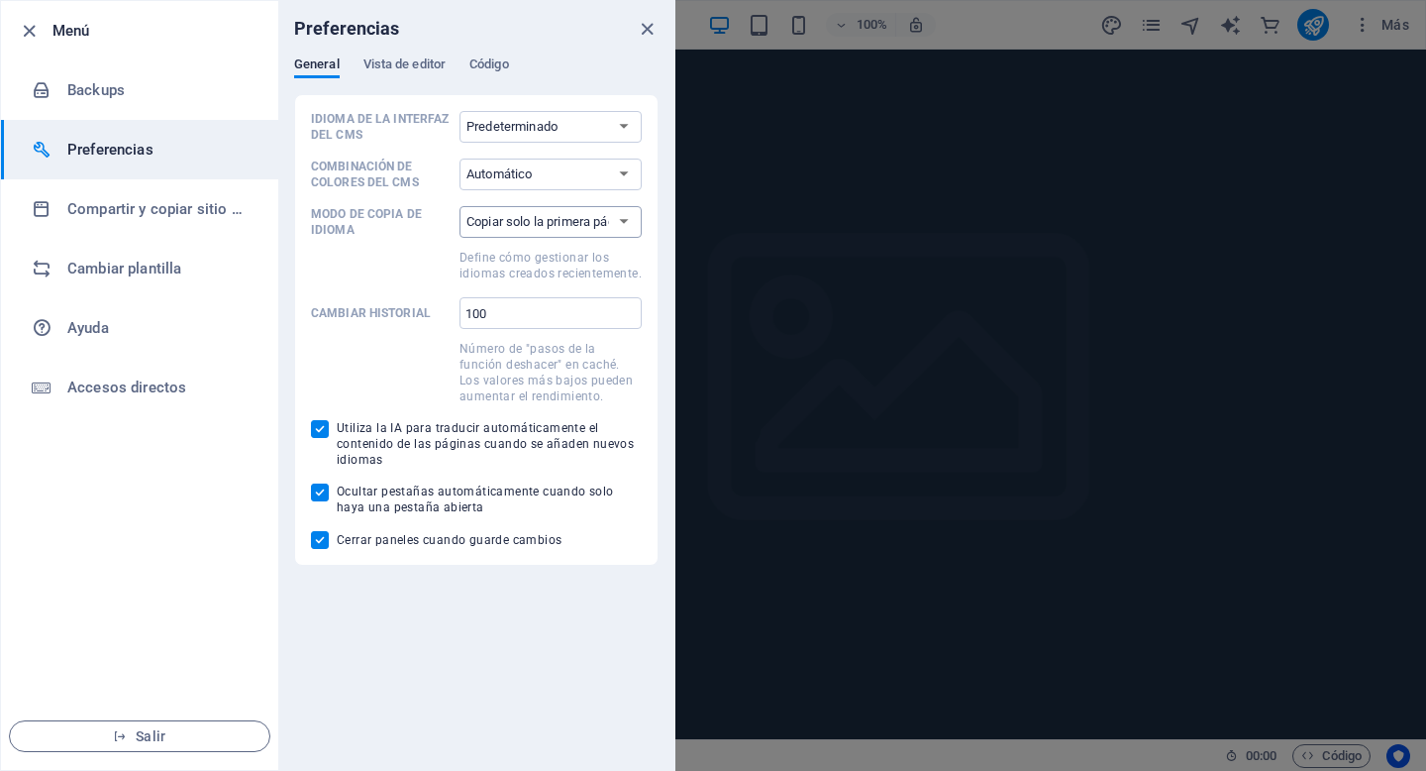
click at [543, 218] on select "Copiar solo la primera página Copiar todas las páginas" at bounding box center [551, 222] width 182 height 32
click at [460, 206] on select "Copiar solo la primera página Copiar todas las páginas" at bounding box center [551, 222] width 182 height 32
click at [426, 54] on div "Preferencias" at bounding box center [476, 28] width 396 height 55
click at [425, 61] on span "Vista de editor" at bounding box center [404, 66] width 82 height 28
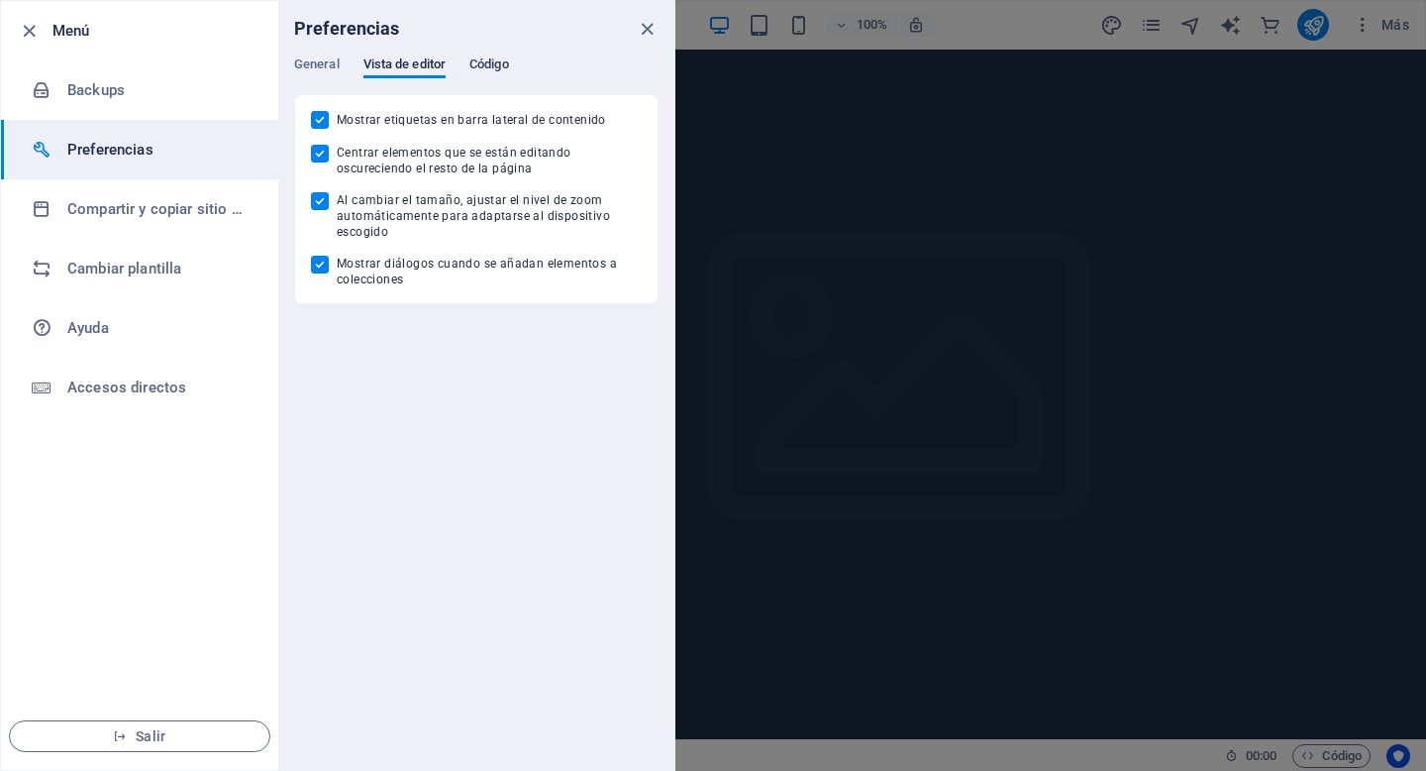
click at [495, 61] on span "Código" at bounding box center [489, 66] width 40 height 28
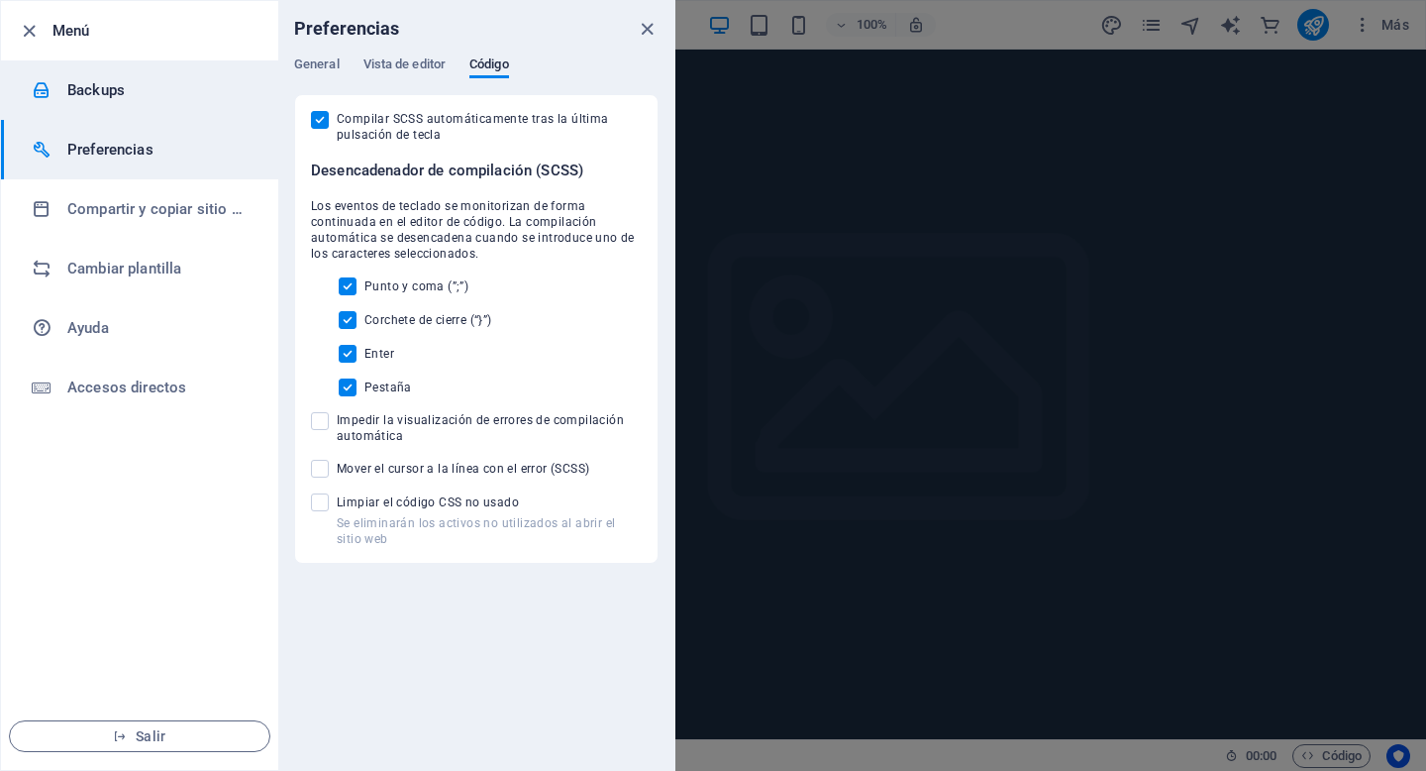
click at [97, 95] on h6 "Backups" at bounding box center [158, 90] width 183 height 24
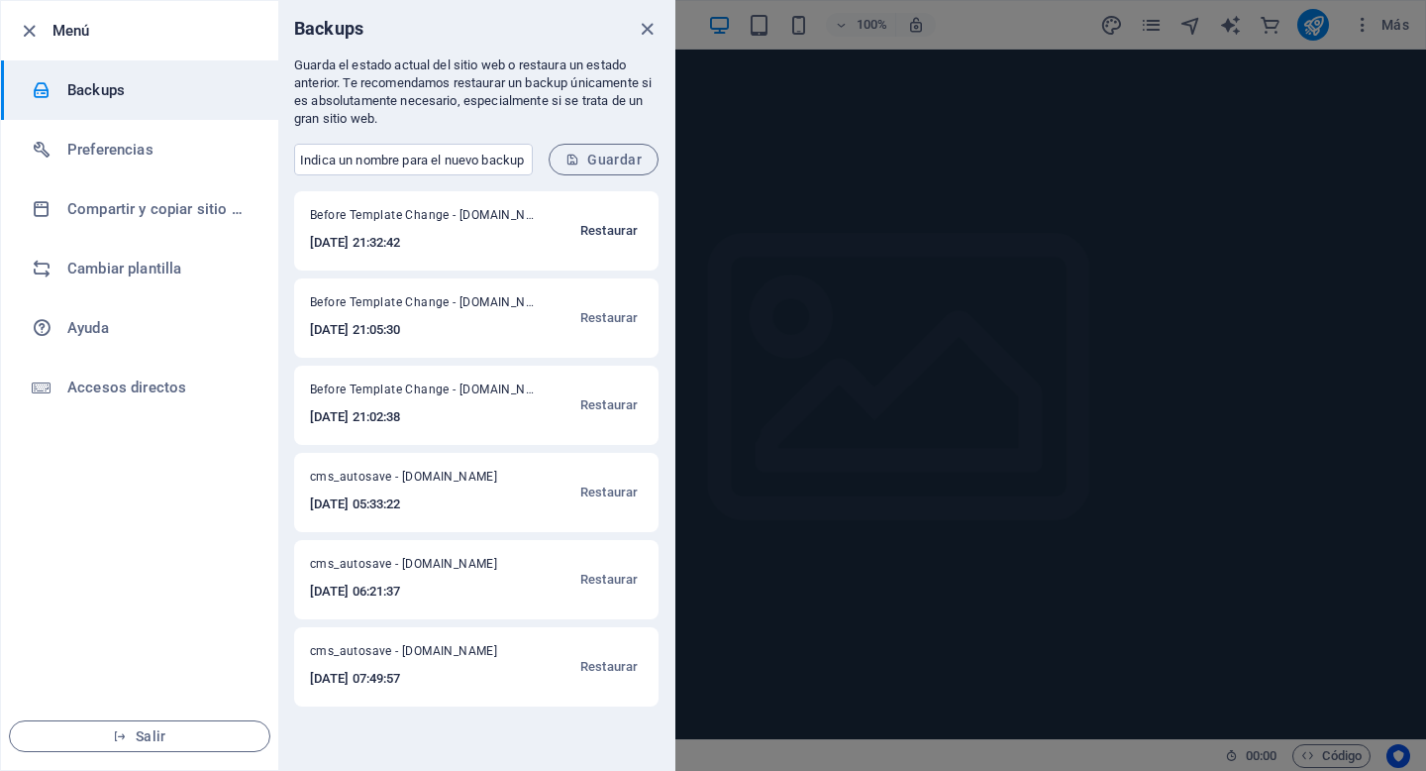
click at [599, 227] on span "Restaurar" at bounding box center [608, 231] width 57 height 24
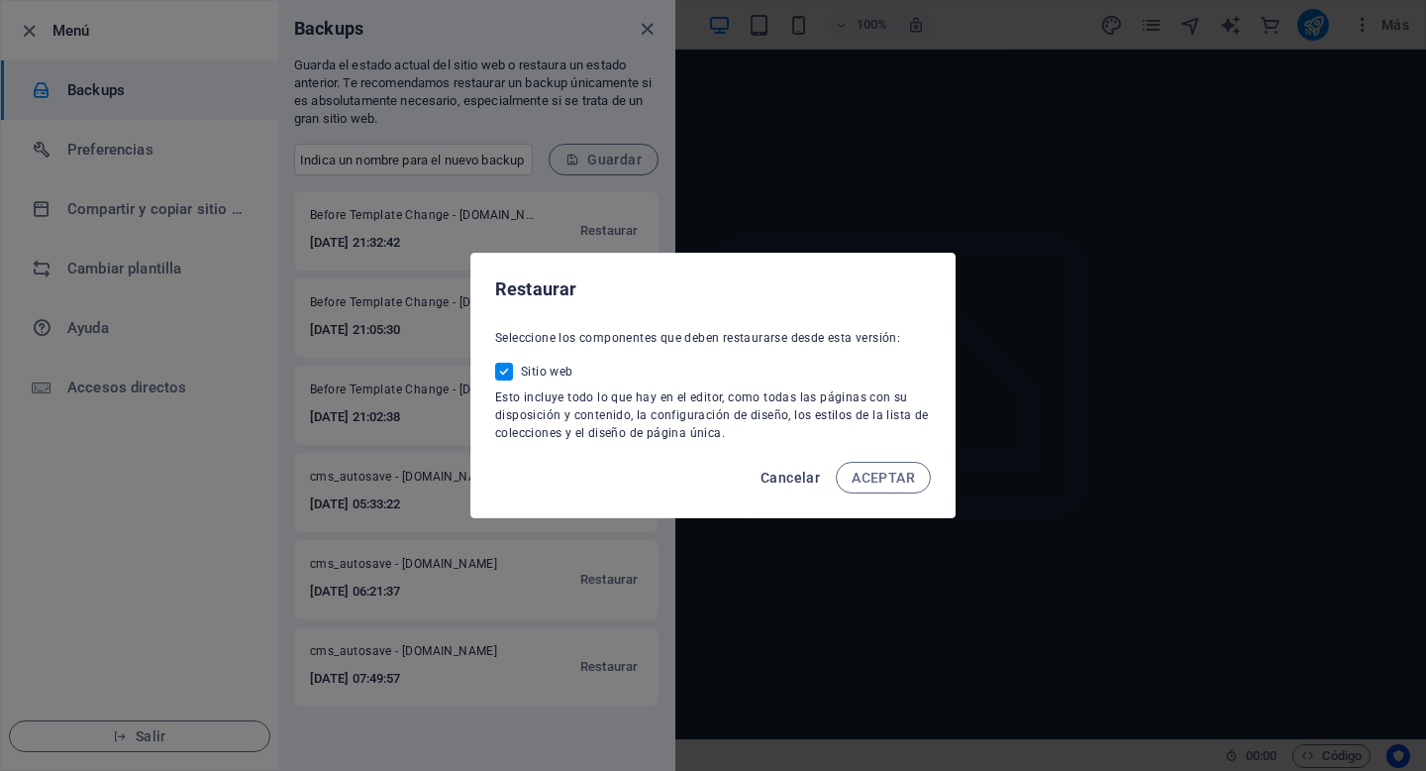
click at [786, 474] on span "Cancelar" at bounding box center [790, 477] width 59 height 16
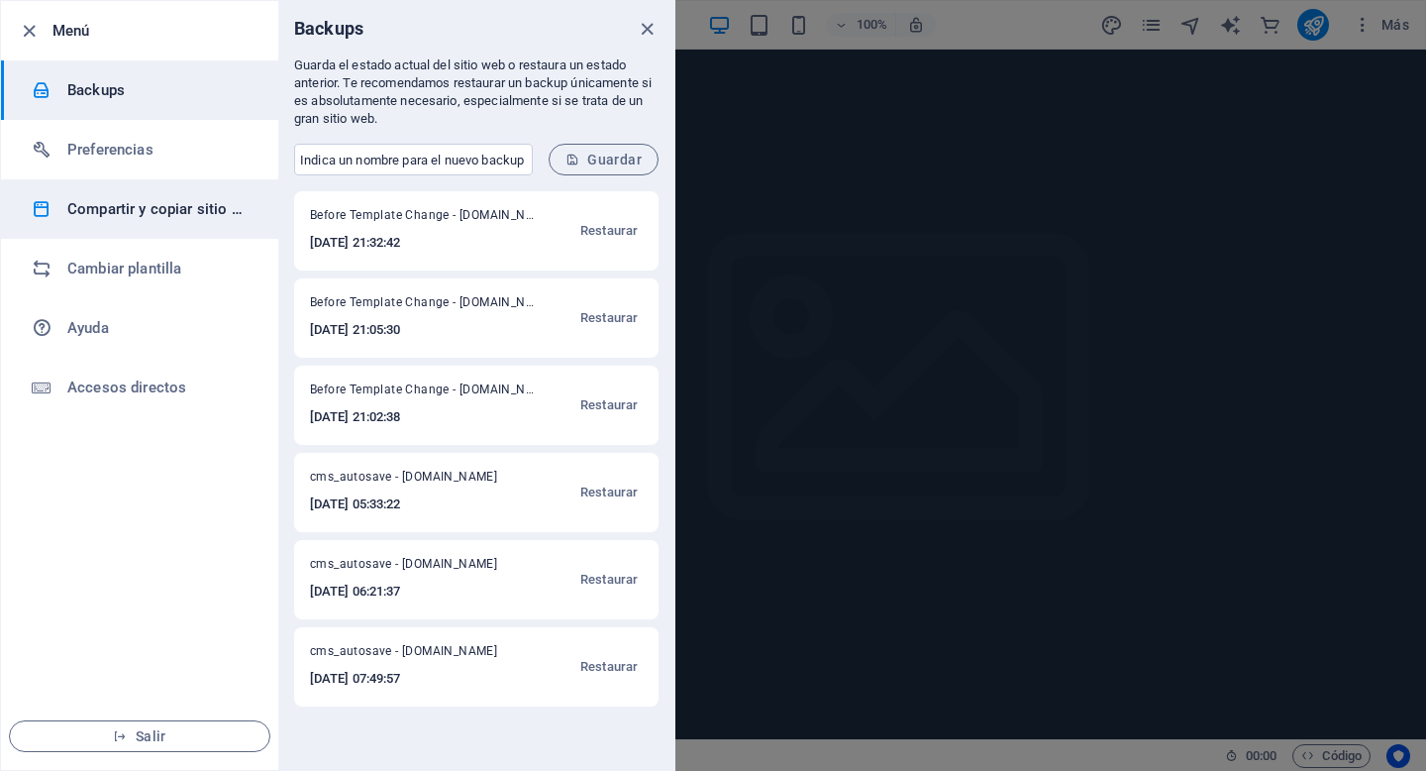
click at [132, 217] on h6 "Compartir y copiar sitio web" at bounding box center [158, 209] width 183 height 24
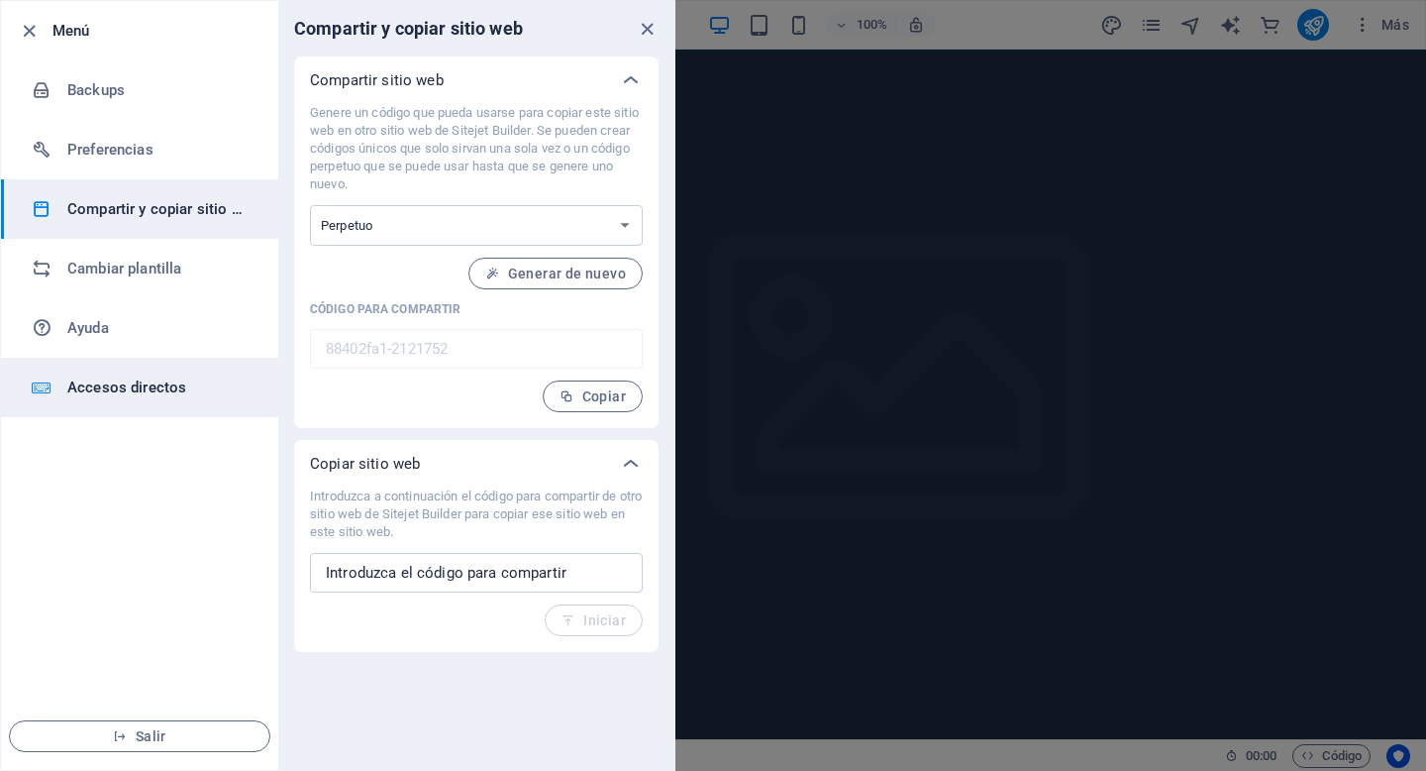
click at [121, 378] on h6 "Accesos directos" at bounding box center [158, 387] width 183 height 24
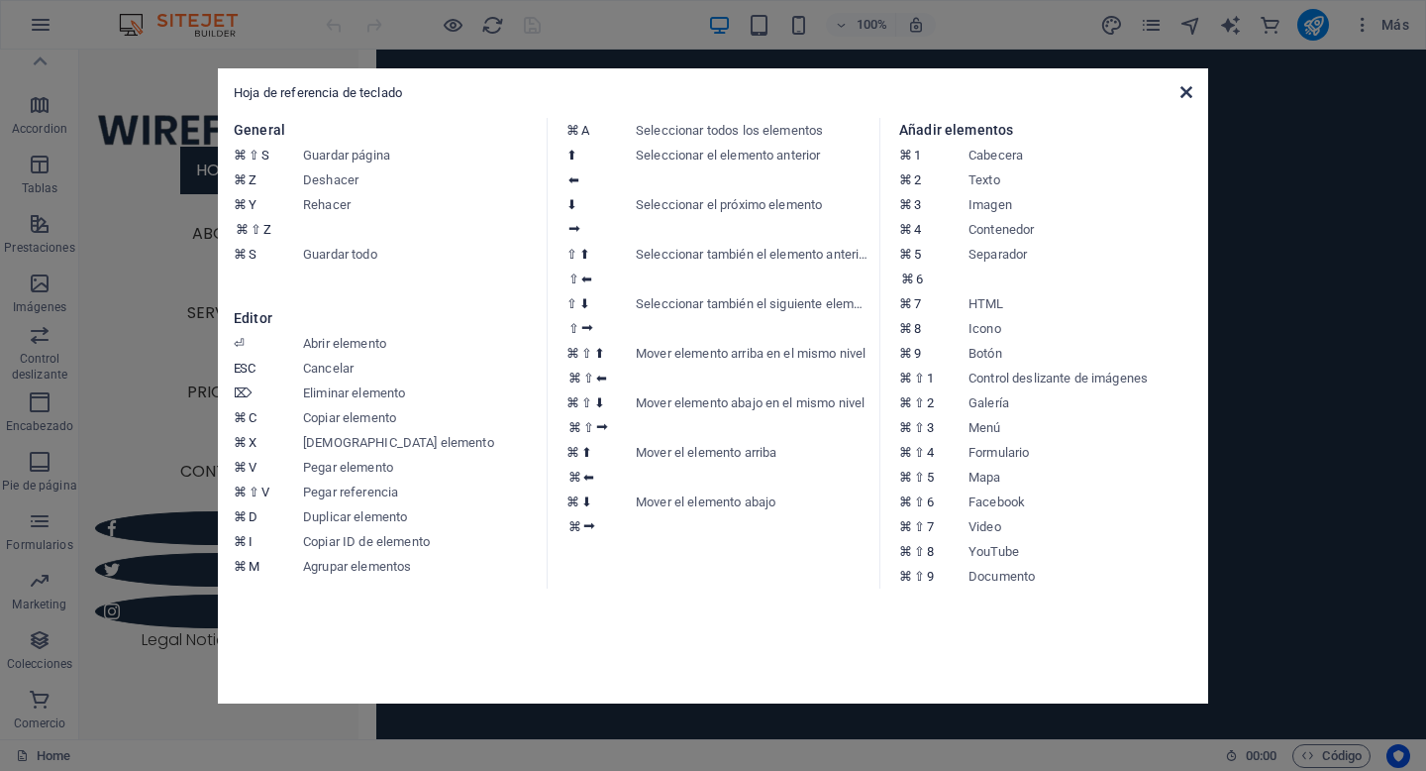
click at [1186, 92] on icon at bounding box center [1187, 92] width 12 height 16
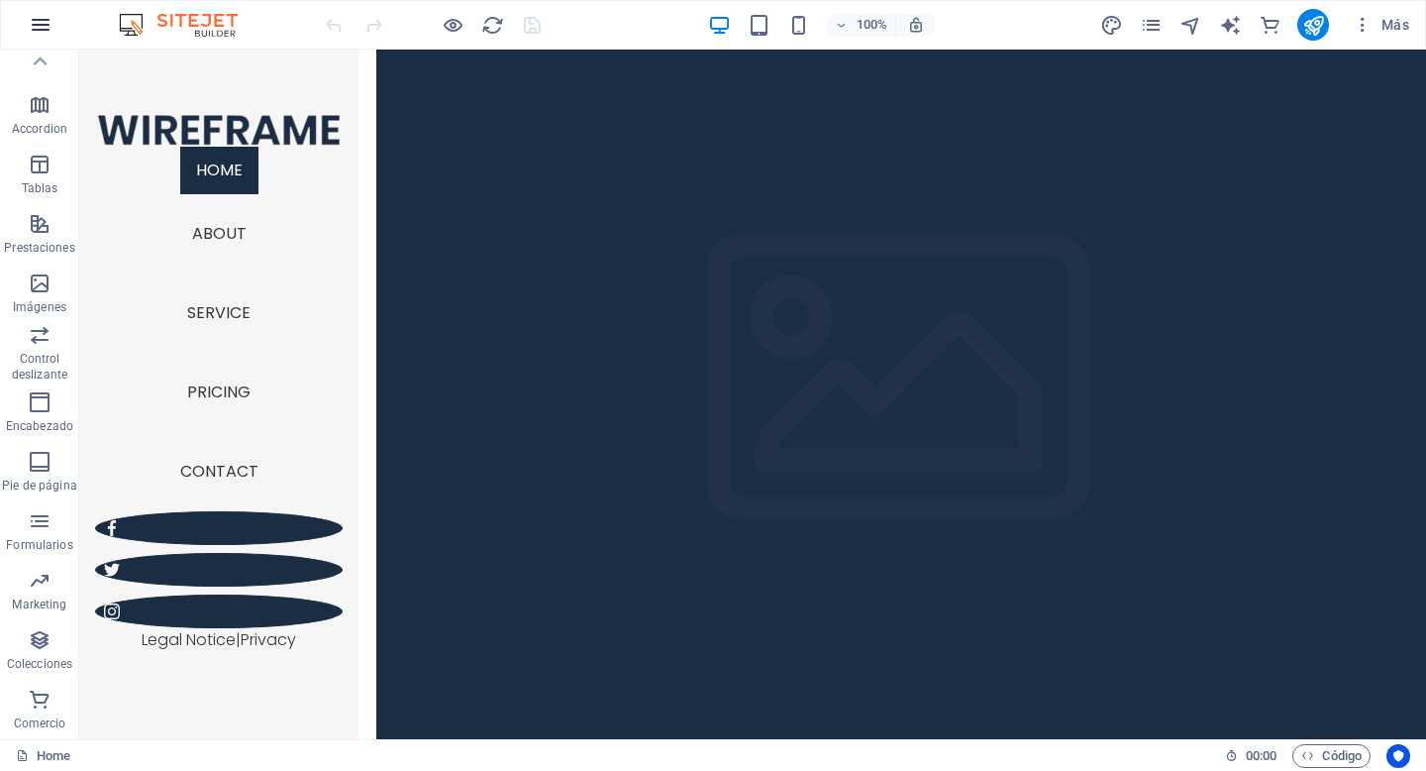
click at [43, 19] on icon "button" at bounding box center [41, 25] width 24 height 24
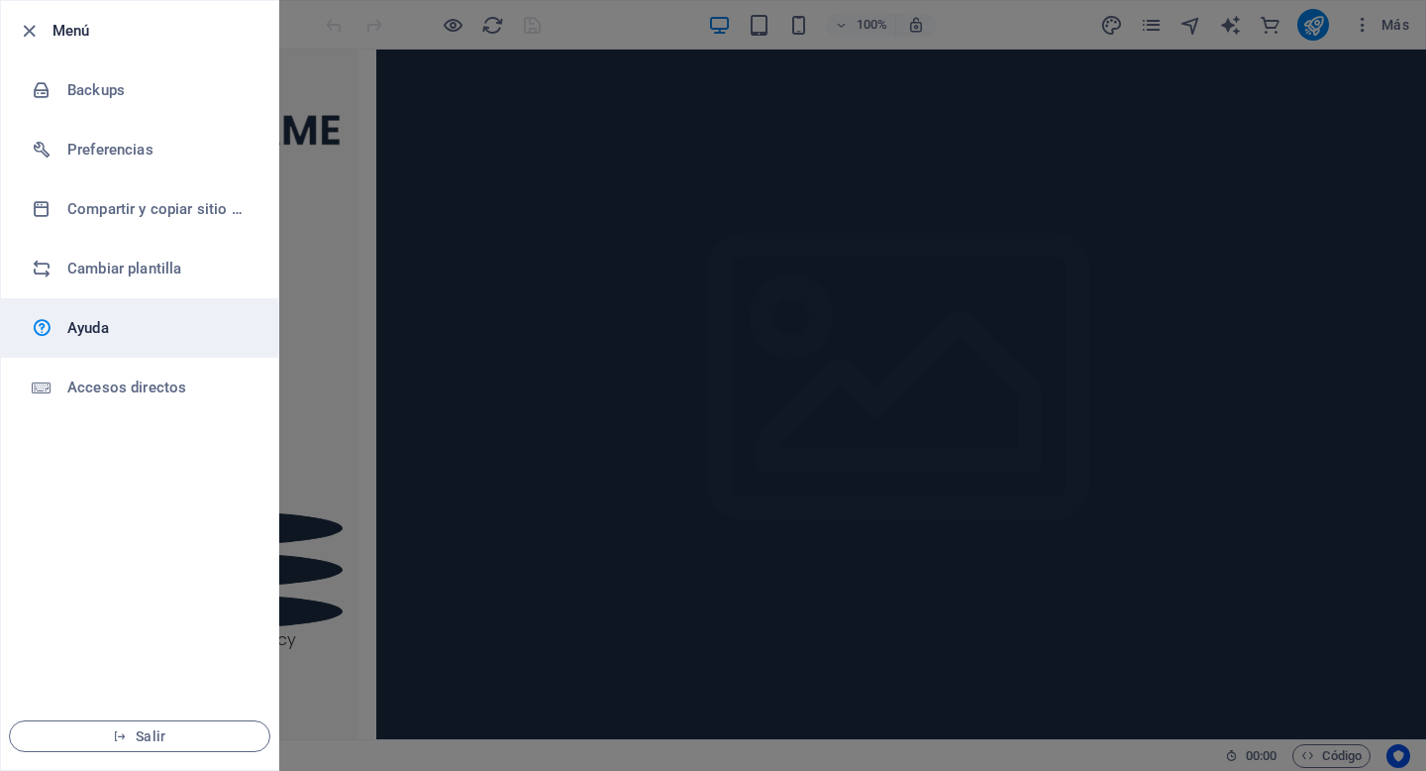
click at [99, 340] on link "Ayuda" at bounding box center [139, 327] width 277 height 59
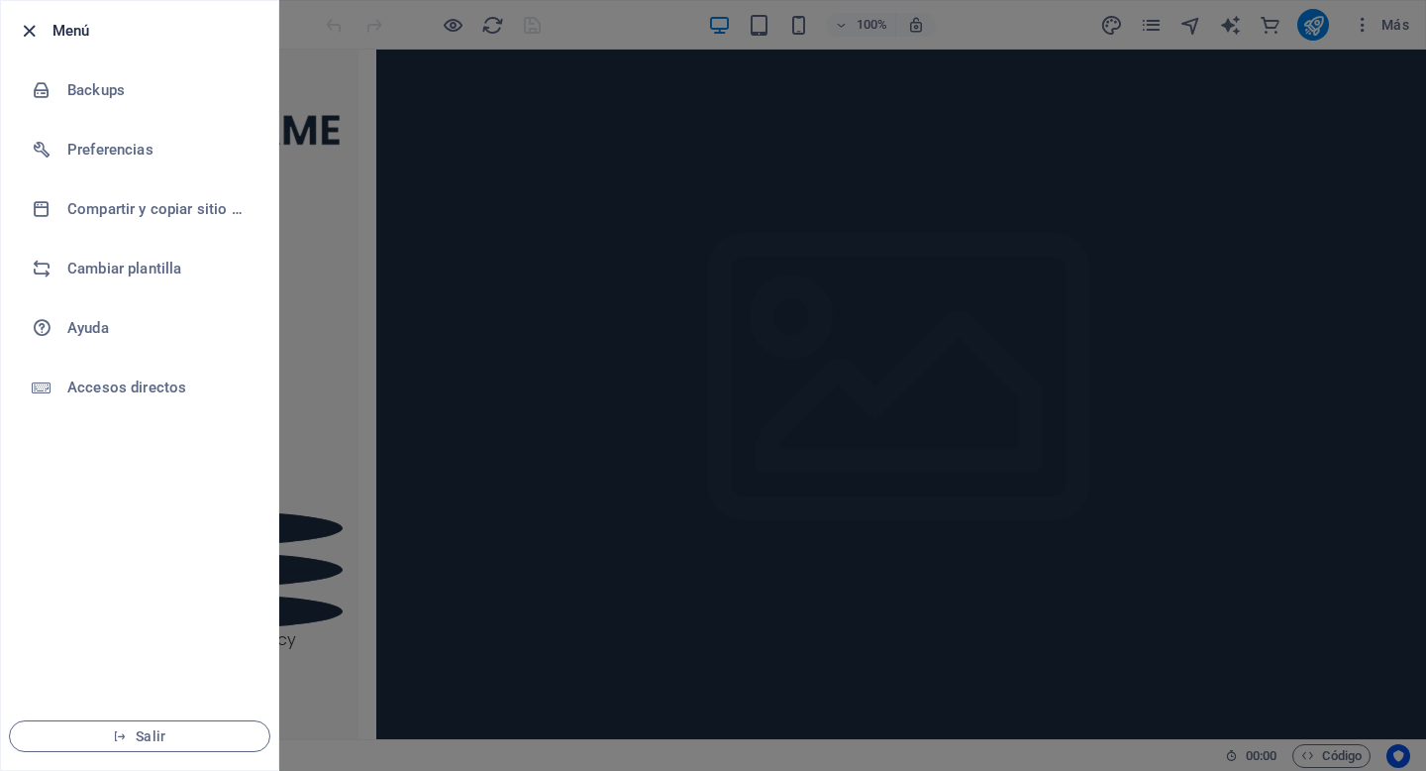
click at [25, 31] on icon "button" at bounding box center [29, 31] width 23 height 23
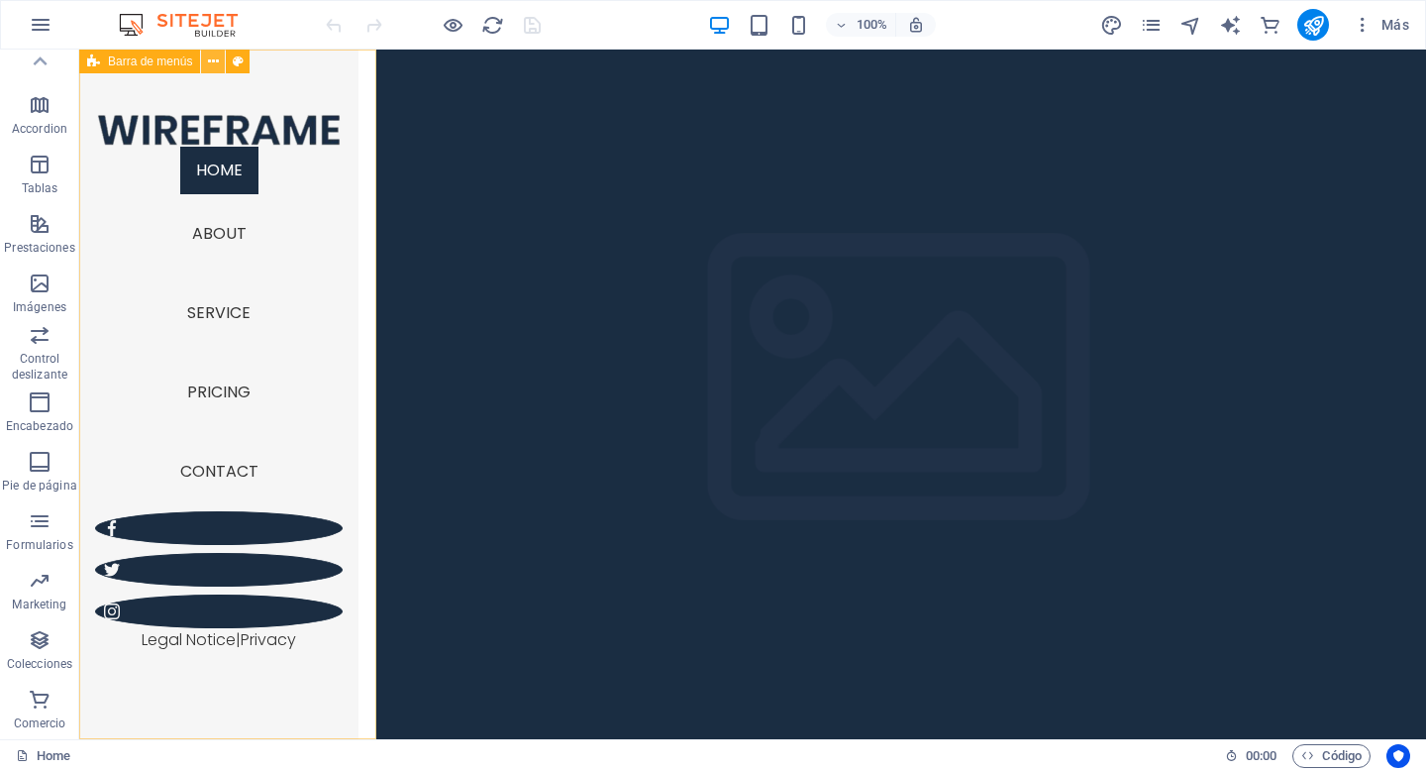
click at [218, 66] on icon at bounding box center [213, 62] width 11 height 21
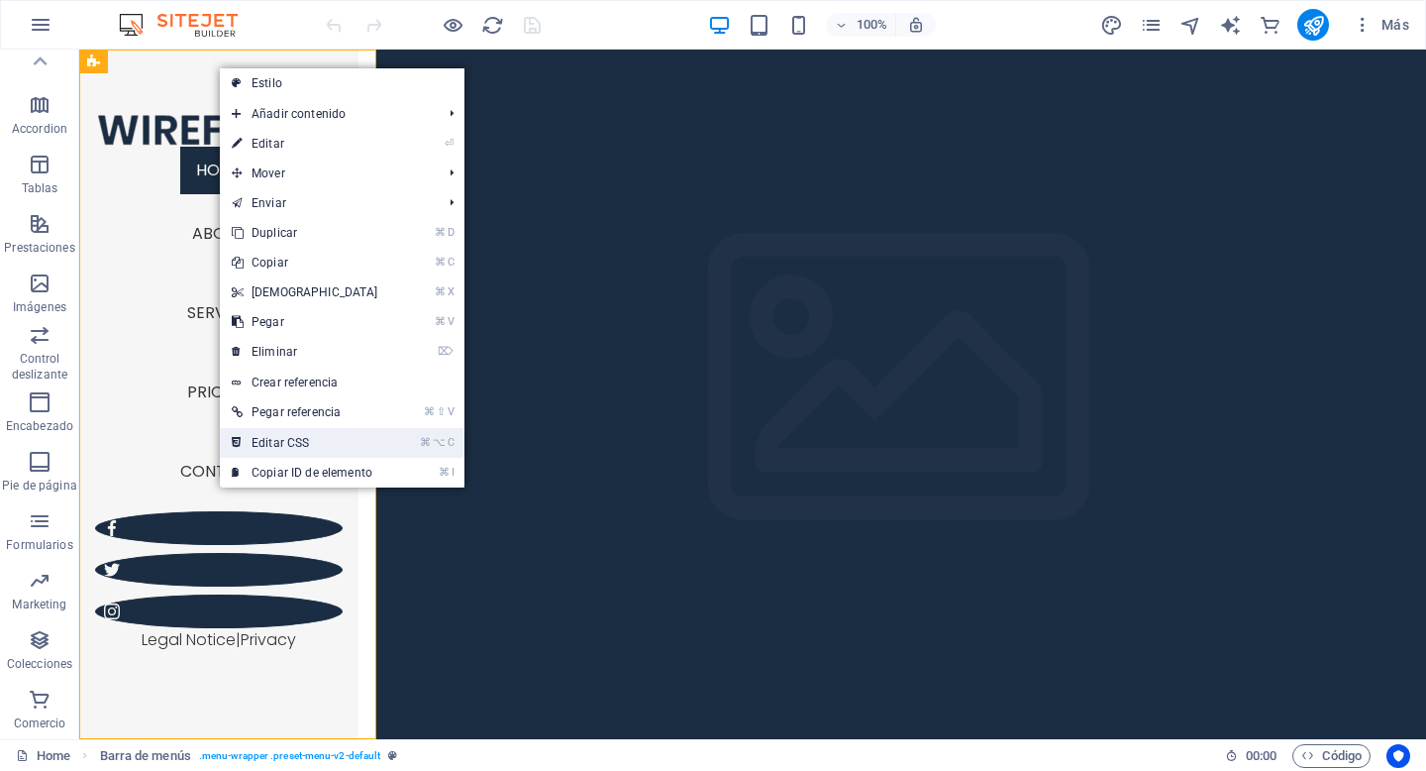
click at [313, 447] on link "⌘ ⌥ C Editar CSS" at bounding box center [305, 443] width 170 height 30
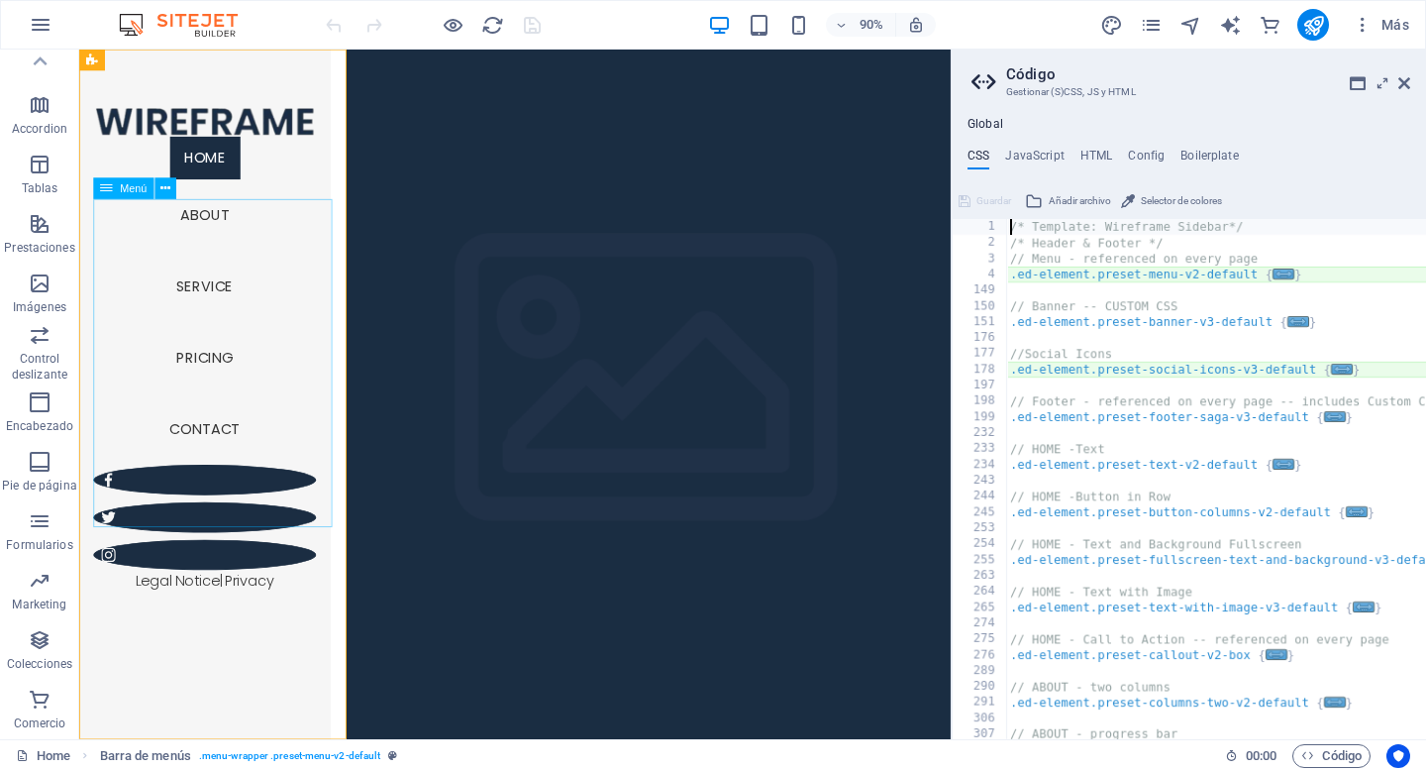
type textarea "@include menu-v2("
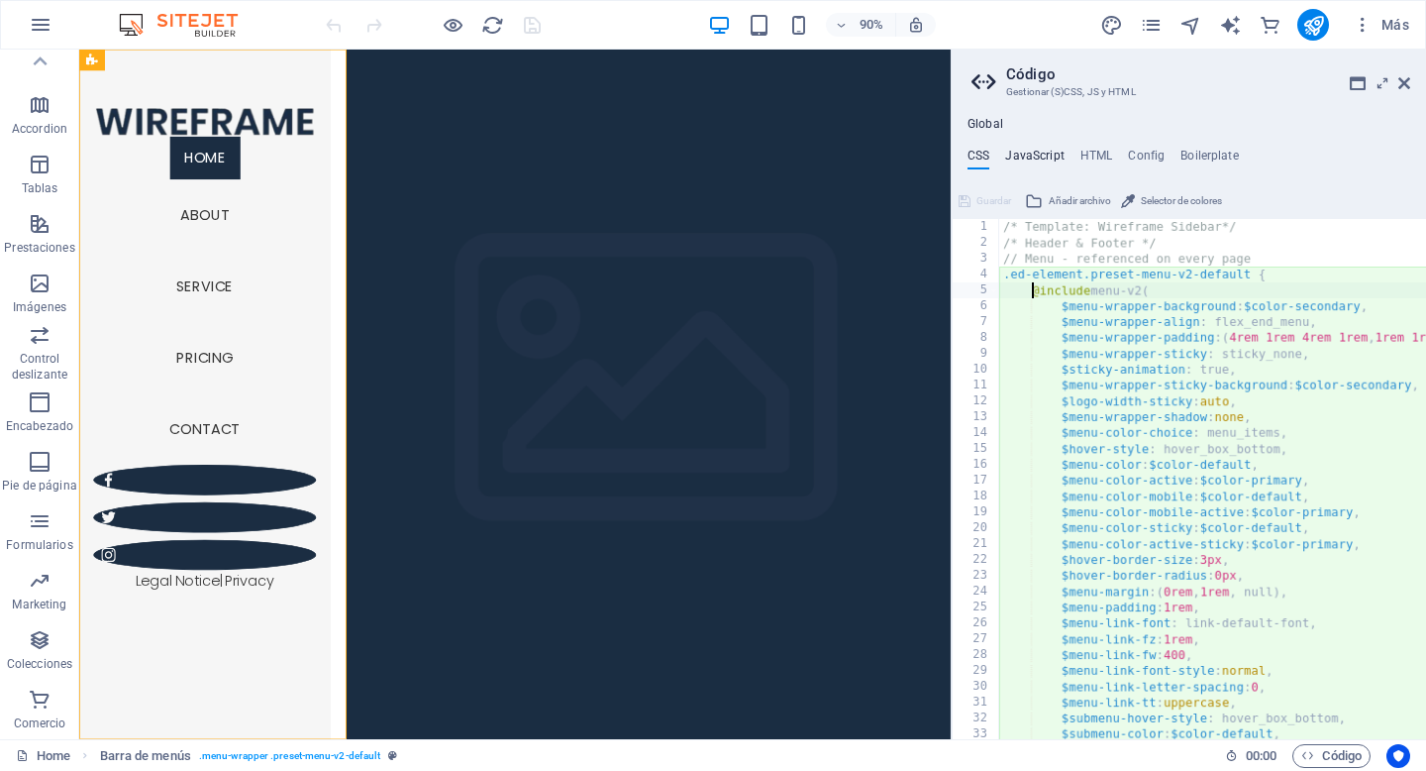
click at [1052, 157] on h4 "JavaScript" at bounding box center [1034, 160] width 58 height 22
type textarea "/* JS for preset "Menu V2" */"
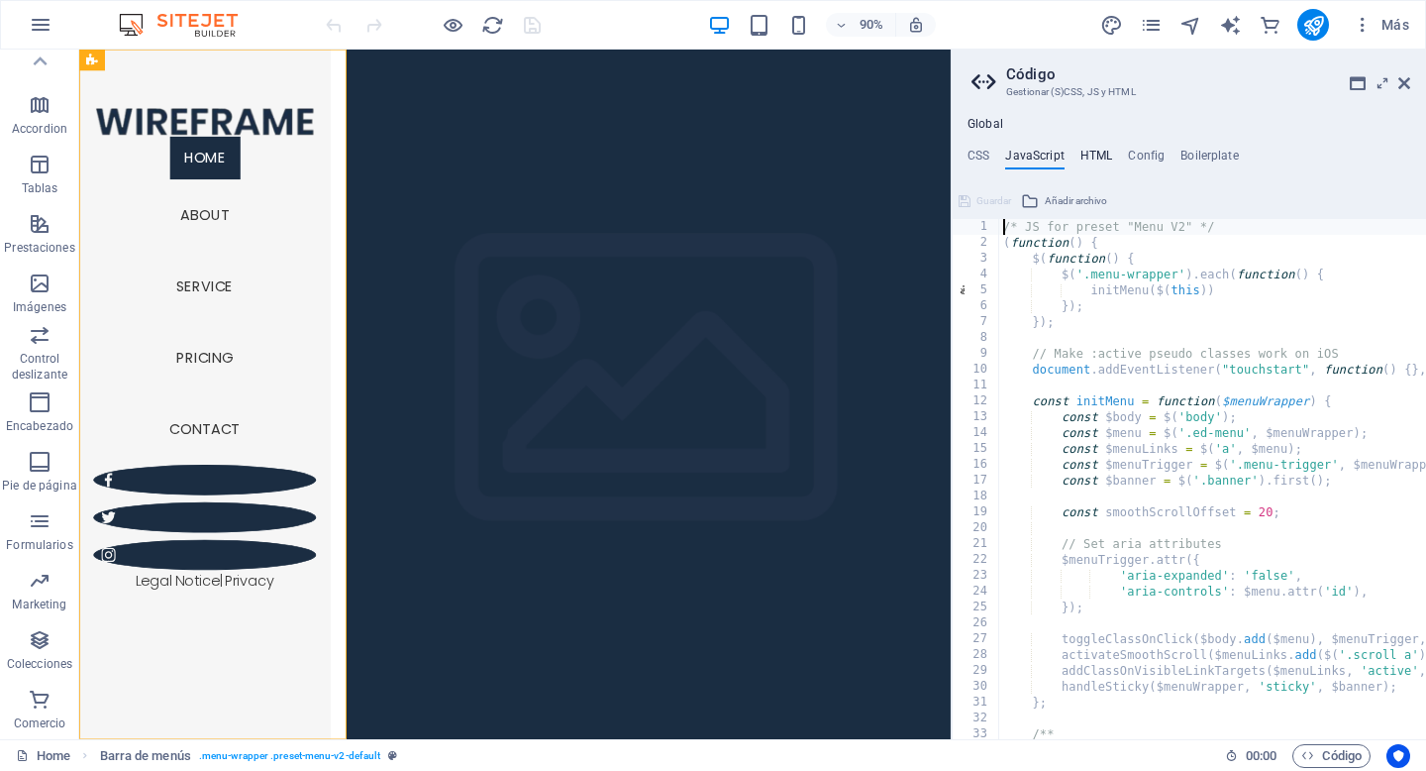
click at [1093, 160] on h4 "HTML" at bounding box center [1097, 160] width 33 height 22
type textarea "<a href="#main-content" class="wv-link-content button">Skip to main content</a>"
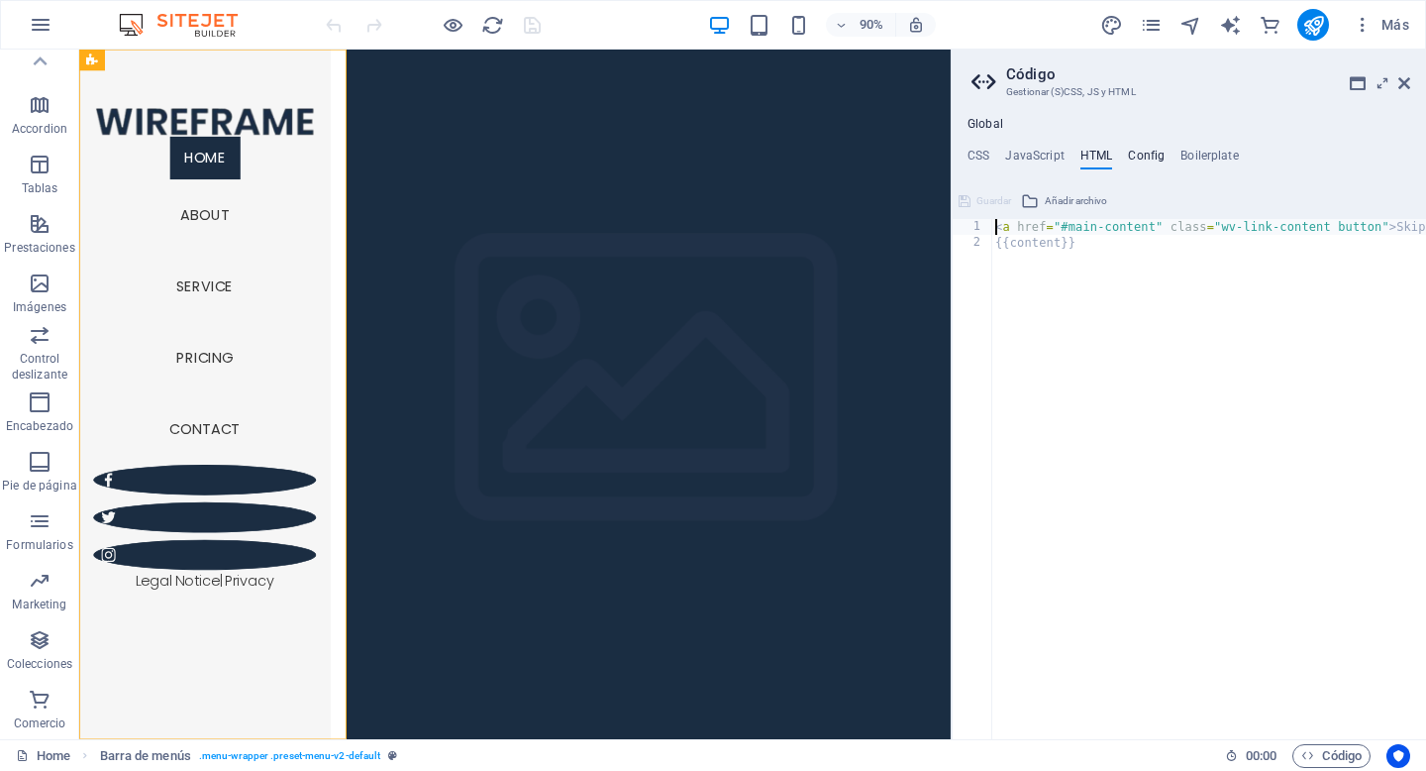
click at [1154, 162] on h4 "Config" at bounding box center [1146, 160] width 37 height 22
type textarea "$button-border-color: transparent;"
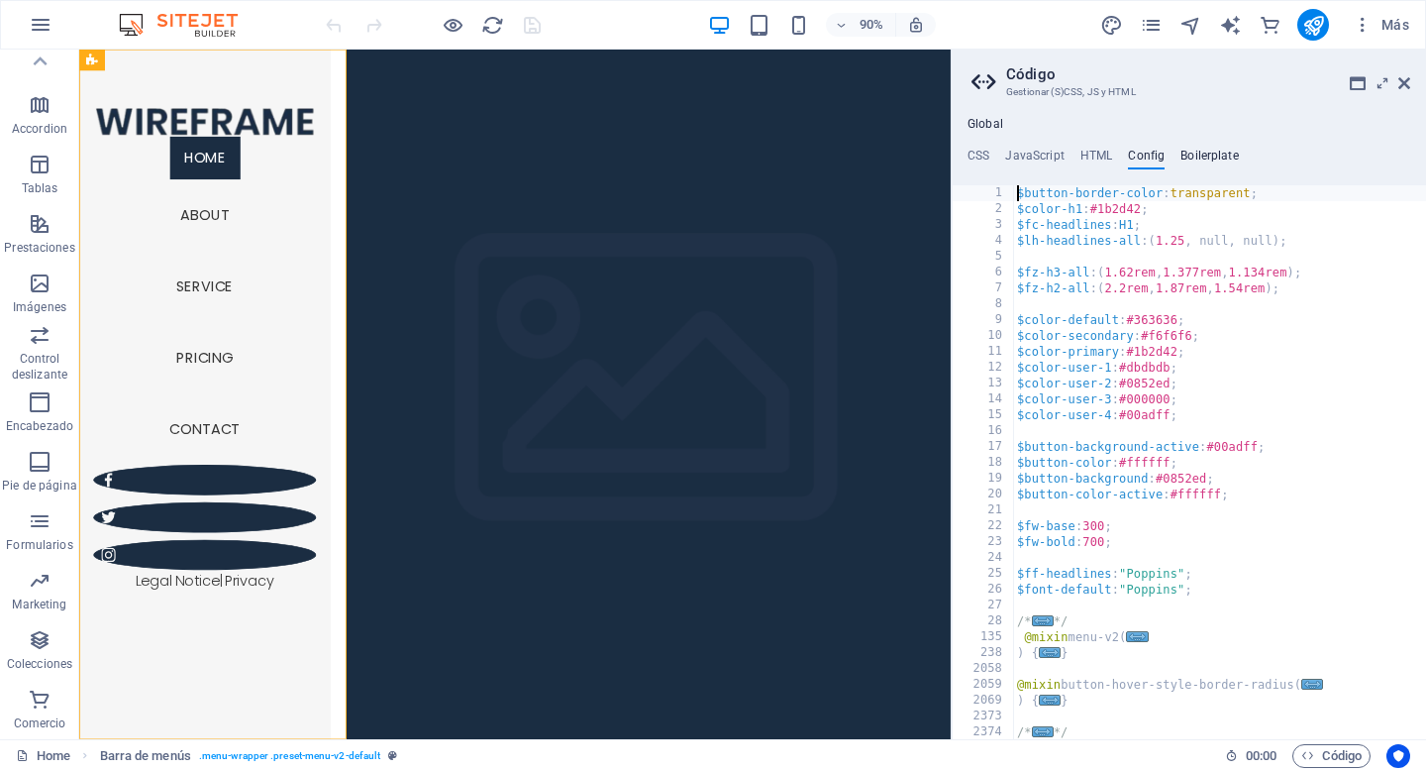
click at [1206, 167] on h4 "Boilerplate" at bounding box center [1210, 160] width 58 height 22
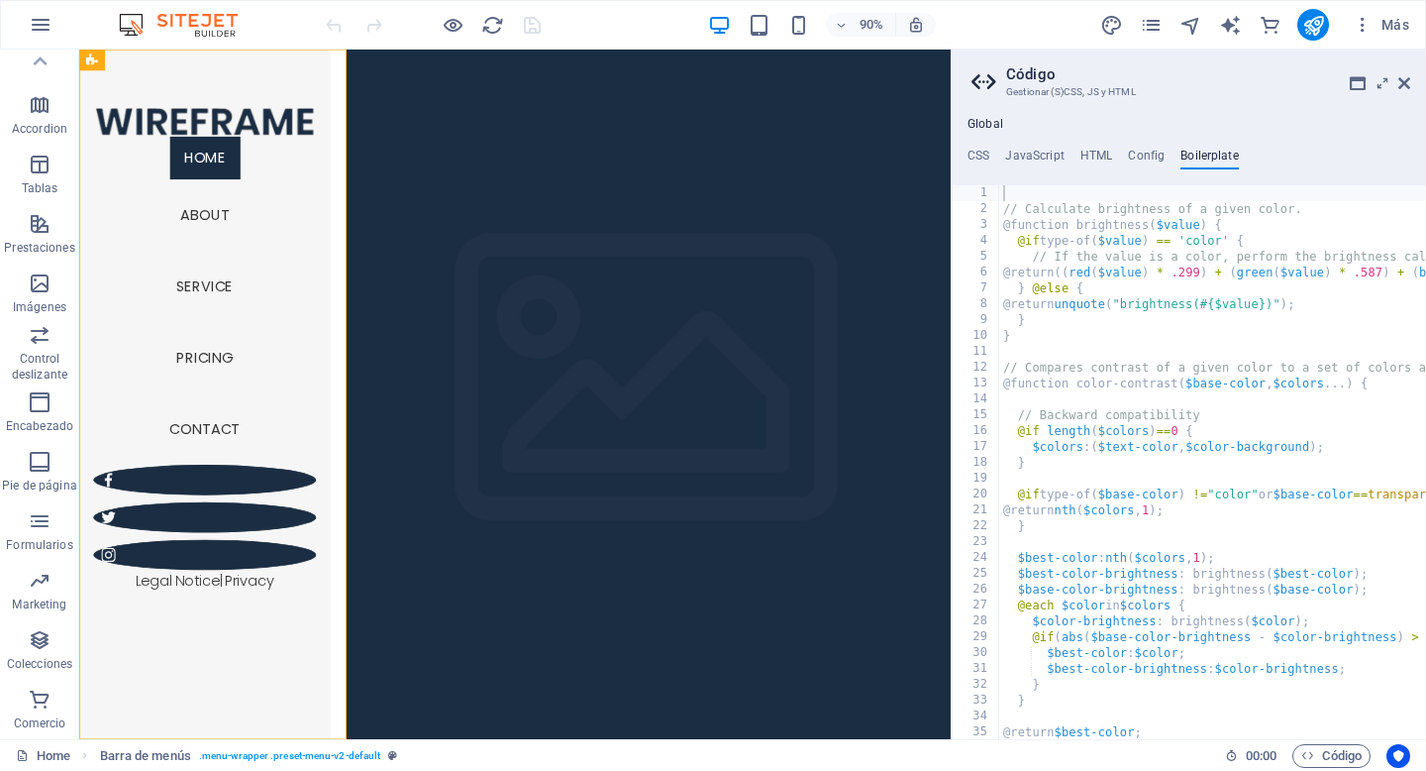
click at [1412, 83] on aside "Código Gestionar (S)CSS, JS y HTML Global CSS JavaScript HTML Config Boilerplat…" at bounding box center [1188, 394] width 475 height 689
click at [1406, 84] on icon at bounding box center [1404, 83] width 12 height 16
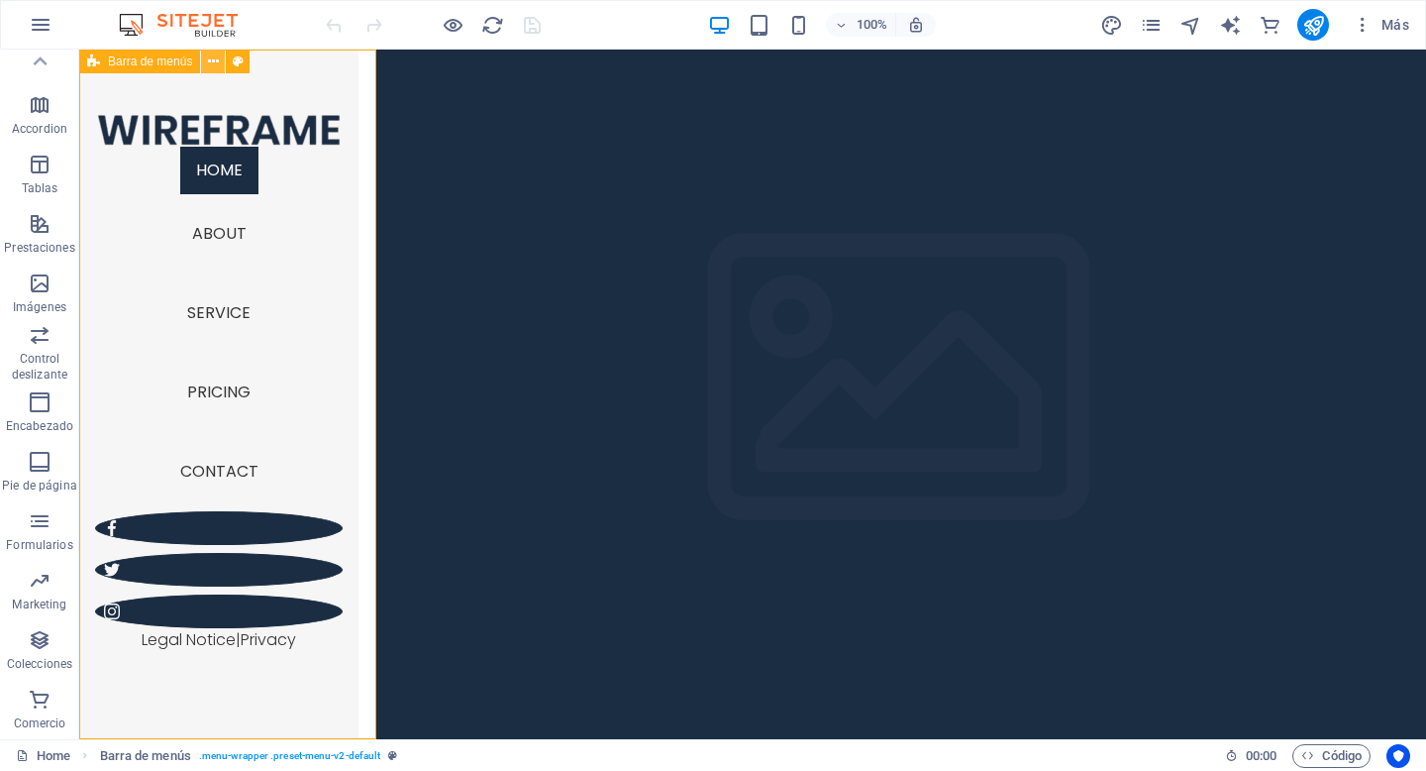
click at [212, 61] on icon at bounding box center [213, 62] width 11 height 21
click at [611, 36] on div "100% Más" at bounding box center [869, 25] width 1095 height 32
click at [1122, 26] on icon "design" at bounding box center [1111, 25] width 23 height 23
select select "px"
select select "300"
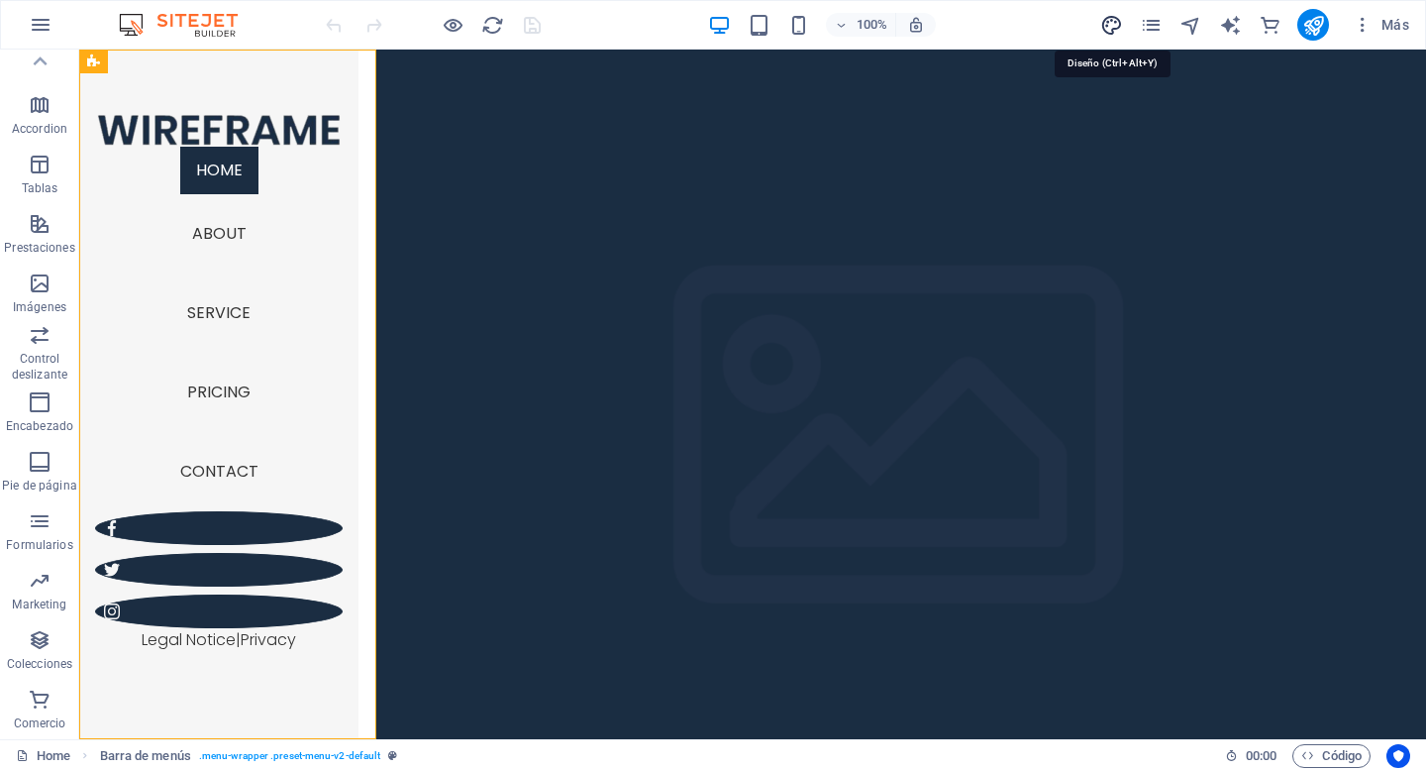
select select "px"
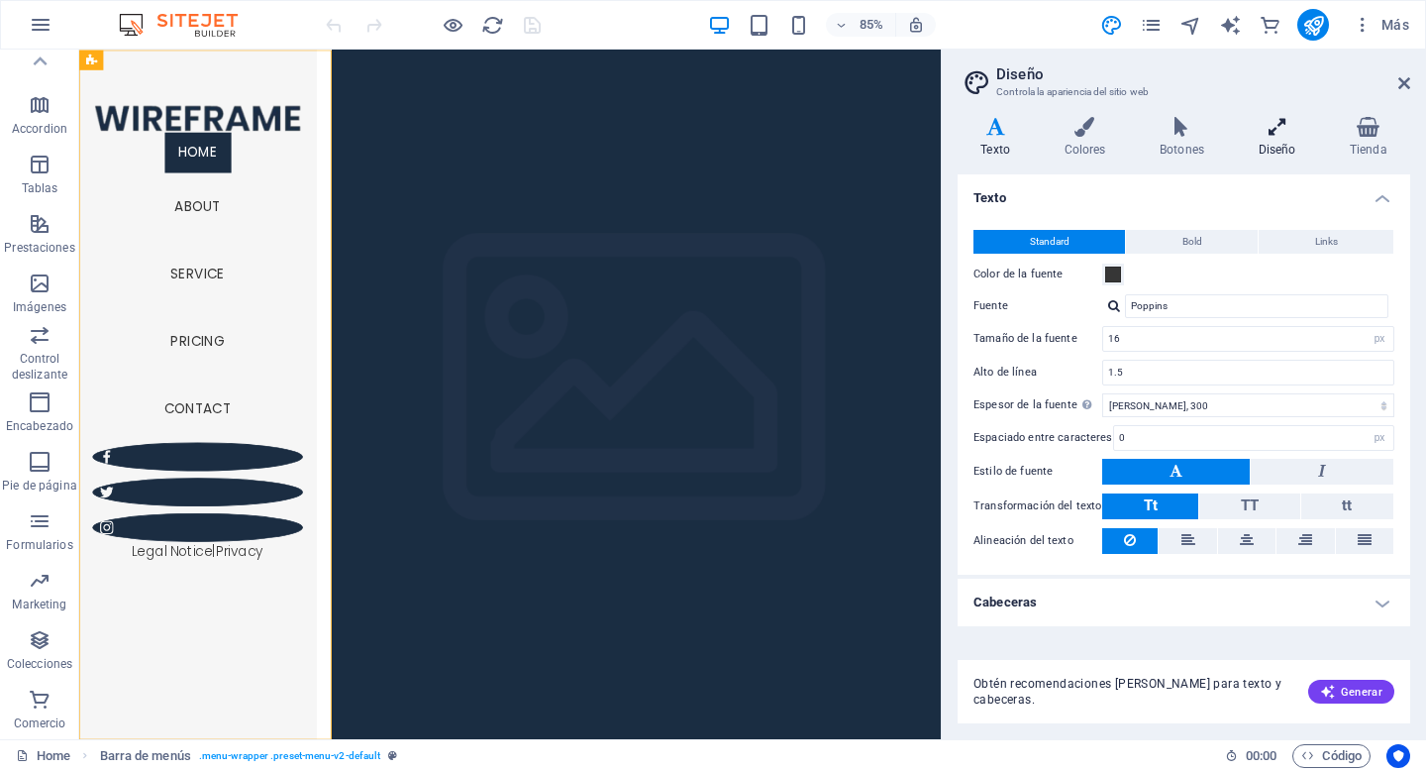
click at [1278, 134] on icon at bounding box center [1276, 127] width 83 height 20
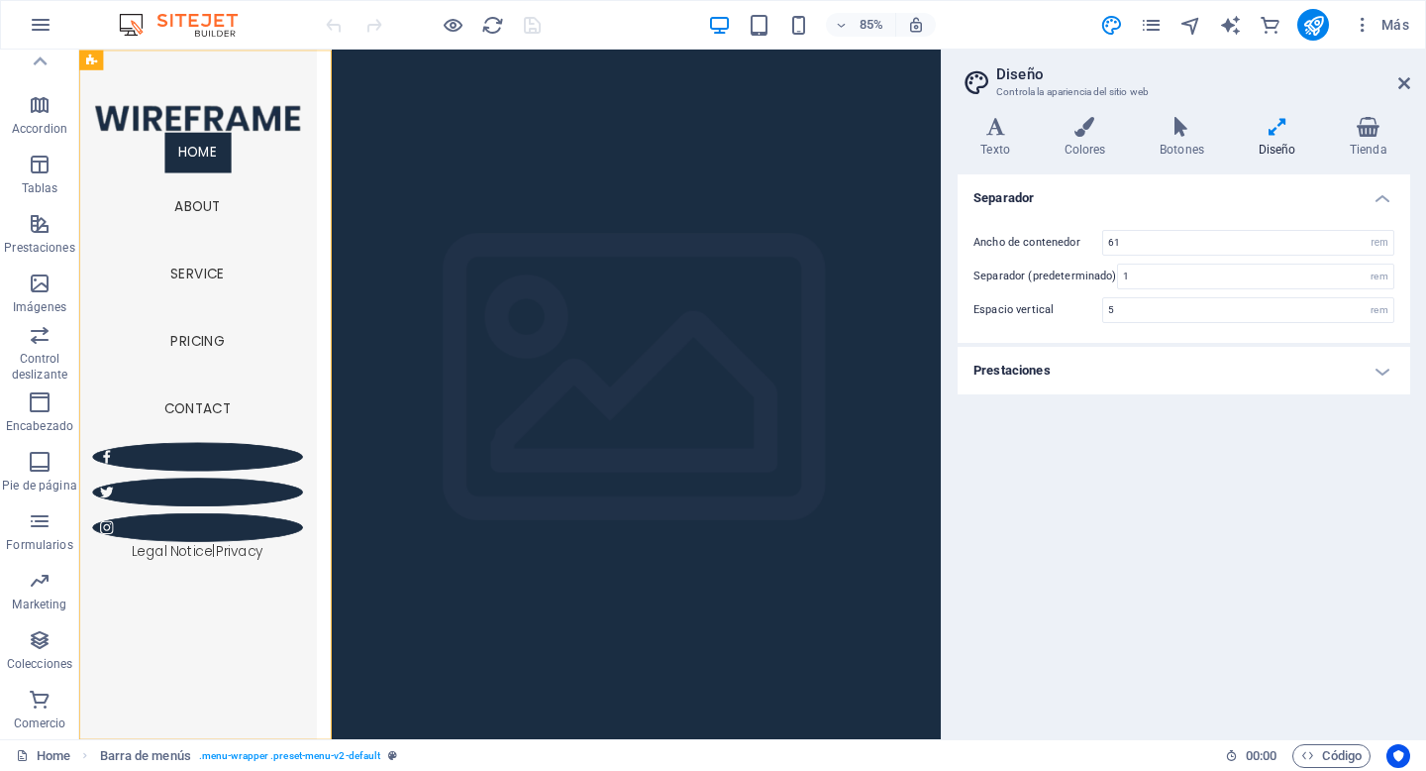
click at [1147, 370] on h4 "Prestaciones" at bounding box center [1184, 371] width 453 height 48
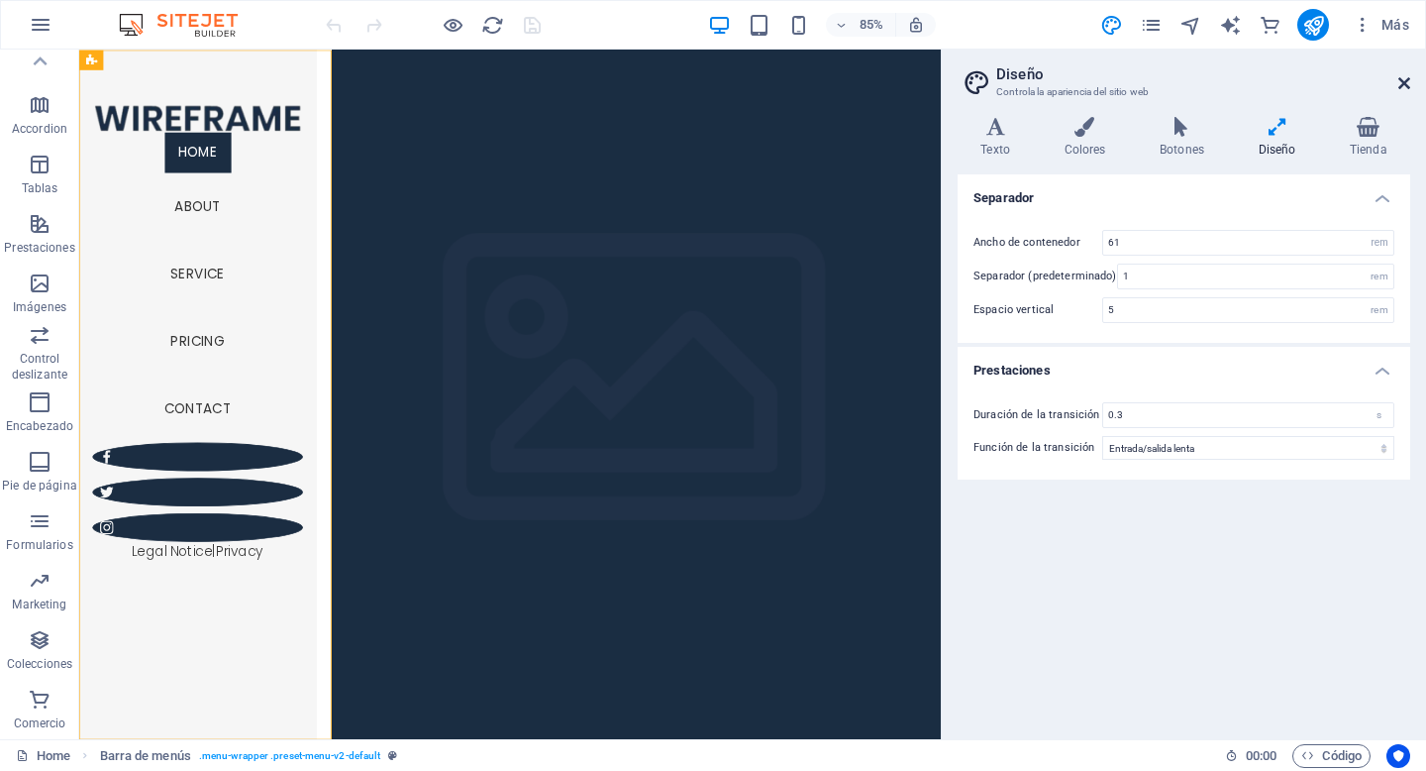
click at [1401, 90] on icon at bounding box center [1404, 83] width 12 height 16
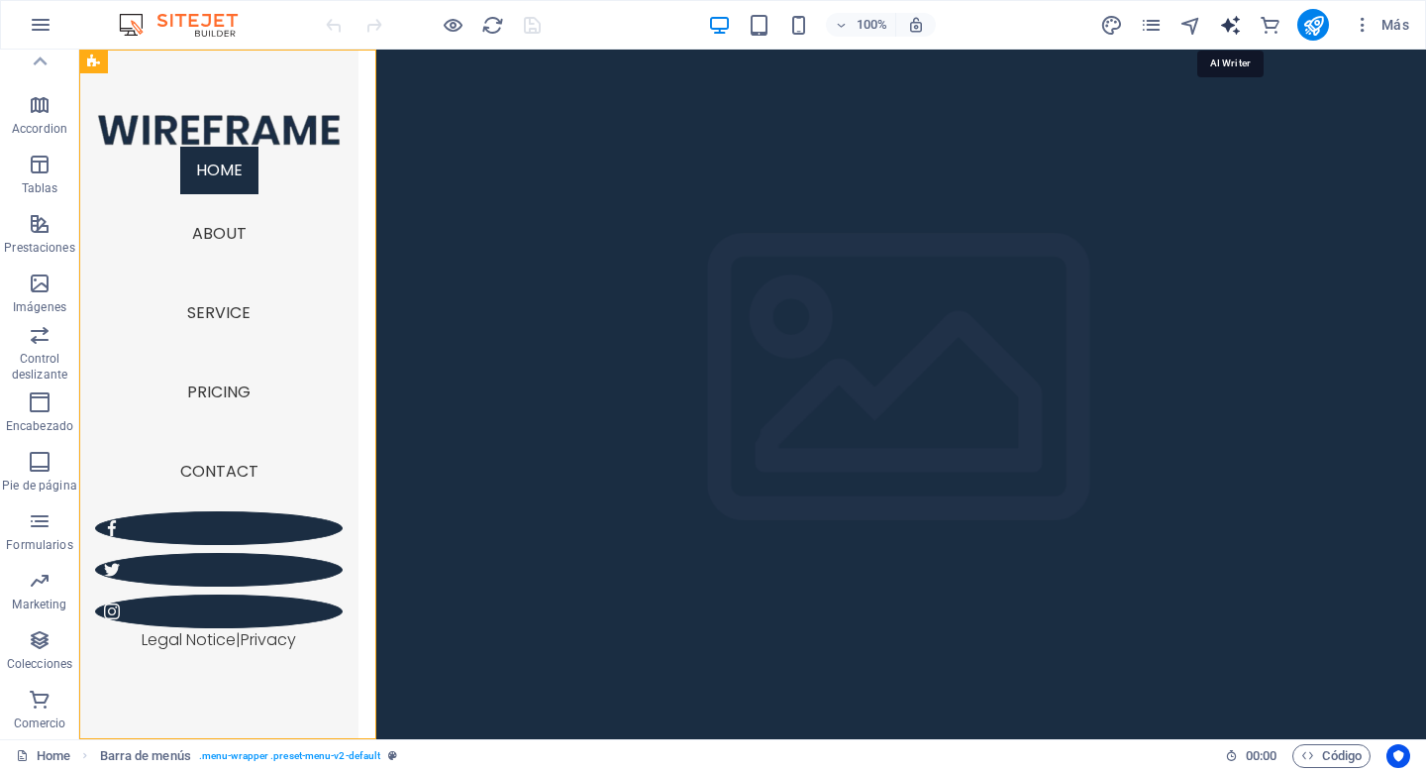
click at [1239, 29] on icon "text_generator" at bounding box center [1230, 25] width 23 height 23
select select "English"
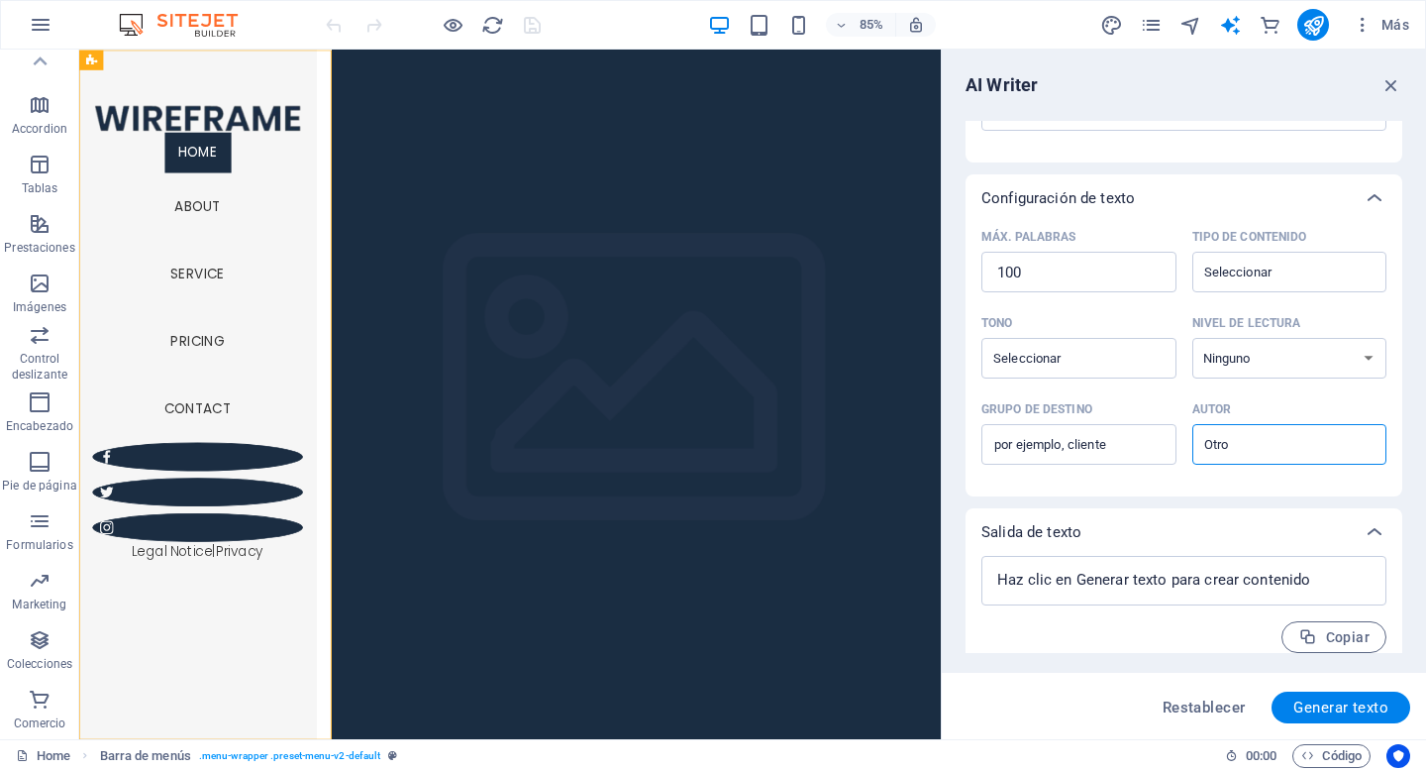
scroll to position [374, 0]
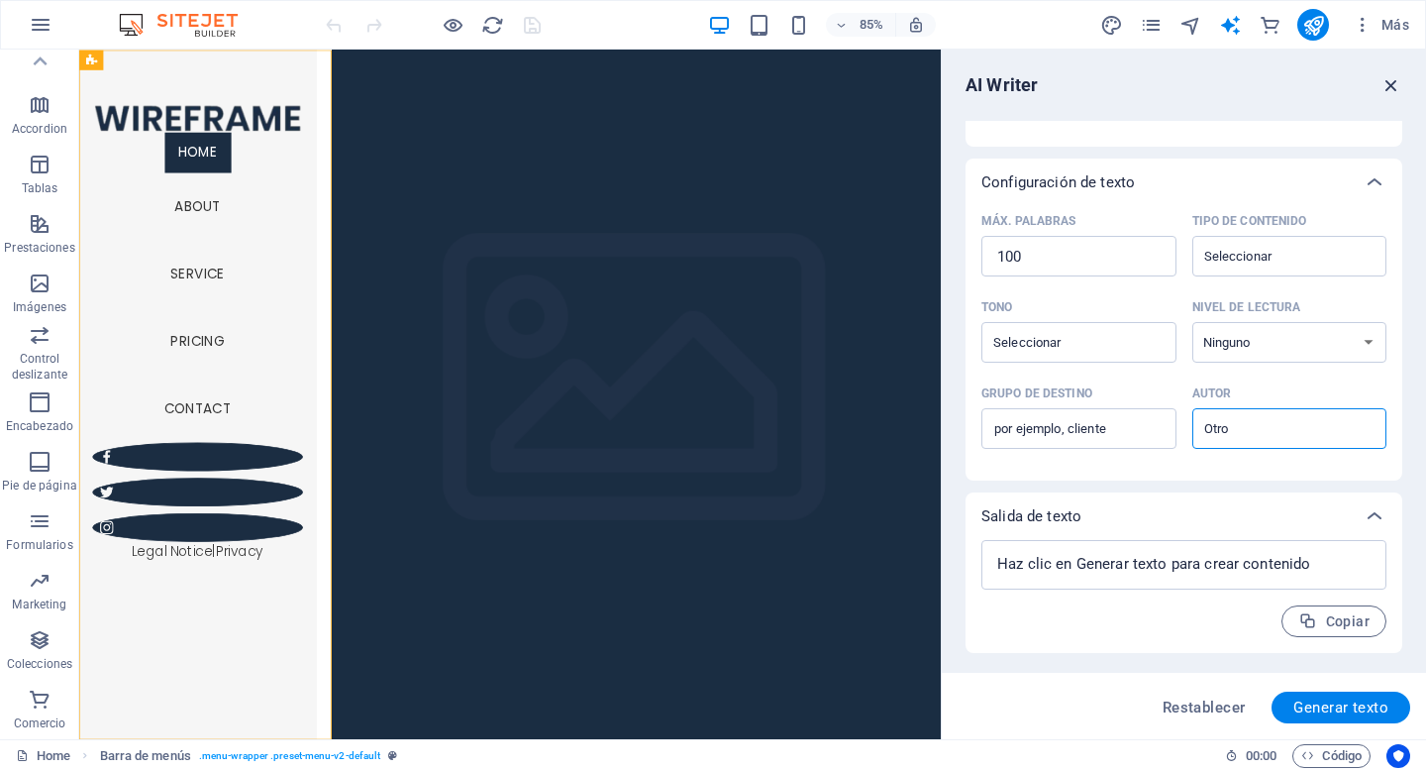
click at [1390, 77] on icon "button" at bounding box center [1392, 85] width 22 height 22
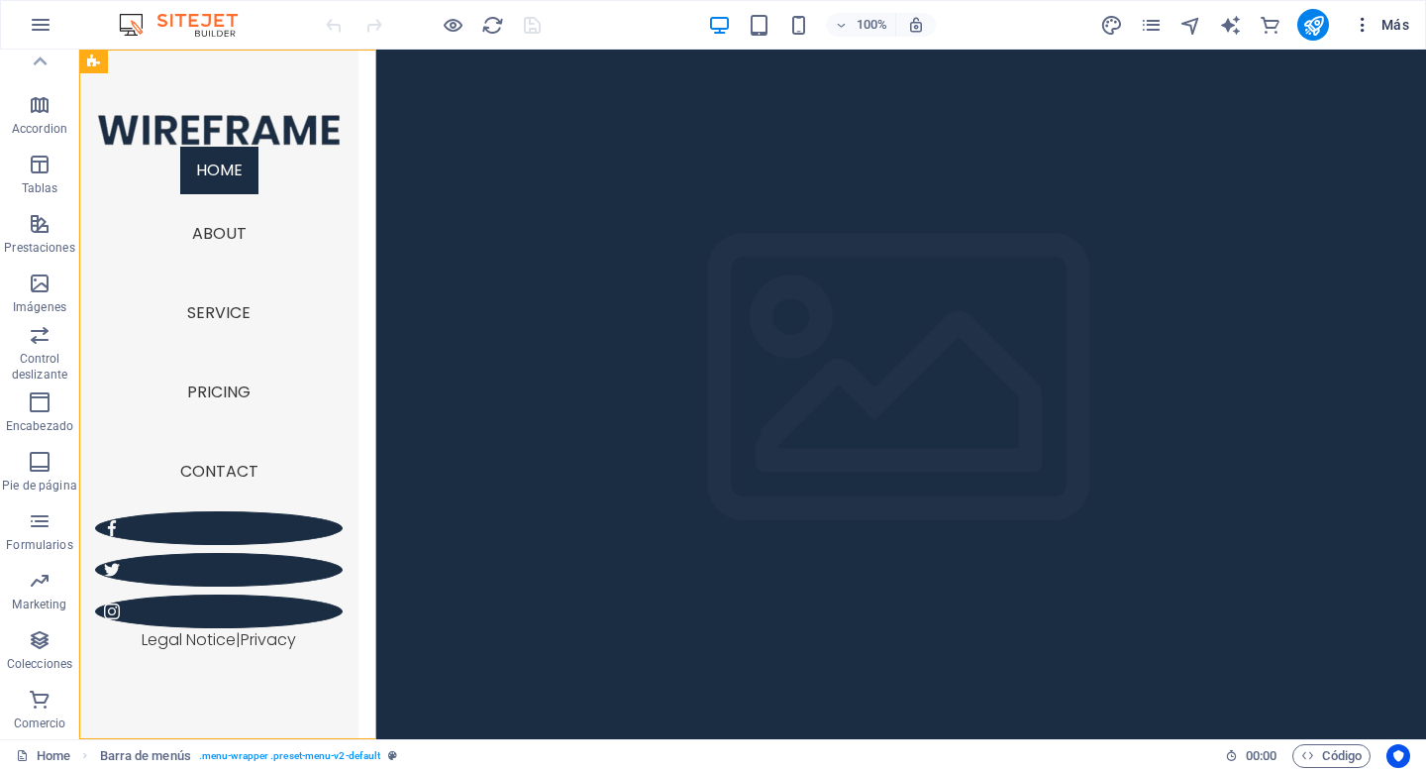
click at [1366, 33] on icon "button" at bounding box center [1363, 25] width 20 height 20
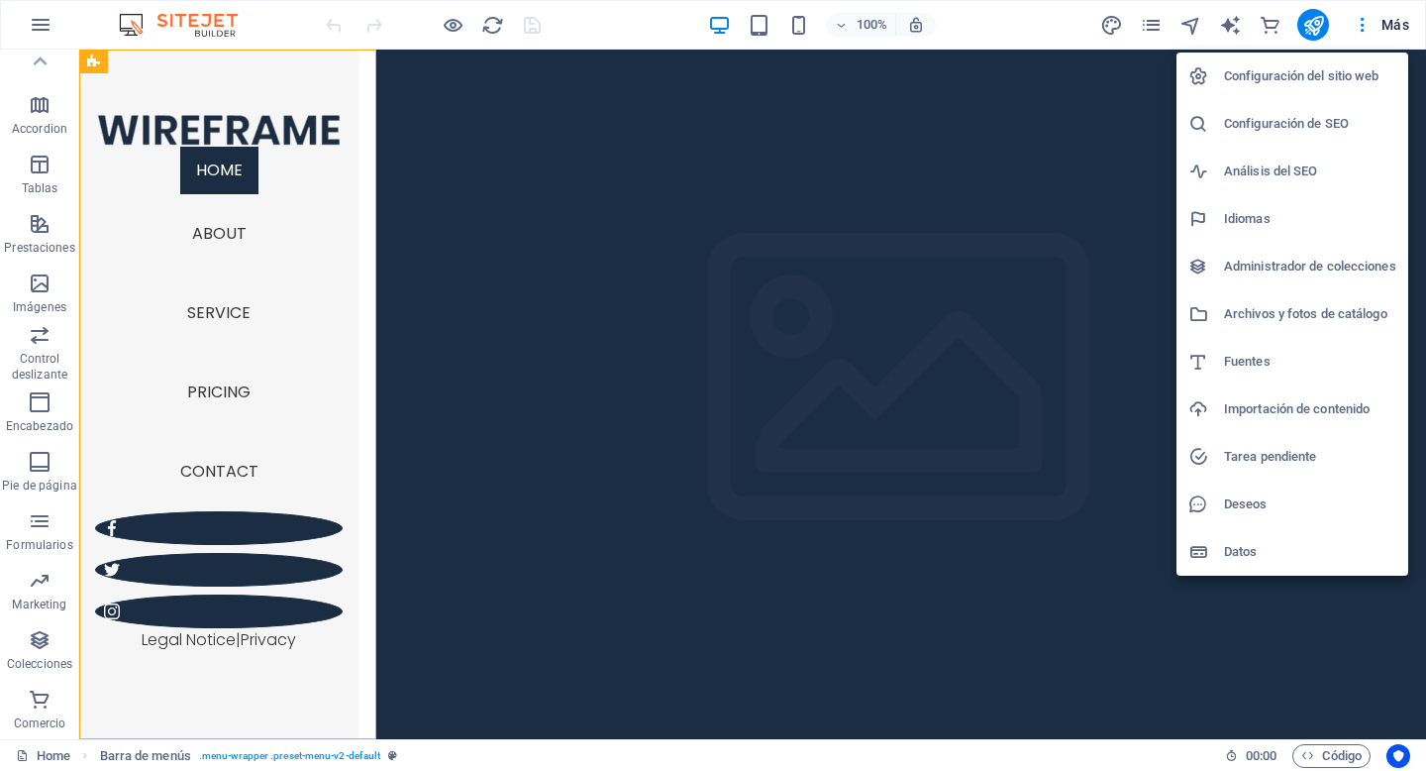
click at [1294, 81] on h6 "Configuración del sitio web" at bounding box center [1310, 76] width 172 height 24
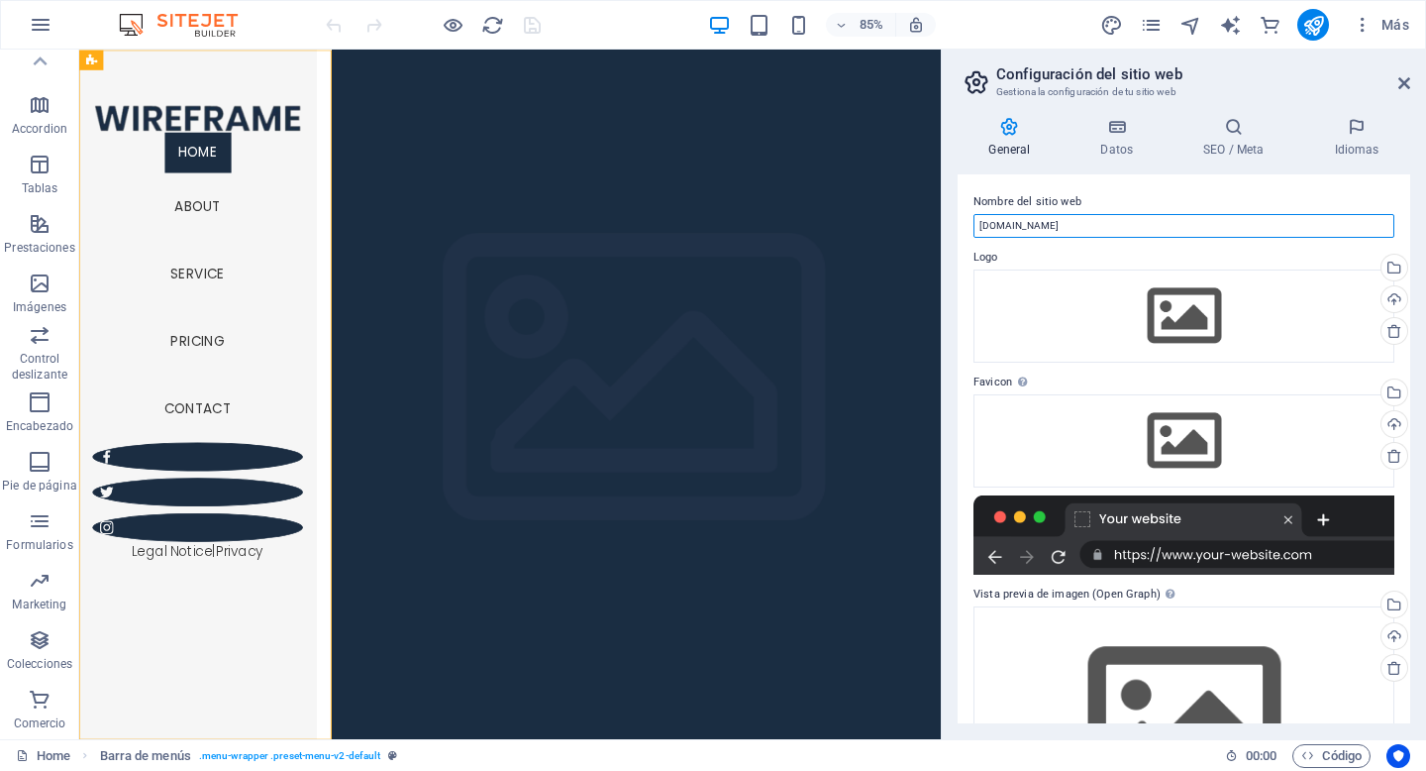
click at [1069, 223] on input "[DOMAIN_NAME]" at bounding box center [1184, 226] width 421 height 24
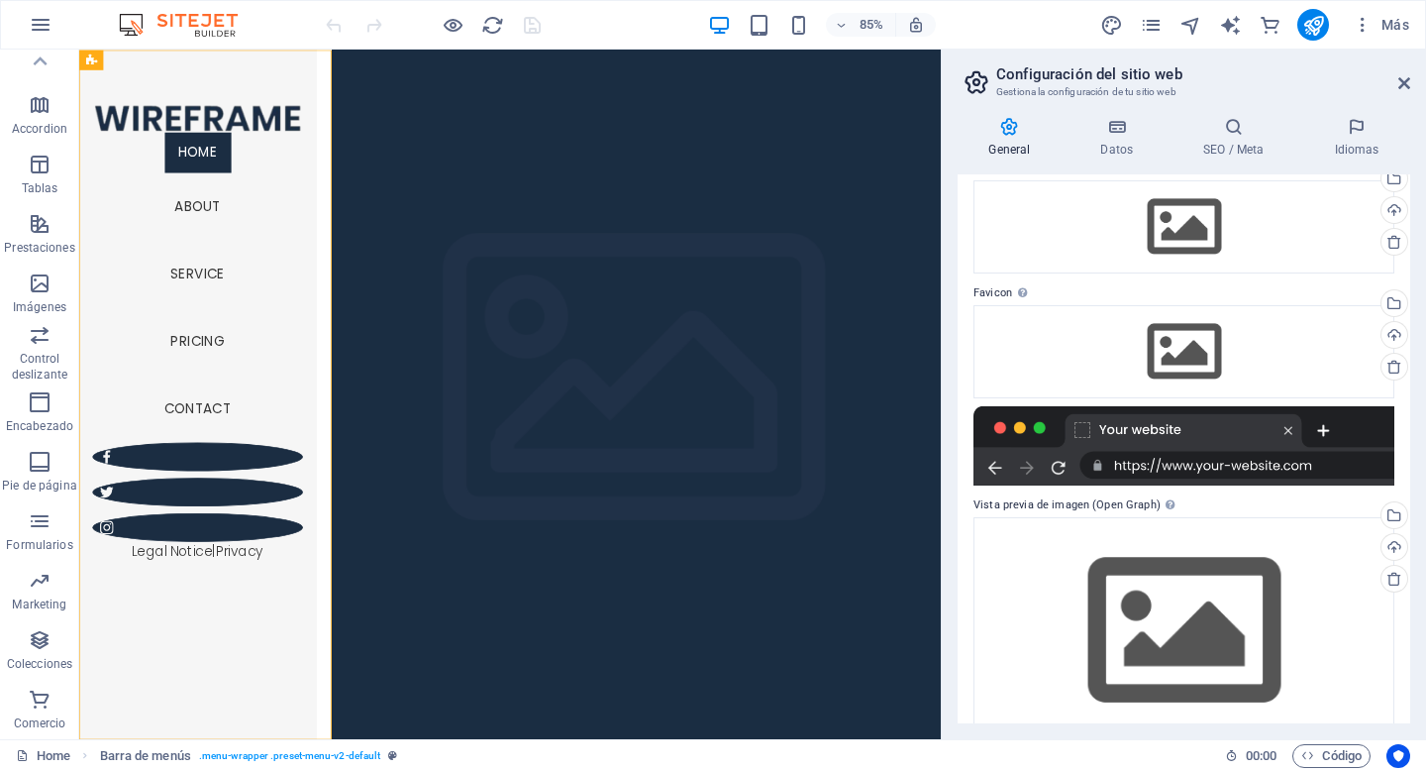
scroll to position [126, 0]
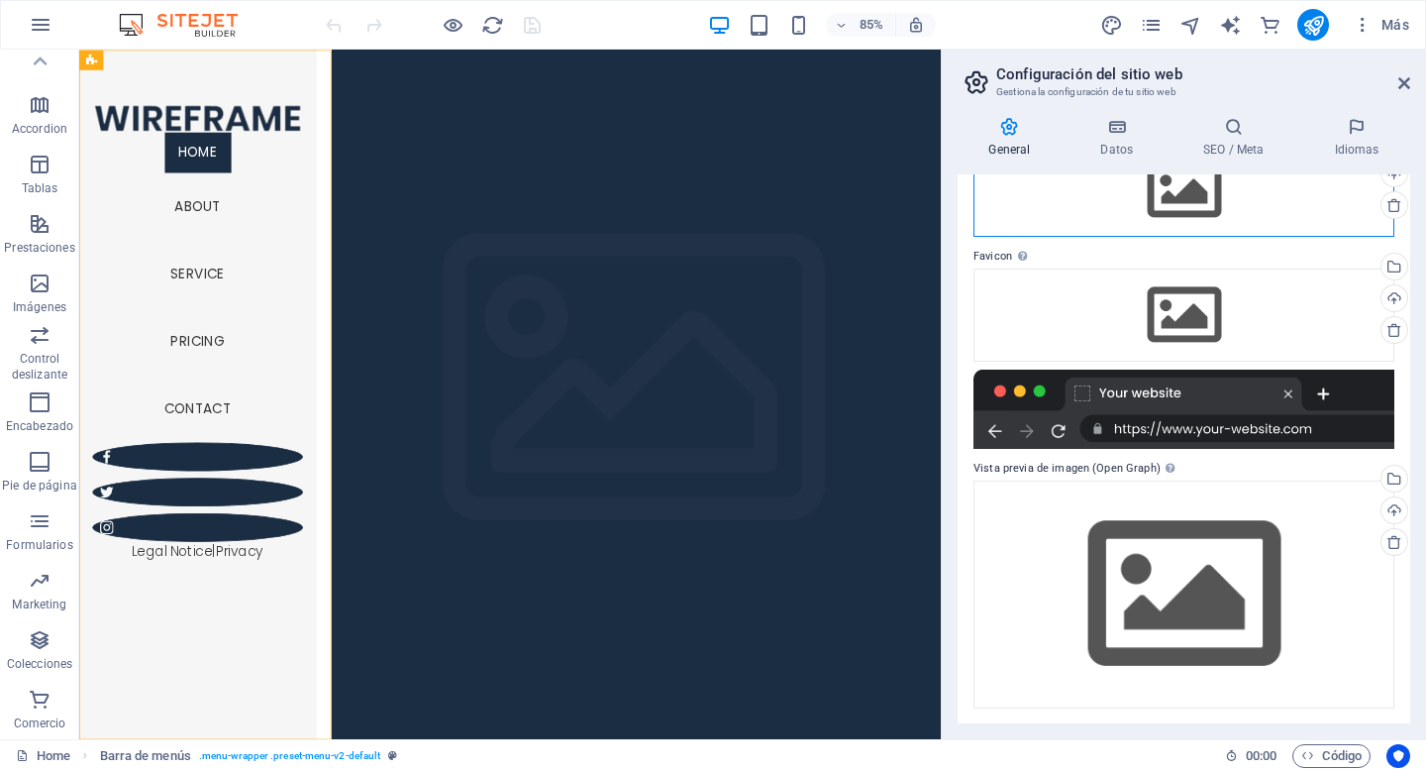
click at [1146, 209] on div "Arrastra archivos aquí, haz clic para escoger archivos o selecciona archivos de…" at bounding box center [1184, 190] width 421 height 93
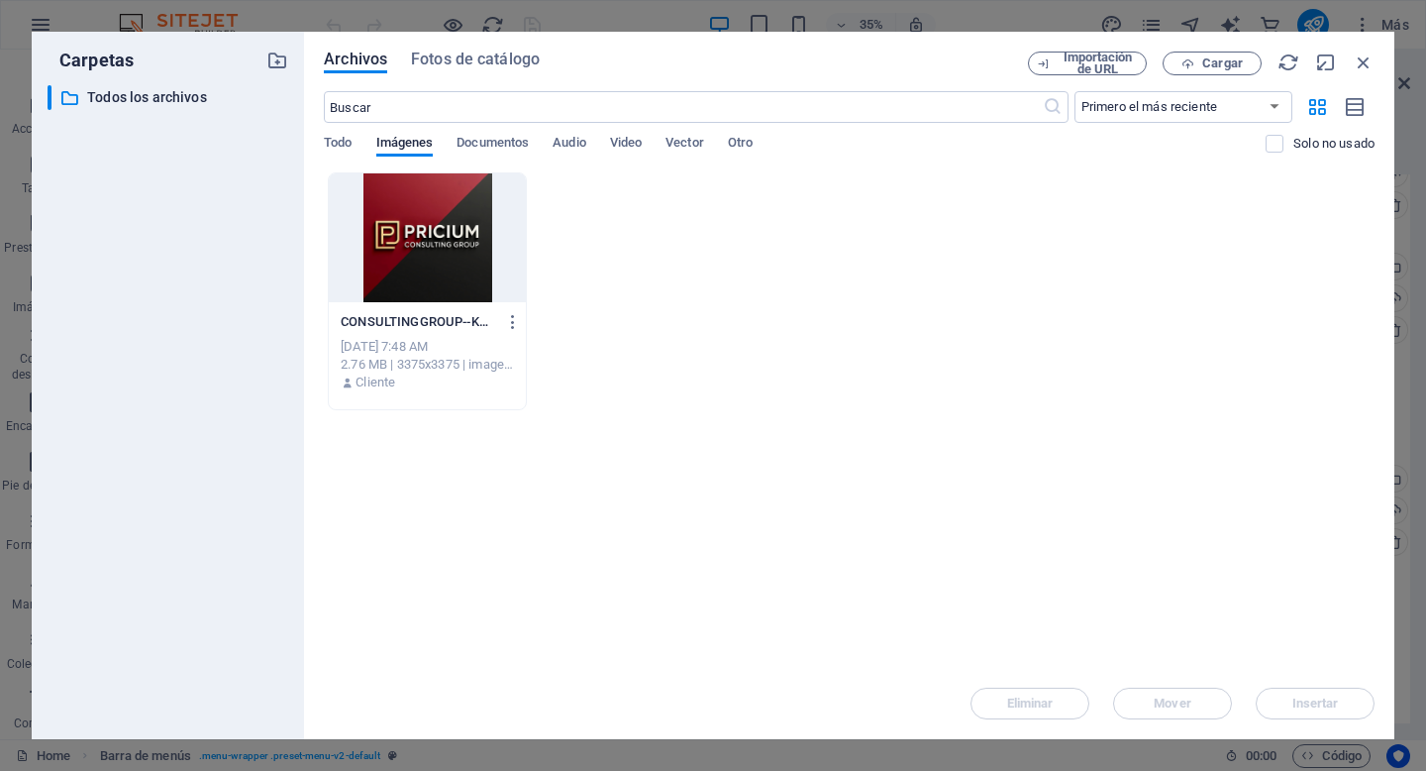
click at [472, 255] on div at bounding box center [427, 237] width 197 height 129
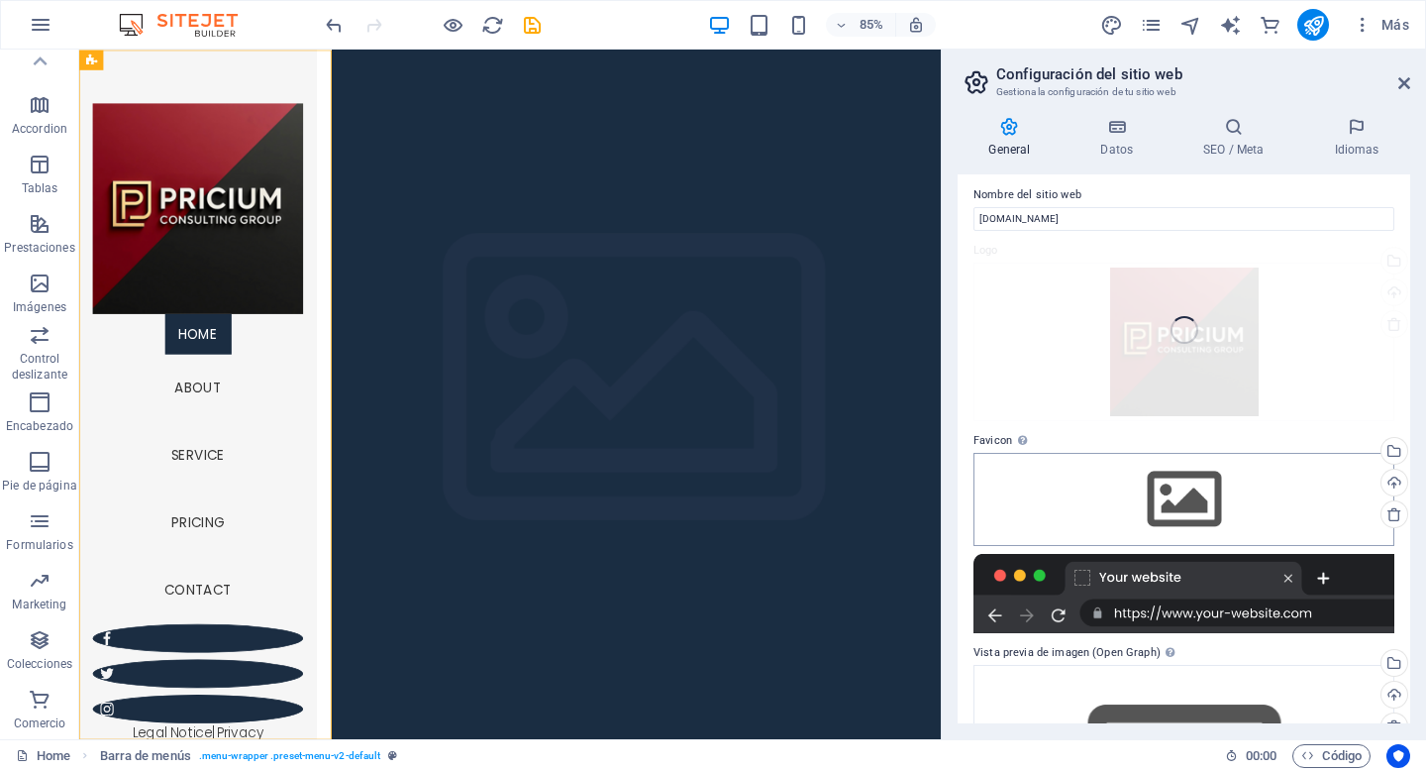
scroll to position [0, 0]
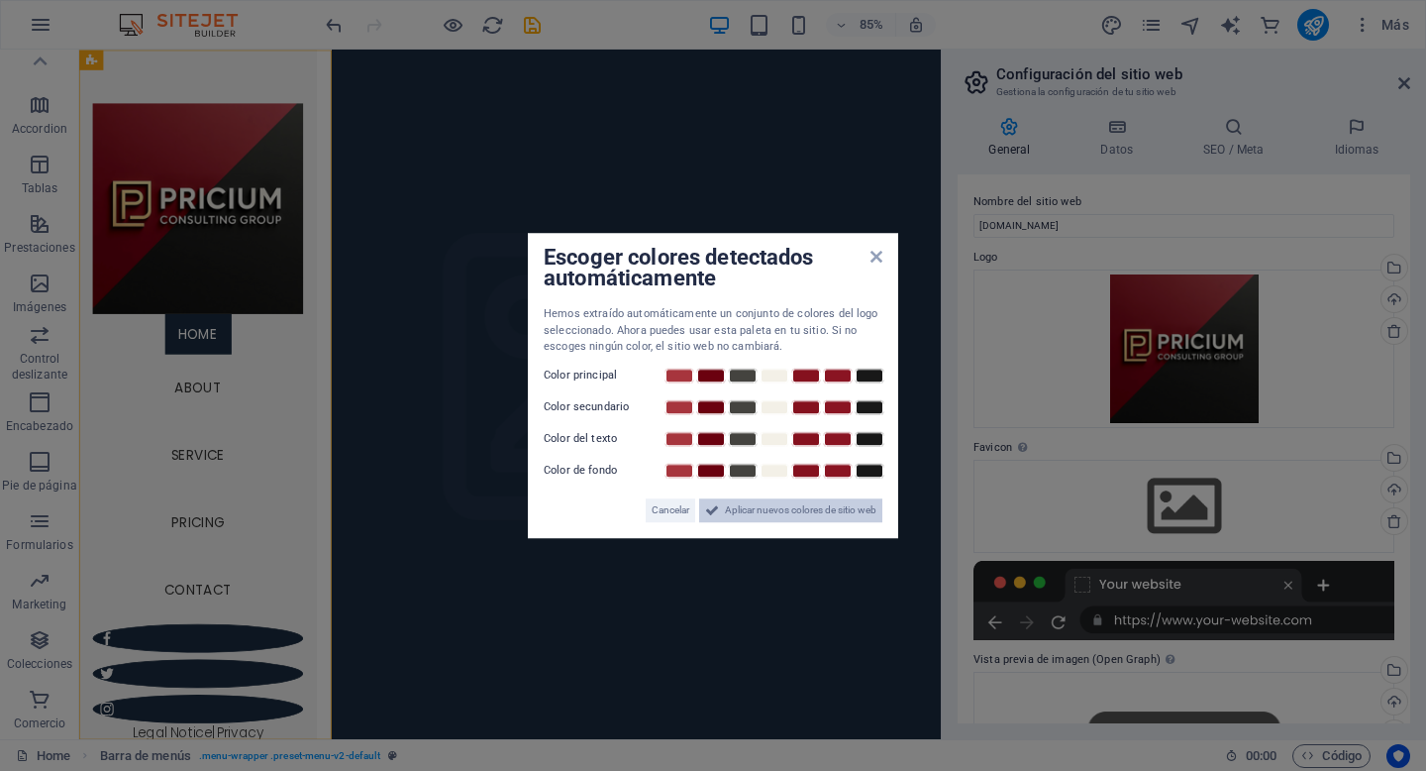
click at [750, 514] on span "Aplicar nuevos colores de sitio web" at bounding box center [801, 510] width 152 height 24
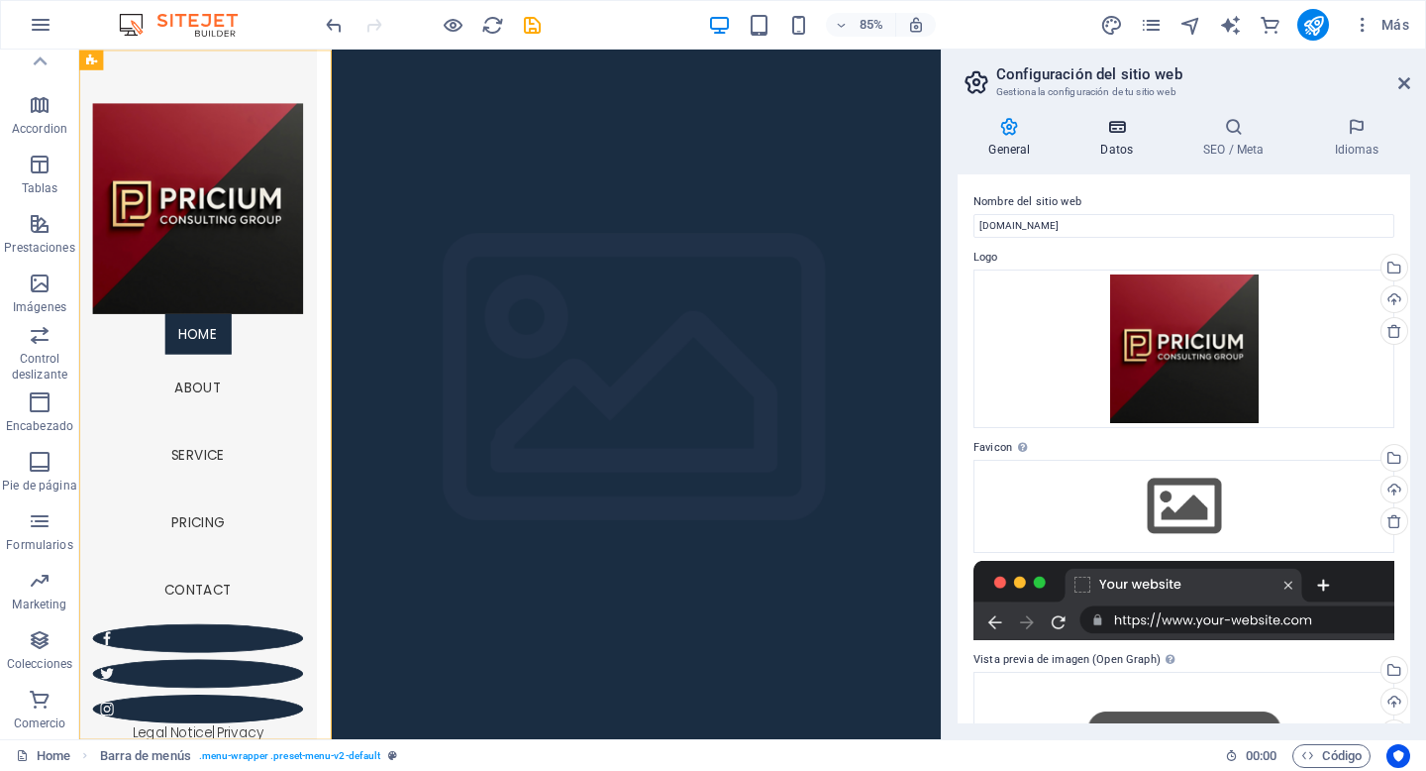
click at [1134, 140] on h4 "Datos" at bounding box center [1121, 138] width 103 height 42
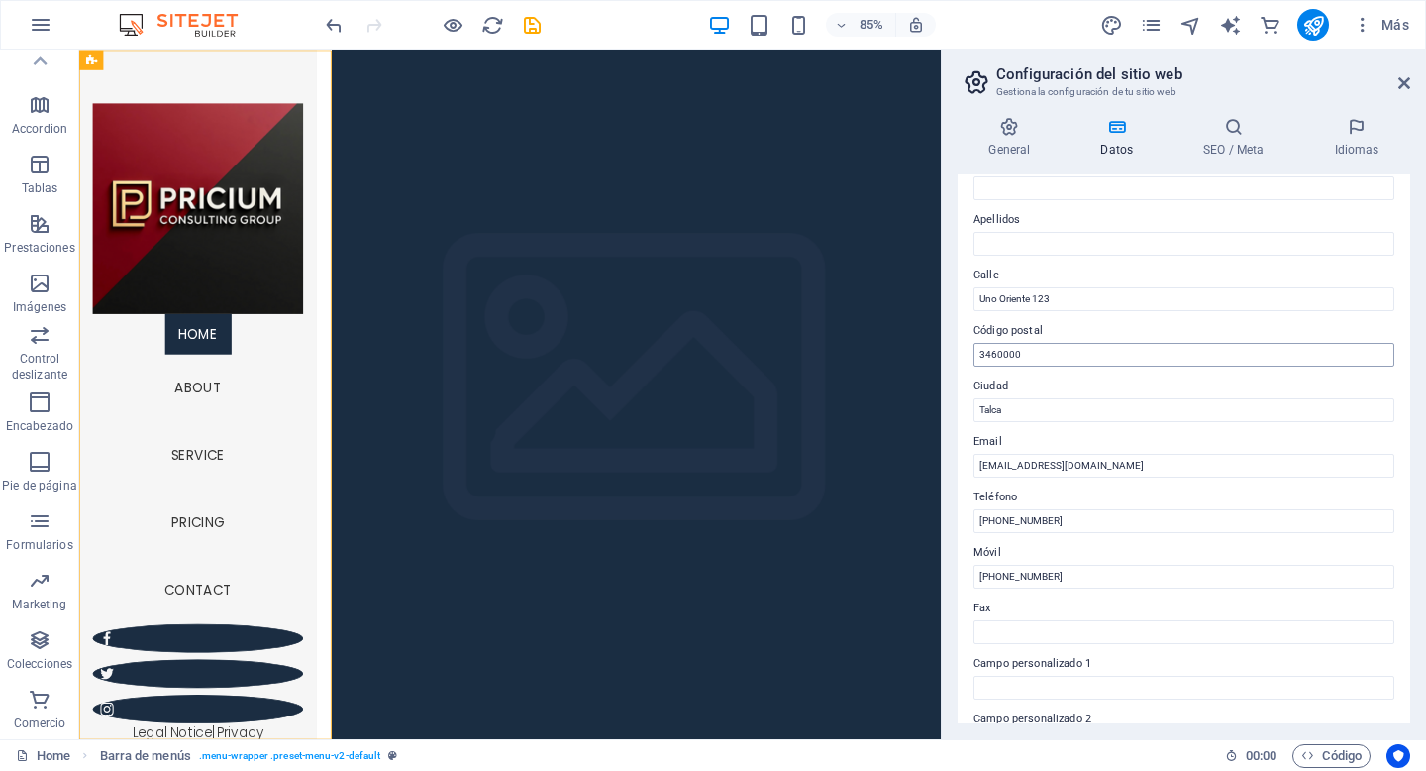
scroll to position [402, 0]
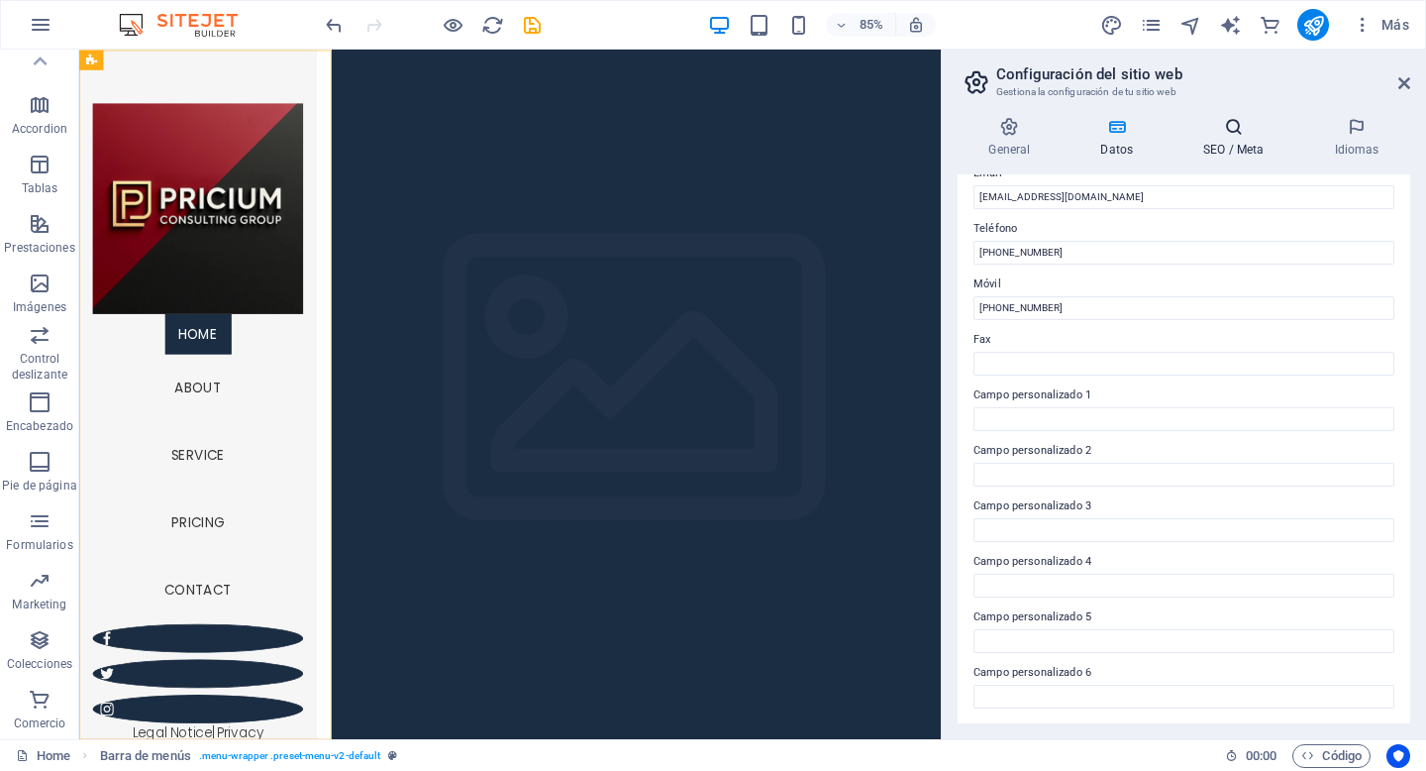
click at [1235, 151] on h4 "SEO / Meta" at bounding box center [1238, 138] width 131 height 42
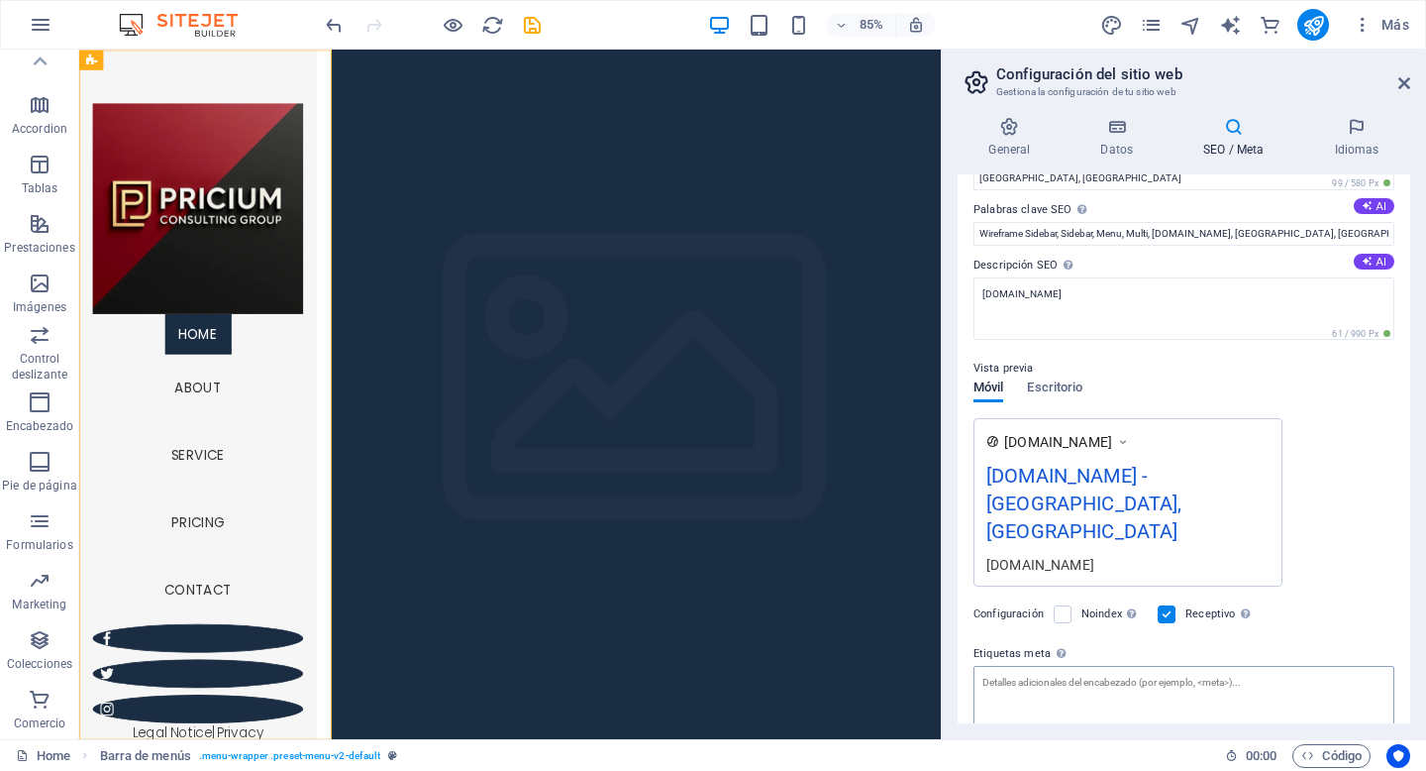
scroll to position [0, 0]
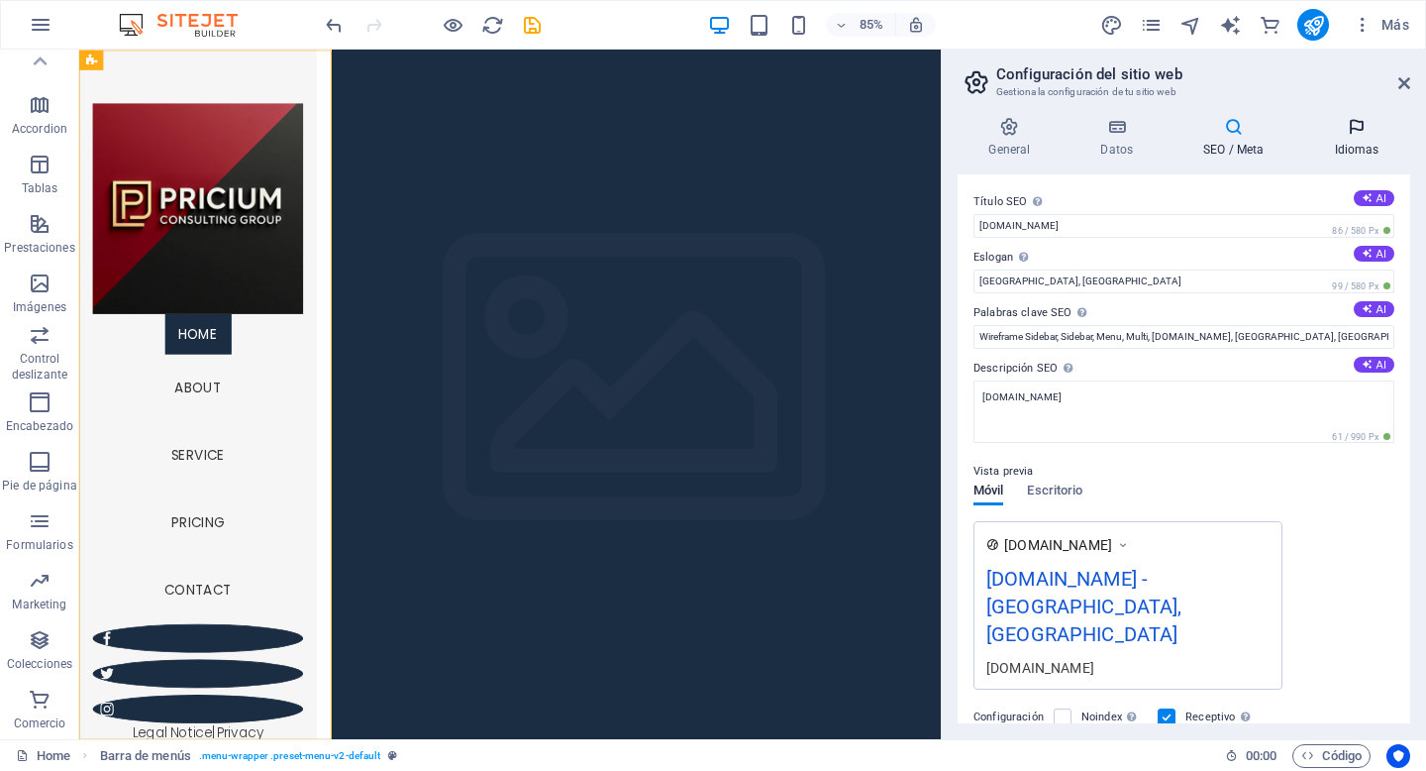
click at [1351, 145] on h4 "Idiomas" at bounding box center [1356, 138] width 107 height 42
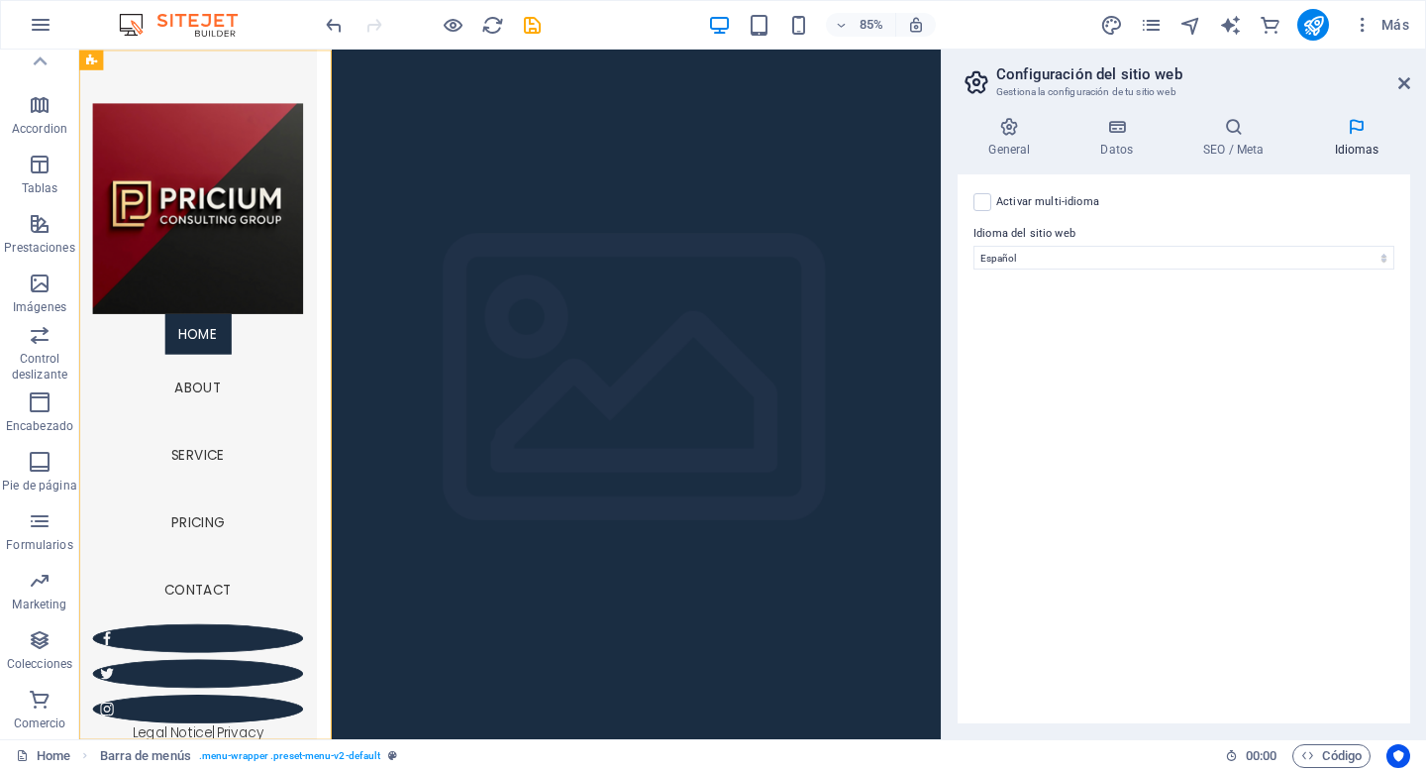
click at [993, 201] on div "Activar multi-idioma Para desactivar la opción multi-idioma, elimine todos los …" at bounding box center [1184, 202] width 421 height 24
click at [980, 201] on label at bounding box center [983, 202] width 18 height 18
click at [0, 0] on input "Activar multi-idioma Para desactivar la opción multi-idioma, elimine todos los …" at bounding box center [0, 0] width 0 height 0
click at [980, 201] on label at bounding box center [983, 202] width 18 height 18
click at [0, 0] on input "Activar multi-idioma Para desactivar la opción multi-idioma, elimine todos los …" at bounding box center [0, 0] width 0 height 0
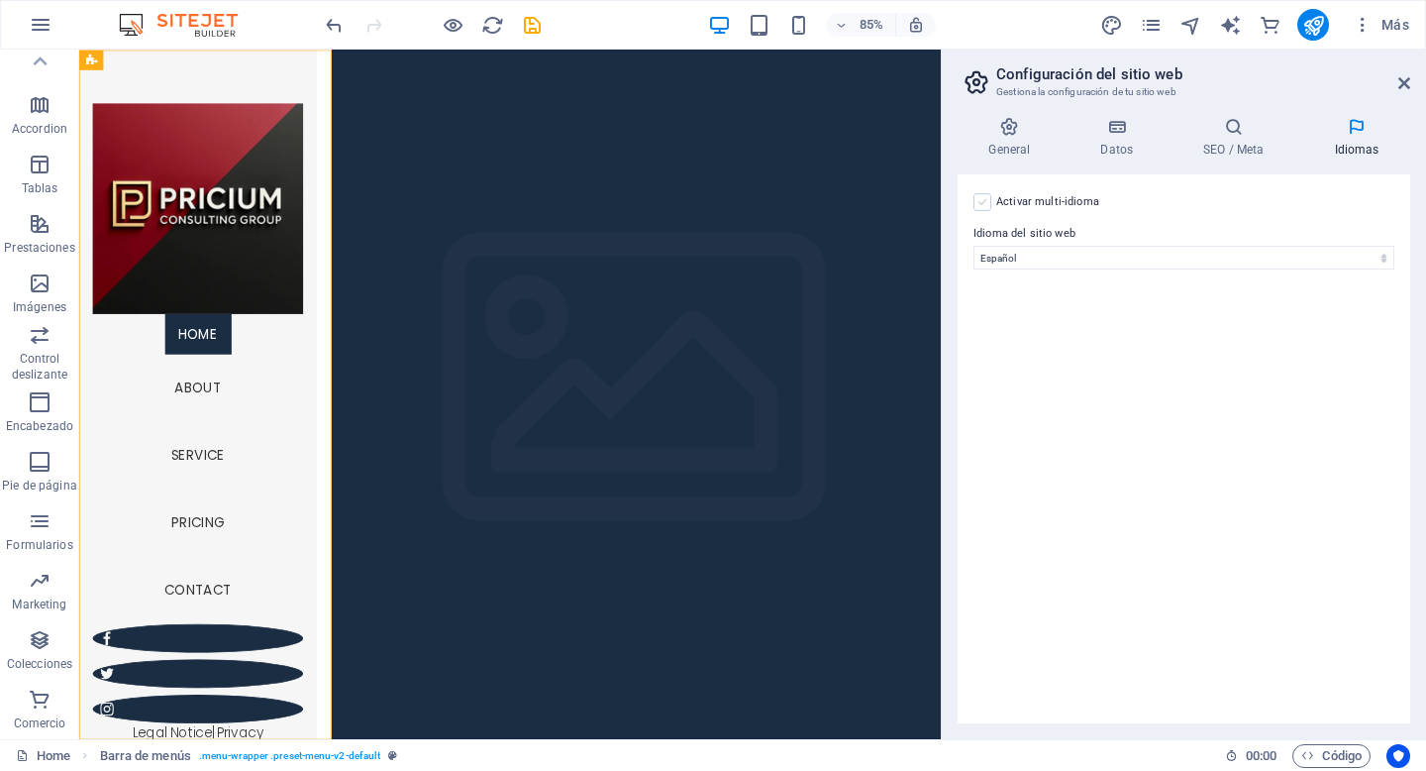
click at [988, 205] on label at bounding box center [983, 202] width 18 height 18
click at [0, 0] on input "Activar multi-idioma Para desactivar la opción multi-idioma, elimine todos los …" at bounding box center [0, 0] width 0 height 0
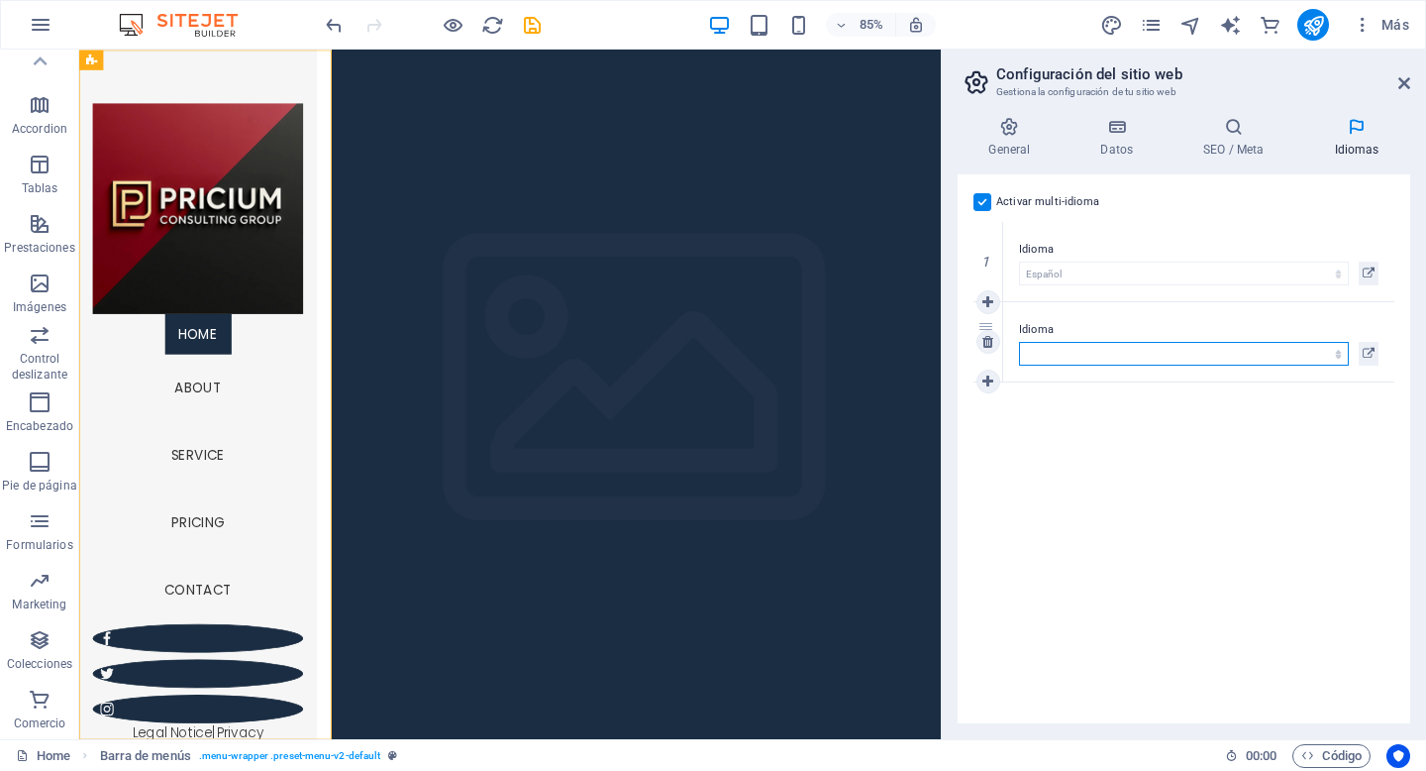
click at [1086, 355] on select "Abkhazian Afar Afrikaans Akan Albanés Alemán Amharic Árabe Aragonese Armenian A…" at bounding box center [1184, 354] width 330 height 24
select select "73"
click at [1019, 342] on select "Abkhazian Afar Afrikaans Akan Albanés Alemán Amharic Árabe Aragonese Armenian A…" at bounding box center [1184, 354] width 330 height 24
click at [1301, 508] on div "Activar multi-idioma Para desactivar la opción multi-idioma, elimine todos los …" at bounding box center [1184, 448] width 453 height 549
click at [1404, 80] on icon at bounding box center [1404, 83] width 12 height 16
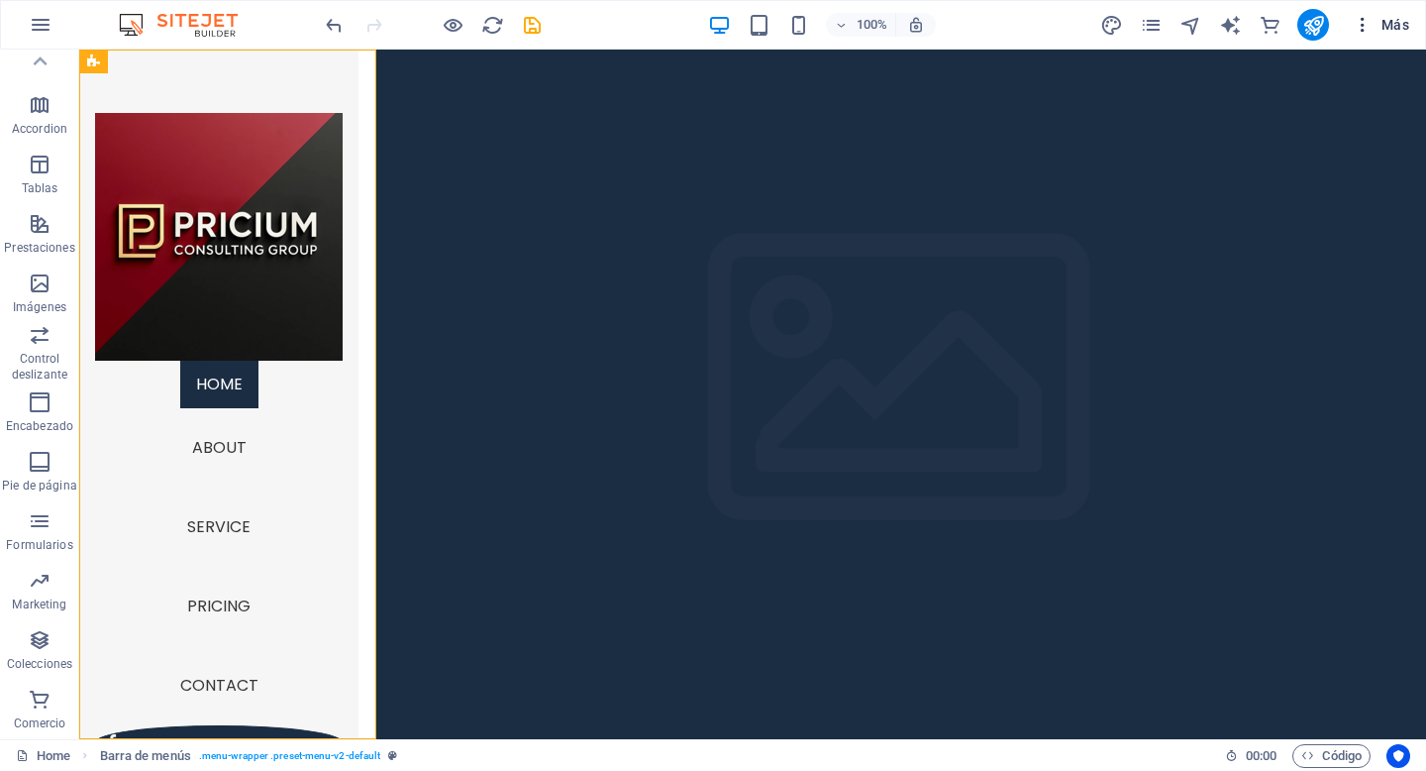
click at [1396, 28] on span "Más" at bounding box center [1381, 25] width 56 height 20
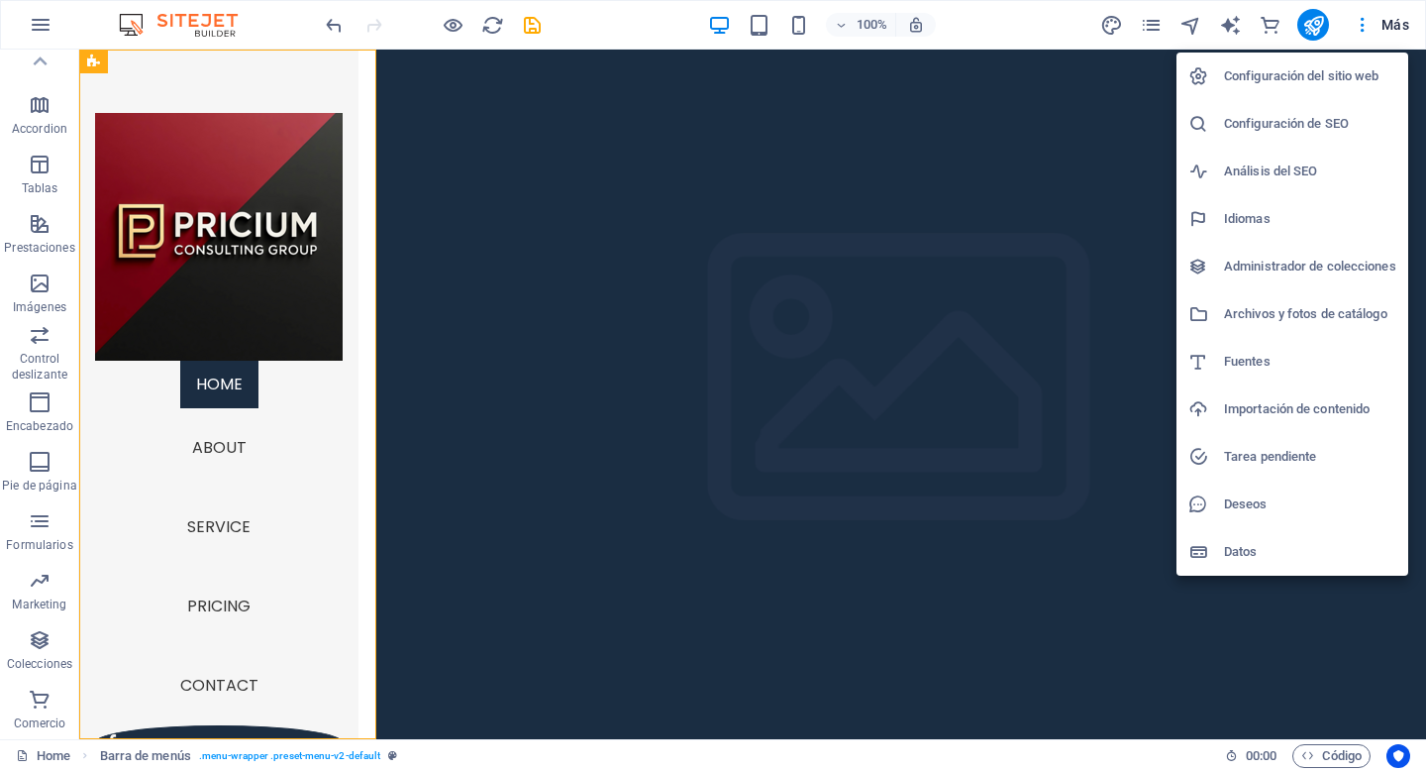
click at [1304, 121] on h6 "Configuración de SEO" at bounding box center [1310, 124] width 172 height 24
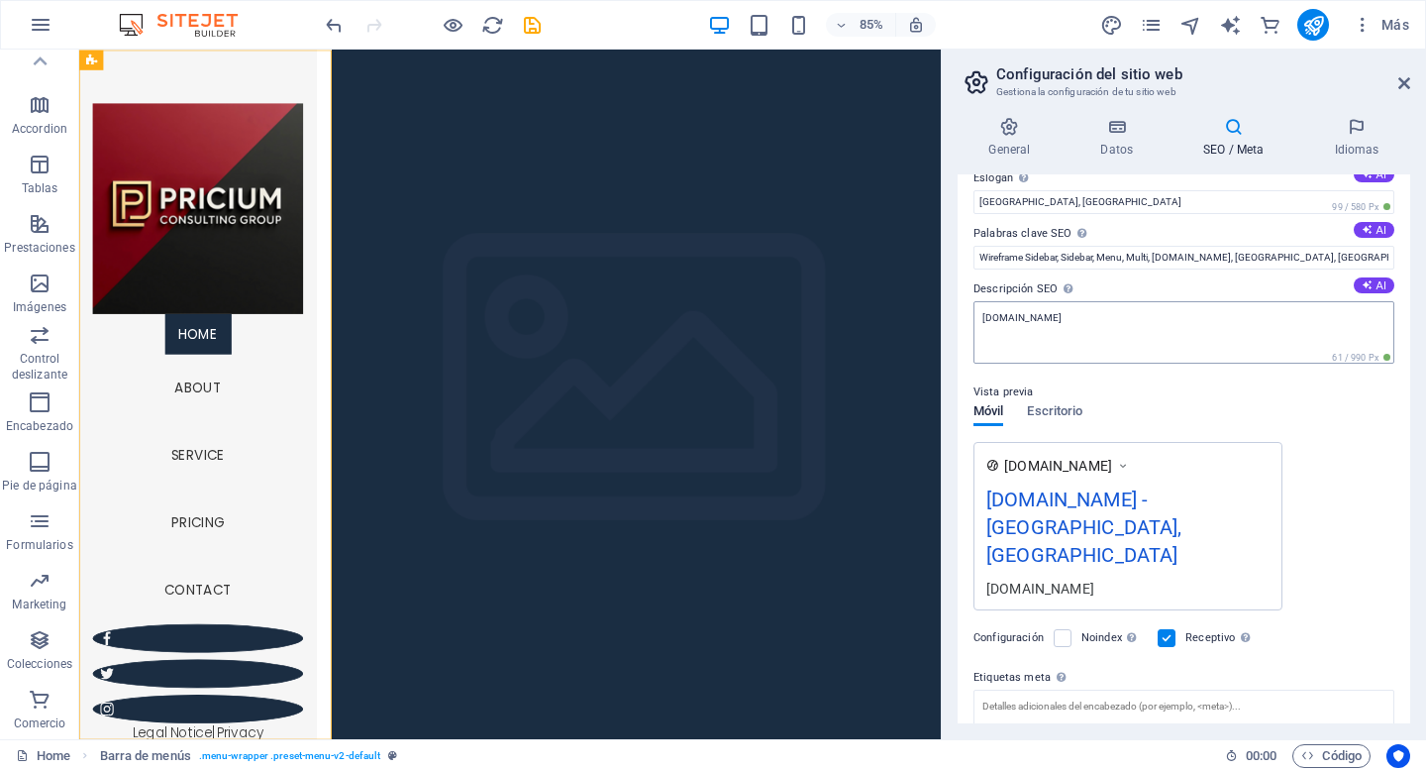
scroll to position [179, 0]
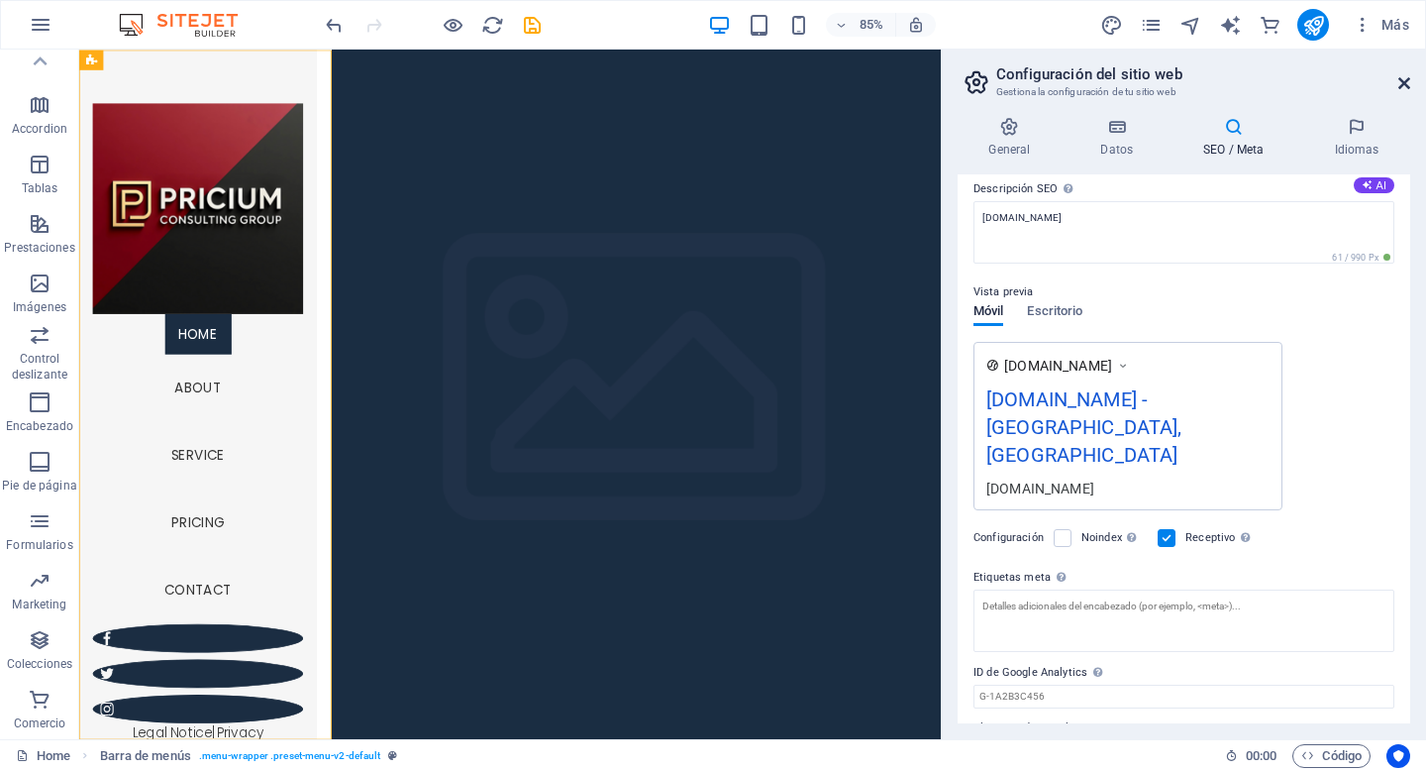
click at [1406, 76] on icon at bounding box center [1404, 83] width 12 height 16
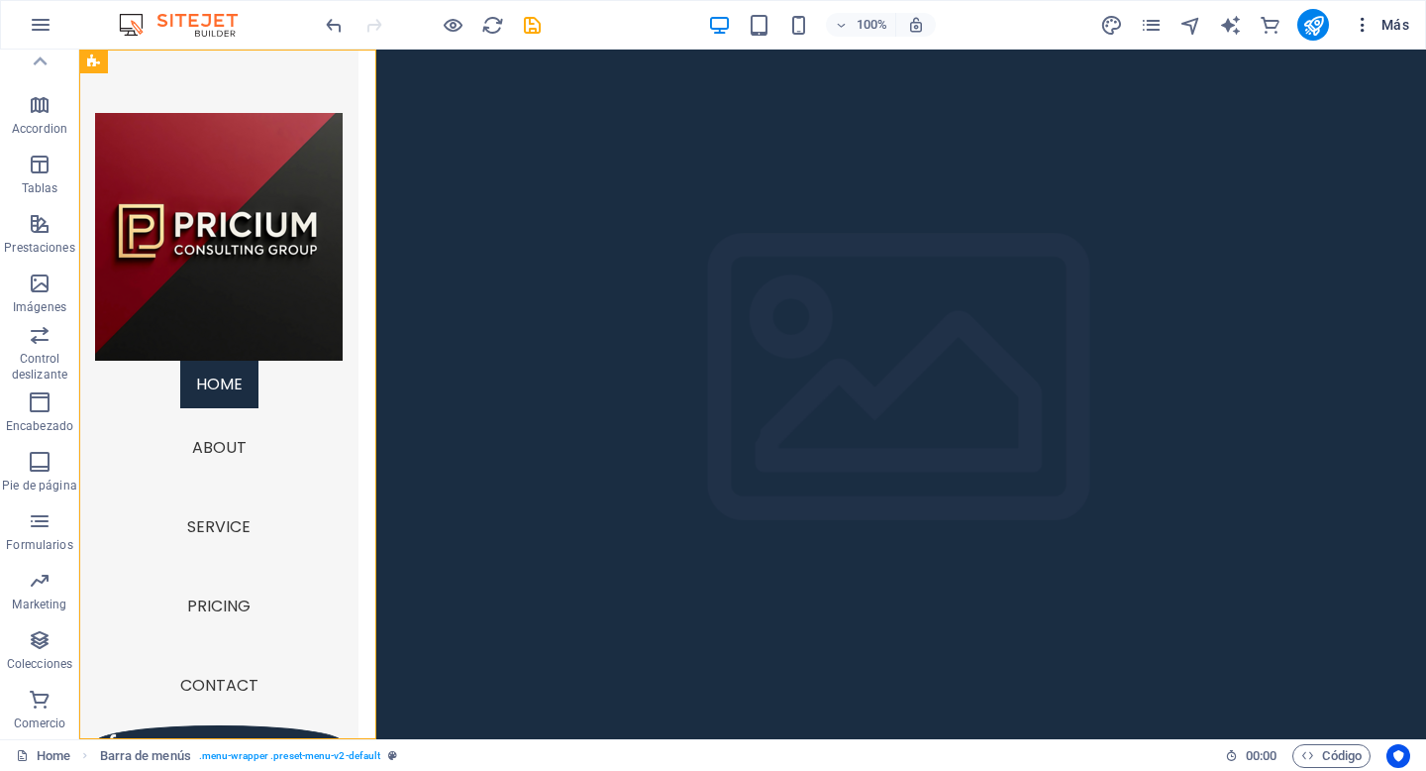
click at [1397, 28] on span "Más" at bounding box center [1381, 25] width 56 height 20
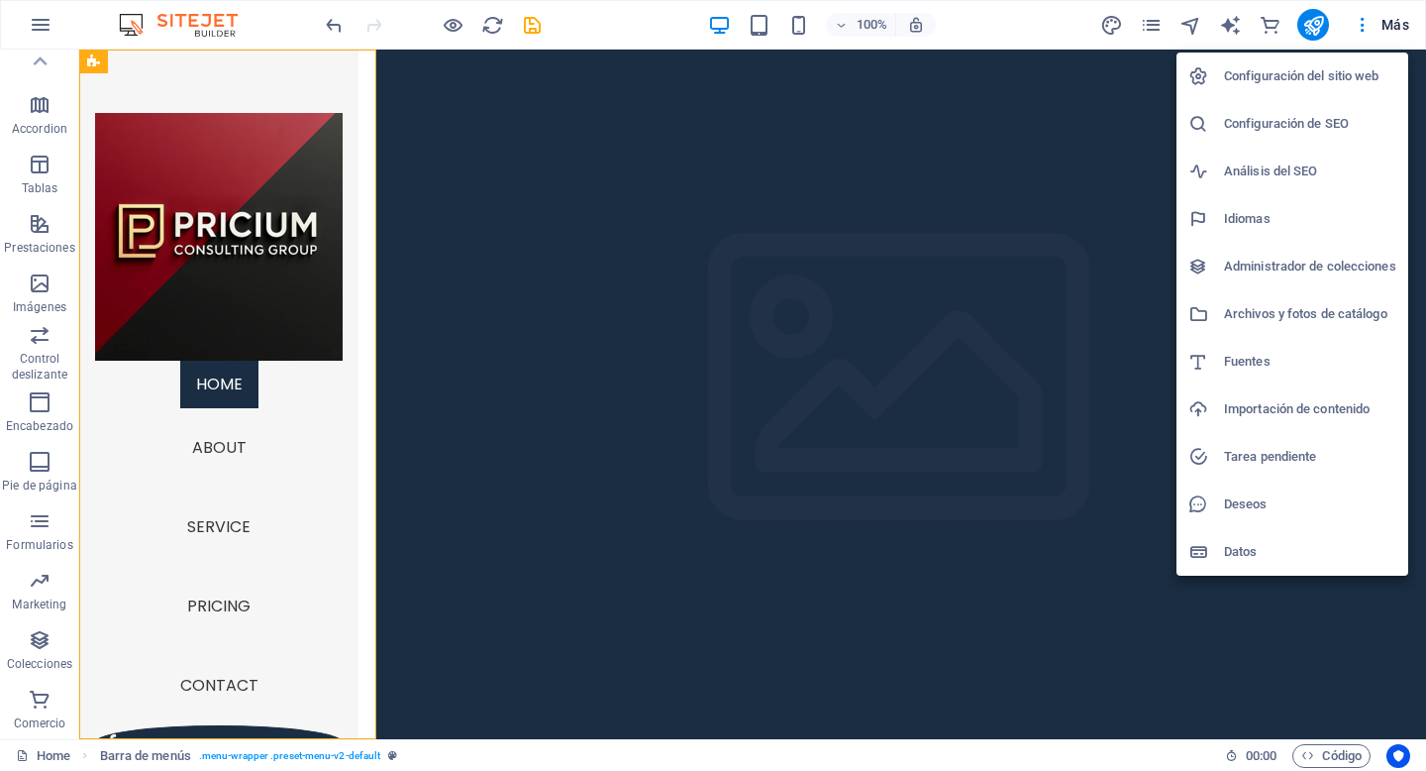
click at [1259, 265] on h6 "Administrador de colecciones" at bounding box center [1310, 267] width 172 height 24
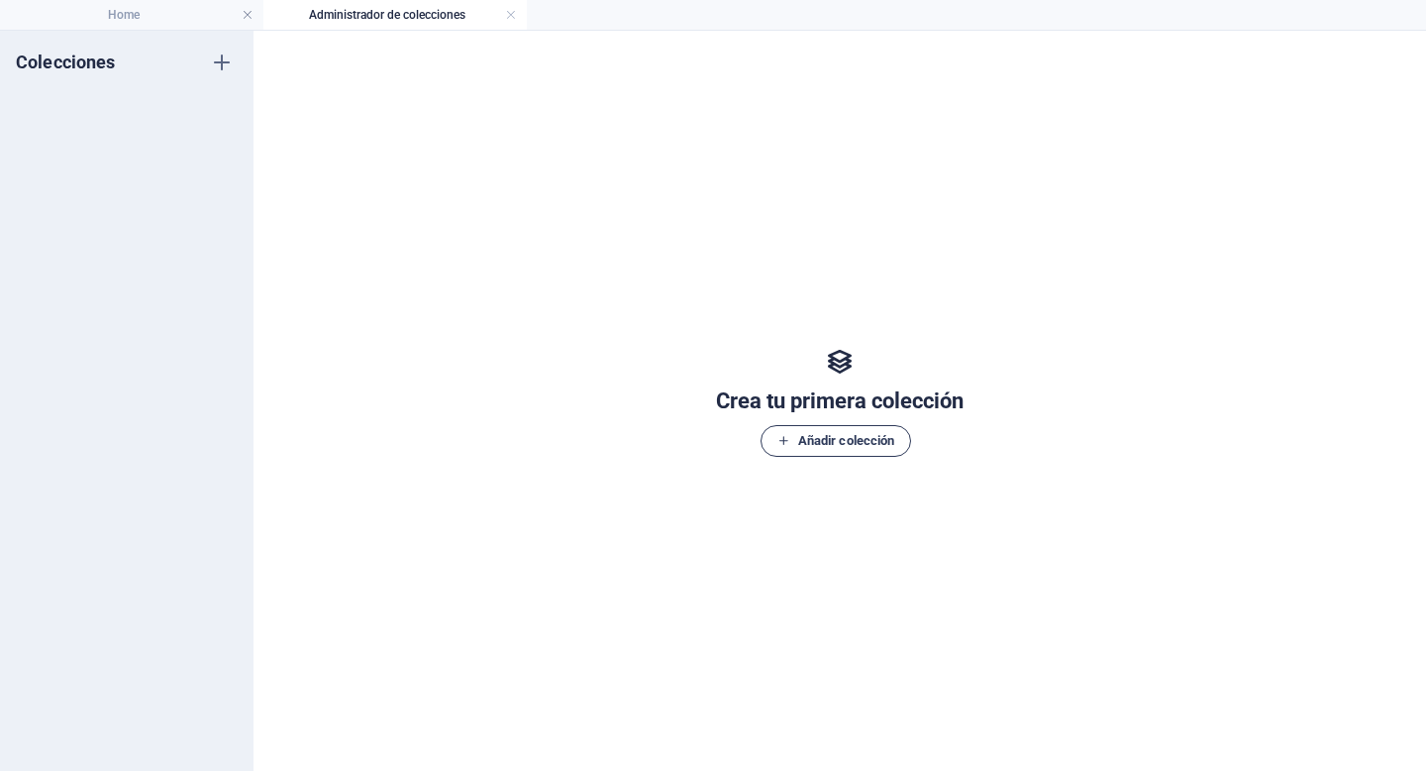
click at [832, 454] on button "Añadir colección" at bounding box center [837, 441] width 152 height 32
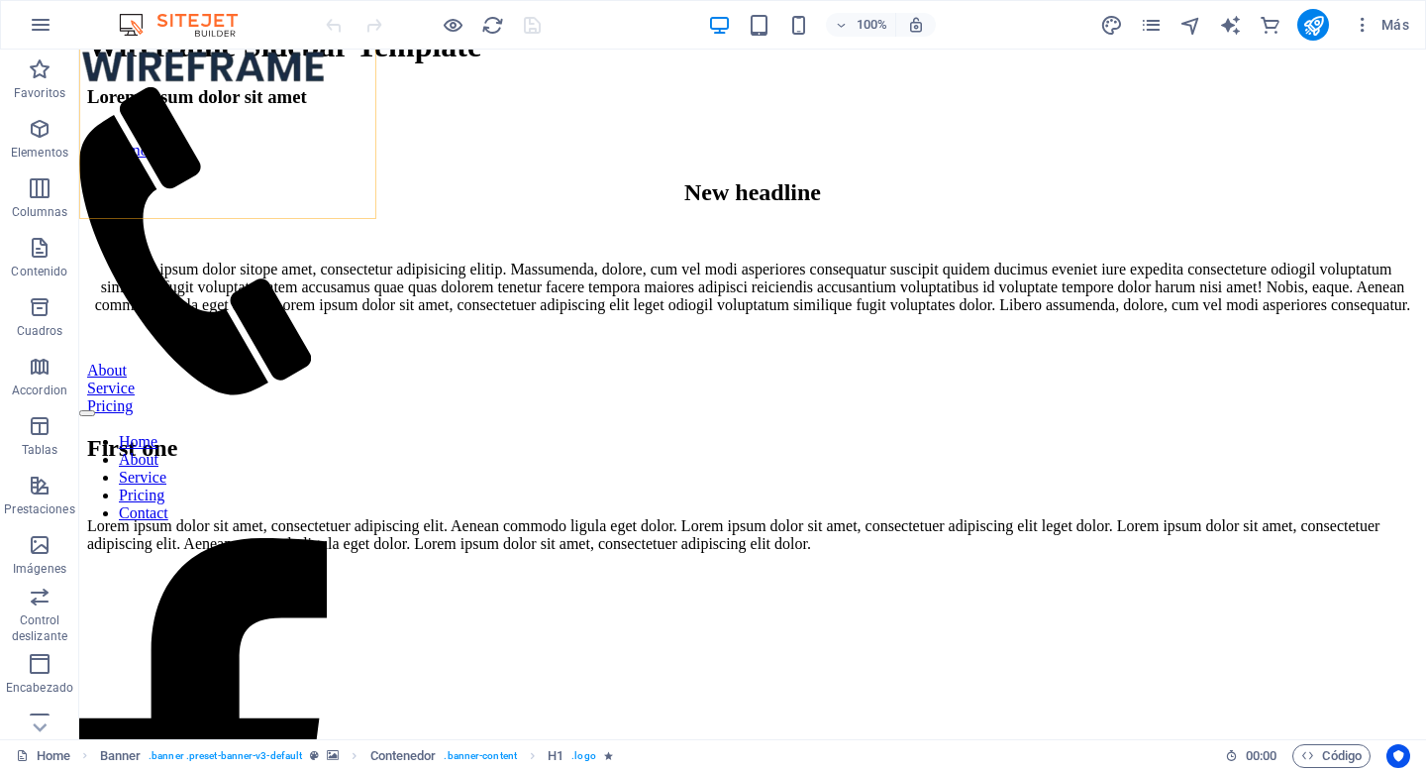
scroll to position [825, 0]
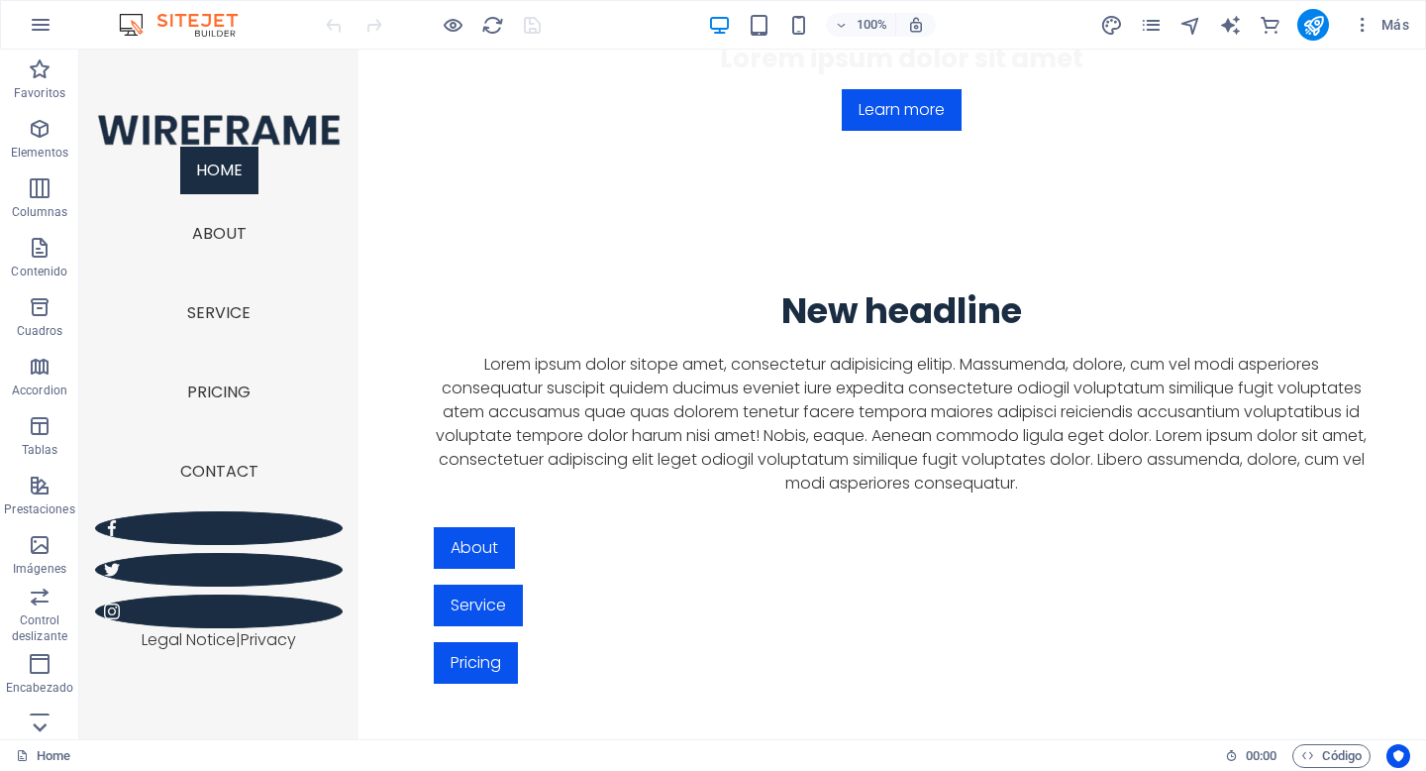
click at [44, 75] on icon at bounding box center [40, 62] width 28 height 28
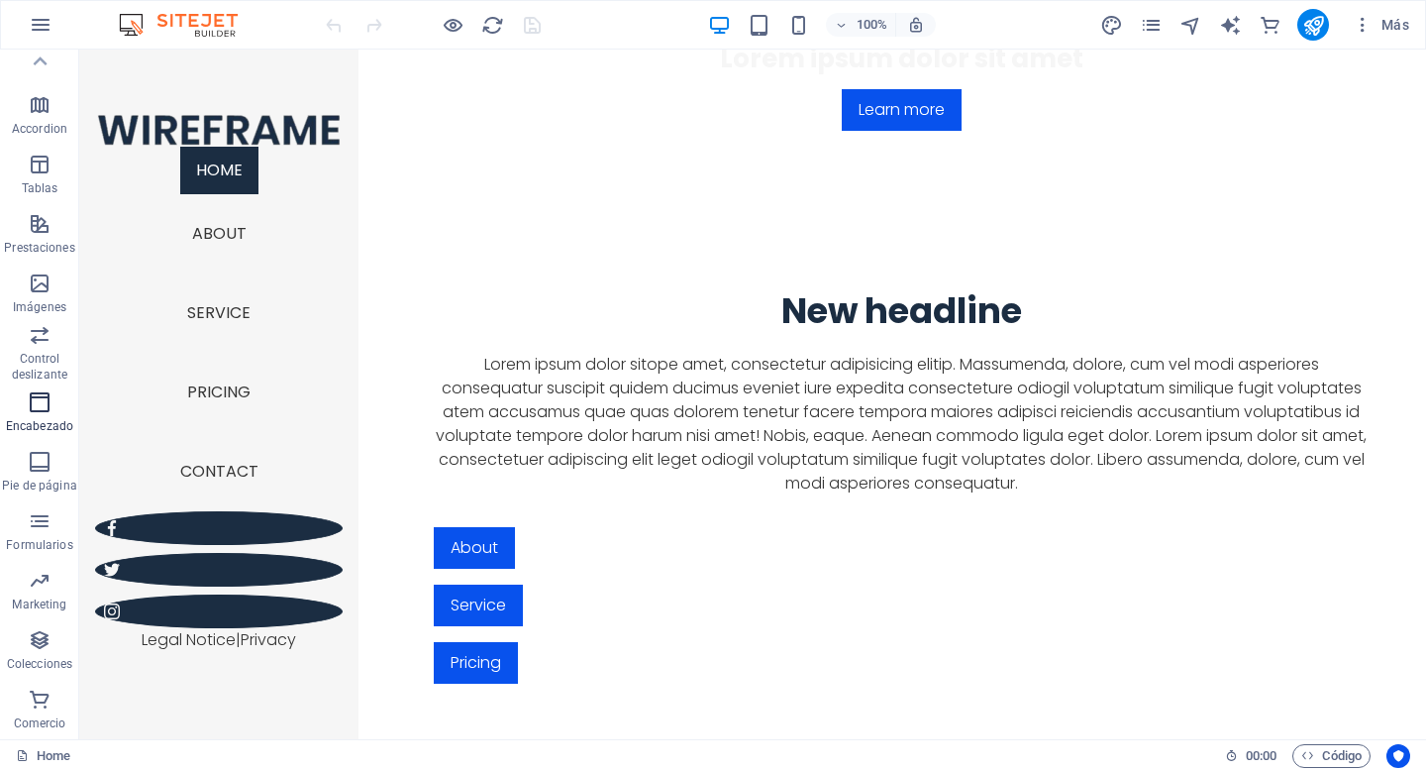
scroll to position [0, 0]
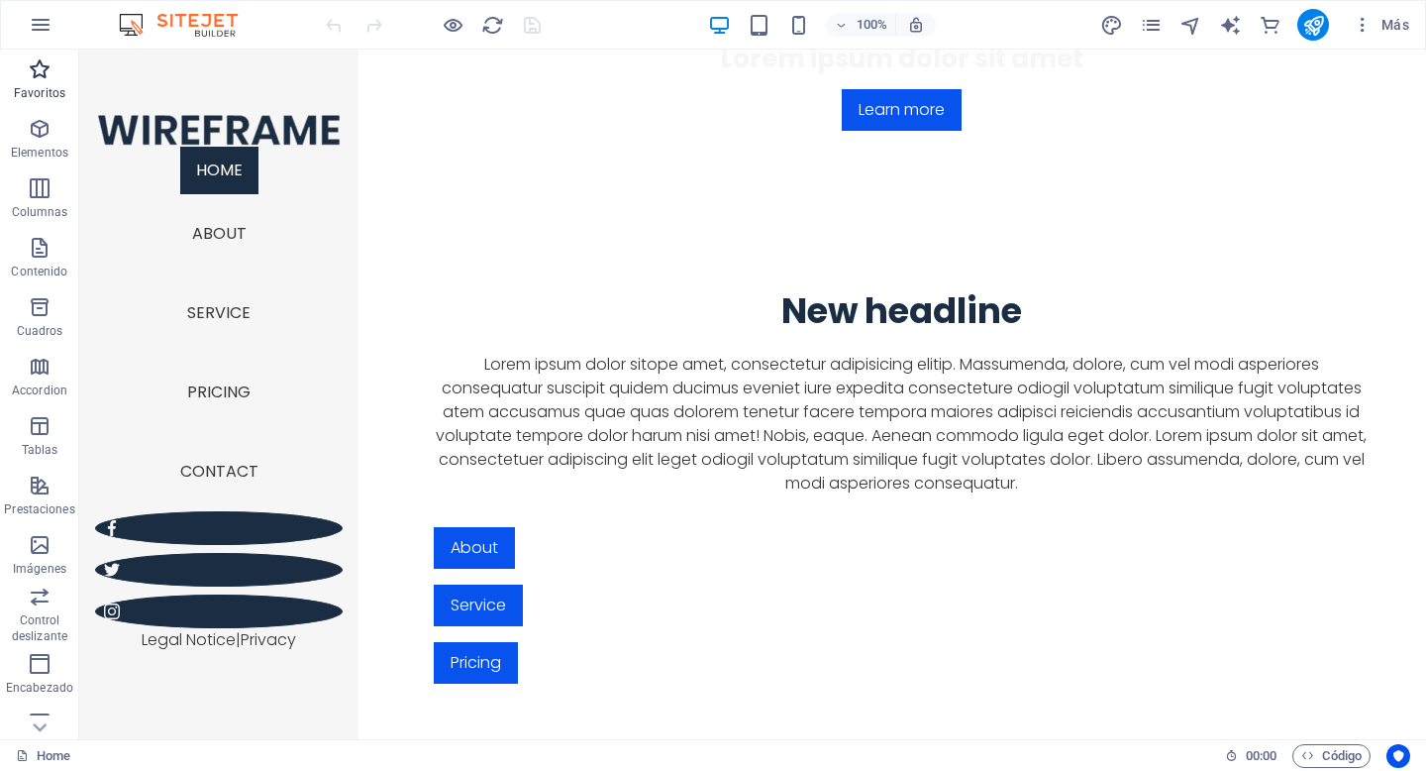
click at [40, 79] on icon "button" at bounding box center [40, 69] width 24 height 24
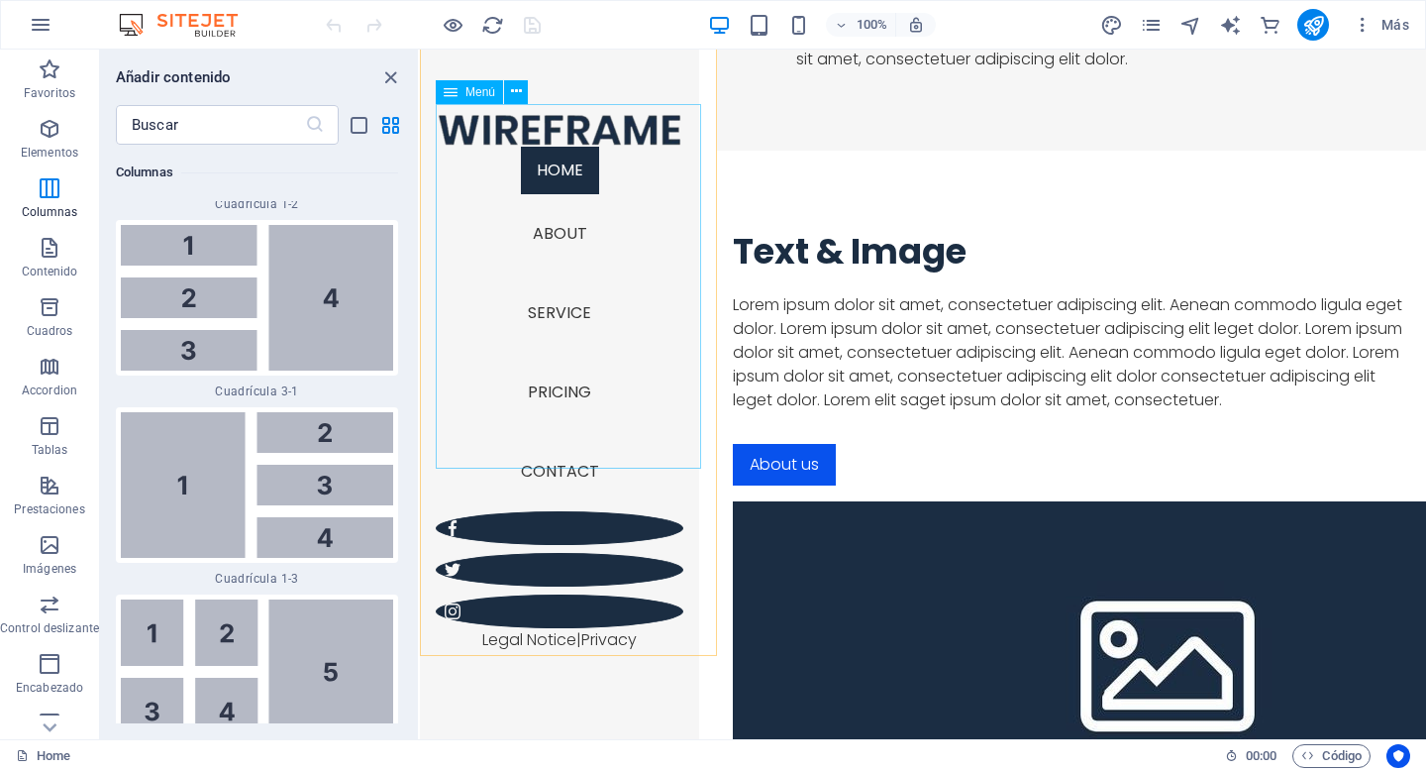
scroll to position [3631, 0]
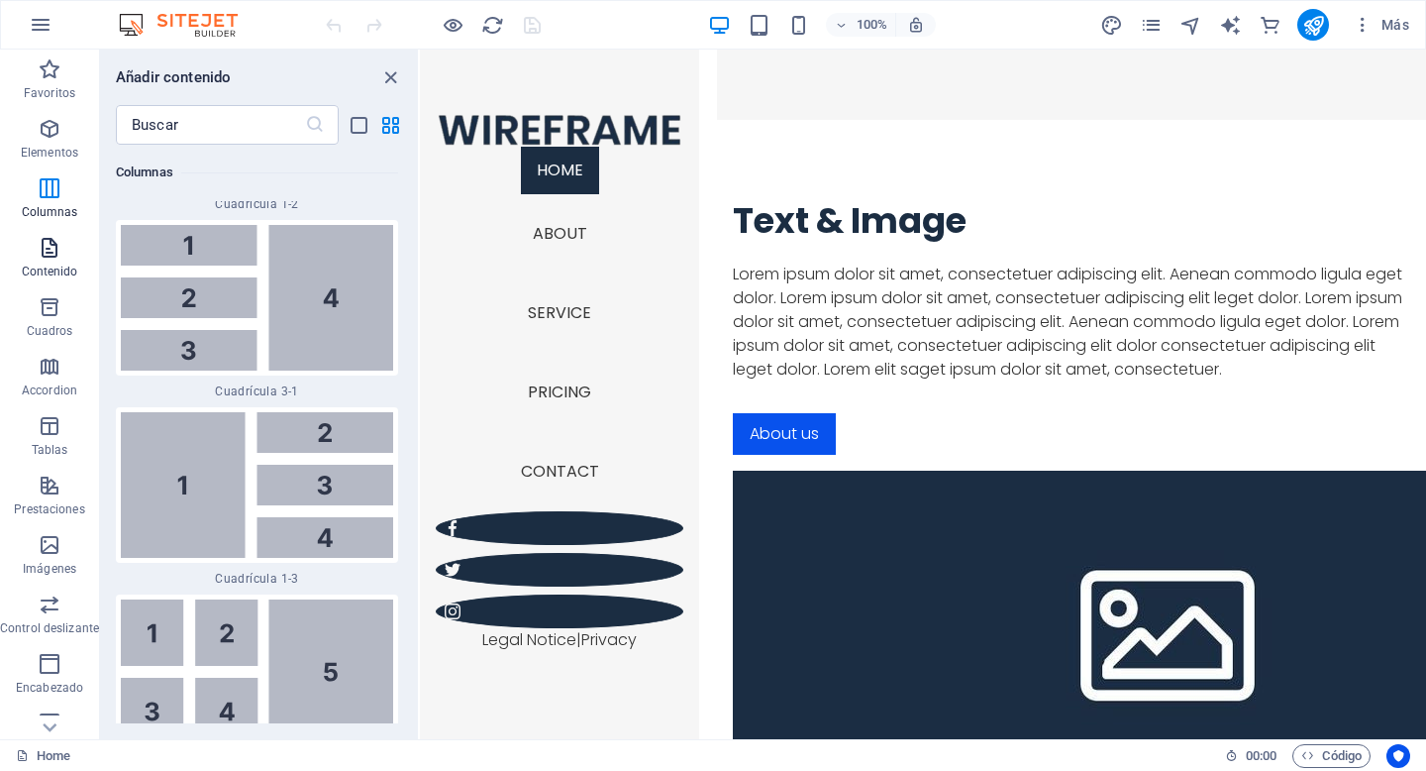
click at [53, 243] on icon "button" at bounding box center [50, 248] width 24 height 24
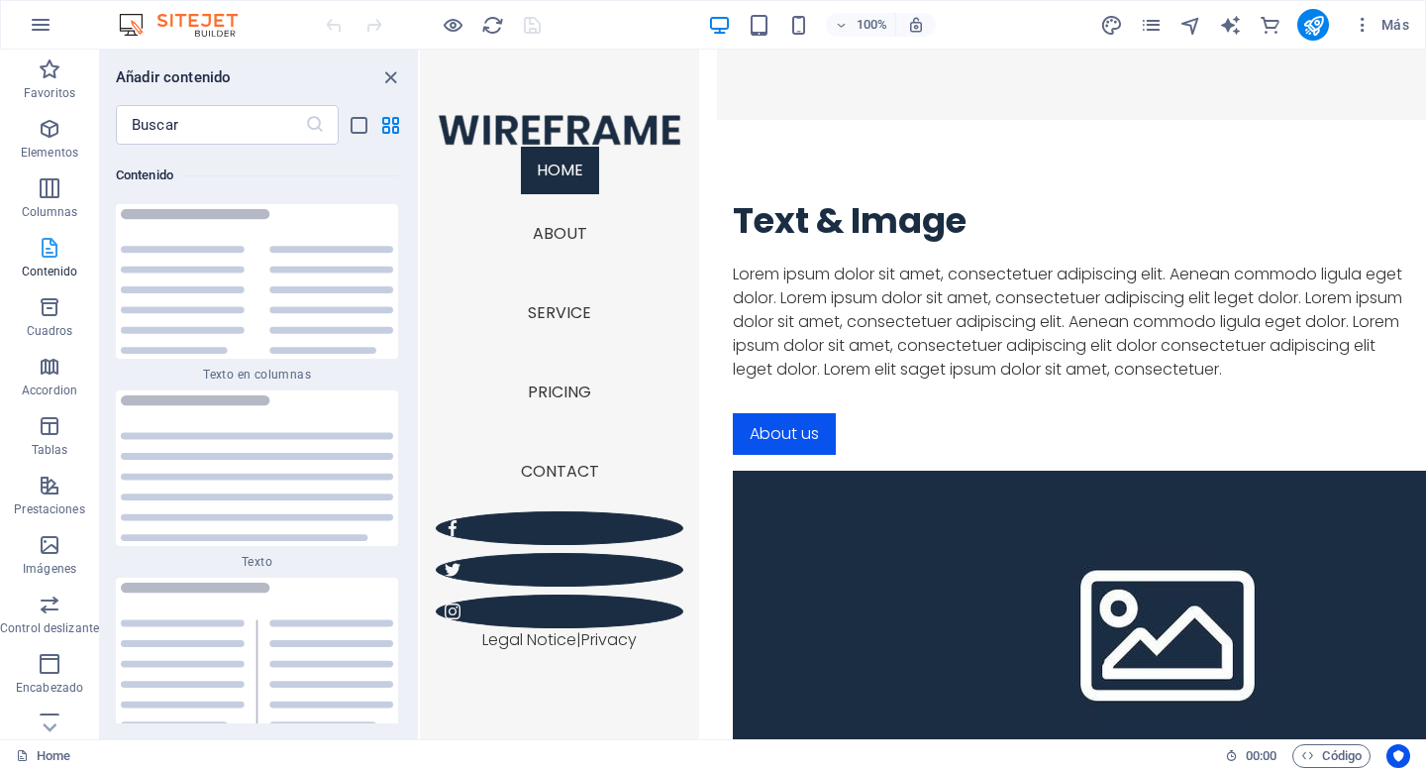
scroll to position [6718, 0]
click at [39, 343] on button "Cuadros" at bounding box center [49, 316] width 99 height 59
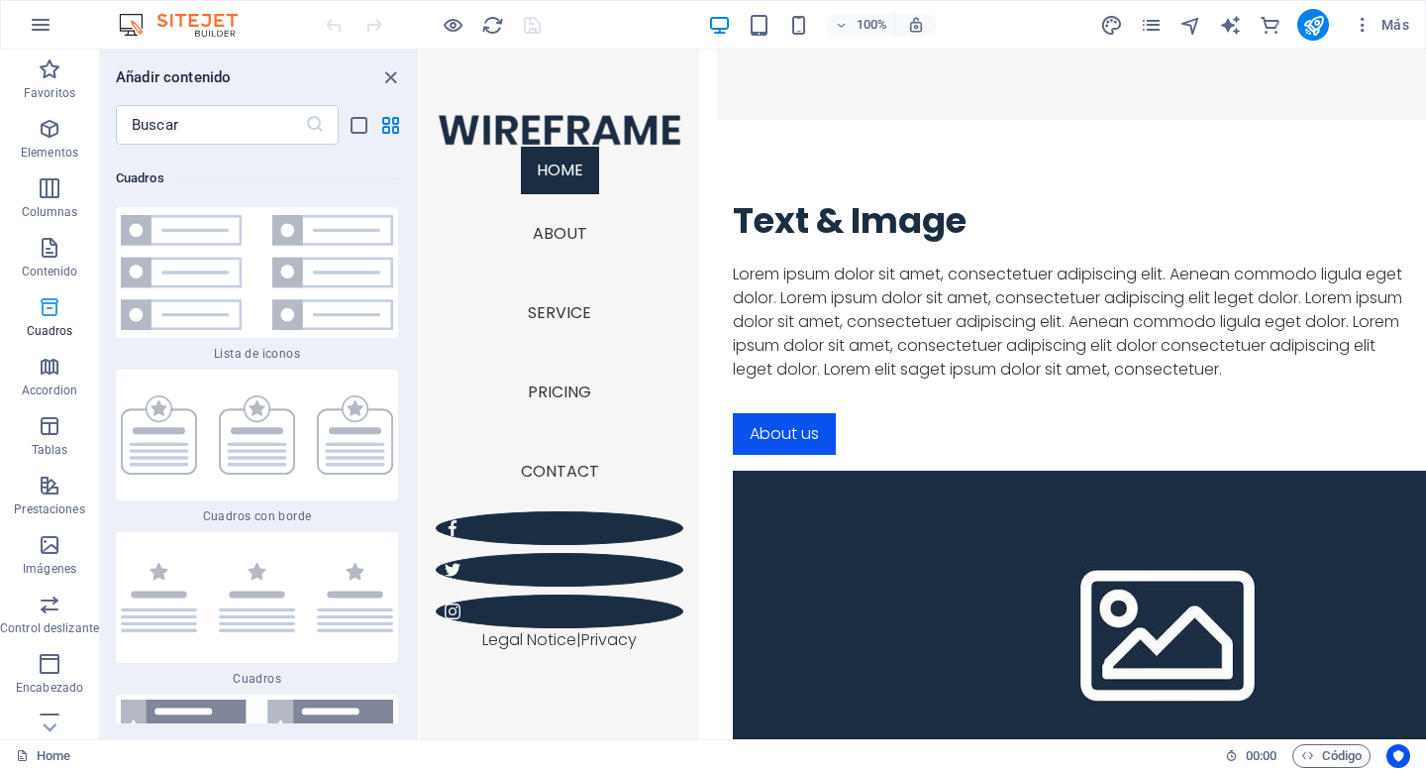
scroll to position [10712, 0]
click at [49, 365] on icon "button" at bounding box center [50, 367] width 24 height 24
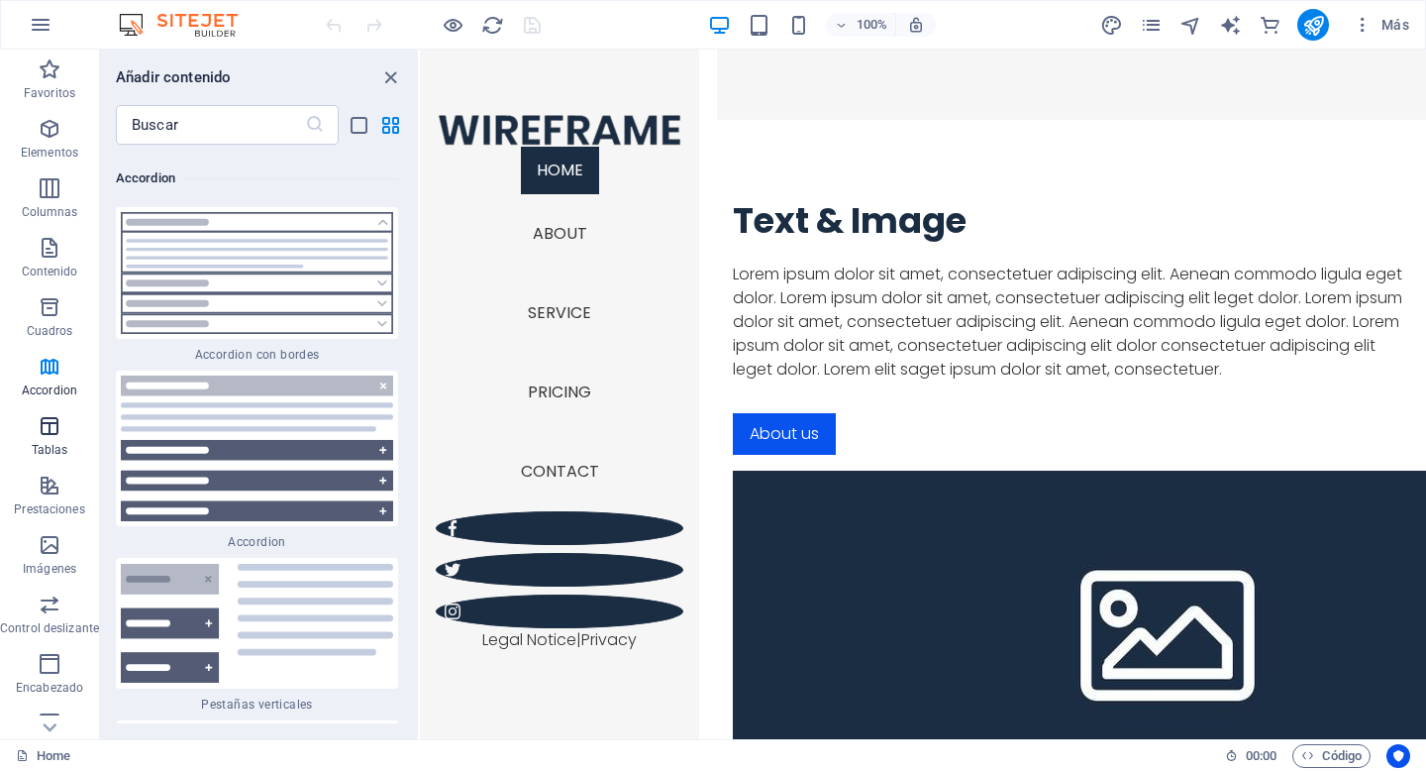
click at [46, 420] on icon "button" at bounding box center [50, 426] width 24 height 24
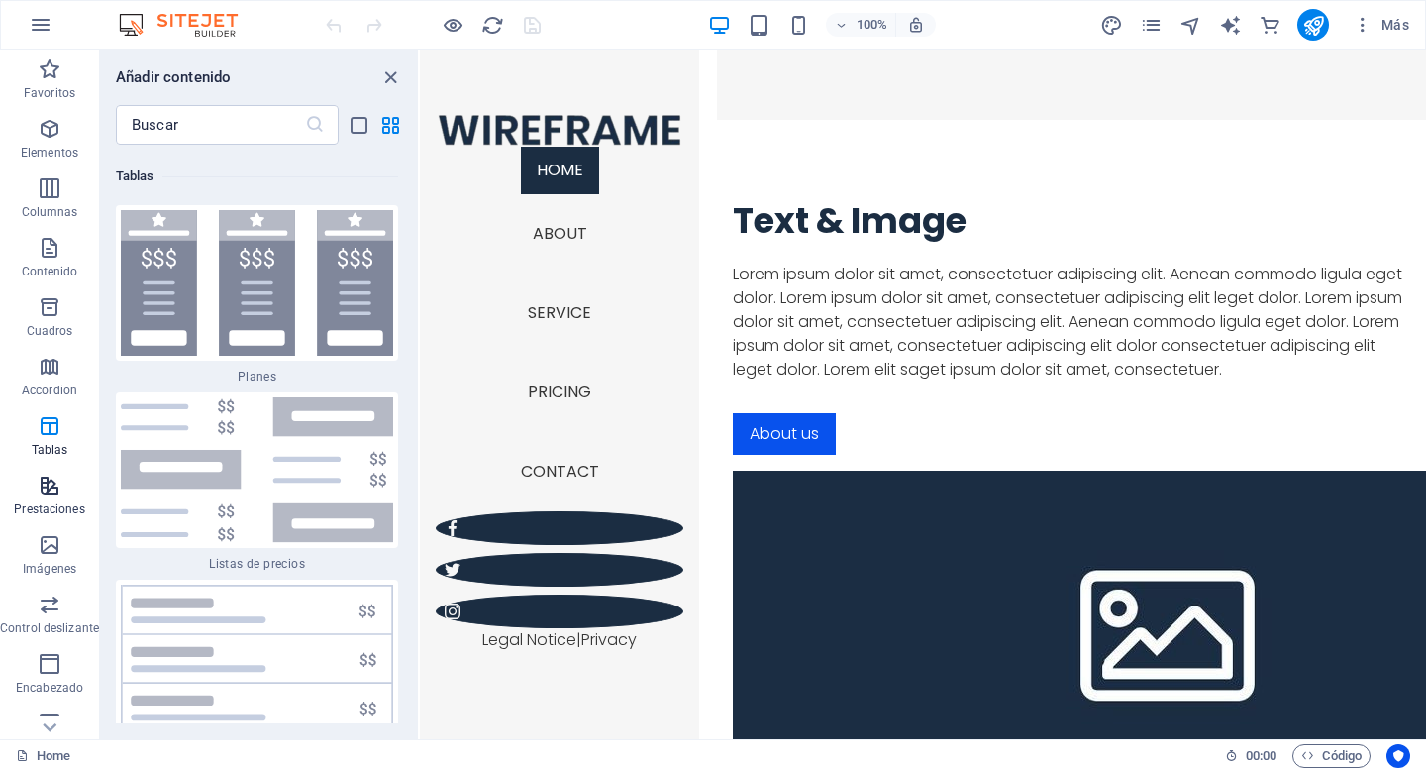
click at [48, 511] on p "Prestaciones" at bounding box center [49, 509] width 70 height 16
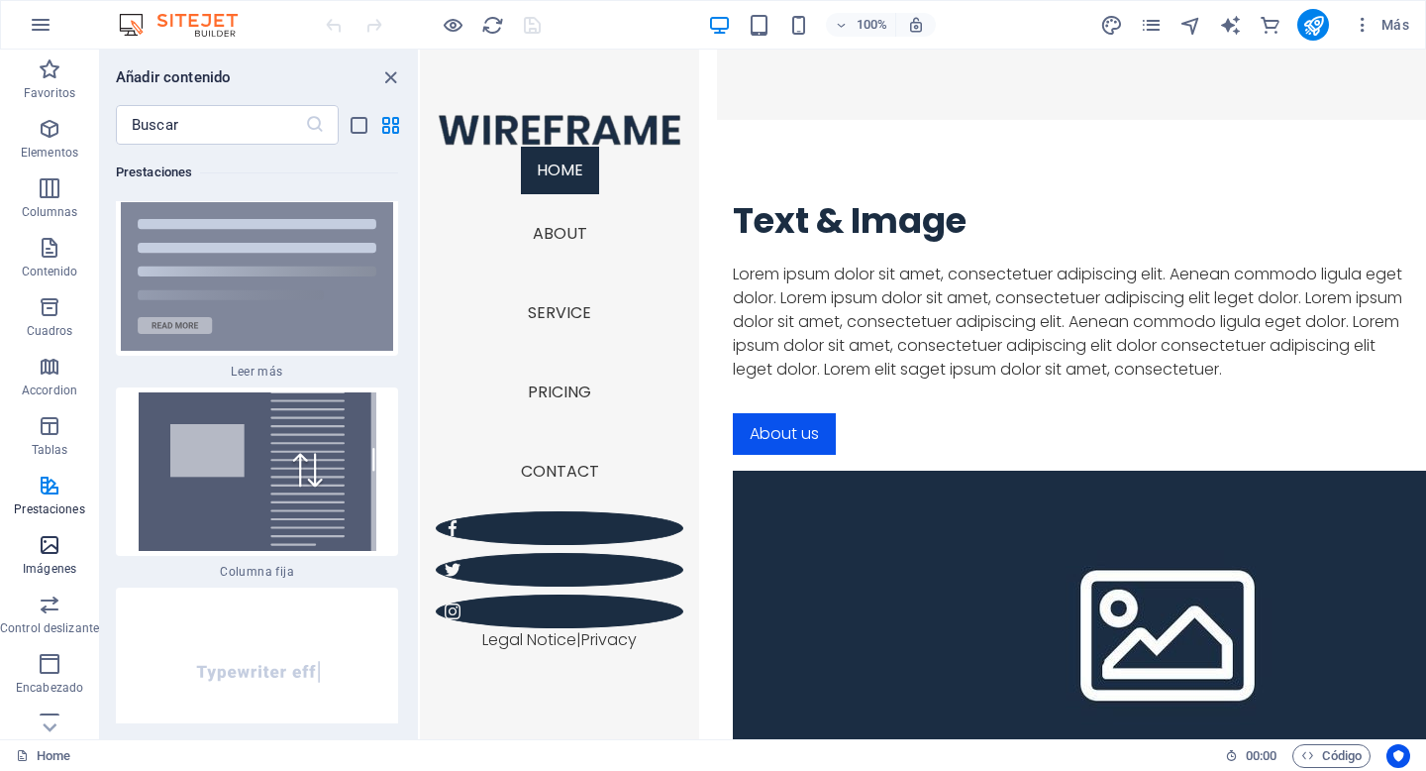
click at [47, 575] on p "Imágenes" at bounding box center [49, 569] width 53 height 16
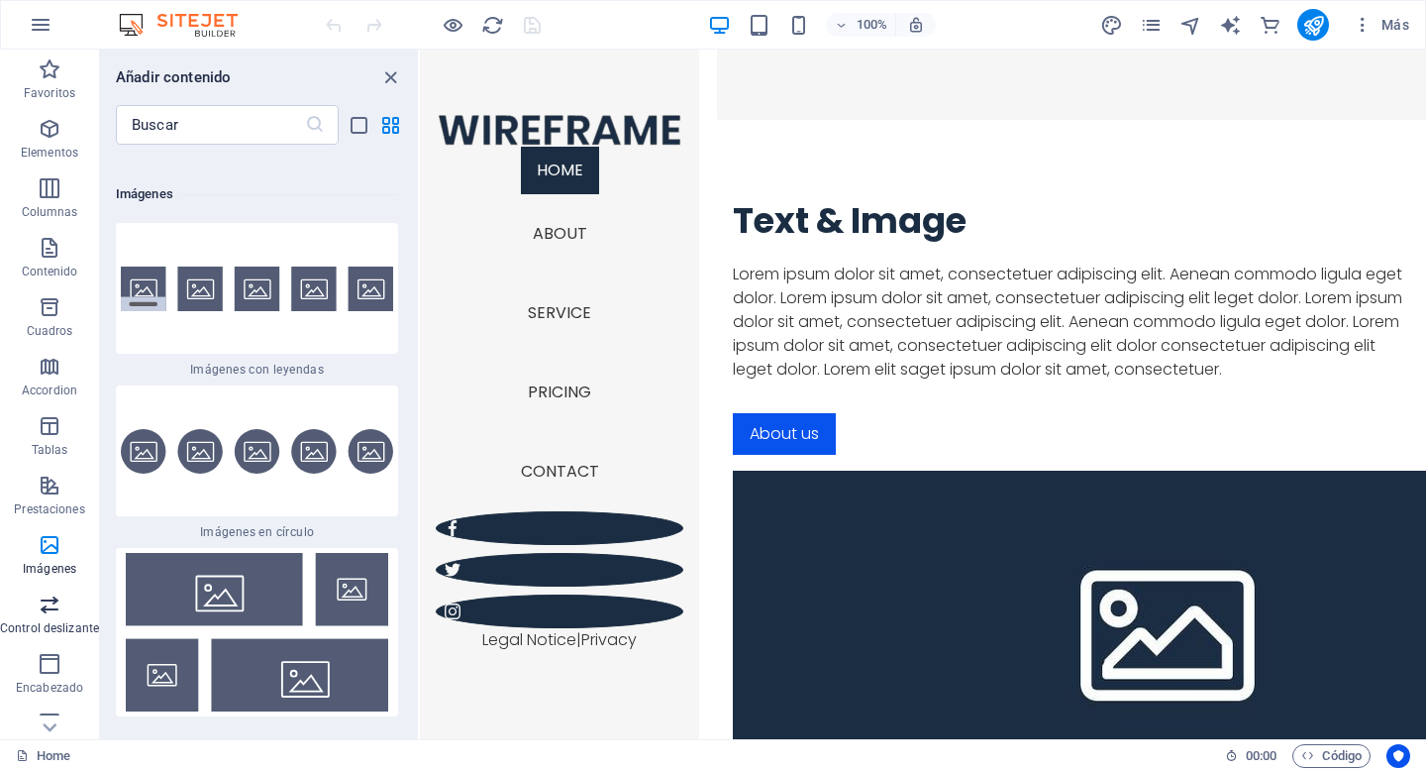
click at [54, 638] on span "Control deslizante" at bounding box center [49, 616] width 99 height 48
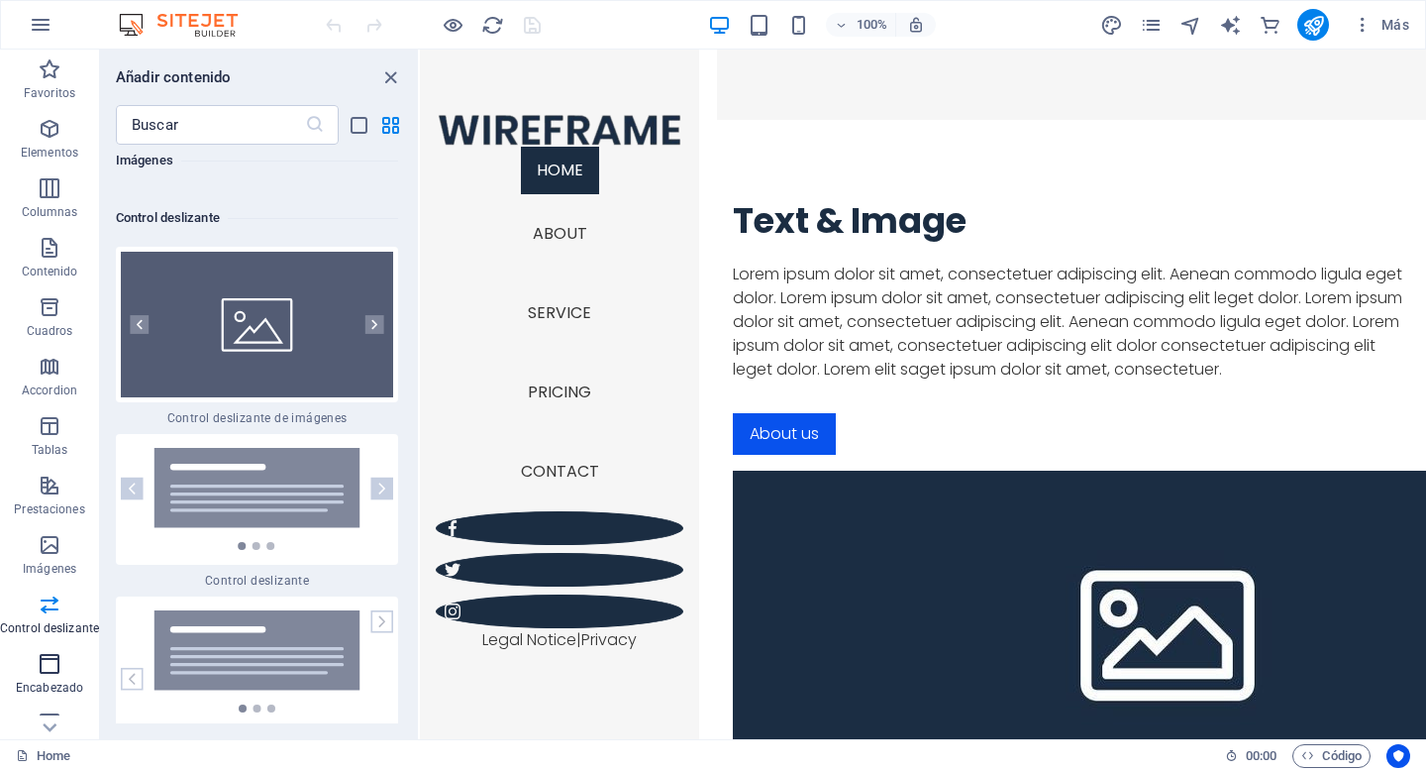
click at [46, 662] on icon "button" at bounding box center [50, 664] width 24 height 24
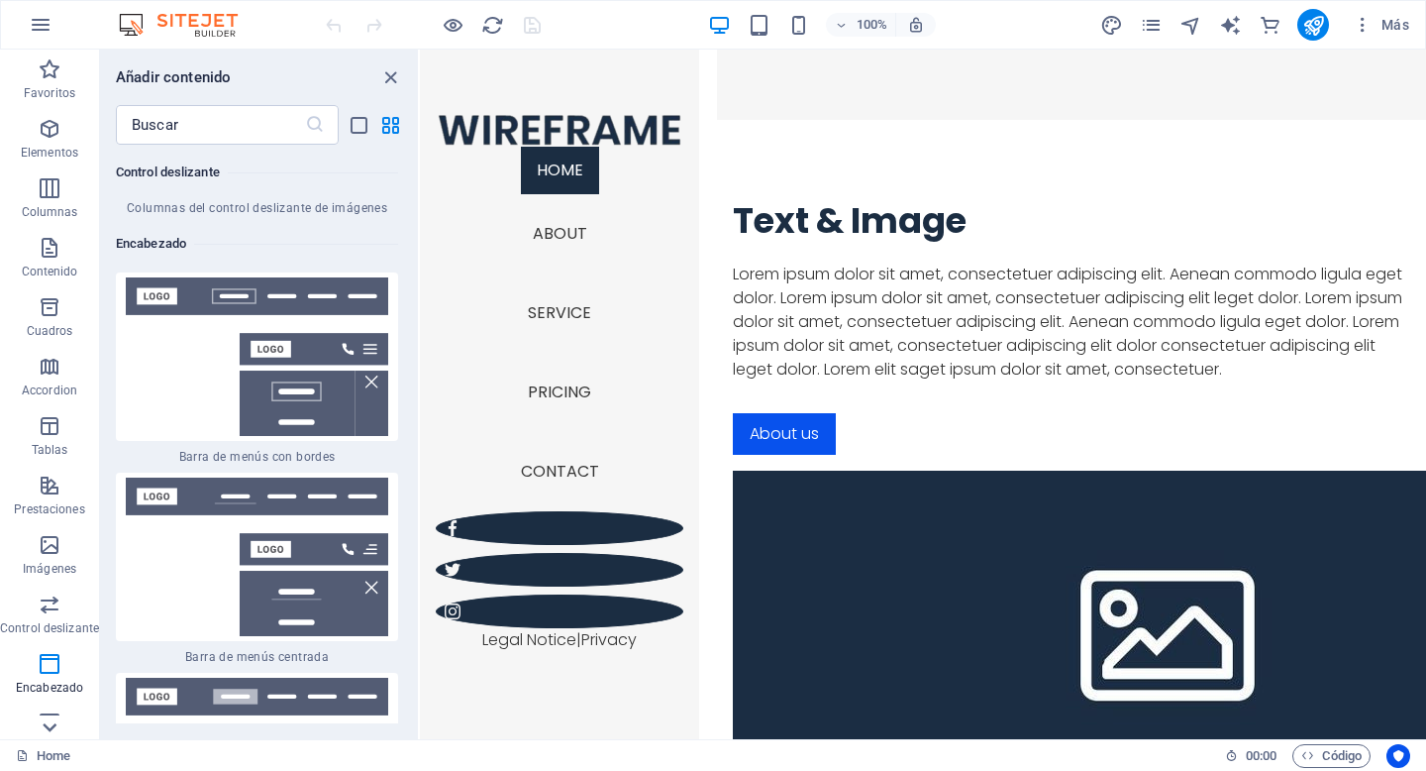
scroll to position [23681, 0]
click at [54, 744] on link "Home" at bounding box center [43, 756] width 54 height 24
click at [57, 75] on icon at bounding box center [50, 62] width 28 height 28
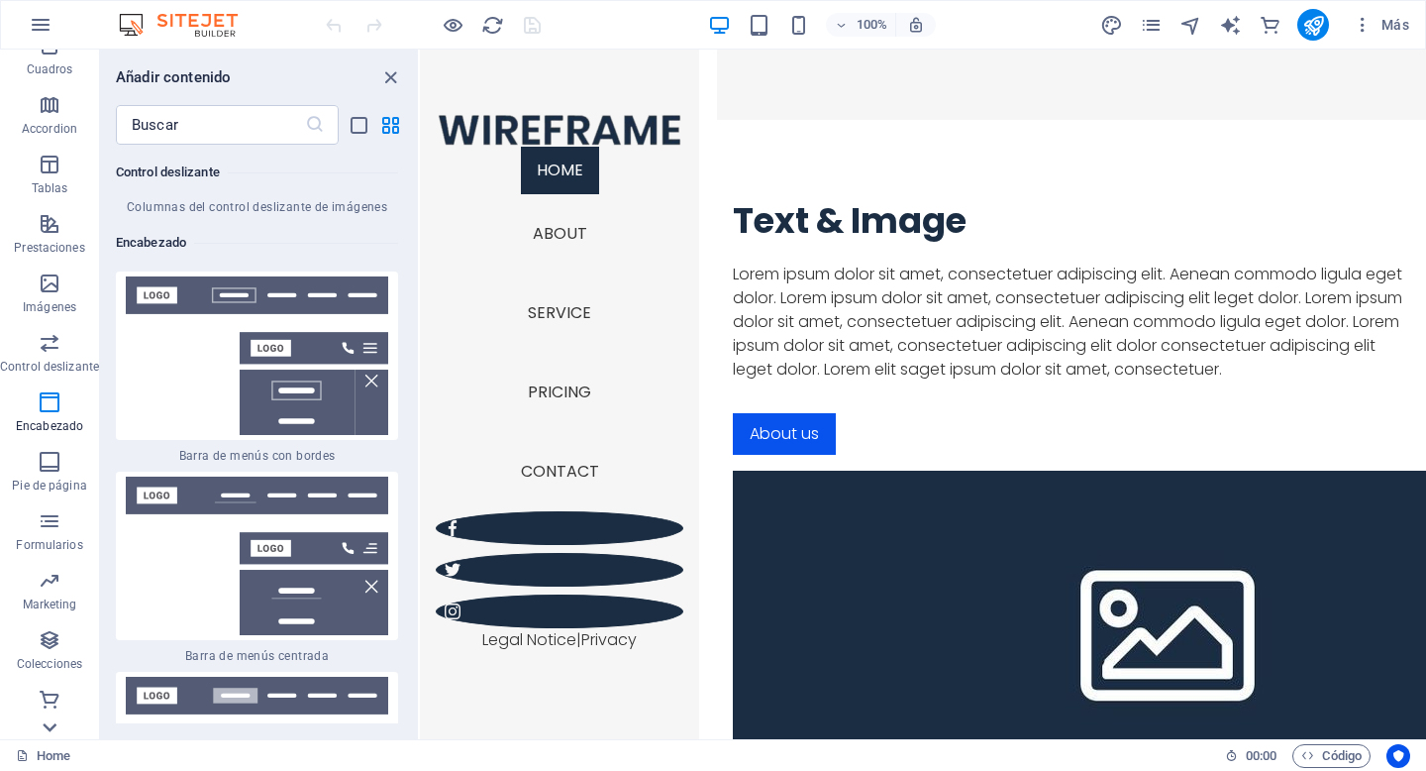
scroll to position [261, 0]
click at [49, 532] on icon "button" at bounding box center [50, 521] width 24 height 24
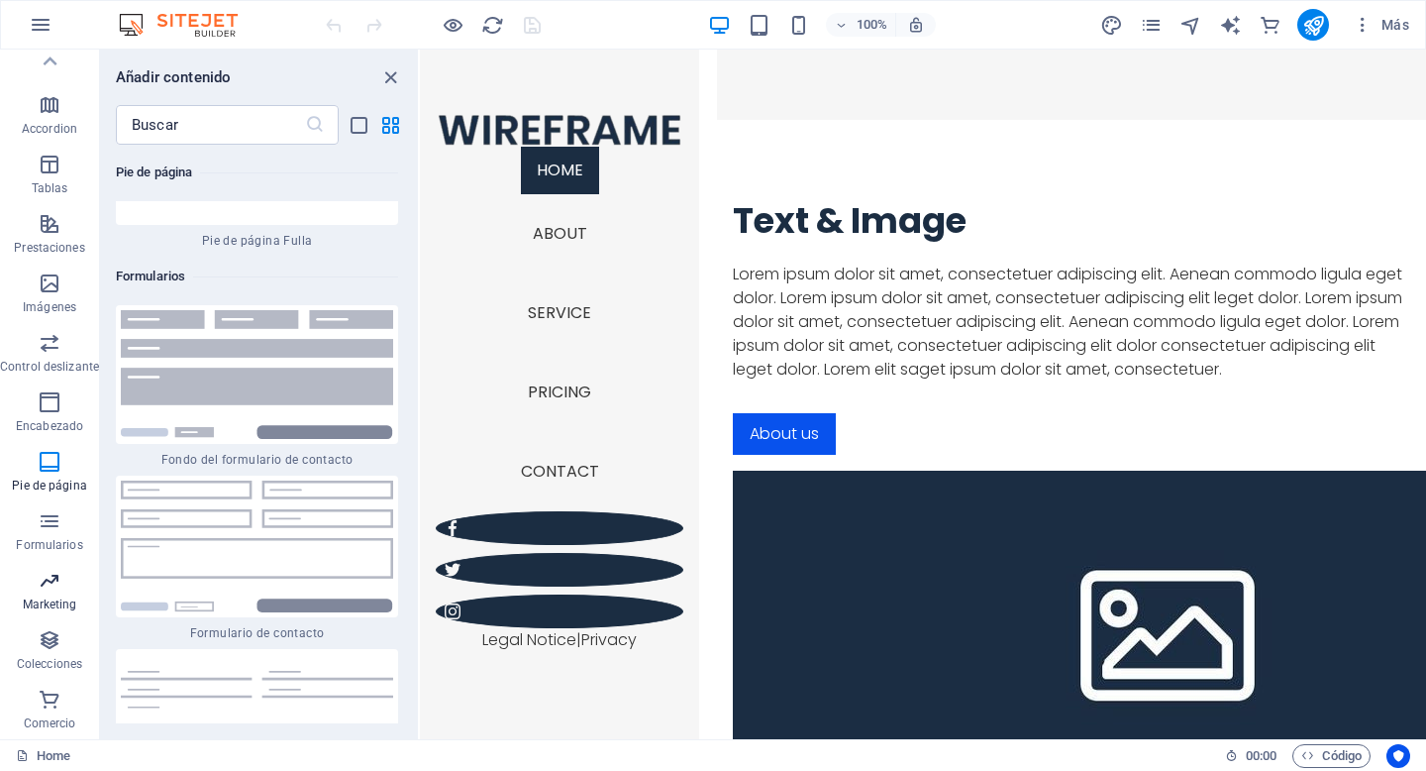
click at [49, 586] on icon "button" at bounding box center [50, 580] width 24 height 24
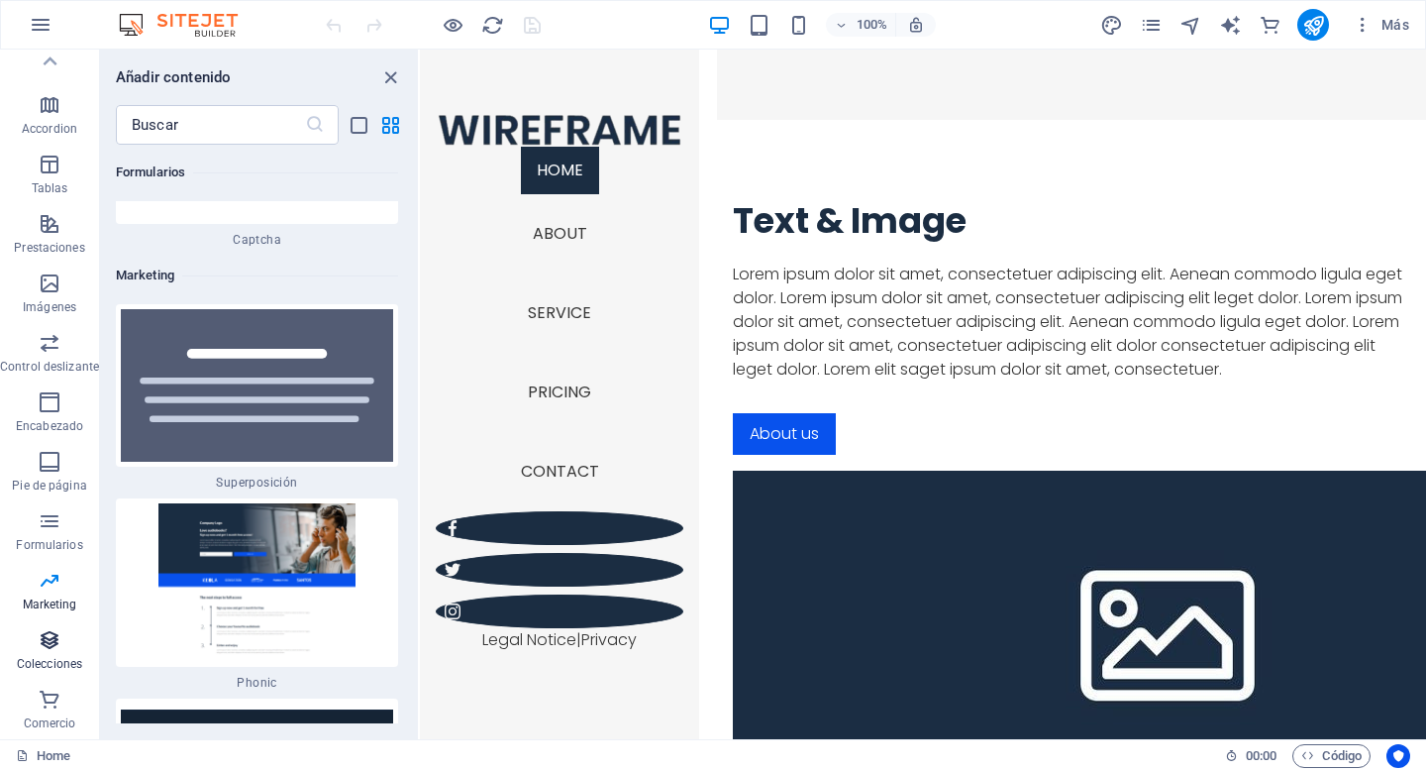
click at [53, 642] on icon "button" at bounding box center [50, 640] width 24 height 24
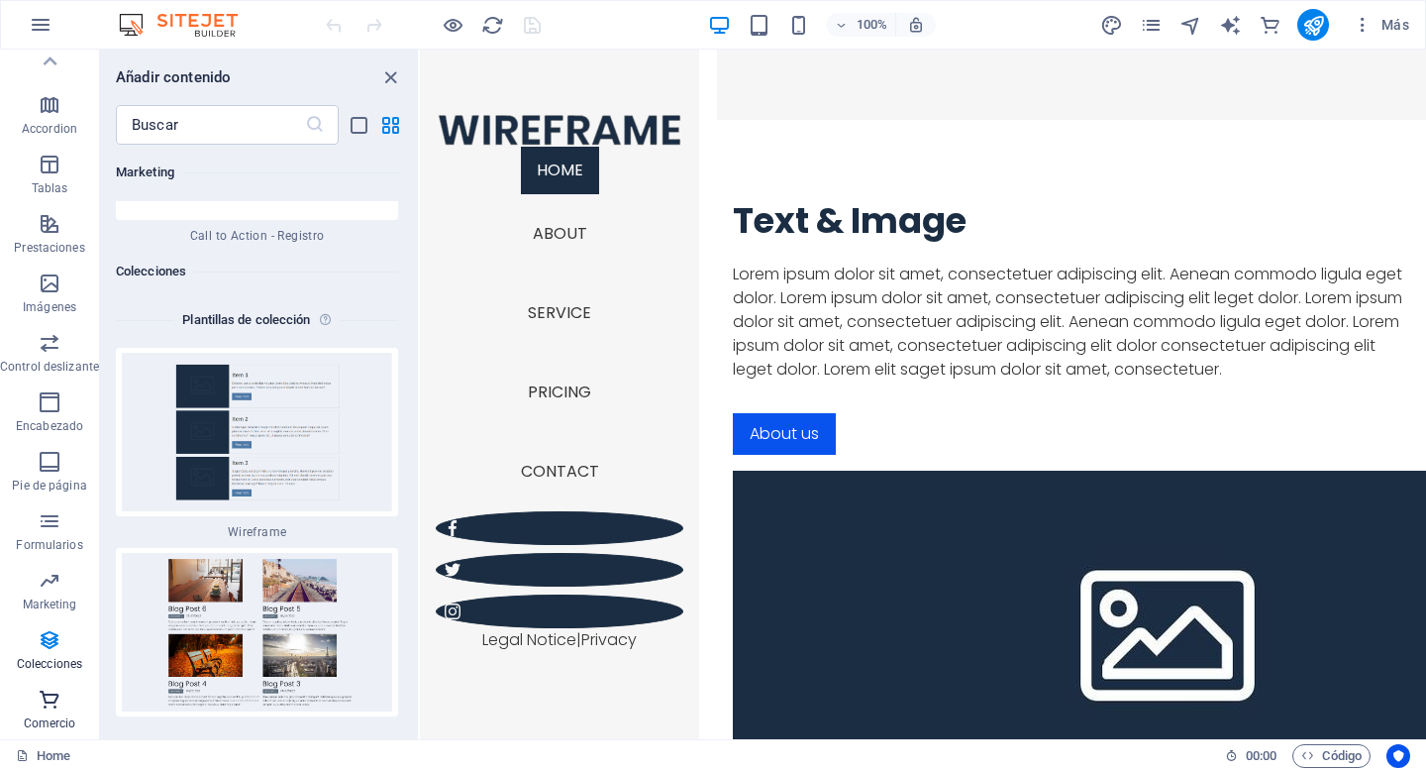
click at [45, 694] on icon "button" at bounding box center [50, 699] width 24 height 24
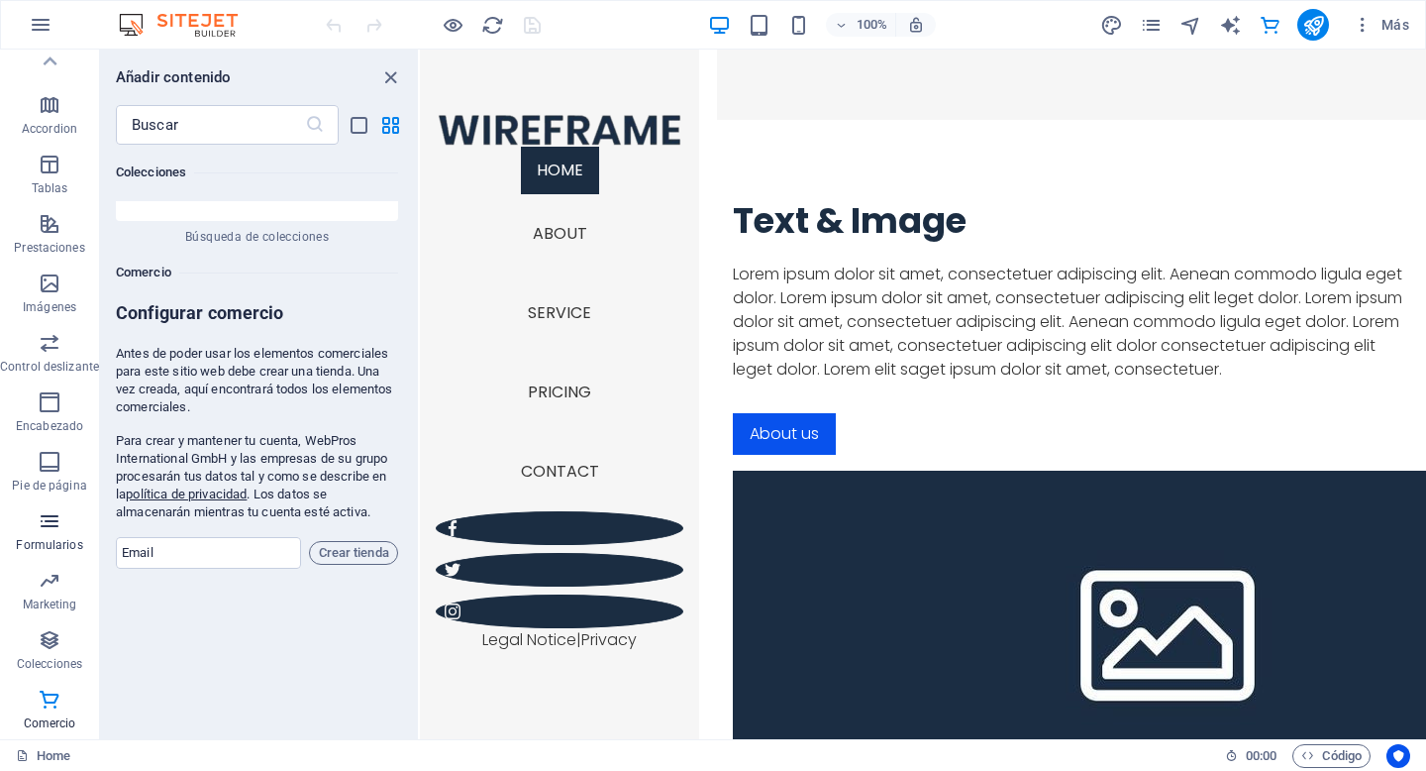
scroll to position [38625, 0]
click at [1234, 29] on icon "text_generator" at bounding box center [1230, 25] width 23 height 23
select select "English"
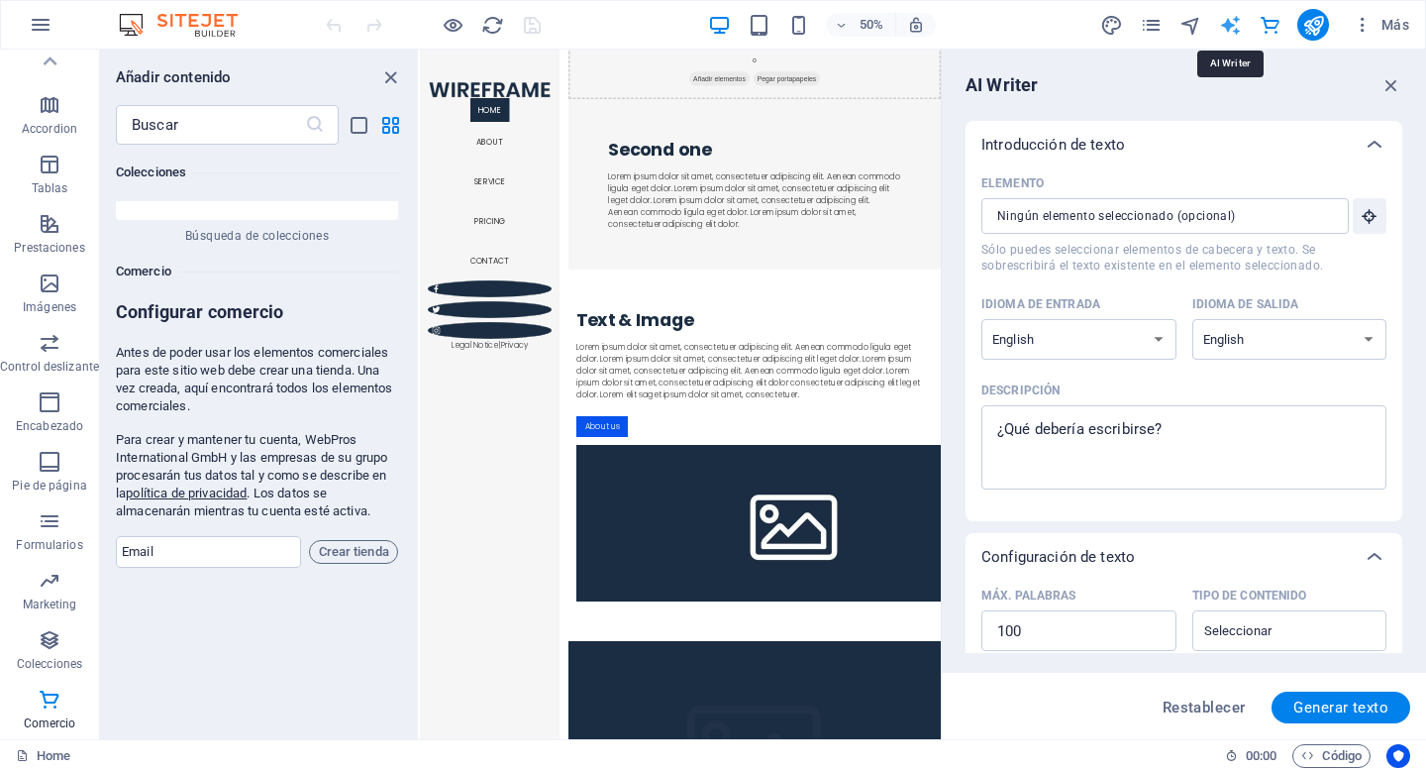
scroll to position [3490, 0]
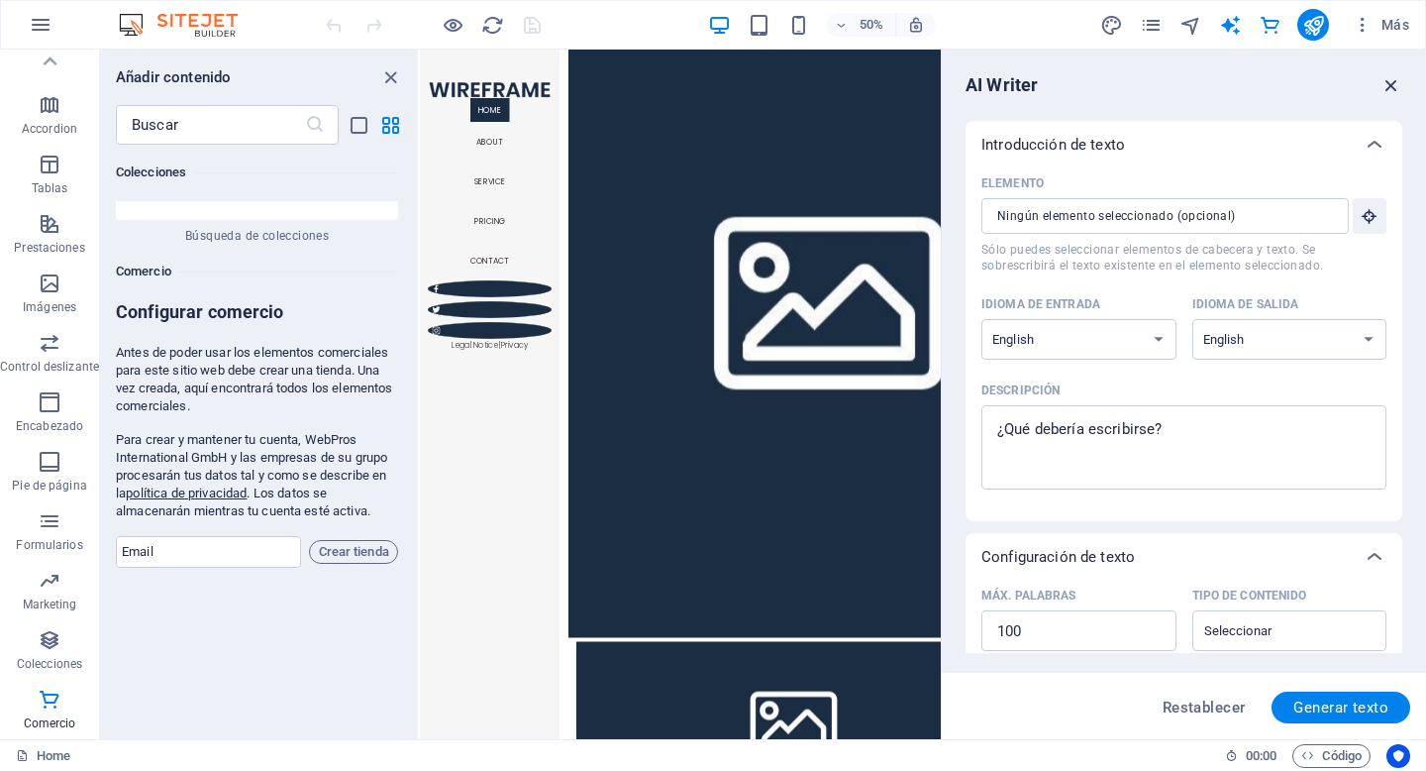
click at [1392, 81] on icon "button" at bounding box center [1392, 85] width 22 height 22
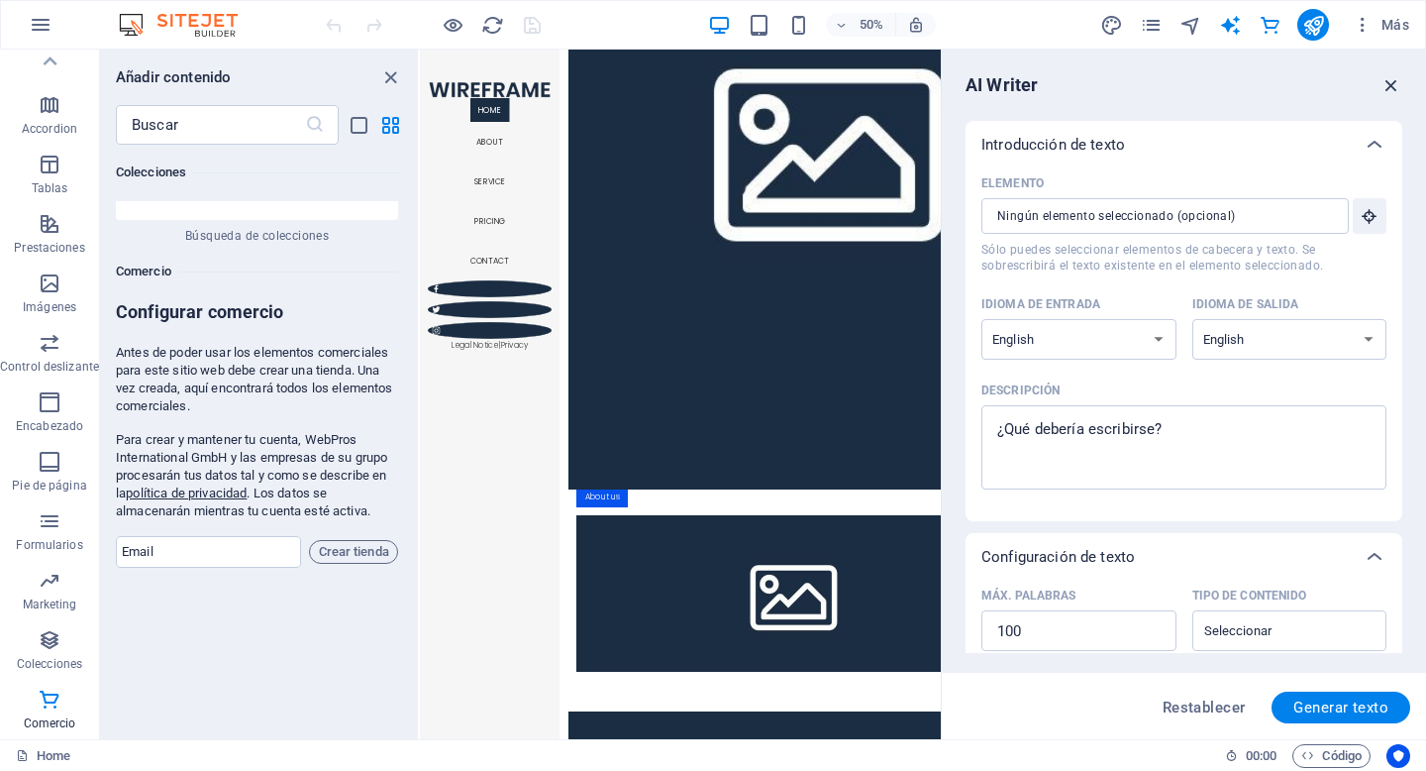
scroll to position [2844, 0]
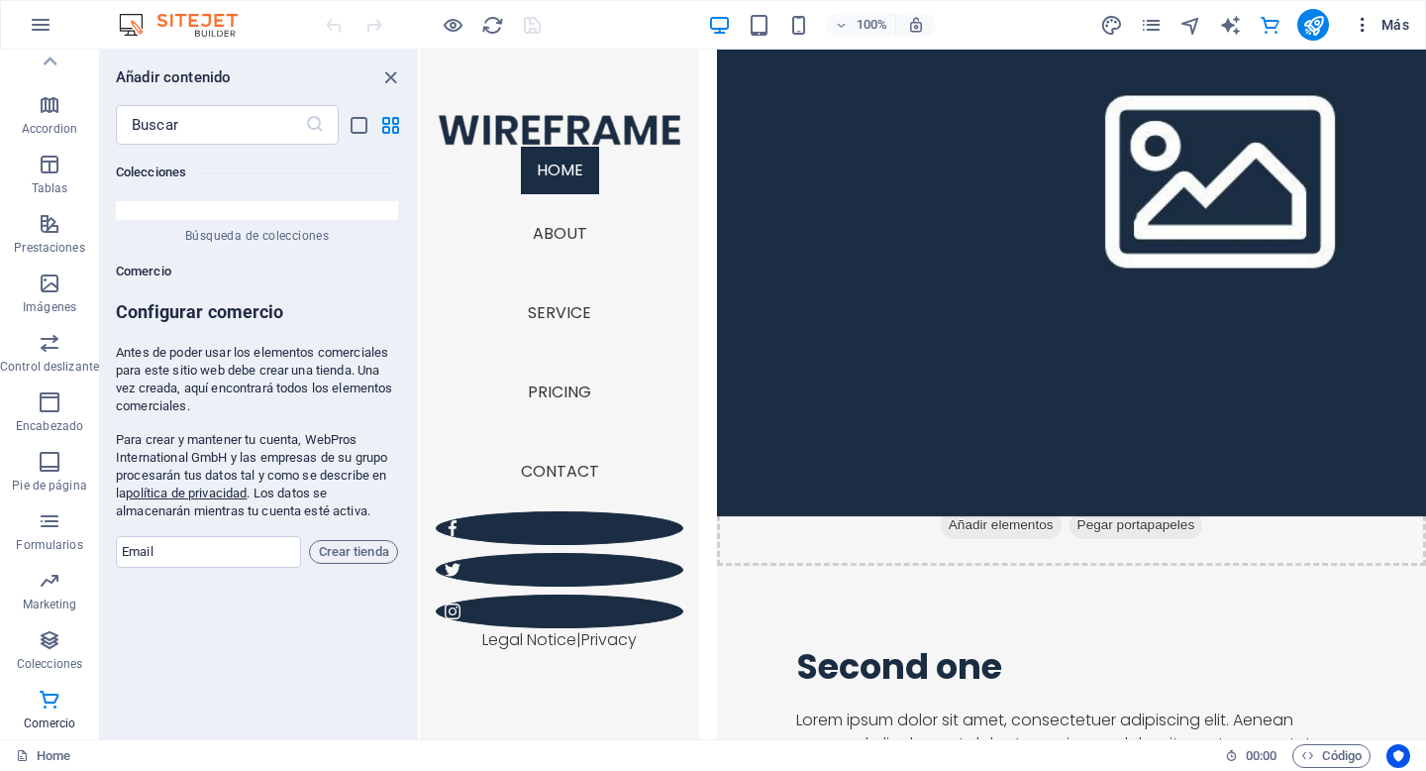
click at [1394, 36] on button "Más" at bounding box center [1381, 25] width 72 height 32
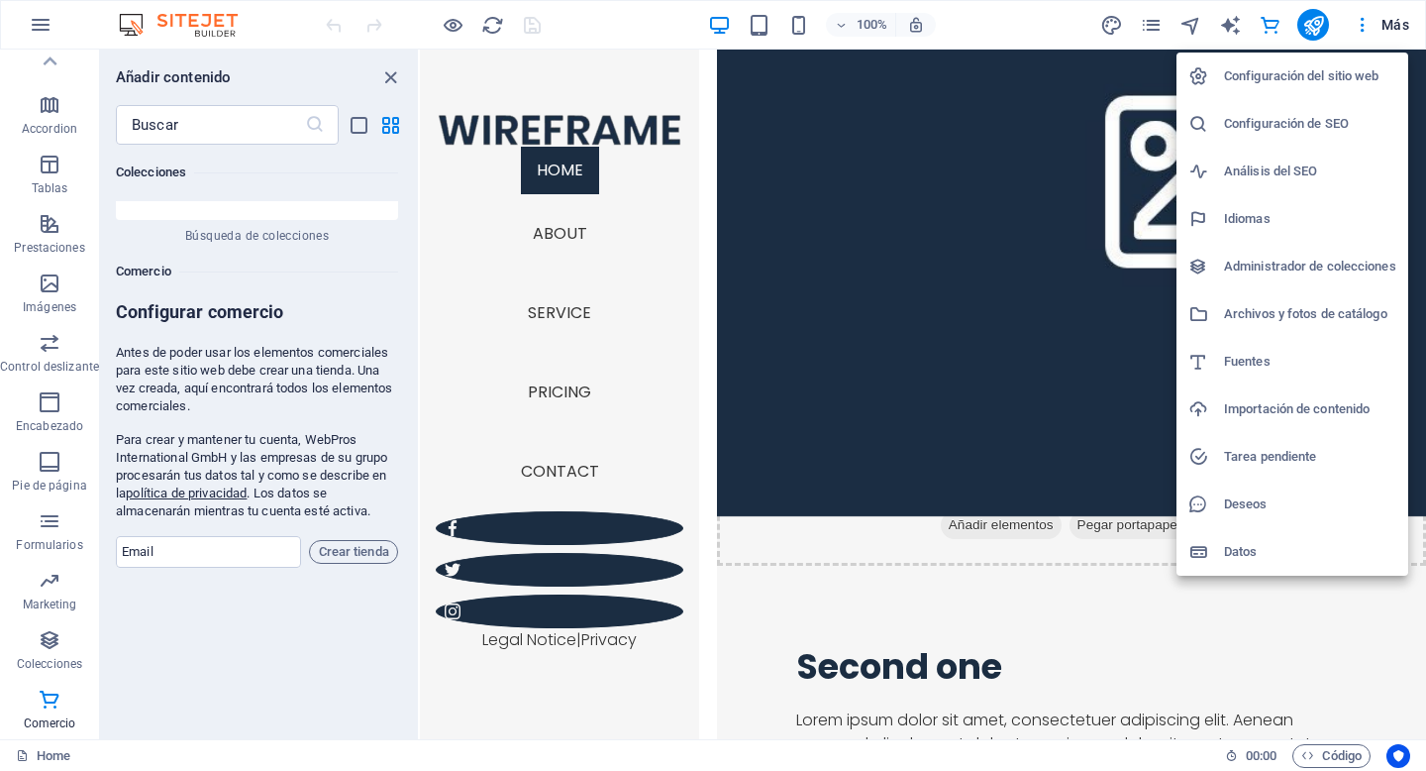
click at [1260, 557] on h6 "Datos" at bounding box center [1310, 552] width 172 height 24
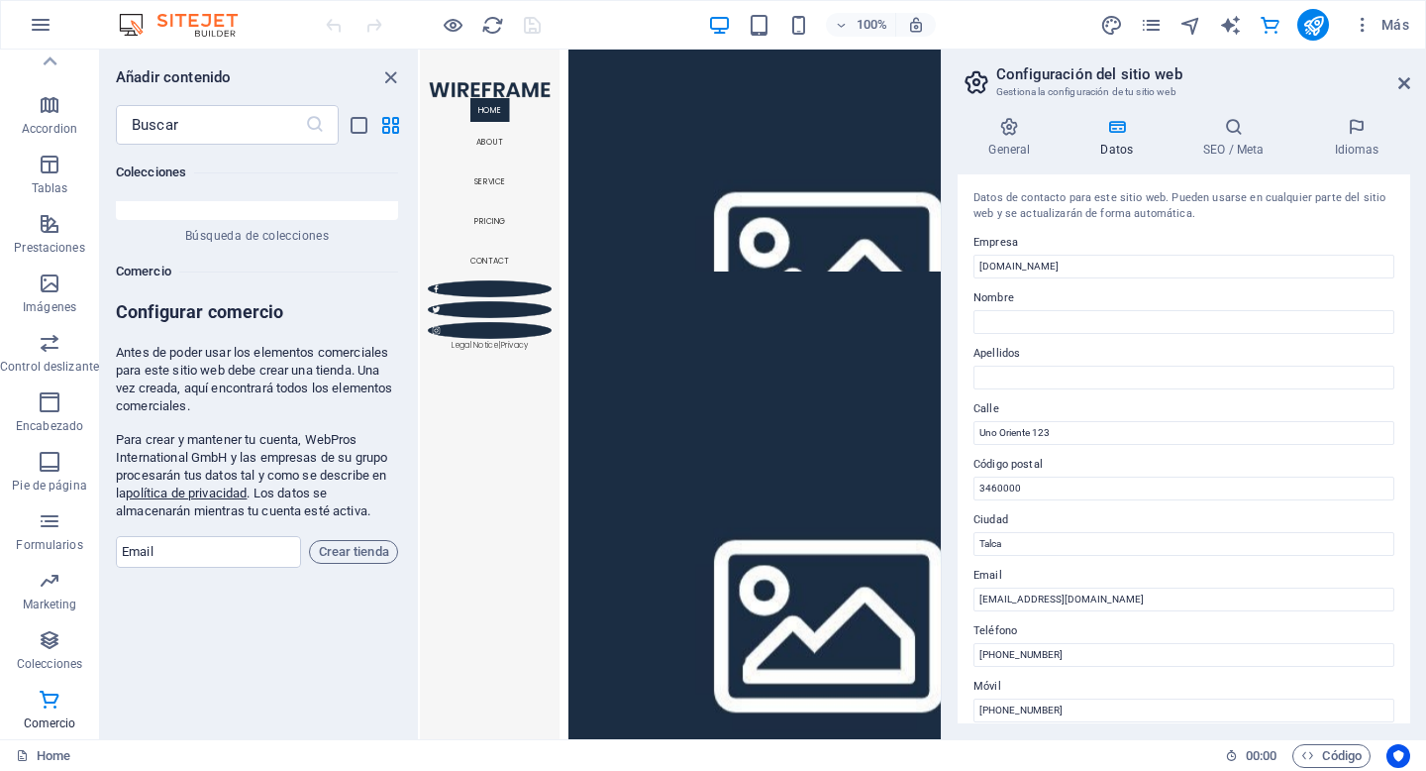
scroll to position [3490, 0]
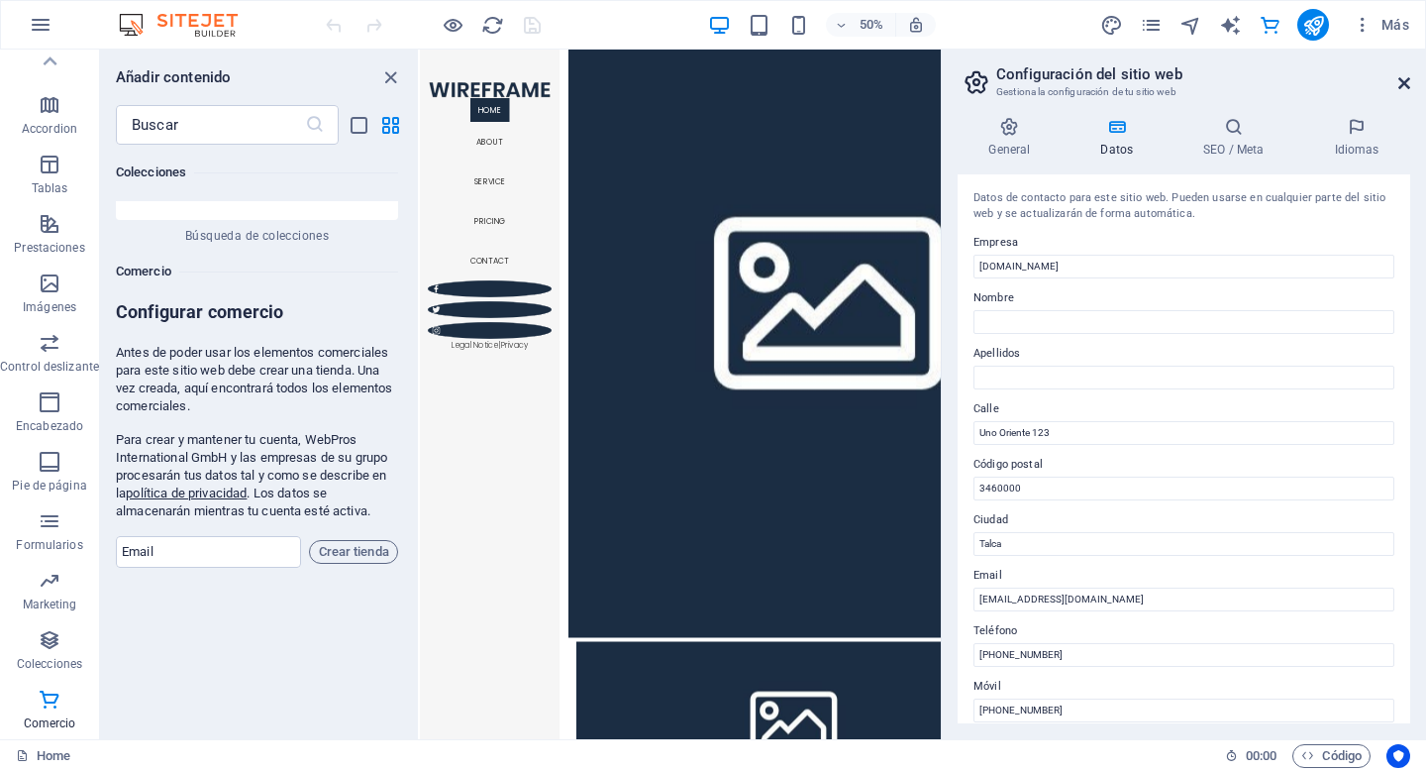
click at [1399, 79] on icon at bounding box center [1404, 83] width 12 height 16
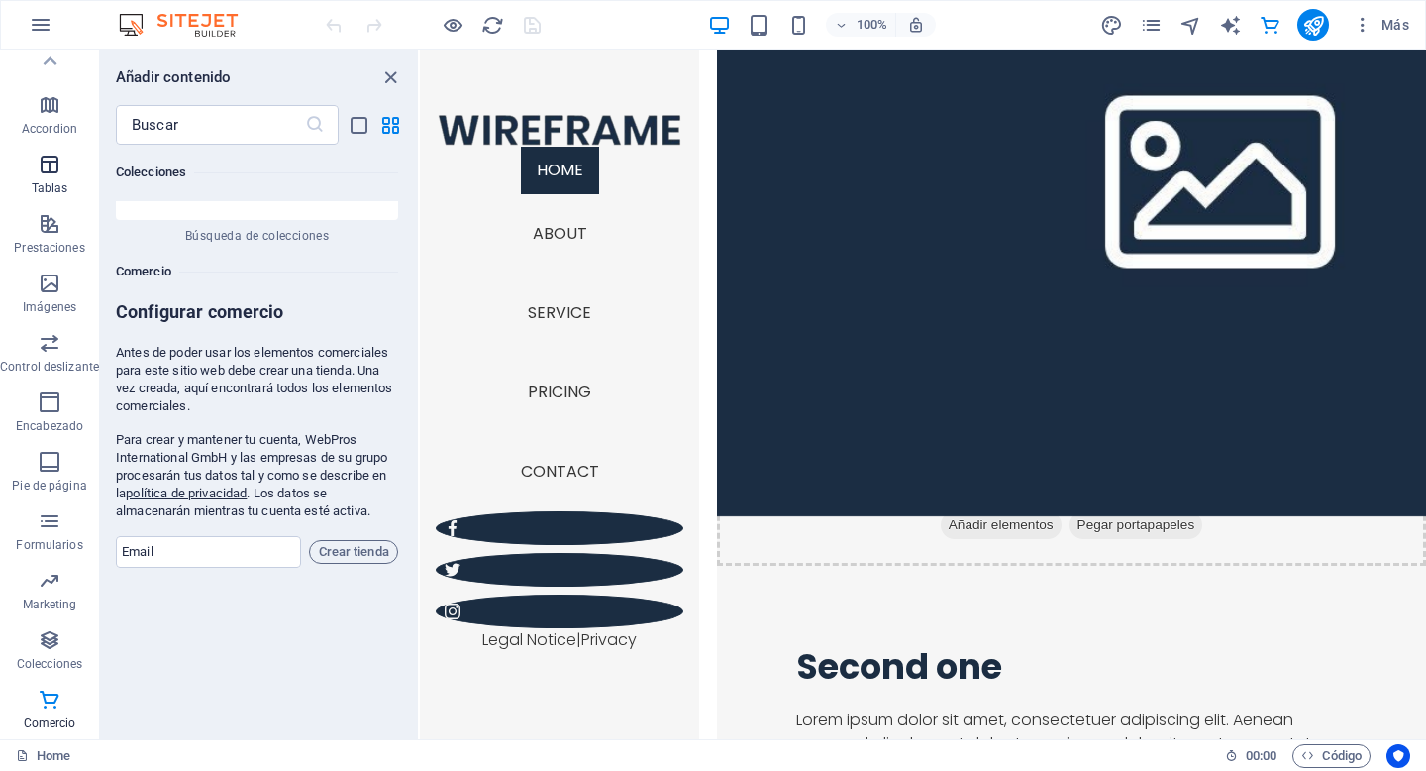
scroll to position [0, 0]
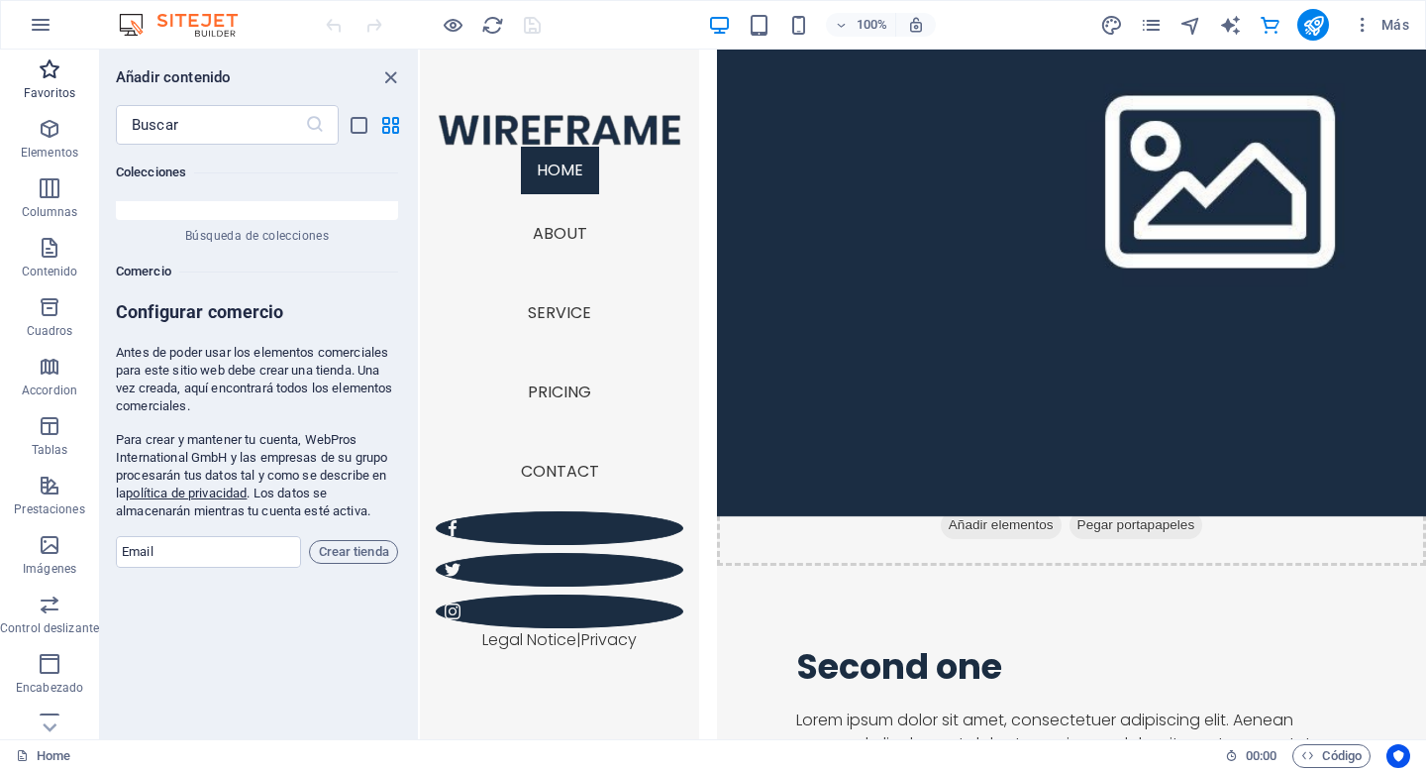
click at [59, 76] on icon "button" at bounding box center [50, 69] width 24 height 24
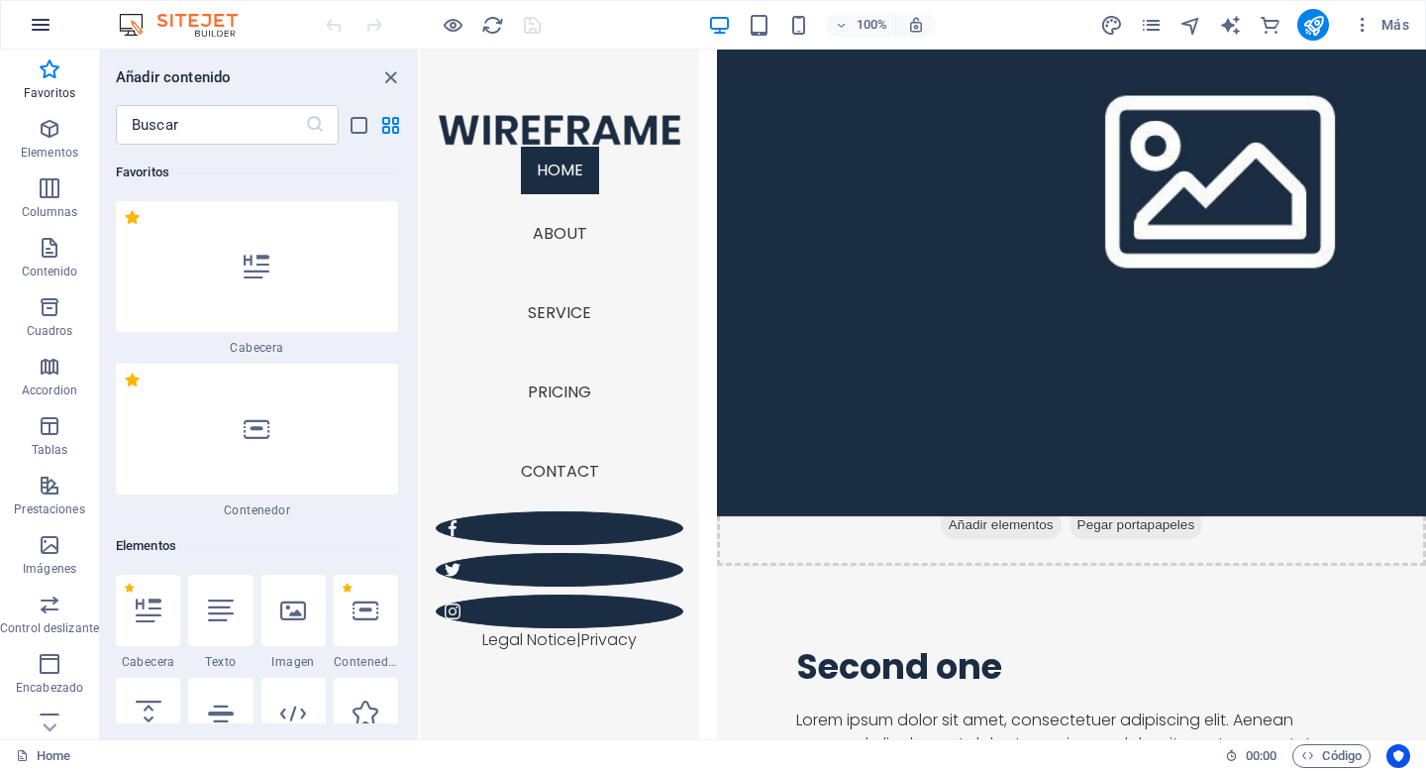
click at [36, 39] on button "button" at bounding box center [41, 25] width 48 height 48
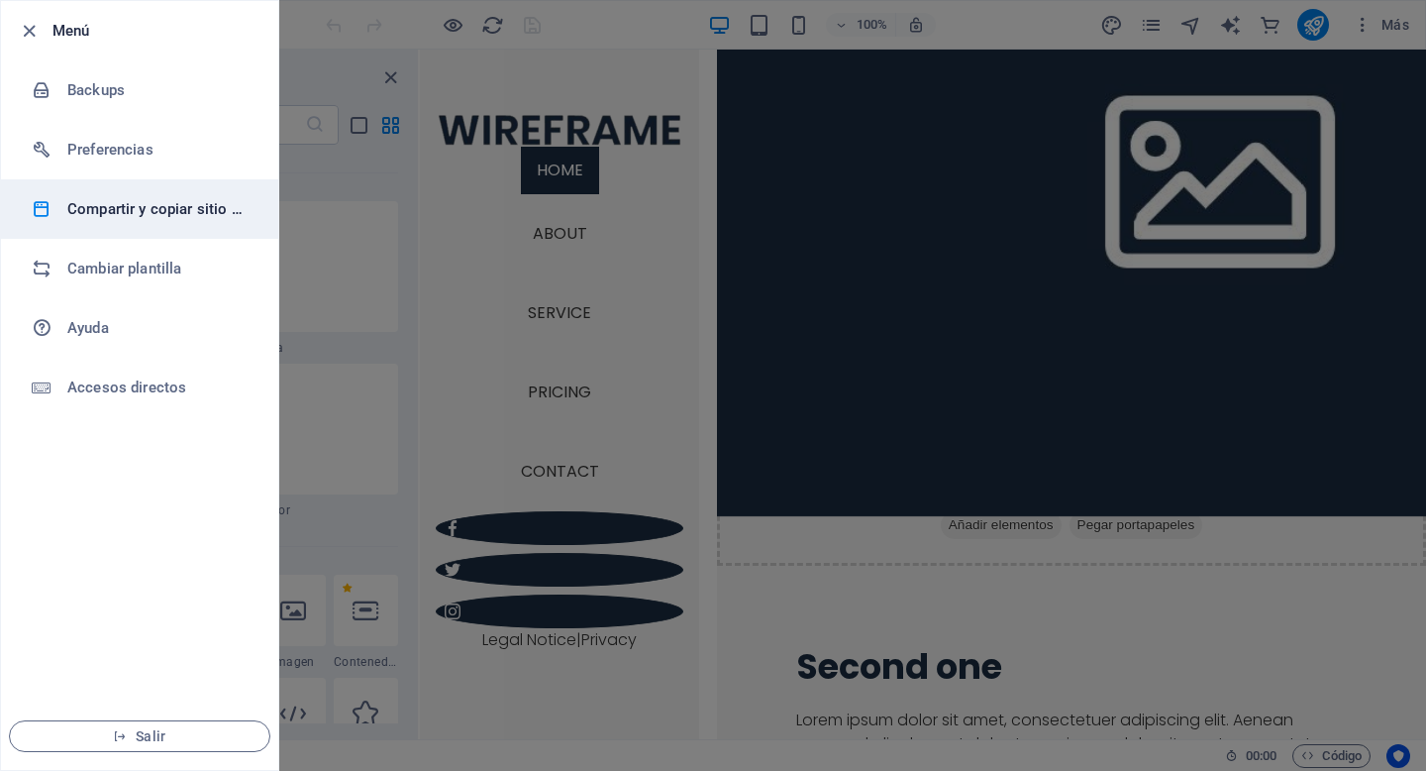
click at [97, 201] on h6 "Compartir y copiar sitio web" at bounding box center [158, 209] width 183 height 24
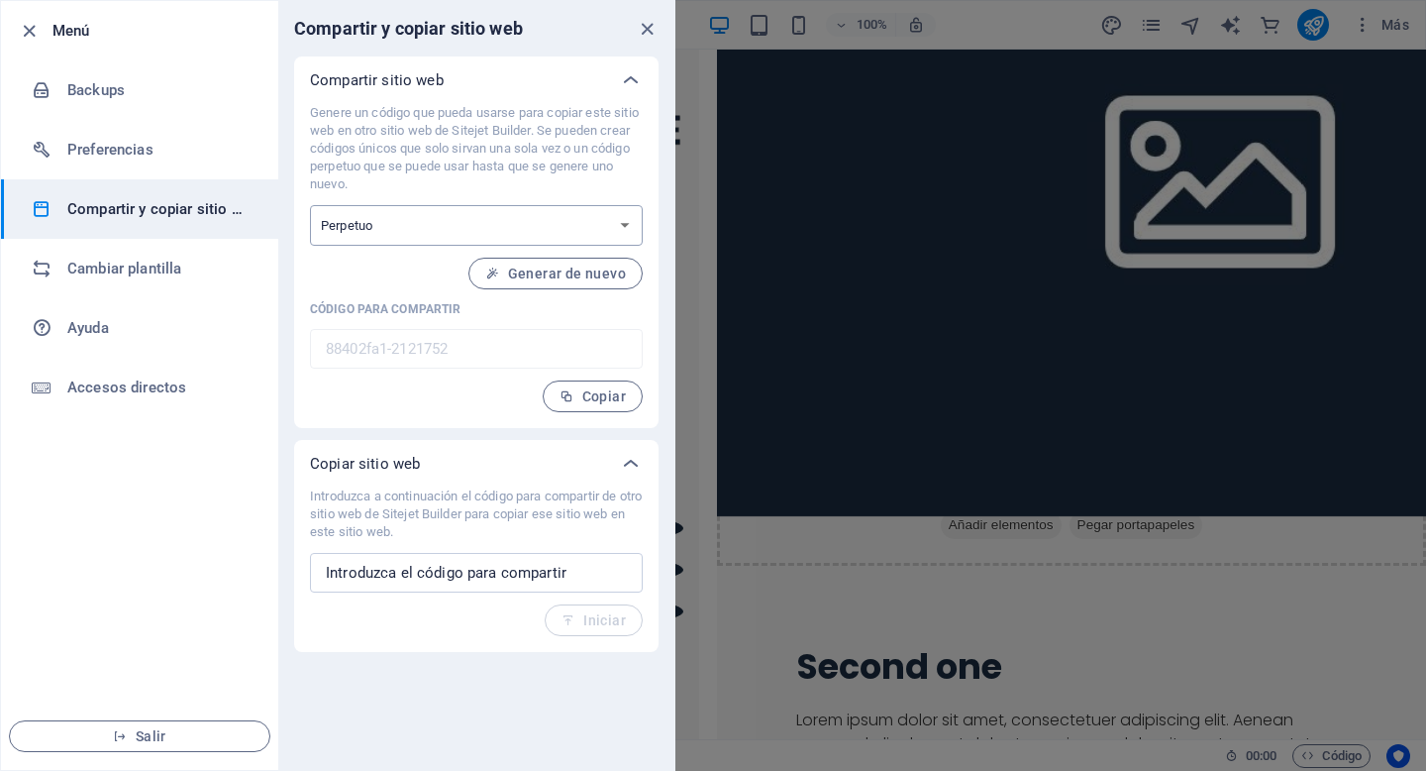
click at [605, 245] on select "Único Perpetuo" at bounding box center [476, 225] width 333 height 41
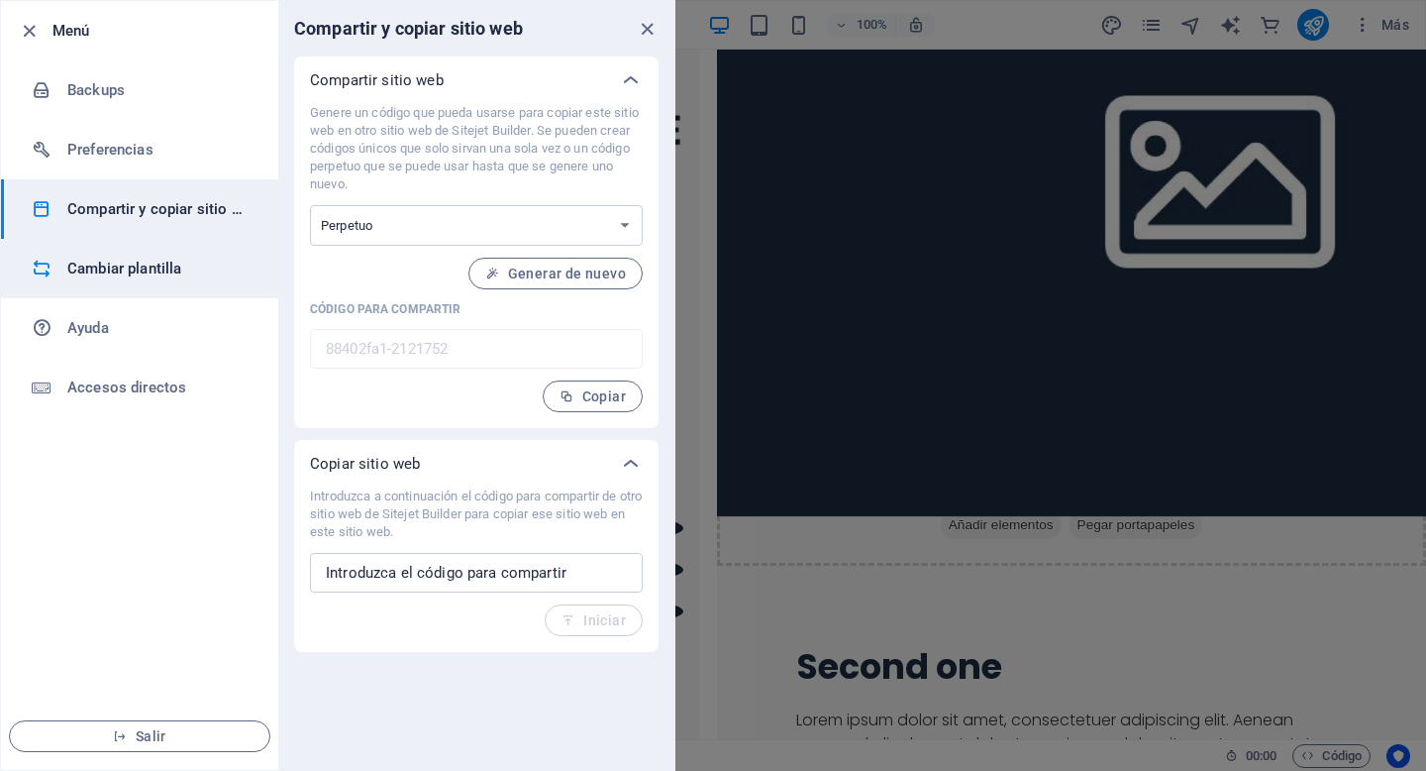
click at [120, 242] on li "Cambiar plantilla" at bounding box center [139, 268] width 277 height 59
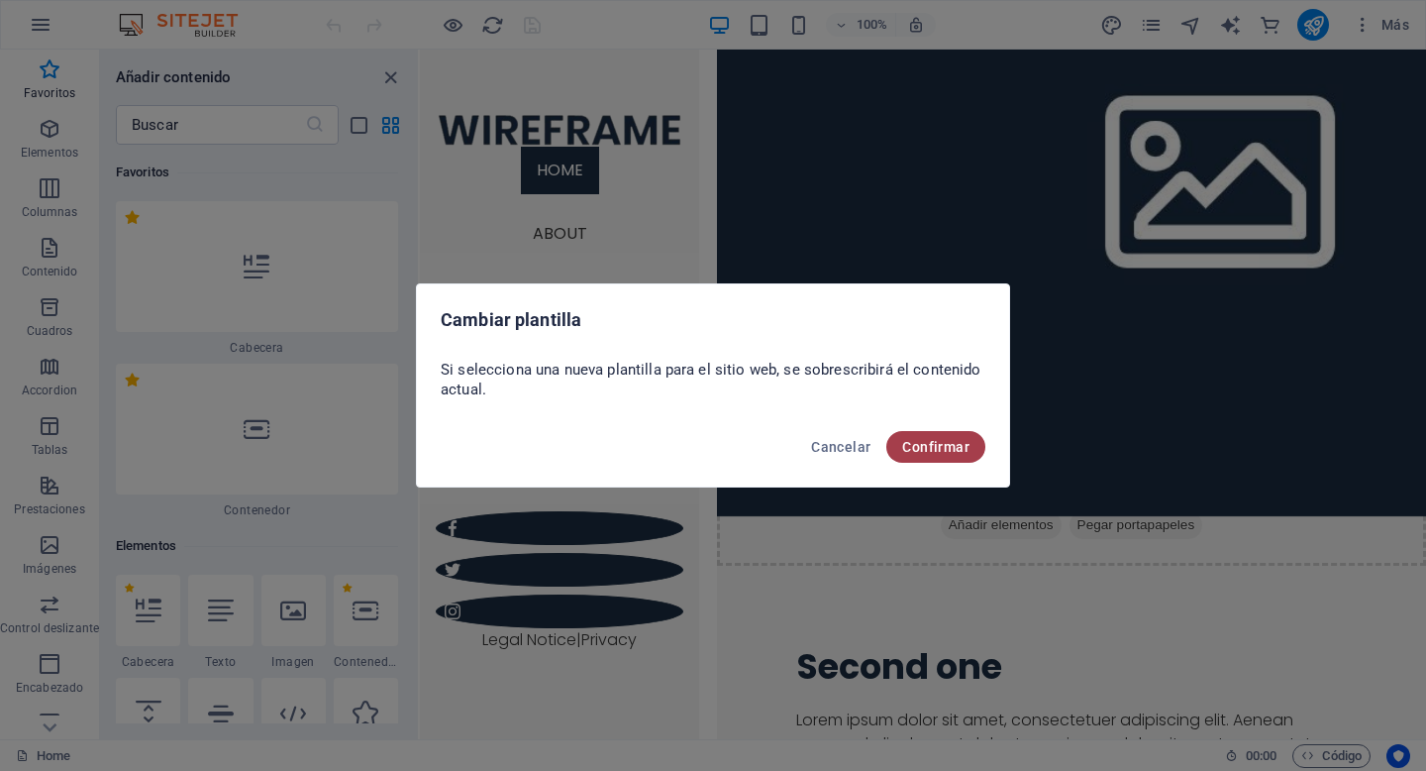
click at [945, 449] on span "Confirmar" at bounding box center [935, 447] width 67 height 16
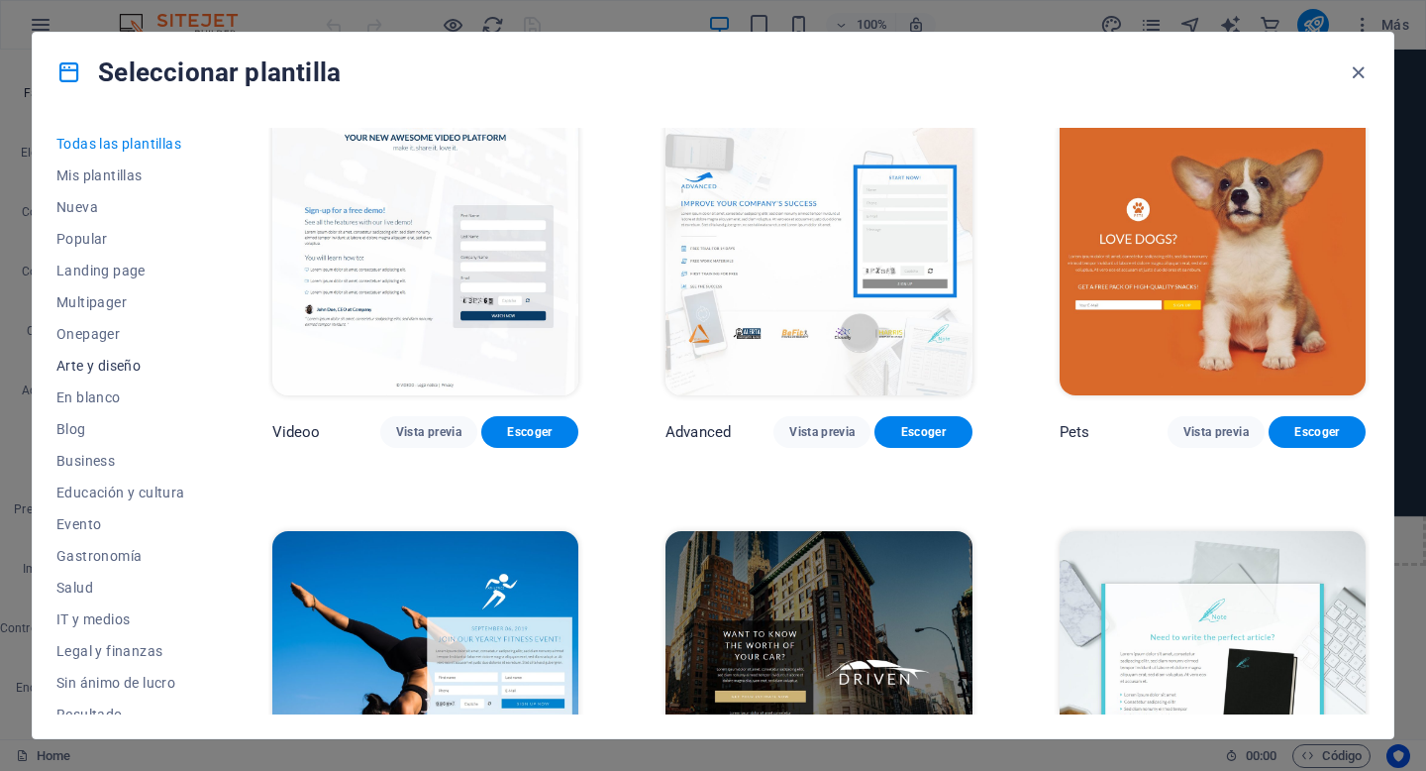
scroll to position [238, 0]
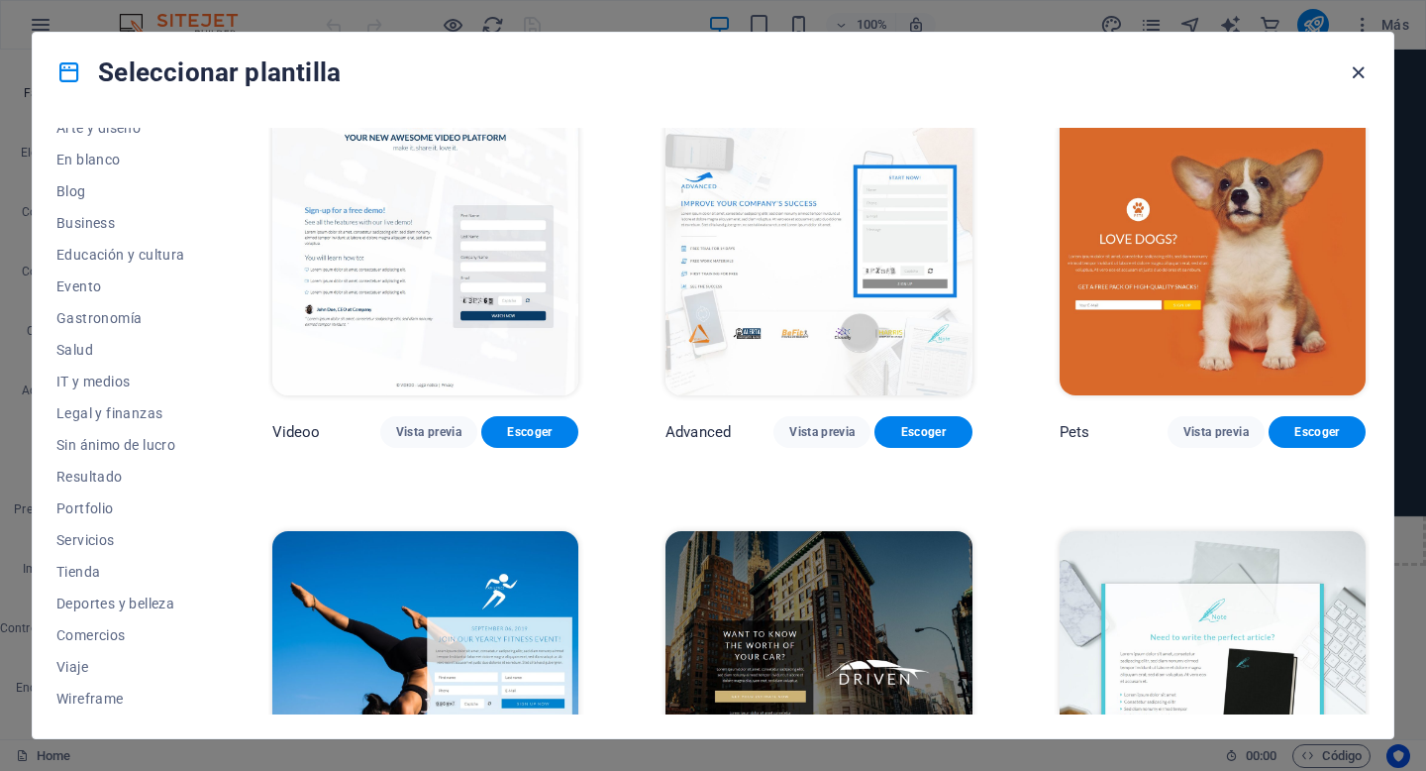
click at [1353, 74] on icon "button" at bounding box center [1358, 72] width 23 height 23
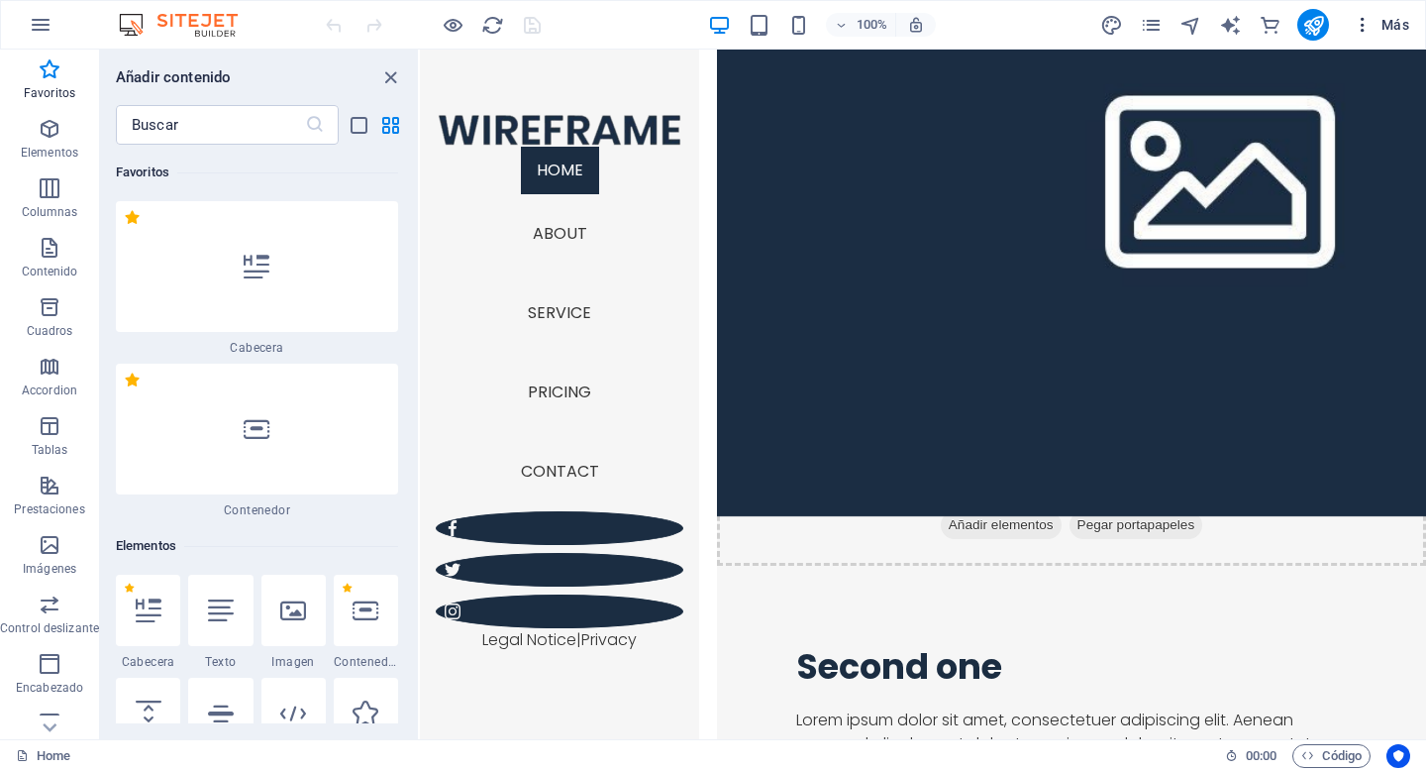
click at [1395, 22] on span "Más" at bounding box center [1381, 25] width 56 height 20
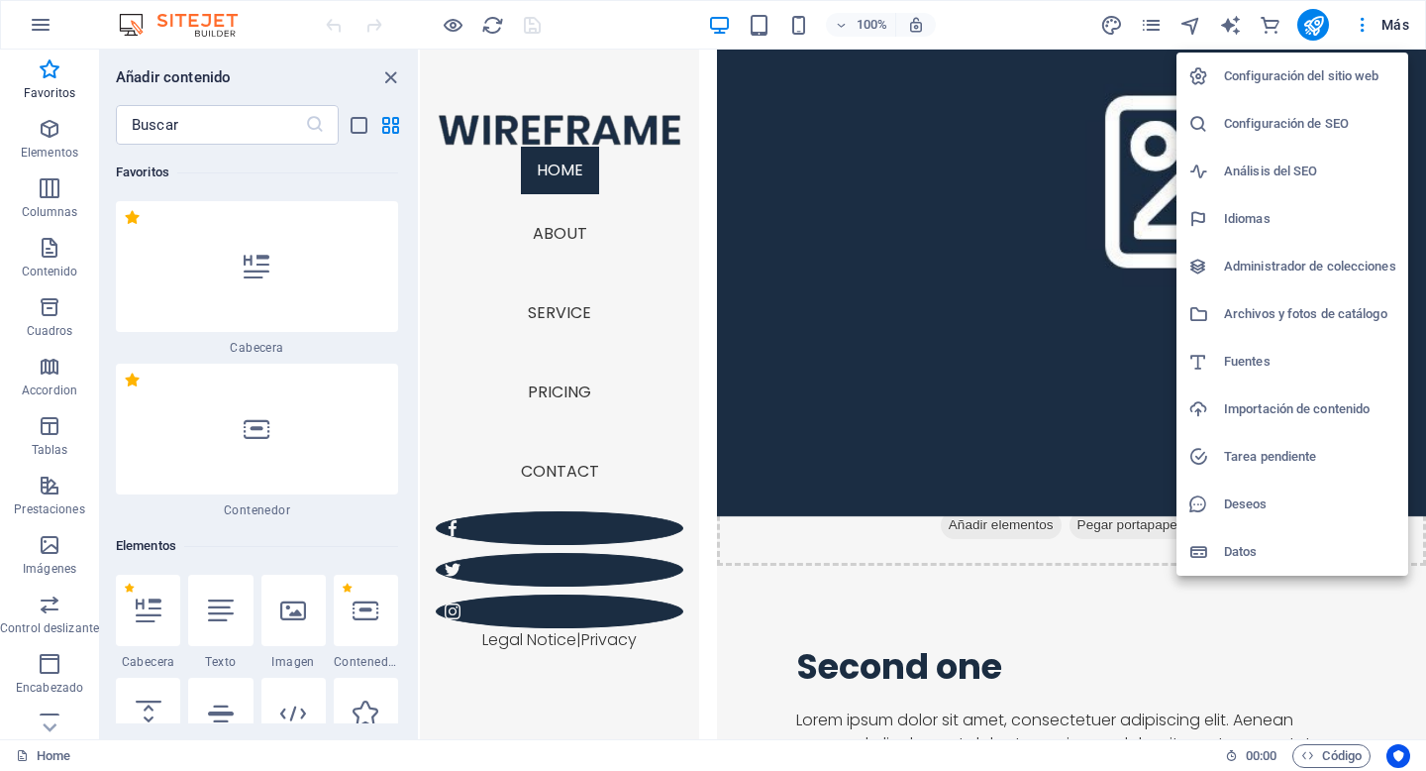
click at [37, 27] on div at bounding box center [713, 385] width 1426 height 771
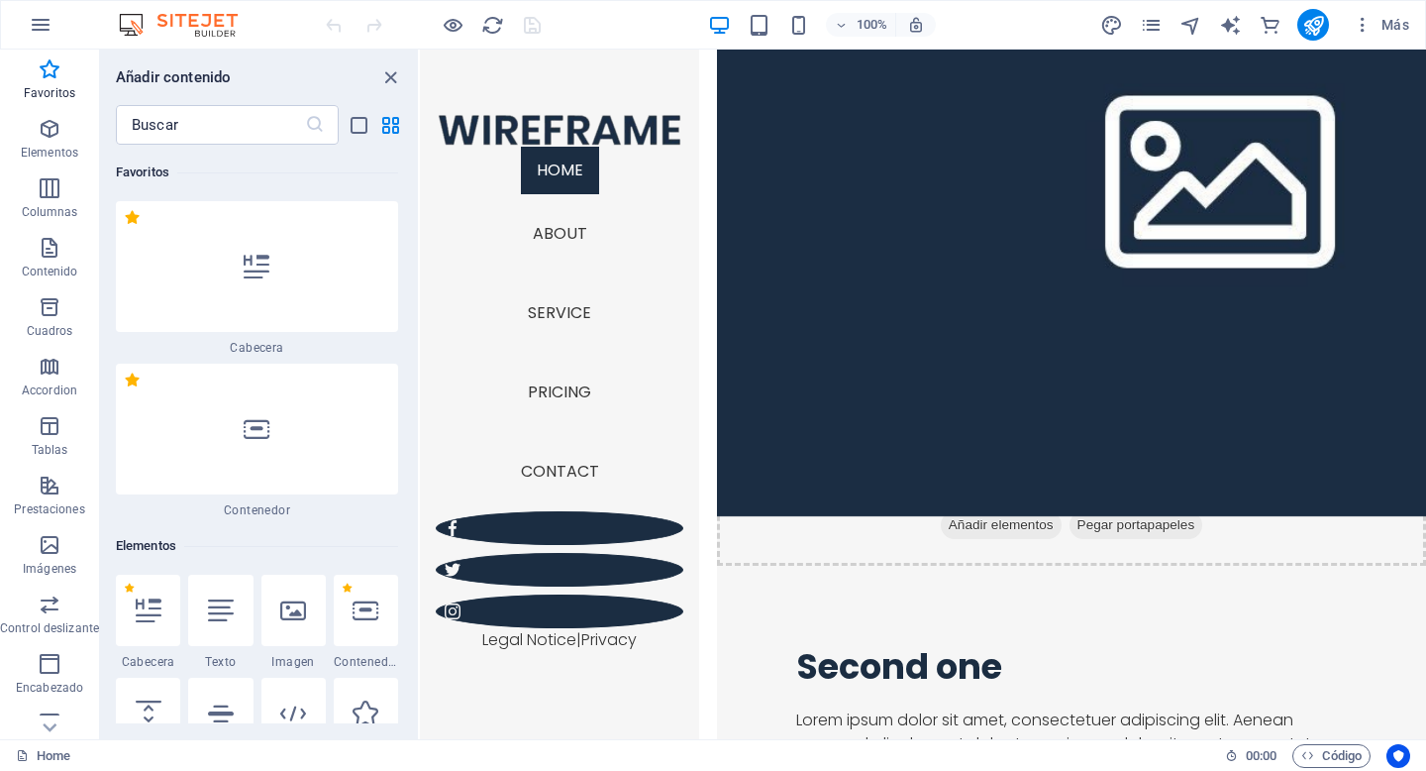
click at [37, 27] on icon "button" at bounding box center [41, 25] width 24 height 24
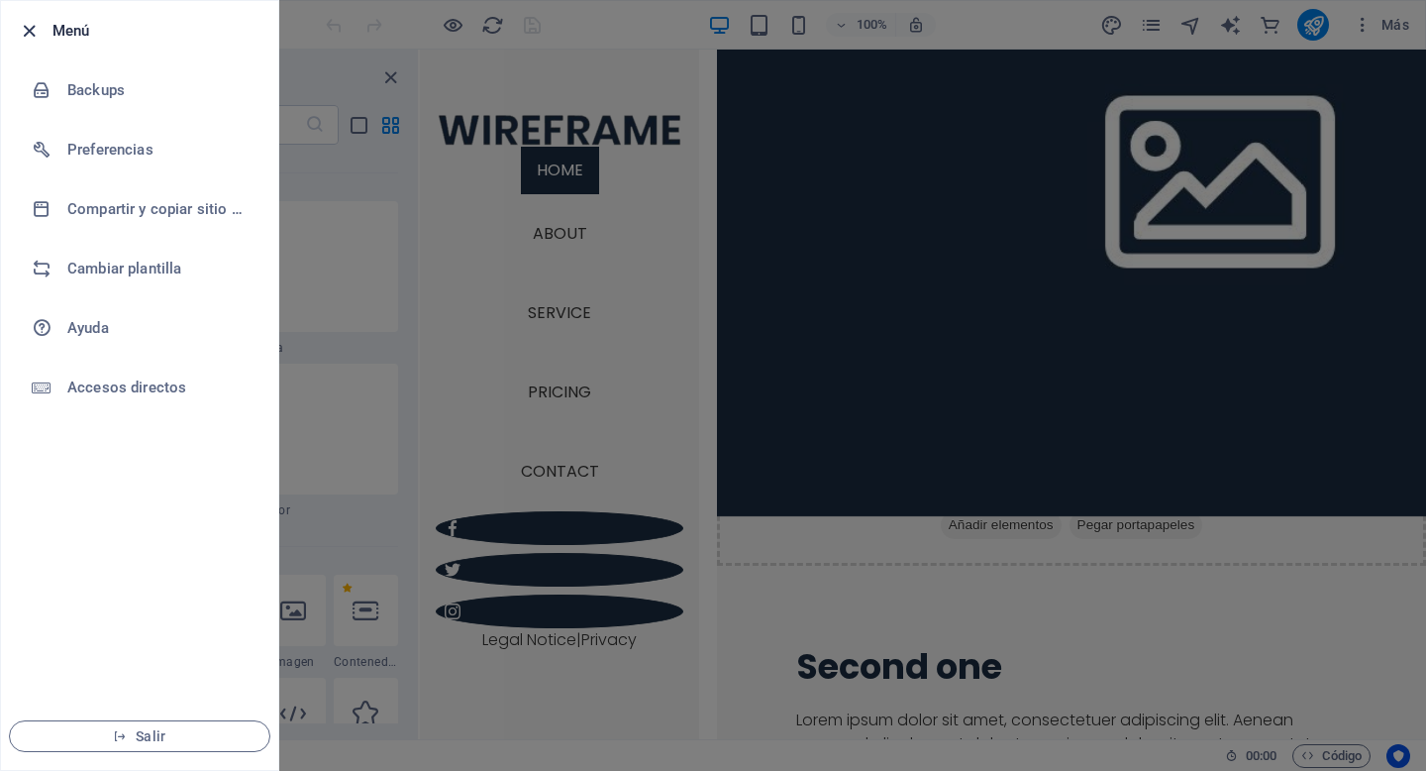
click at [28, 38] on icon "button" at bounding box center [29, 31] width 23 height 23
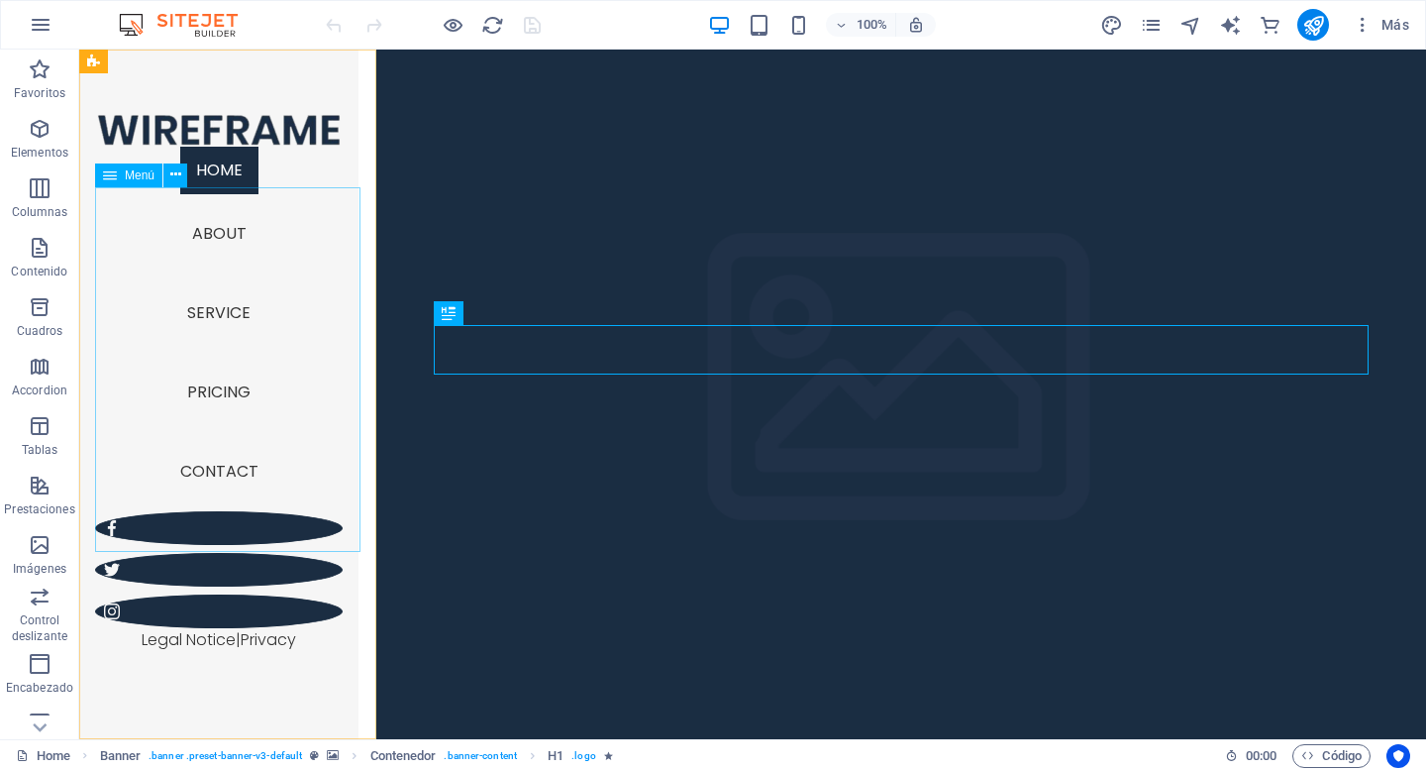
click at [240, 282] on nav "Home About Service Pricing Contact" at bounding box center [219, 329] width 248 height 364
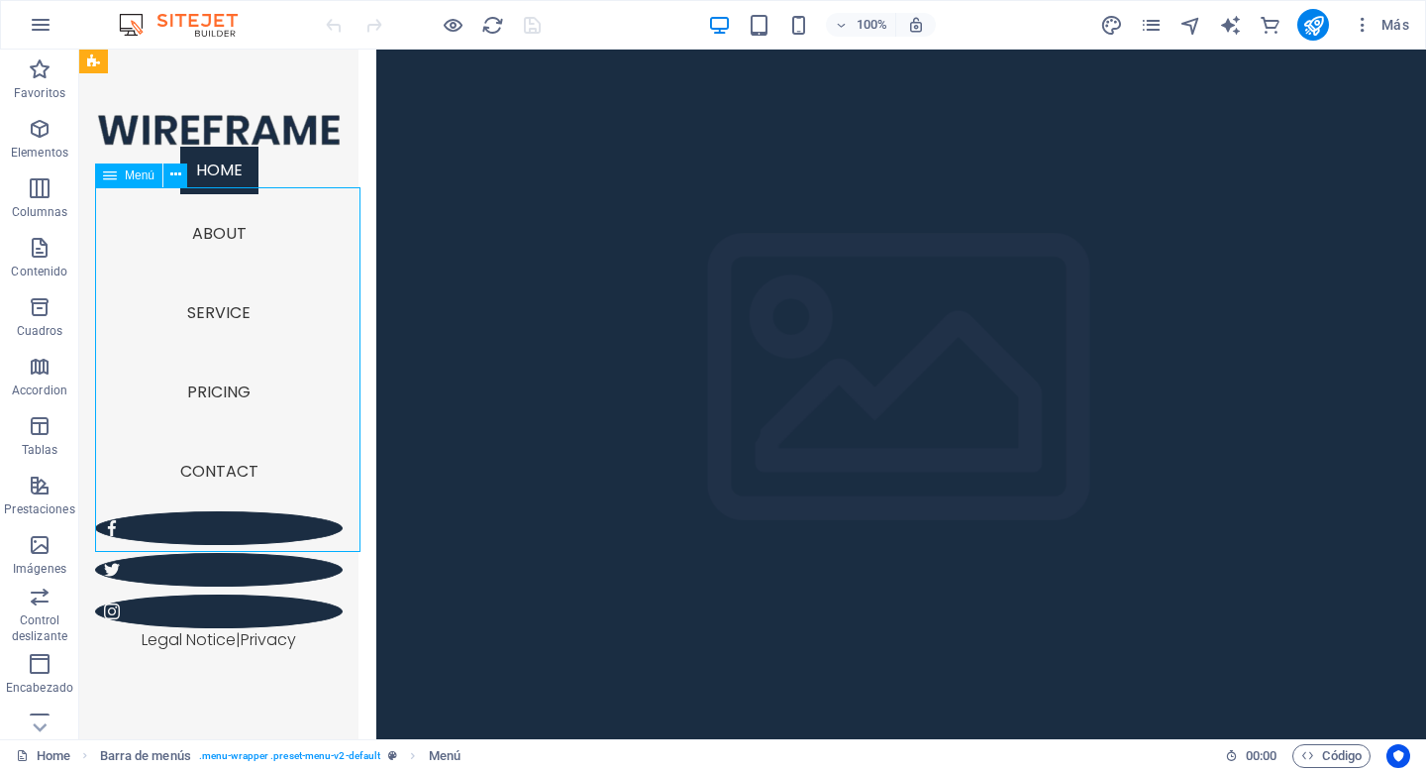
click at [232, 262] on nav "Home About Service Pricing Contact" at bounding box center [219, 329] width 248 height 364
click at [230, 277] on nav "Home About Service Pricing Contact" at bounding box center [219, 329] width 248 height 364
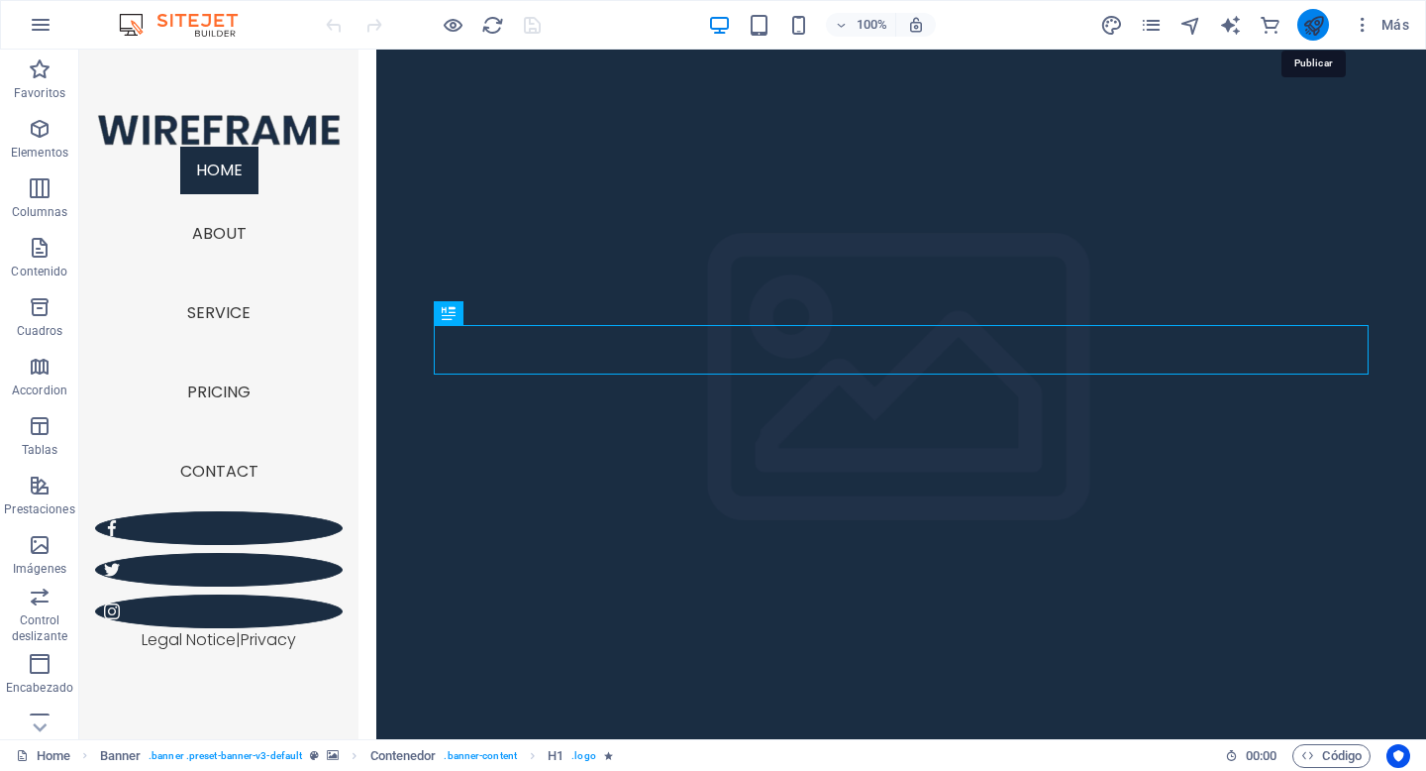
click at [1310, 26] on icon "publish" at bounding box center [1313, 25] width 23 height 23
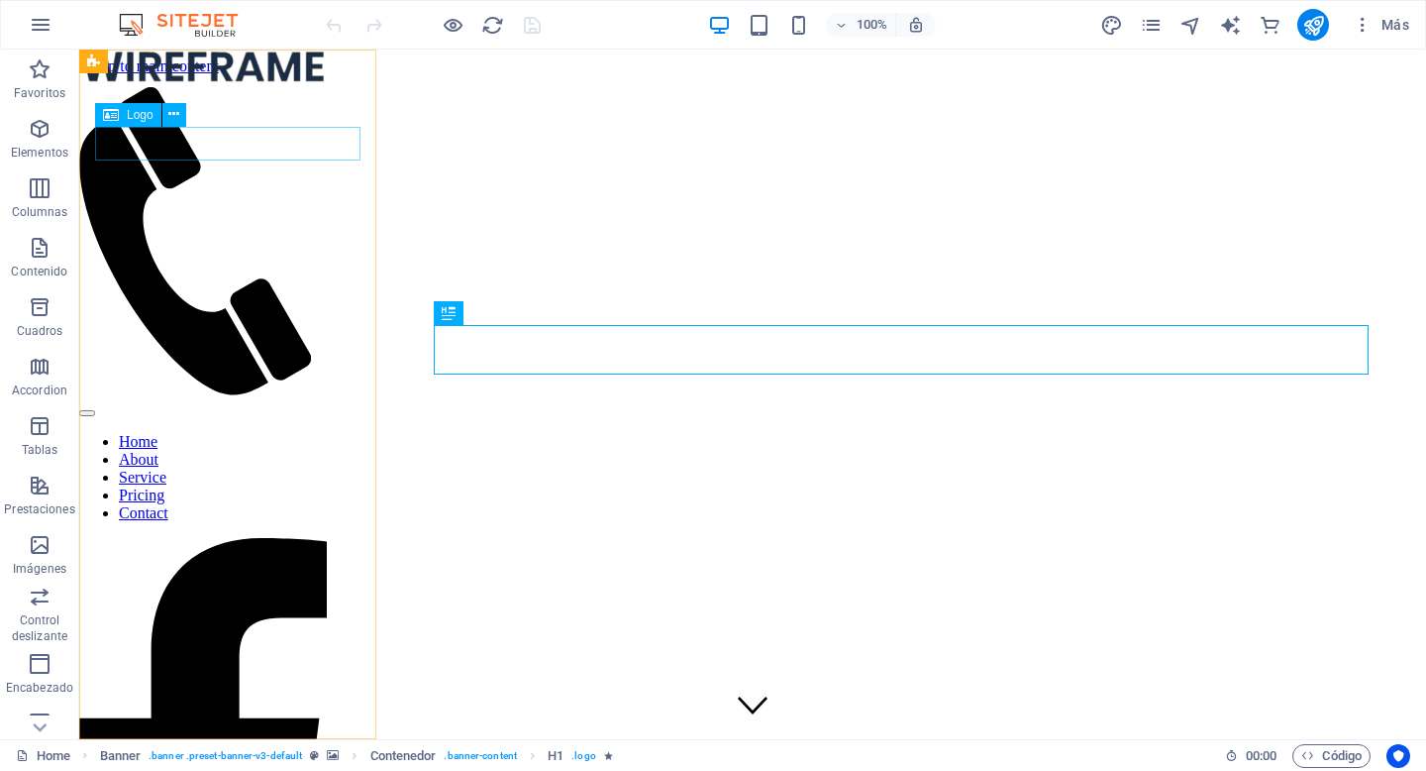
click at [280, 87] on div at bounding box center [203, 69] width 248 height 38
select select "px"
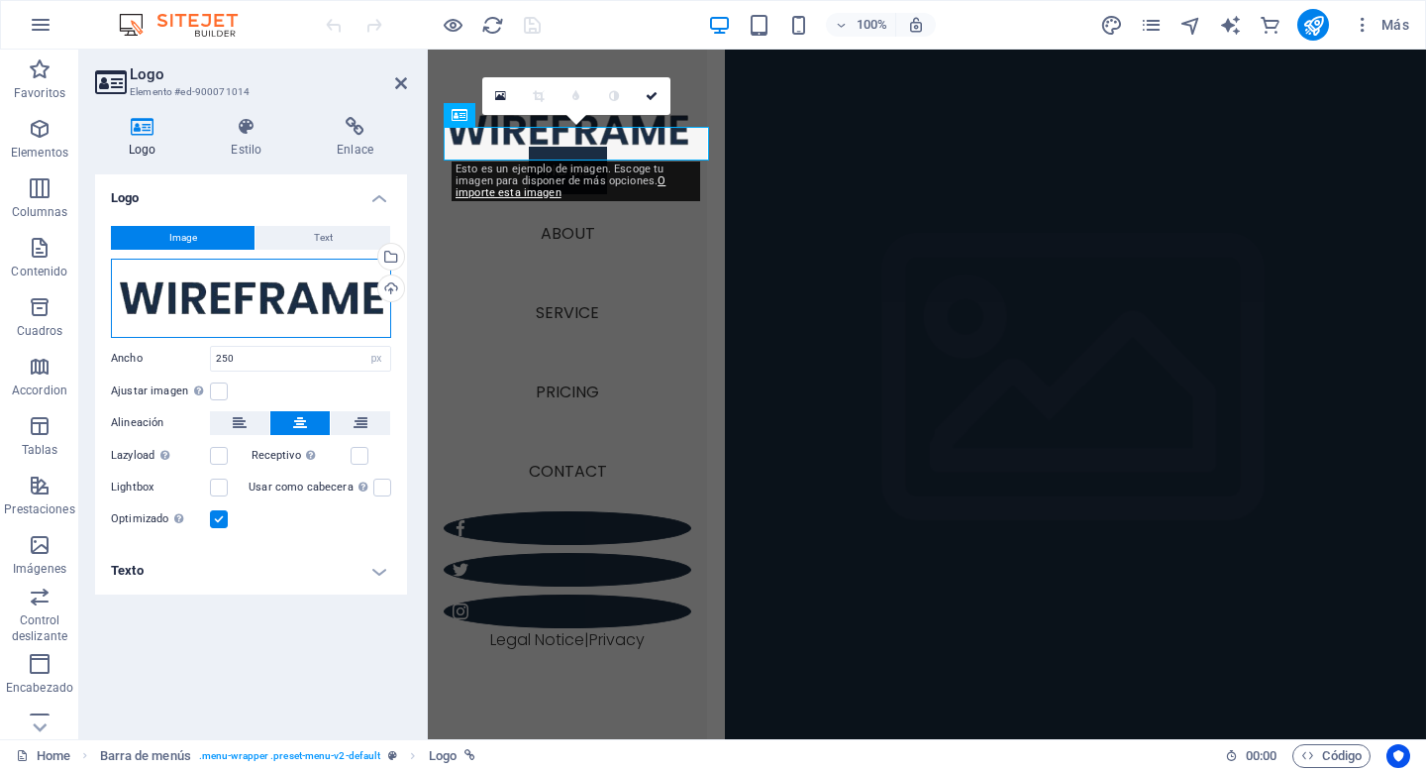
click at [187, 305] on div "Arrastra archivos aquí, haz clic para escoger archivos o selecciona archivos de…" at bounding box center [251, 297] width 280 height 79
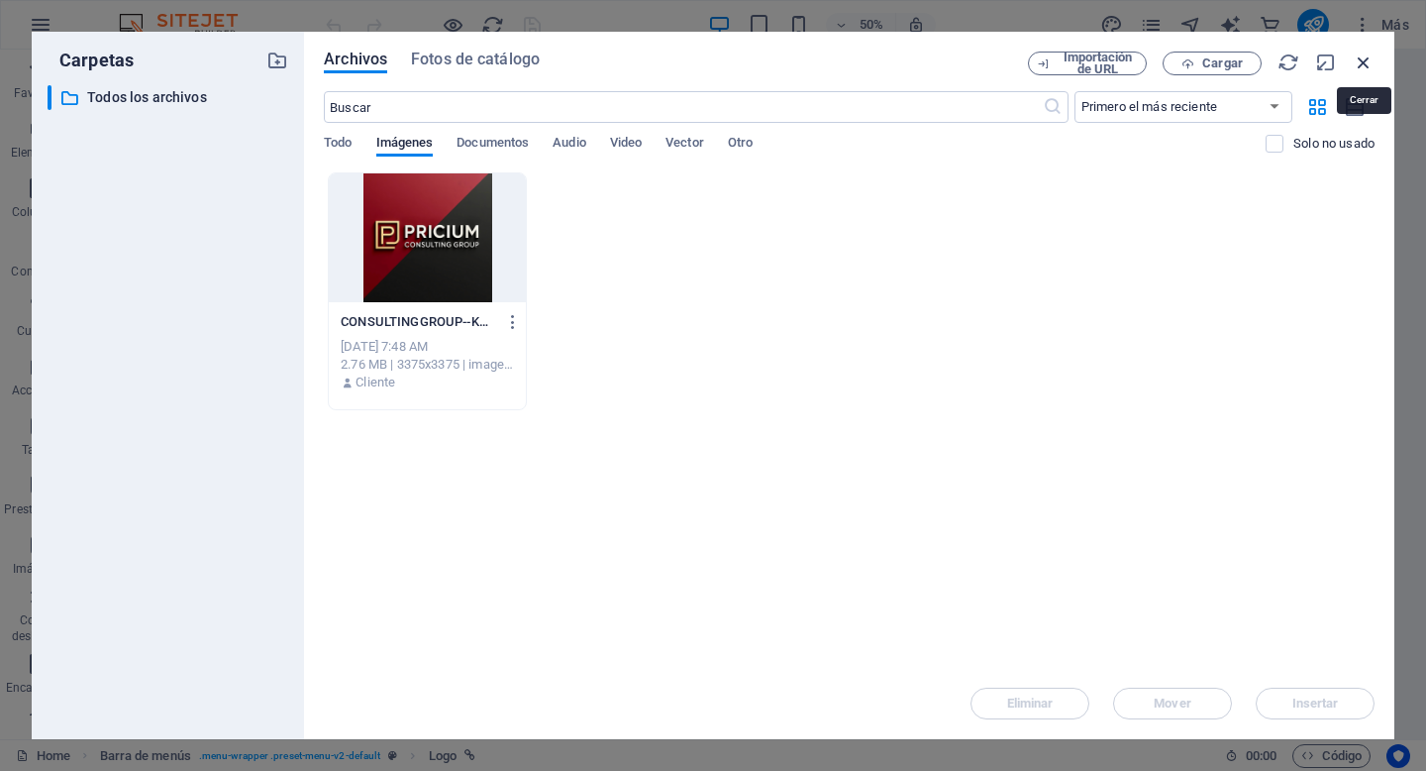
click at [1367, 70] on icon "button" at bounding box center [1364, 63] width 22 height 22
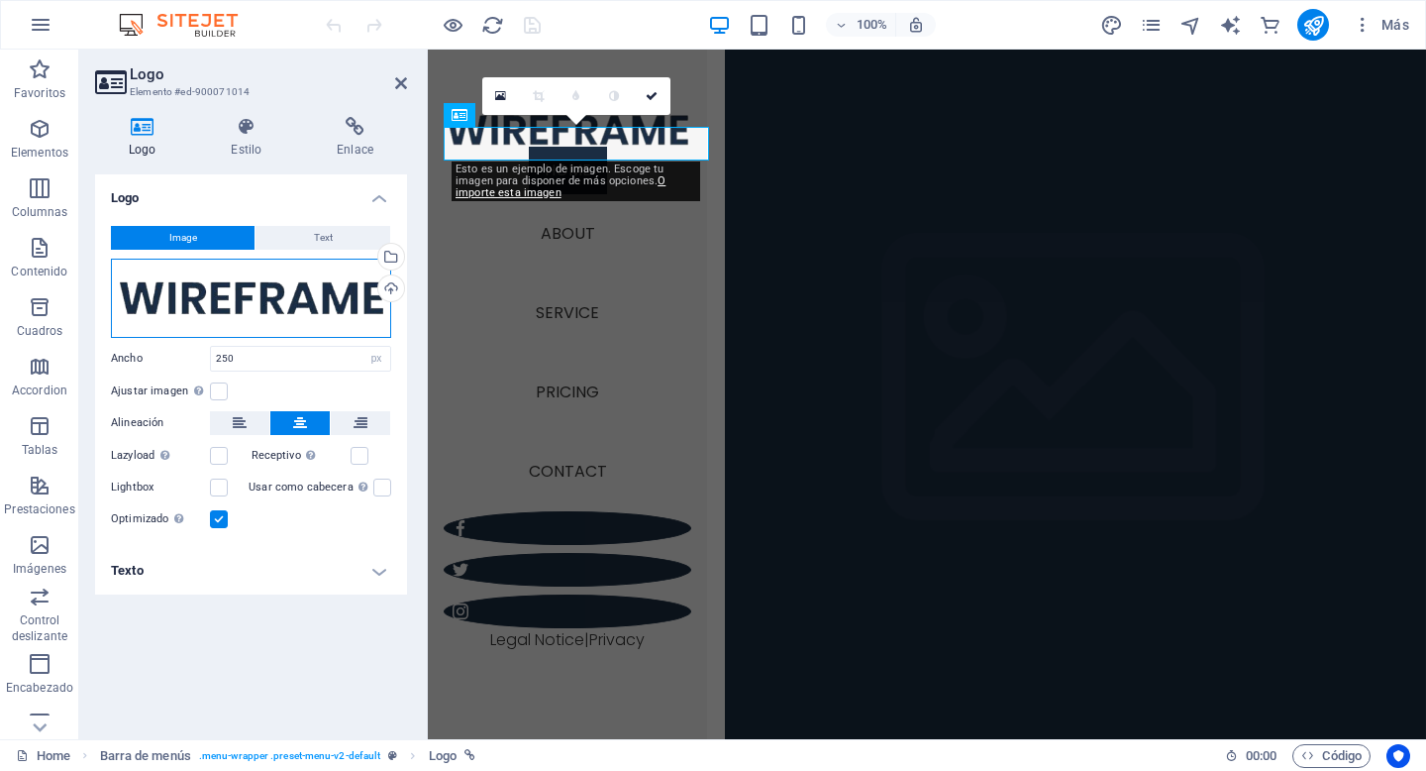
click at [283, 295] on div "Arrastra archivos aquí, haz clic para escoger archivos o selecciona archivos de…" at bounding box center [251, 297] width 280 height 79
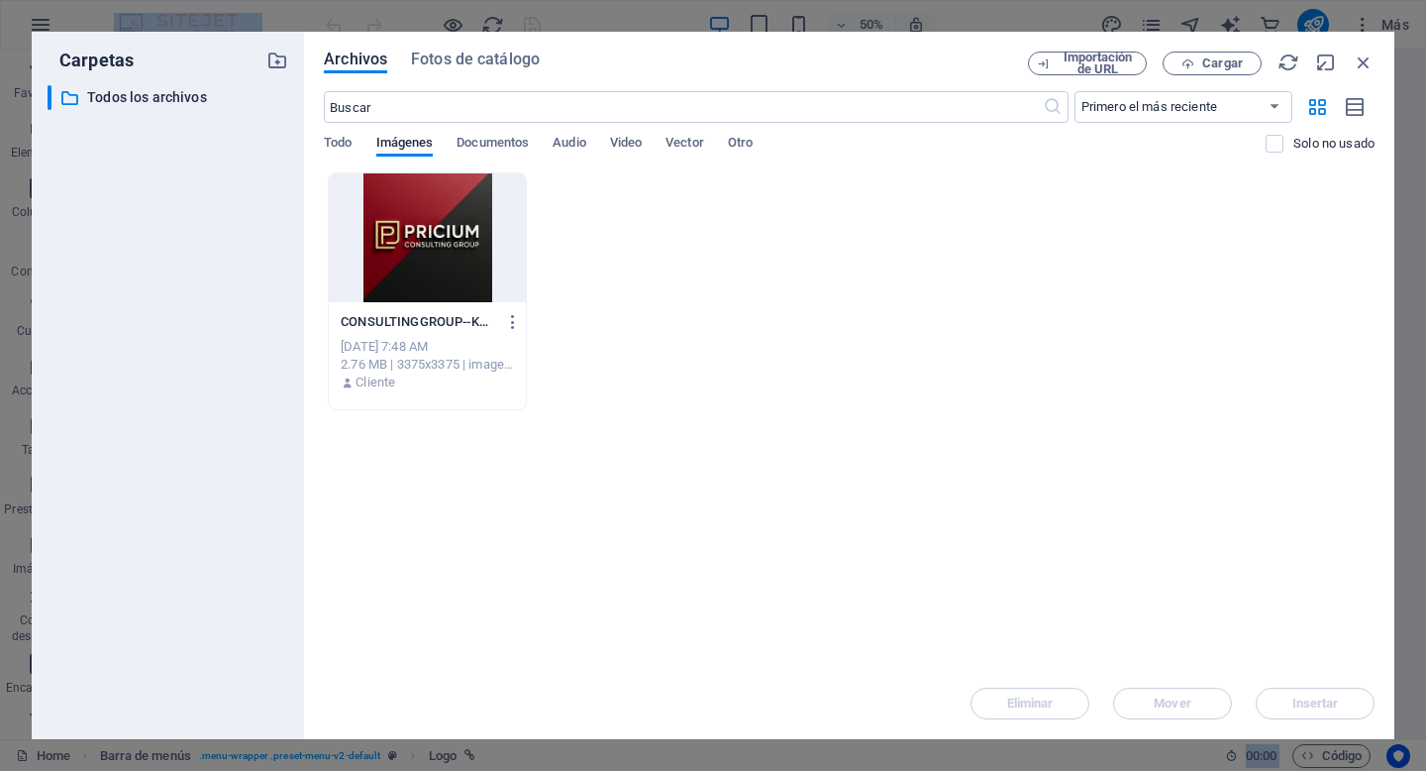
click at [283, 294] on div "​ Todos los archivos Todos los archivos" at bounding box center [168, 404] width 241 height 638
click at [440, 255] on div at bounding box center [427, 237] width 197 height 129
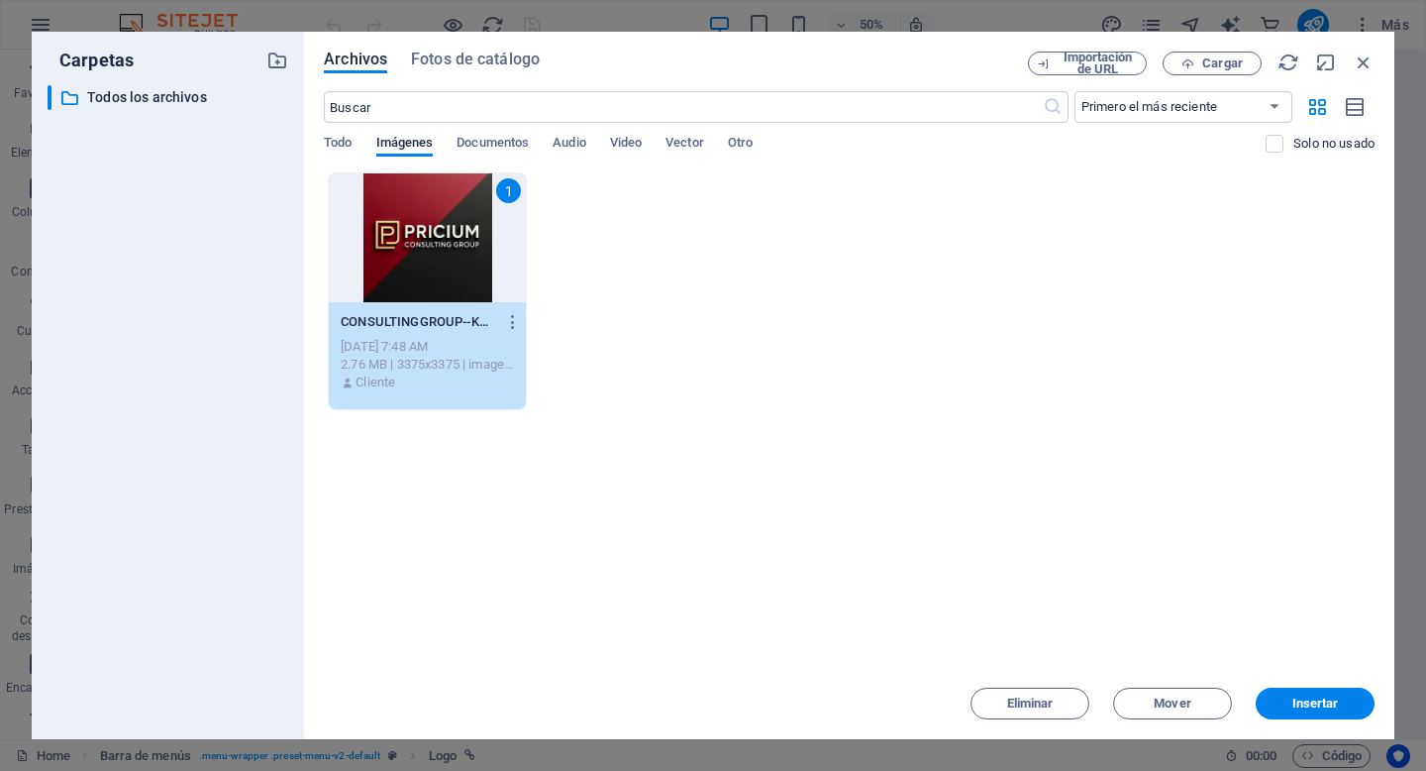
click at [602, 301] on div "1 CONSULTINGGROUP--KKiBCLPJtPArpPMuuuI_w.png CONSULTINGGROUP--KKiBCLPJtPArpPMuu…" at bounding box center [849, 291] width 1051 height 238
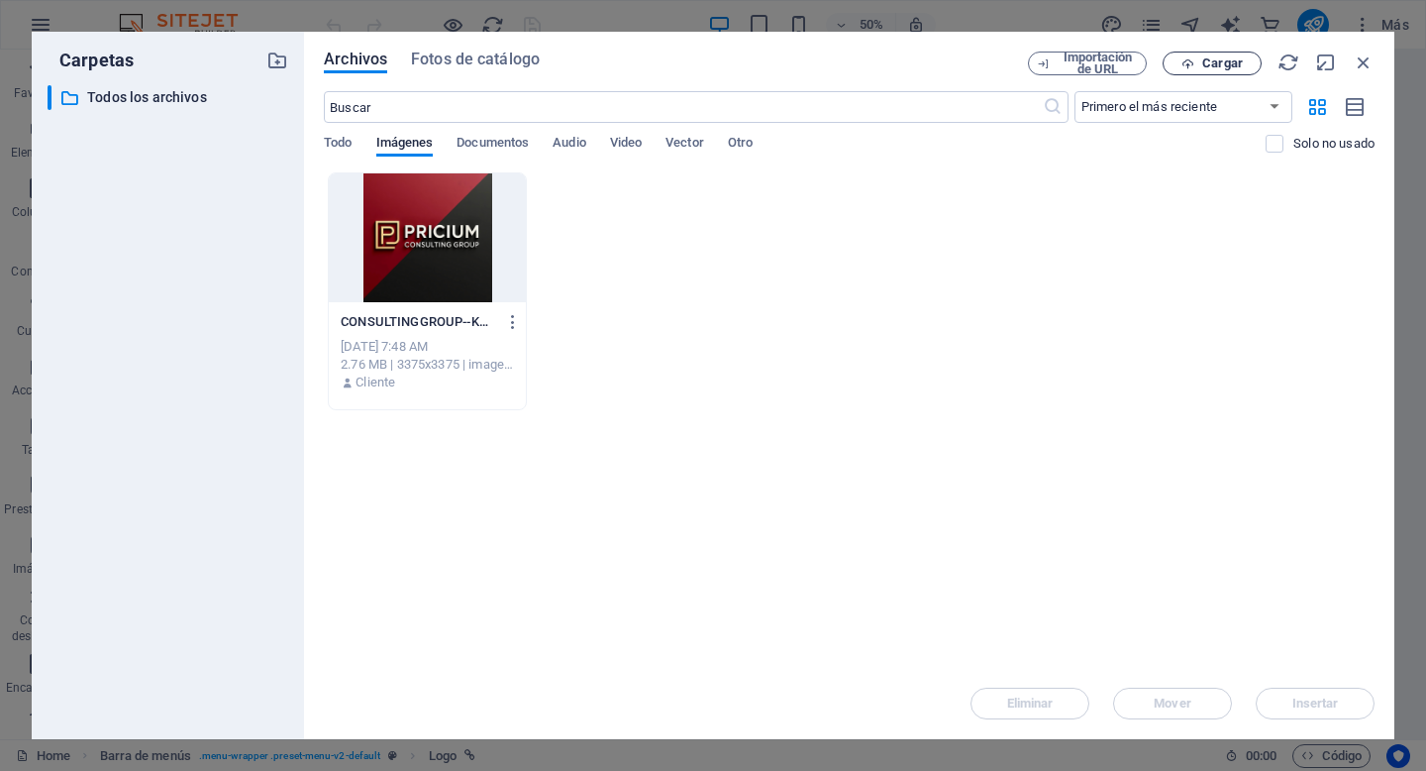
click at [1207, 65] on span "Cargar" at bounding box center [1222, 63] width 41 height 12
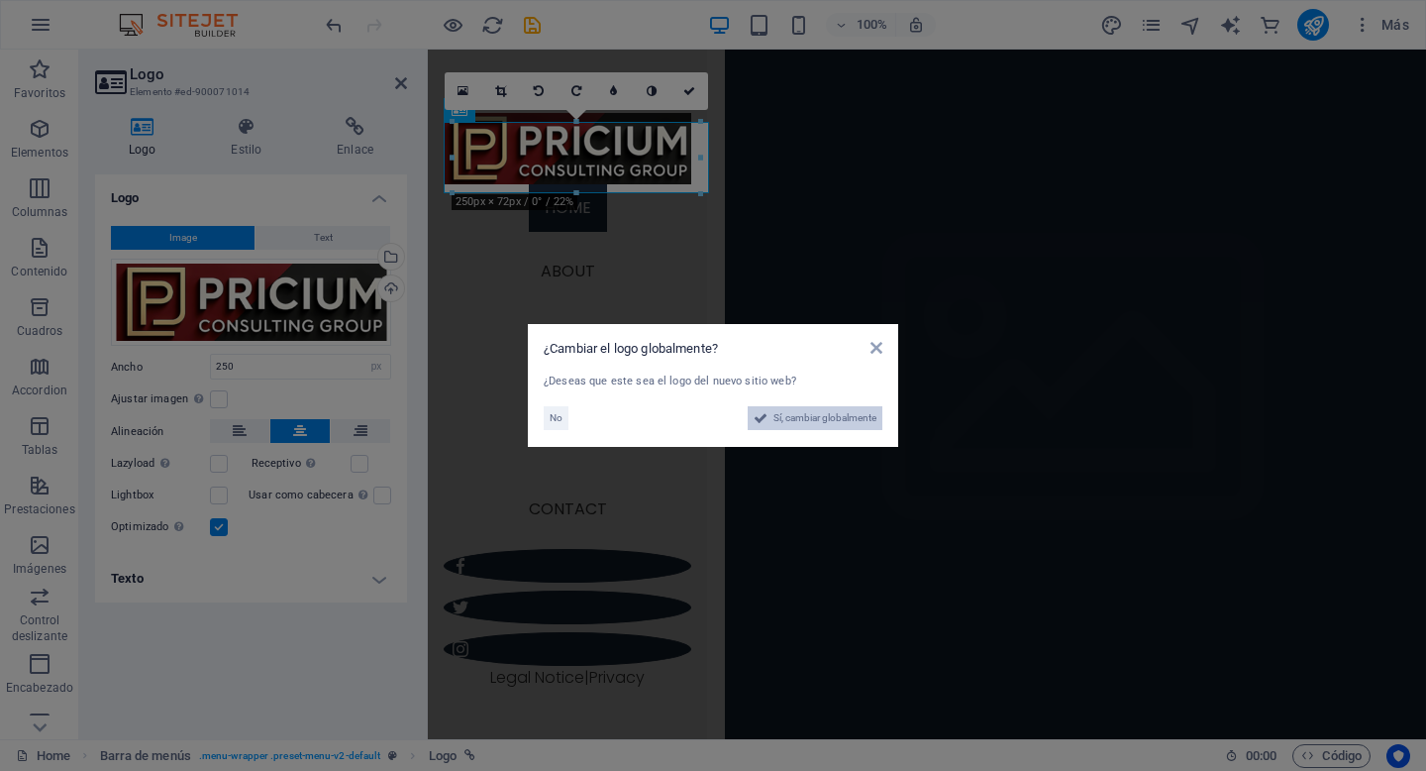
click at [811, 413] on span "Sí, cambiar globalmente" at bounding box center [824, 418] width 103 height 24
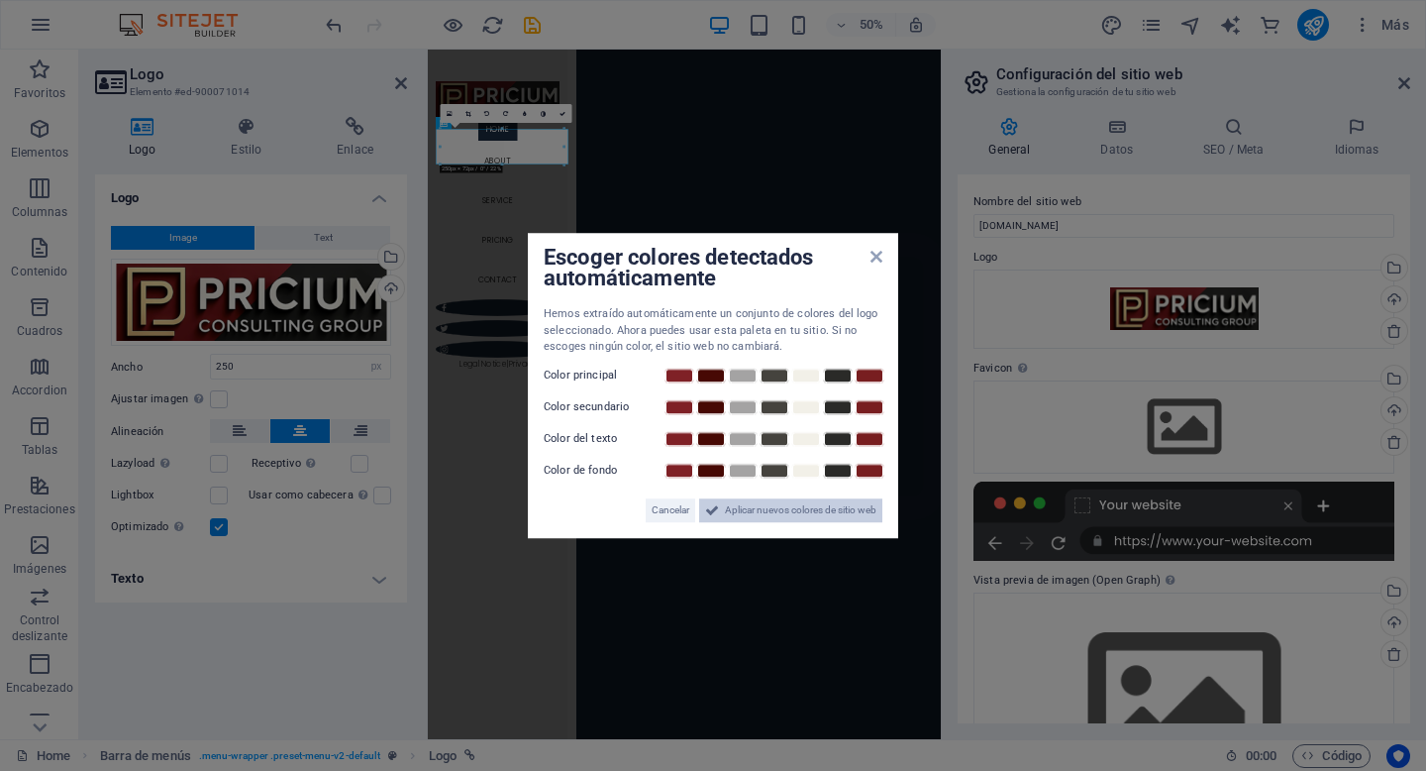
click at [762, 513] on span "Aplicar nuevos colores de sitio web" at bounding box center [801, 510] width 152 height 24
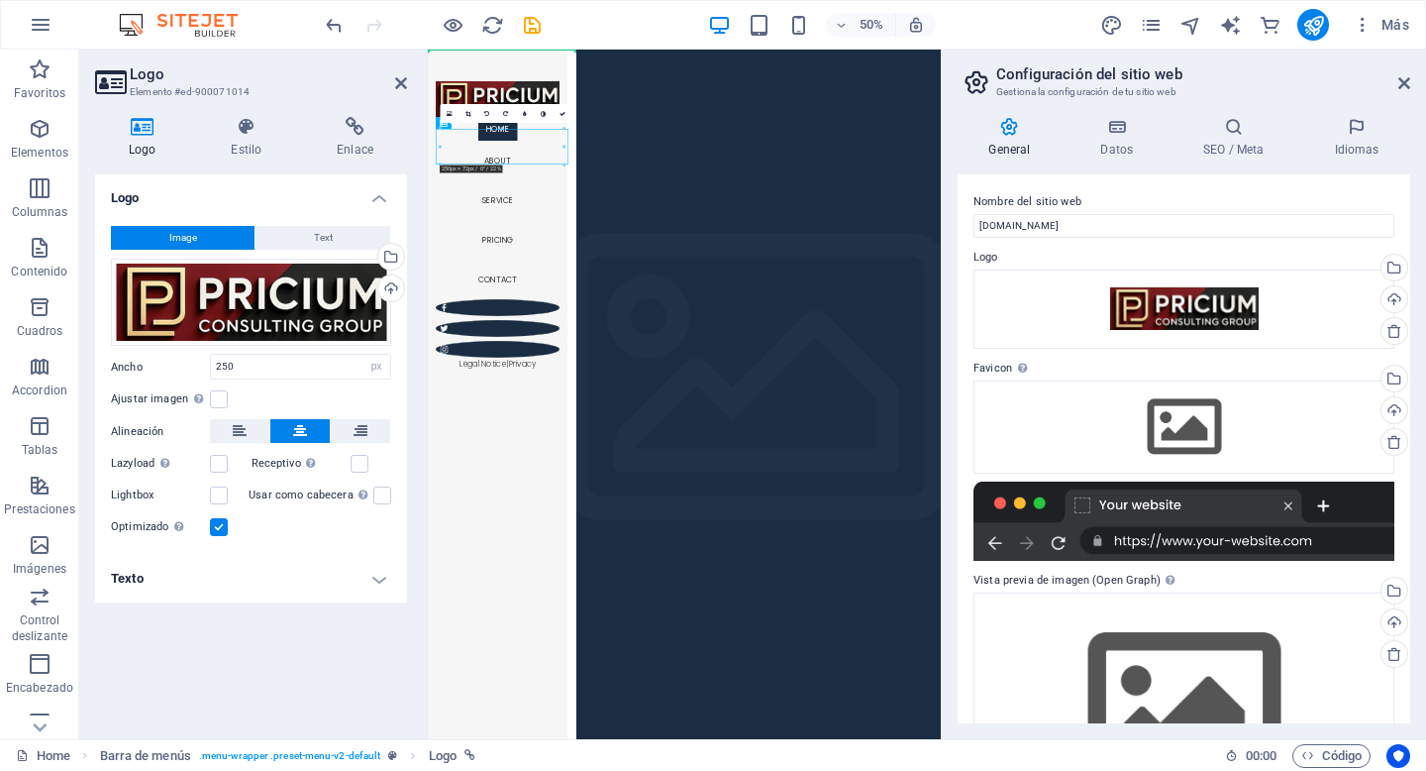
drag, startPoint x: 634, startPoint y: 251, endPoint x: 636, endPoint y: 330, distance: 79.3
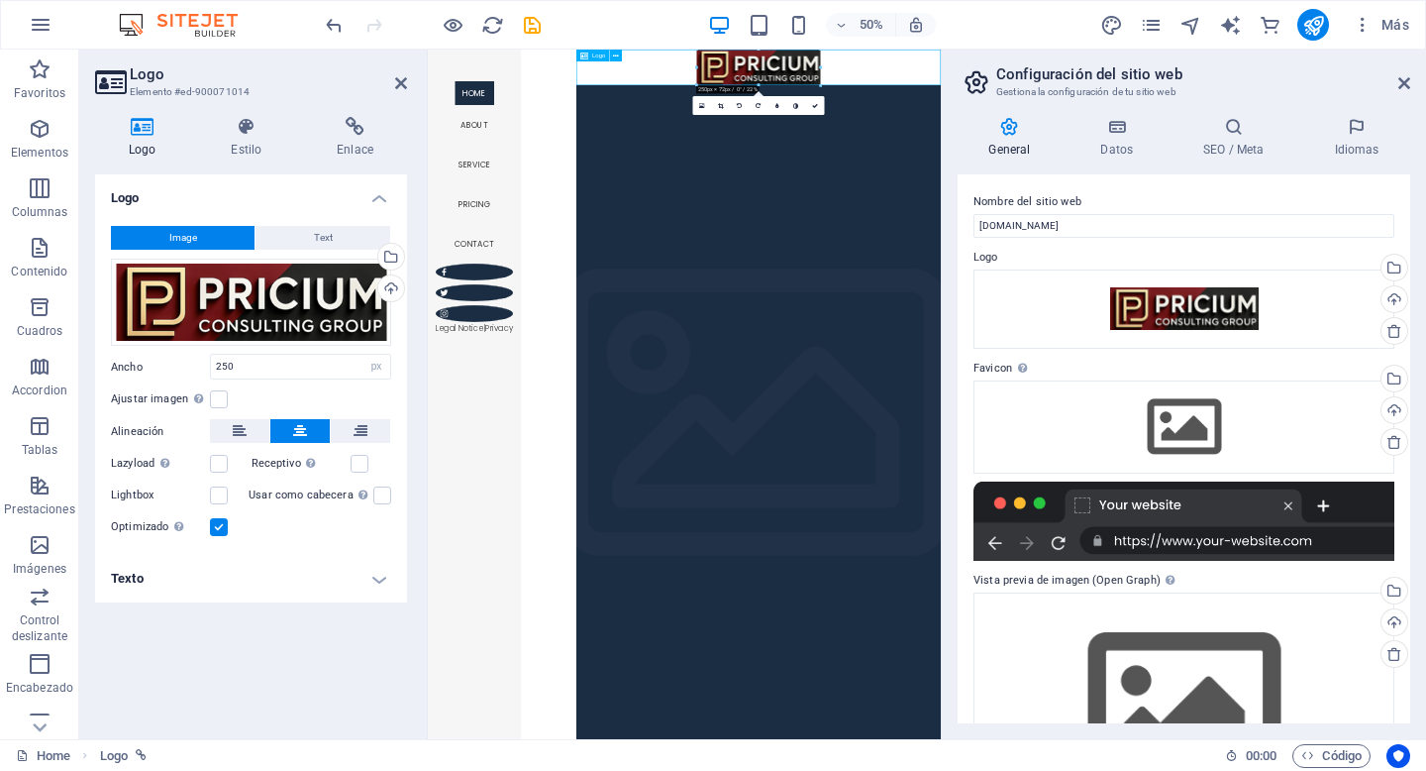
click at [1128, 110] on div at bounding box center [1089, 85] width 729 height 71
click at [614, 192] on div "Home About Service Pricing Contact Legal Notice | Privacy" at bounding box center [521, 739] width 186 height 1379
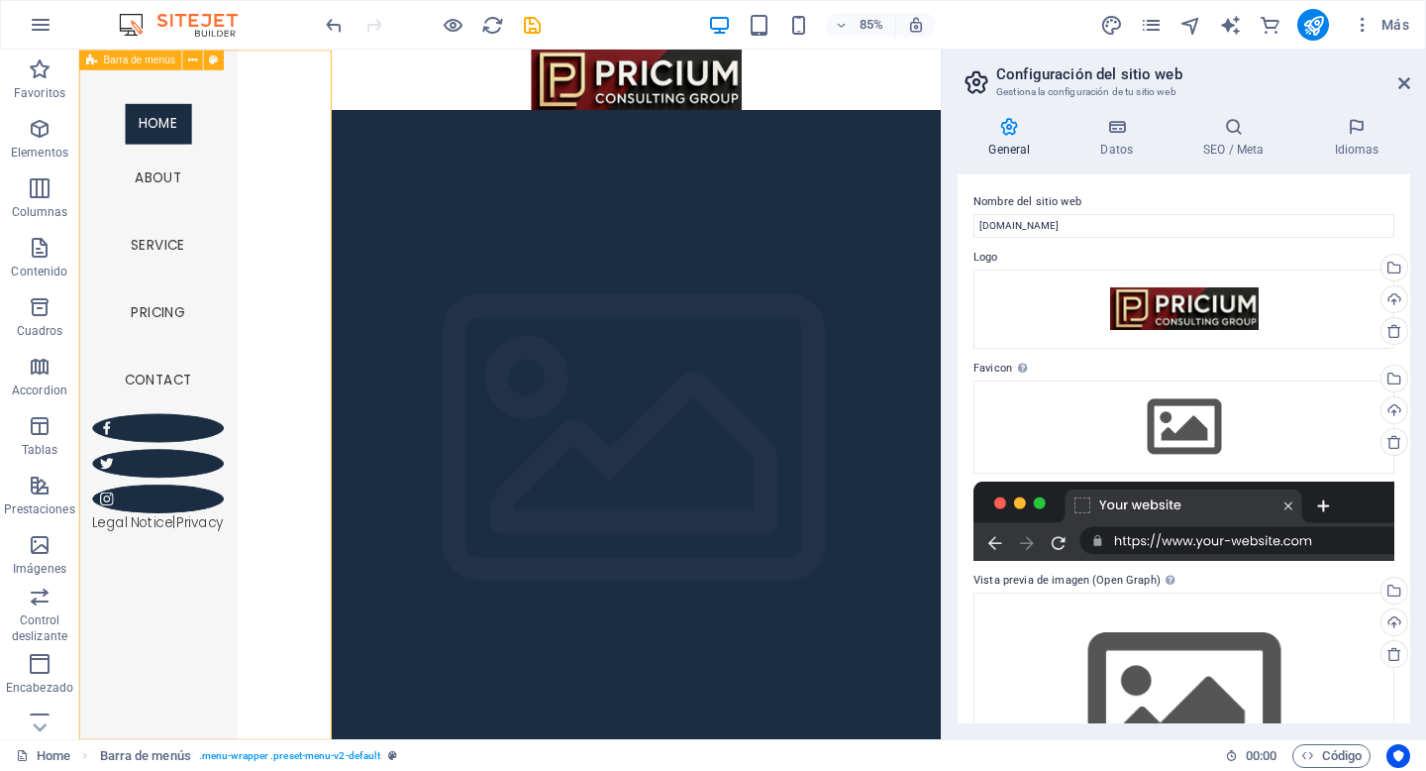
click at [265, 98] on div "Home About Service Pricing Contact Legal Notice | Privacy" at bounding box center [172, 455] width 186 height 811
click at [998, 86] on div at bounding box center [734, 85] width 717 height 71
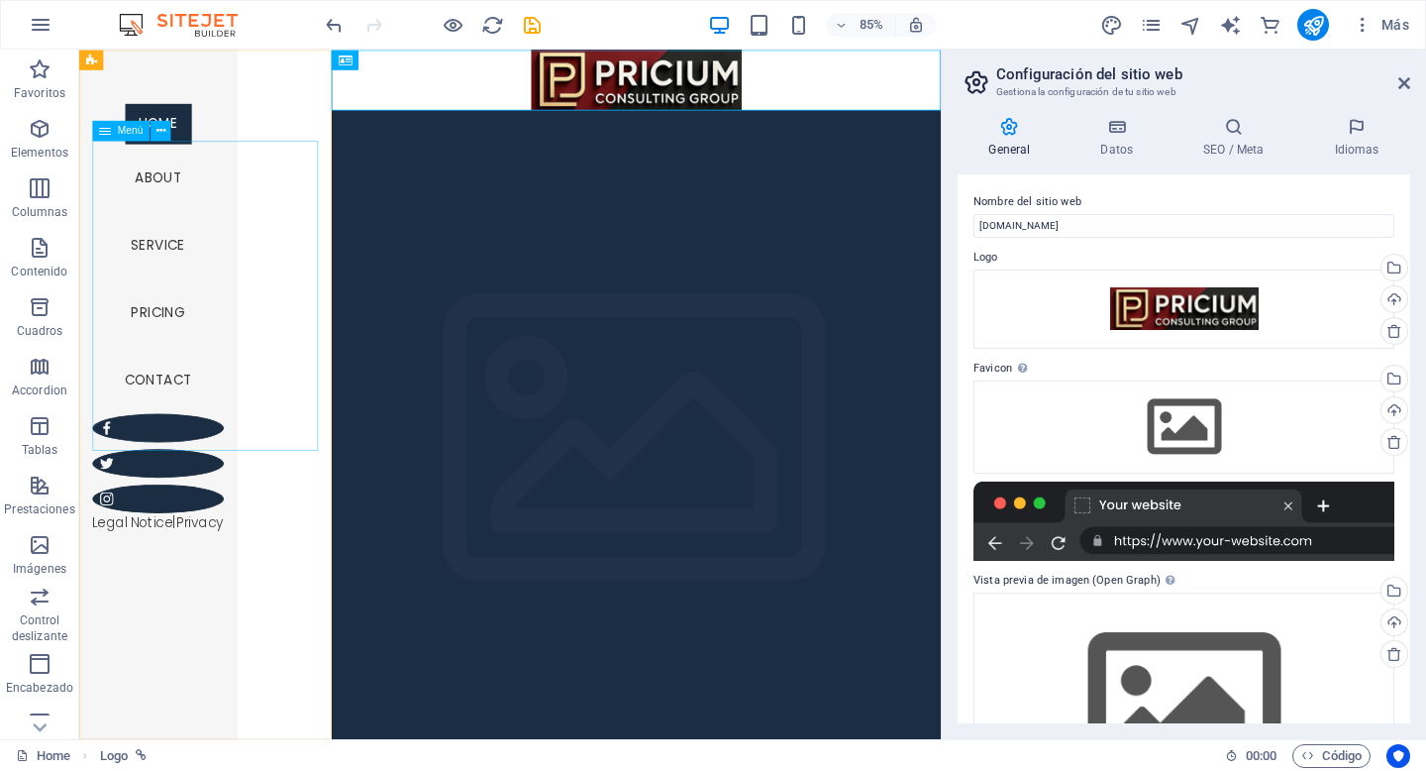
click at [239, 177] on nav "Home About Service Pricing Contact" at bounding box center [172, 295] width 155 height 364
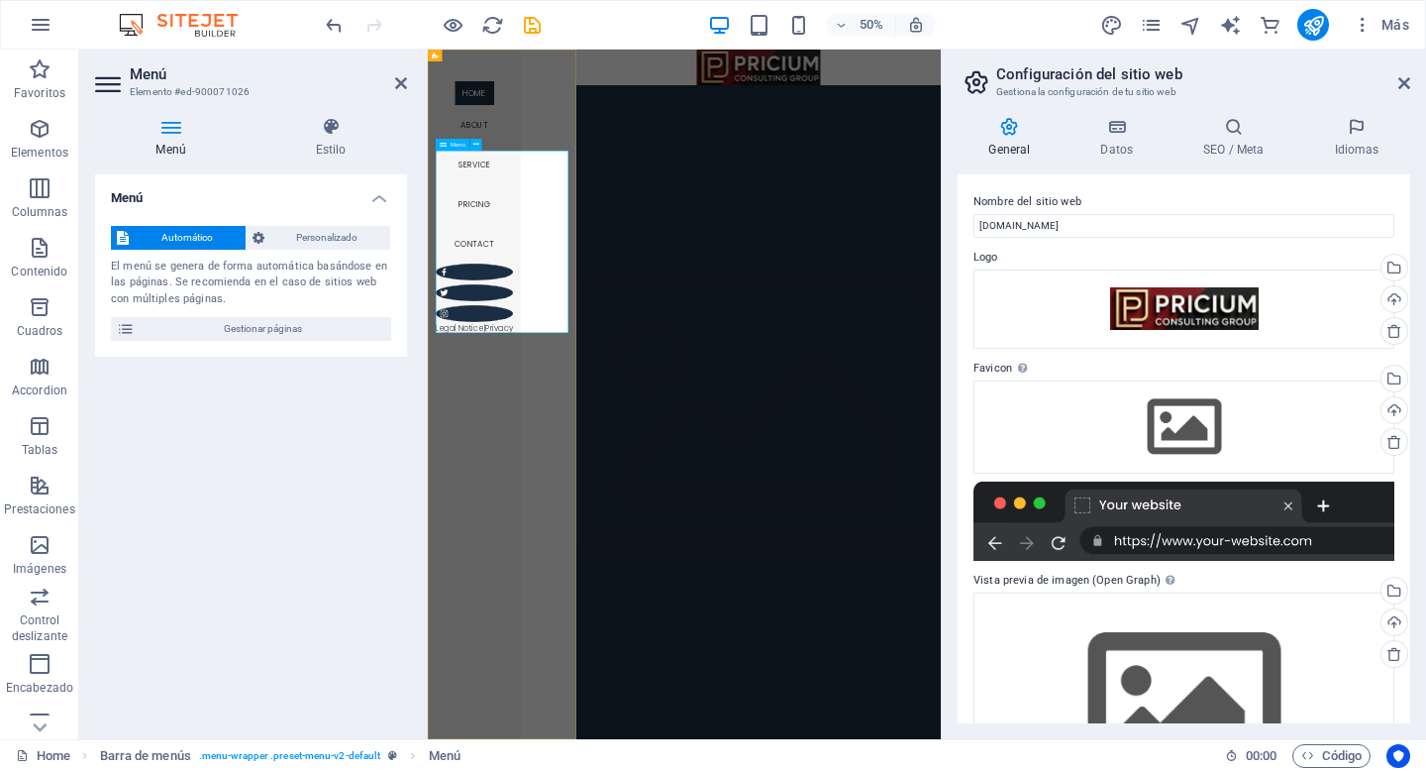
click at [584, 292] on nav "Home About Service Pricing Contact" at bounding box center [521, 295] width 155 height 364
click at [584, 288] on nav "Home About Service Pricing Contact" at bounding box center [521, 295] width 155 height 364
click at [584, 293] on nav "Home About Service Pricing Contact" at bounding box center [521, 295] width 155 height 364
click at [179, 129] on icon at bounding box center [171, 127] width 152 height 20
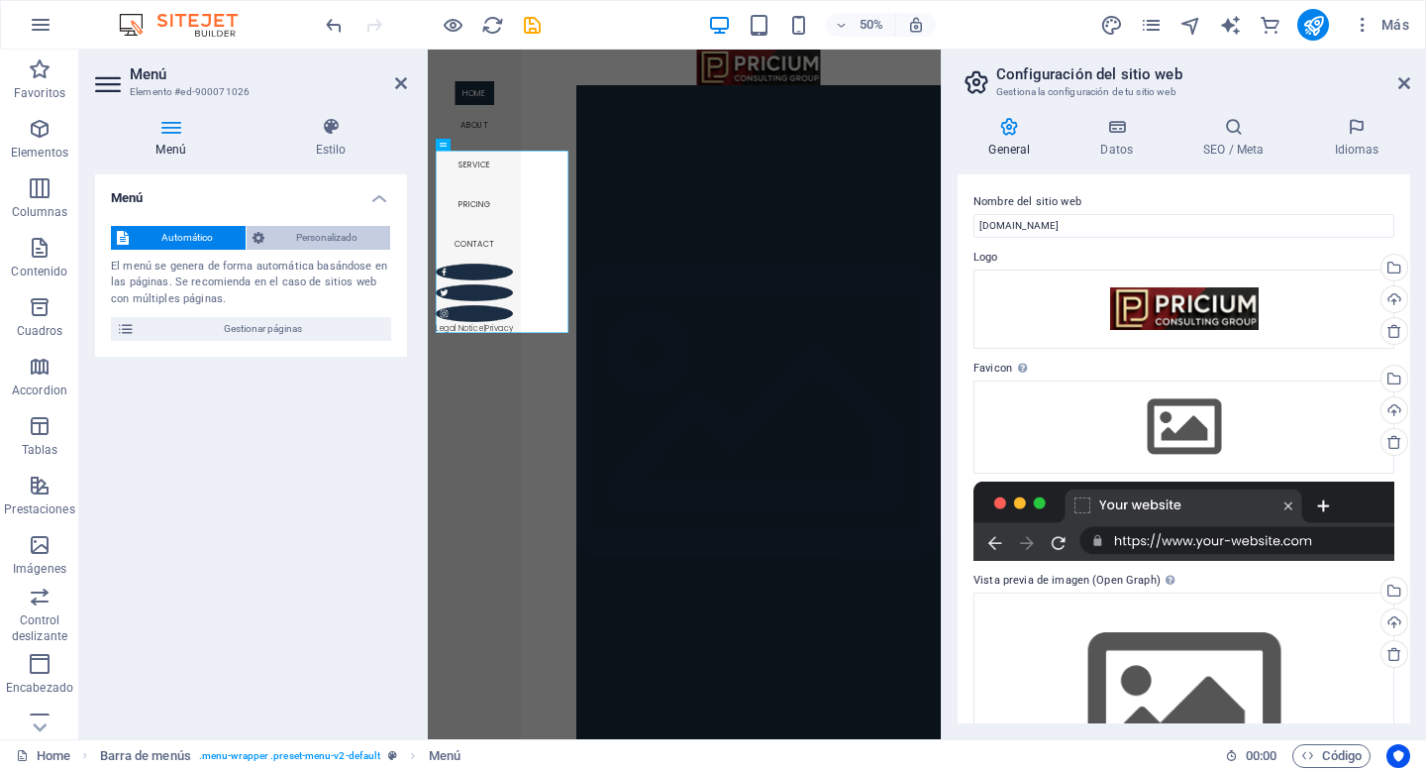
click at [347, 245] on span "Personalizado" at bounding box center [327, 238] width 115 height 24
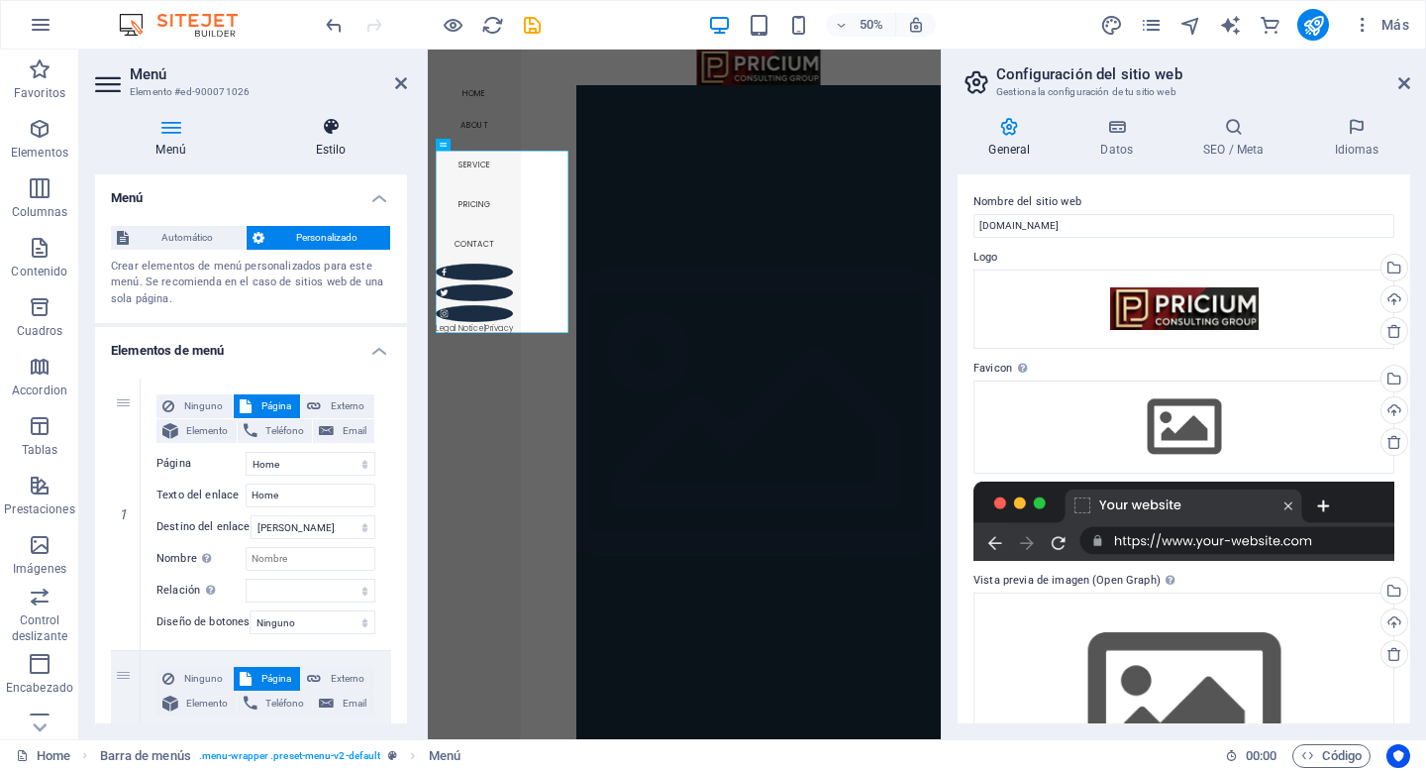
click at [336, 124] on icon at bounding box center [331, 127] width 153 height 20
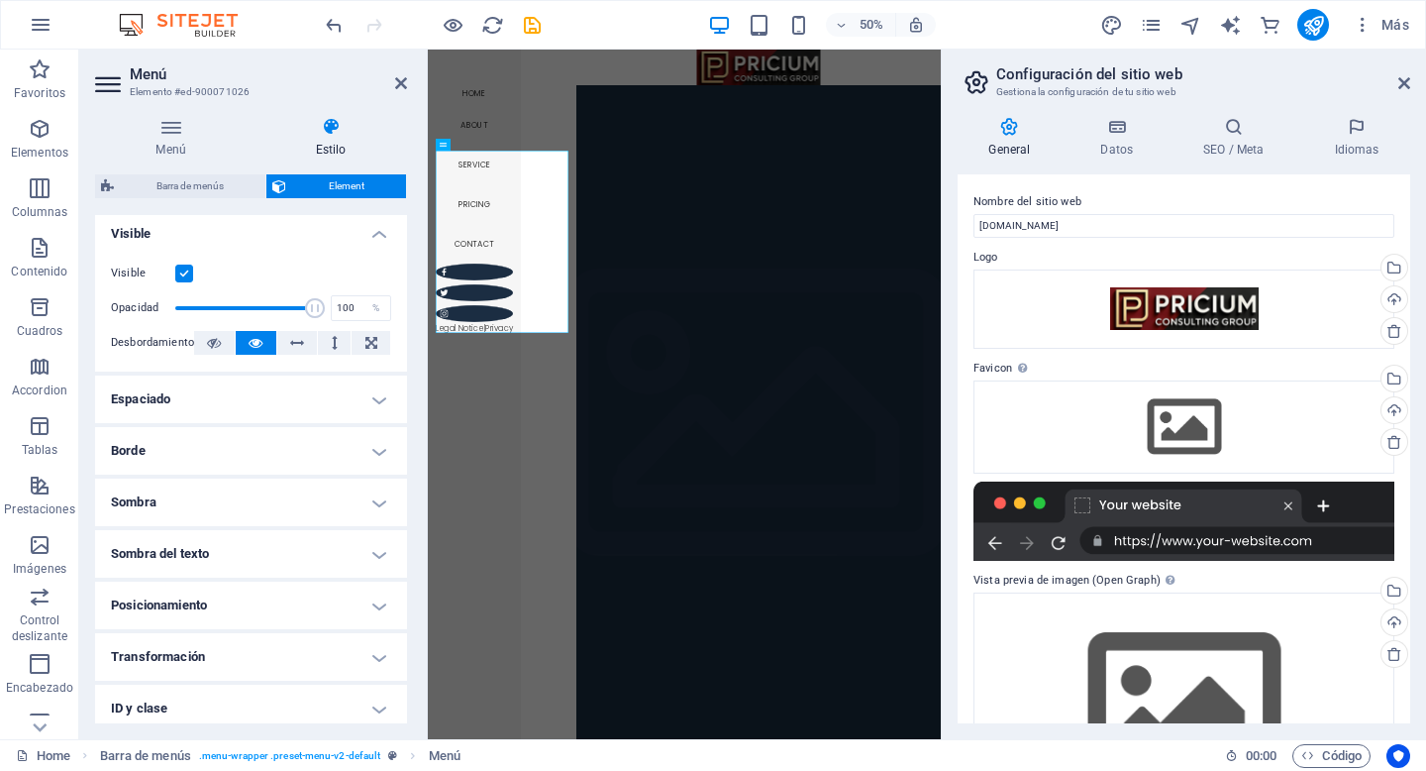
scroll to position [345, 0]
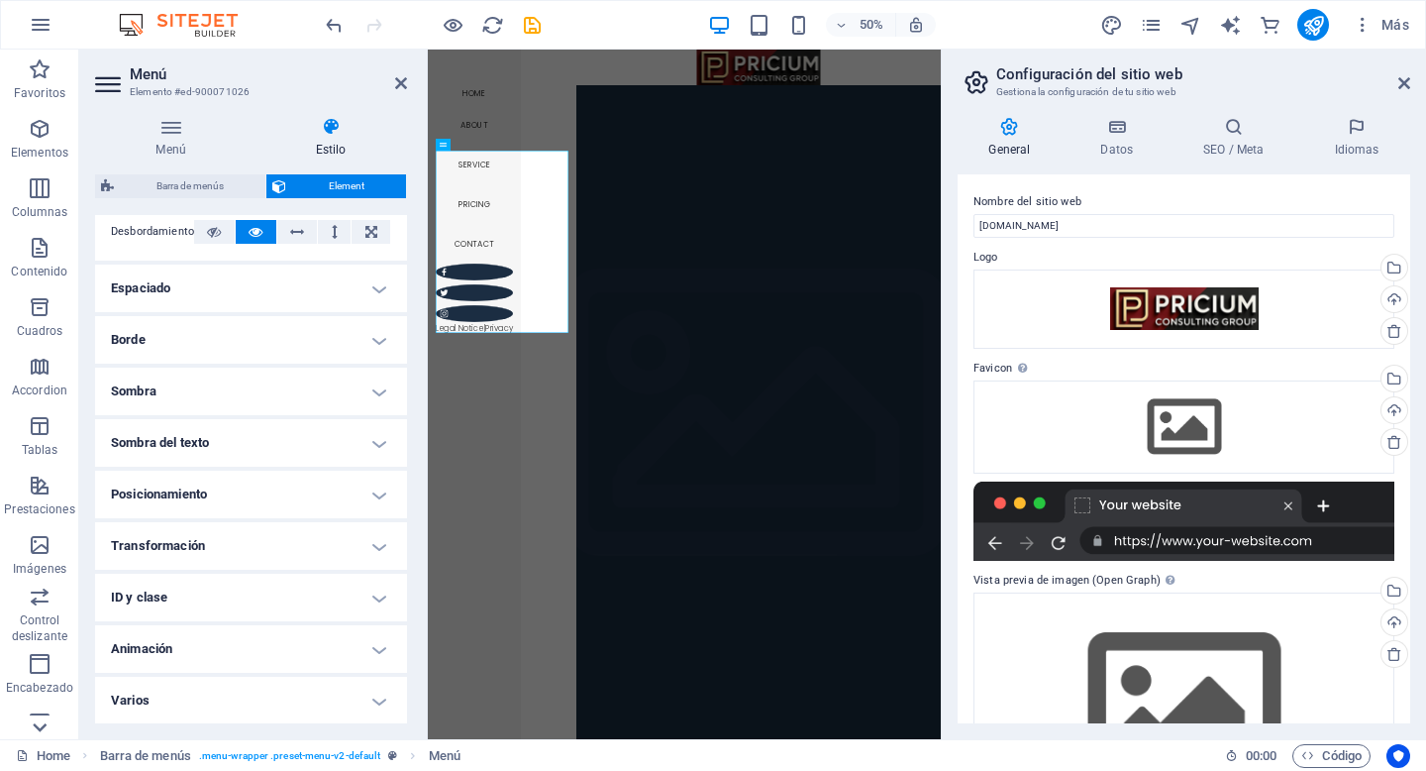
click at [48, 75] on icon at bounding box center [40, 62] width 28 height 28
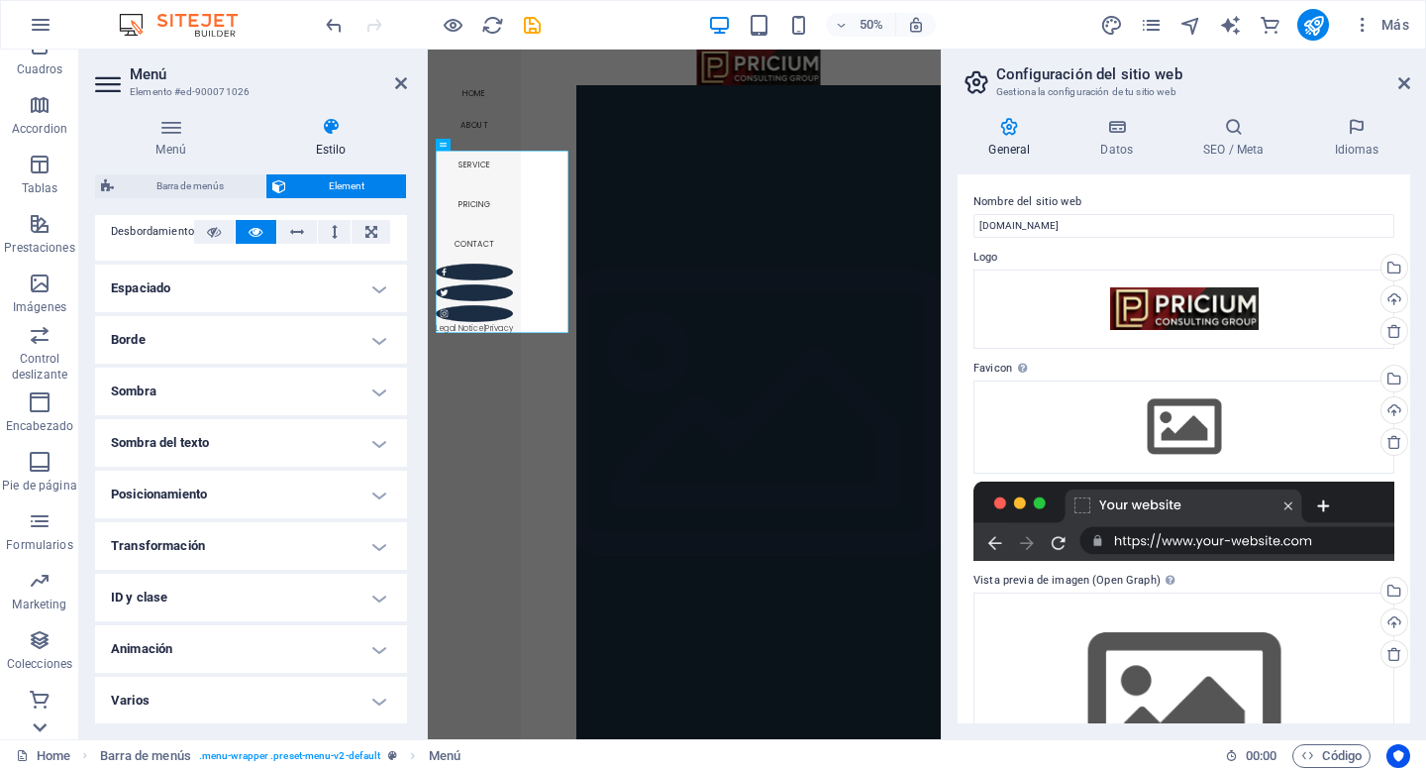
scroll to position [261, 0]
click at [405, 81] on icon at bounding box center [401, 83] width 12 height 16
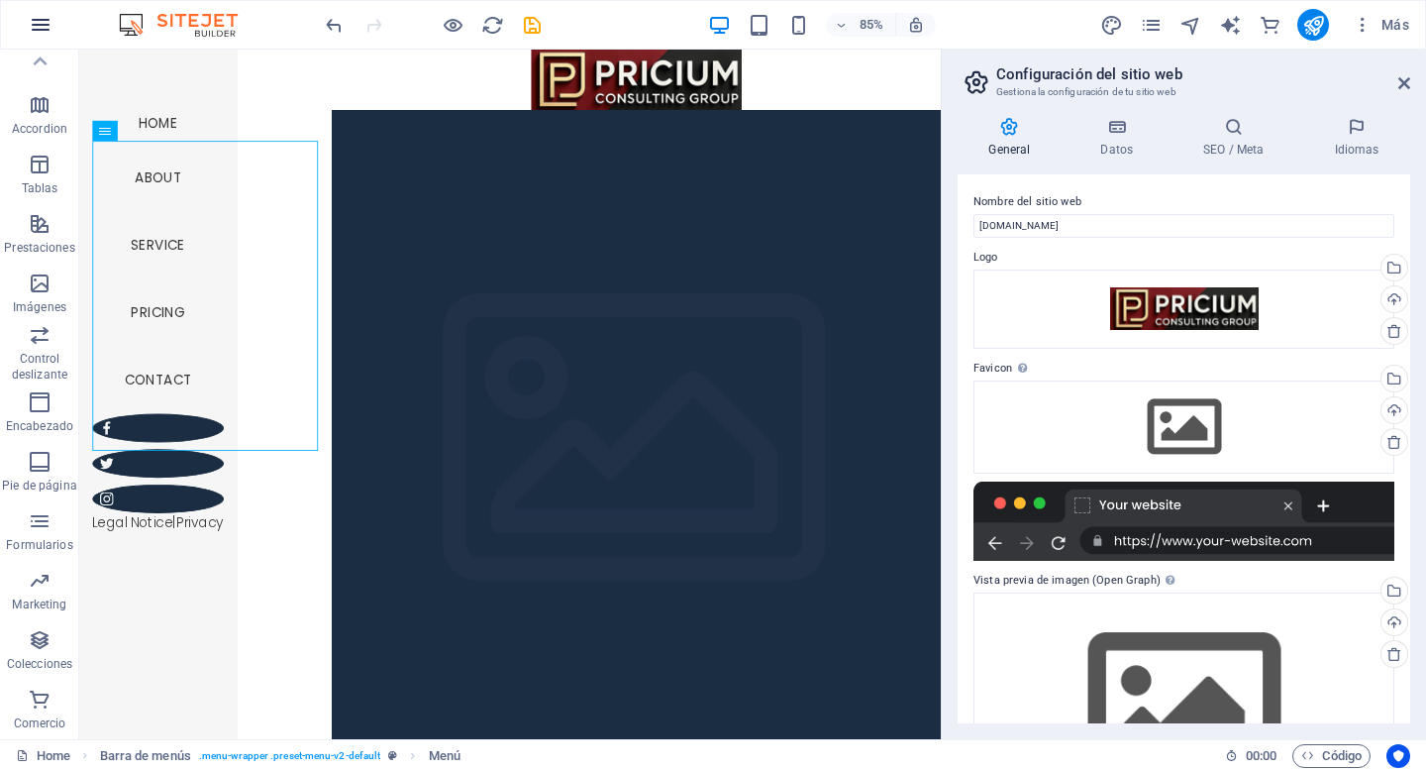
click at [40, 24] on icon "button" at bounding box center [41, 25] width 24 height 24
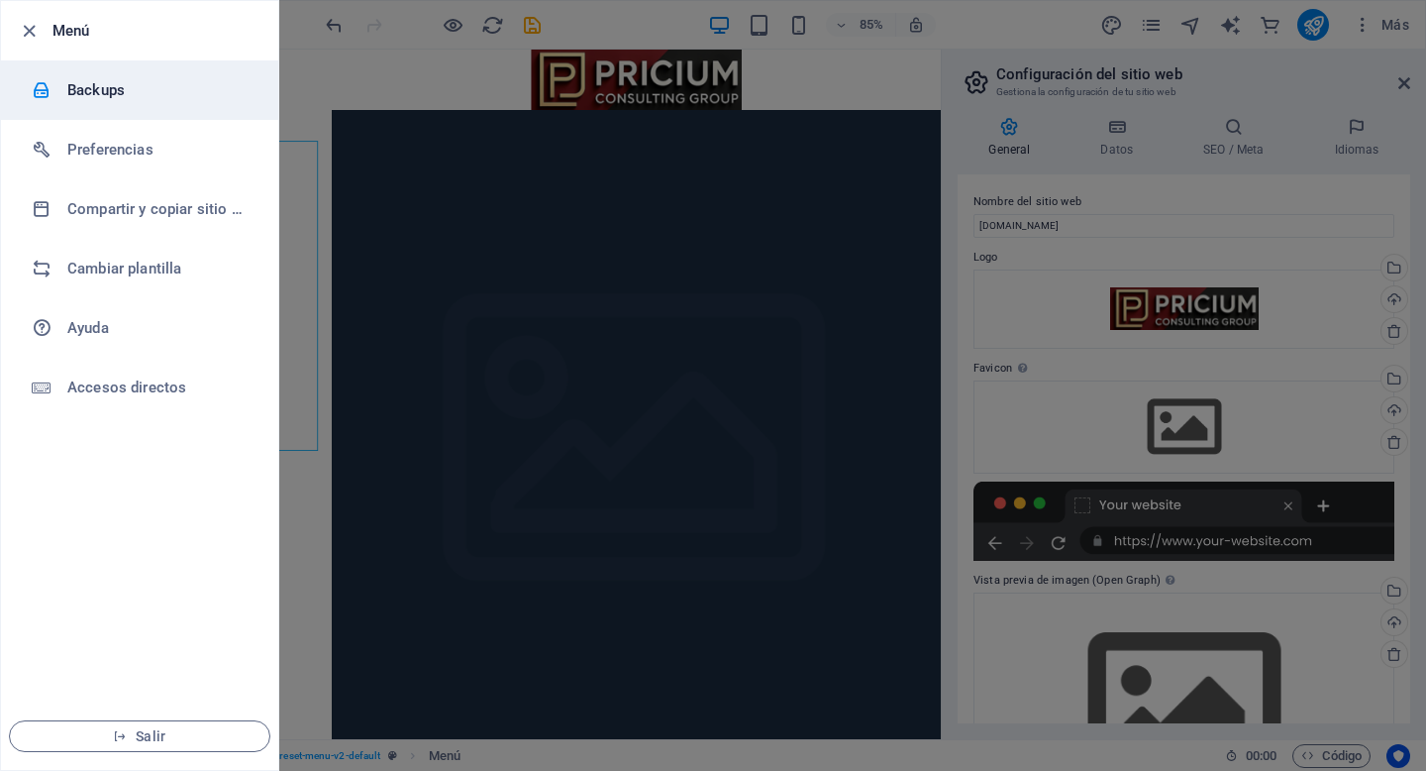
click at [113, 82] on h6 "Backups" at bounding box center [158, 90] width 183 height 24
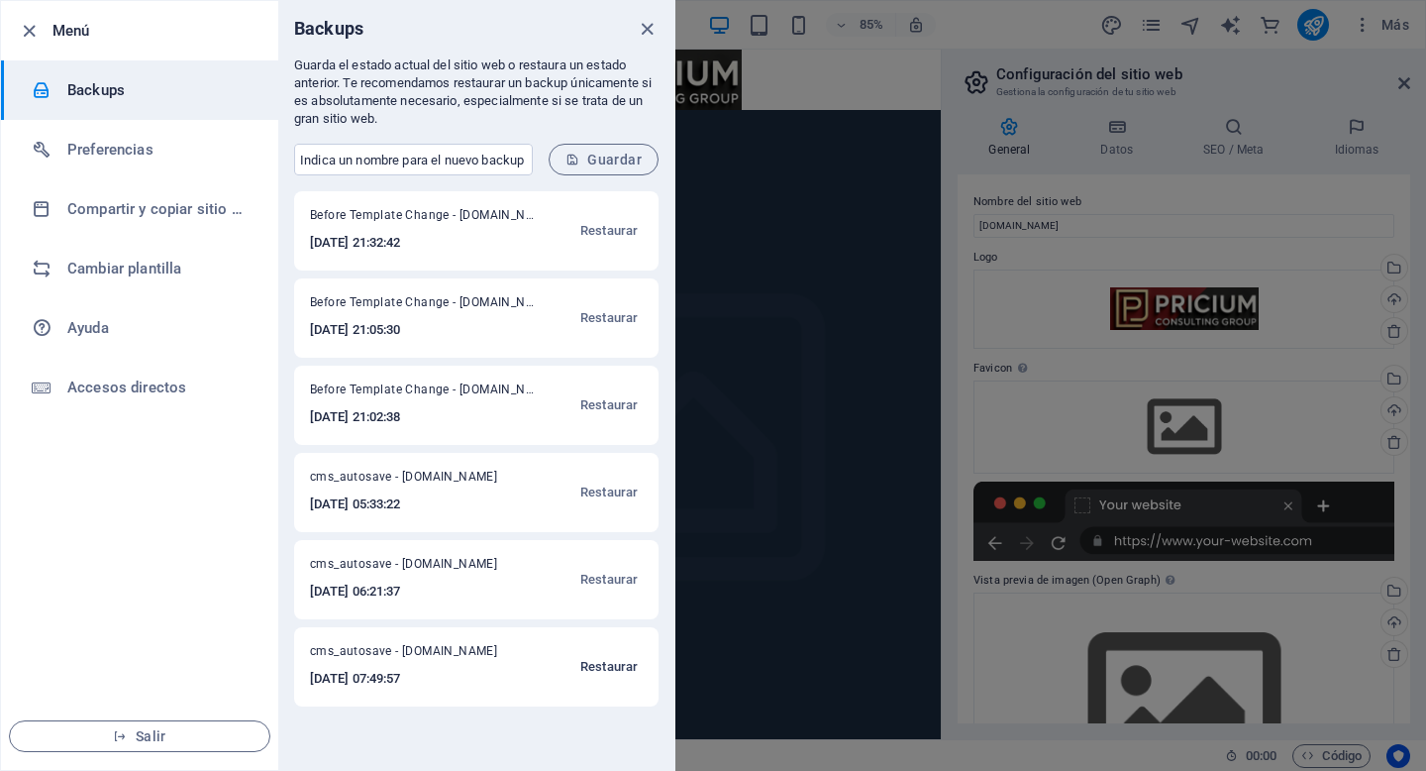
click at [603, 670] on span "Restaurar" at bounding box center [608, 667] width 57 height 24
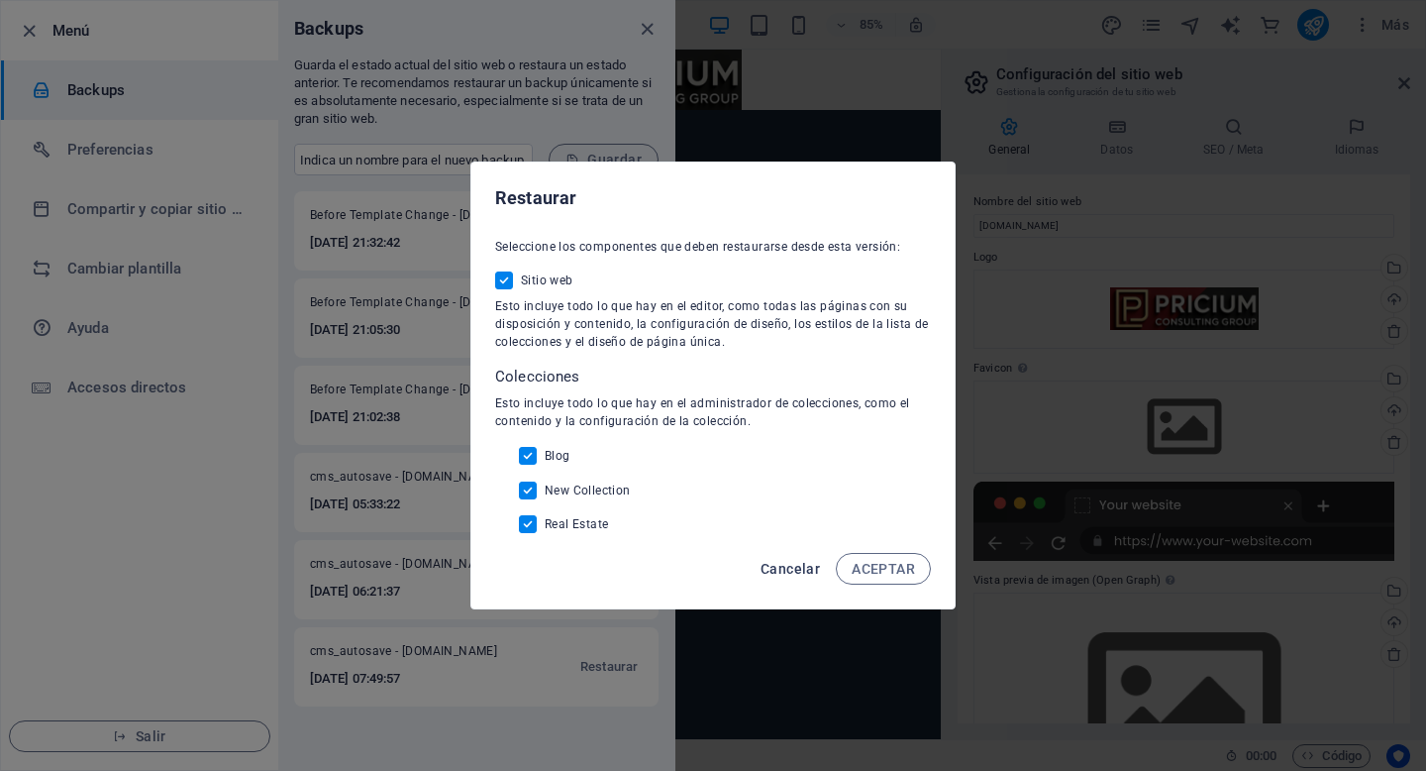
click at [780, 570] on span "Cancelar" at bounding box center [790, 569] width 59 height 16
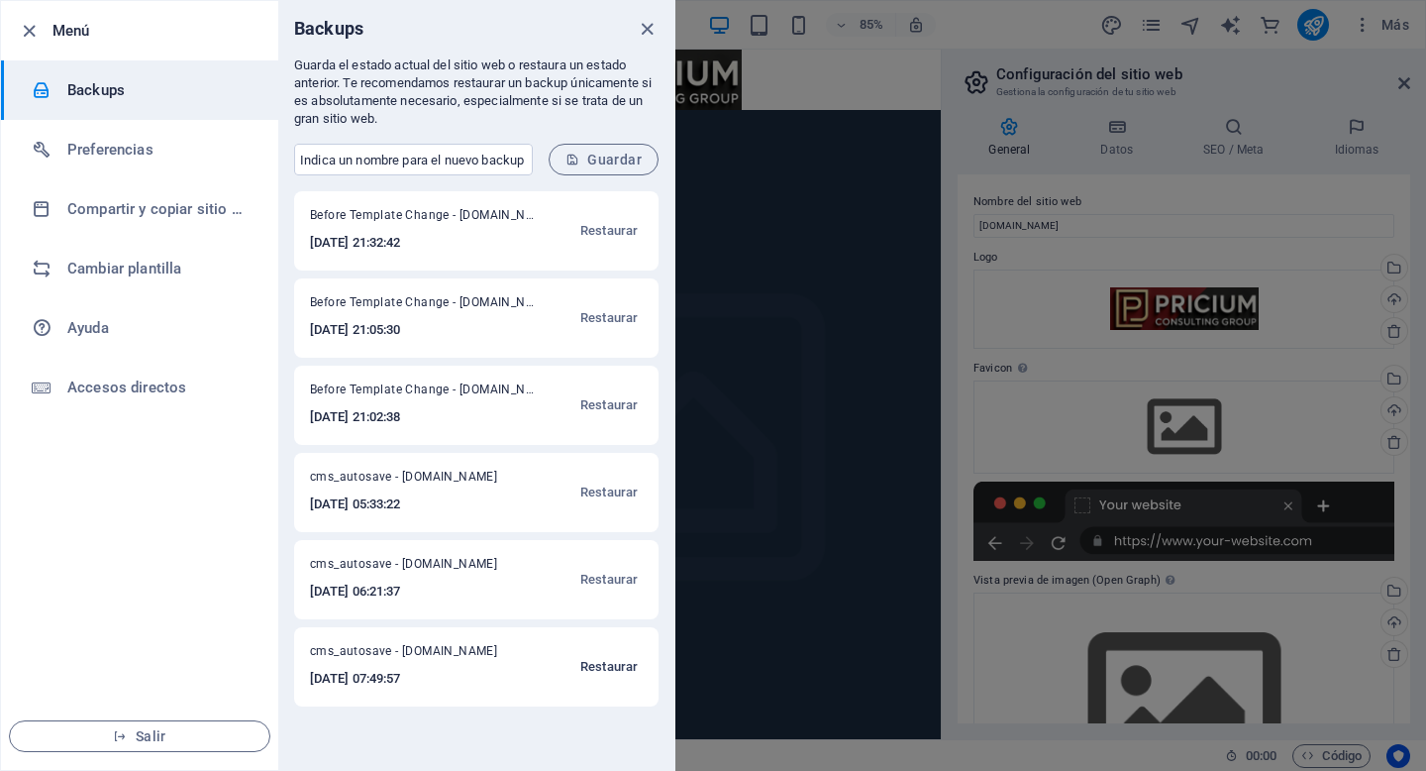
click at [611, 669] on span "Restaurar" at bounding box center [608, 667] width 57 height 24
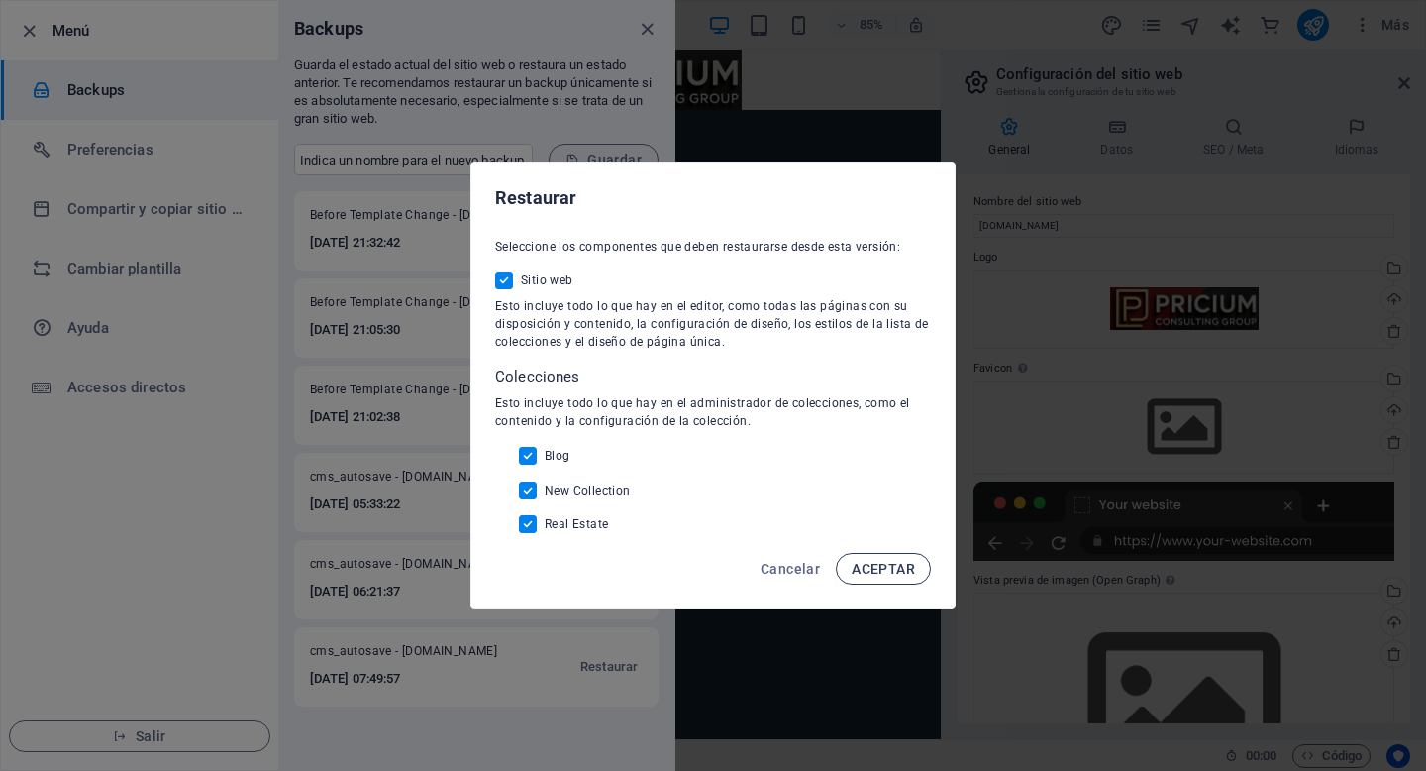
click at [882, 564] on span "ACEPTAR" at bounding box center [883, 569] width 63 height 16
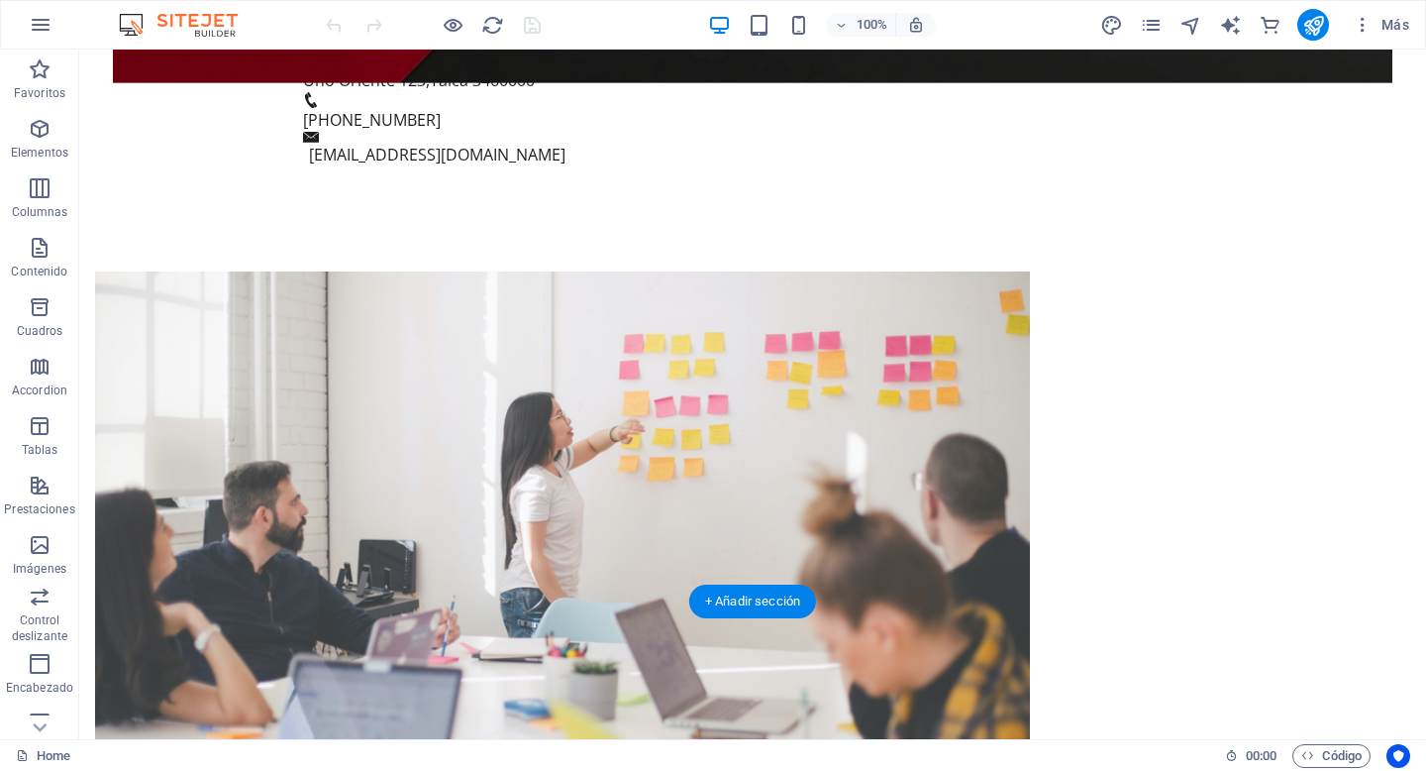
scroll to position [926, 0]
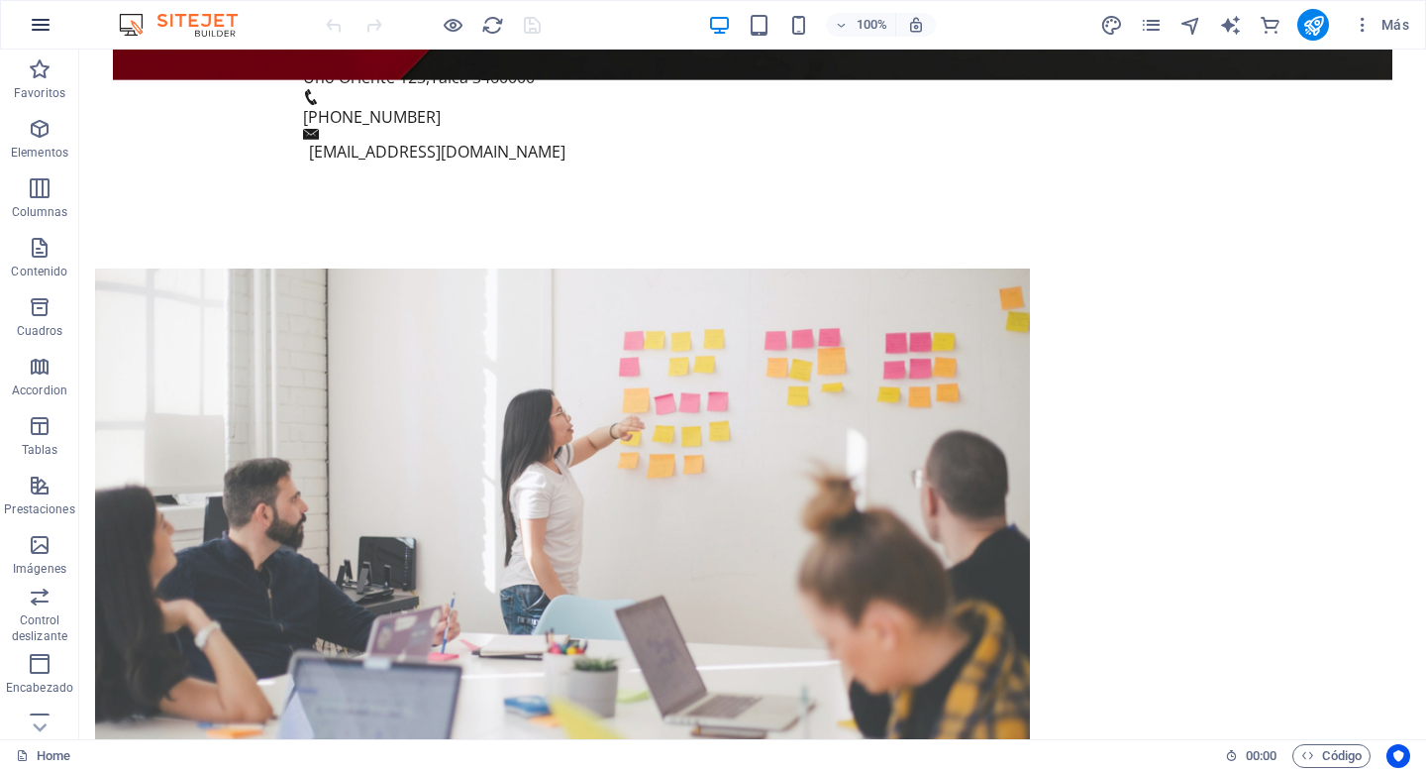
click at [43, 31] on icon "button" at bounding box center [41, 25] width 24 height 24
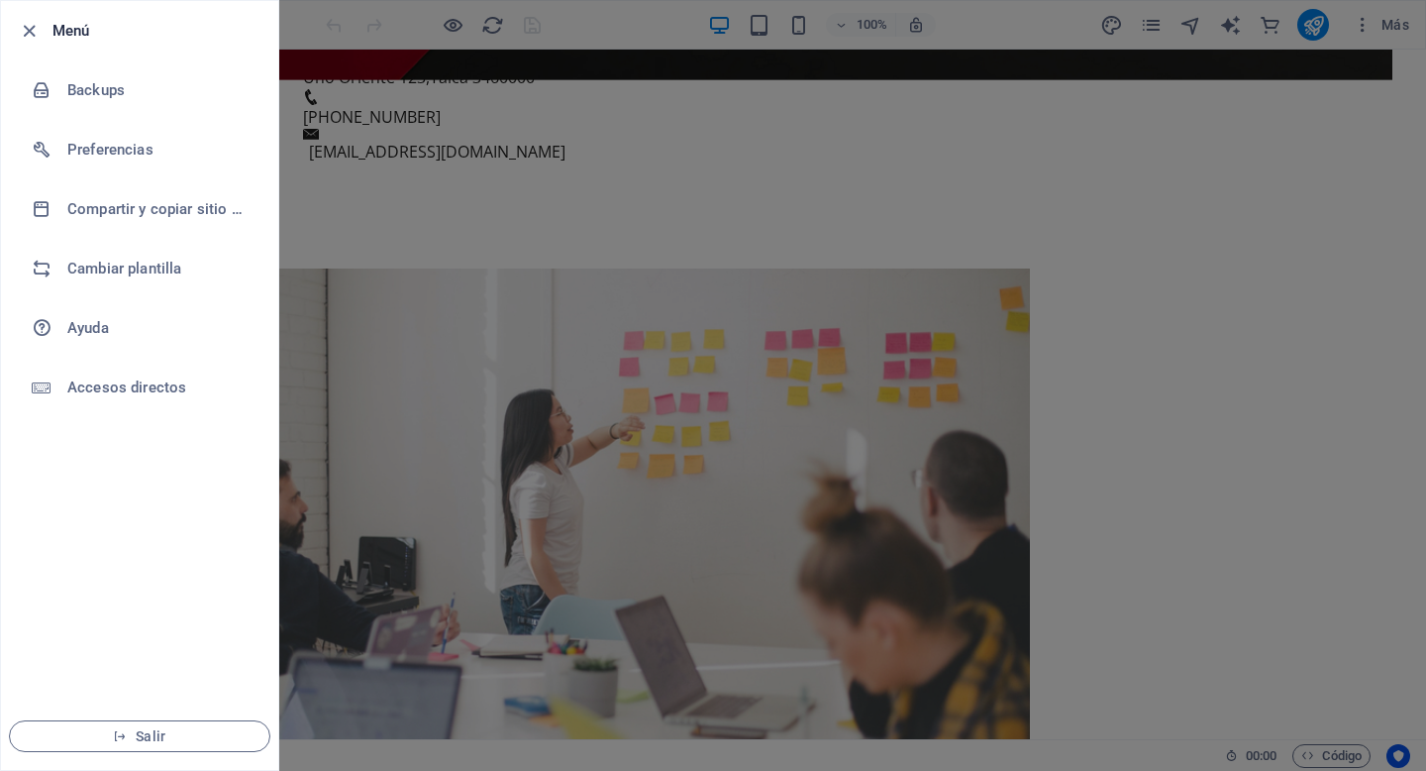
click at [696, 613] on div at bounding box center [713, 385] width 1426 height 771
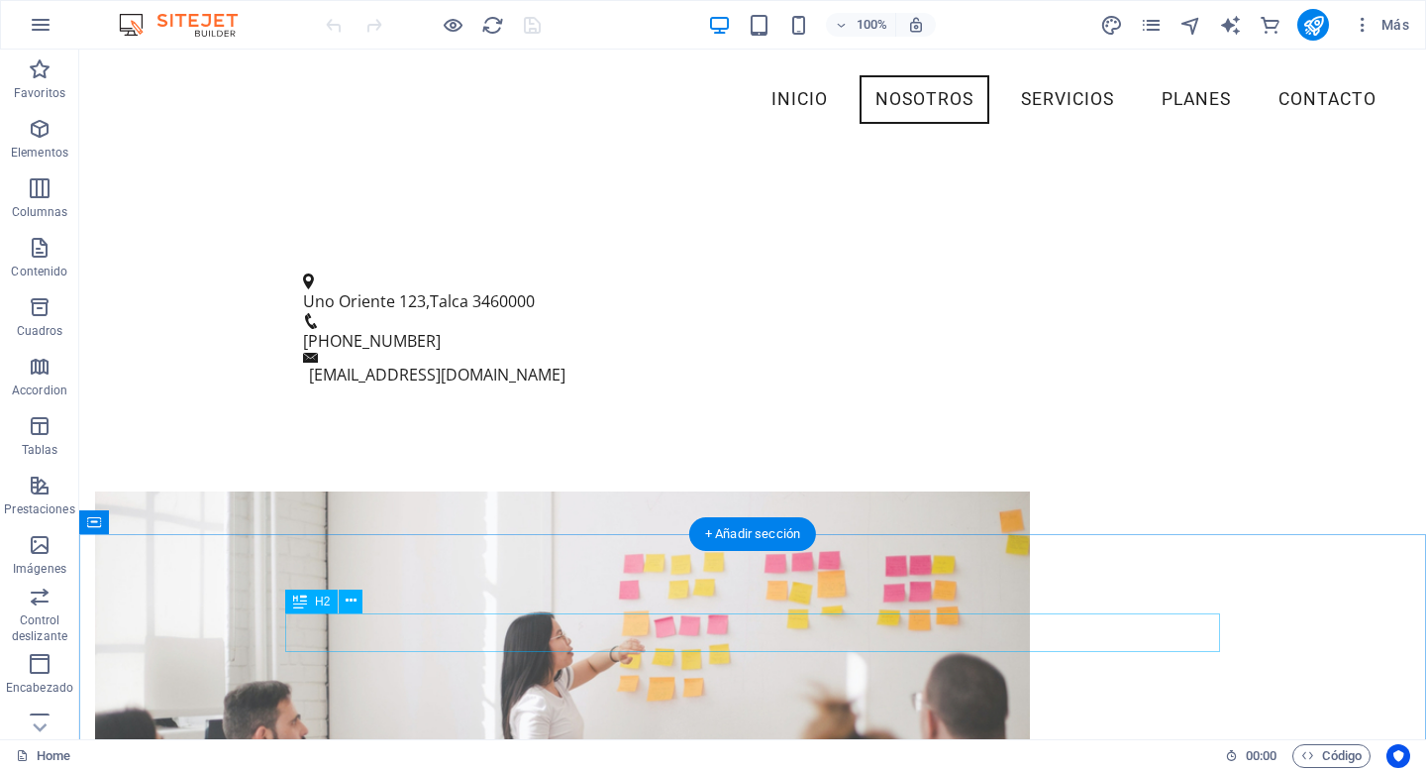
scroll to position [503, 0]
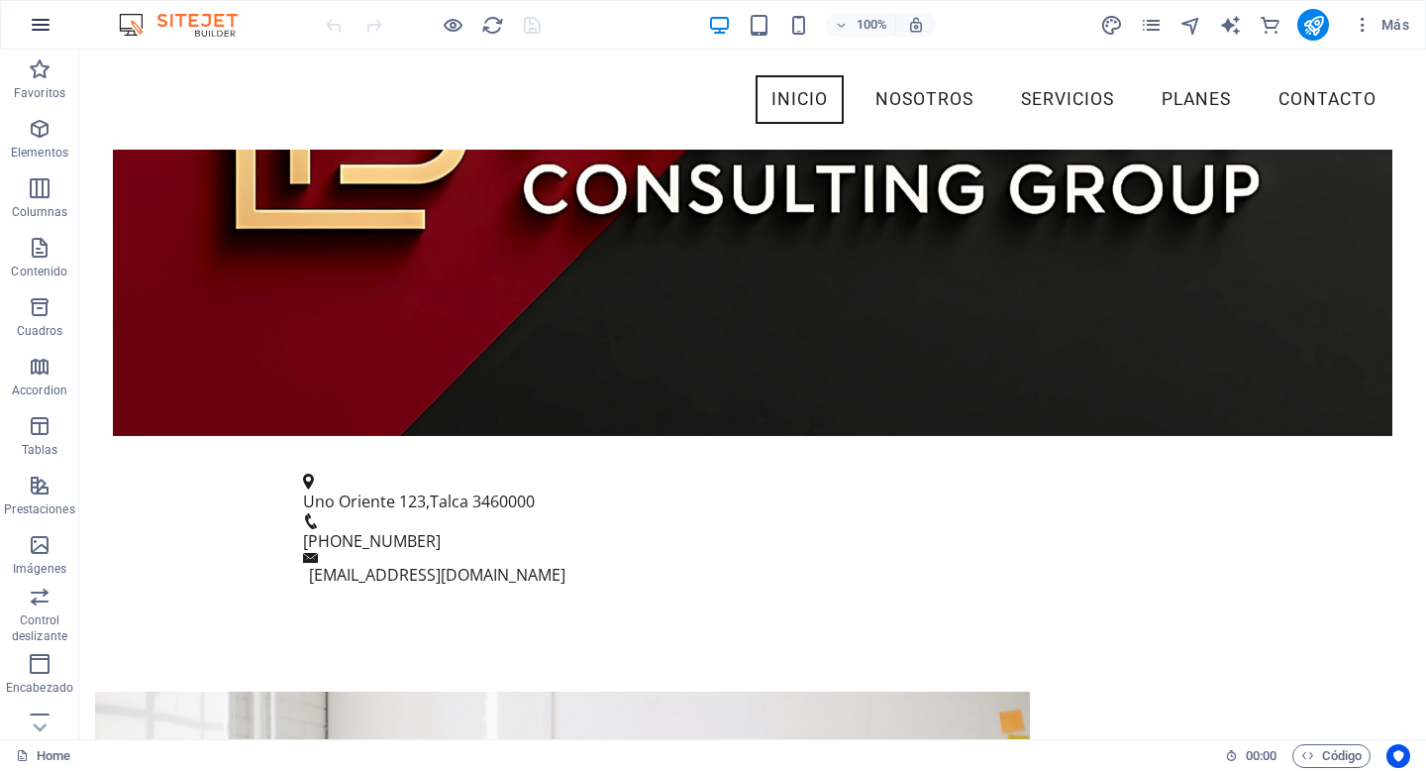
click at [49, 35] on icon "button" at bounding box center [41, 25] width 24 height 24
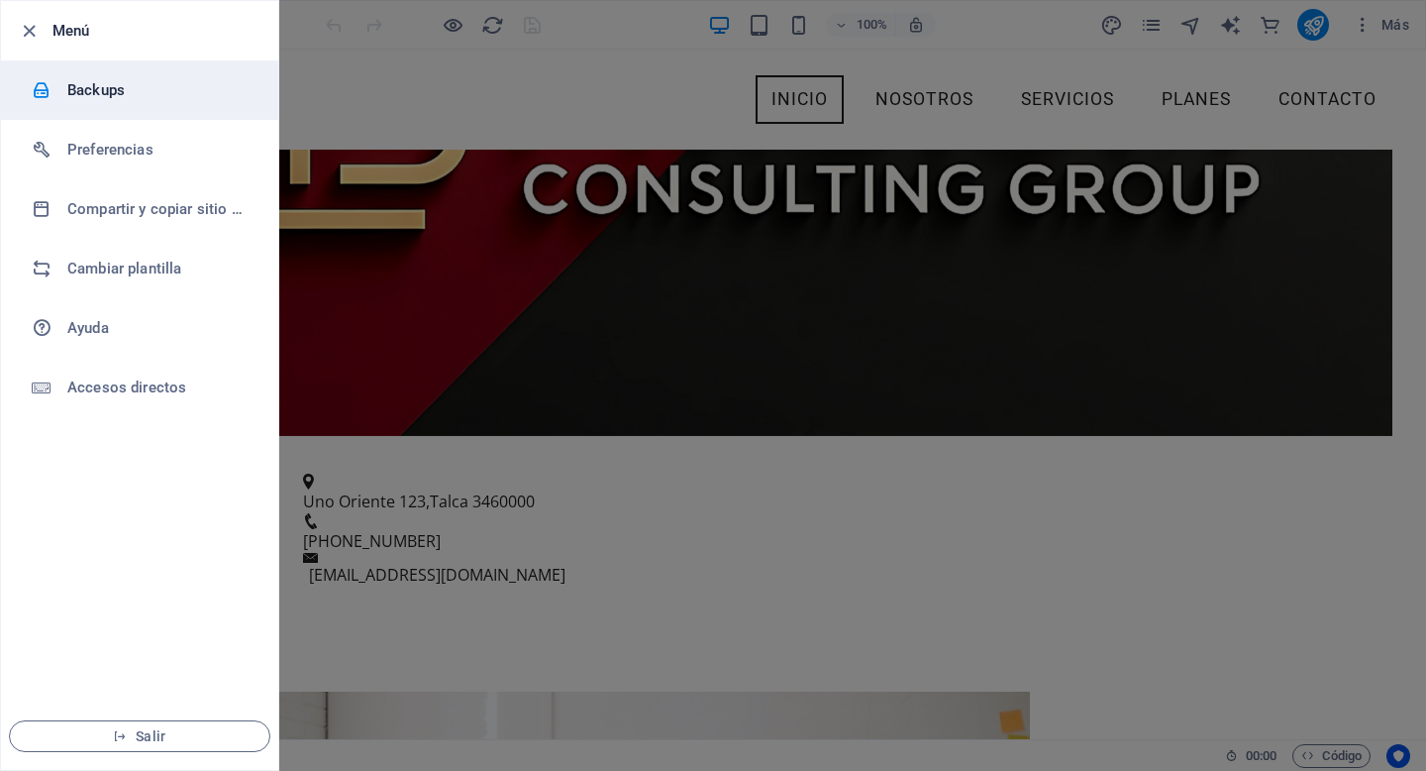
click at [100, 97] on h6 "Backups" at bounding box center [158, 90] width 183 height 24
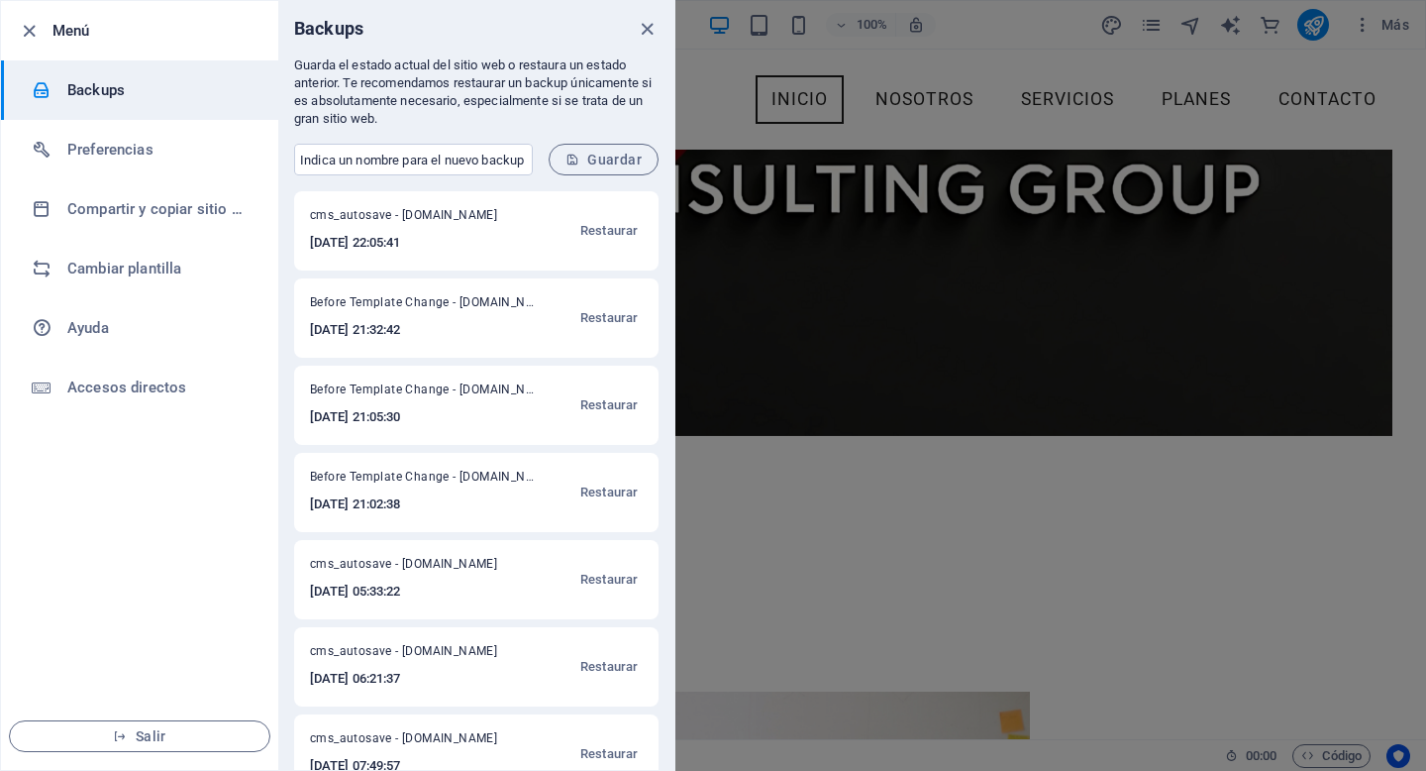
scroll to position [40, 0]
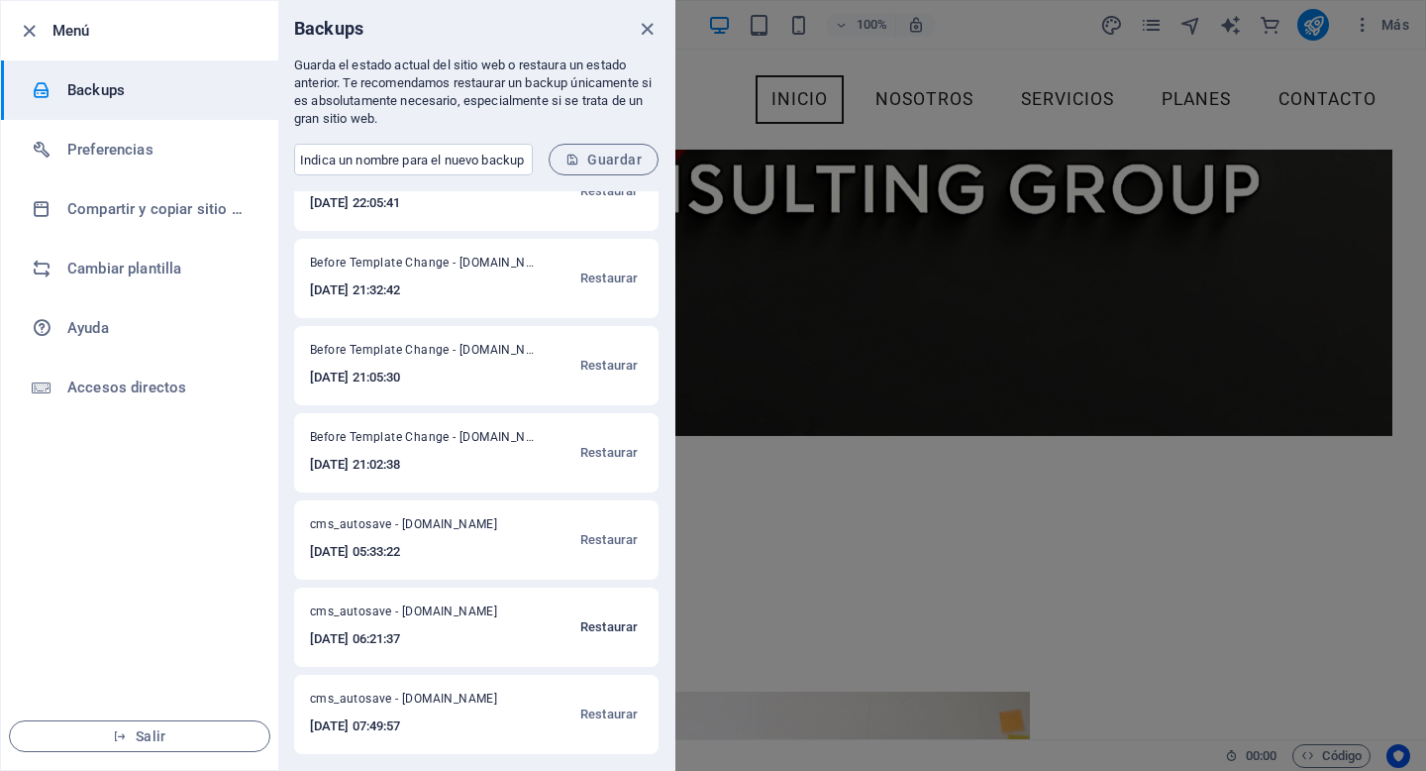
click at [602, 623] on span "Restaurar" at bounding box center [608, 627] width 57 height 24
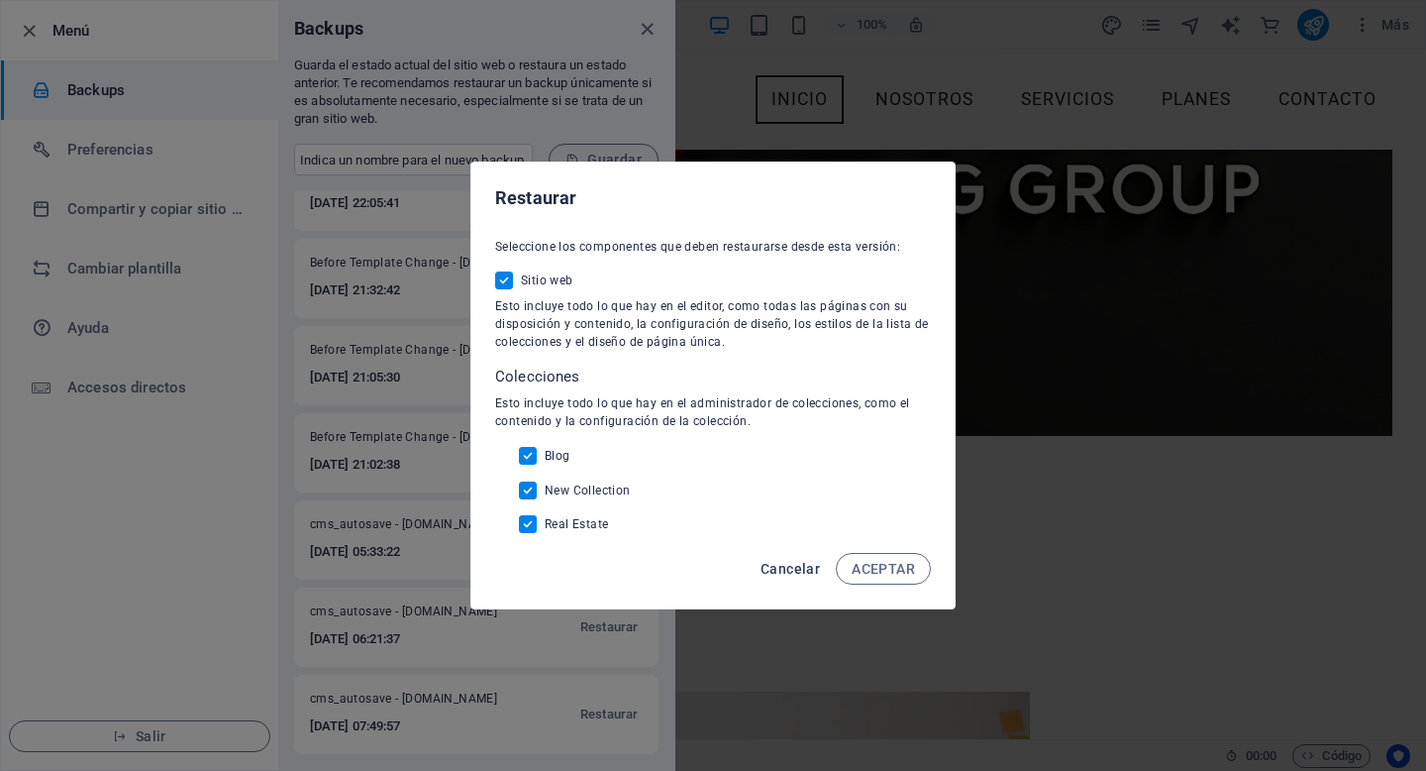
click at [794, 567] on span "Cancelar" at bounding box center [790, 569] width 59 height 16
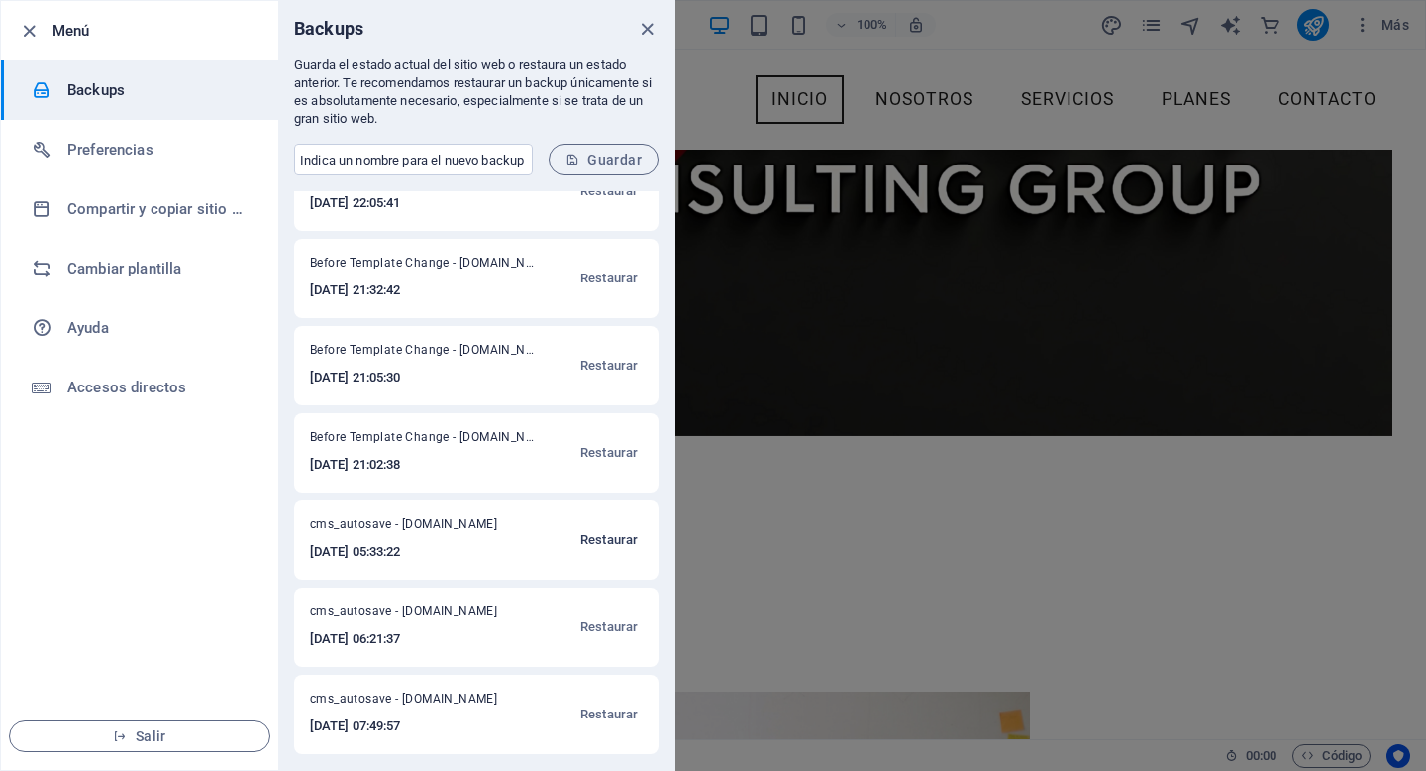
click at [602, 535] on span "Restaurar" at bounding box center [608, 540] width 57 height 24
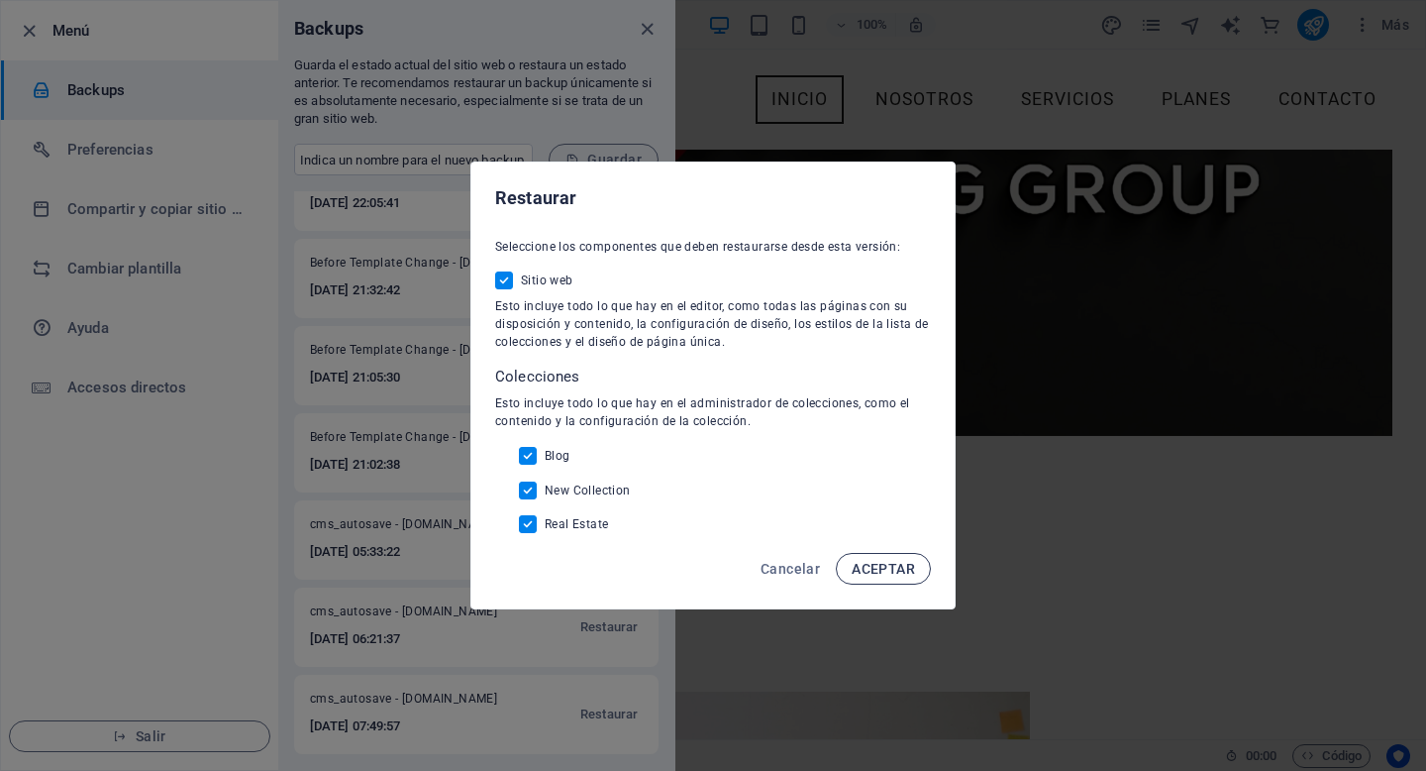
click at [869, 569] on span "ACEPTAR" at bounding box center [883, 569] width 63 height 16
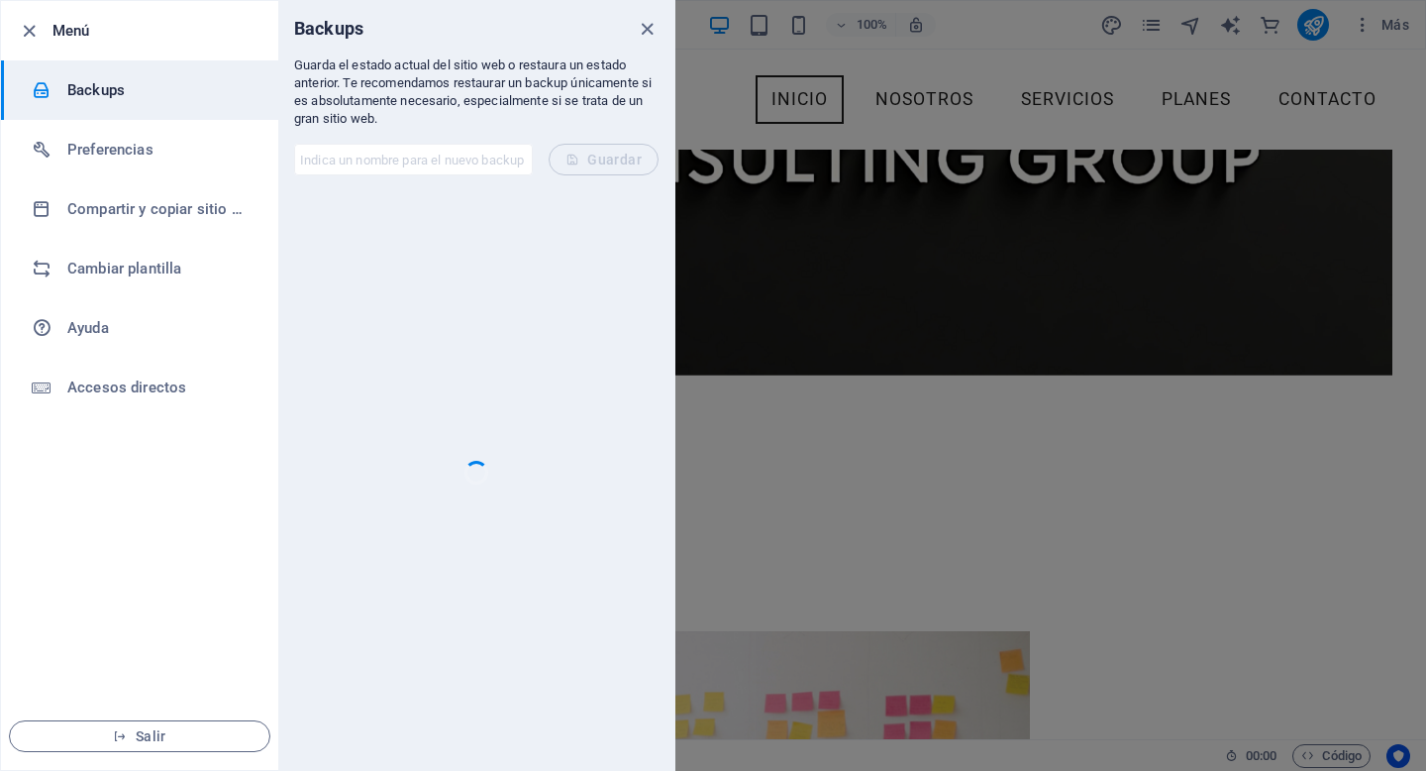
scroll to position [0, 0]
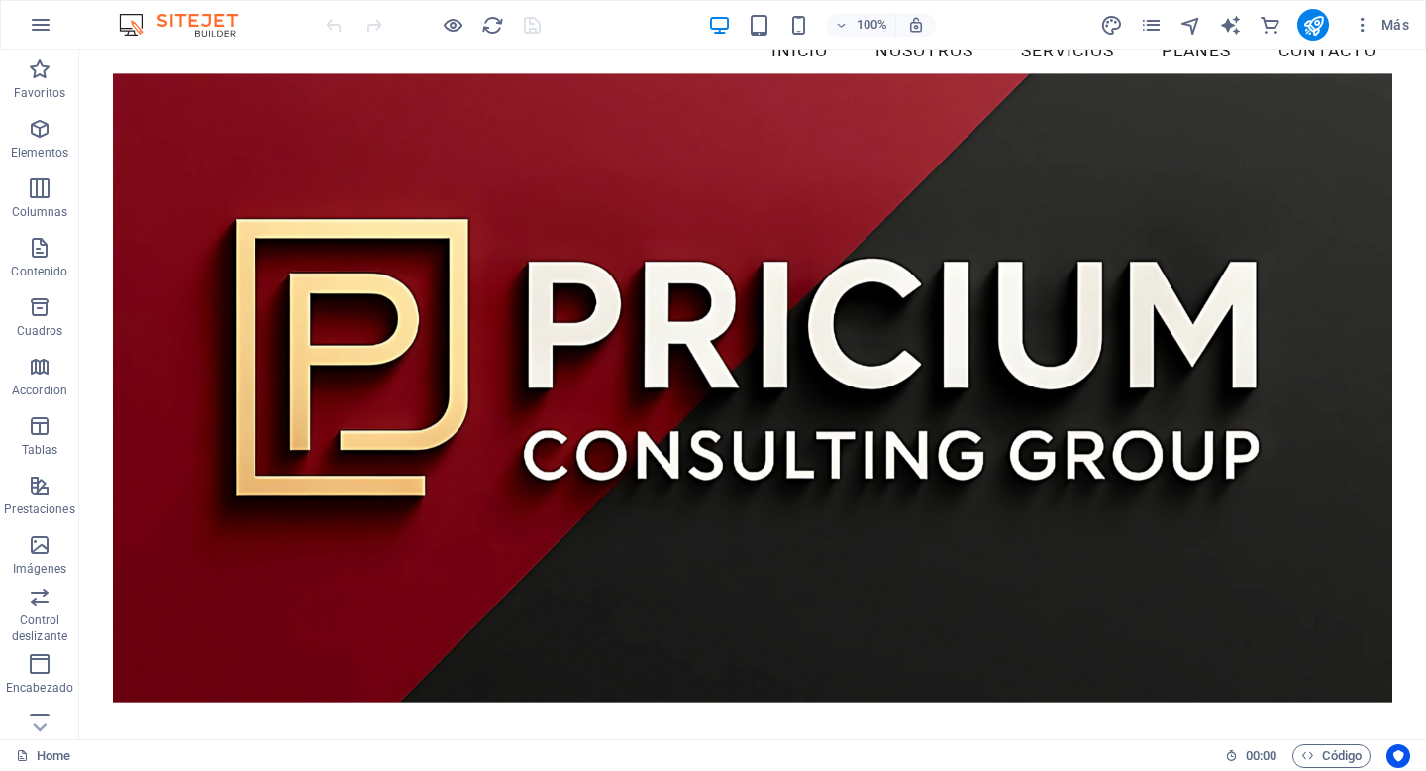
scroll to position [23, 0]
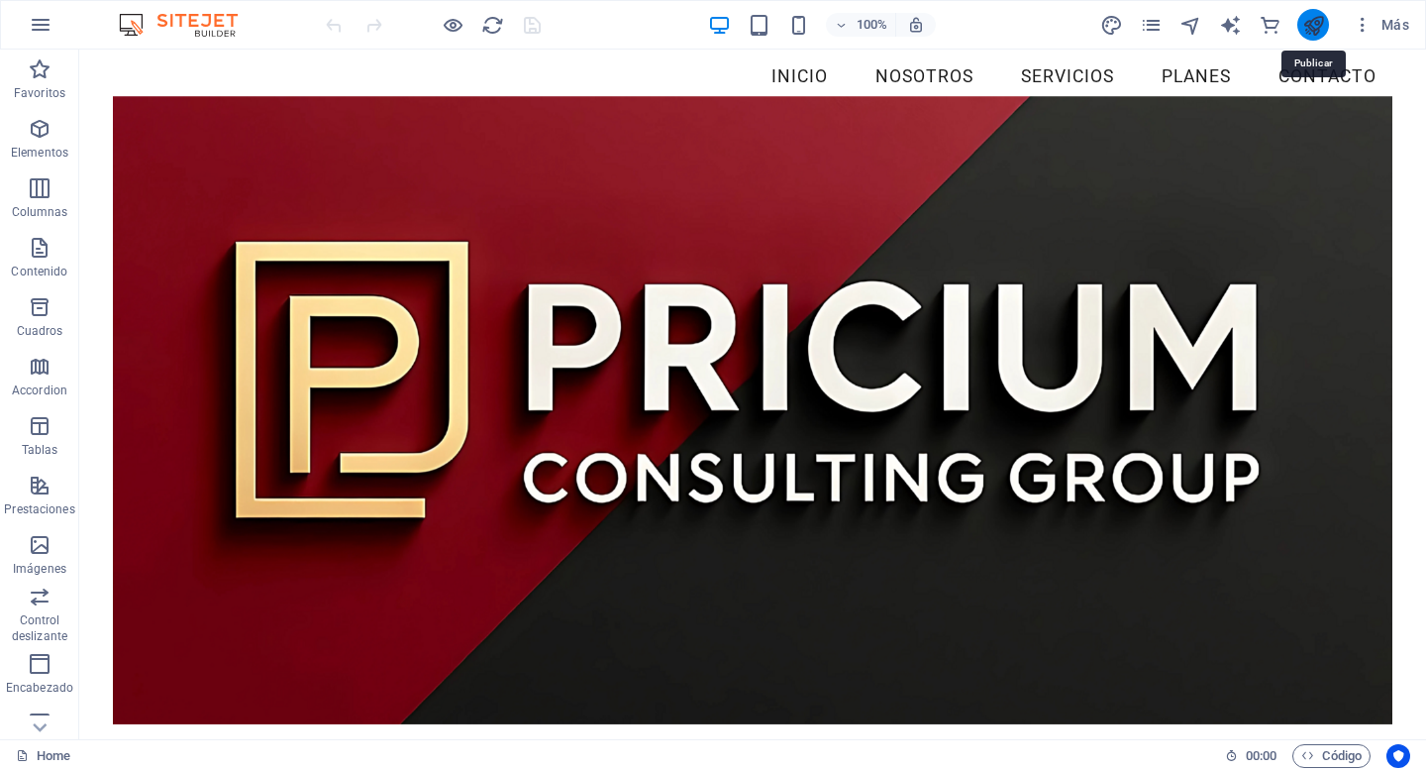
click at [1306, 22] on icon "publish" at bounding box center [1313, 25] width 23 height 23
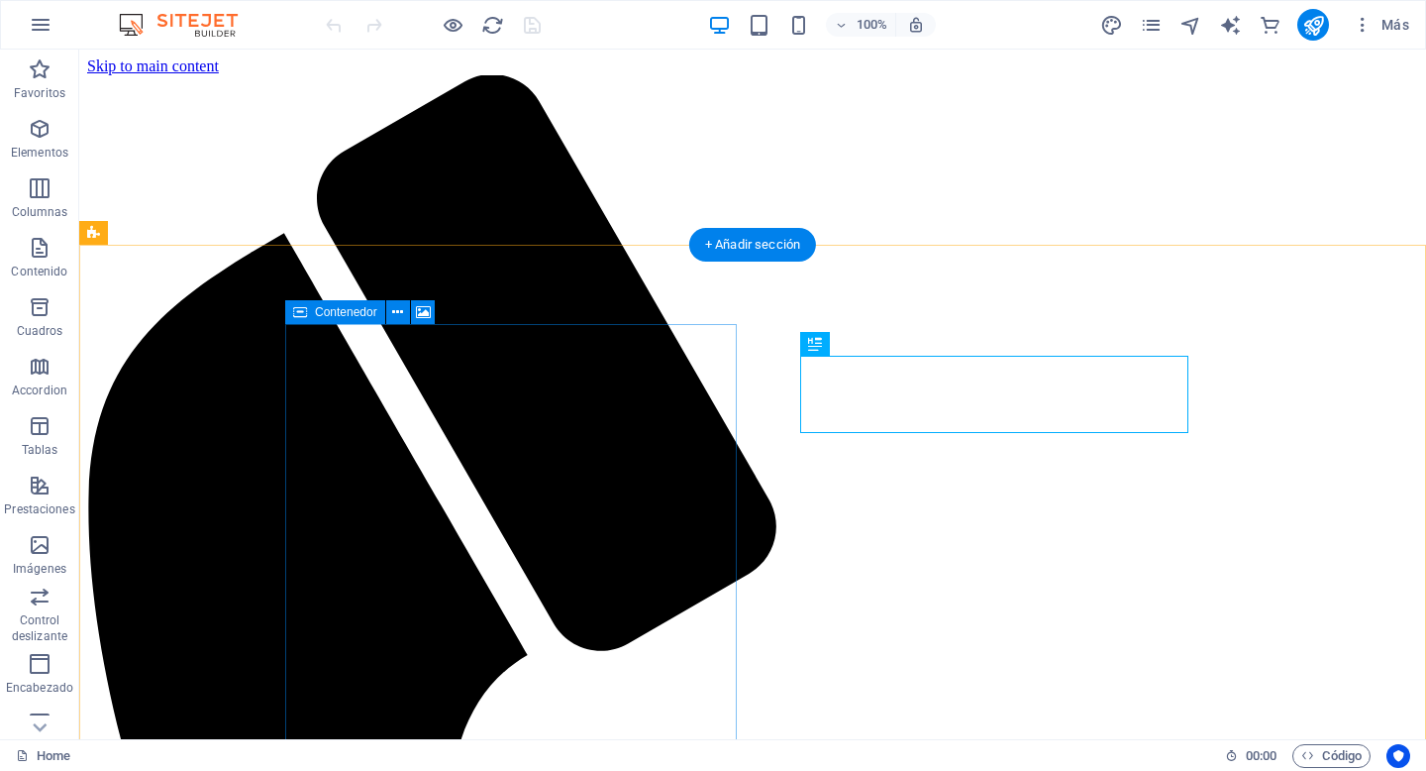
scroll to position [565, 0]
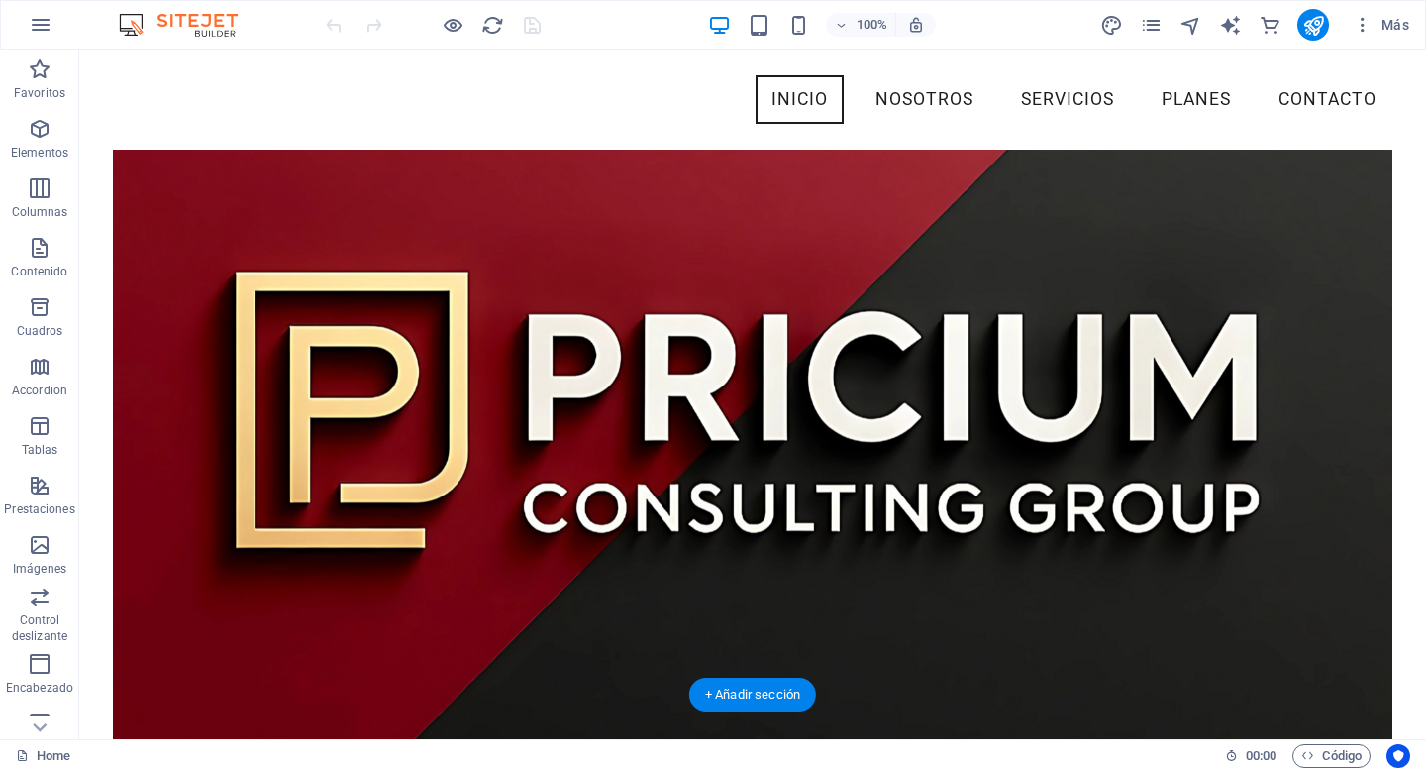
scroll to position [0, 0]
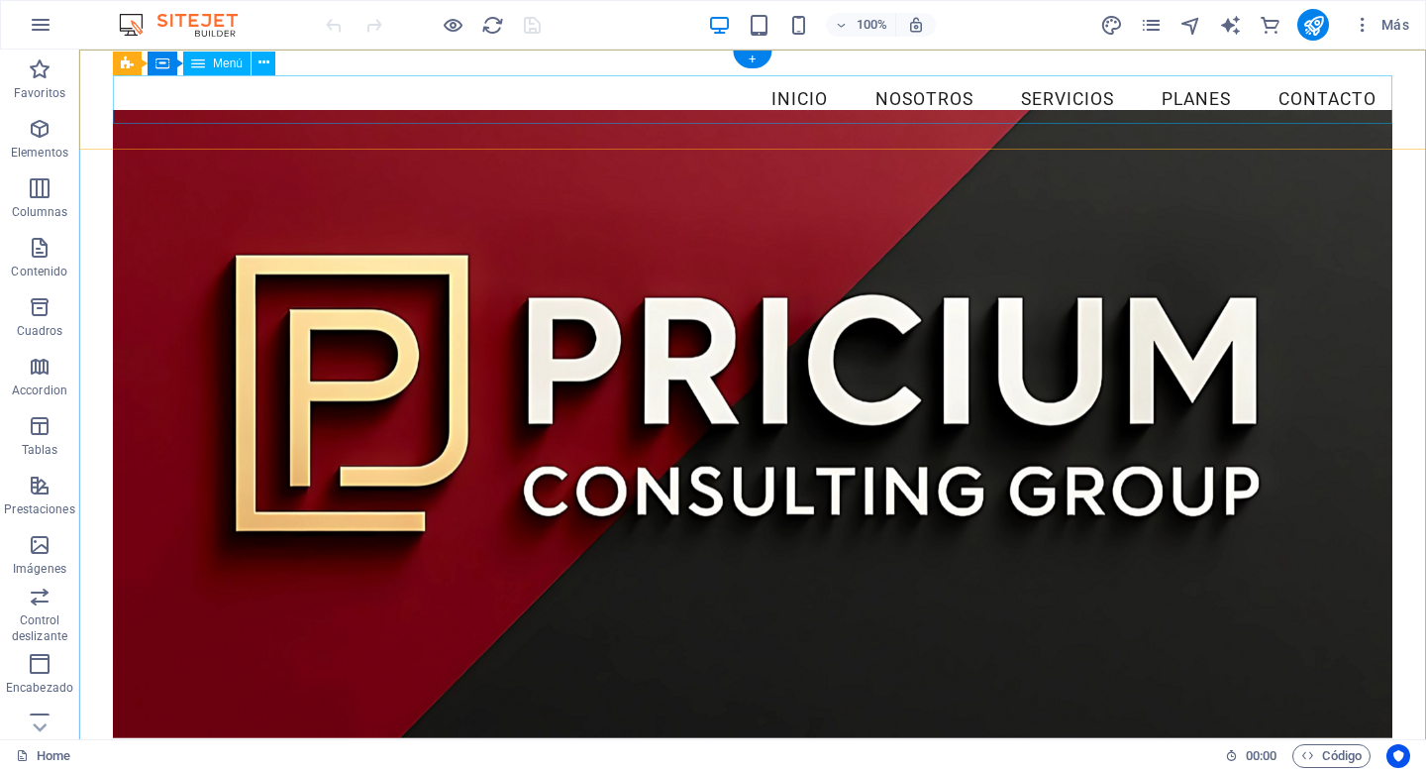
click at [803, 100] on nav "Inicio Nosotros Servicios Planes Contacto" at bounding box center [753, 100] width 1280 height 50
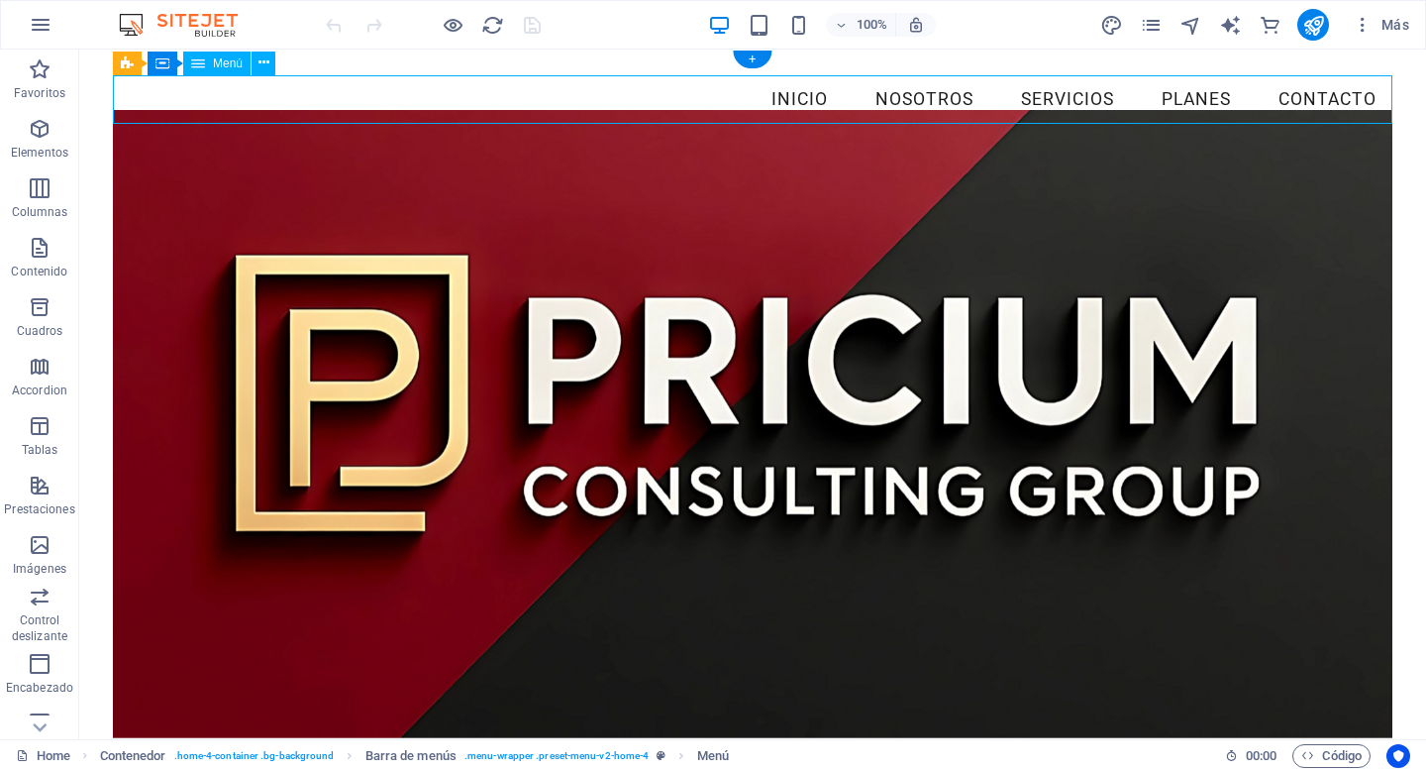
click at [803, 100] on nav "Inicio Nosotros Servicios Planes Contacto" at bounding box center [753, 100] width 1280 height 50
select select
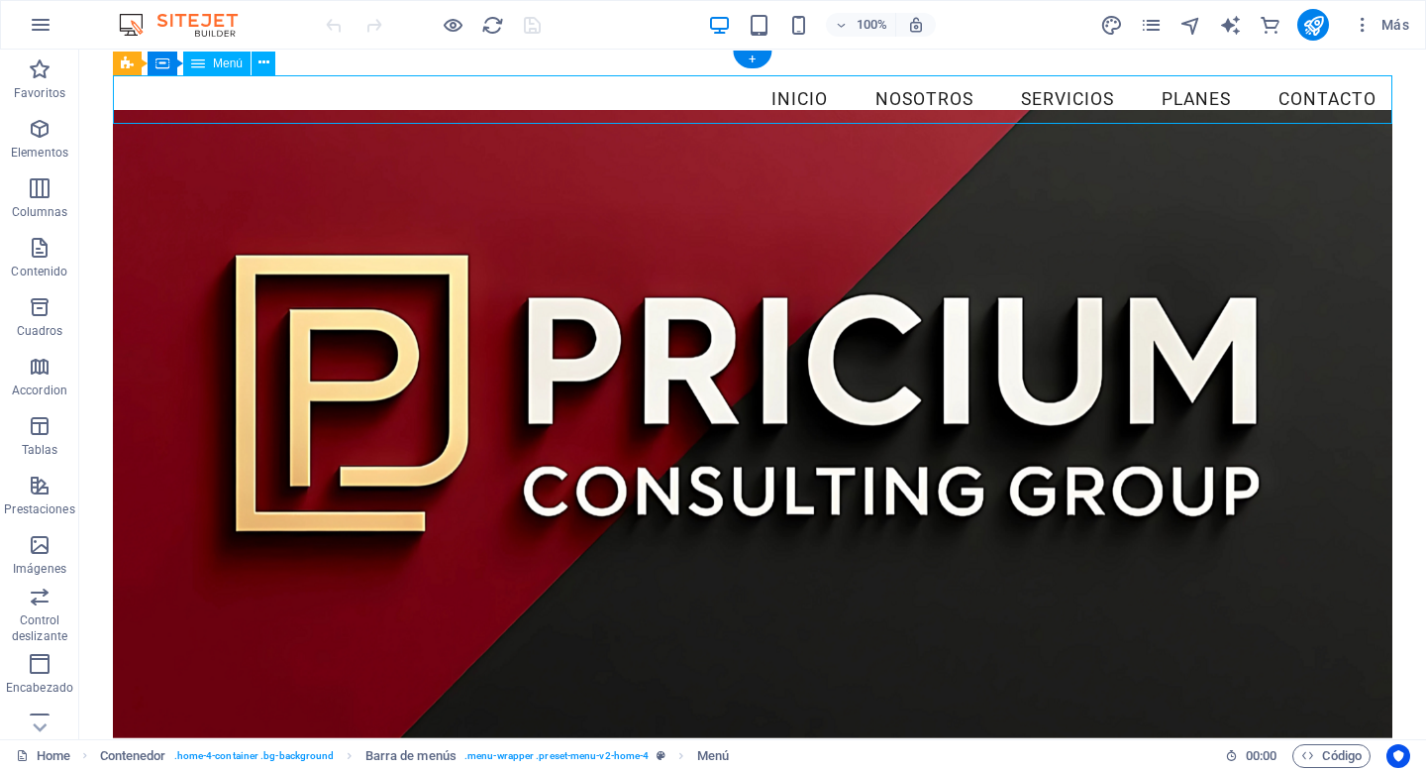
select select
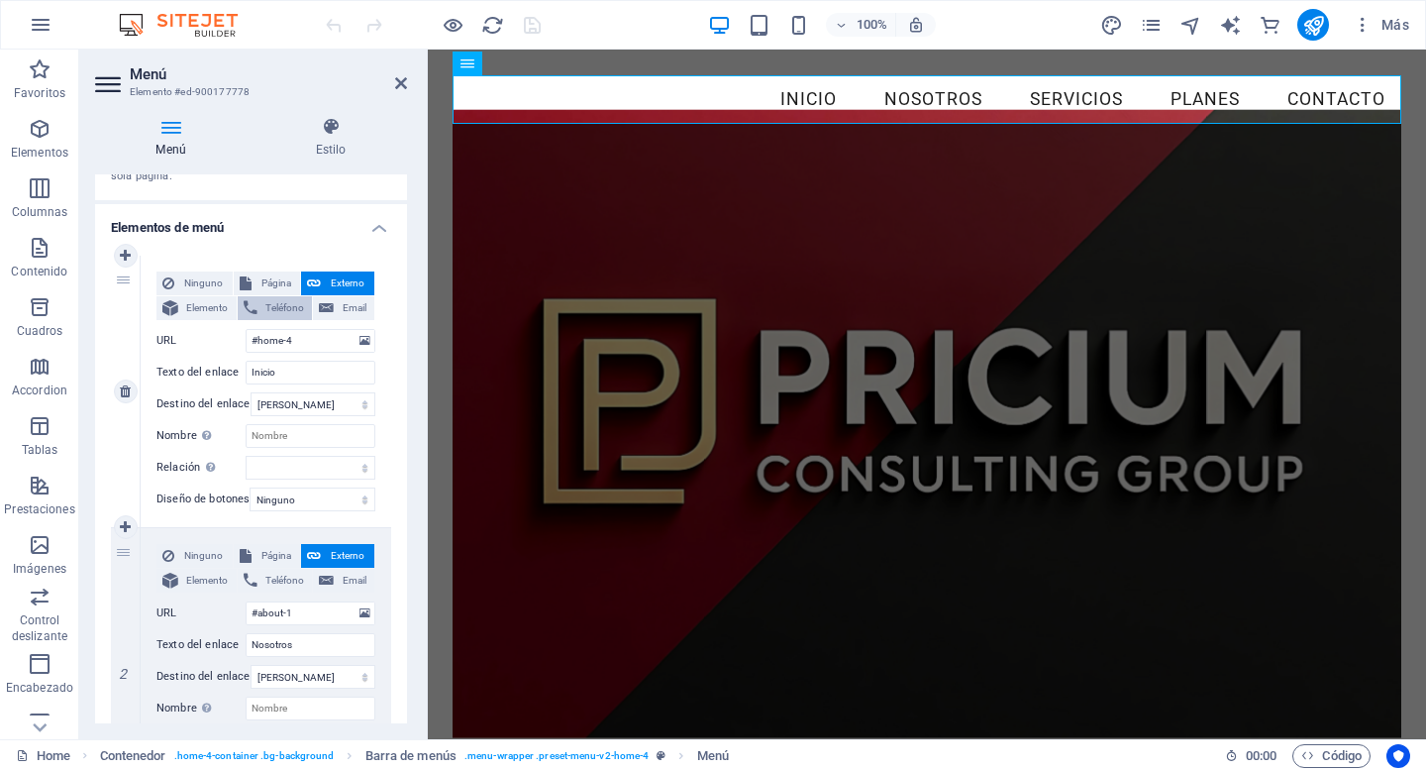
scroll to position [126, 0]
click at [266, 277] on span "Página" at bounding box center [277, 280] width 38 height 24
select select
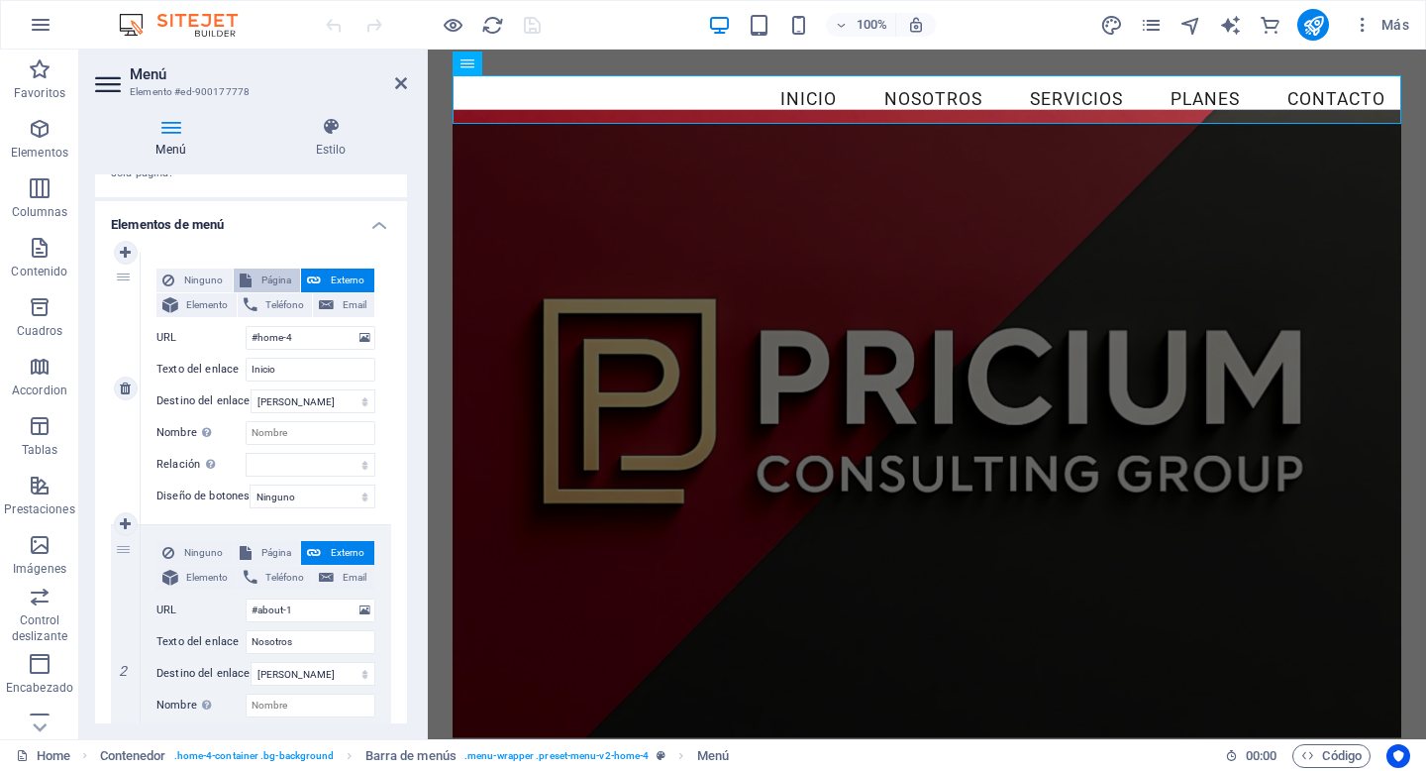
select select
click at [335, 274] on span "Externo" at bounding box center [348, 280] width 42 height 24
select select "blank"
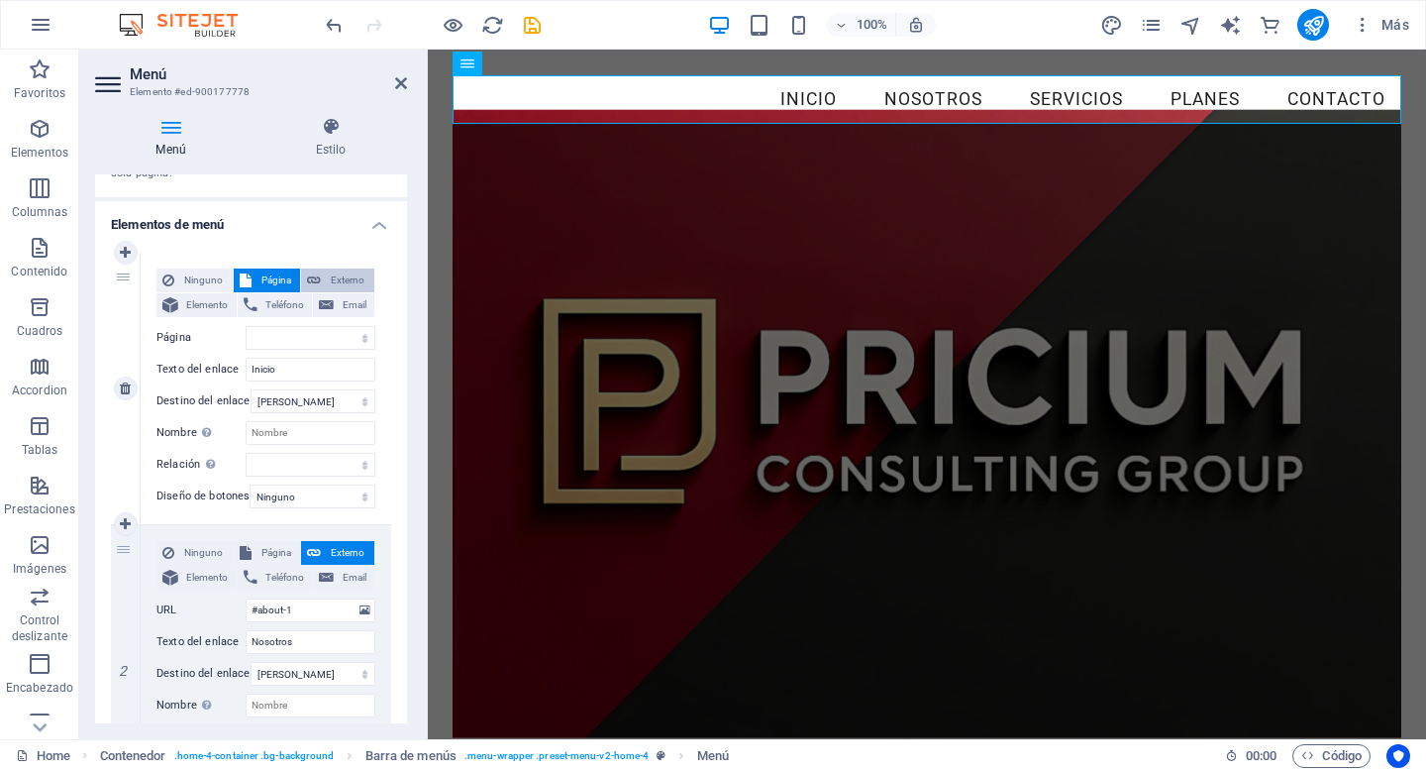
select select
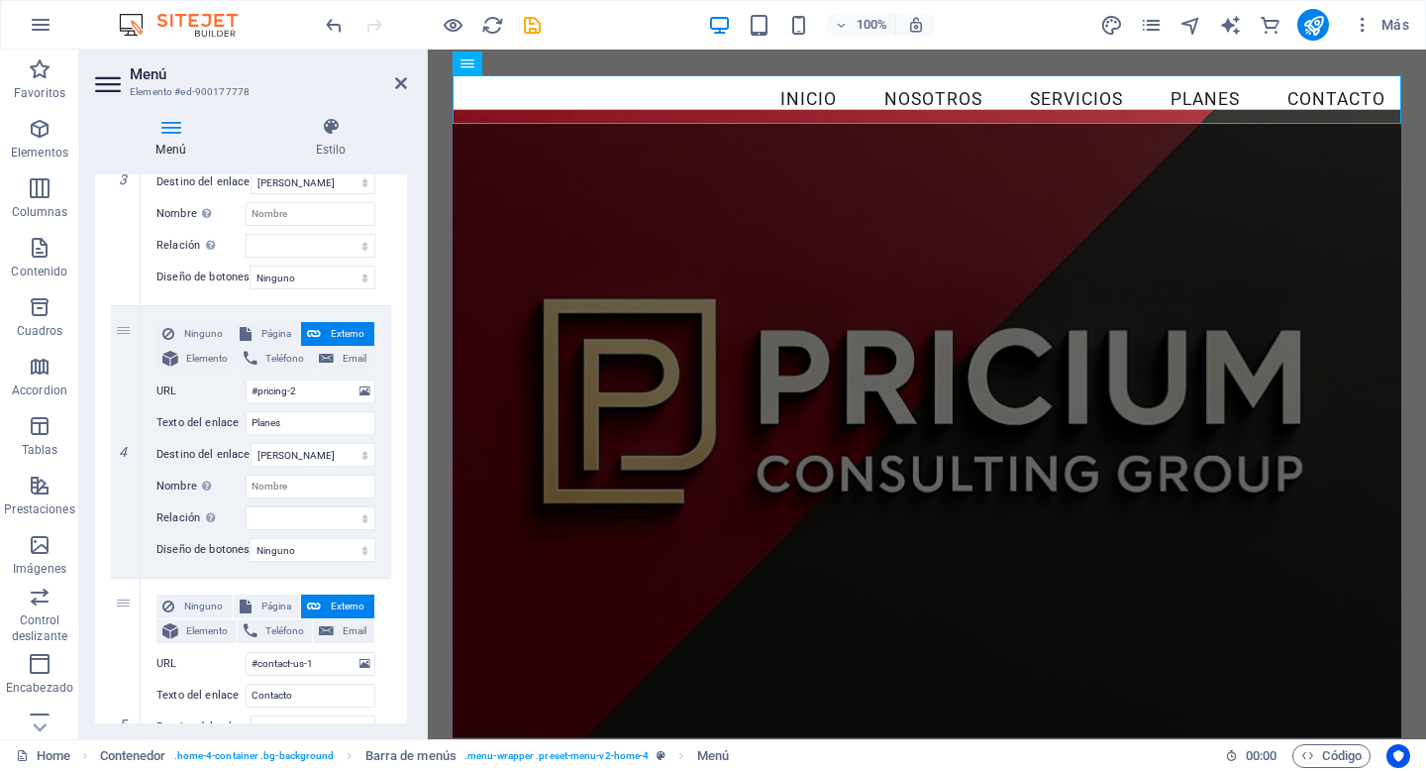
scroll to position [1084, 0]
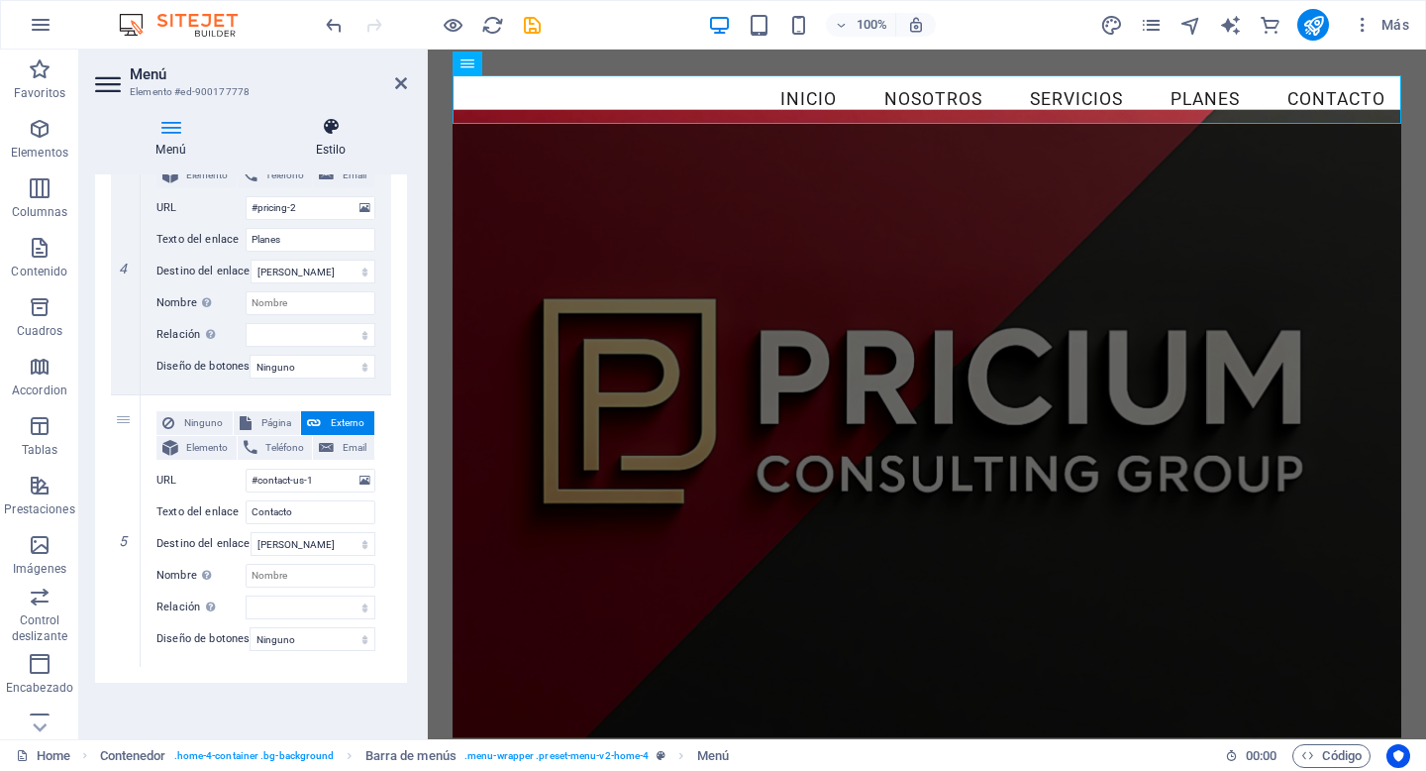
click at [339, 125] on icon at bounding box center [331, 127] width 153 height 20
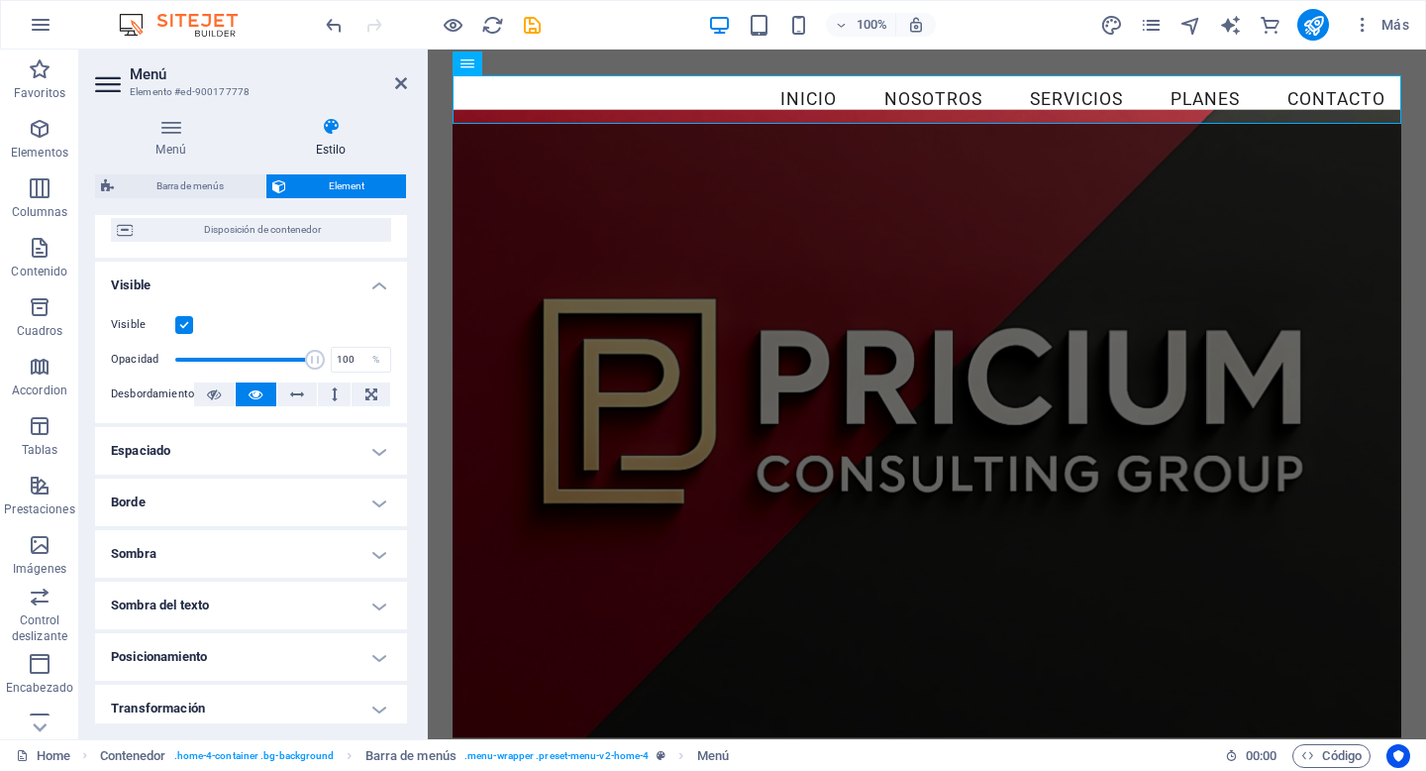
scroll to position [345, 0]
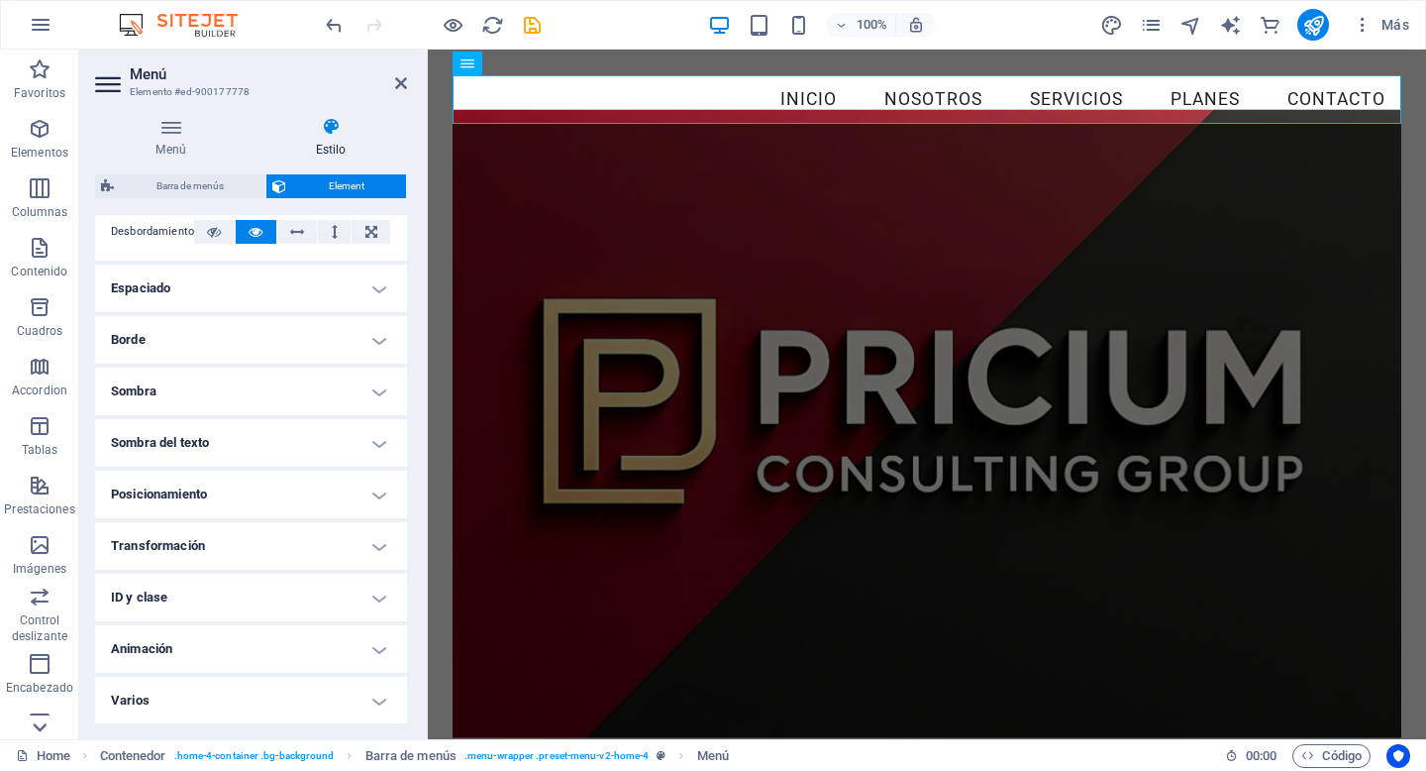
click at [47, 75] on icon at bounding box center [40, 62] width 28 height 28
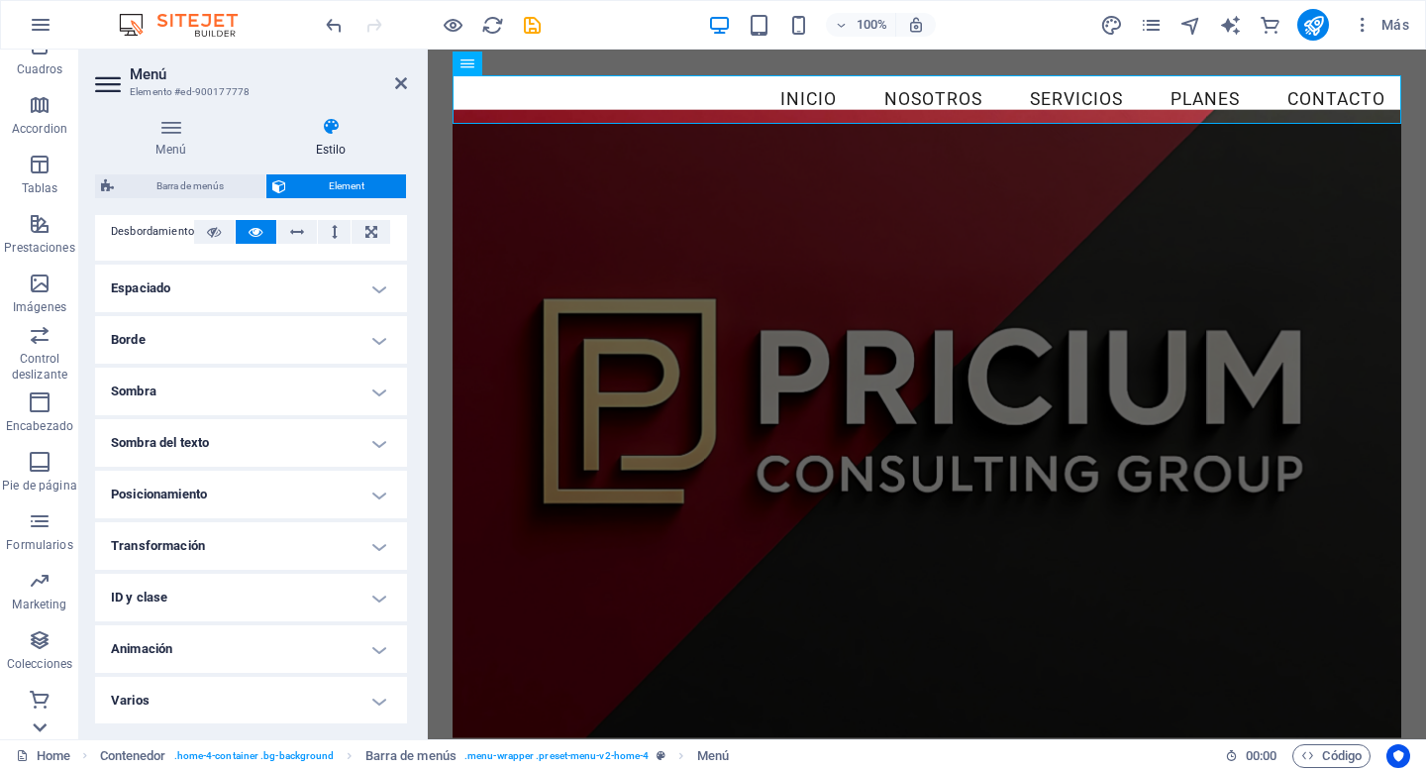
scroll to position [261, 0]
click at [401, 81] on icon at bounding box center [401, 83] width 12 height 16
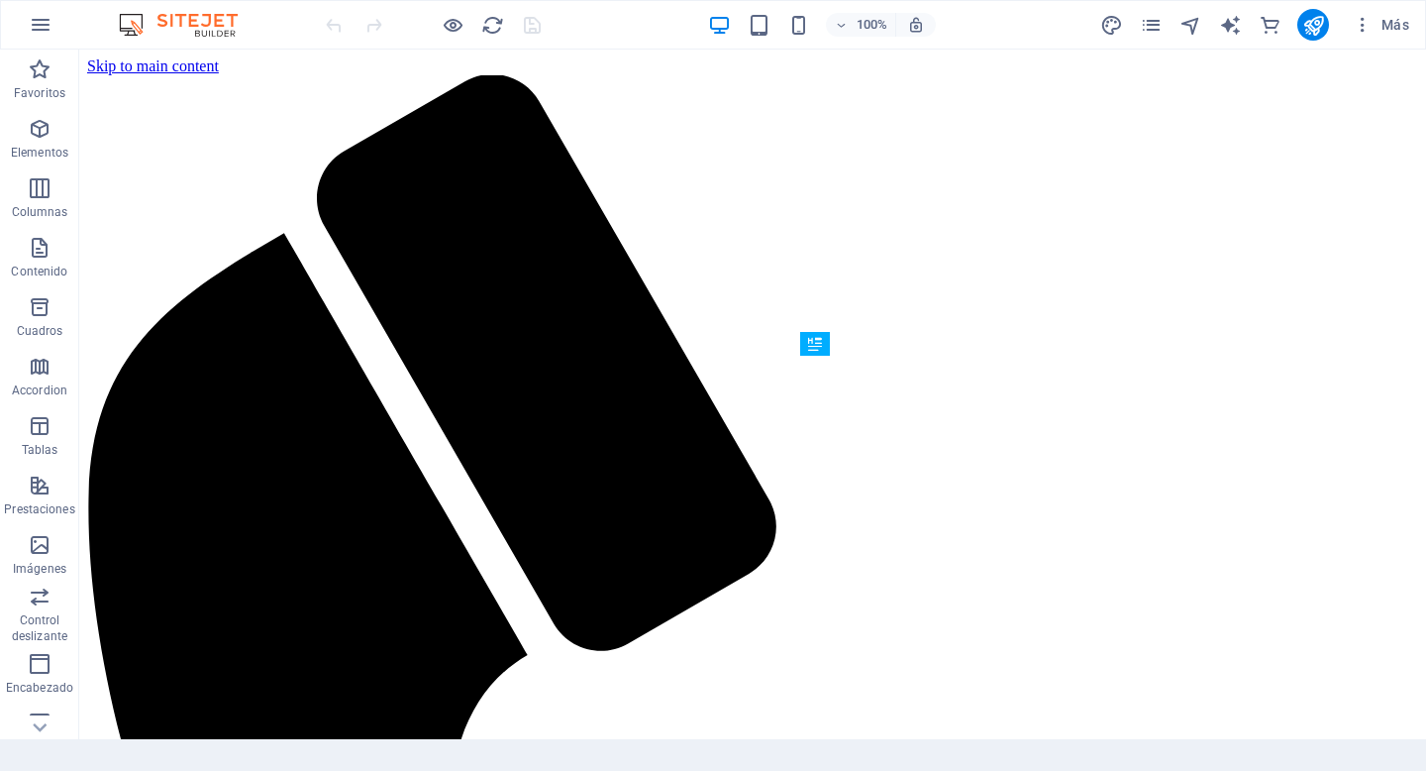
scroll to position [565, 0]
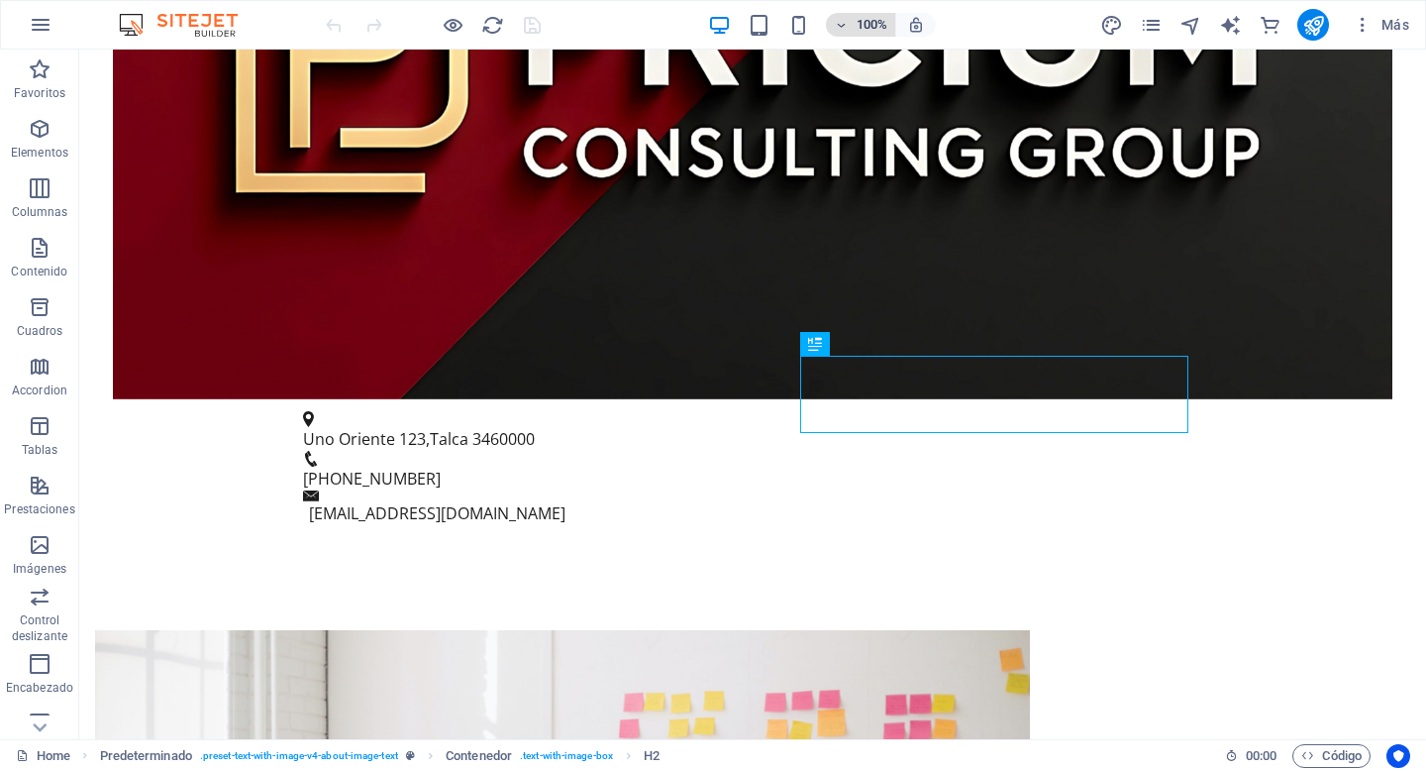
click at [847, 28] on icon "button" at bounding box center [841, 25] width 14 height 13
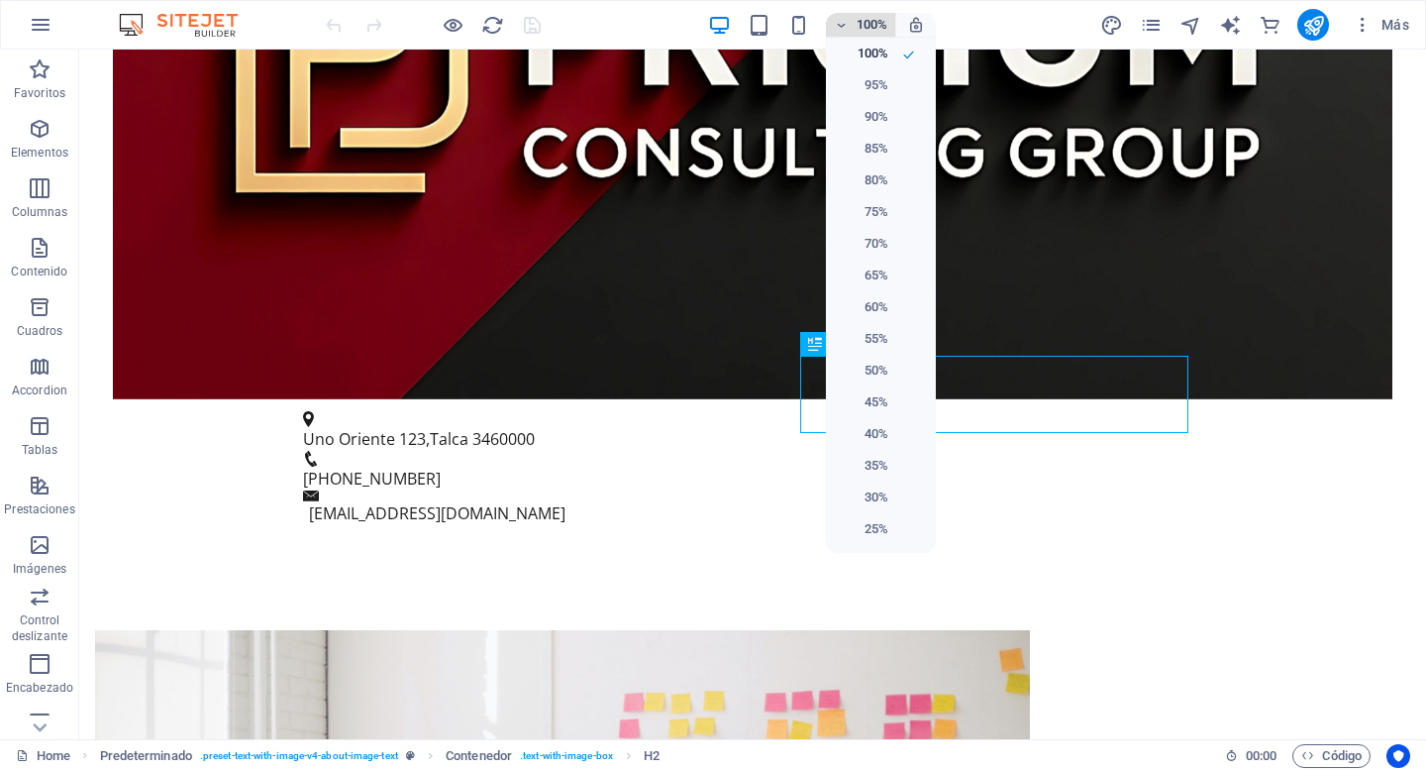
click at [847, 28] on div at bounding box center [713, 385] width 1426 height 771
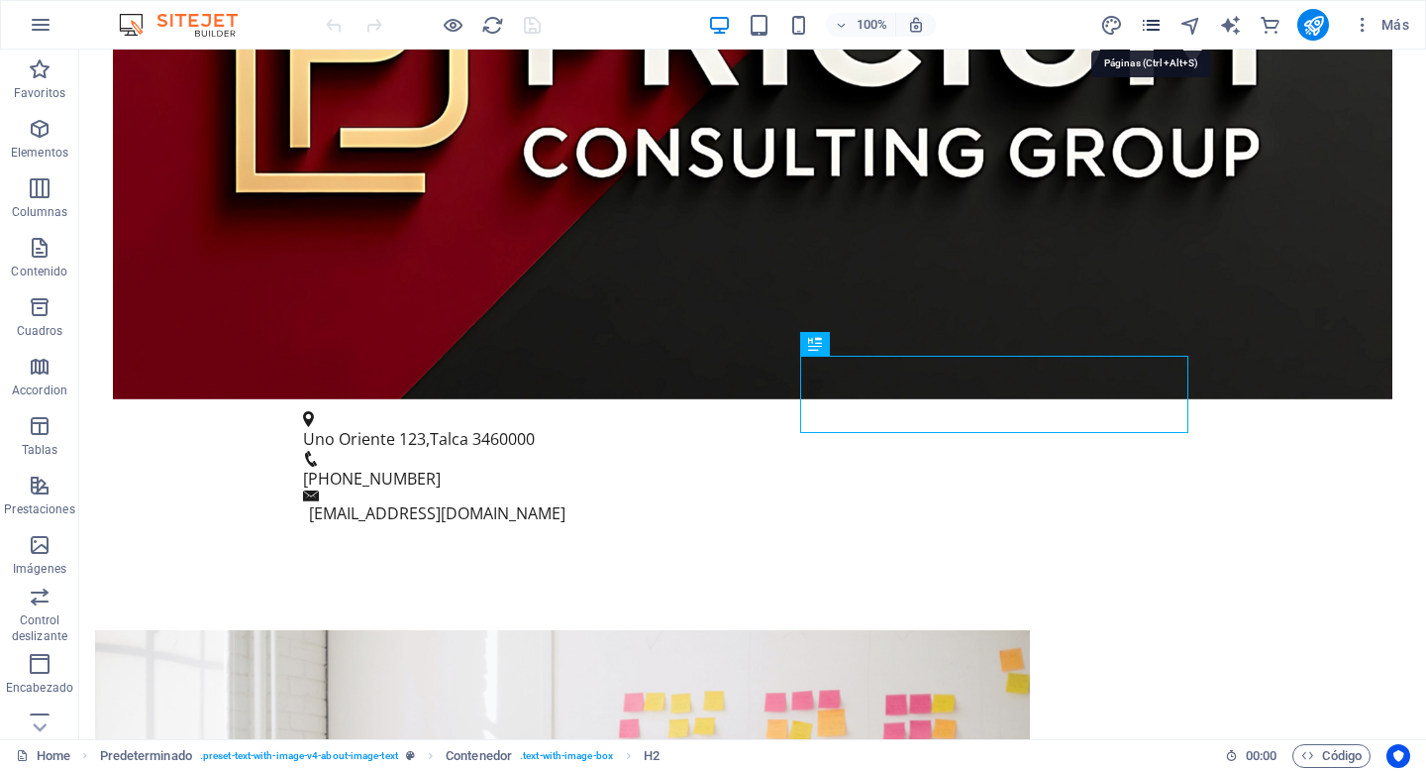
click at [1162, 29] on icon "pages" at bounding box center [1151, 25] width 23 height 23
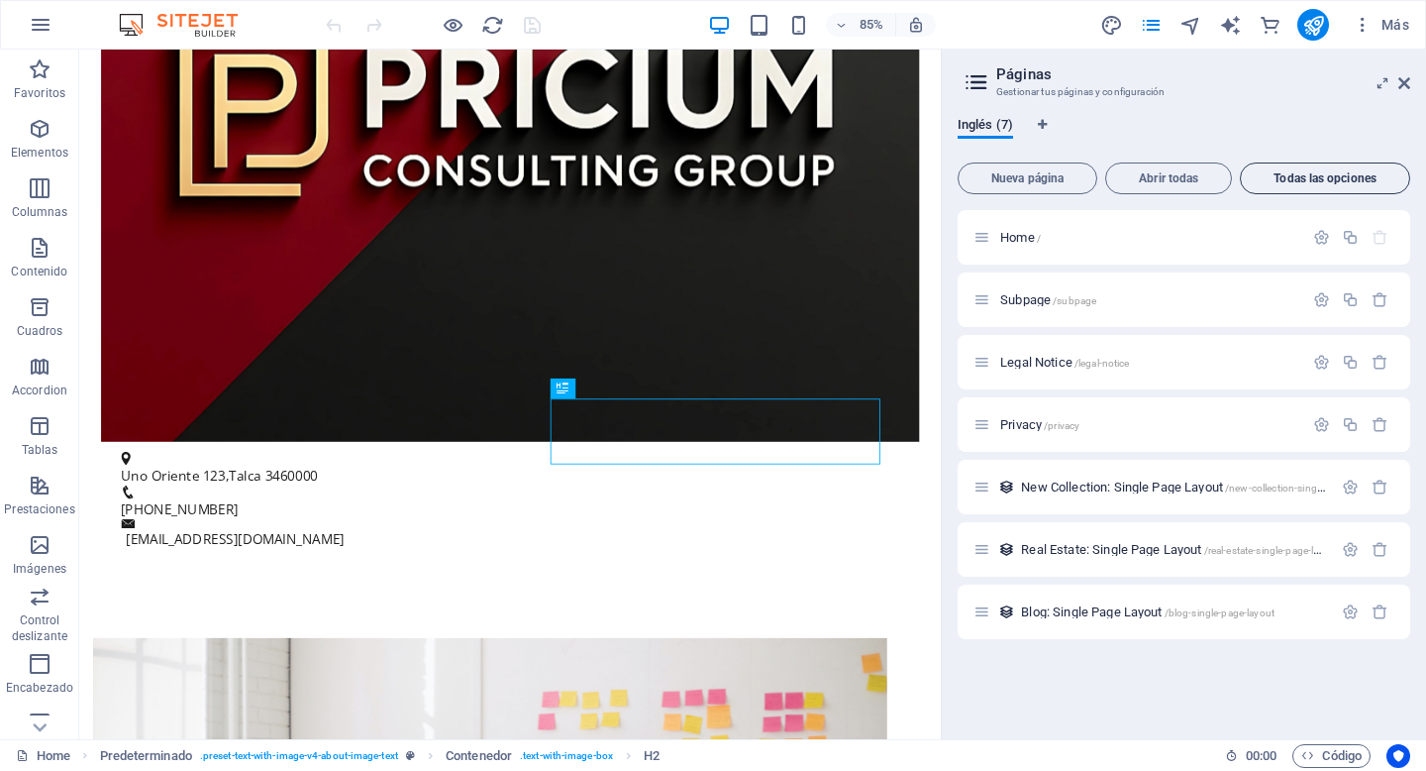
click at [1324, 183] on span "Todas las opciones" at bounding box center [1325, 178] width 153 height 12
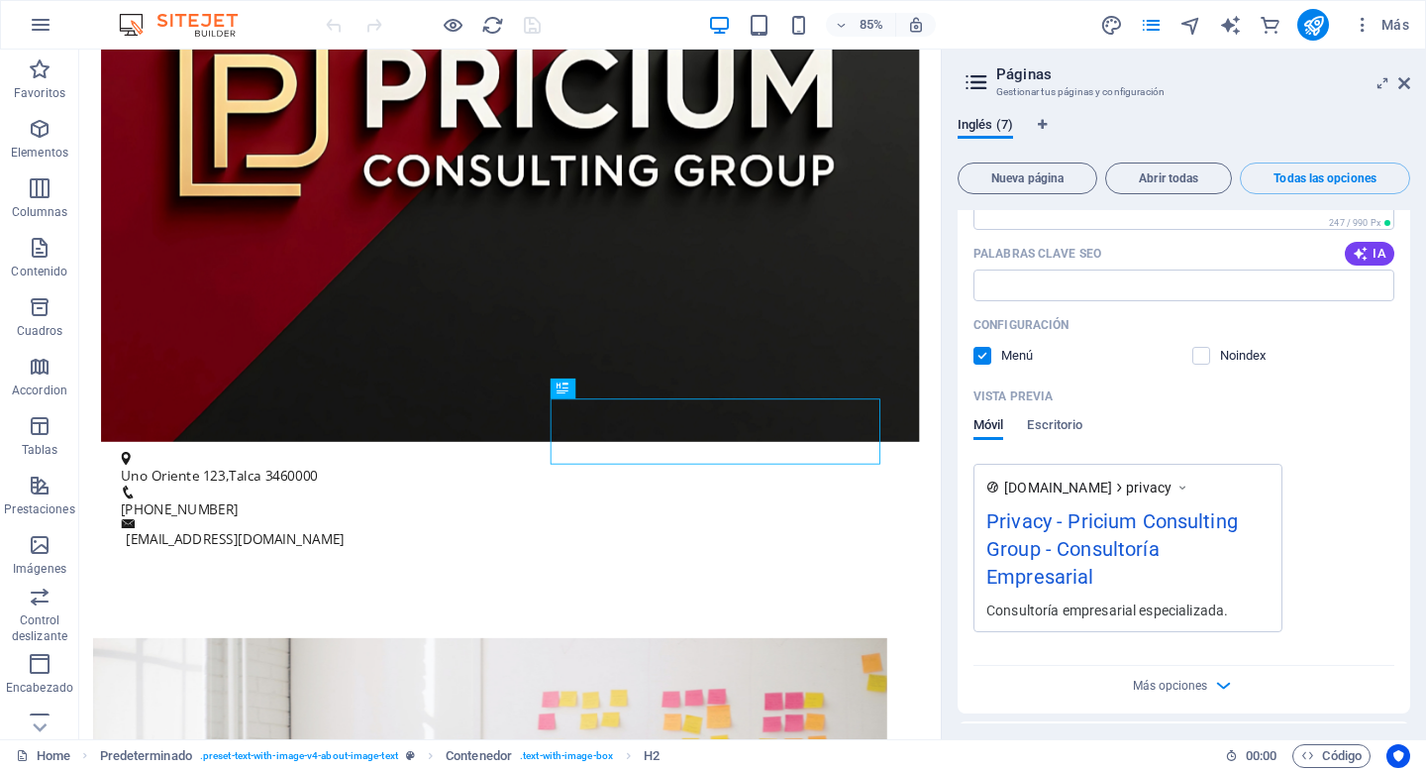
scroll to position [2874, 0]
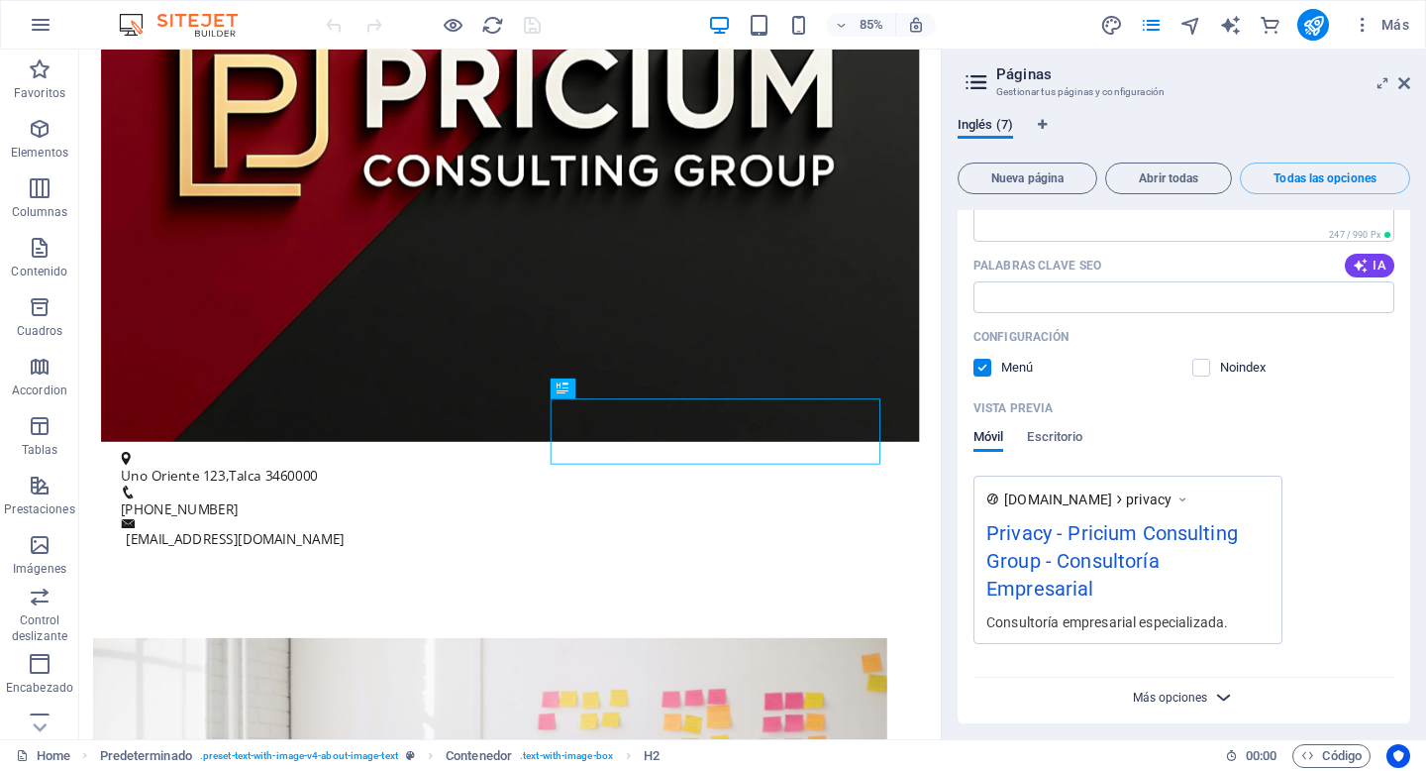
click at [1198, 690] on span "Más opciones" at bounding box center [1170, 697] width 74 height 14
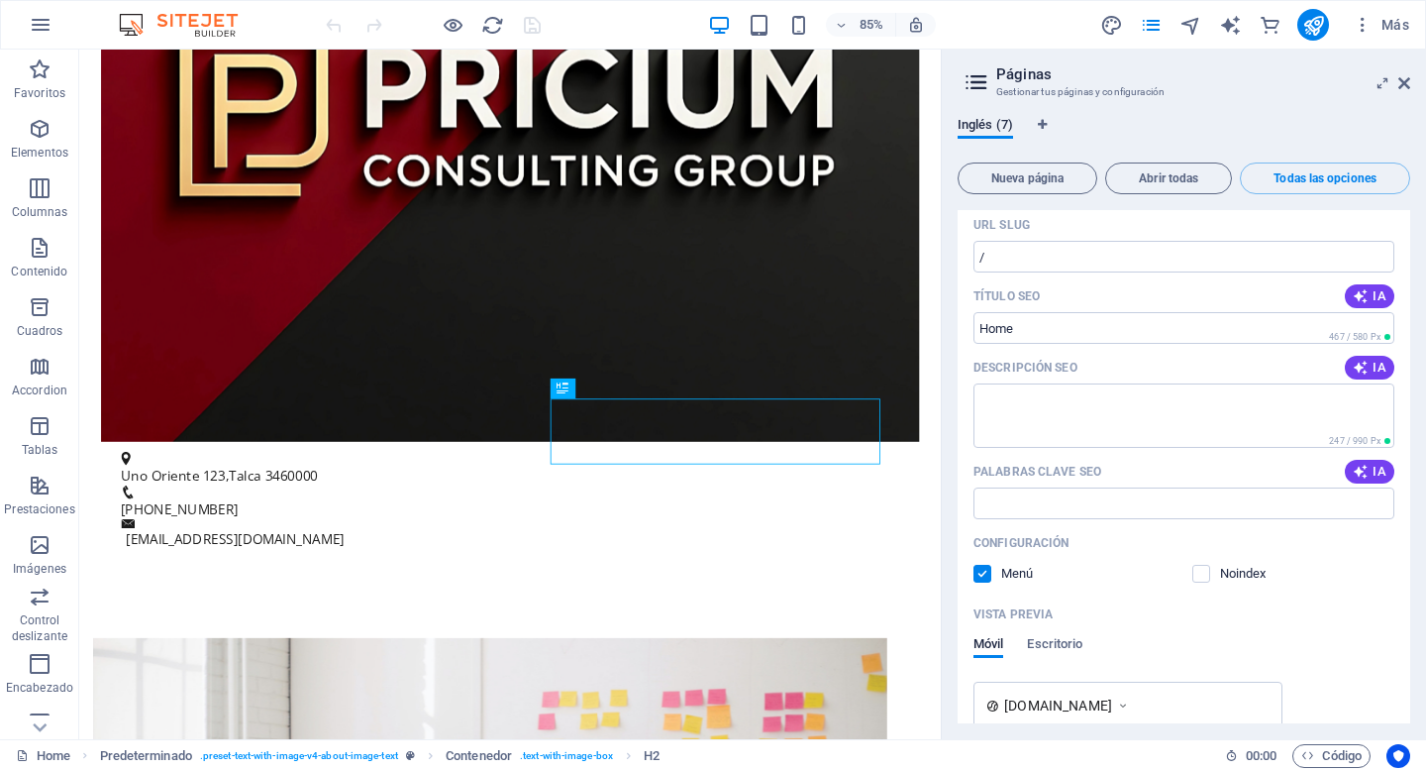
scroll to position [0, 0]
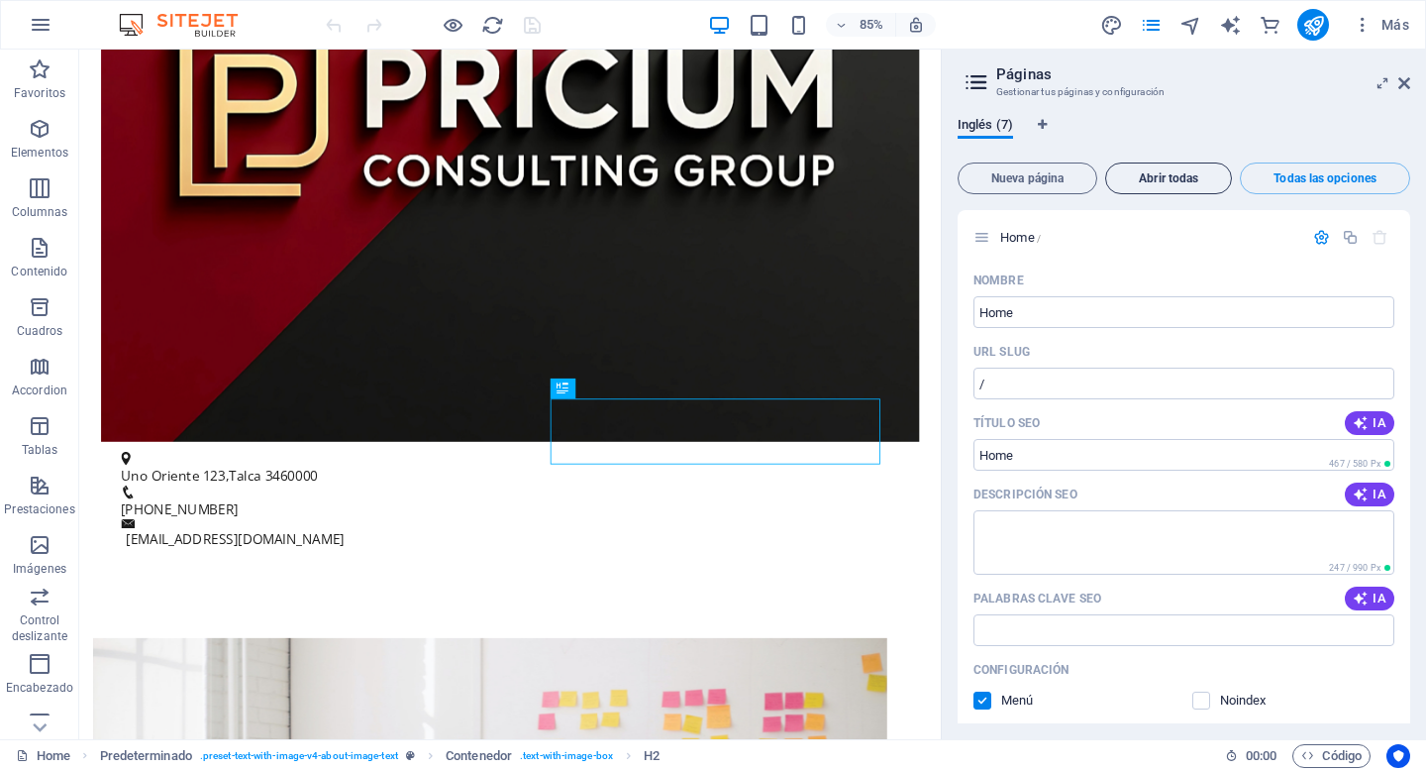
click at [1144, 176] on span "Abrir todas" at bounding box center [1168, 178] width 109 height 12
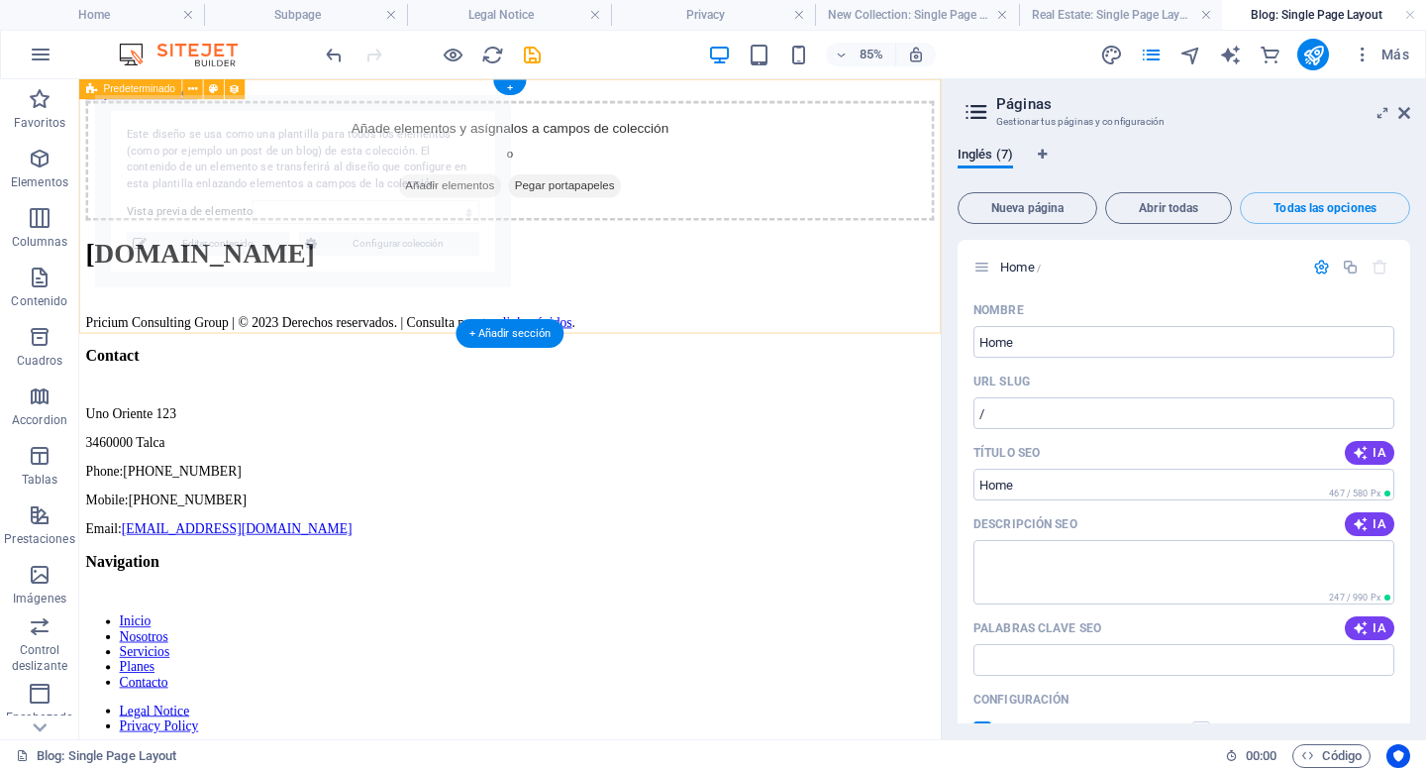
select select "68b74d8c105a2cbdb60a751a"
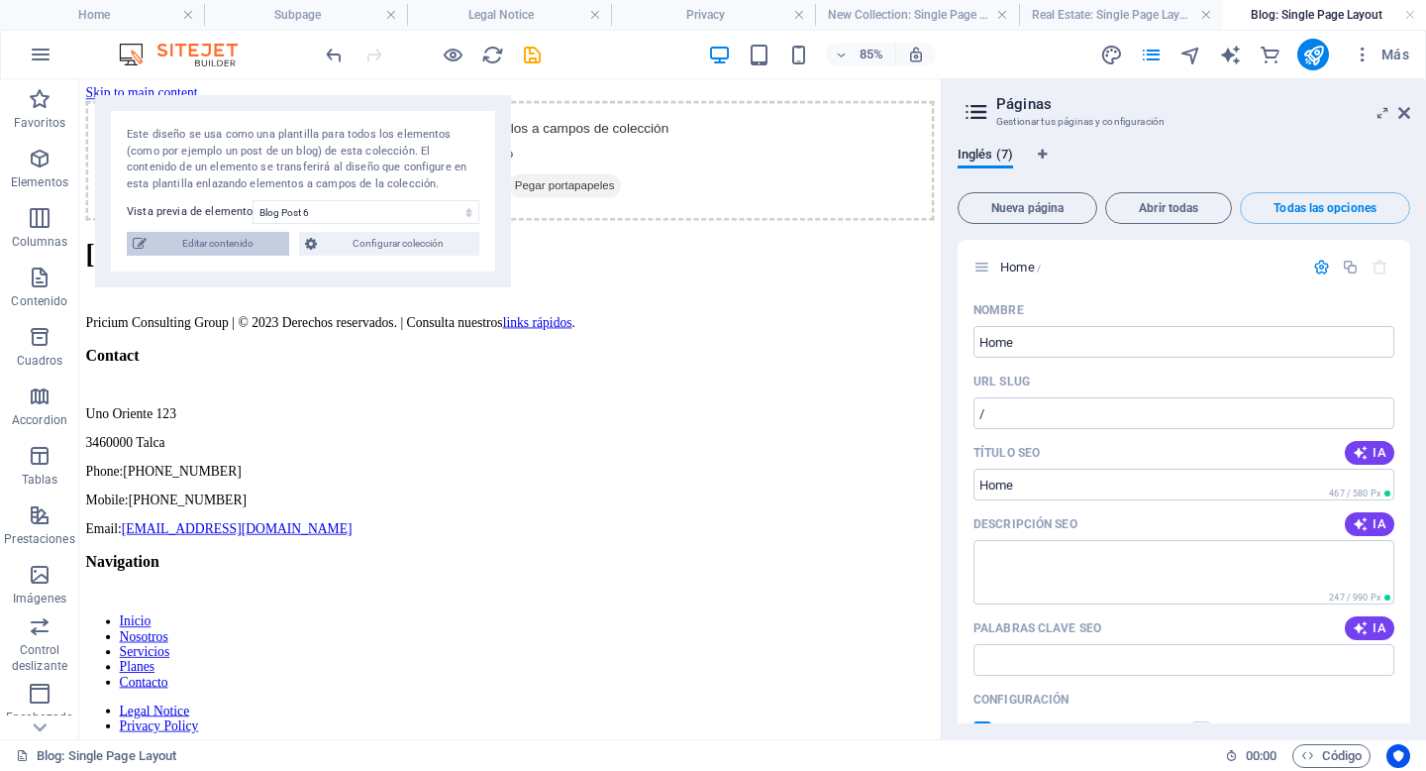
click at [248, 246] on span "Editar contenido" at bounding box center [218, 244] width 131 height 24
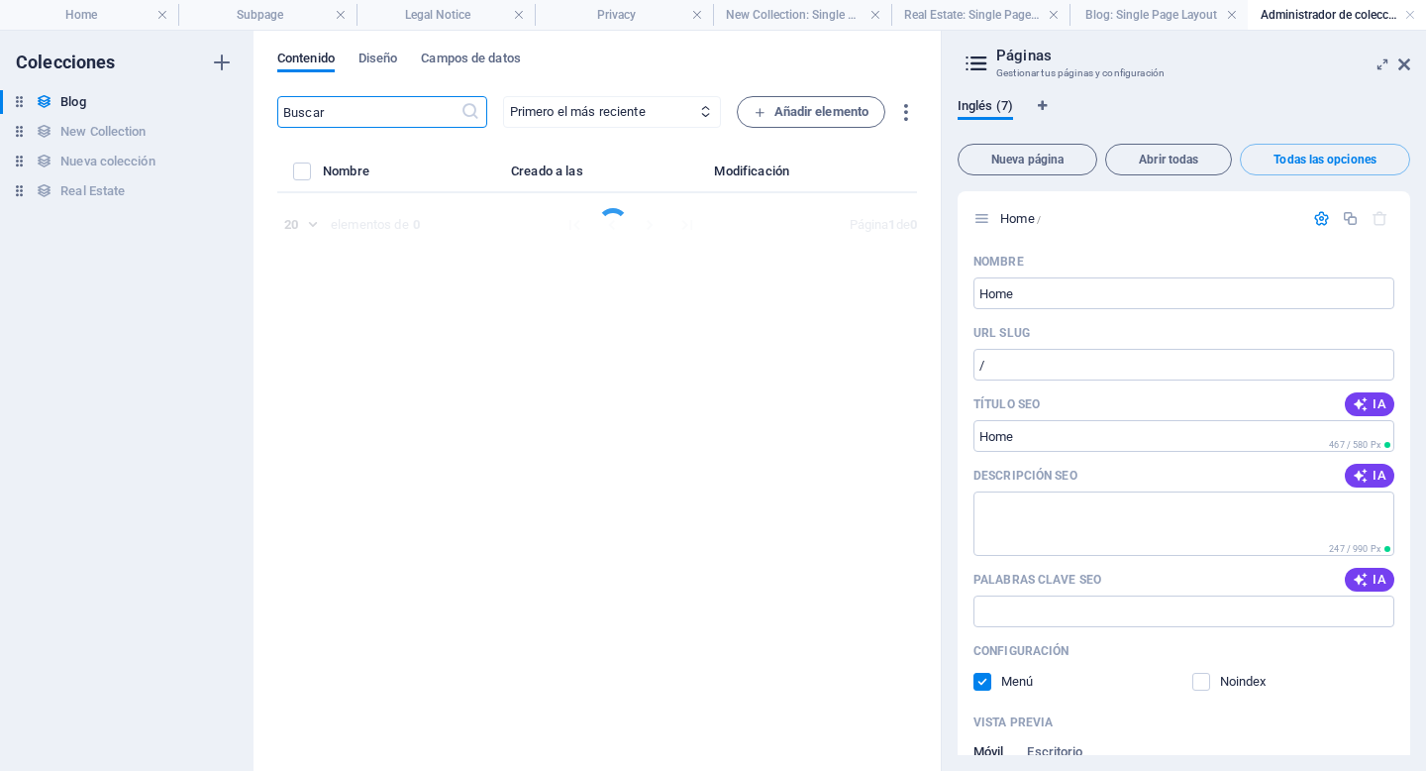
select select "Category 2"
